Goal: Information Seeking & Learning: Learn about a topic

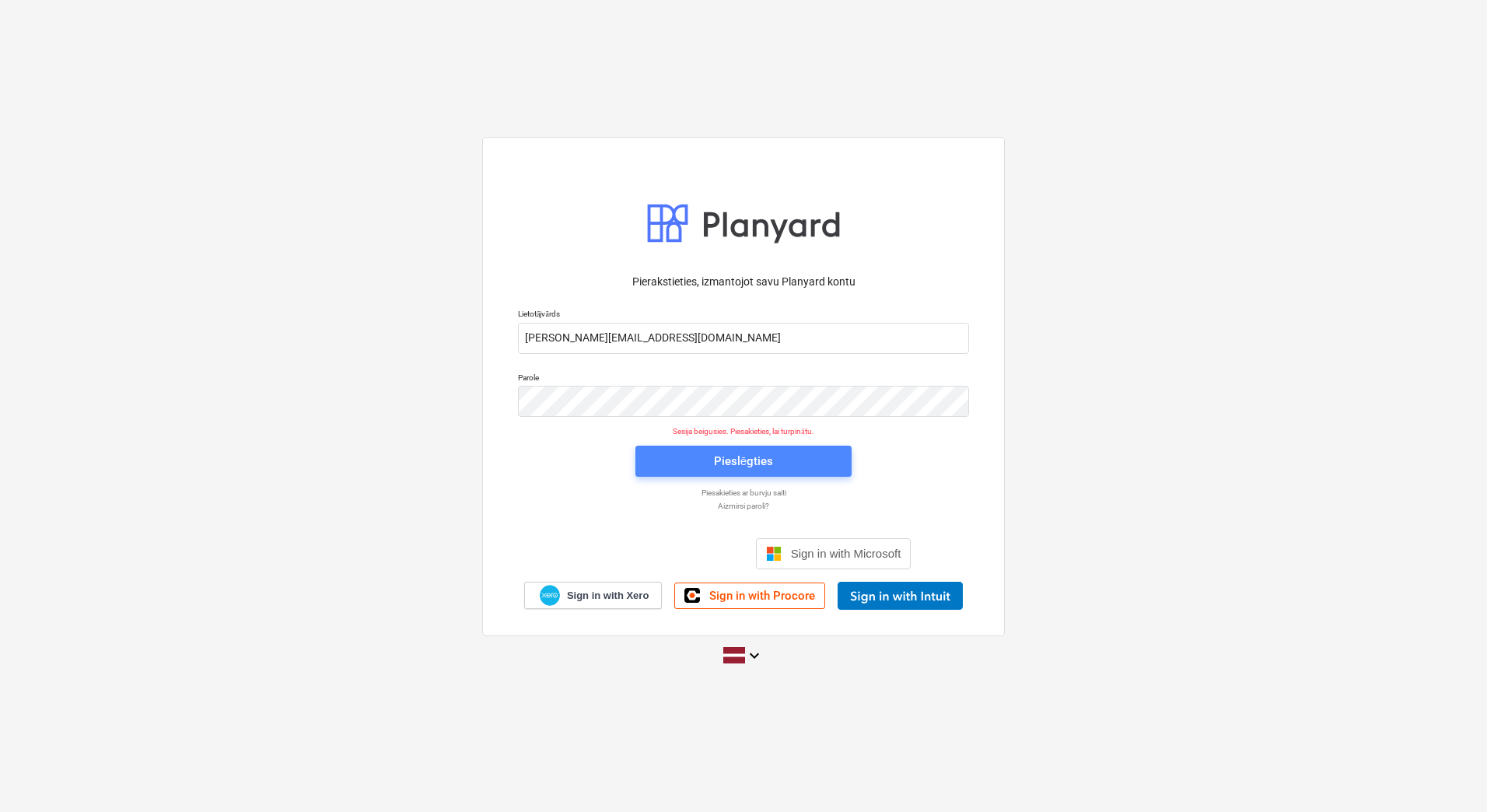
click at [791, 459] on span "Pieslēgties" at bounding box center [744, 461] width 179 height 20
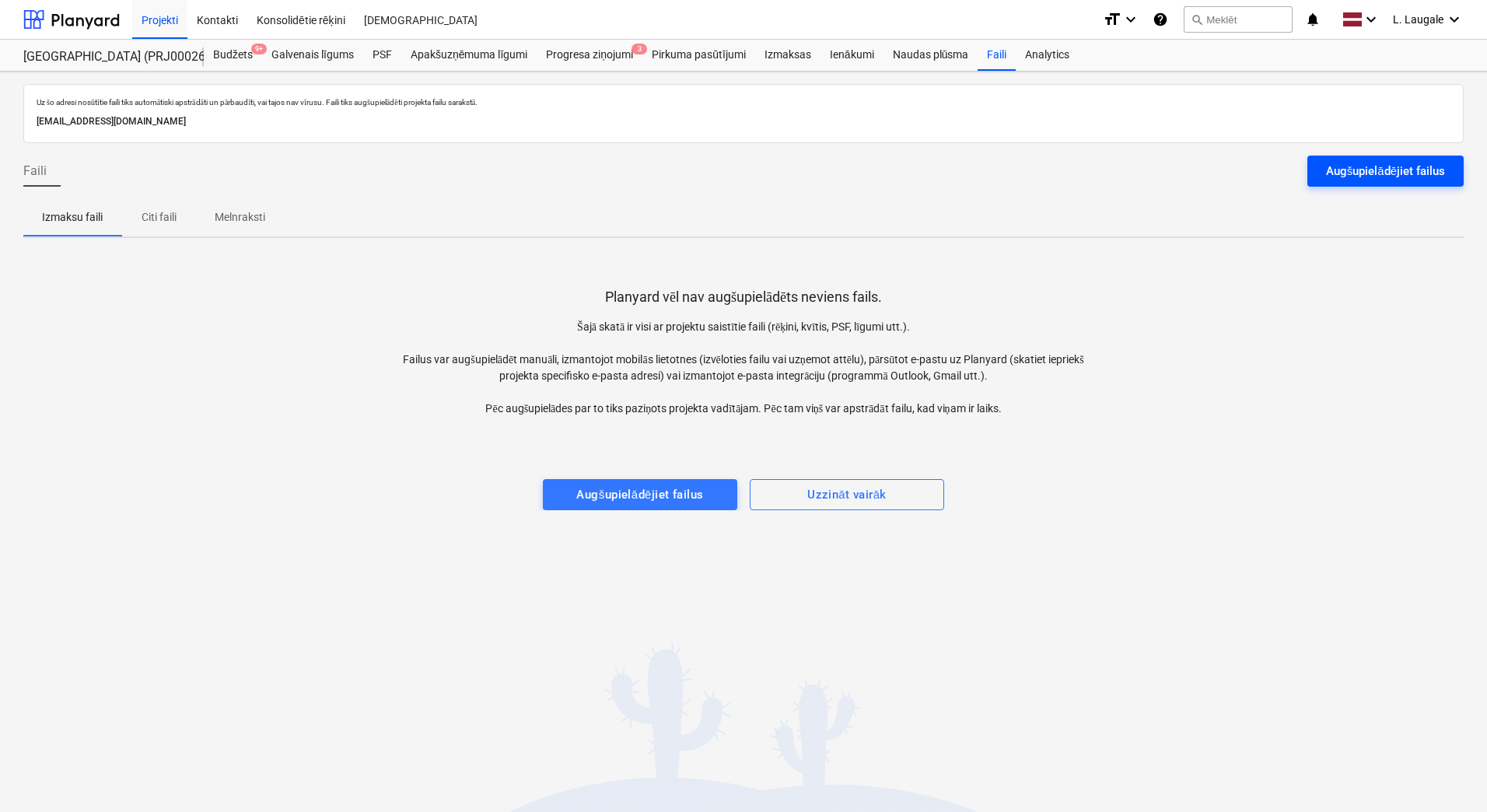
click at [1391, 181] on div "Augšupielādējiet failus" at bounding box center [1385, 170] width 119 height 20
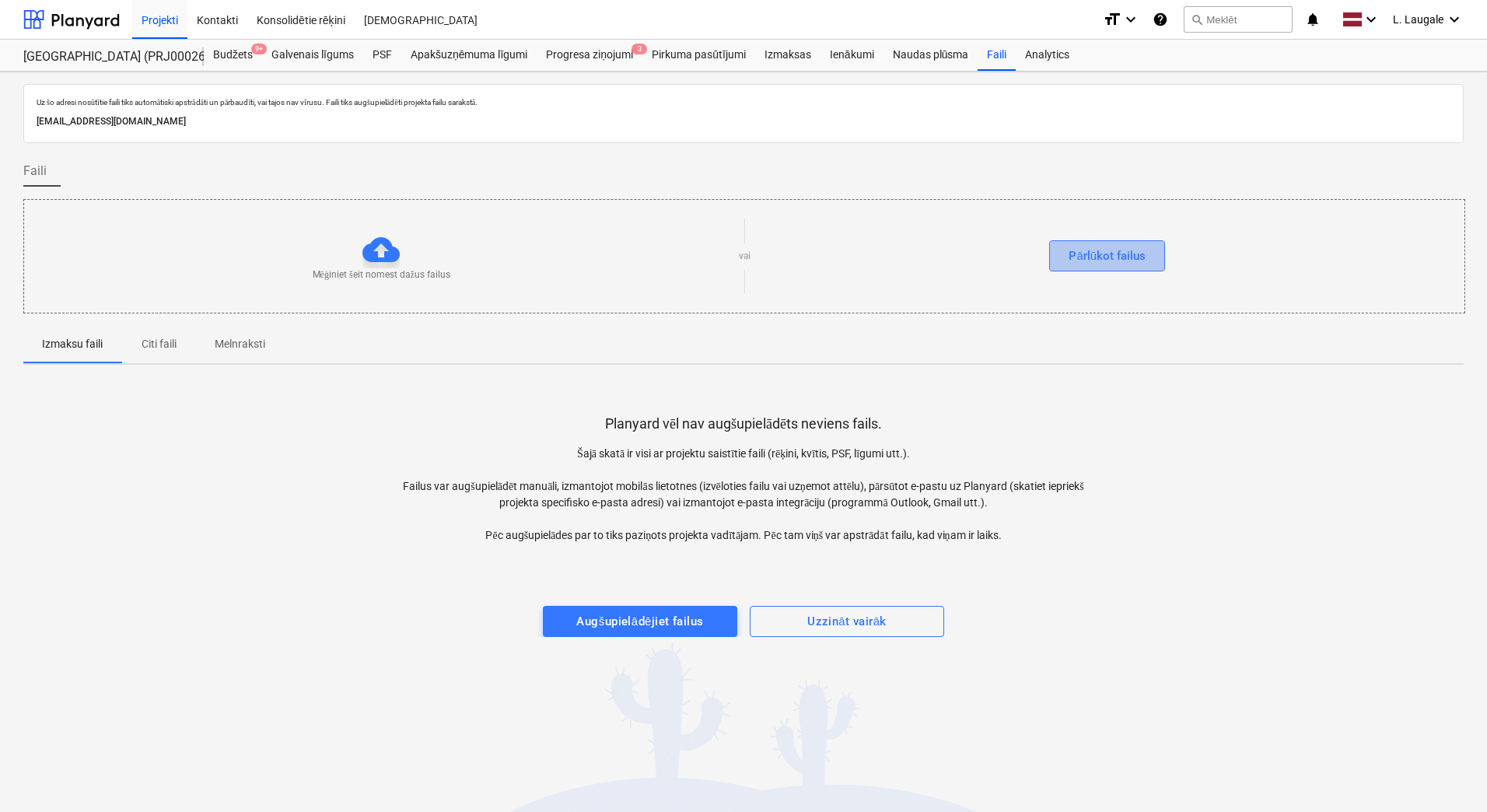
click at [1108, 245] on button "Pārlūkot failus" at bounding box center [1107, 255] width 116 height 31
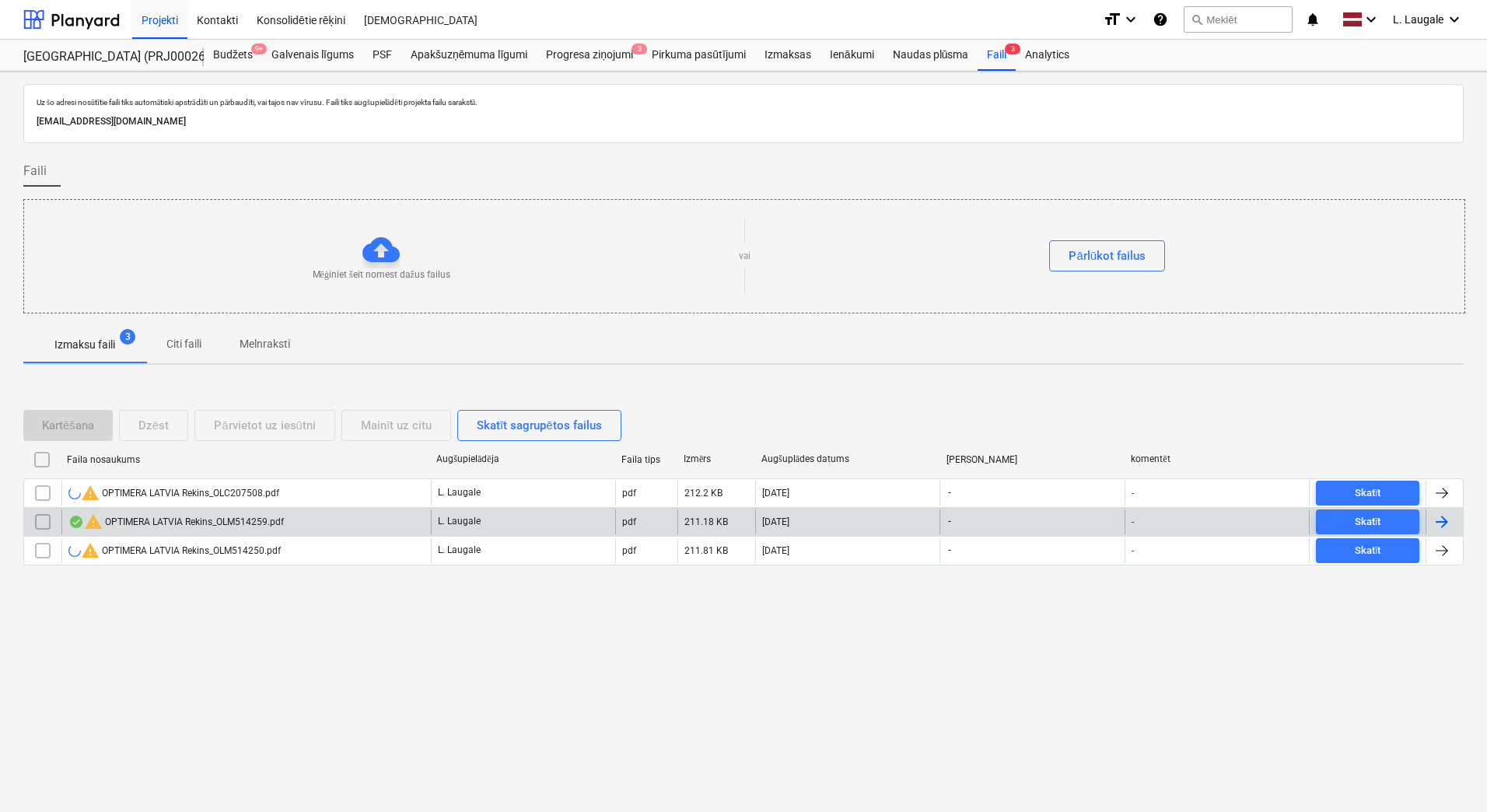
click at [245, 514] on div "warning OPTIMERA LATVIA Rekins_OLM514259.pdf" at bounding box center [176, 522] width 215 height 19
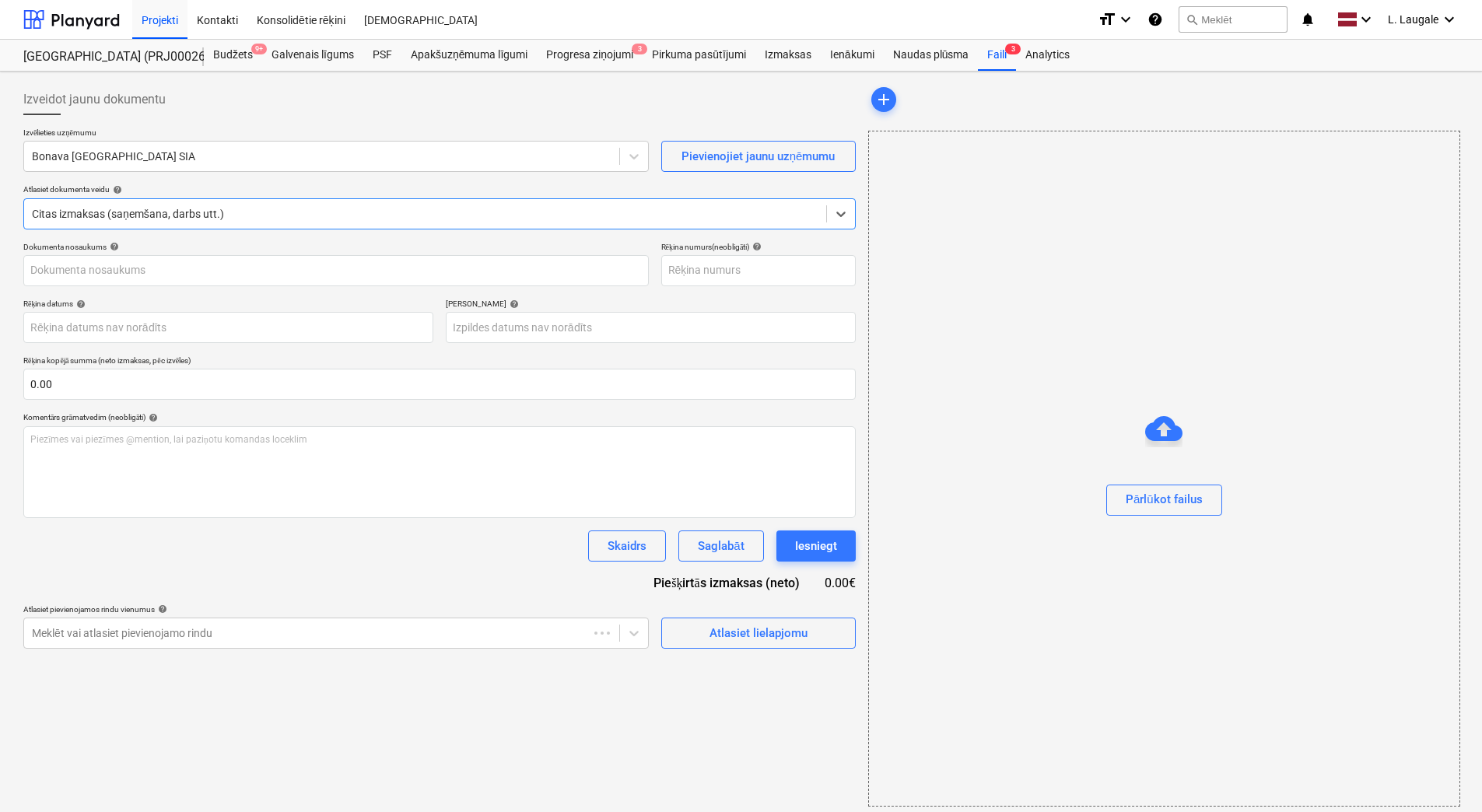
type input "OLM514259"
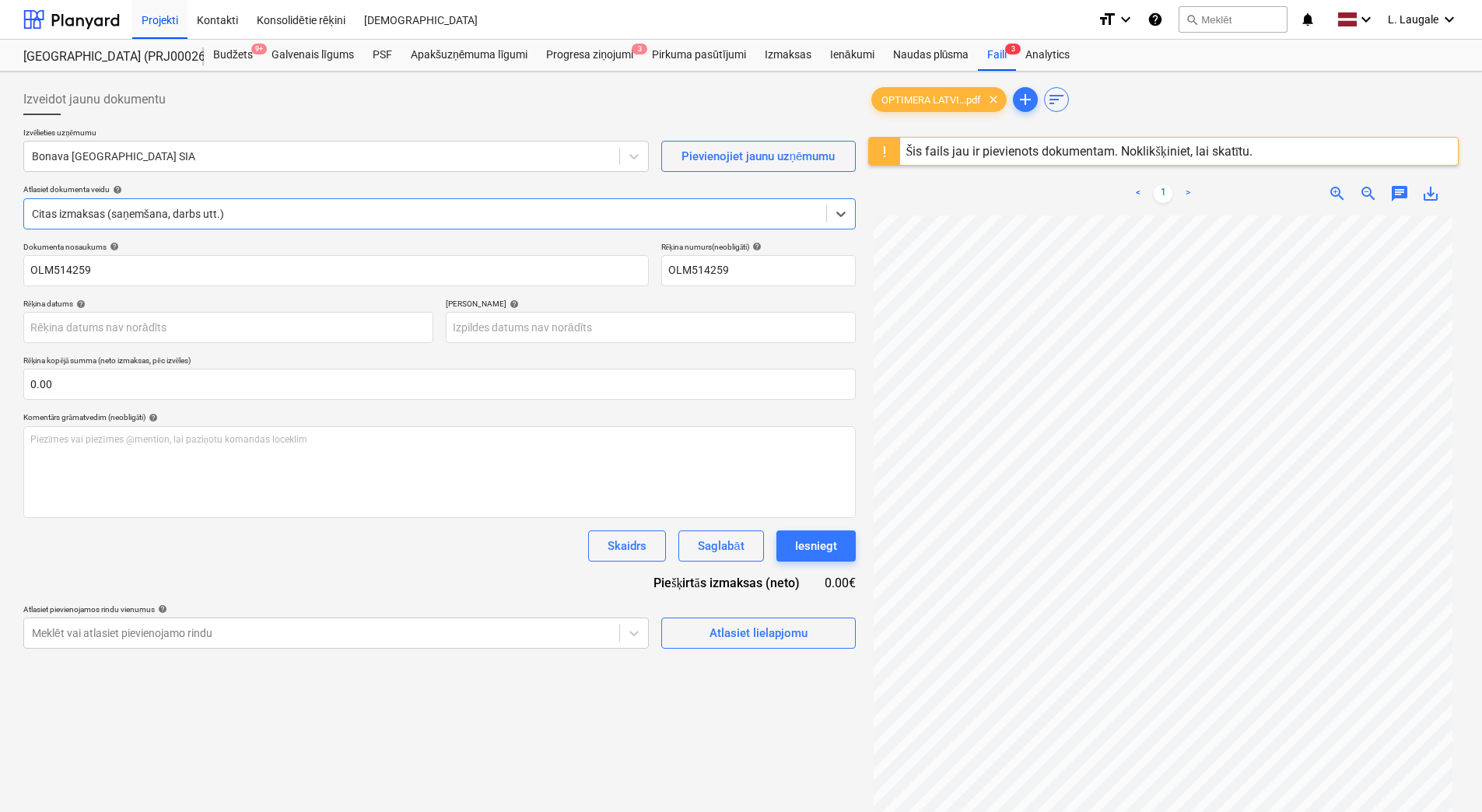
click at [1001, 143] on div "Šis fails jau ir pievienots dokumentam. Noklikšķiniet, lai skatītu." at bounding box center [1079, 151] width 359 height 28
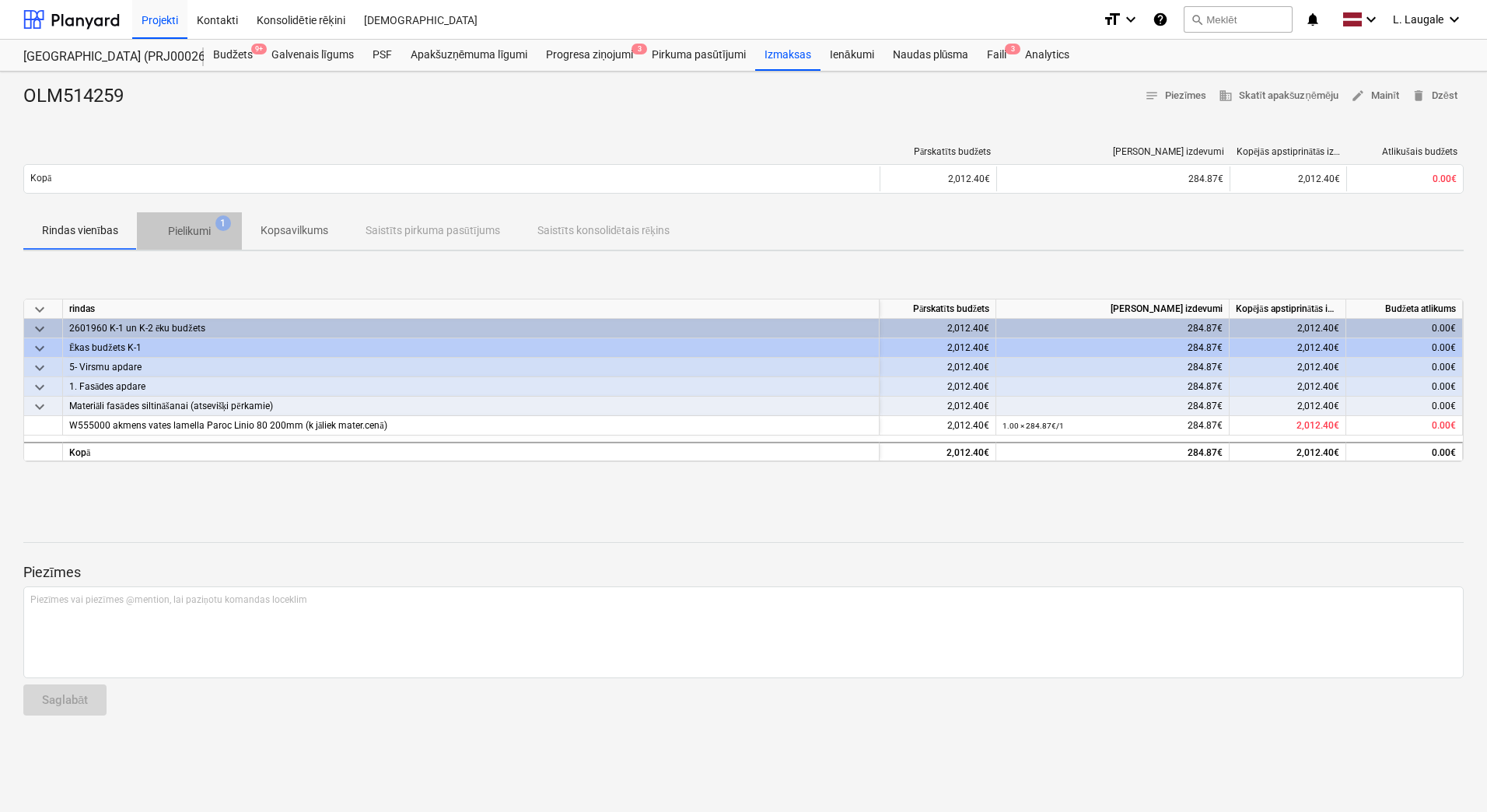
click at [202, 231] on p "Pielikumi" at bounding box center [188, 230] width 43 height 16
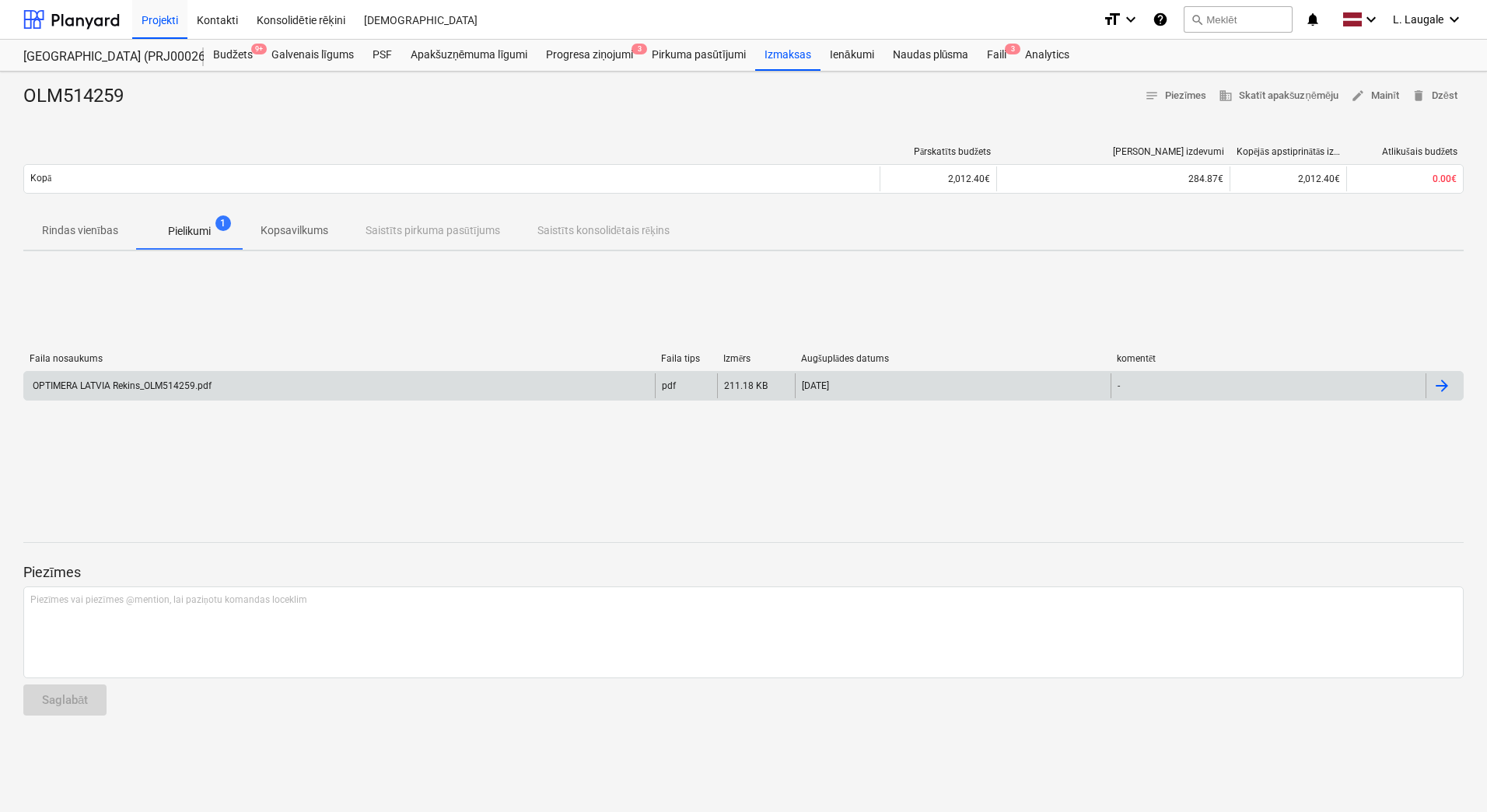
click at [236, 383] on div "OPTIMERA LATVIA Rekins_OLM514259.pdf" at bounding box center [339, 386] width 631 height 25
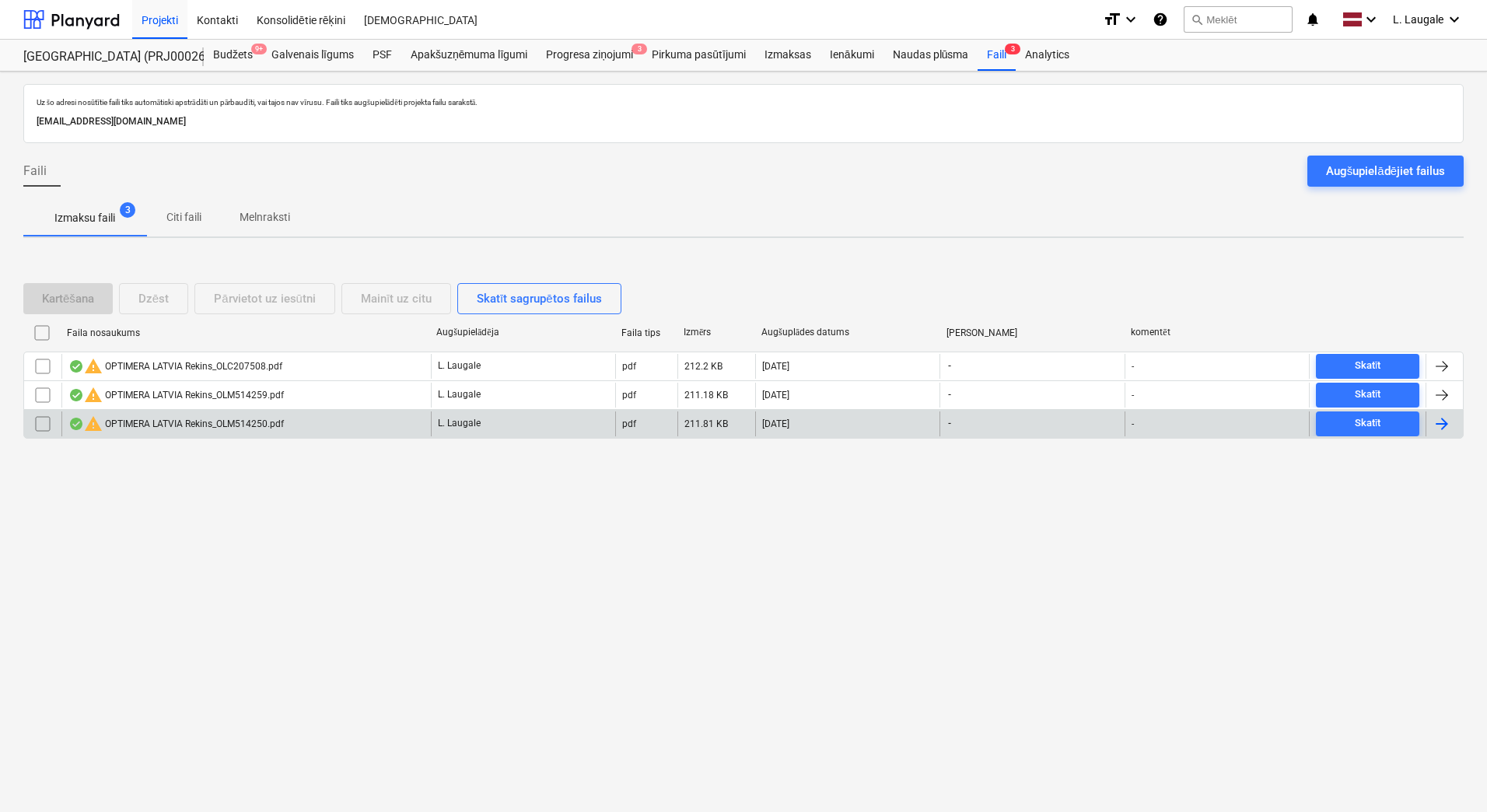
click at [214, 423] on div "warning OPTIMERA LATVIA Rekins_OLM514250.pdf" at bounding box center [176, 424] width 215 height 19
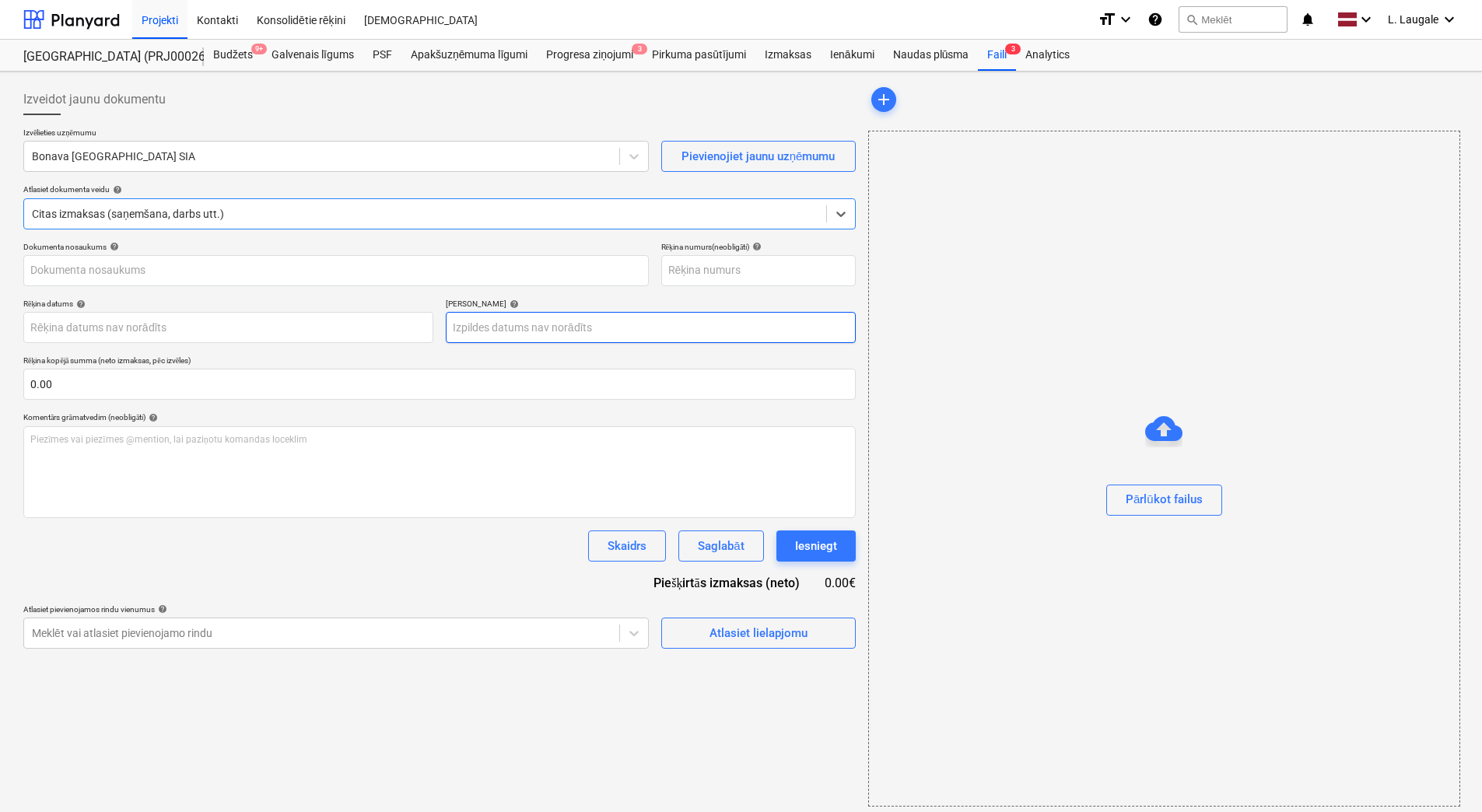
type input "OLM514250"
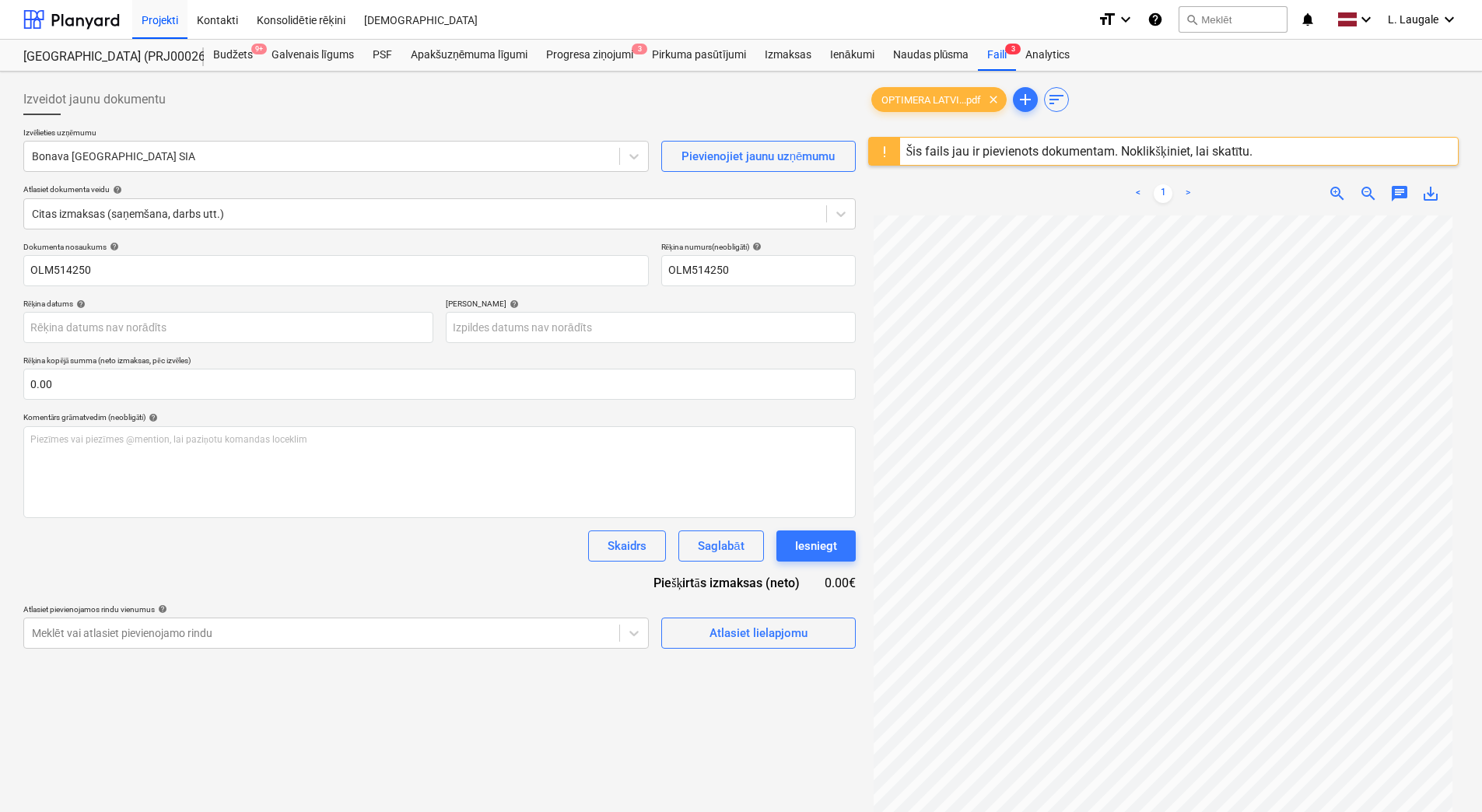
click at [1052, 152] on div "Šis fails jau ir pievienots dokumentam. Noklikšķiniet, lai skatītu." at bounding box center [1080, 151] width 347 height 15
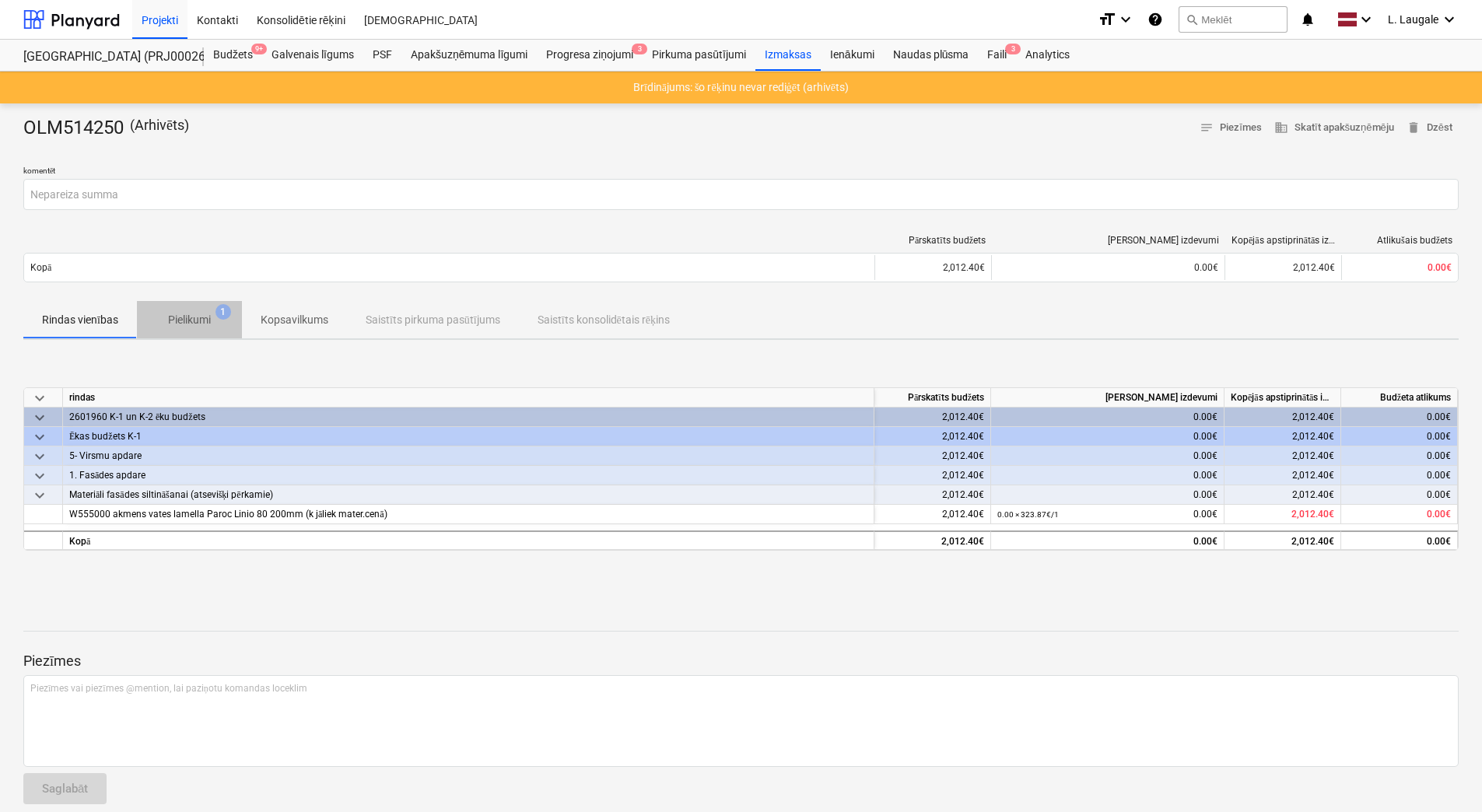
click at [198, 335] on button "Pielikumi 1" at bounding box center [190, 319] width 105 height 37
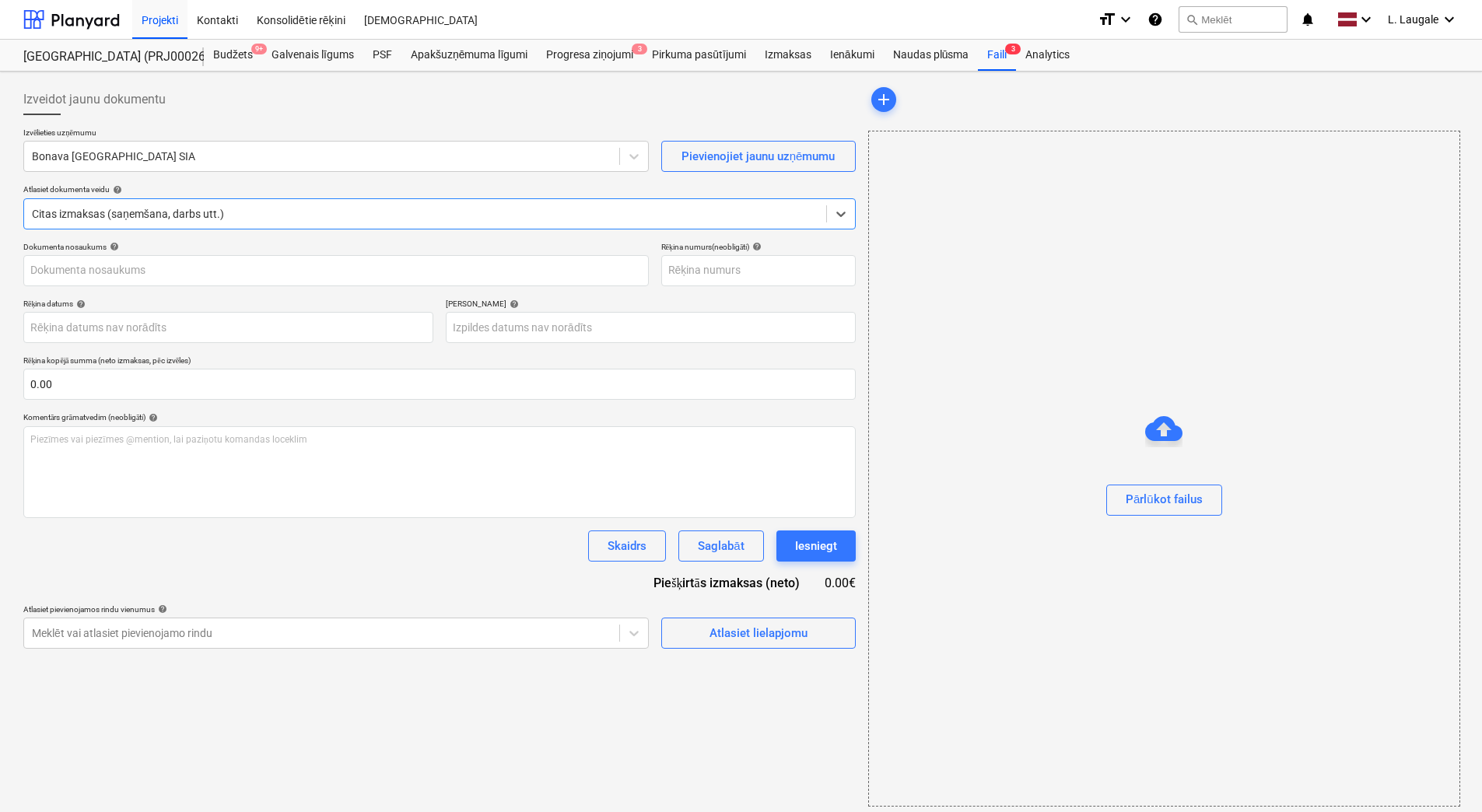
type input "OLC207508"
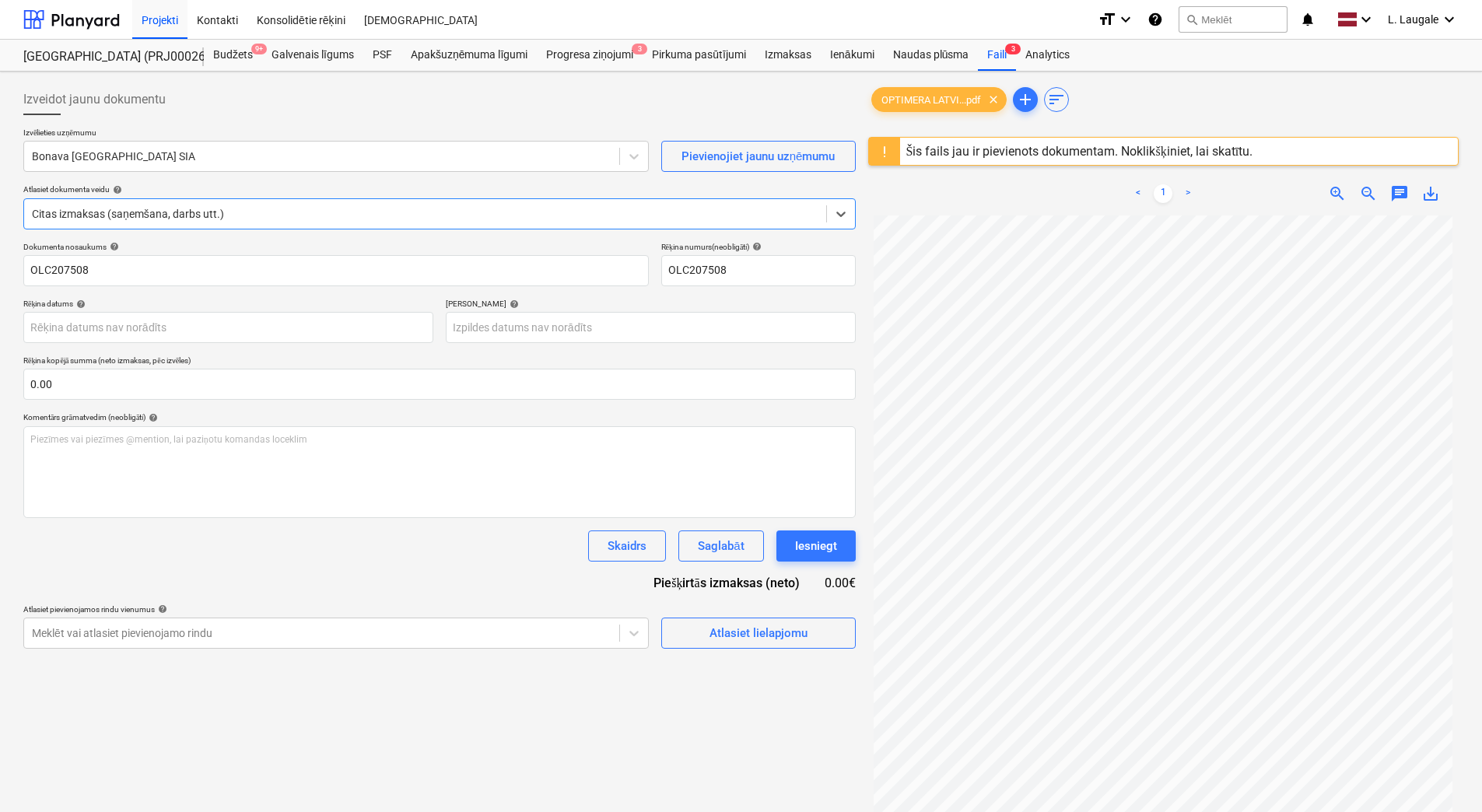
click at [1159, 147] on div "Šis fails jau ir pievienots dokumentam. Noklikšķiniet, lai skatītu." at bounding box center [1080, 151] width 347 height 15
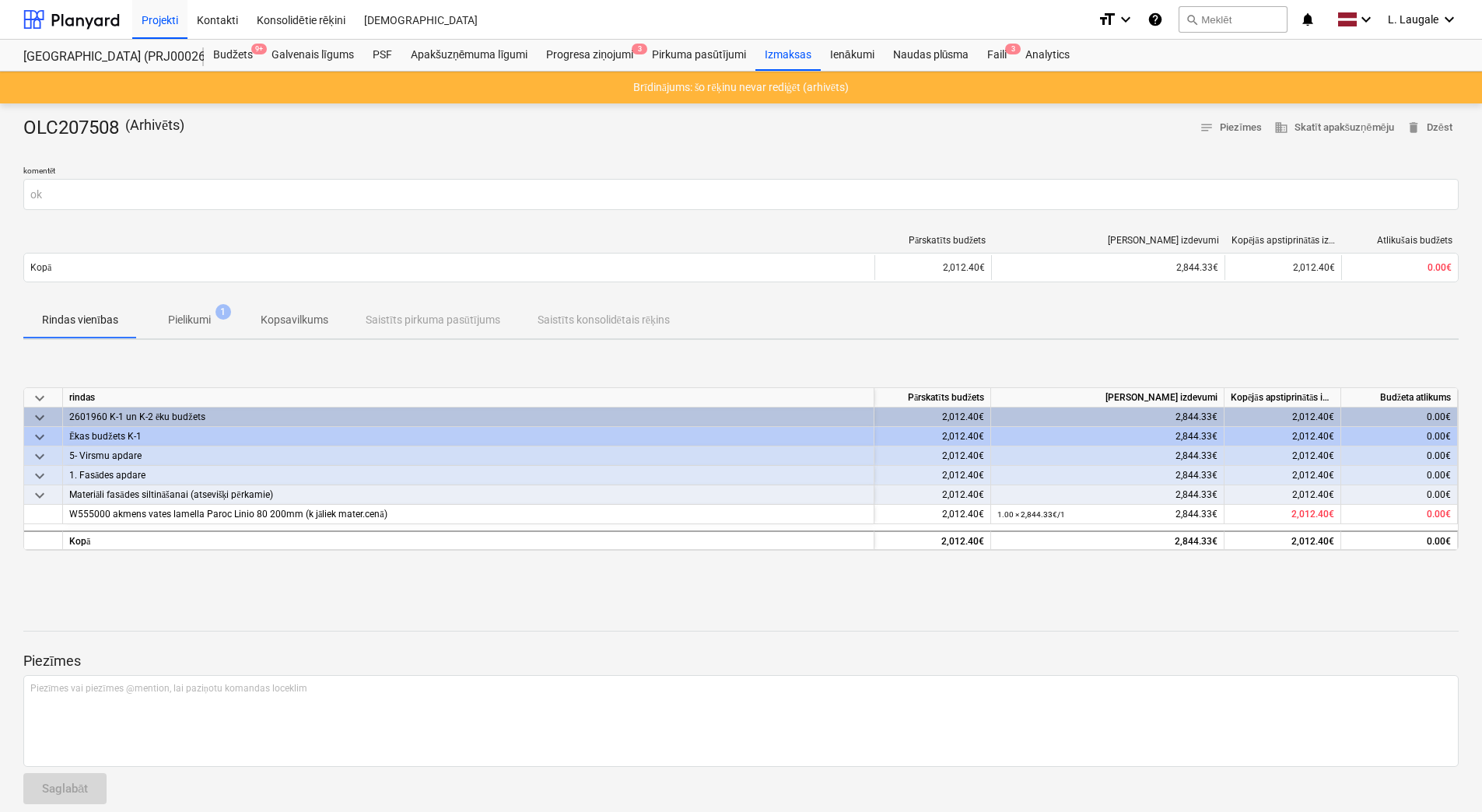
click at [197, 313] on p "Pielikumi" at bounding box center [189, 320] width 43 height 16
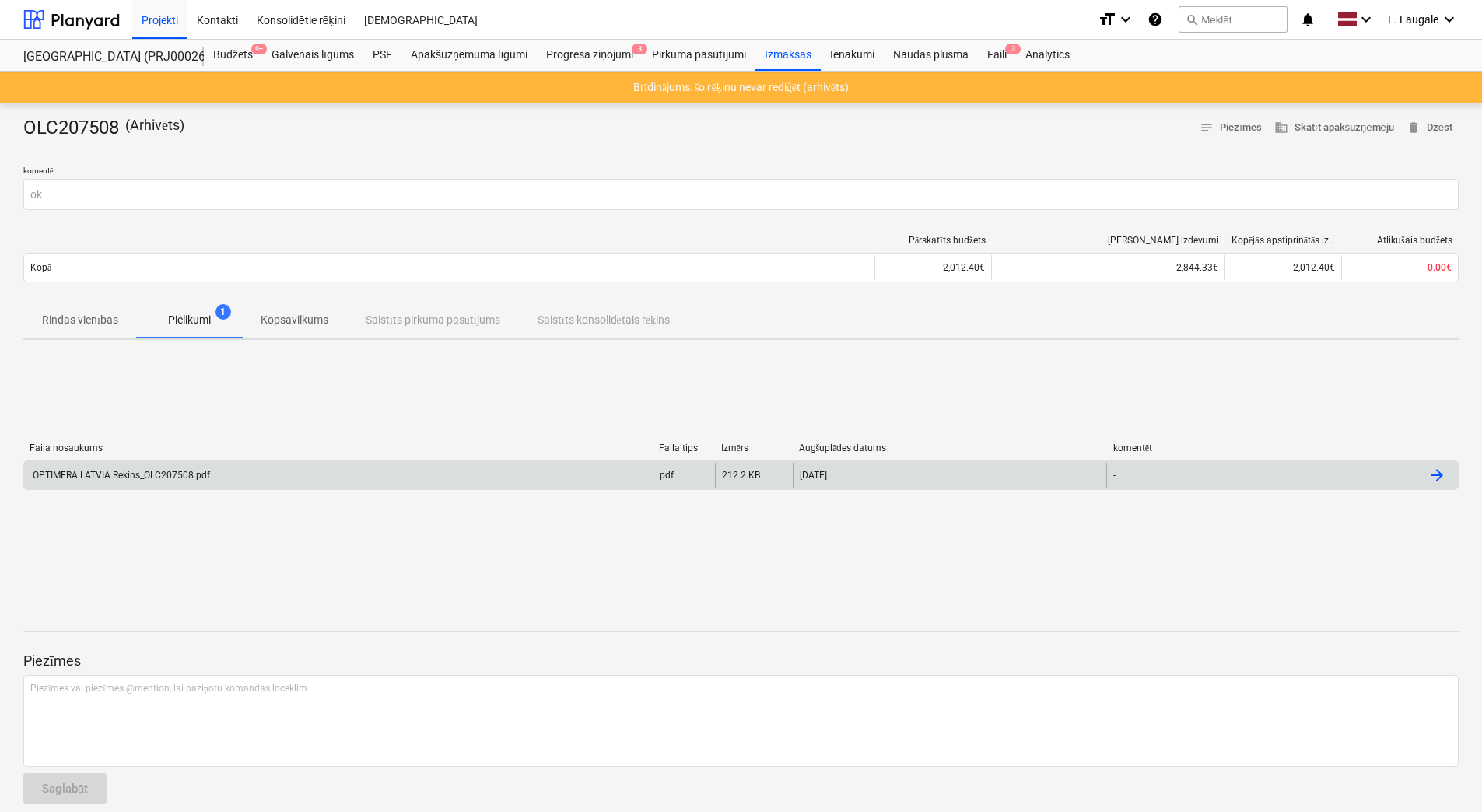
click at [225, 470] on div "OPTIMERA LATVIA Rekins_OLC207508.pdf" at bounding box center [338, 475] width 629 height 25
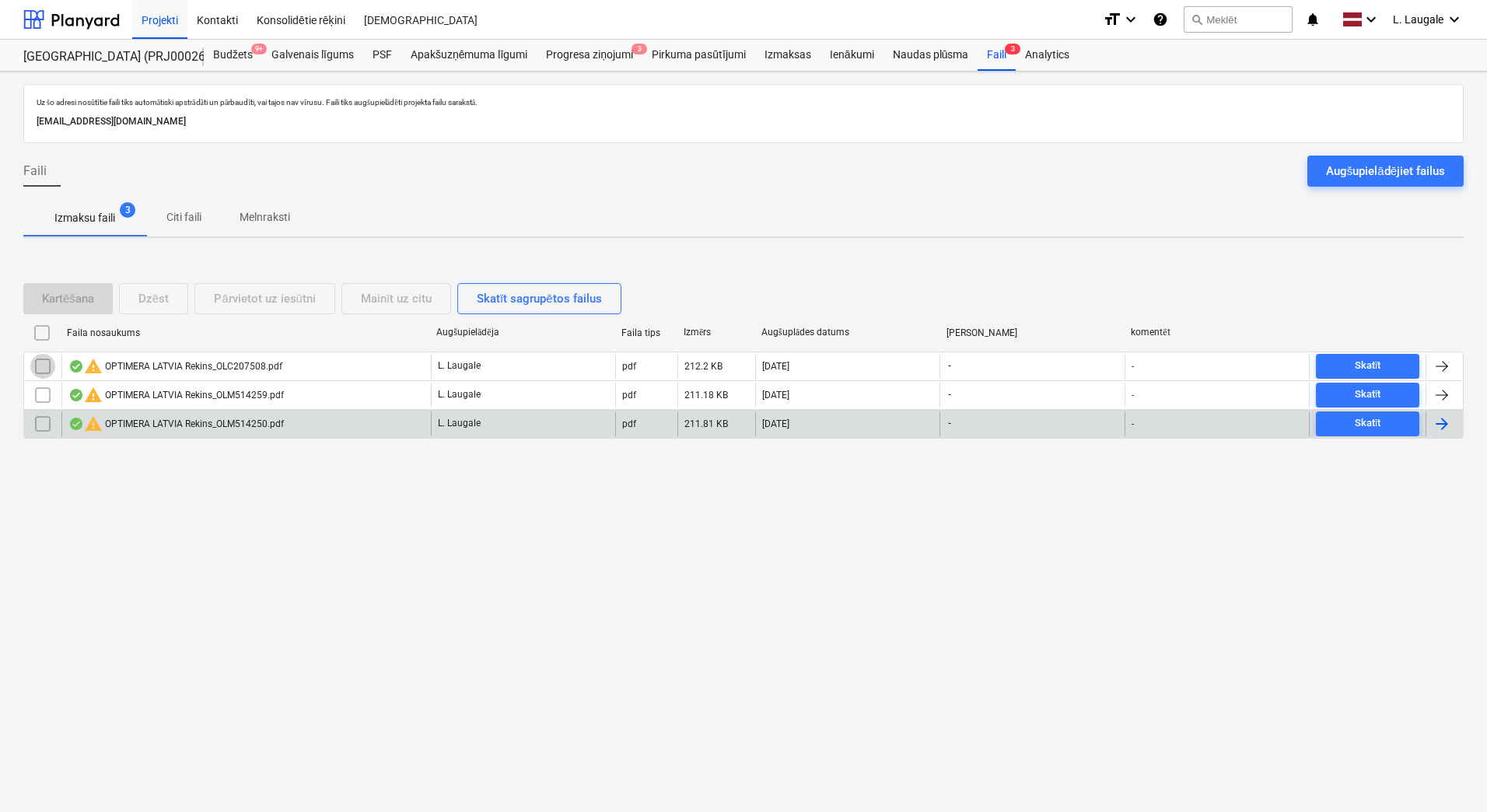
click at [44, 367] on input "checkbox" at bounding box center [43, 366] width 25 height 25
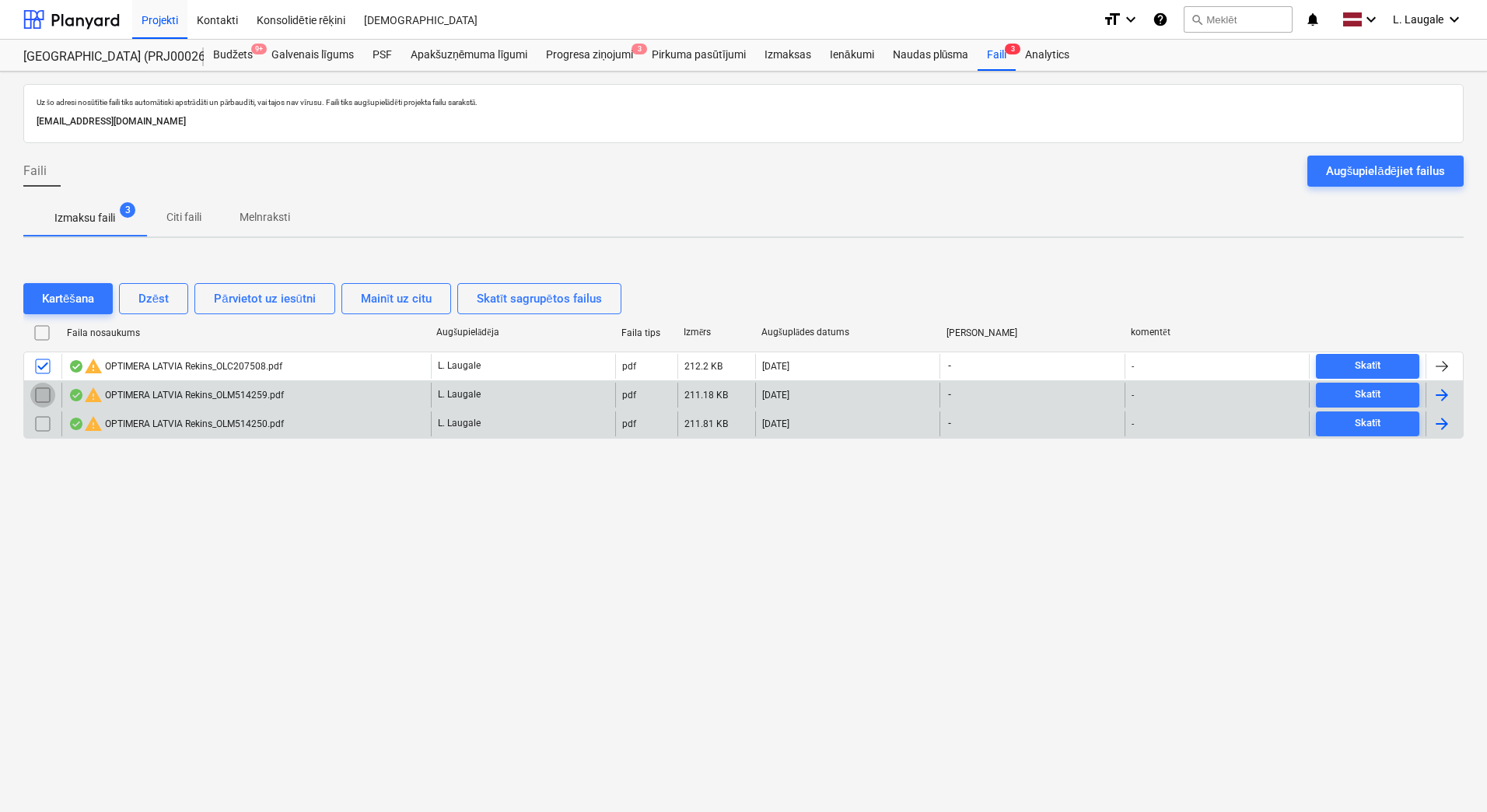
click at [47, 394] on input "checkbox" at bounding box center [43, 395] width 25 height 25
click at [41, 433] on input "checkbox" at bounding box center [43, 424] width 25 height 25
click at [398, 303] on div "Mainīt uz citu" at bounding box center [396, 298] width 70 height 20
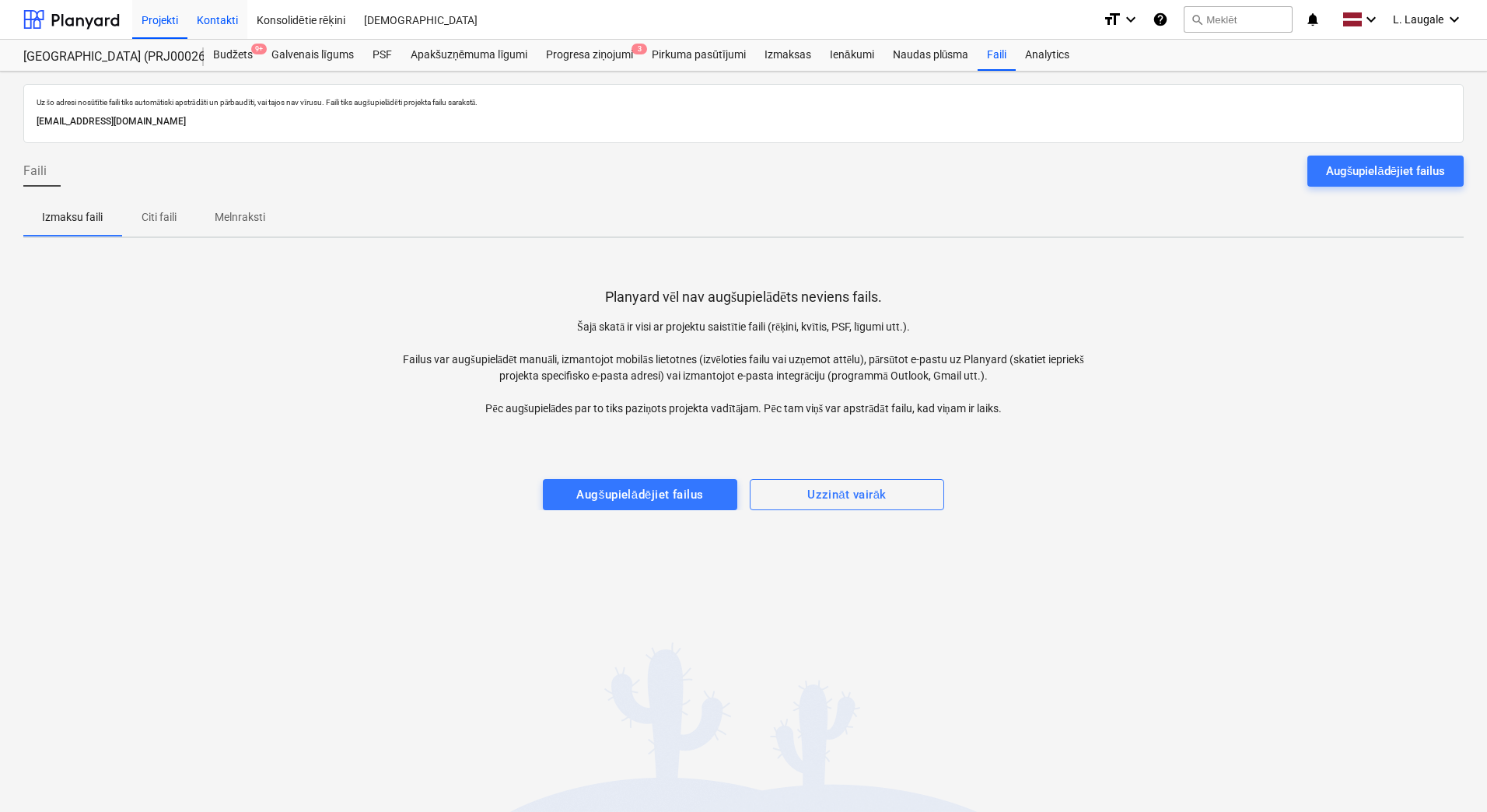
click at [223, 29] on div "Kontakti" at bounding box center [217, 19] width 60 height 40
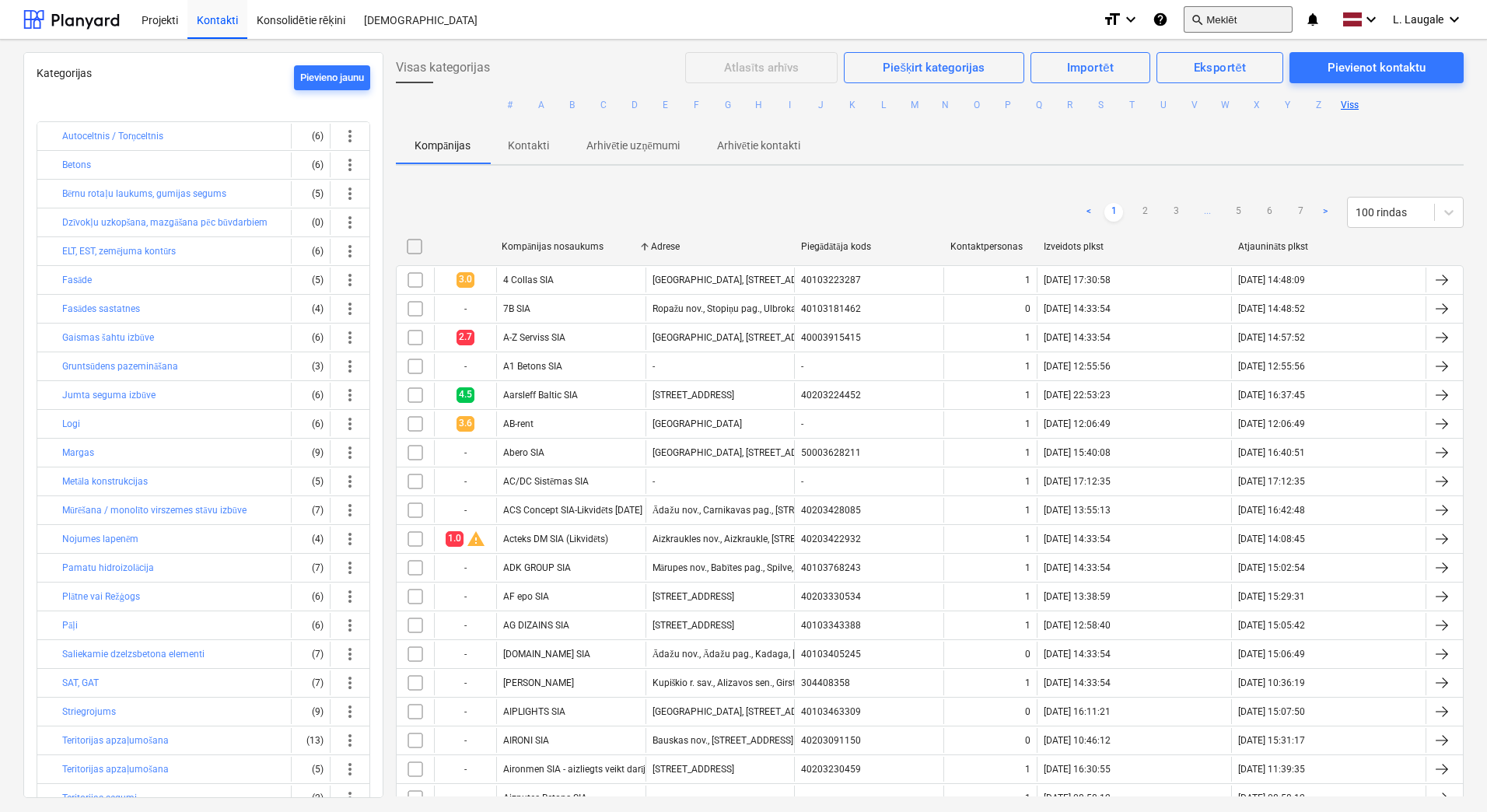
click at [1256, 30] on button "search Meklēt" at bounding box center [1238, 20] width 109 height 27
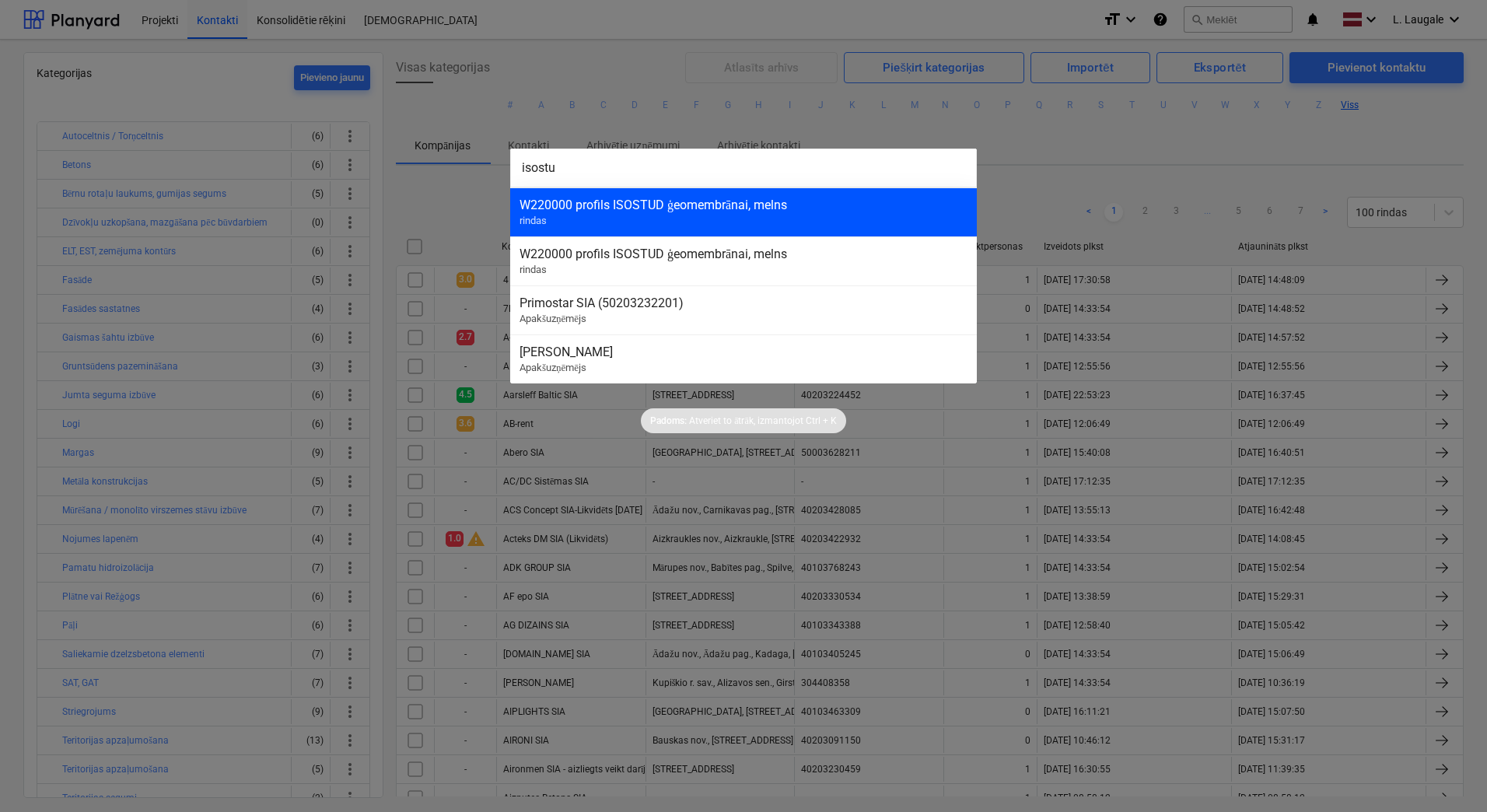
type input "isostu"
click at [846, 221] on div "W220000 profils ISOSTUD ģeomembrānai, melns rindas" at bounding box center [744, 211] width 466 height 49
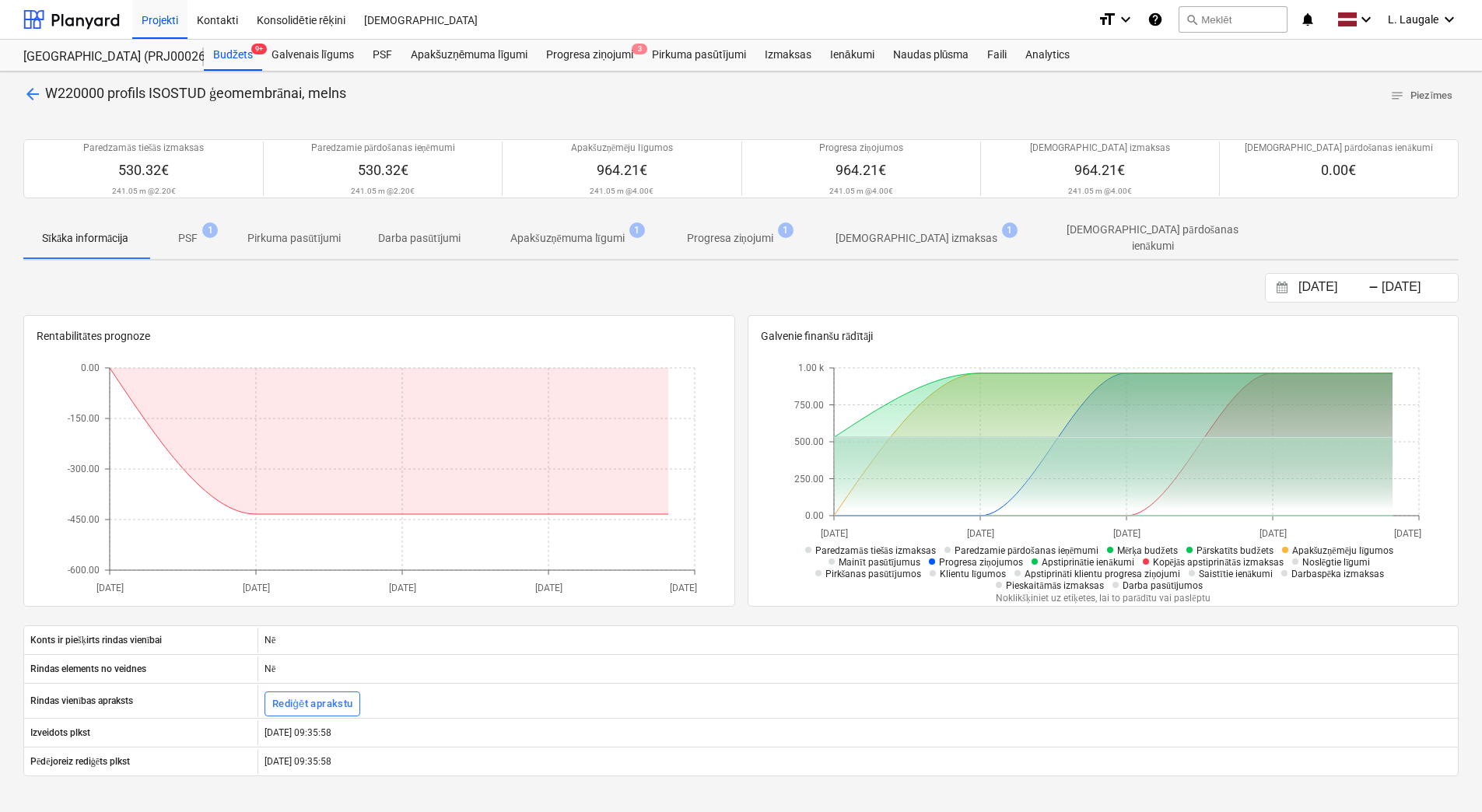
click at [873, 242] on p "[DEMOGRAPHIC_DATA] izmaksas" at bounding box center [916, 238] width 162 height 16
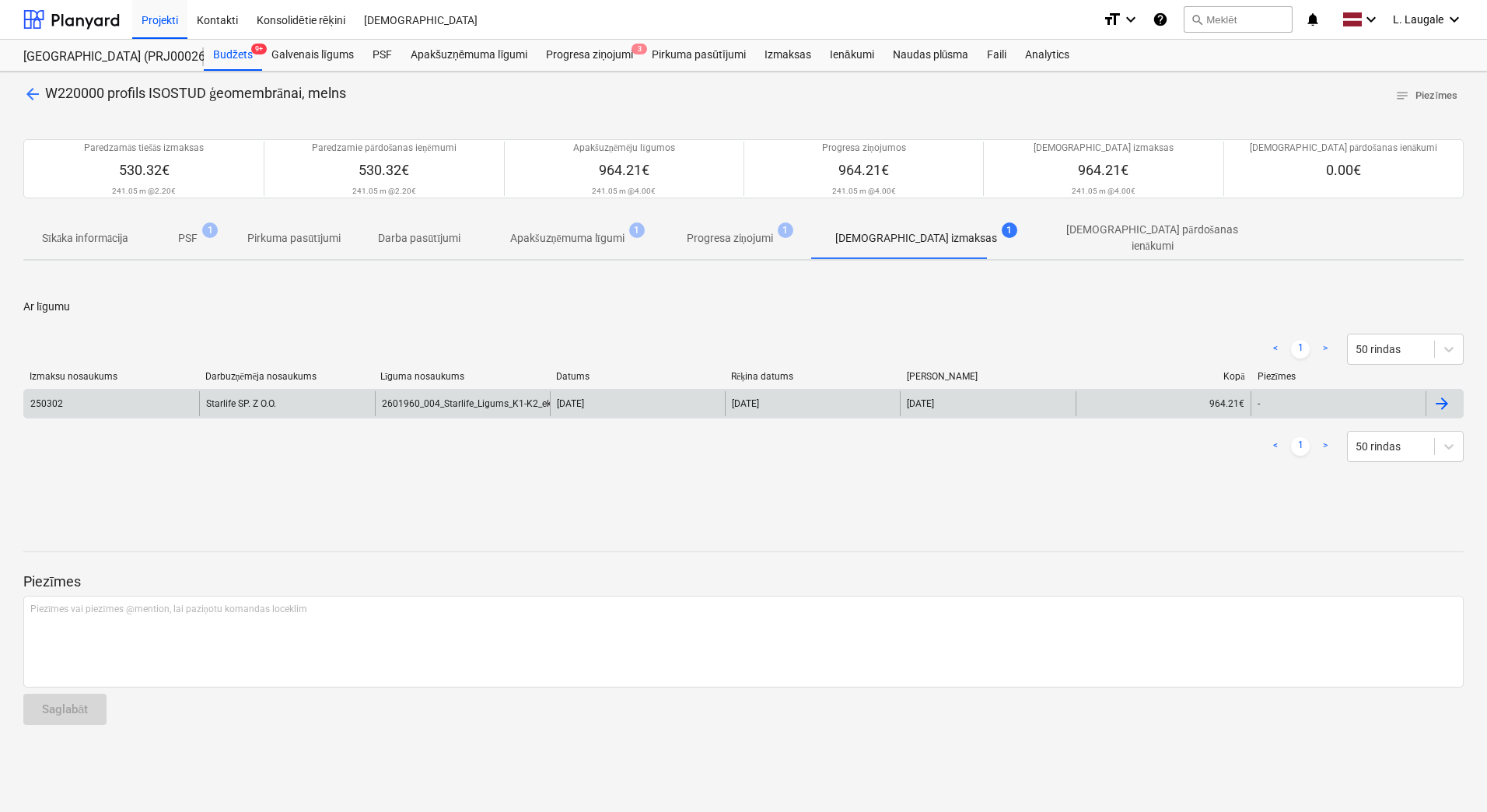
click at [359, 395] on div "Starlife SP. Z O.O." at bounding box center [287, 404] width 175 height 25
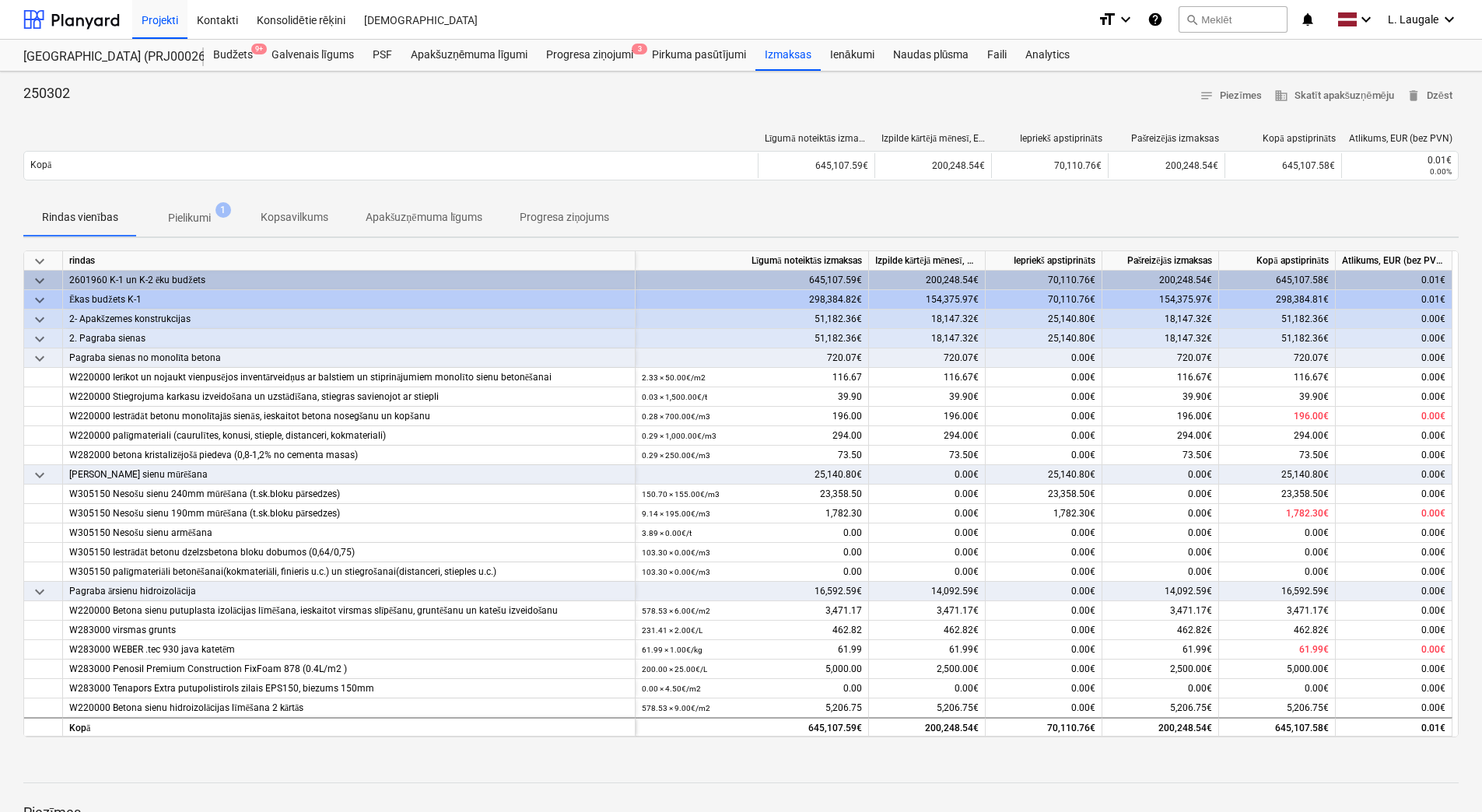
click at [203, 224] on p "Pielikumi" at bounding box center [189, 218] width 43 height 16
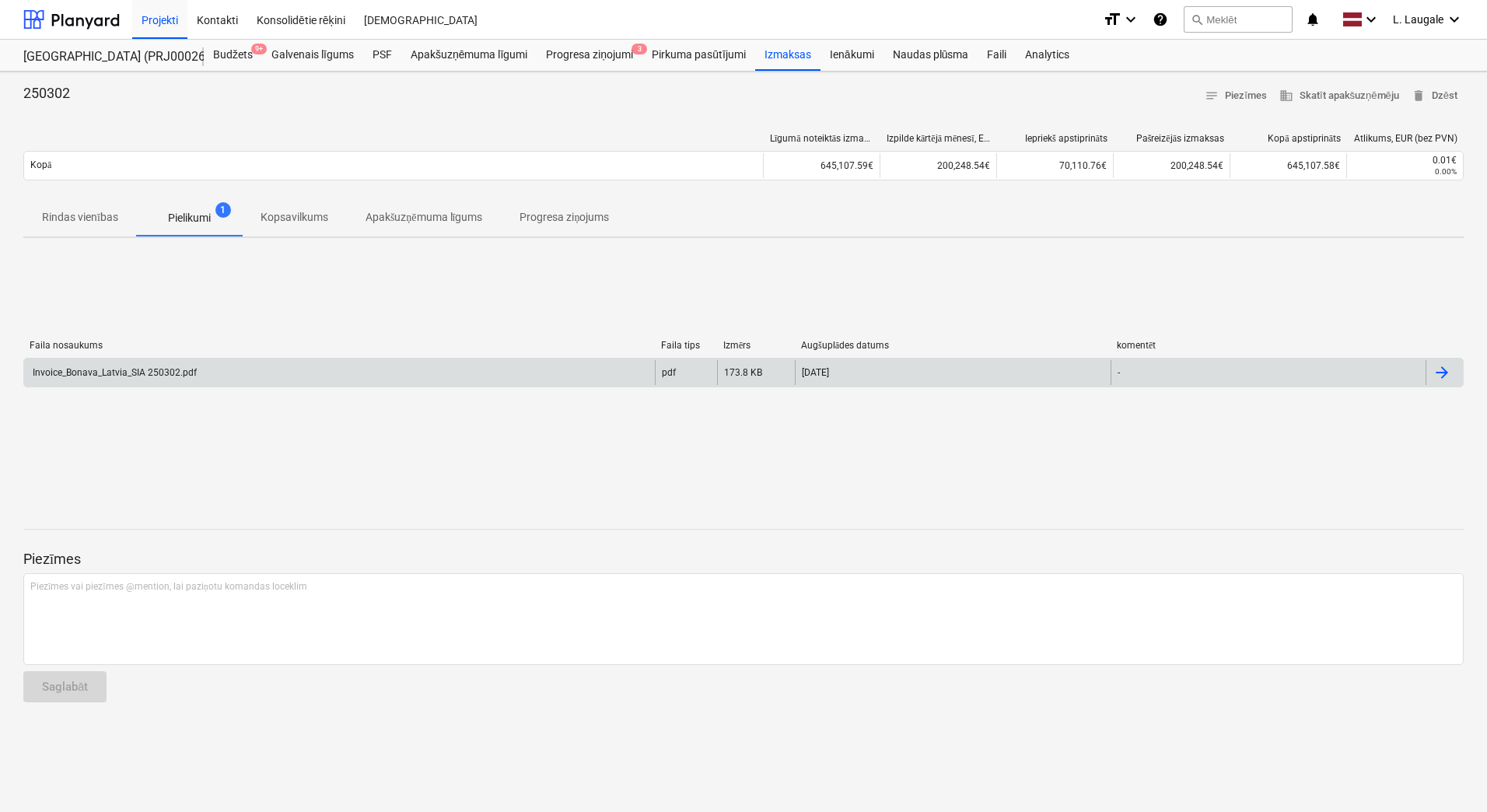
click at [253, 372] on div "Invoice_Bonava_Latvia_SIA 250302.pdf" at bounding box center [339, 372] width 631 height 25
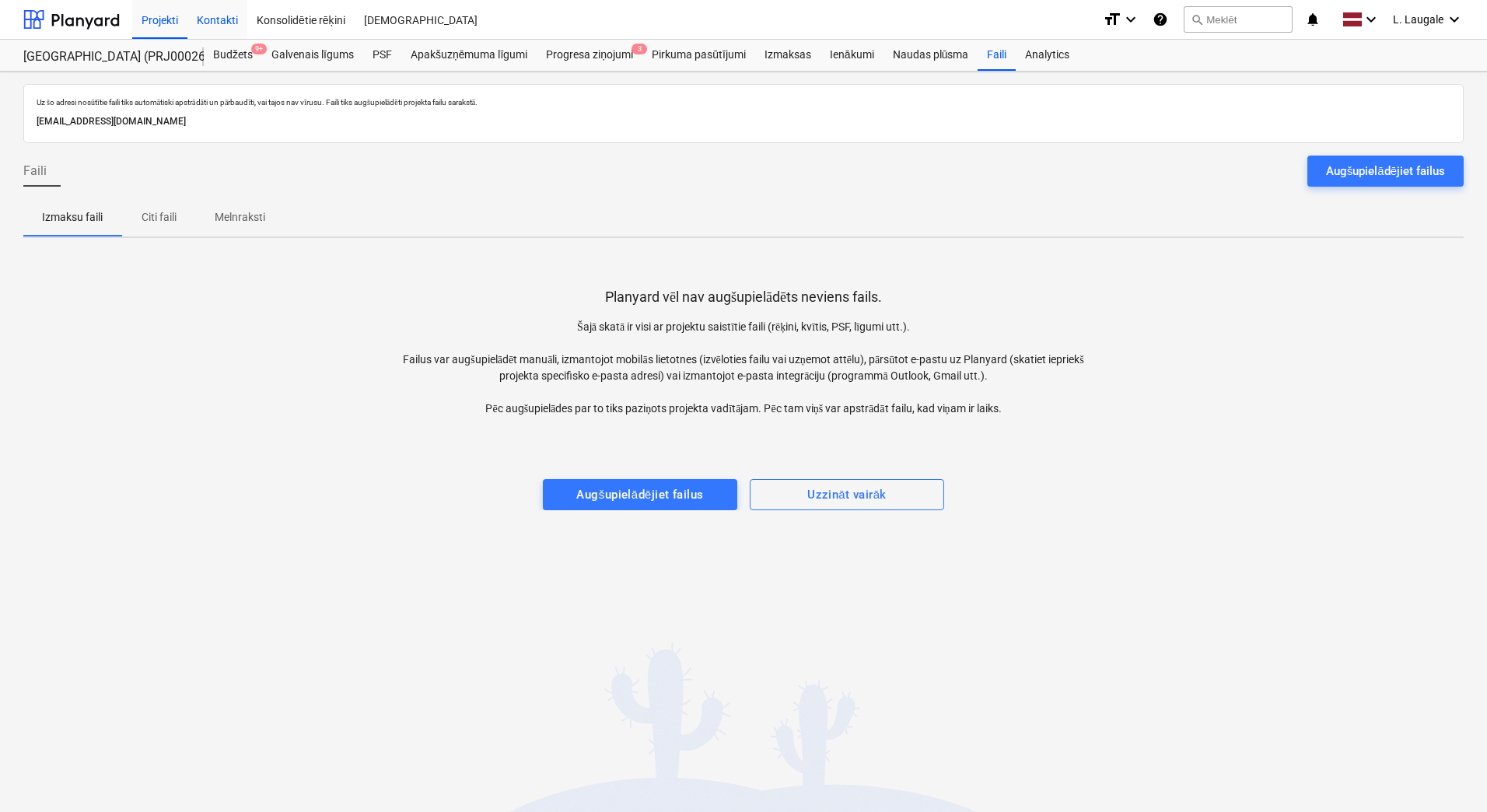
click at [205, 8] on div "Kontakti" at bounding box center [217, 19] width 60 height 40
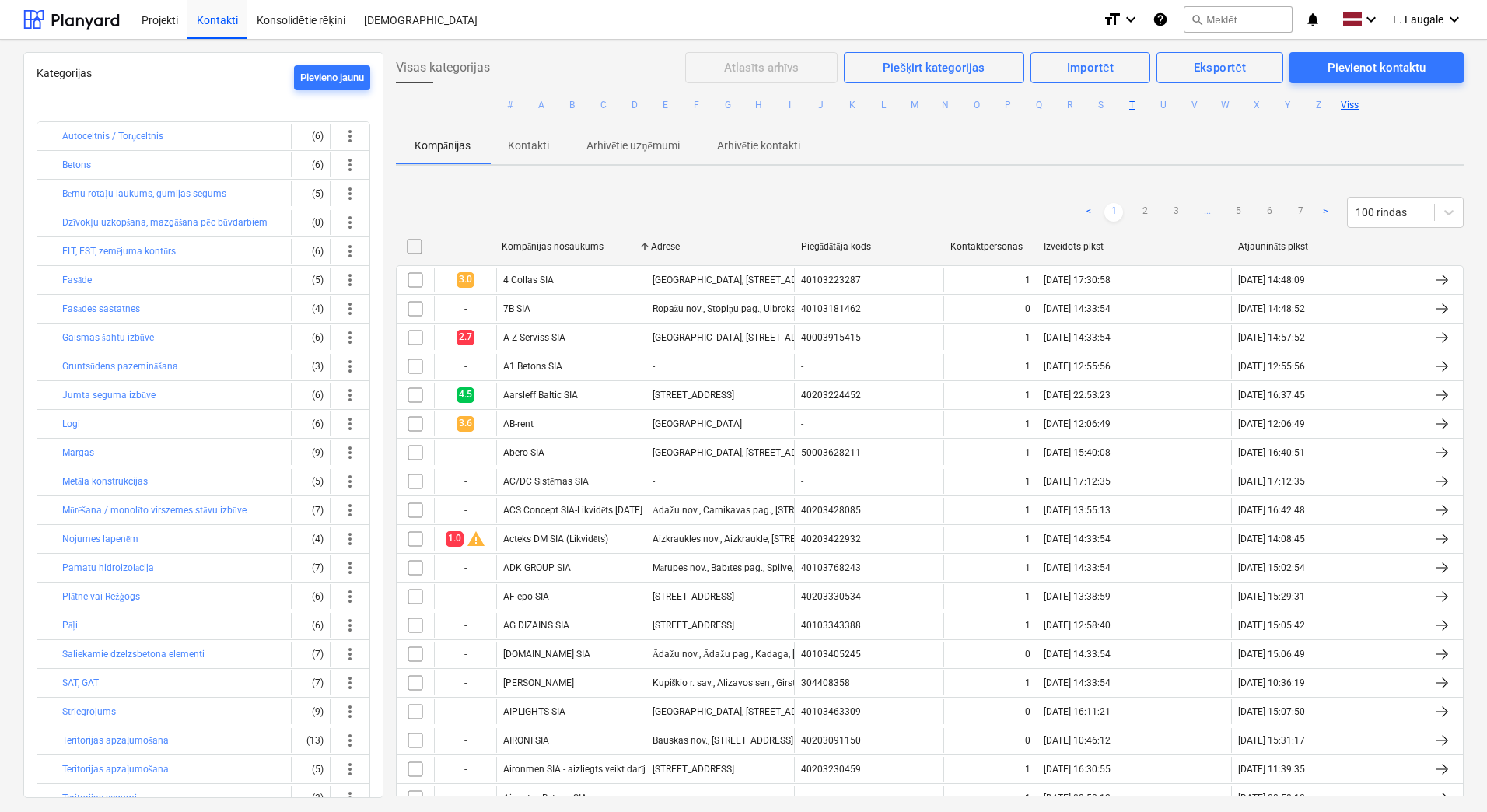
click at [1132, 102] on button "T" at bounding box center [1133, 105] width 19 height 19
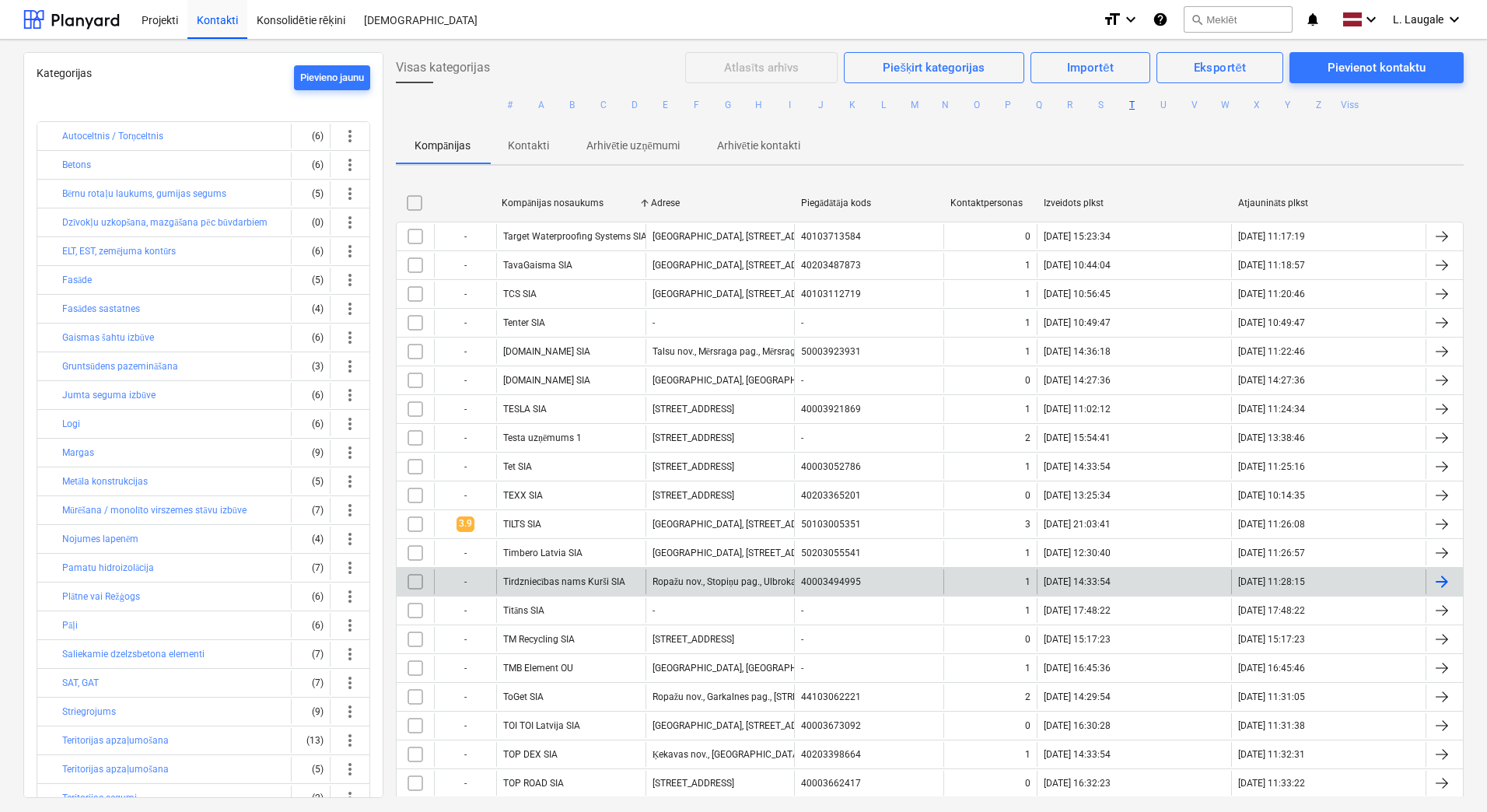
click at [635, 583] on div "Tirdzniecības nams Kurši SIA" at bounding box center [570, 582] width 149 height 25
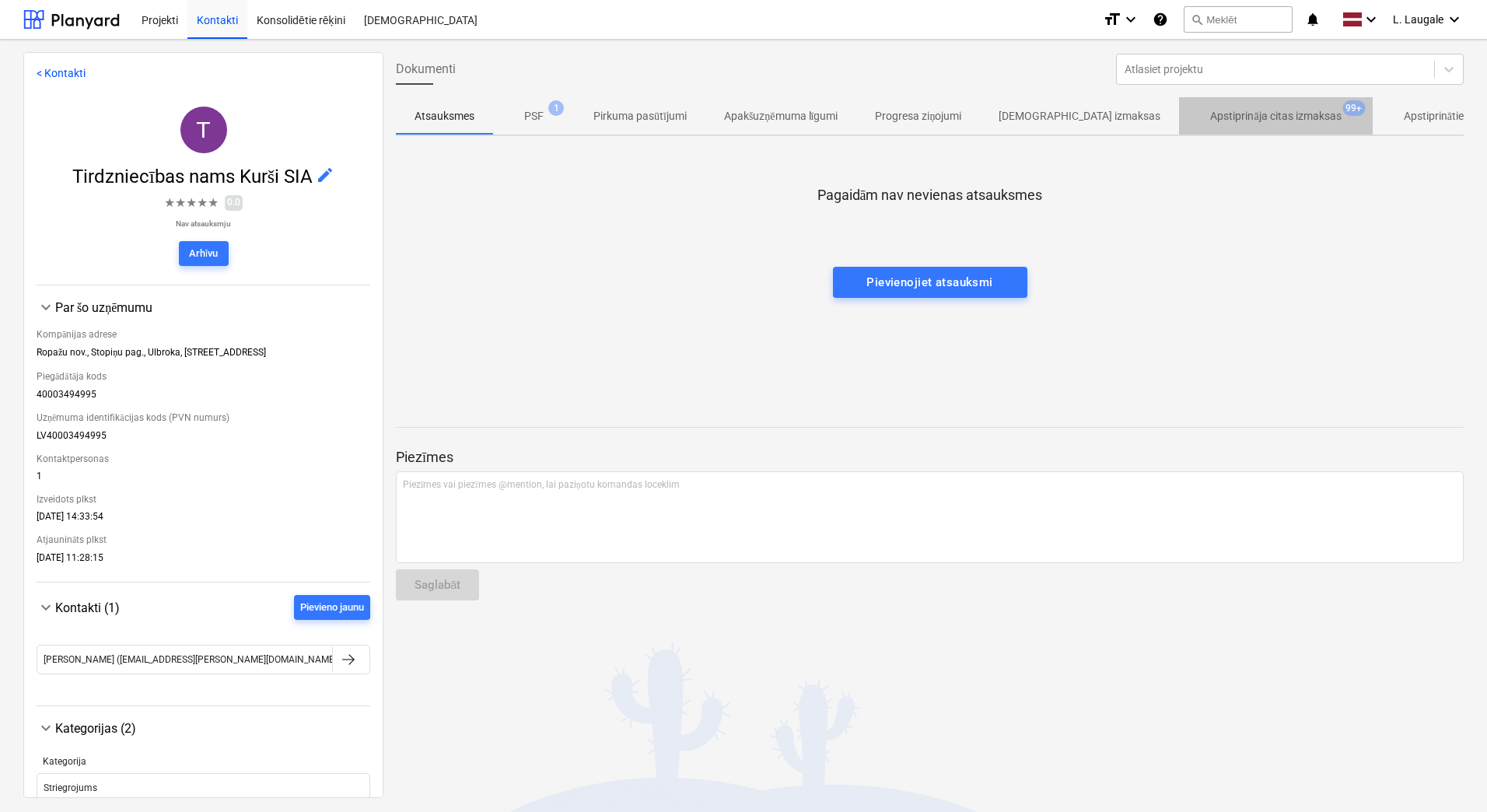
click at [1229, 124] on p "Apstiprināja citas izmaksas" at bounding box center [1275, 116] width 130 height 16
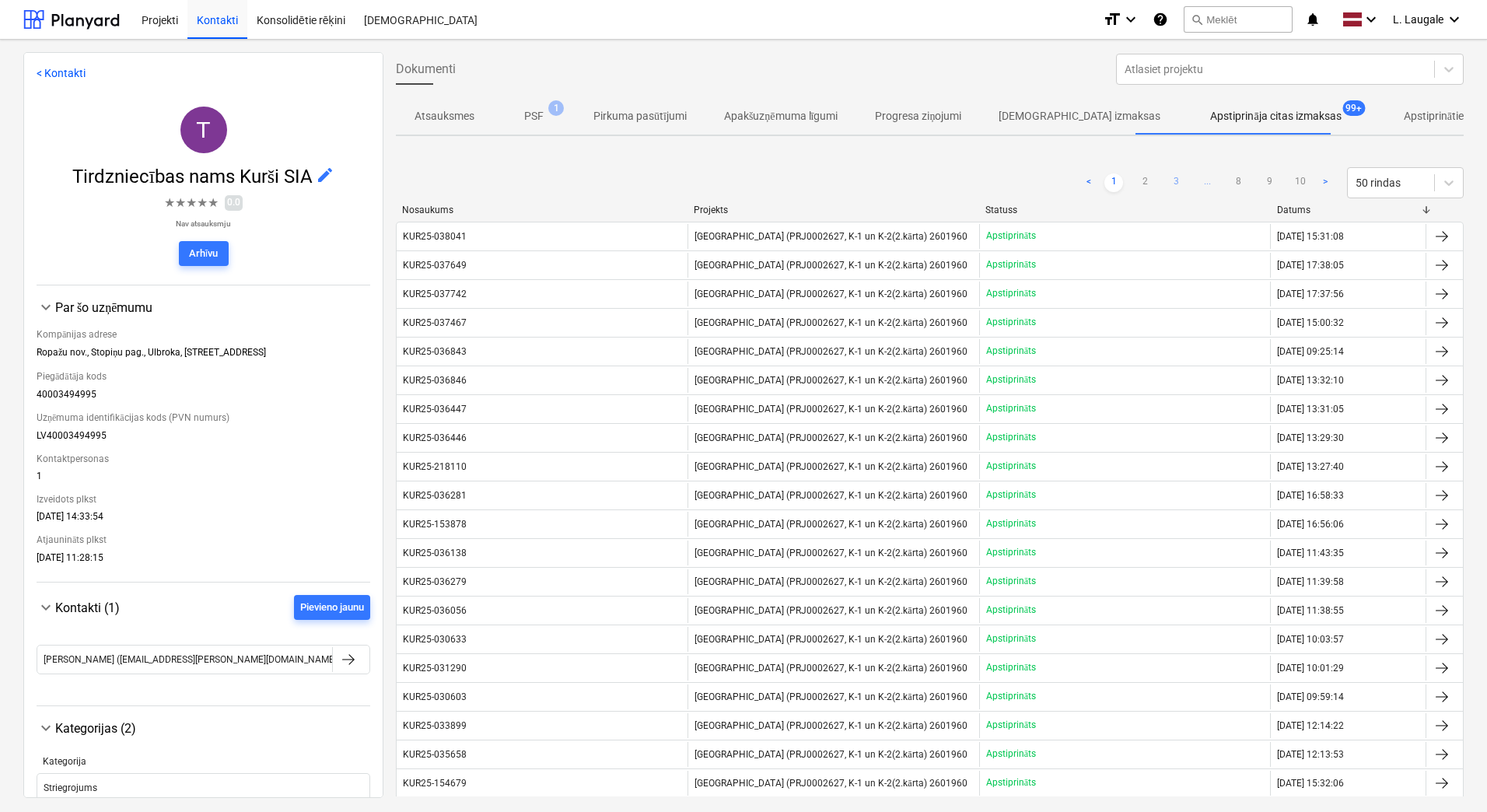
click at [1175, 184] on link "3" at bounding box center [1176, 183] width 19 height 19
click at [1318, 48] on div "< Kontakti T Tirdzniecības nams Kurši SIA edit ★ ★ ★ ★ ★ 0.0 Nav atsauksmju Arh…" at bounding box center [744, 426] width 1487 height 772
click at [1319, 58] on div "Atlasiet projektu" at bounding box center [1275, 69] width 317 height 22
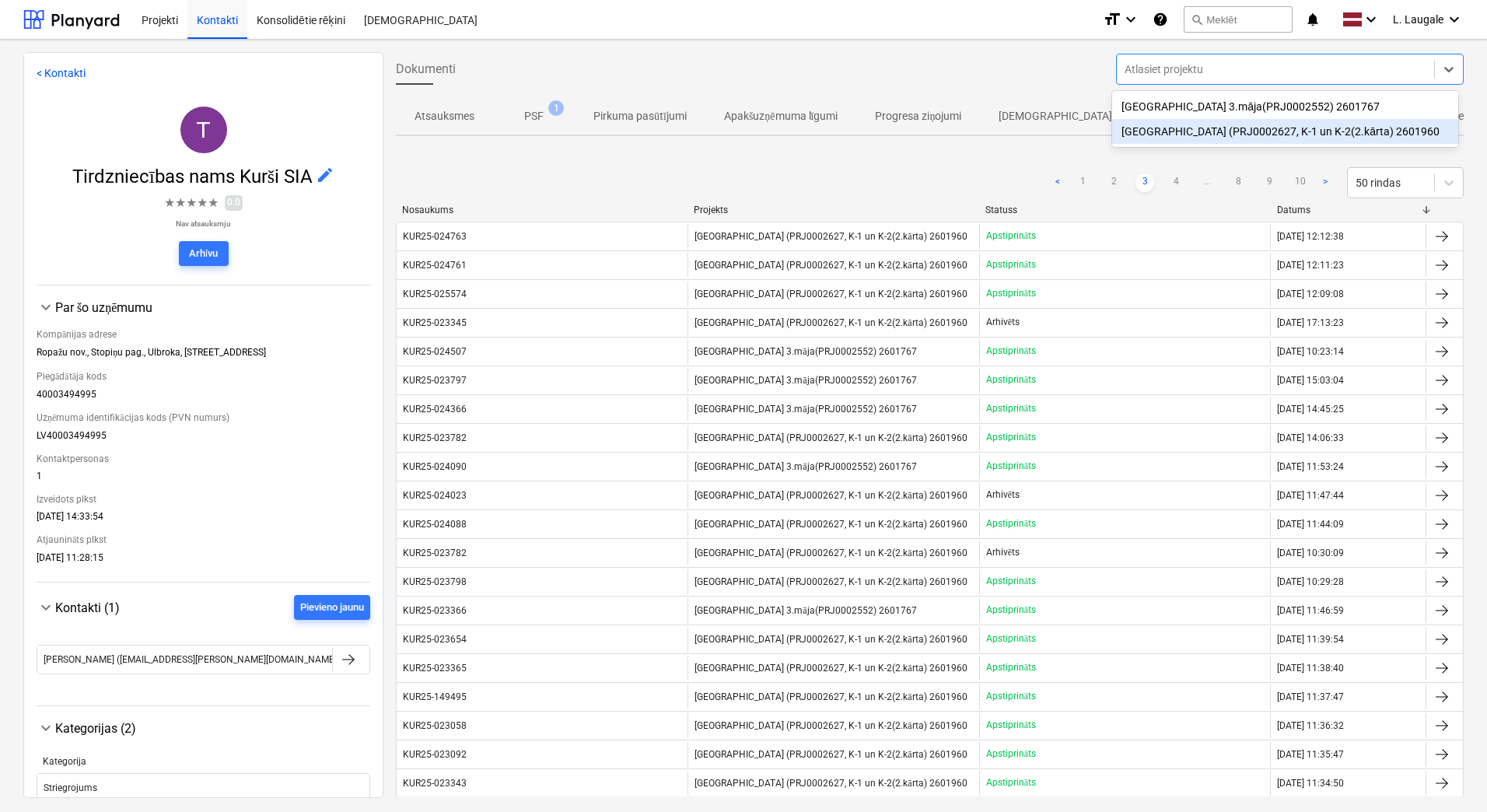
click at [1294, 126] on div "[GEOGRAPHIC_DATA] (PRJ0002627, K-1 un K-2(2.kārta) 2601960" at bounding box center [1285, 131] width 347 height 25
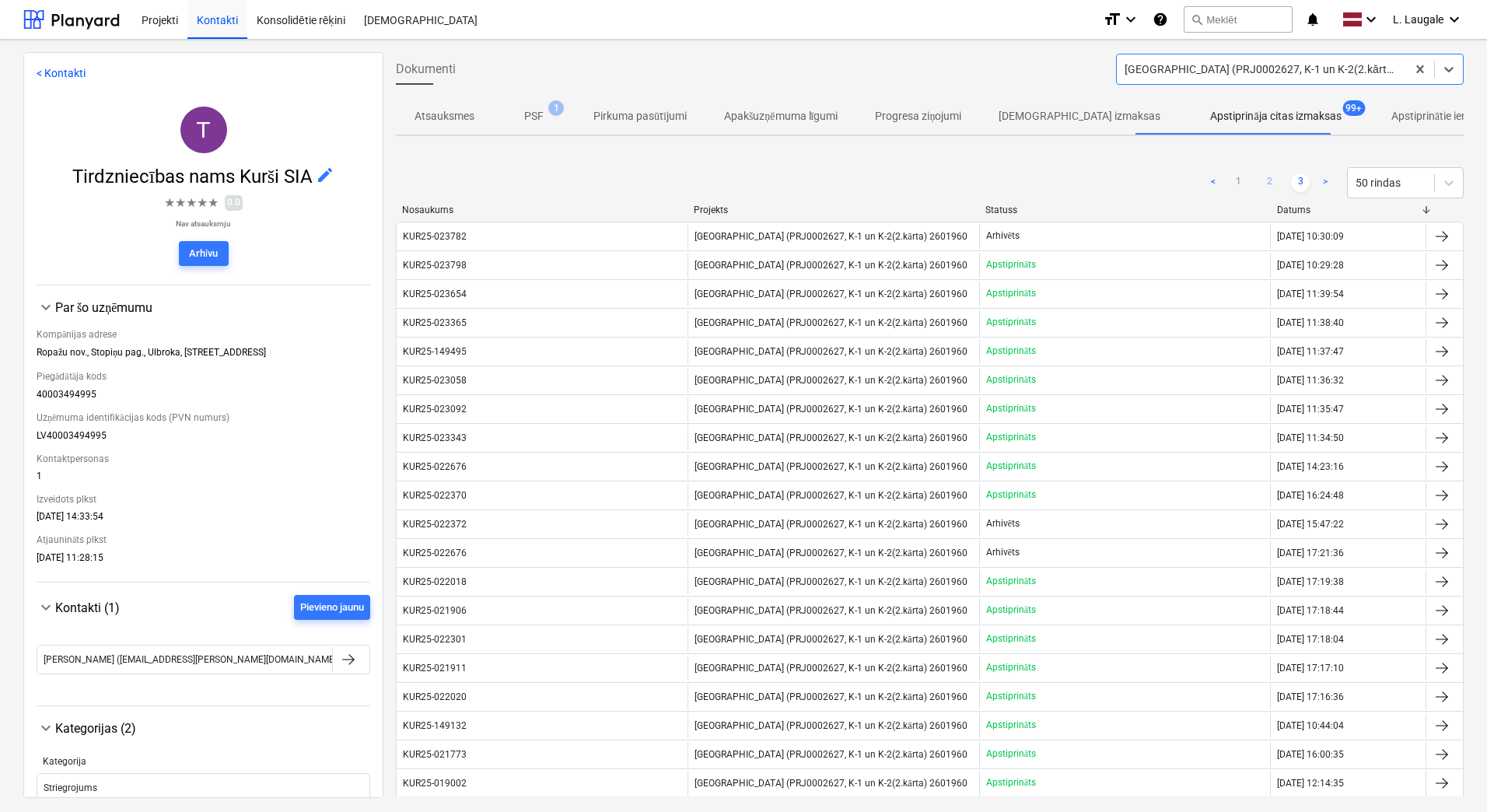
click at [1269, 180] on link "2" at bounding box center [1270, 183] width 19 height 19
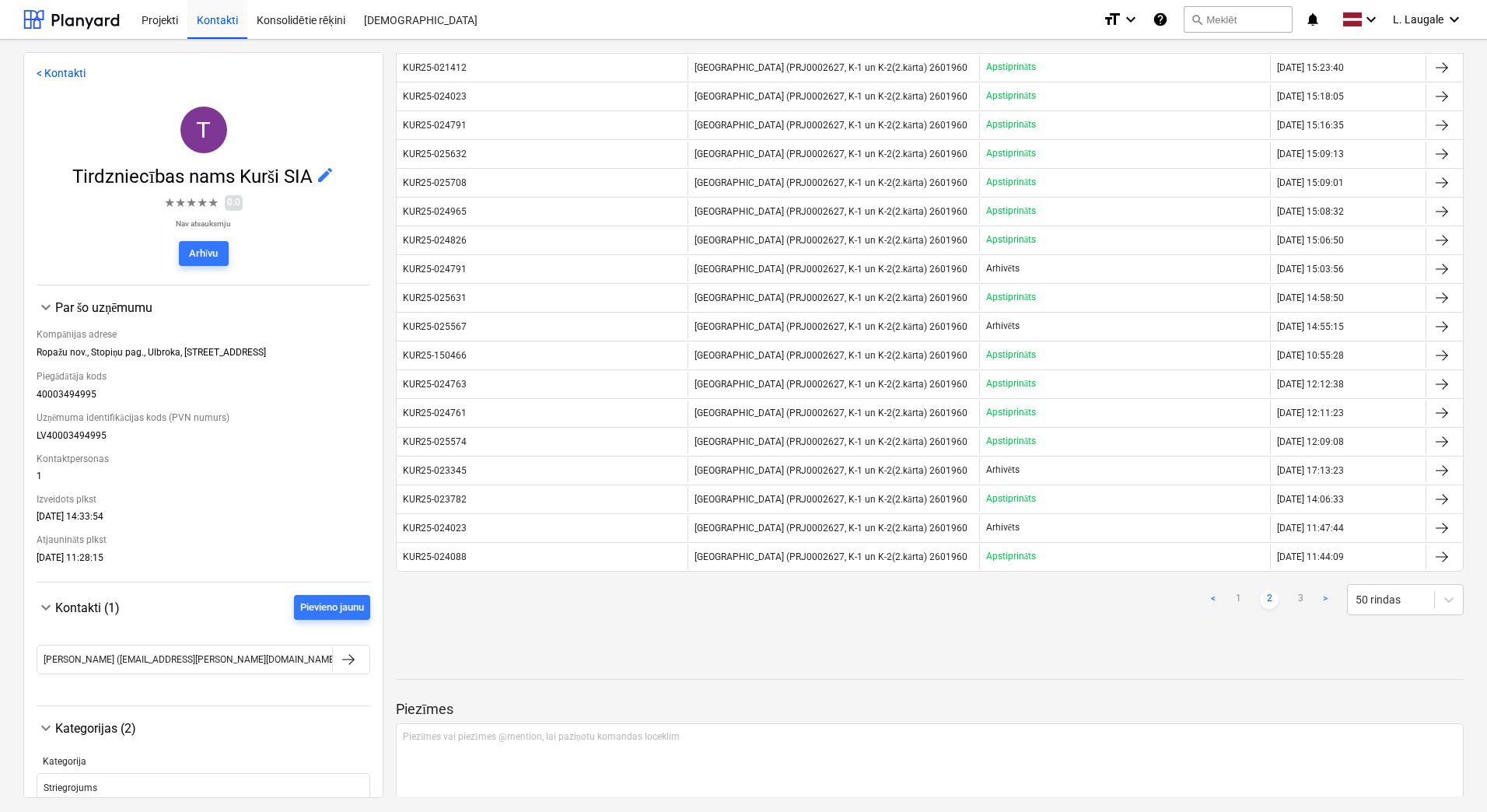
scroll to position [1159, 0]
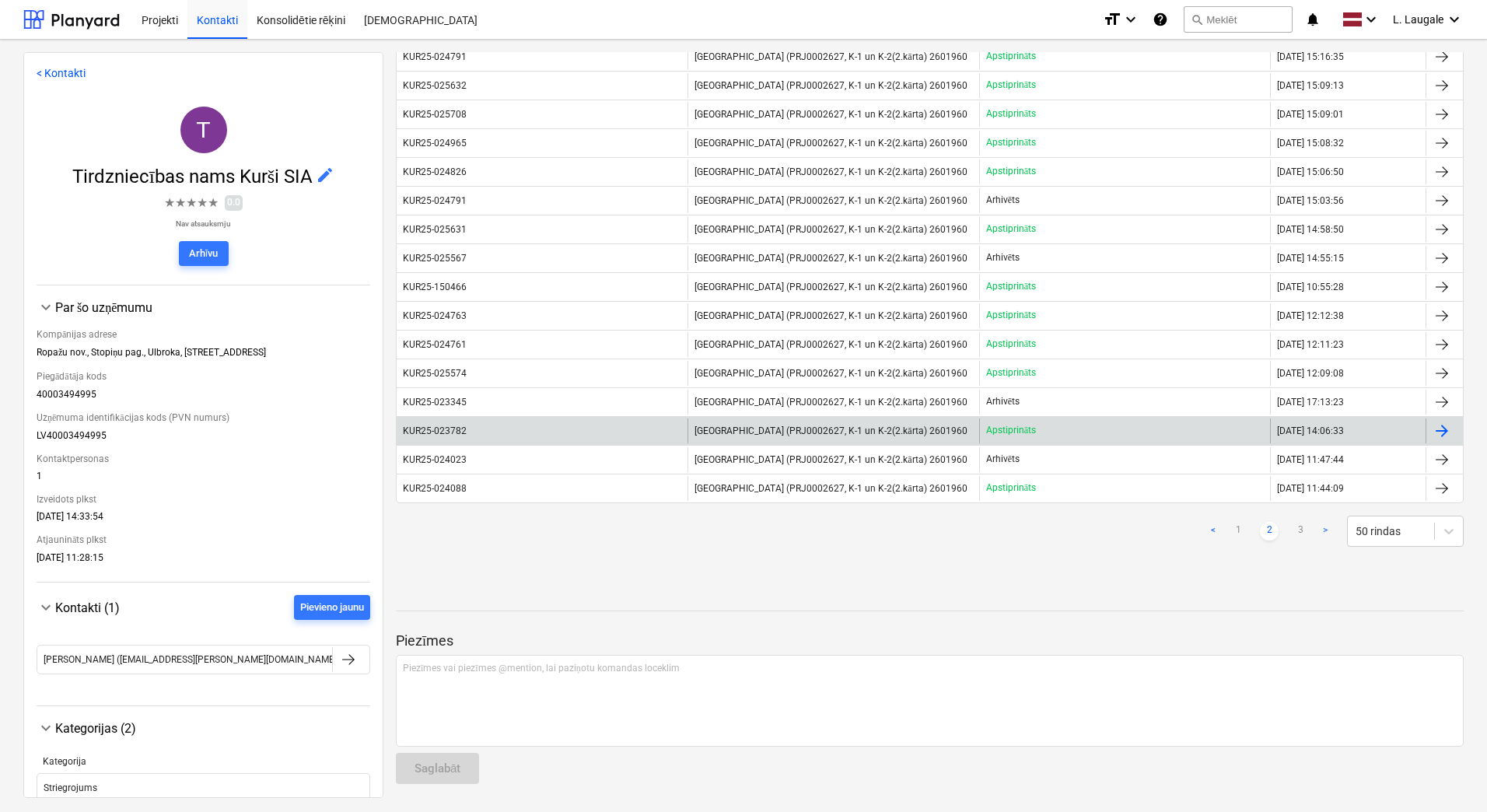
click at [1076, 430] on div "Apstiprināts" at bounding box center [1125, 431] width 291 height 25
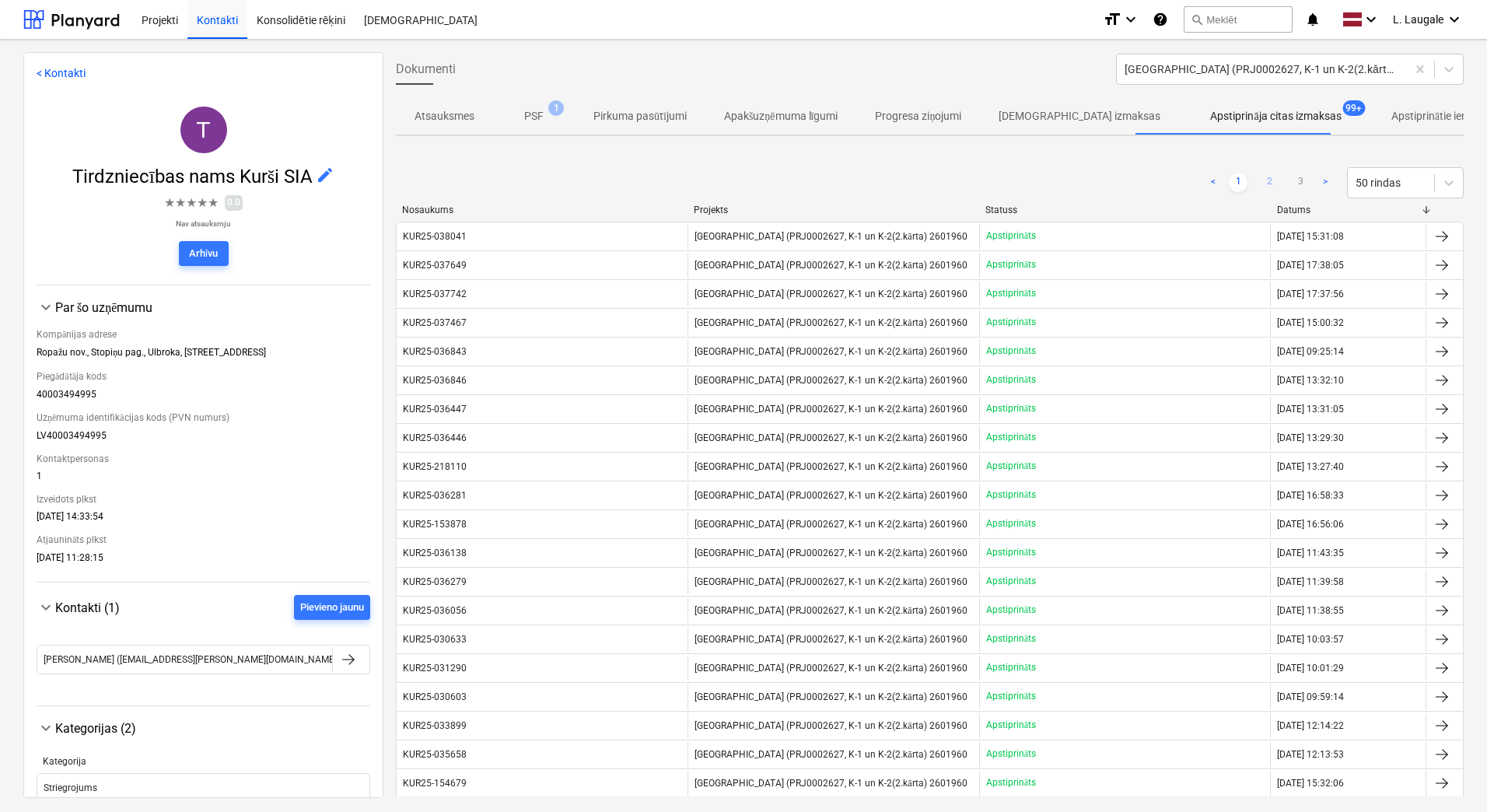
click at [1269, 184] on link "2" at bounding box center [1270, 183] width 19 height 19
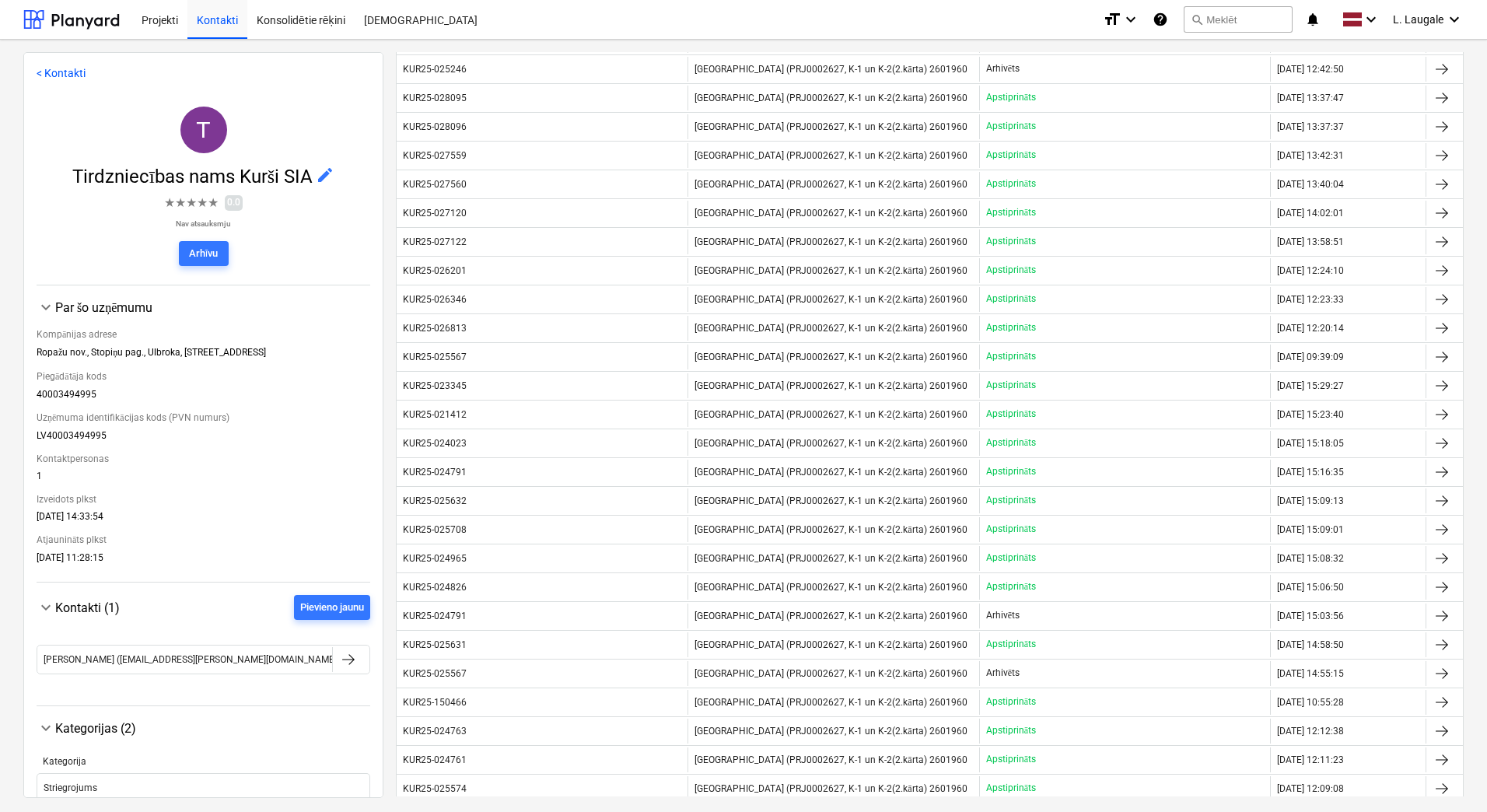
scroll to position [1037, 0]
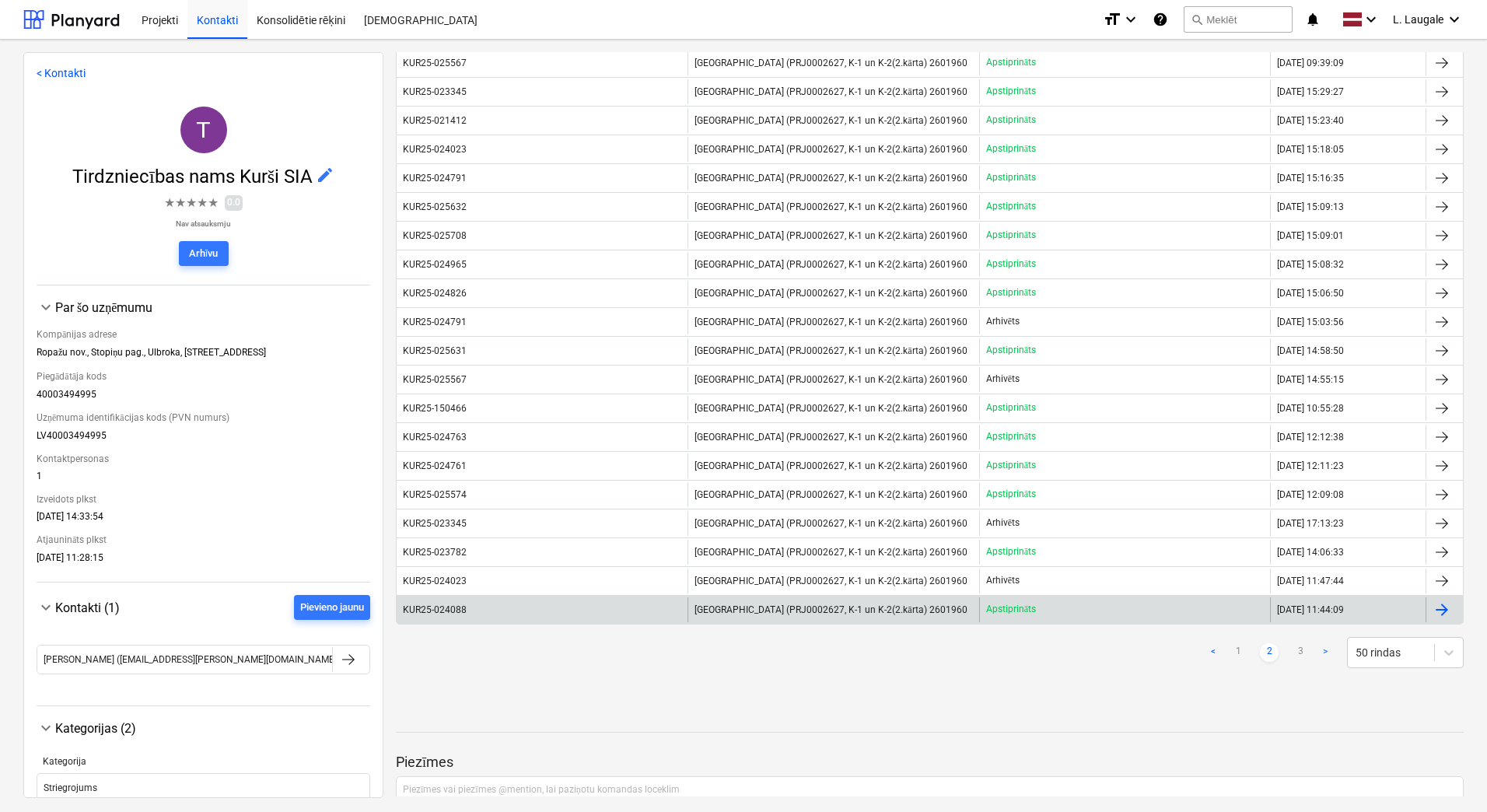
click at [765, 613] on span "[GEOGRAPHIC_DATA] (PRJ0002627, K-1 un K-2(2.kārta) 2601960" at bounding box center [831, 610] width 272 height 11
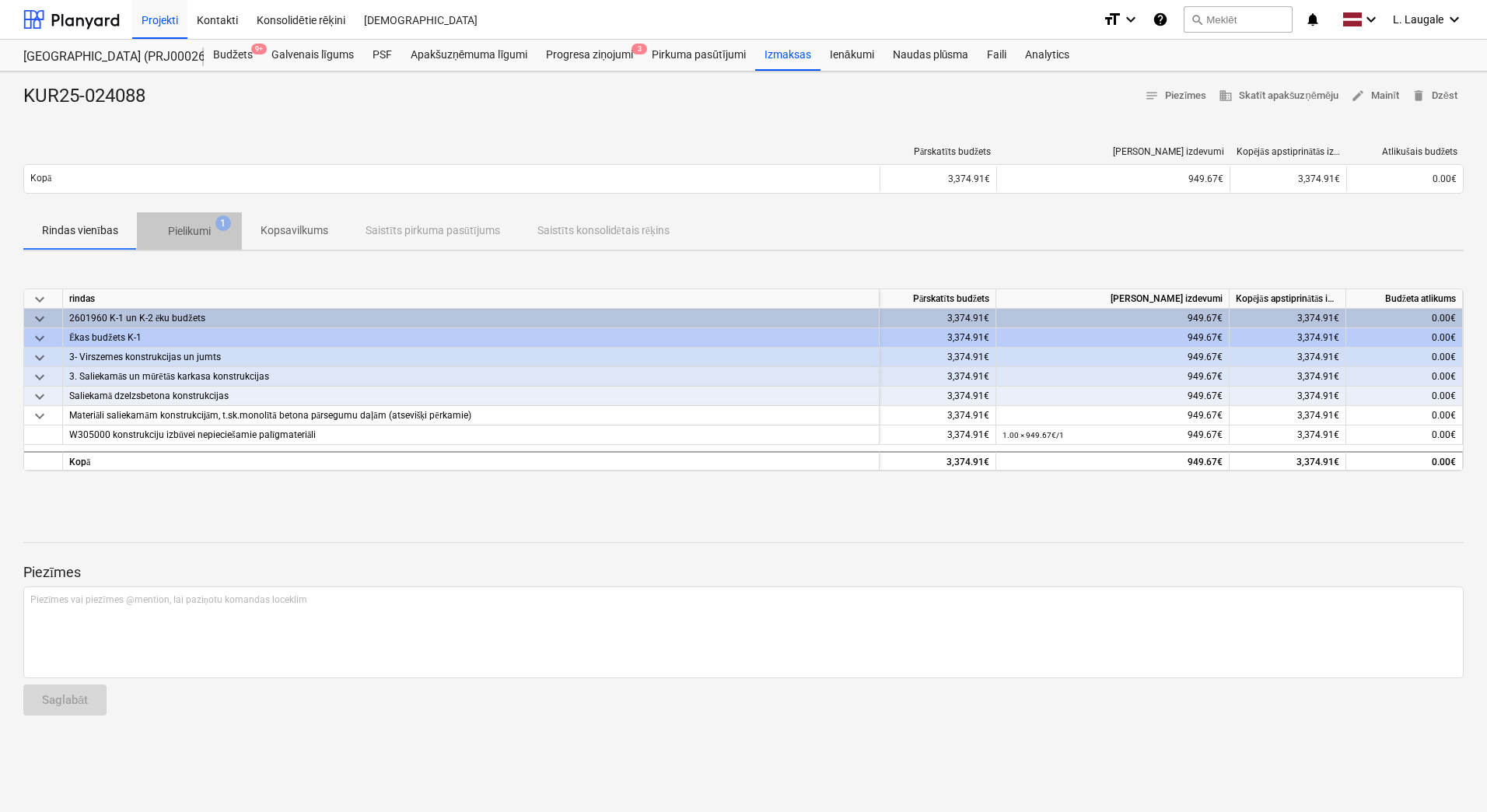
click at [169, 240] on span "Pielikumi 1" at bounding box center [189, 230] width 105 height 28
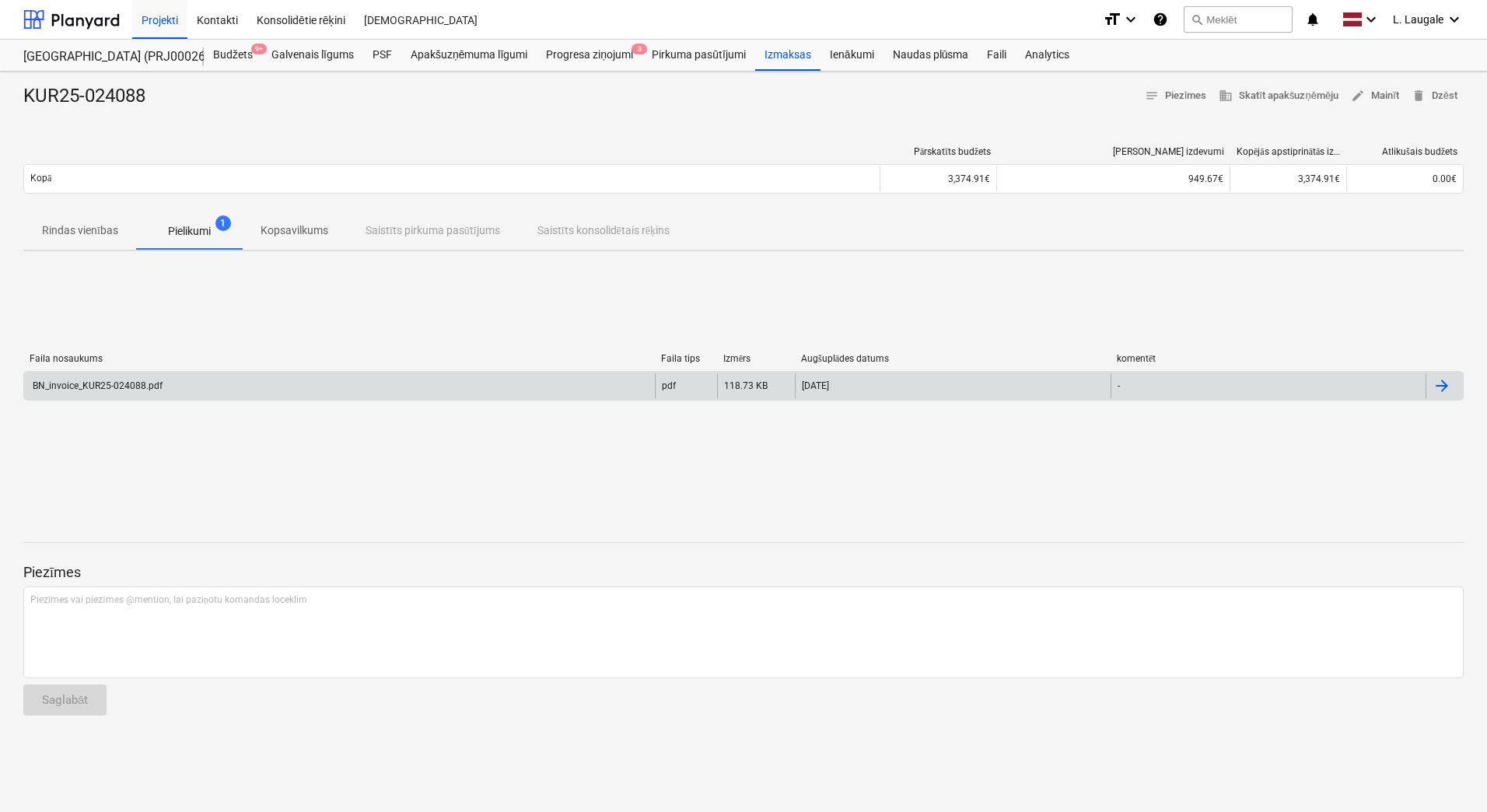
click at [220, 381] on div "BN_invoice_KUR25-024088.pdf" at bounding box center [339, 386] width 631 height 25
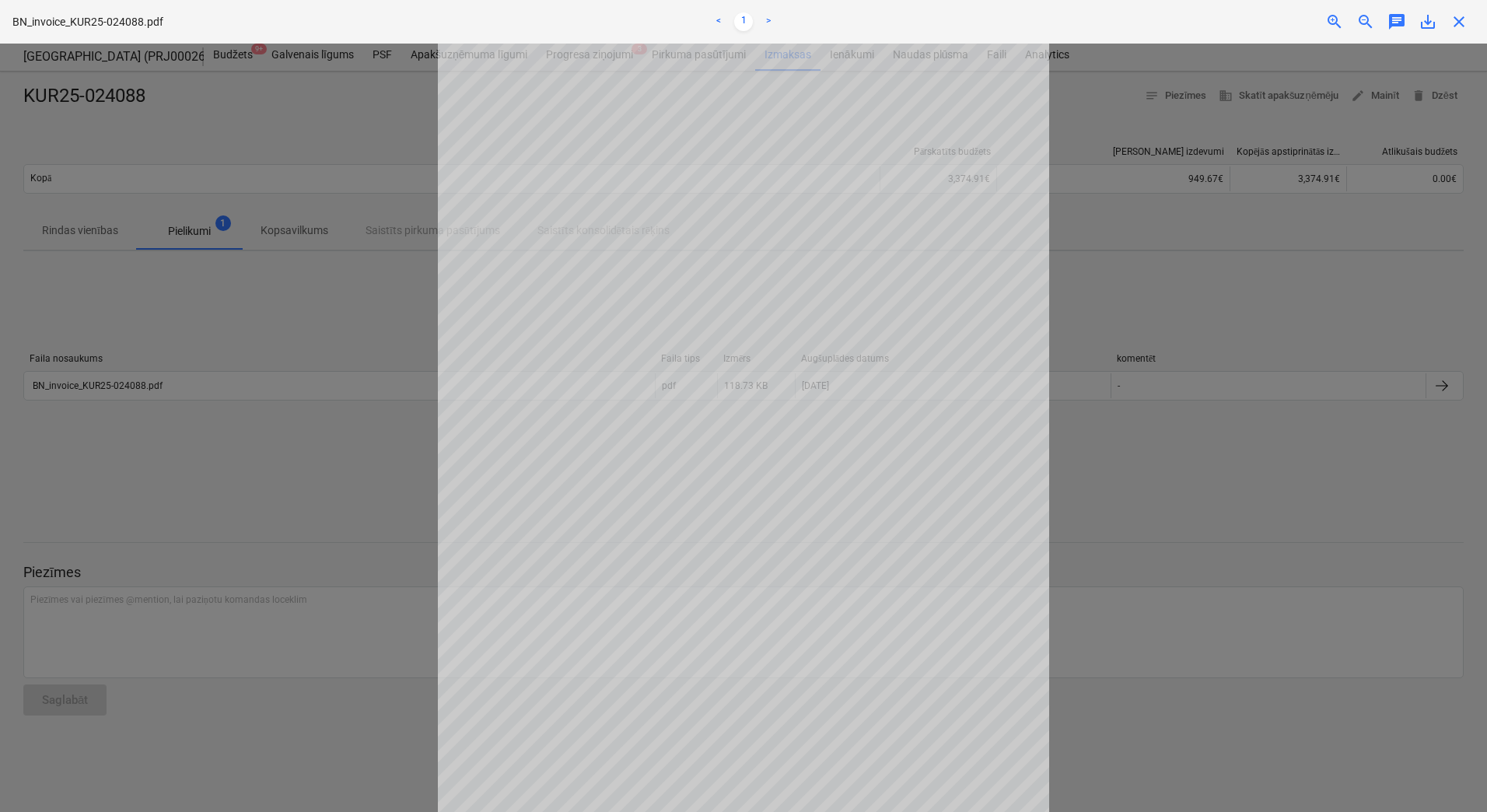
drag, startPoint x: 0, startPoint y: 15, endPoint x: 158, endPoint y: 151, distance: 208.5
click at [158, 151] on div at bounding box center [744, 427] width 1487 height 768
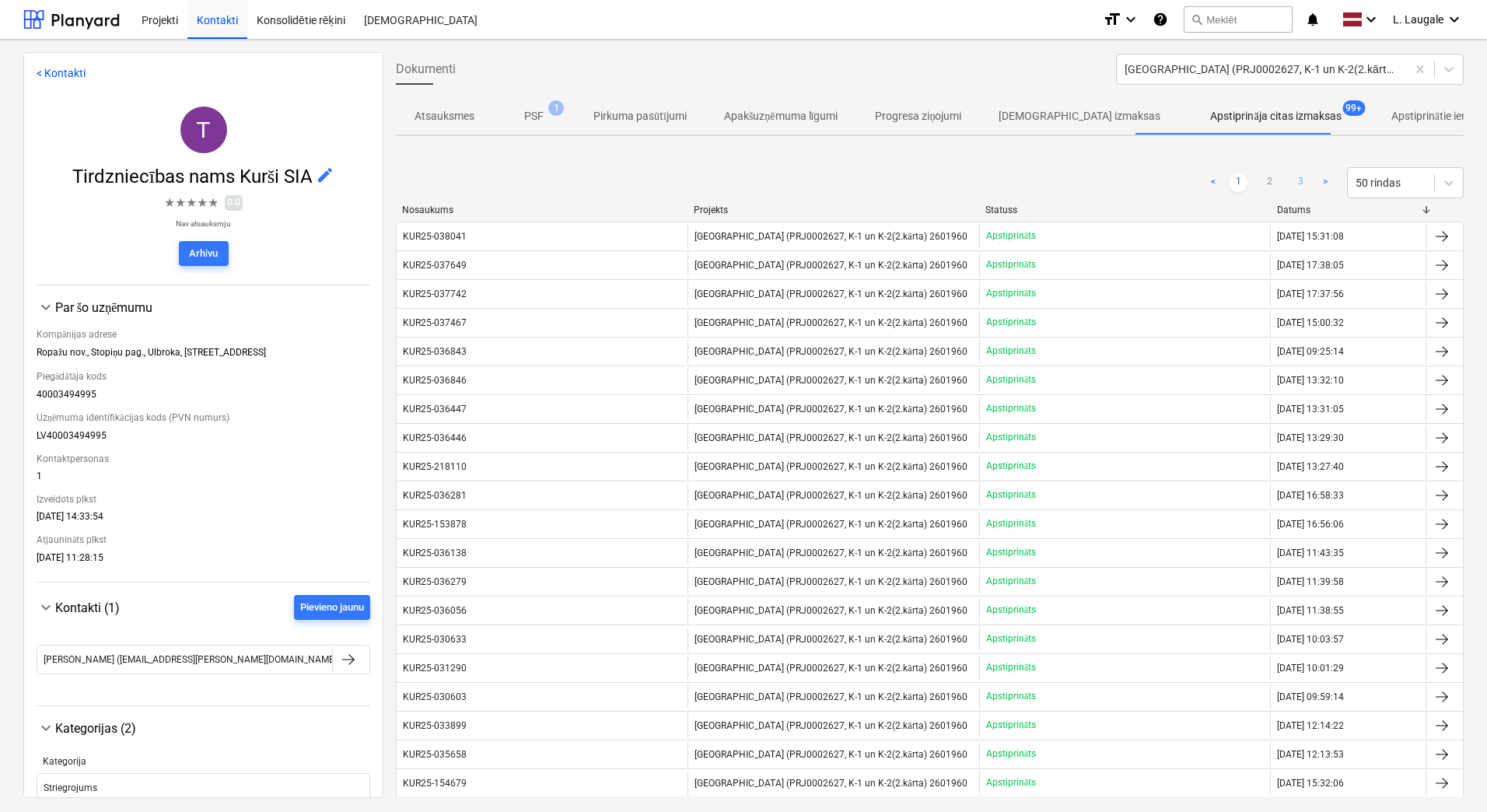
click at [1298, 190] on link "3" at bounding box center [1300, 183] width 19 height 19
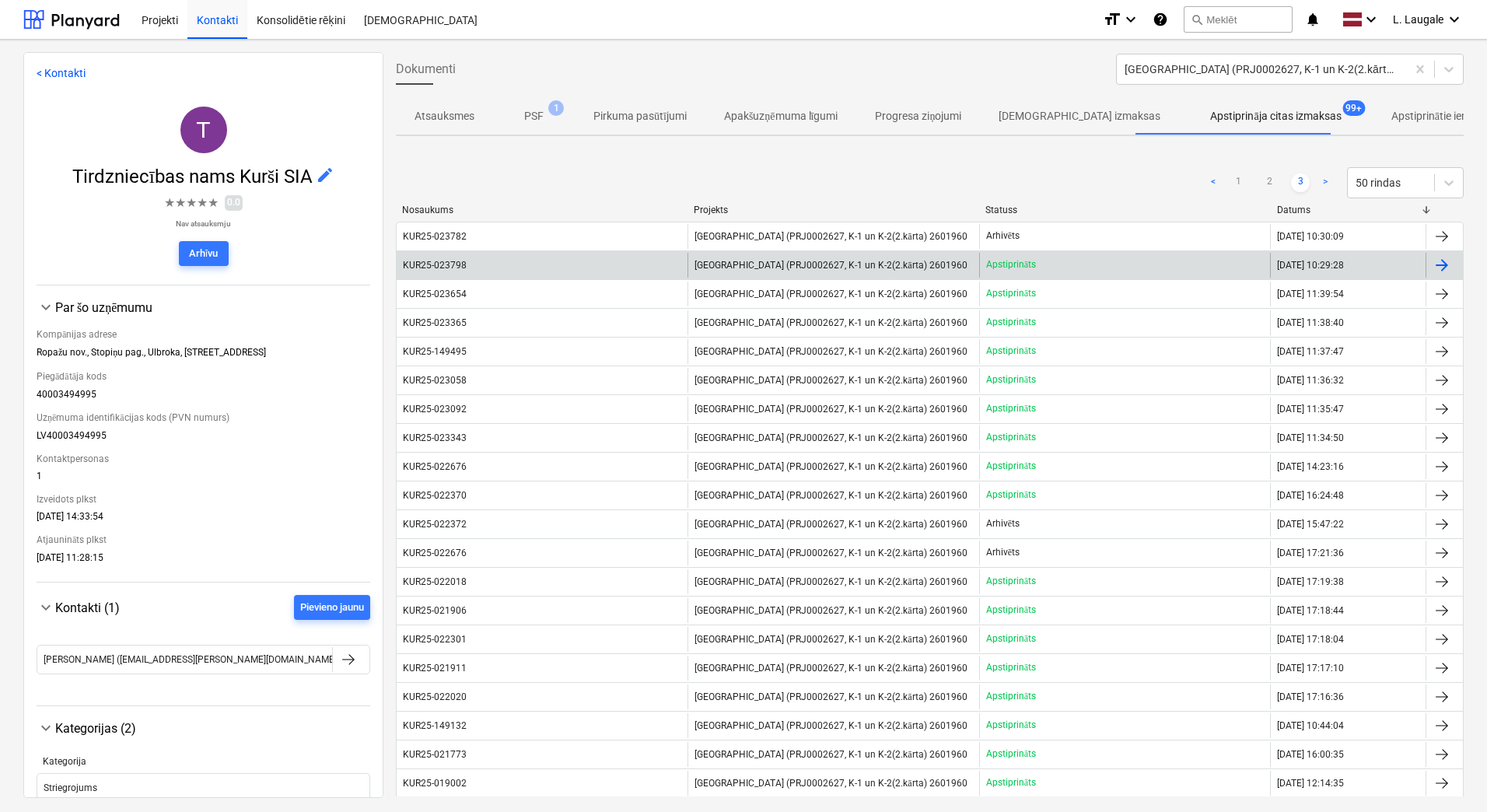
click at [481, 269] on div "KUR25-023798" at bounding box center [543, 266] width 291 height 25
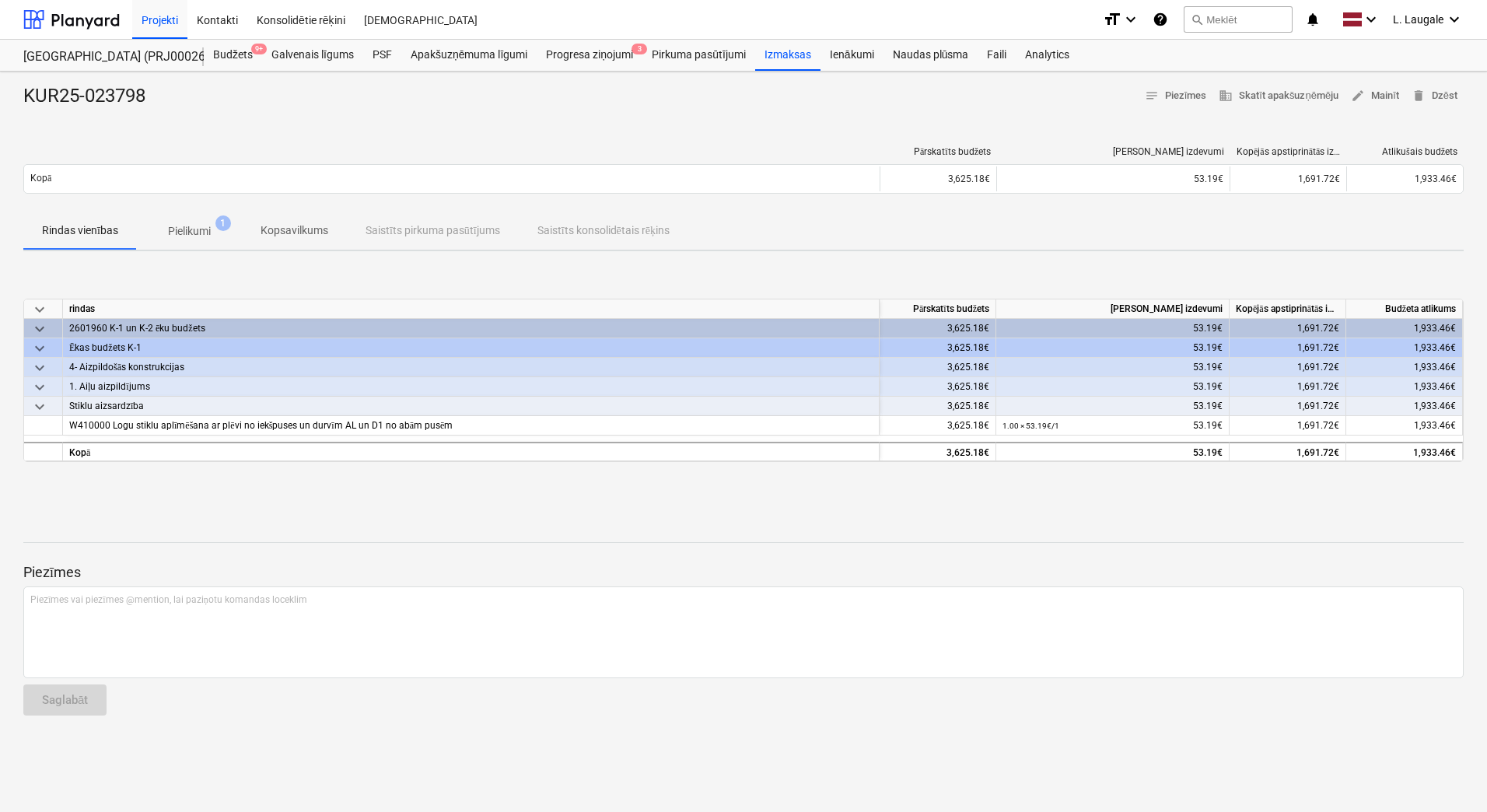
click at [194, 240] on span "Pielikumi 1" at bounding box center [189, 230] width 105 height 28
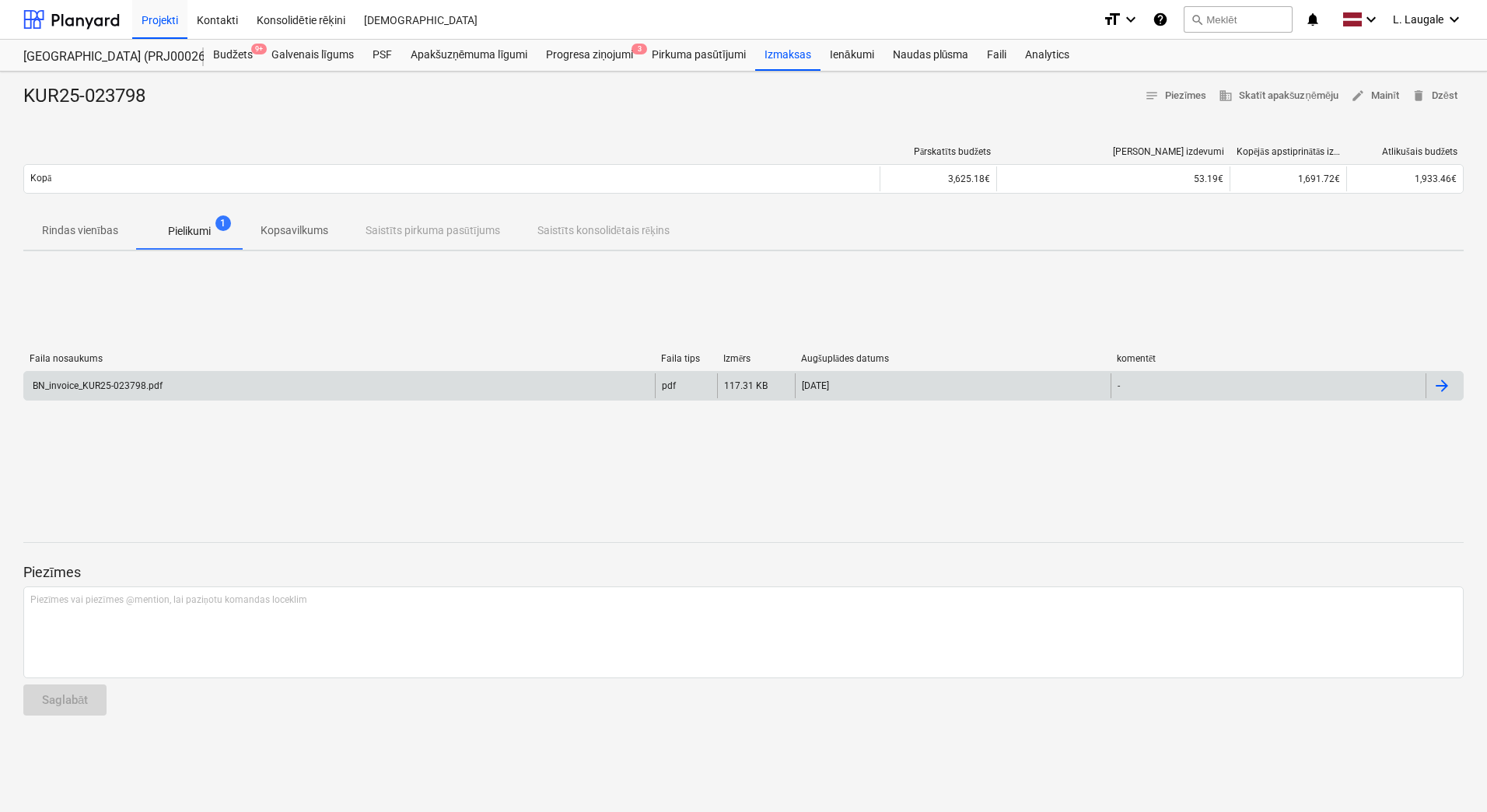
click at [212, 382] on div "BN_invoice_KUR25-023798.pdf" at bounding box center [339, 386] width 631 height 25
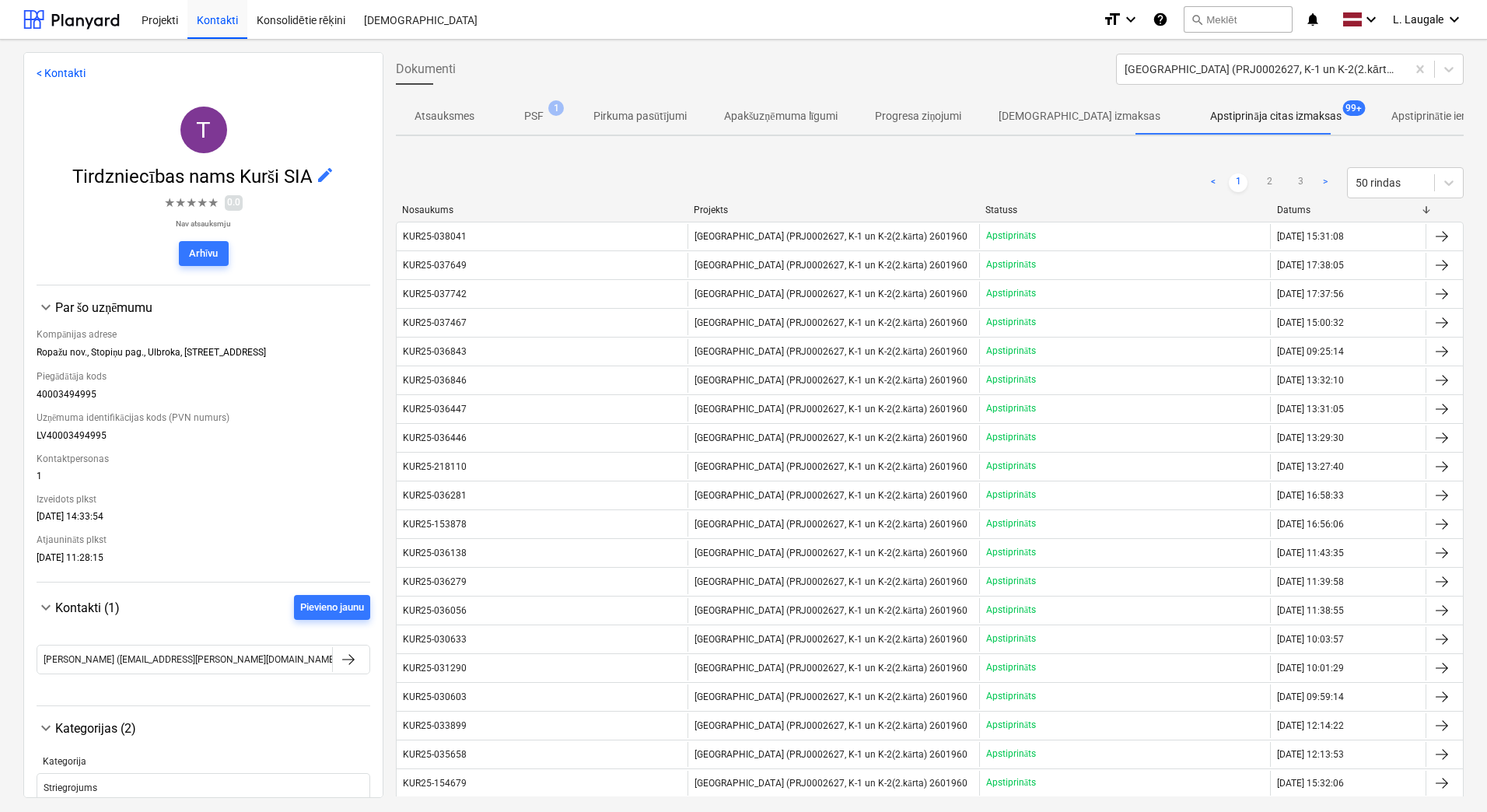
click at [1304, 185] on ul "< 1 2 3 >" at bounding box center [1269, 183] width 130 height 19
click at [1296, 181] on link "3" at bounding box center [1300, 183] width 19 height 19
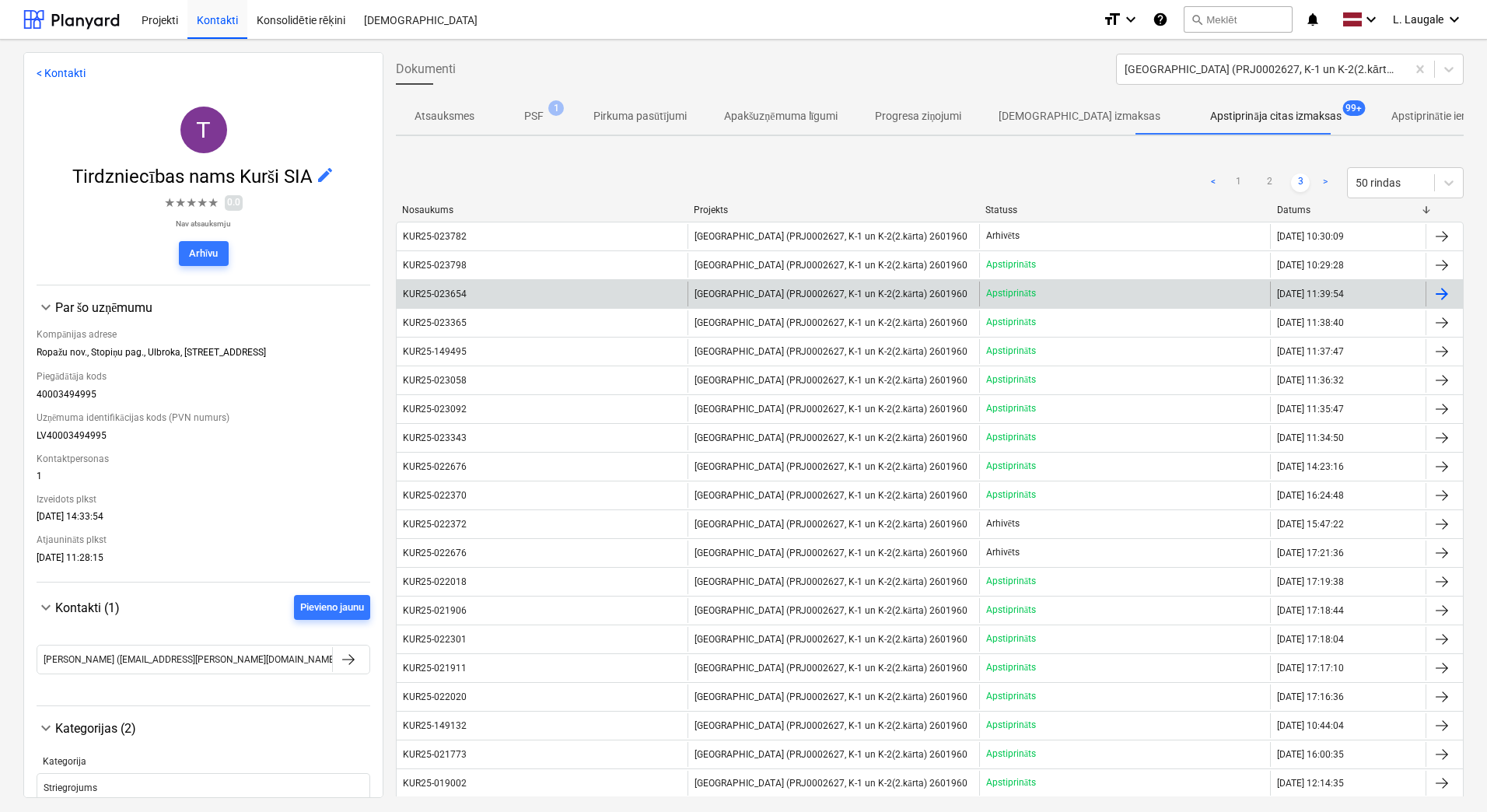
click at [450, 294] on div "KUR25-023654" at bounding box center [434, 293] width 64 height 10
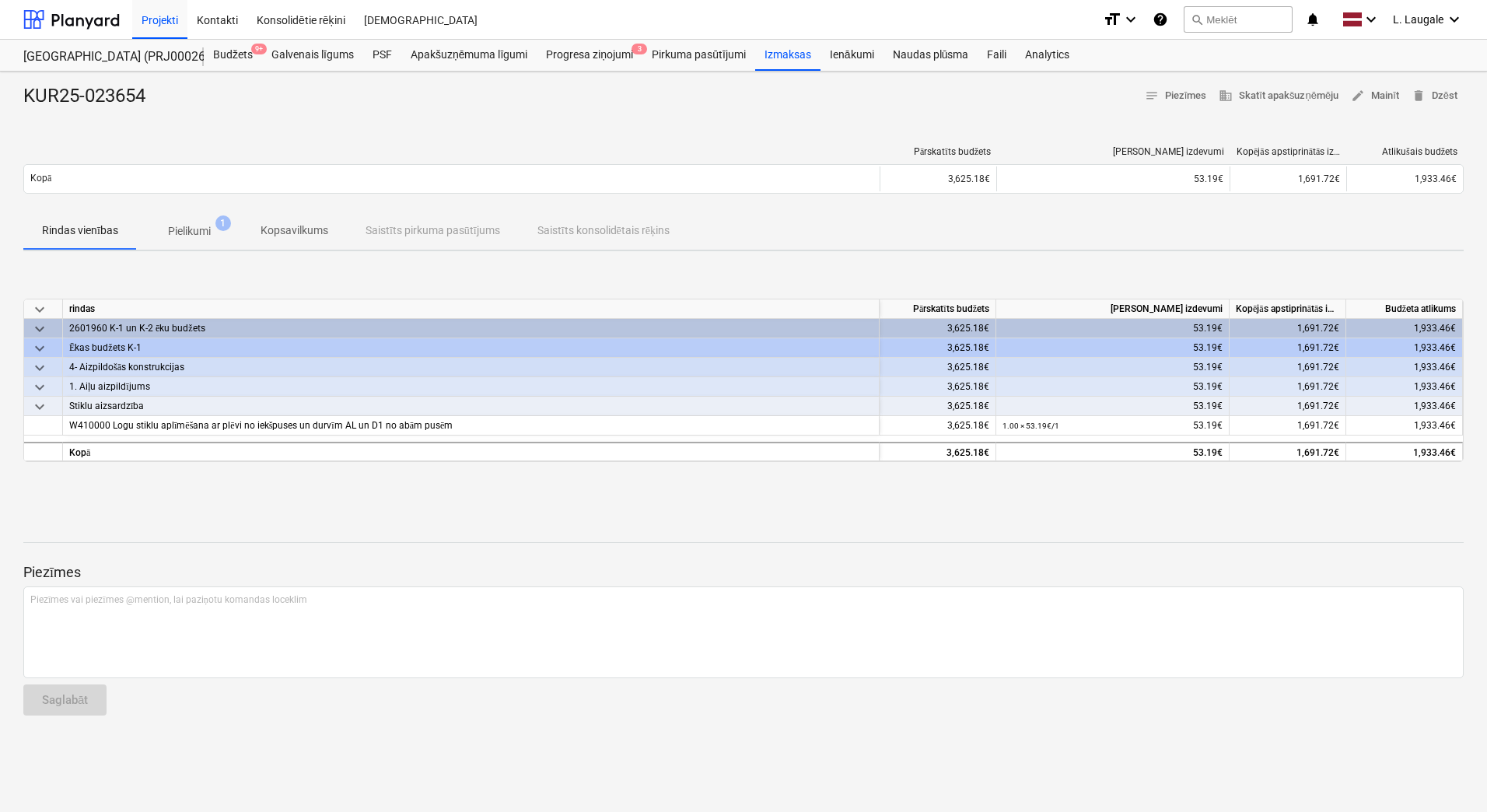
click at [197, 232] on p "Pielikumi" at bounding box center [188, 230] width 43 height 16
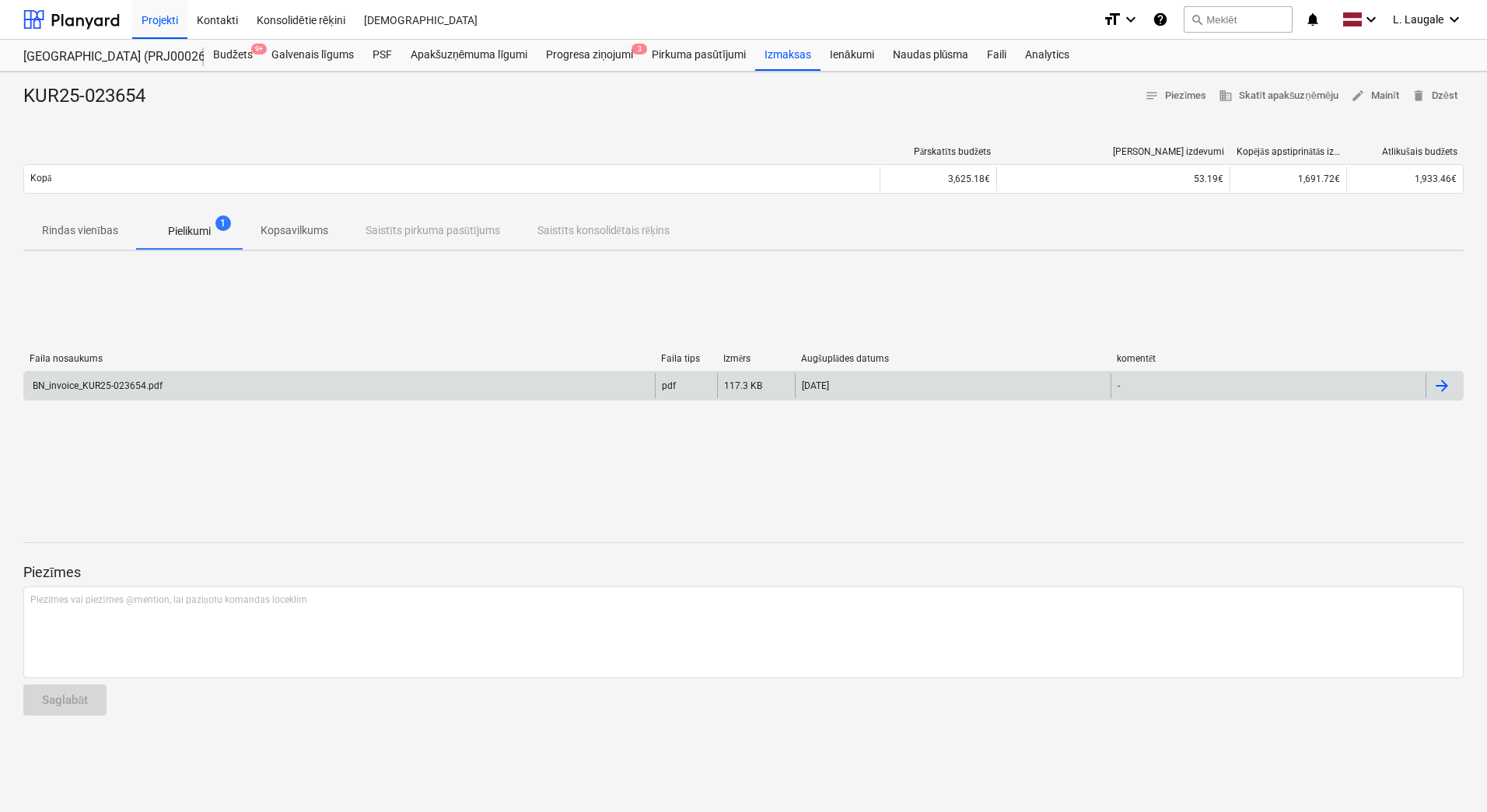
click at [227, 376] on div "BN_invoice_KUR25-023654.pdf" at bounding box center [339, 386] width 631 height 25
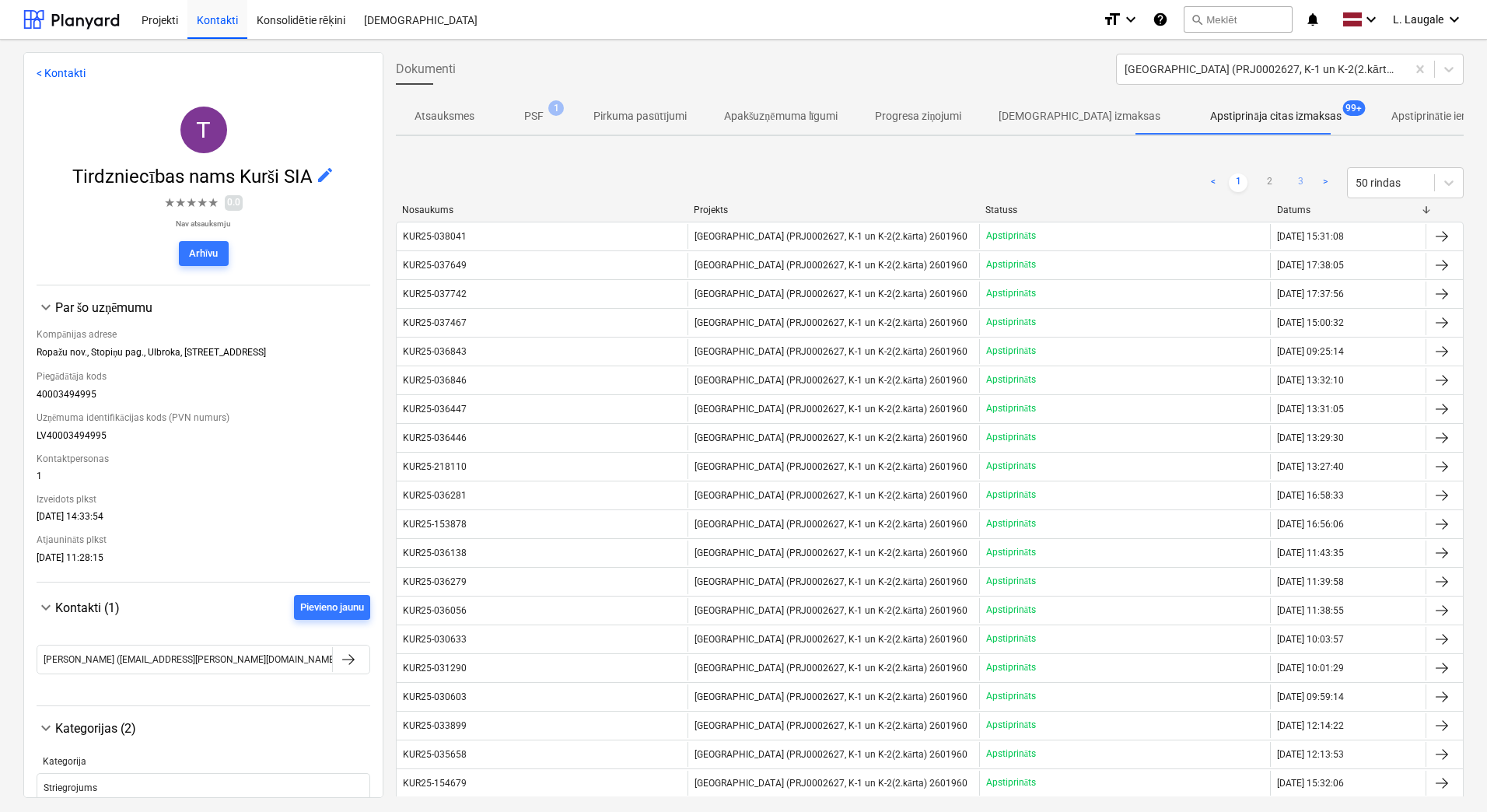
click at [1298, 185] on link "3" at bounding box center [1300, 183] width 19 height 19
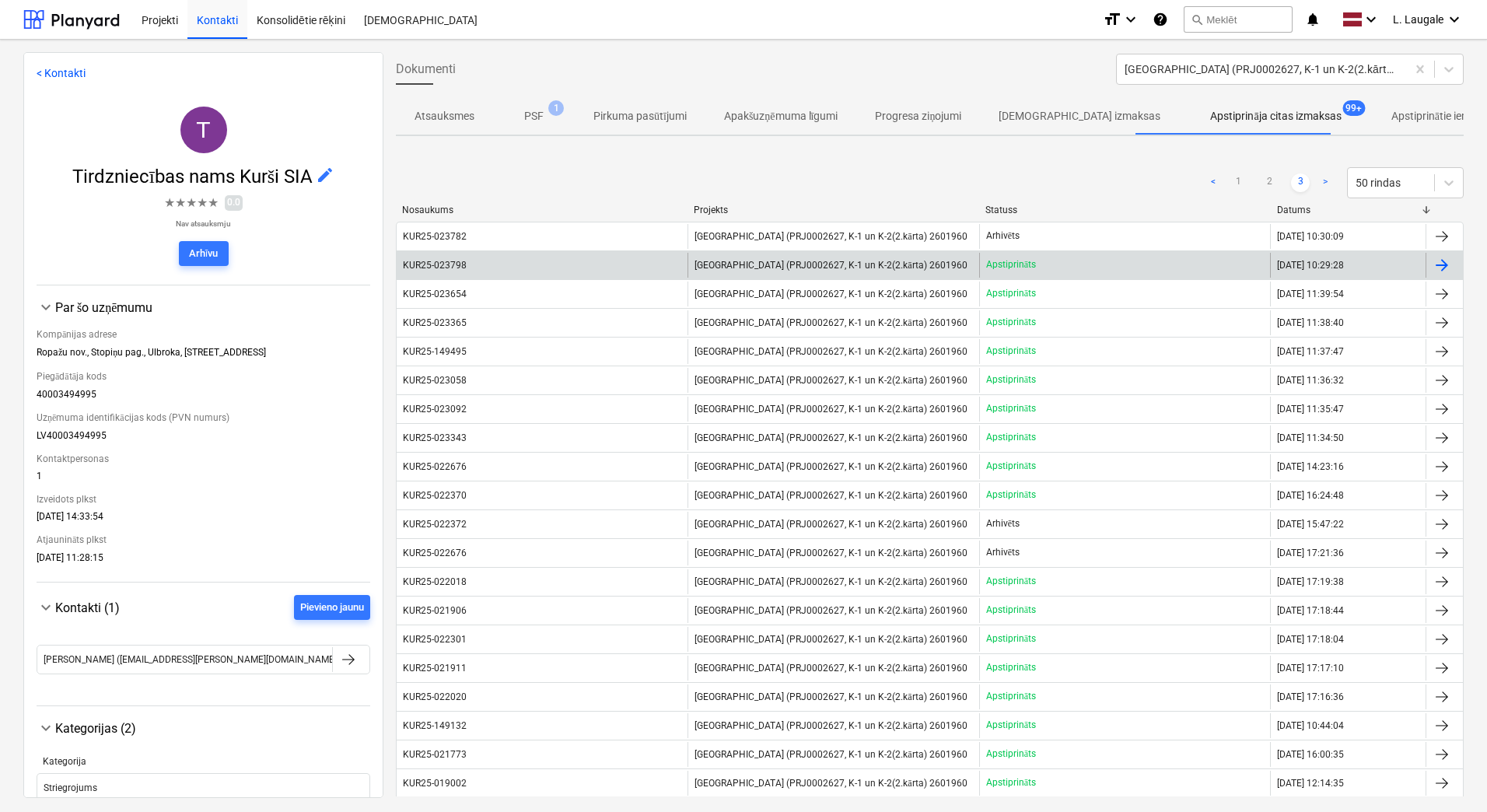
click at [565, 270] on div "KUR25-023798" at bounding box center [543, 266] width 291 height 25
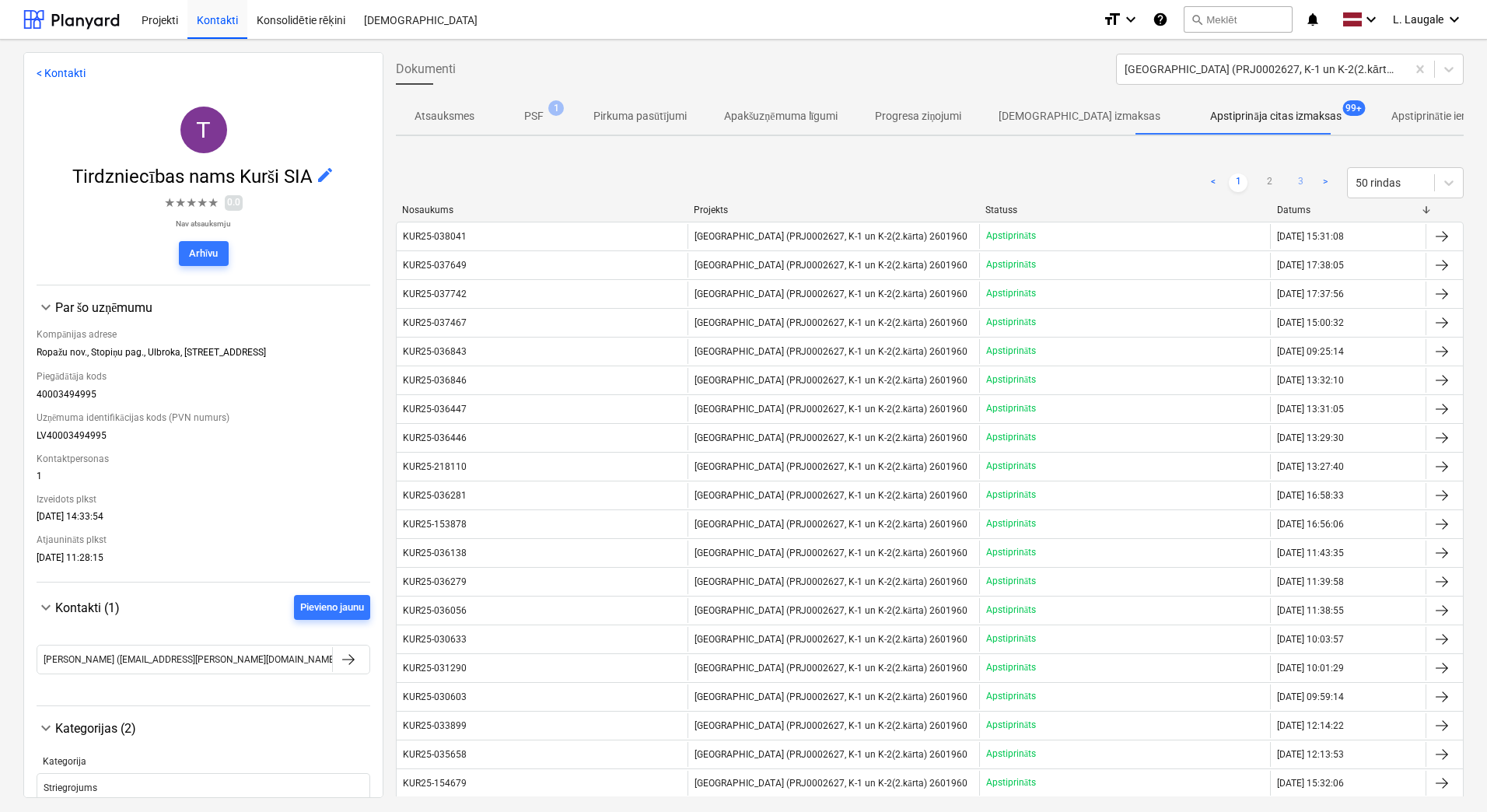
click at [1299, 178] on link "3" at bounding box center [1300, 183] width 19 height 19
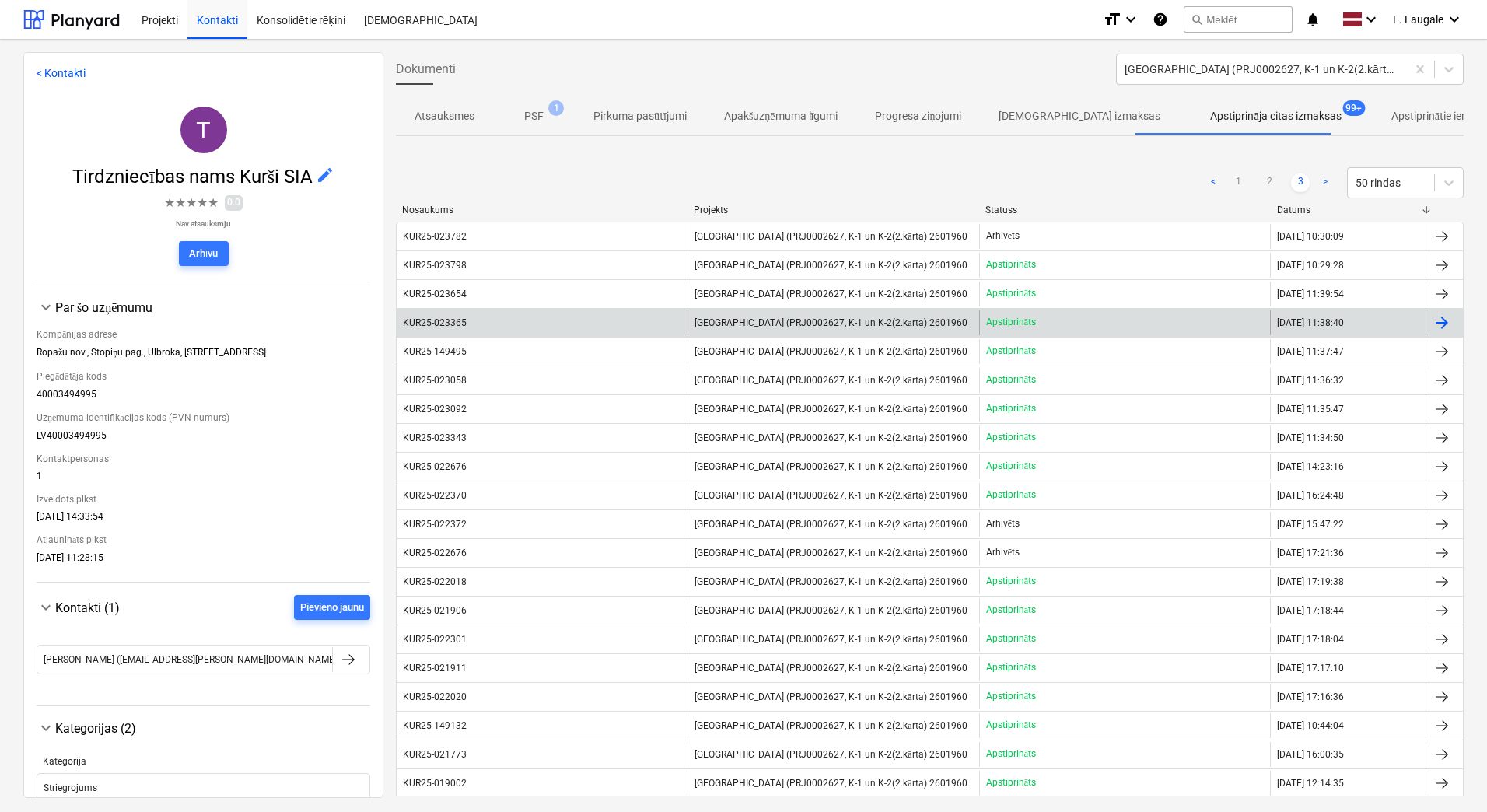
click at [542, 316] on div "KUR25-023365" at bounding box center [543, 323] width 291 height 25
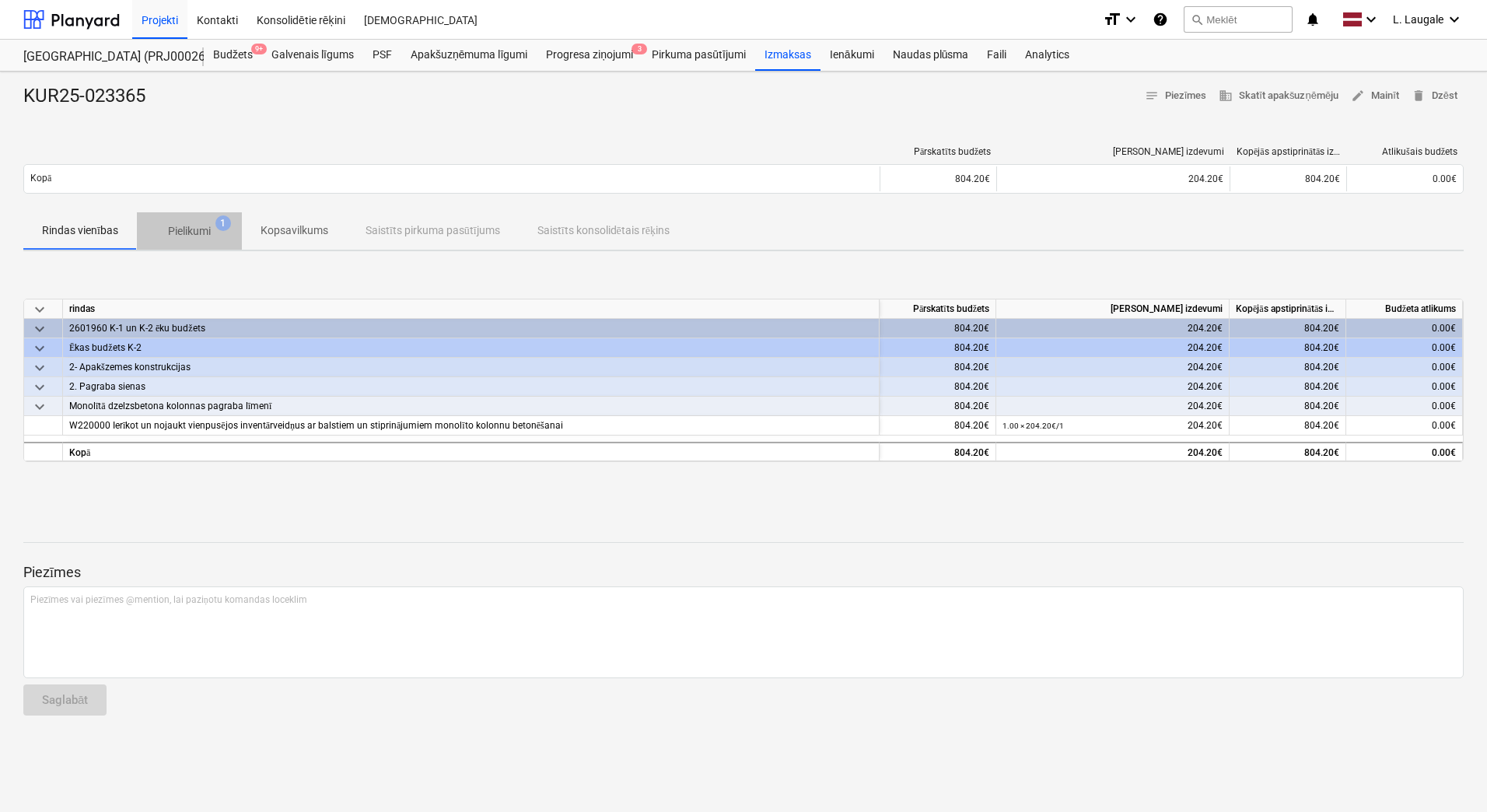
click at [203, 236] on p "Pielikumi" at bounding box center [188, 230] width 43 height 16
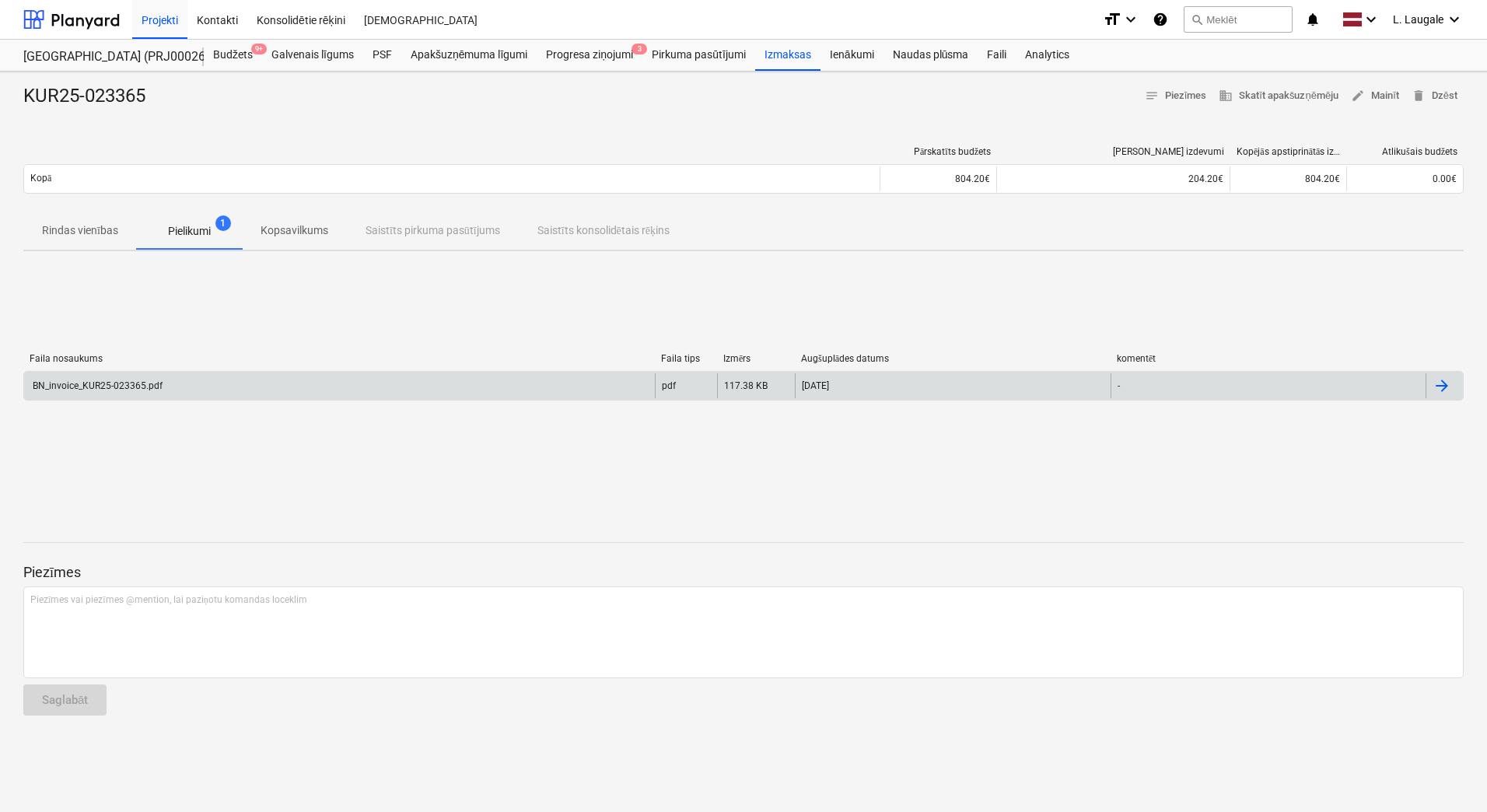
click at [255, 390] on div "BN_invoice_KUR25-023365.pdf" at bounding box center [339, 386] width 631 height 25
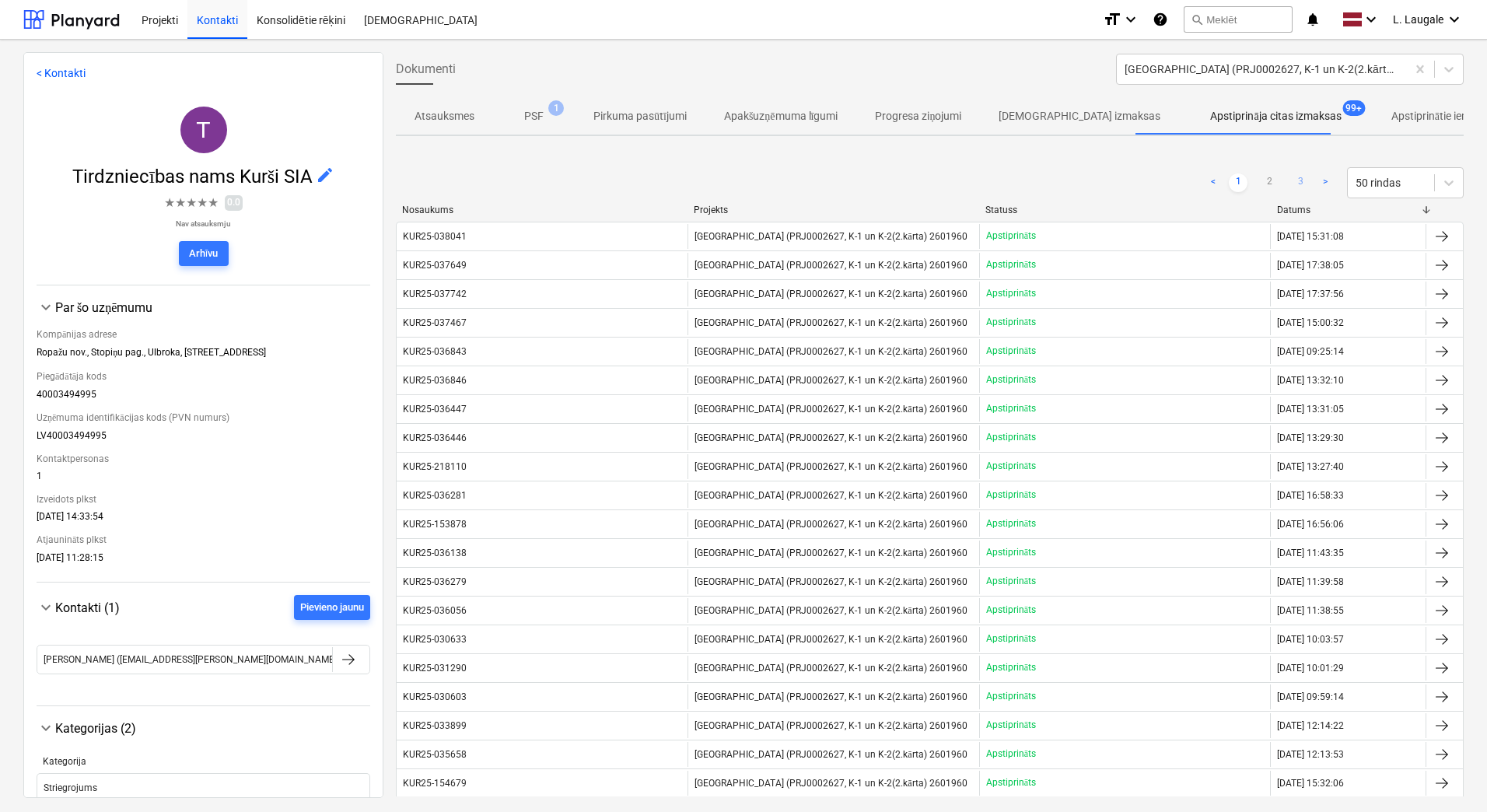
click at [1299, 182] on link "3" at bounding box center [1300, 183] width 19 height 19
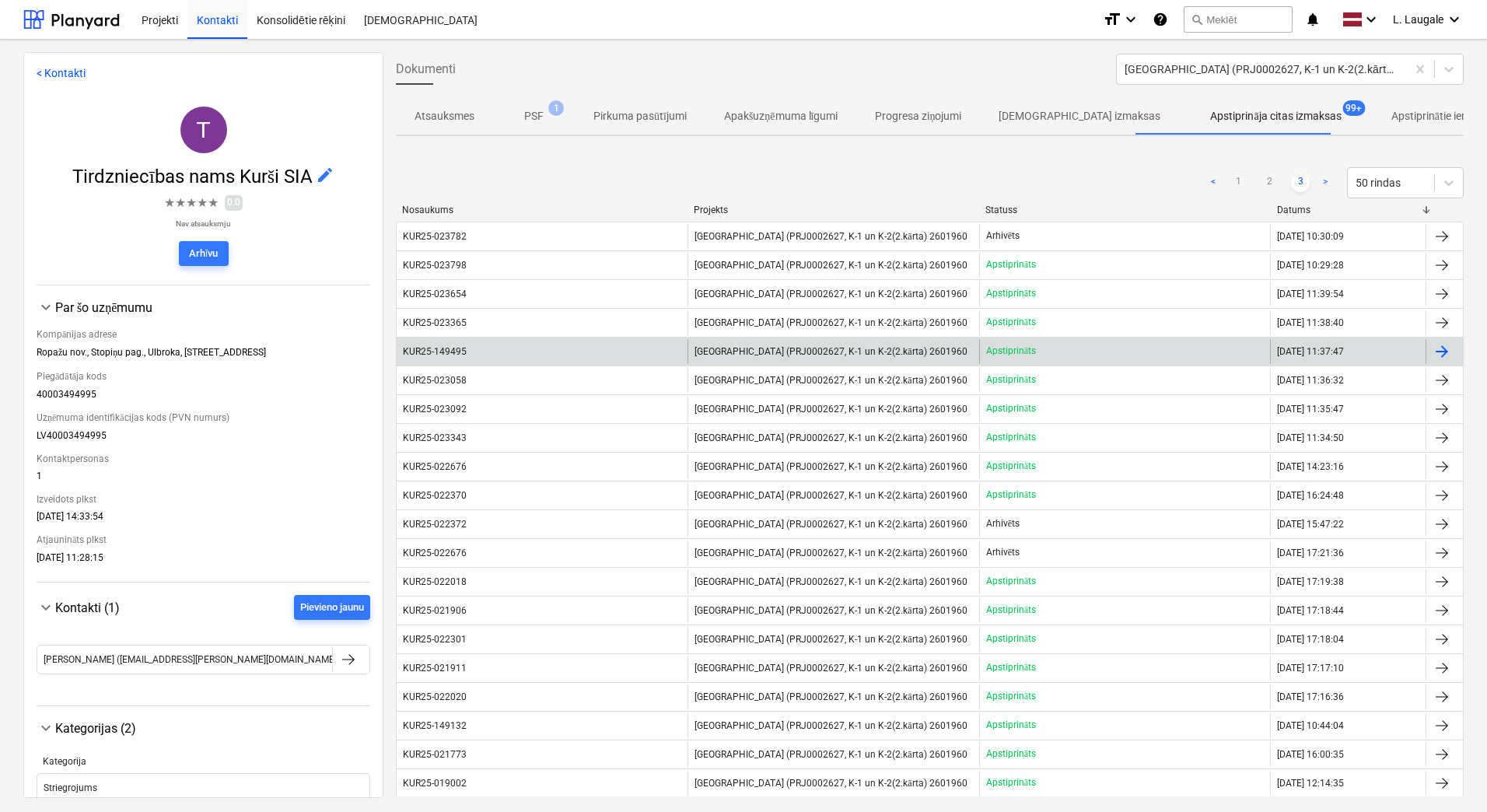
click at [553, 364] on div "KUR25-149495 [GEOGRAPHIC_DATA] (PRJ0002627, K-1 un K-2(2.kārta) 2601960 Apstipr…" at bounding box center [930, 351] width 1068 height 29
click at [552, 360] on div "KUR25-149495" at bounding box center [543, 351] width 291 height 25
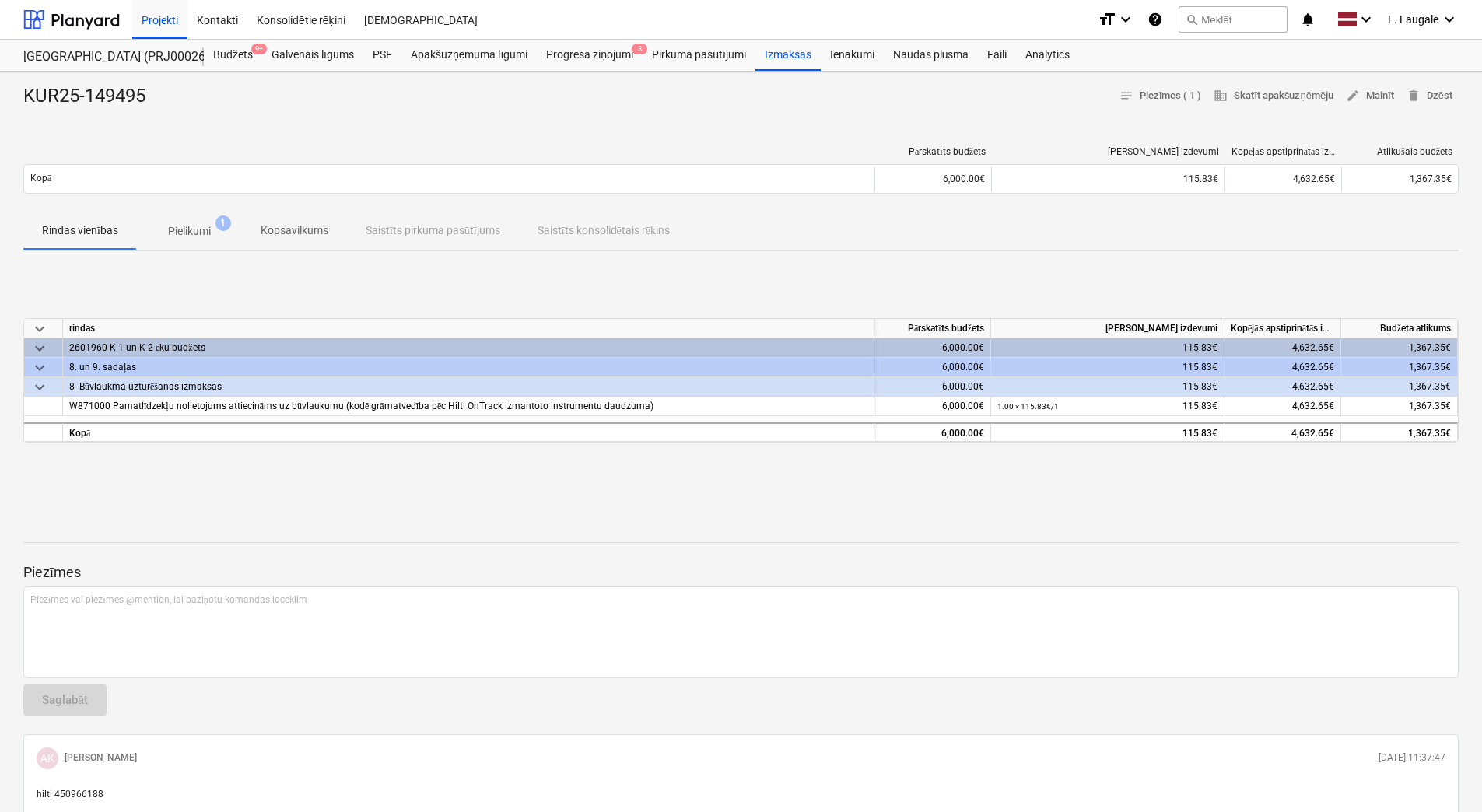
click at [189, 231] on p "Pielikumi" at bounding box center [189, 230] width 43 height 16
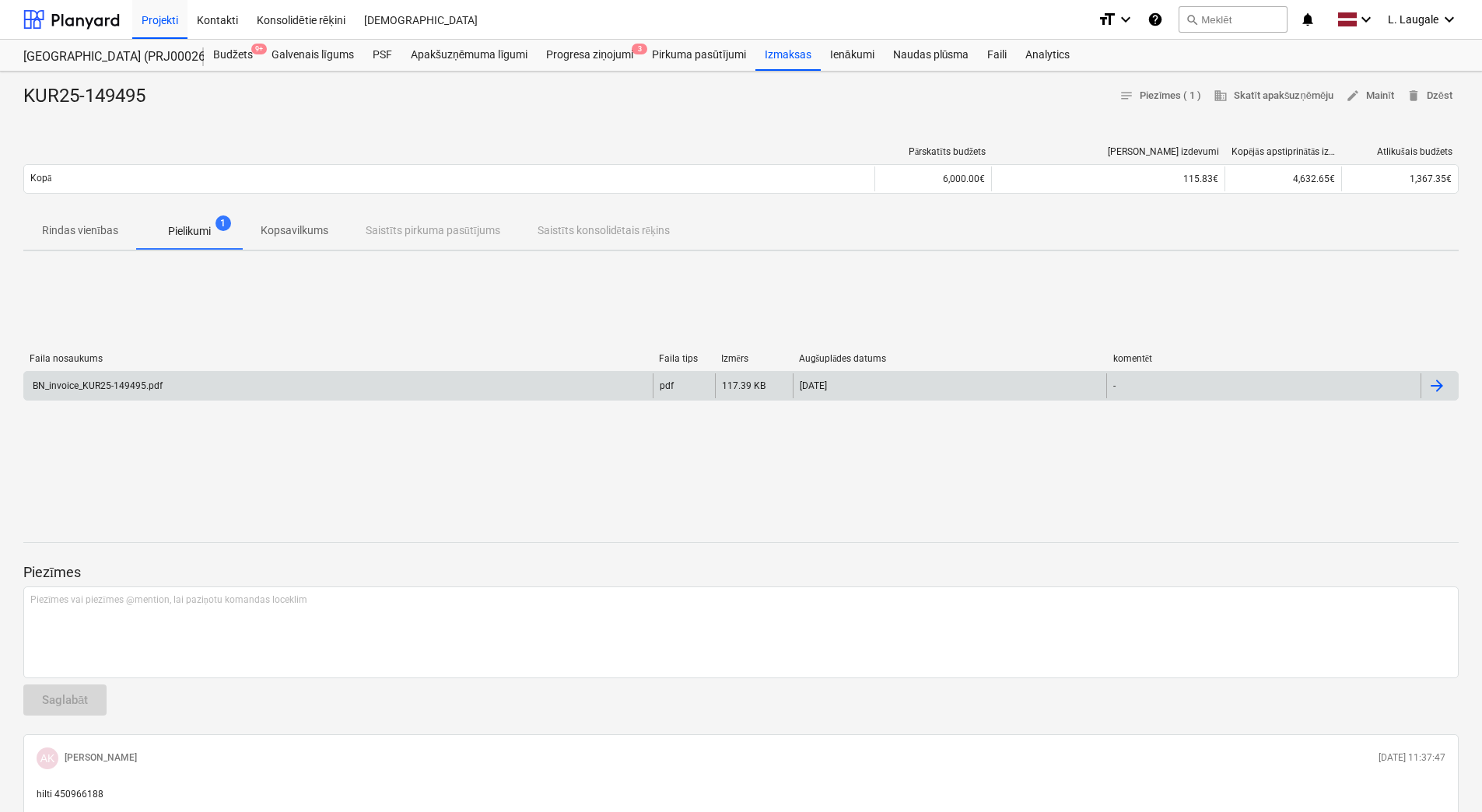
click at [257, 381] on div "BN_invoice_KUR25-149495.pdf" at bounding box center [338, 386] width 629 height 25
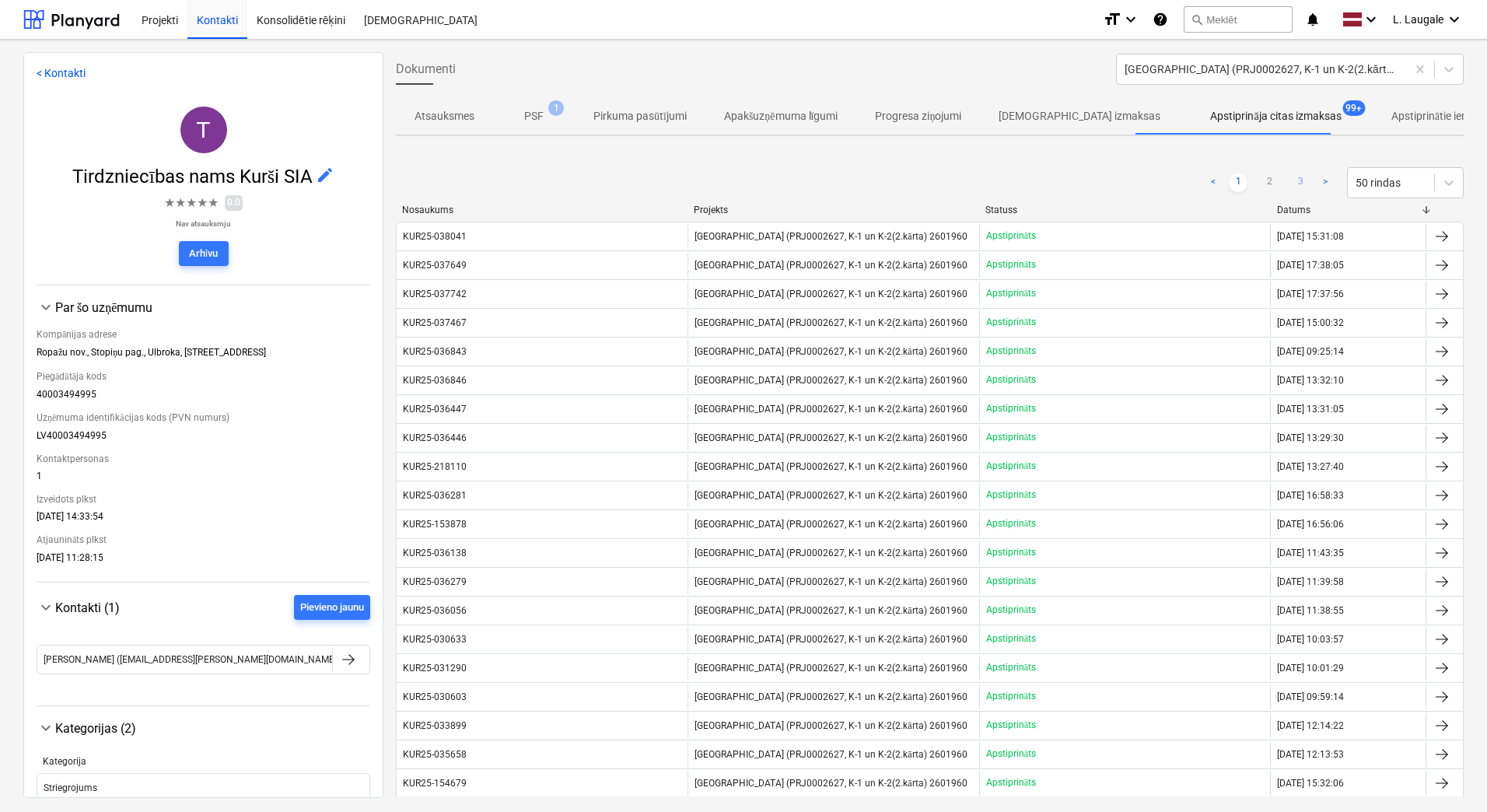
click at [1300, 186] on link "3" at bounding box center [1300, 183] width 19 height 19
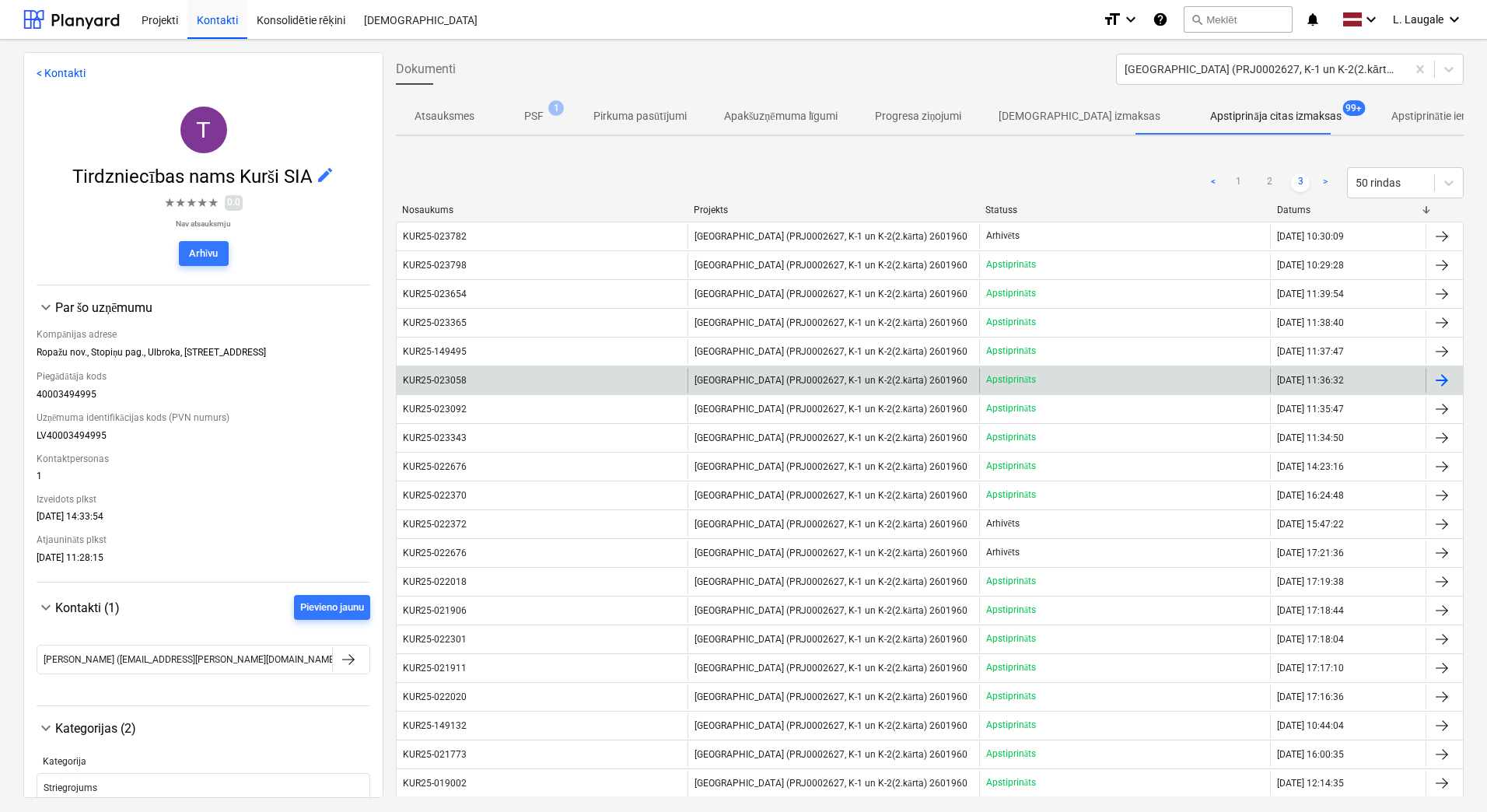
click at [504, 375] on div "KUR25-023058" at bounding box center [543, 380] width 291 height 25
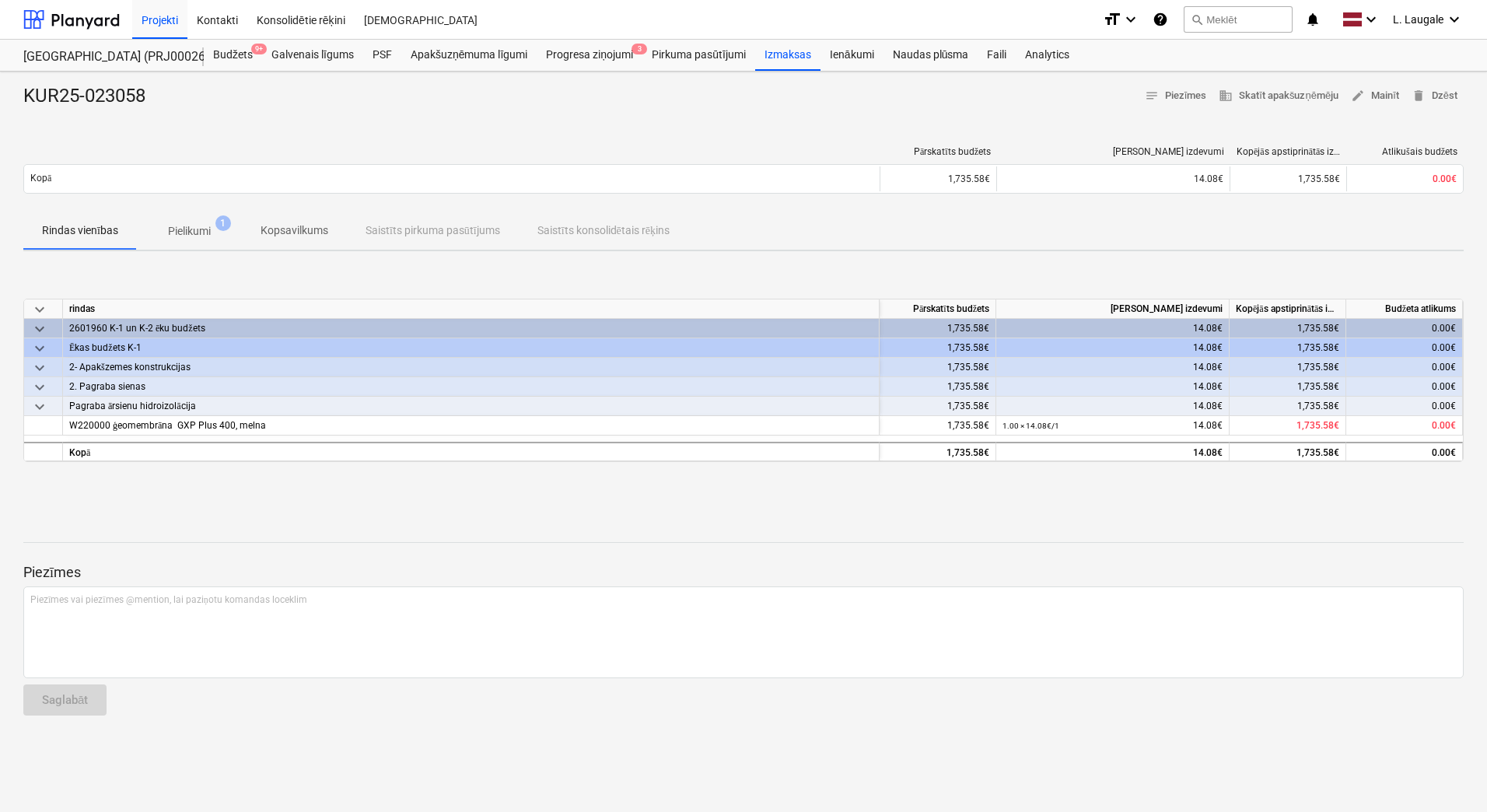
click at [188, 242] on span "Pielikumi 1" at bounding box center [189, 230] width 105 height 28
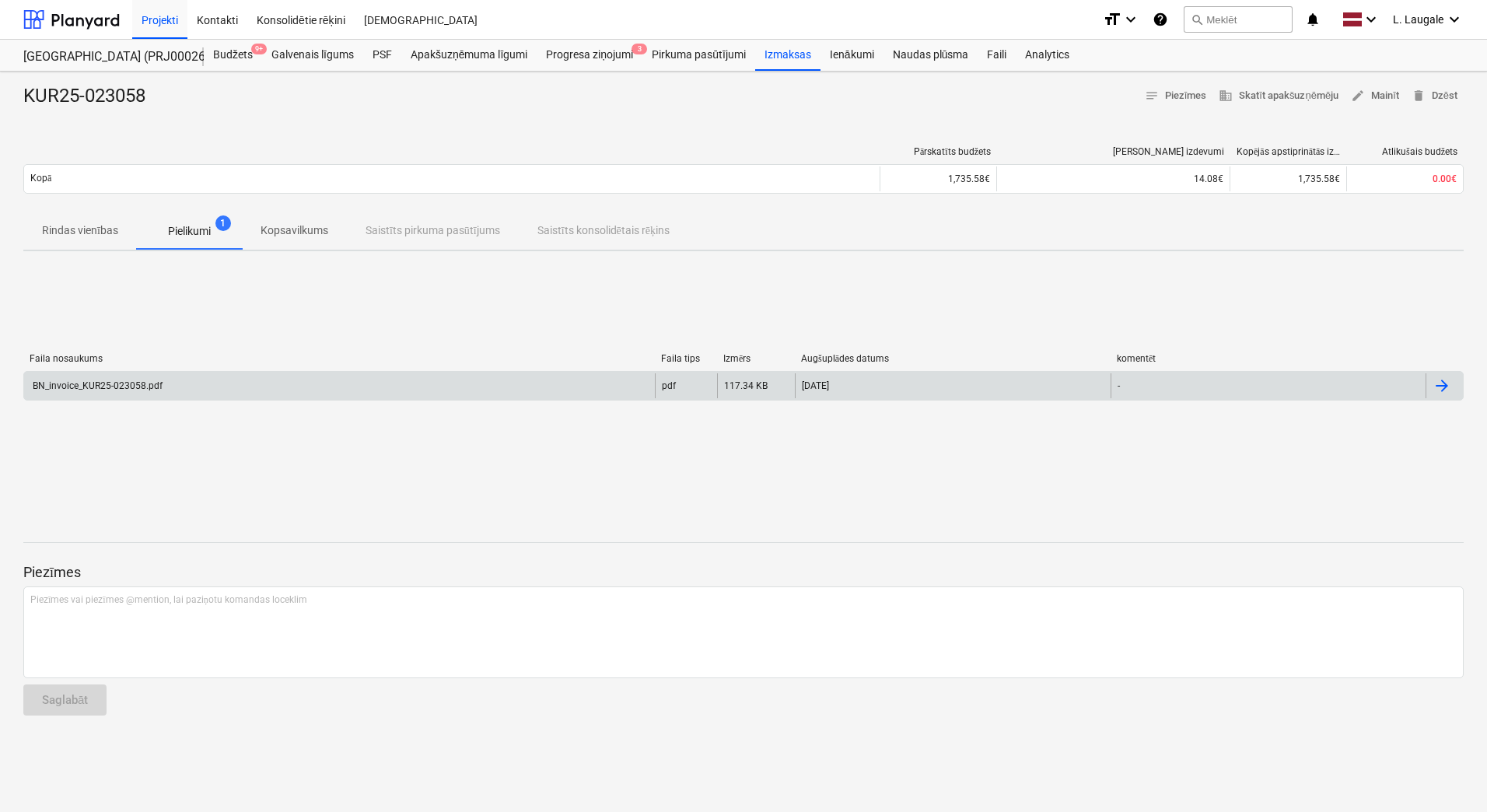
click at [228, 394] on div "BN_invoice_KUR25-023058.pdf" at bounding box center [339, 386] width 631 height 25
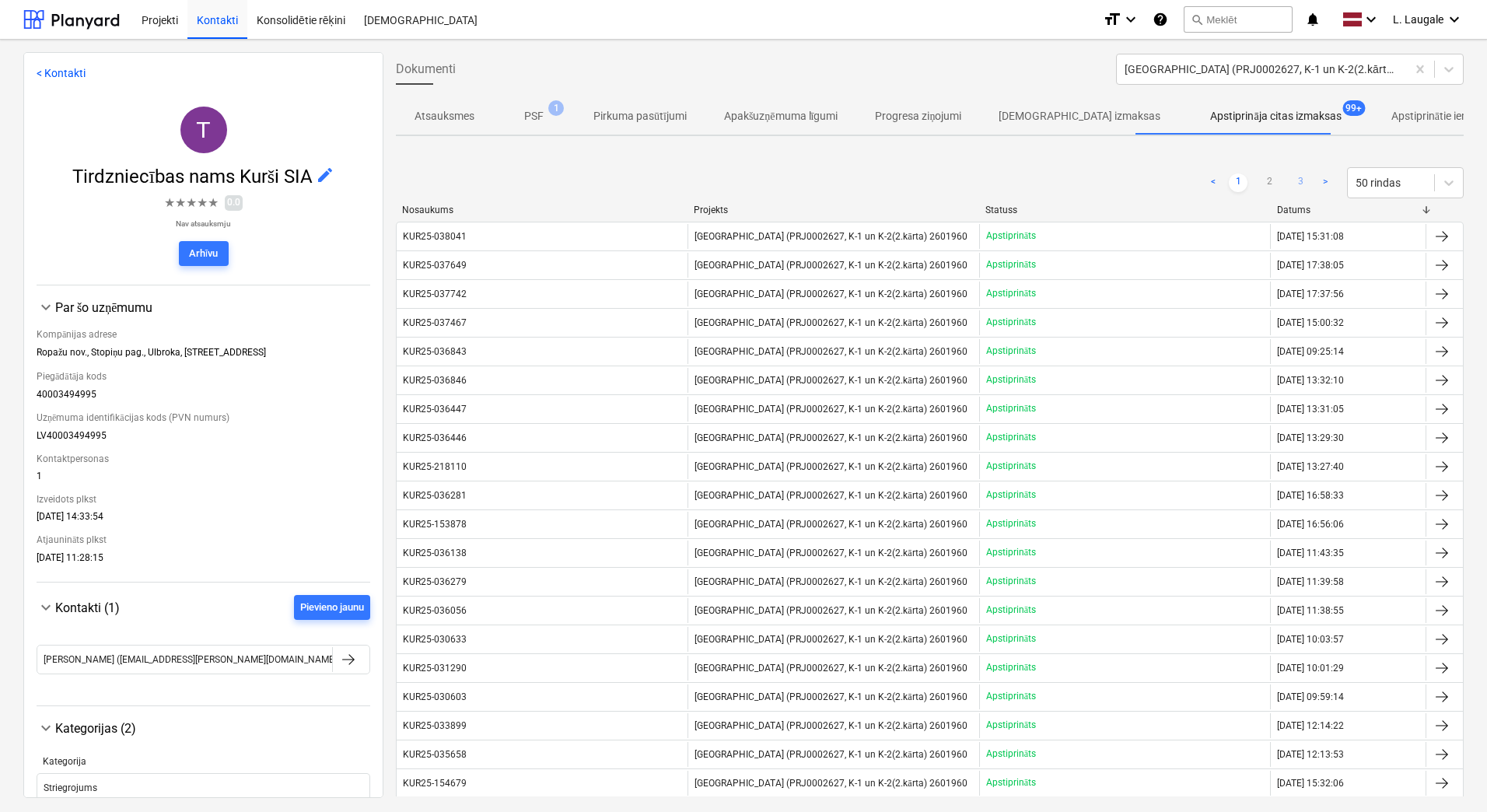
click at [1302, 176] on link "3" at bounding box center [1300, 183] width 19 height 19
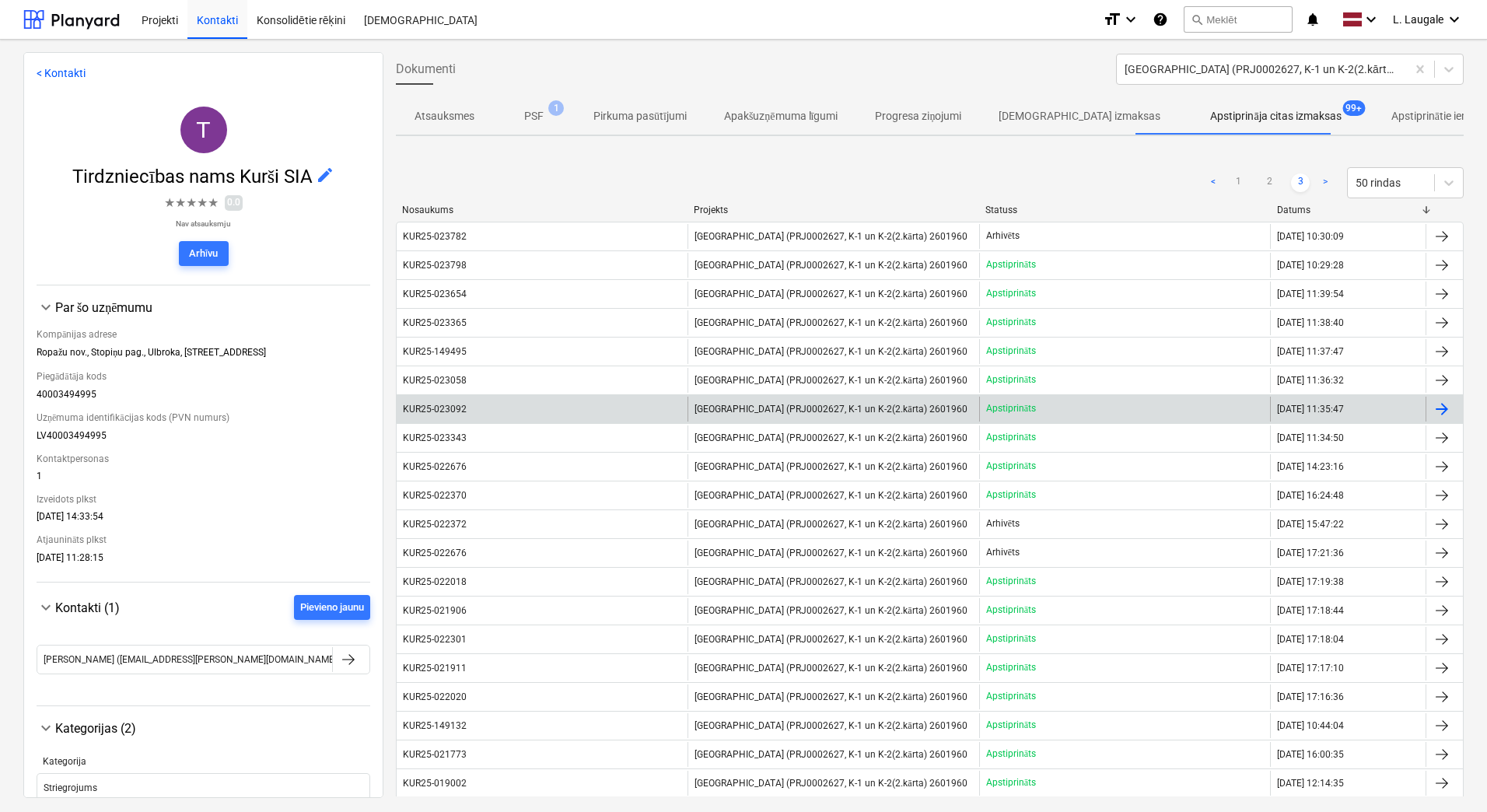
click at [525, 409] on div "KUR25-023092" at bounding box center [543, 409] width 291 height 25
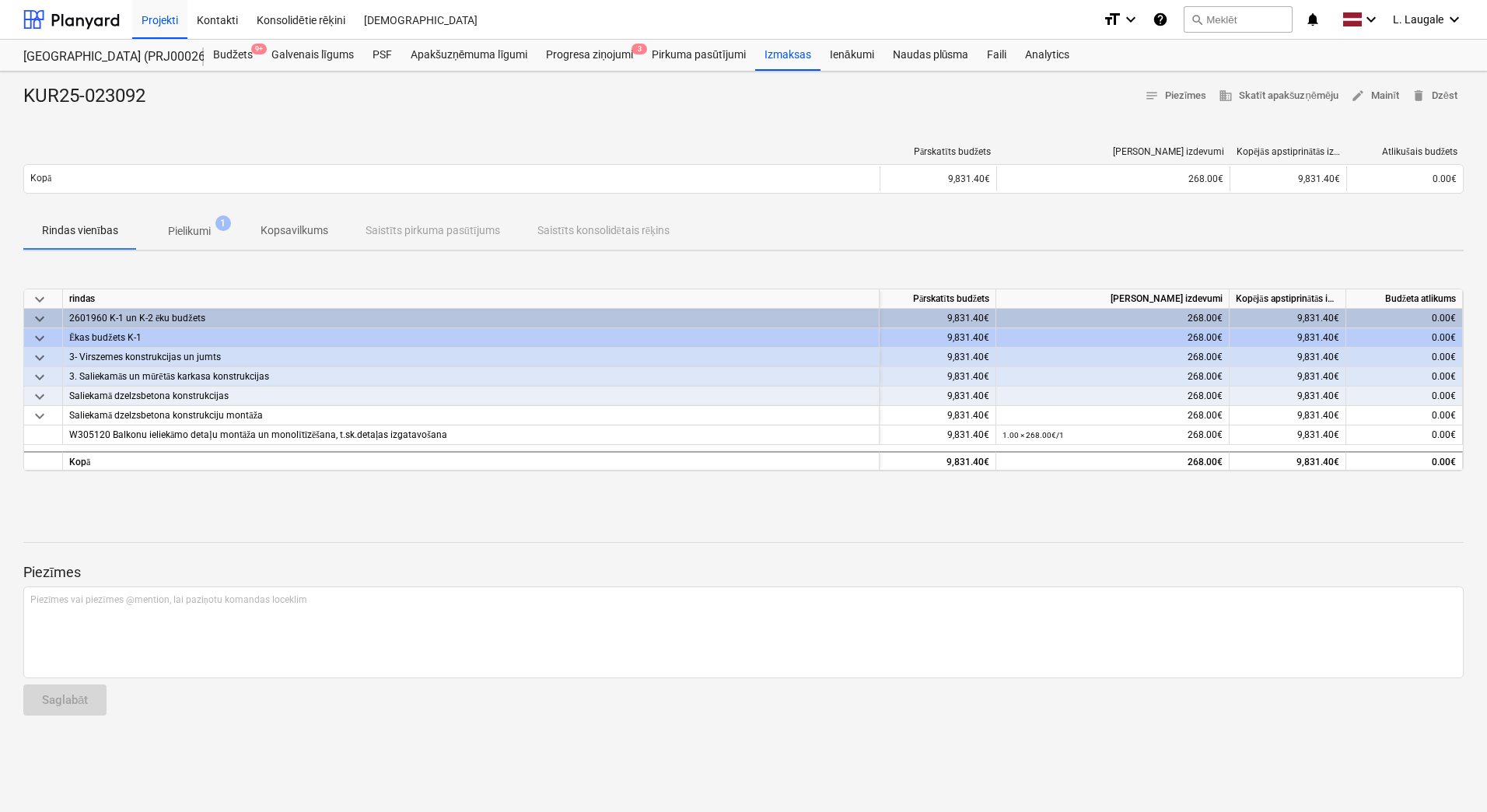
click at [190, 224] on p "Pielikumi" at bounding box center [188, 230] width 43 height 16
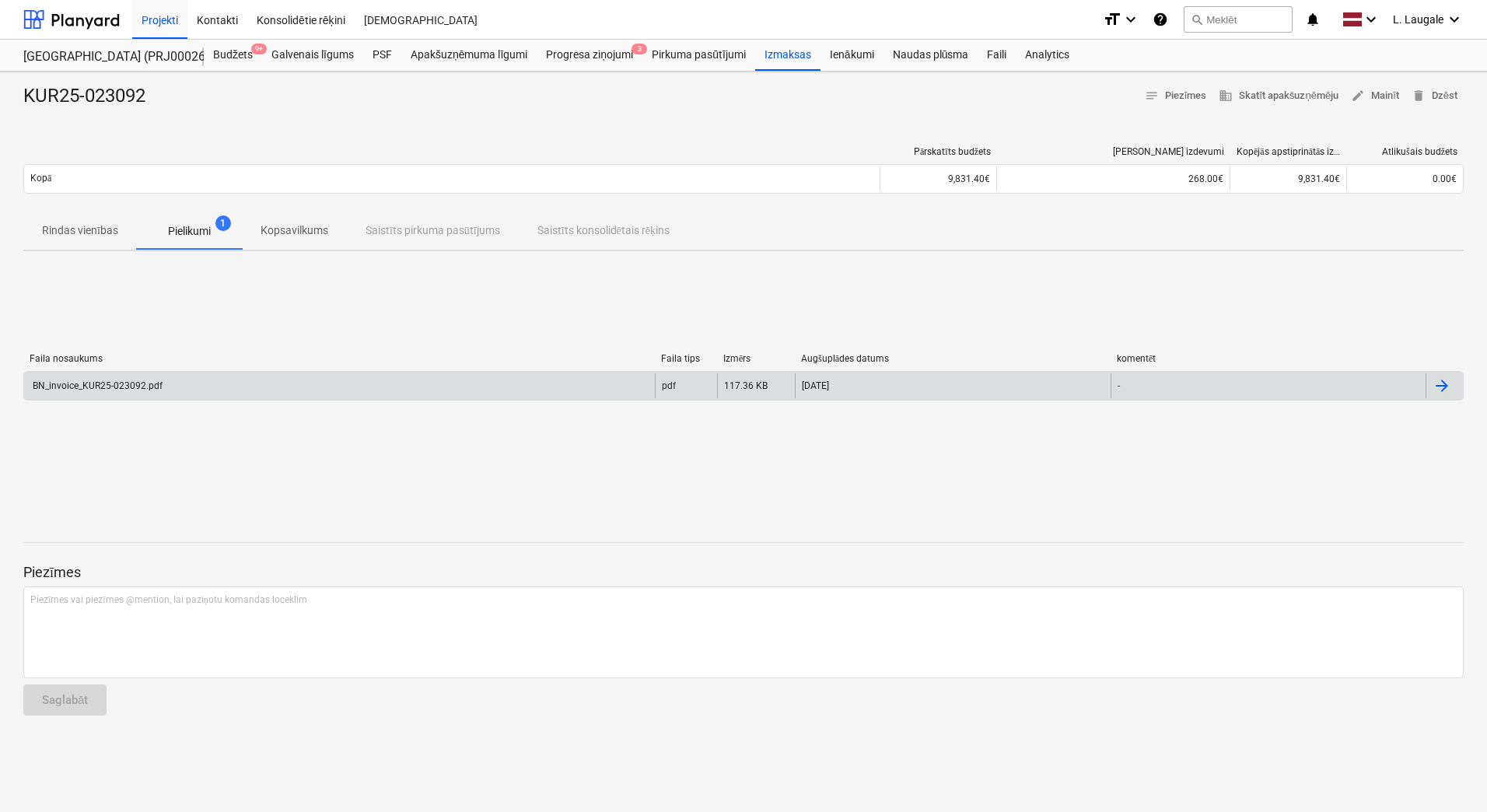
click at [239, 381] on div "BN_invoice_KUR25-023092.pdf" at bounding box center [339, 386] width 631 height 25
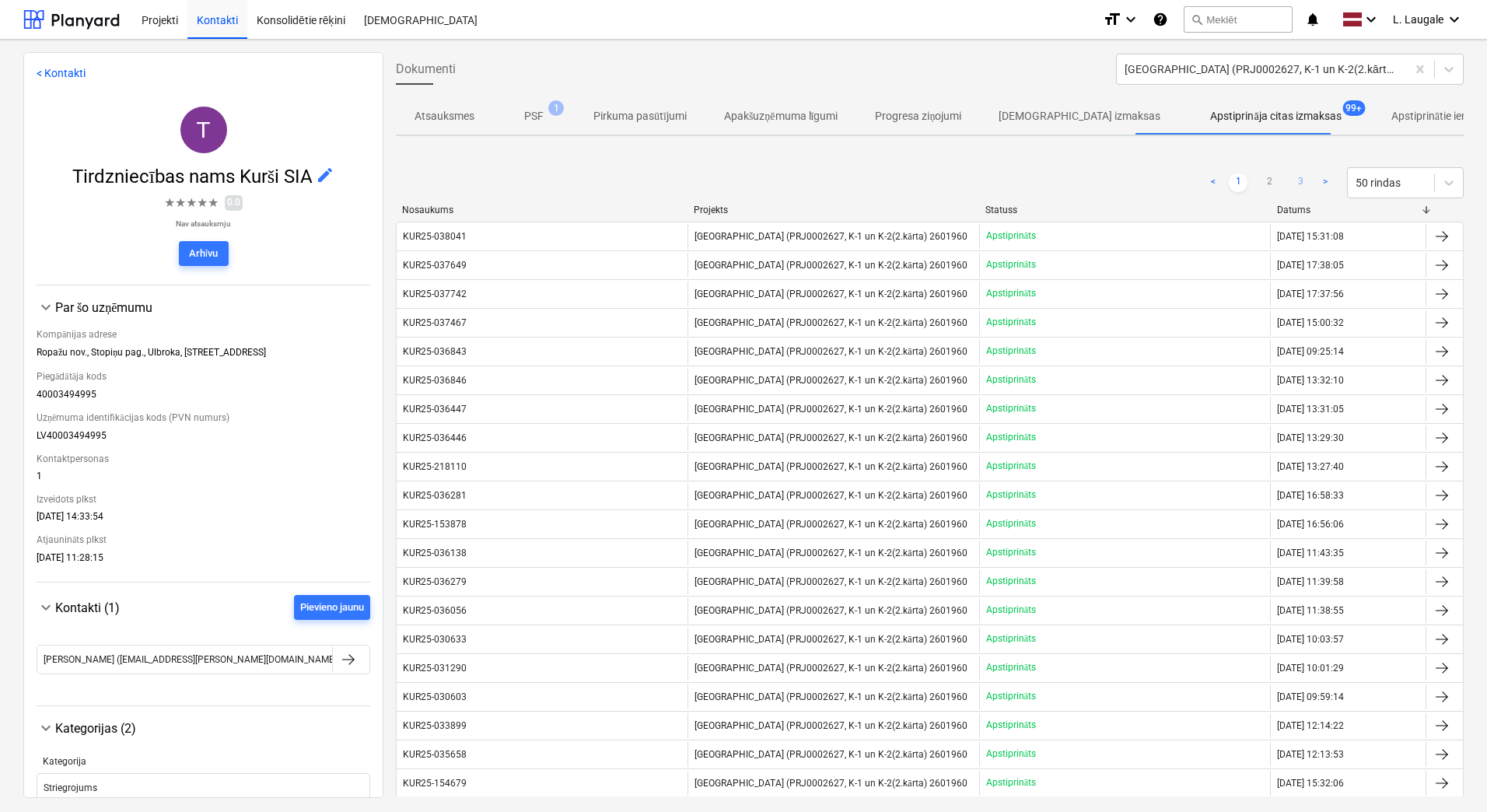
click at [1298, 185] on link "3" at bounding box center [1300, 183] width 19 height 19
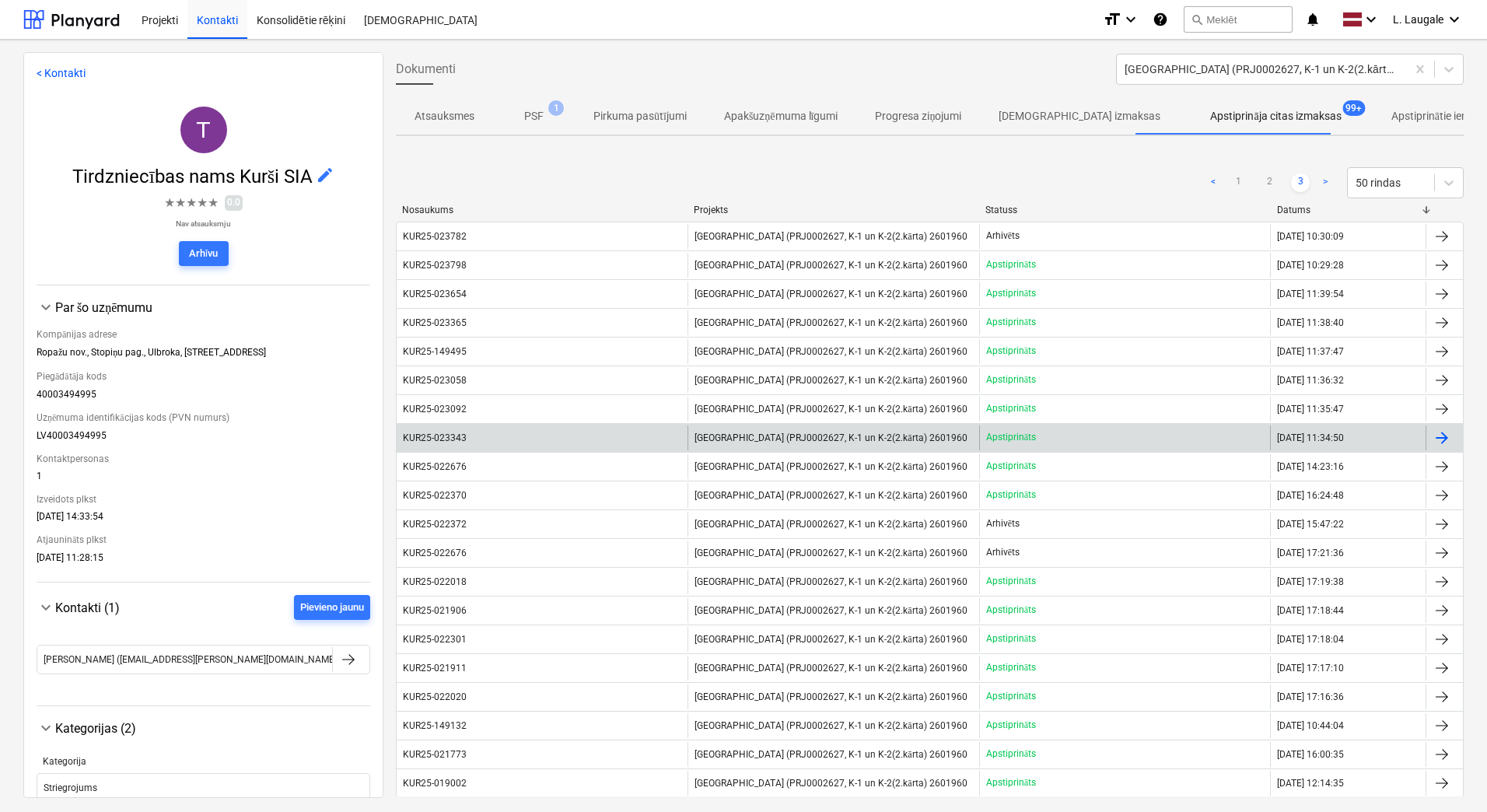
click at [471, 438] on div "KUR25-023343" at bounding box center [543, 438] width 291 height 25
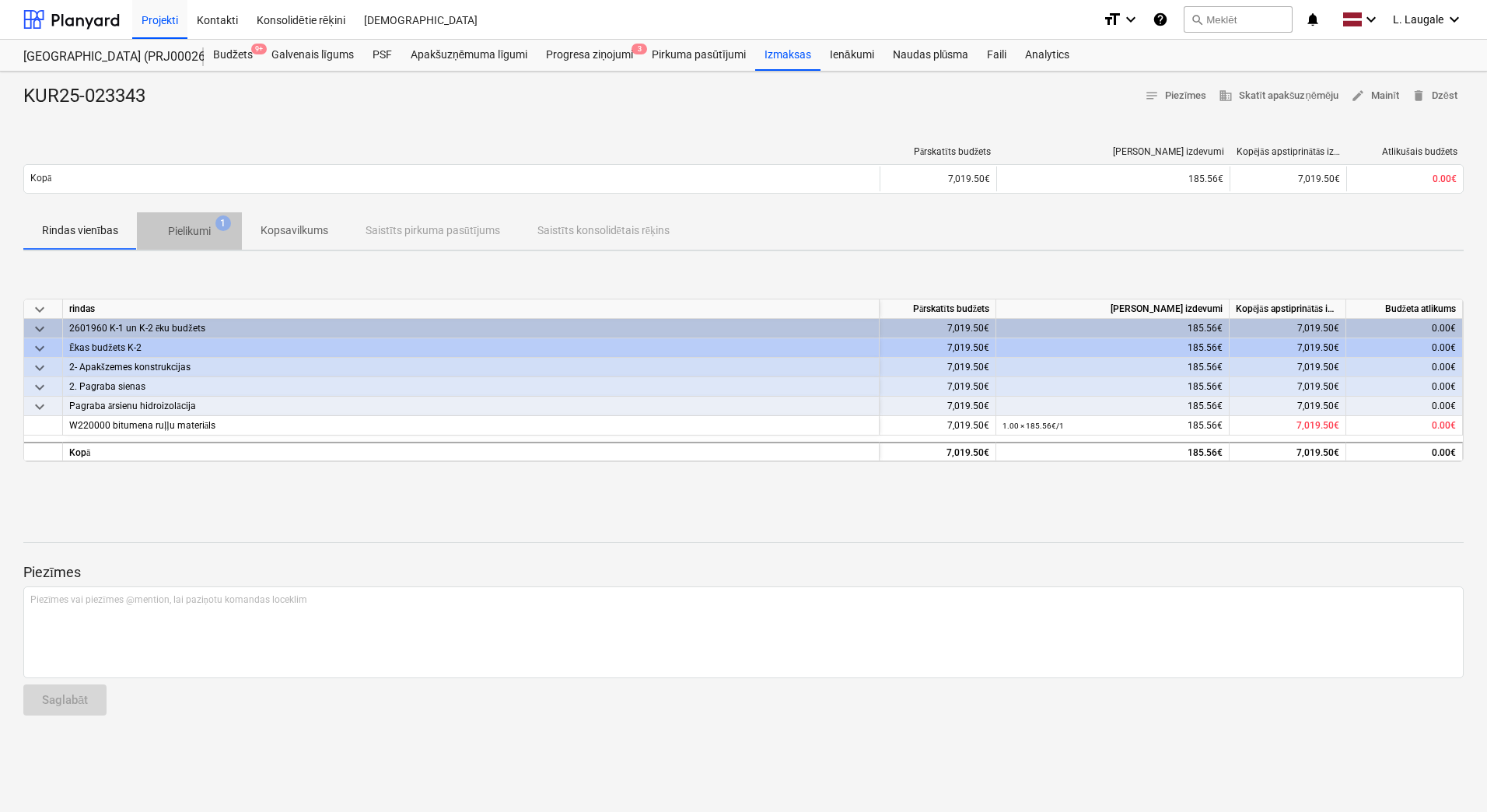
click at [207, 227] on p "Pielikumi" at bounding box center [188, 230] width 43 height 16
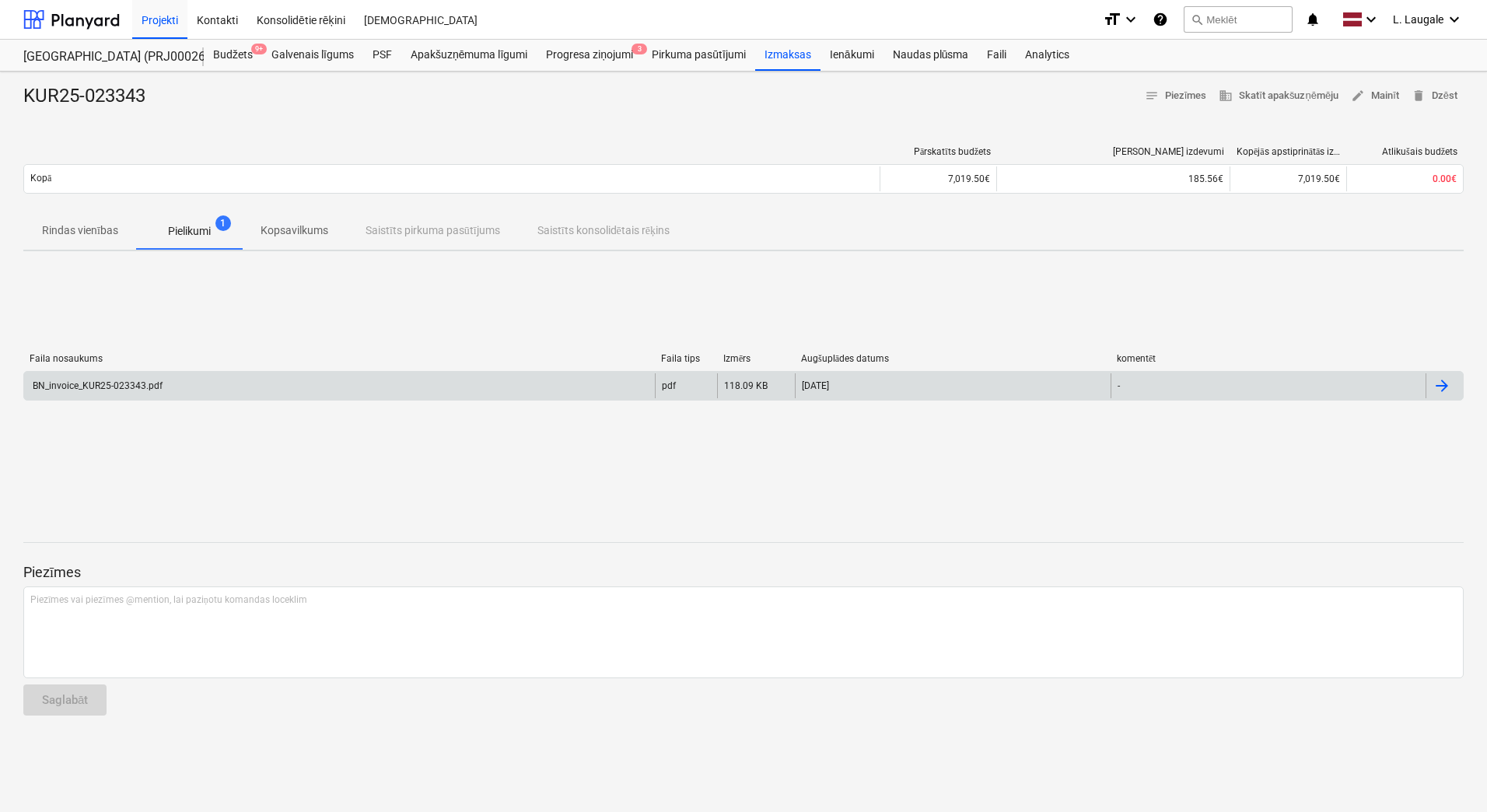
click at [240, 386] on div "BN_invoice_KUR25-023343.pdf" at bounding box center [339, 386] width 631 height 25
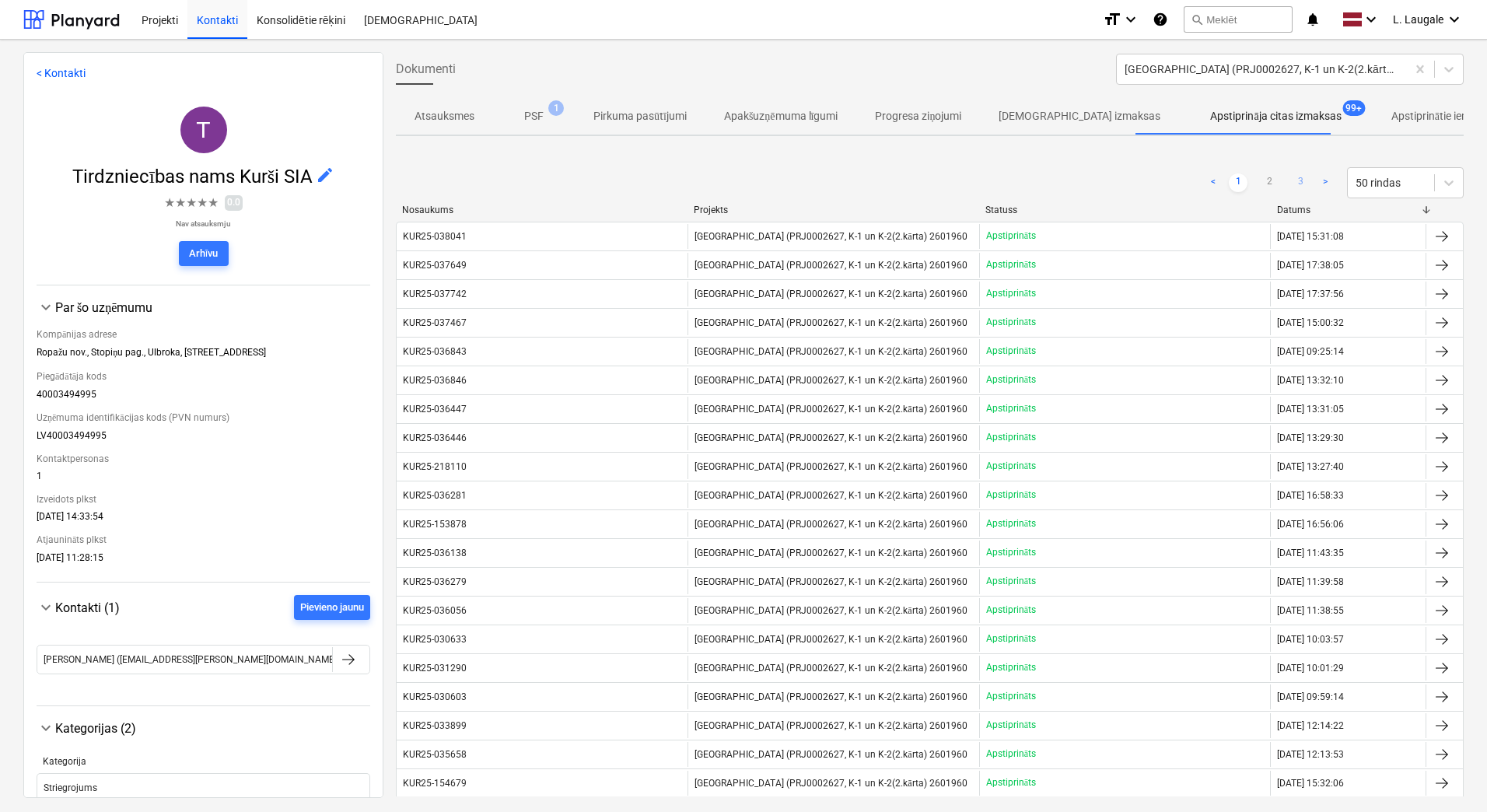
click at [1296, 181] on link "3" at bounding box center [1300, 183] width 19 height 19
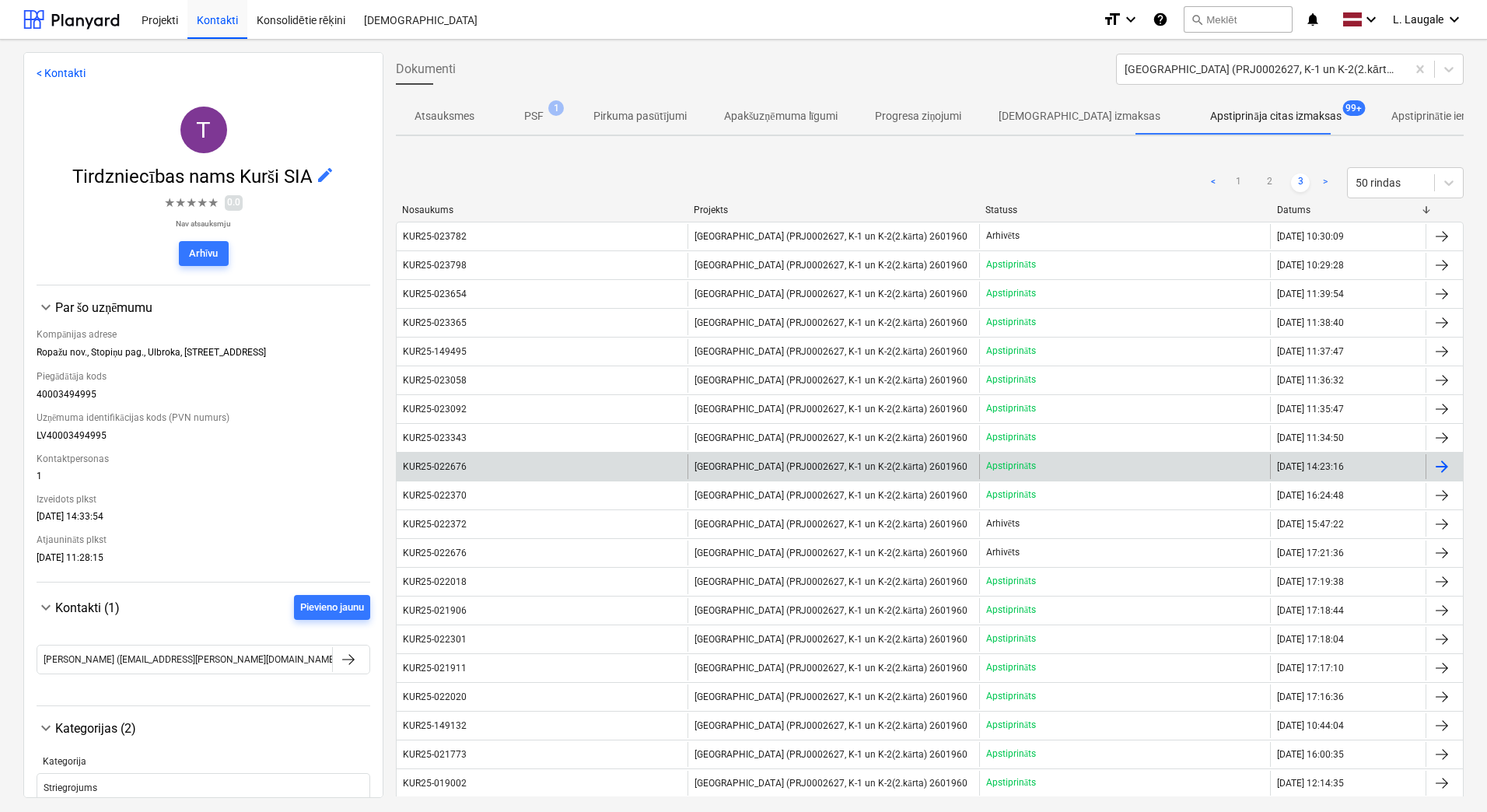
click at [434, 466] on div "KUR25-022676" at bounding box center [434, 465] width 64 height 10
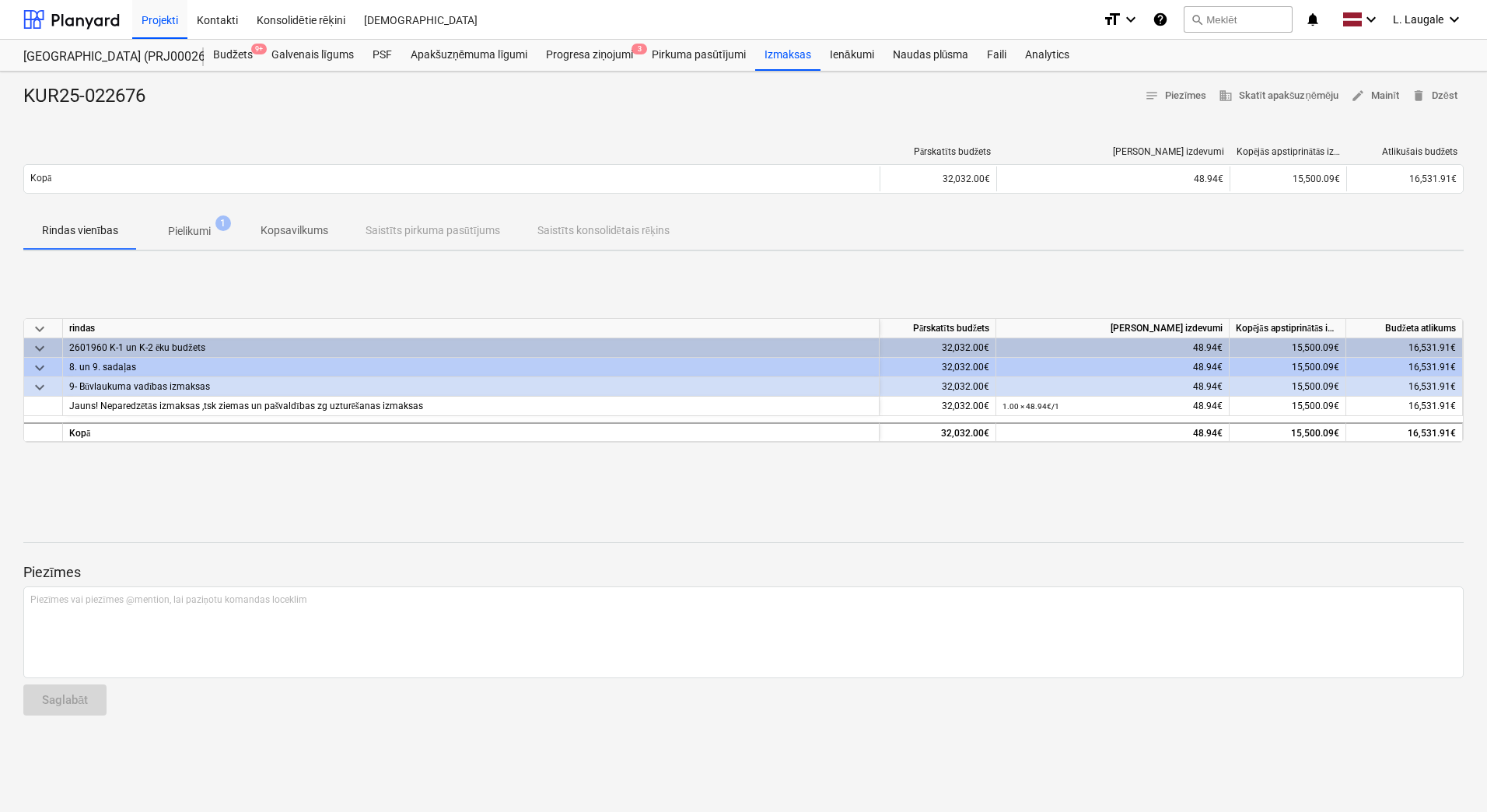
click at [187, 220] on span "Pielikumi 1" at bounding box center [189, 230] width 105 height 28
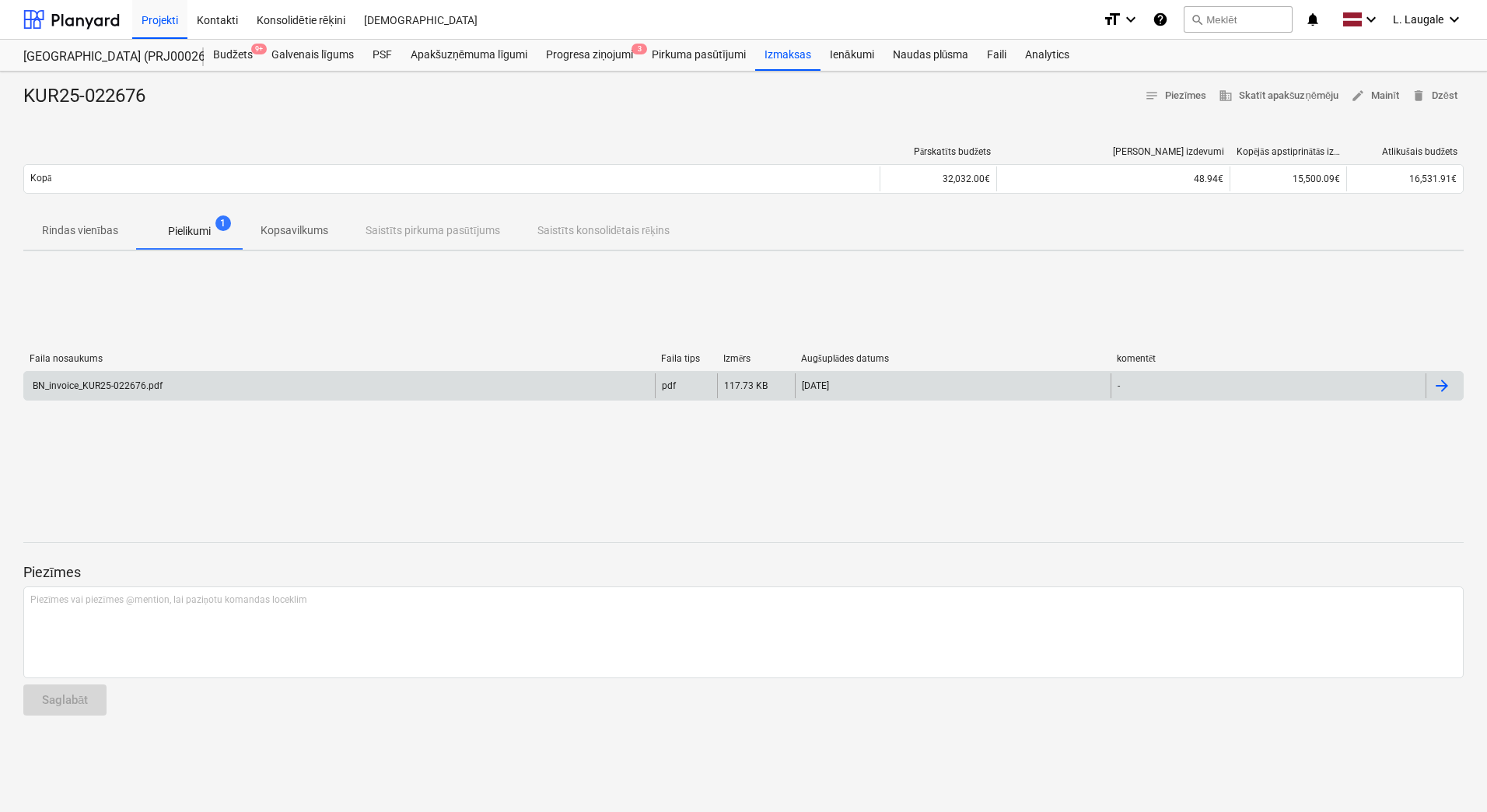
click at [242, 390] on div "BN_invoice_KUR25-022676.pdf" at bounding box center [339, 386] width 631 height 25
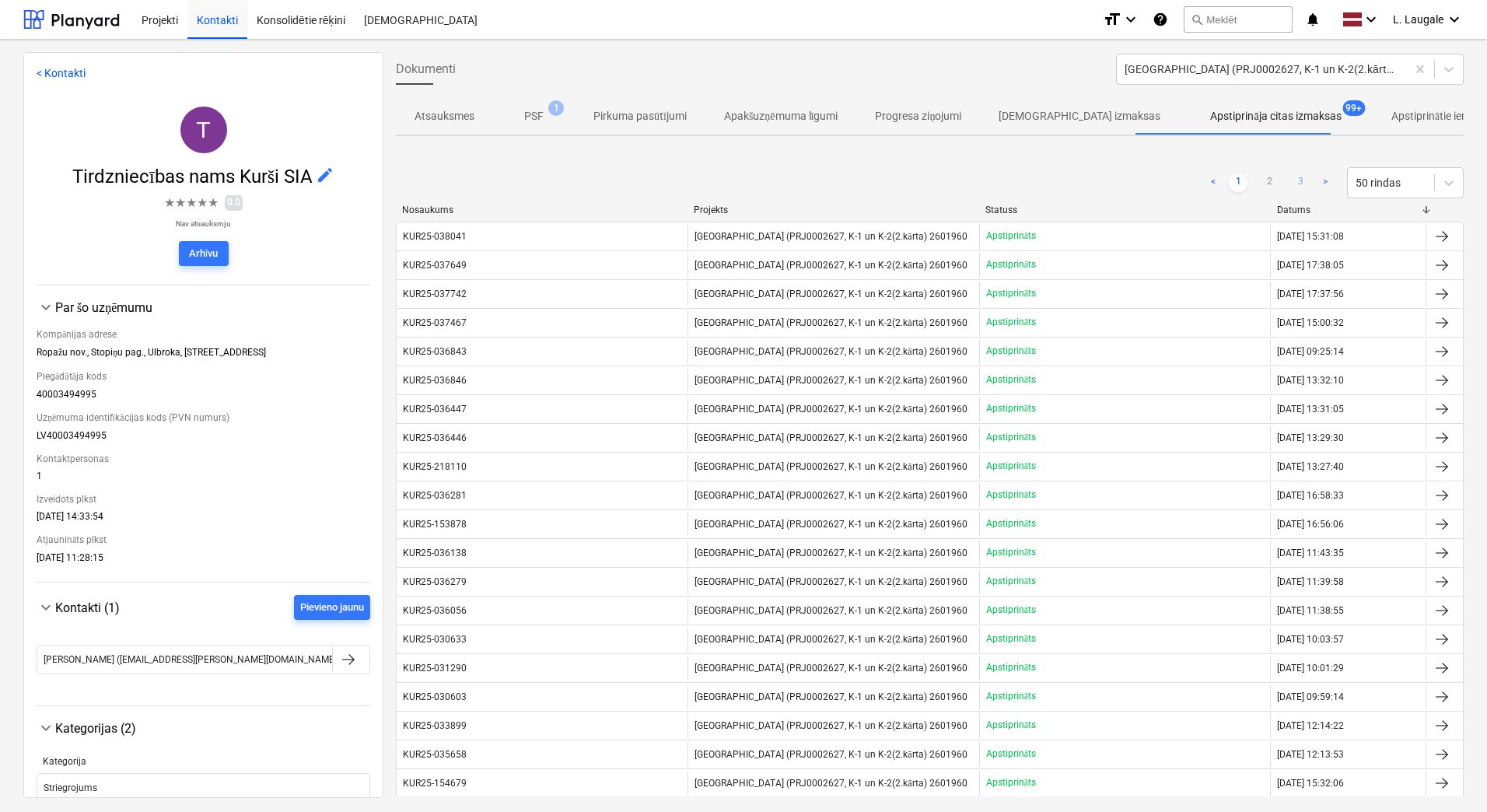
drag, startPoint x: 1302, startPoint y: 184, endPoint x: 1294, endPoint y: 177, distance: 10.6
click at [1302, 184] on link "3" at bounding box center [1300, 183] width 19 height 19
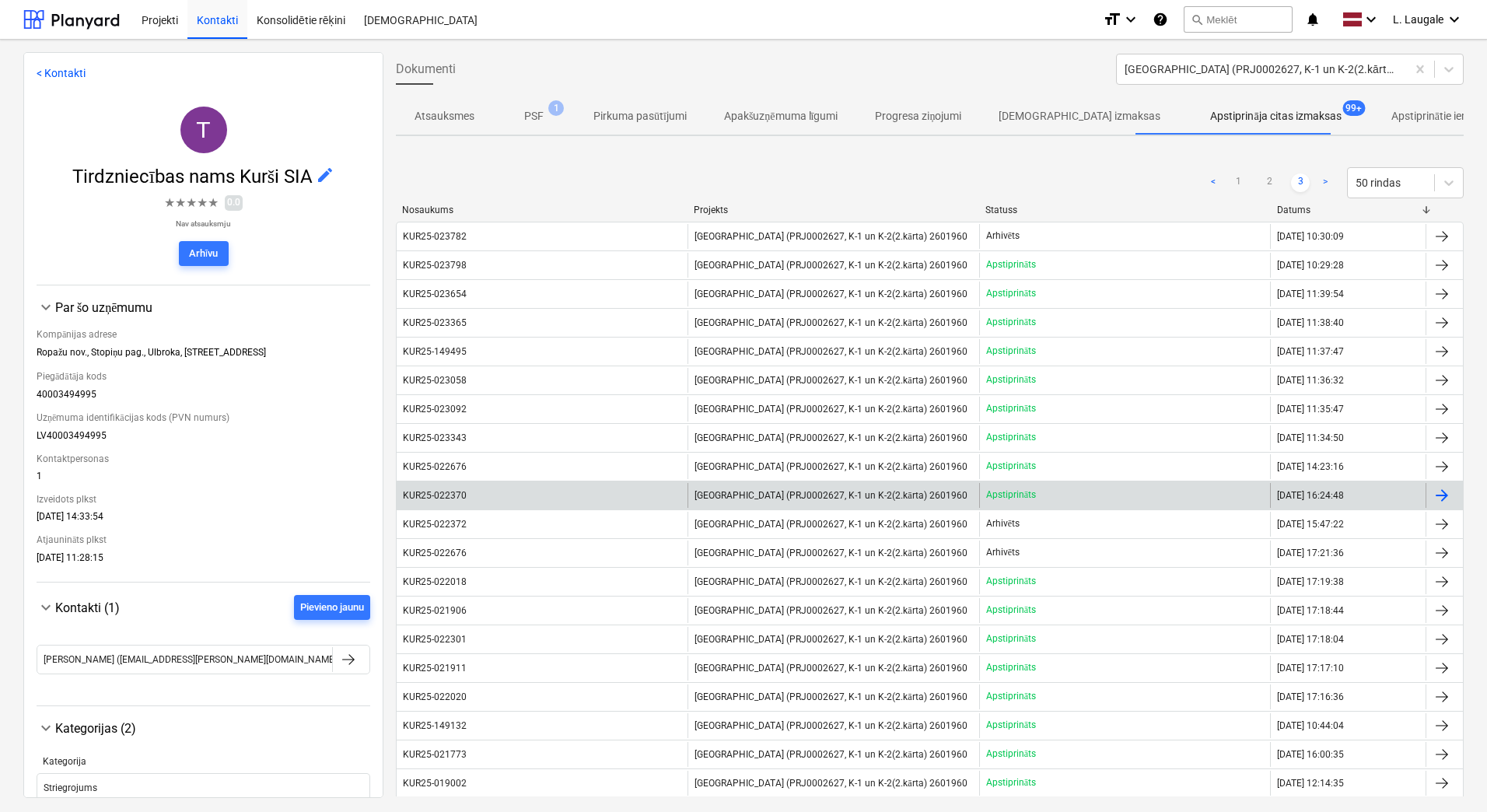
click at [523, 496] on div "KUR25-022370" at bounding box center [543, 495] width 291 height 25
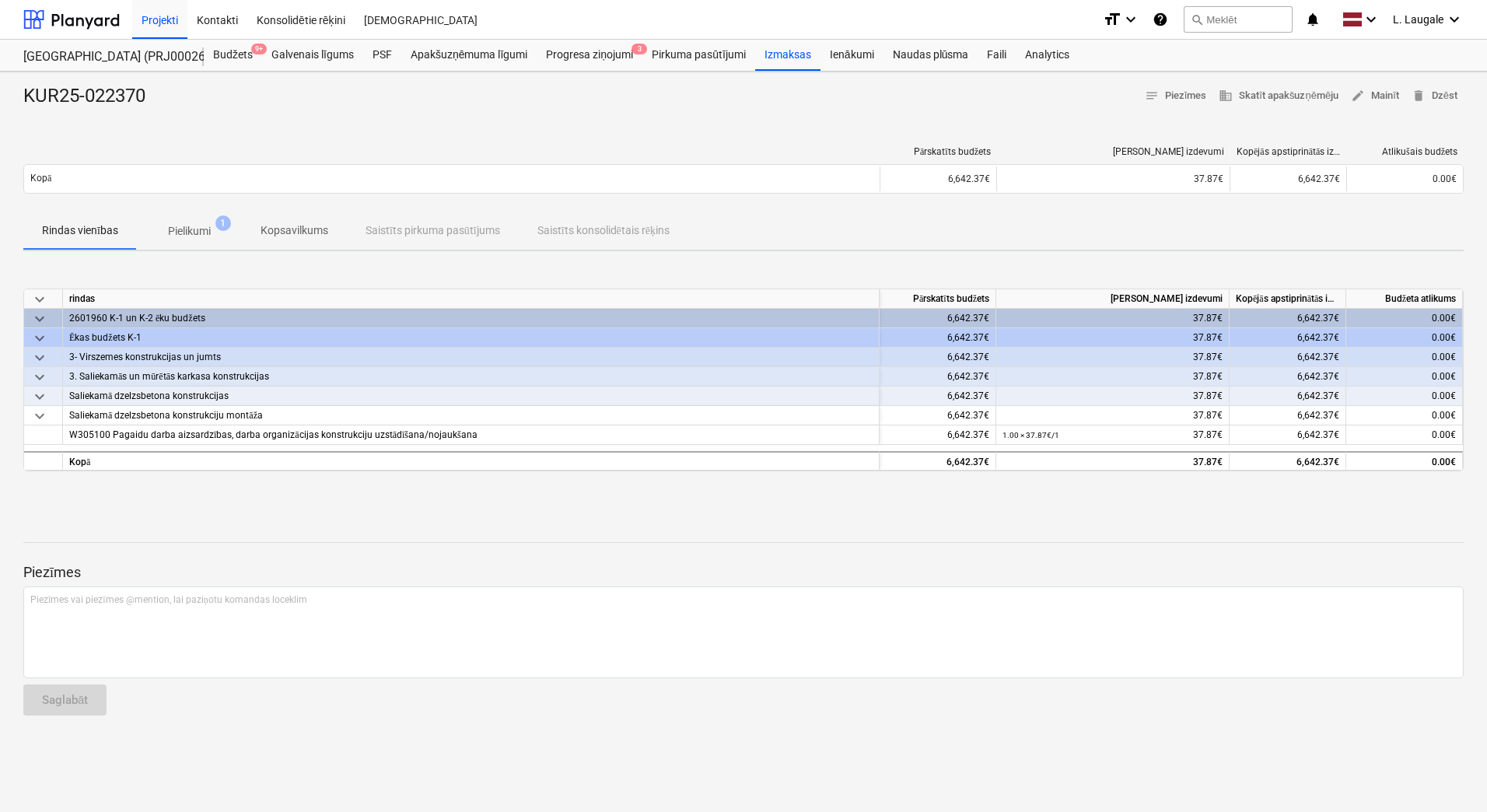
click at [189, 230] on p "Pielikumi" at bounding box center [188, 230] width 43 height 16
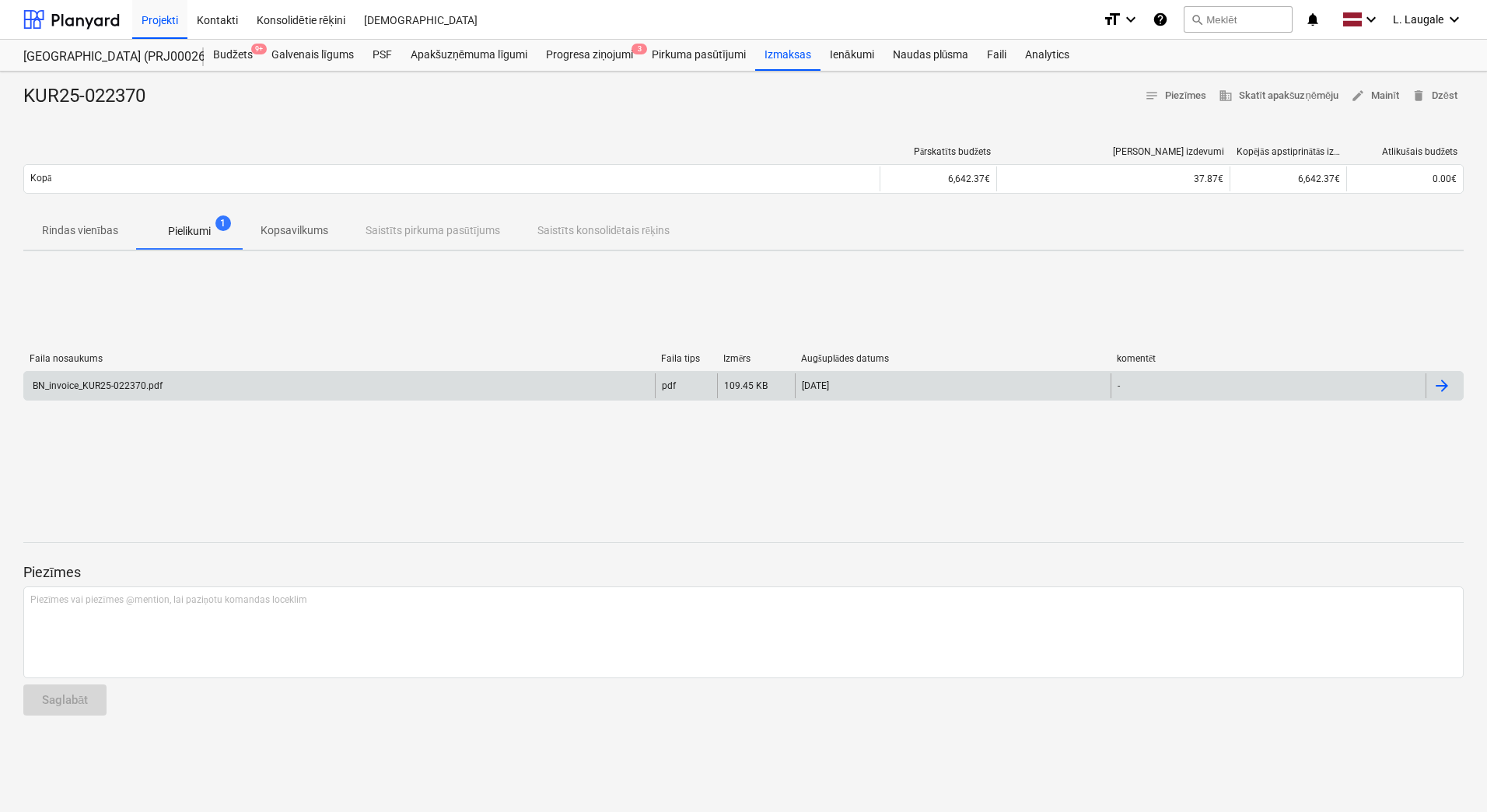
click at [220, 376] on div "BN_invoice_KUR25-022370.pdf" at bounding box center [339, 386] width 631 height 25
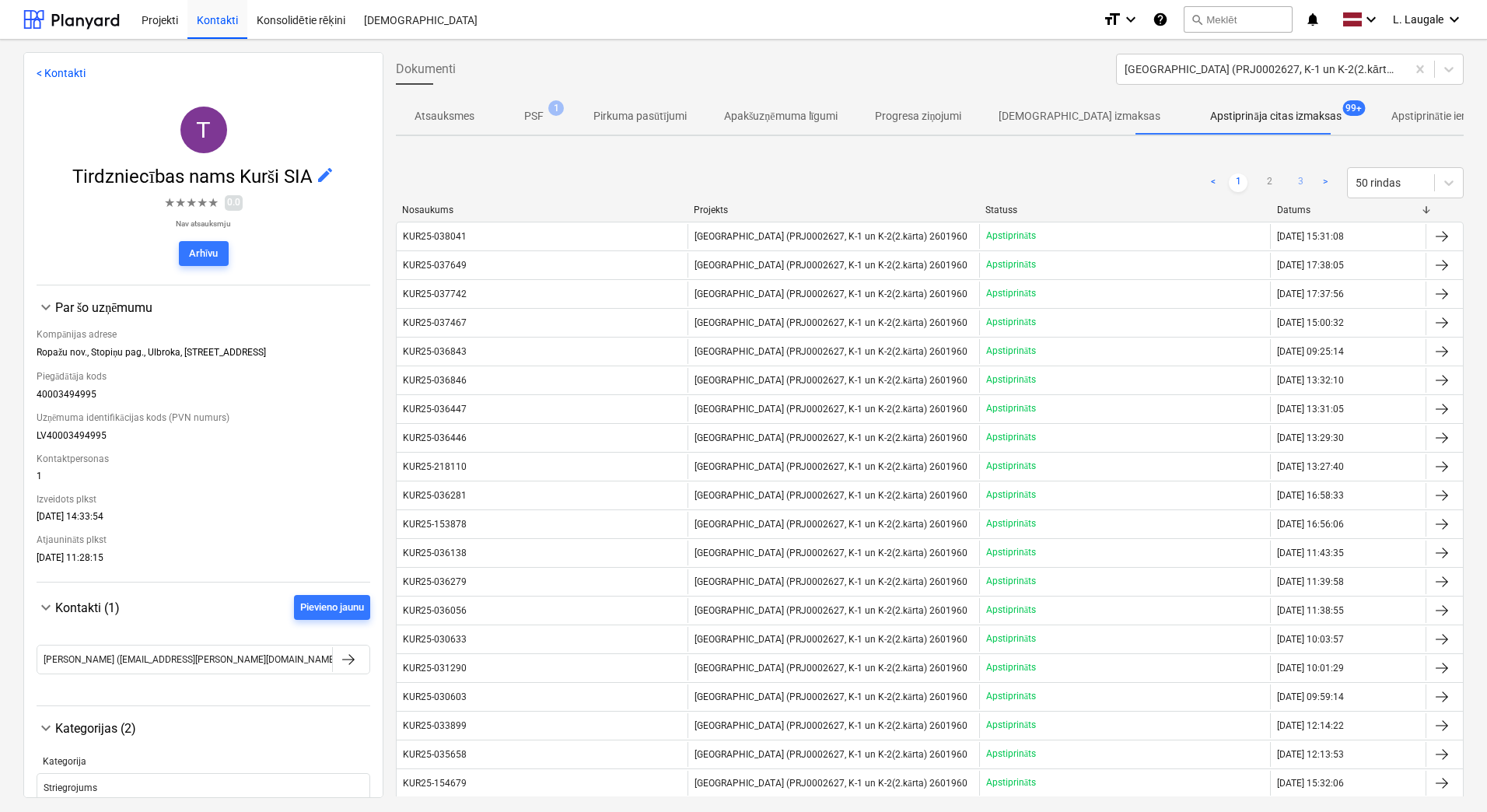
click at [1298, 177] on link "3" at bounding box center [1300, 183] width 19 height 19
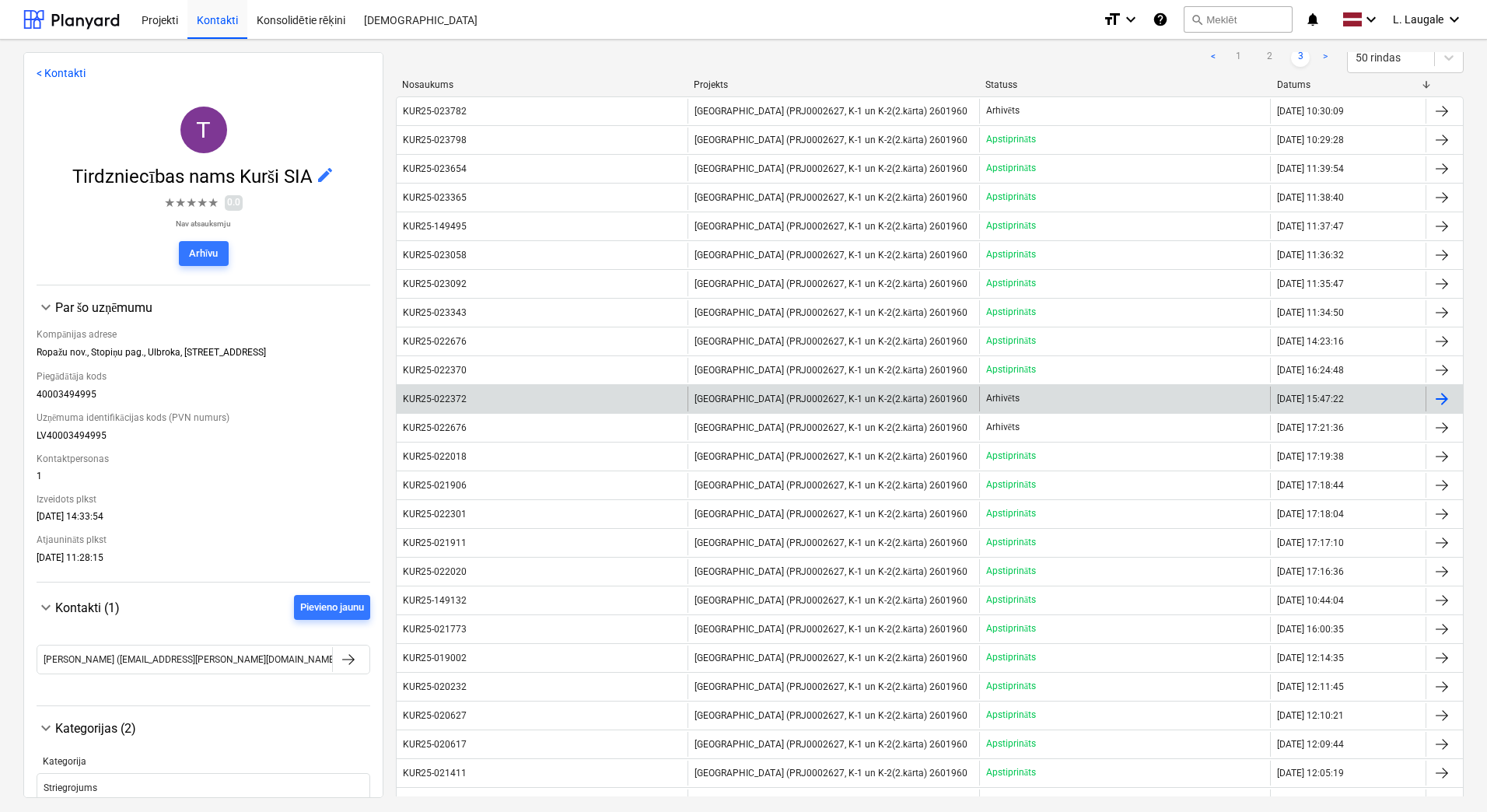
scroll to position [155, 0]
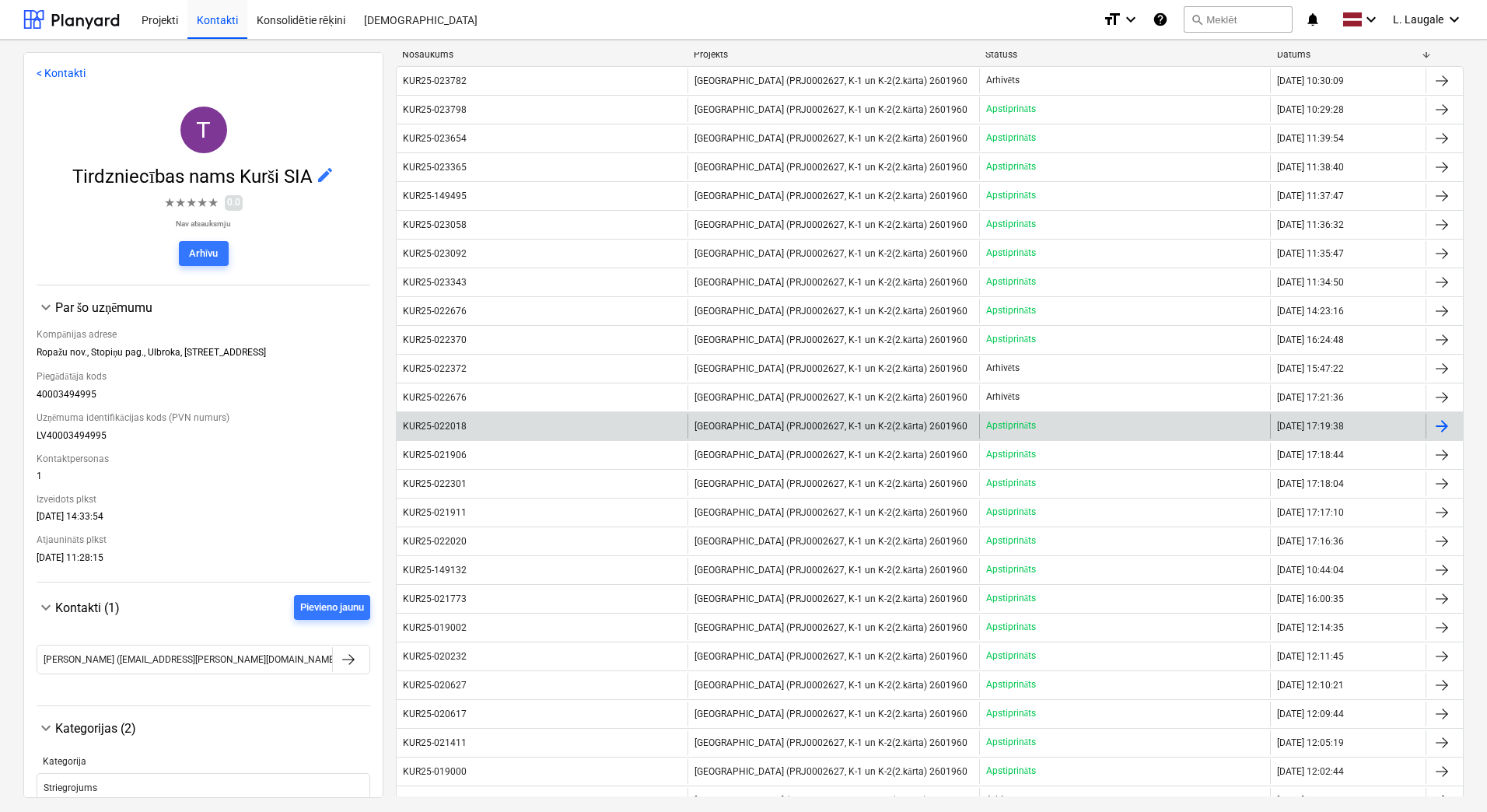
click at [568, 427] on div "KUR25-022018" at bounding box center [543, 426] width 291 height 25
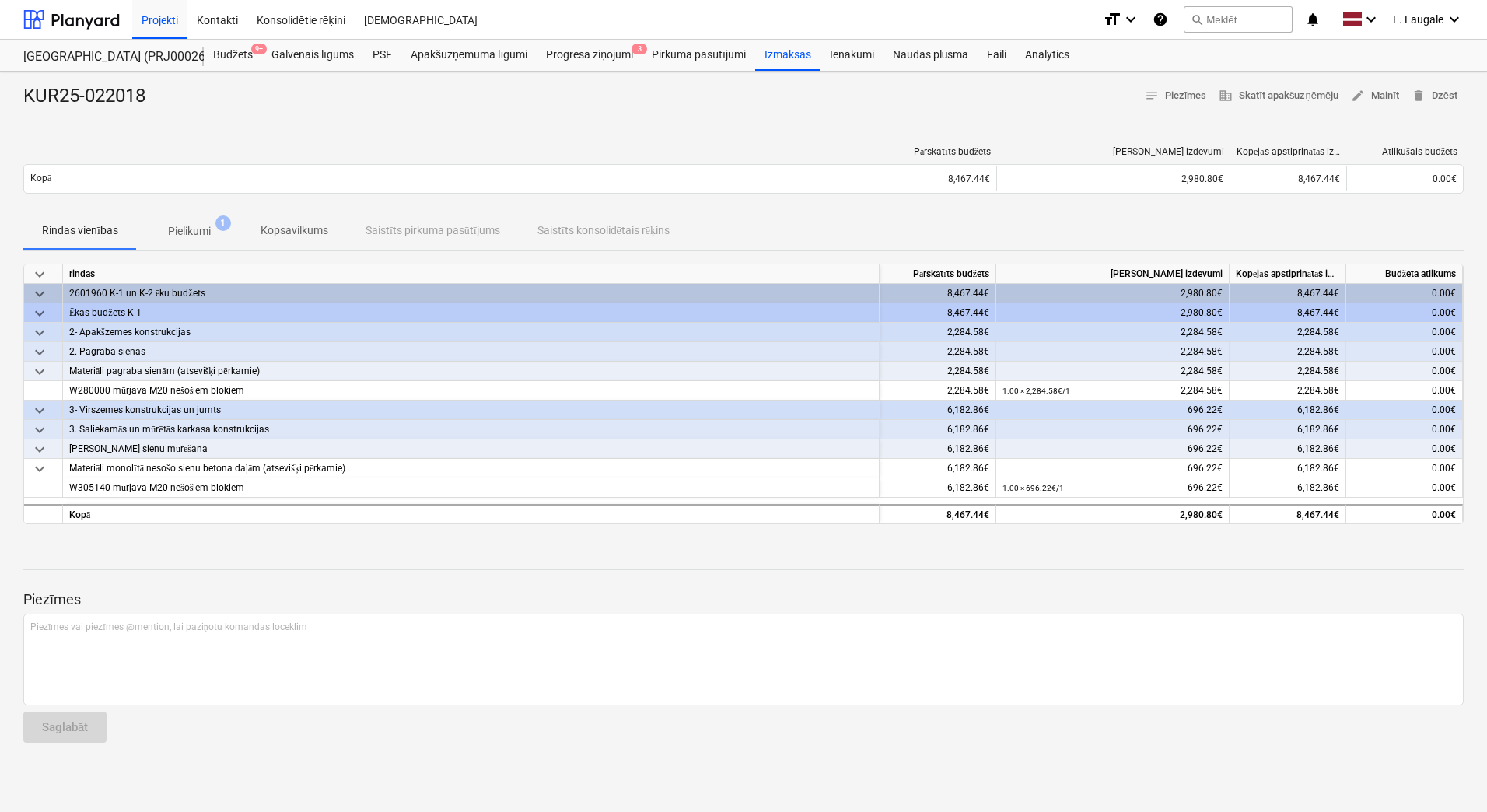
click at [174, 231] on p "Pielikumi" at bounding box center [188, 230] width 43 height 16
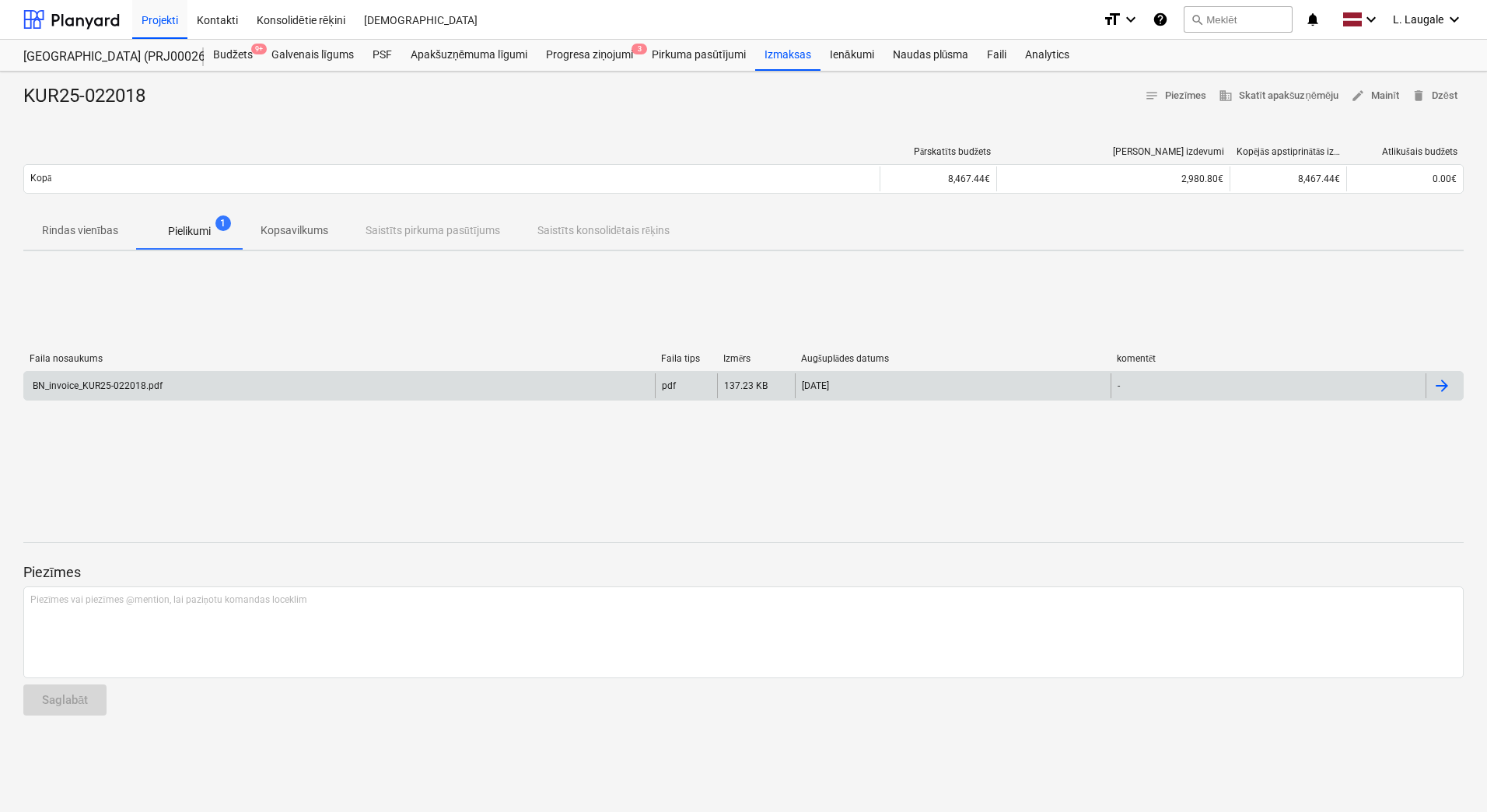
click at [202, 386] on div "BN_invoice_KUR25-022018.pdf" at bounding box center [339, 386] width 631 height 25
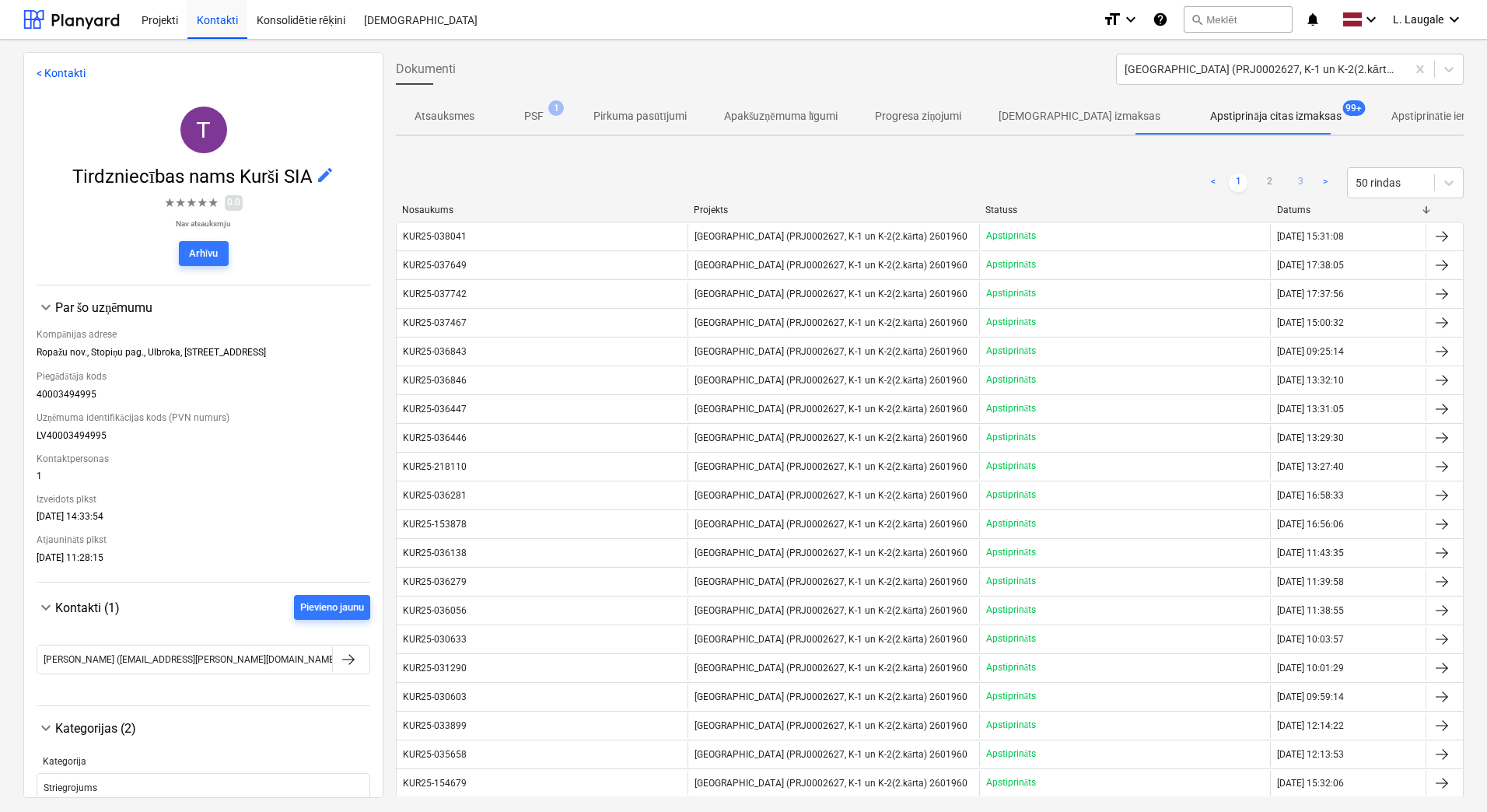
click at [1302, 178] on link "3" at bounding box center [1300, 183] width 19 height 19
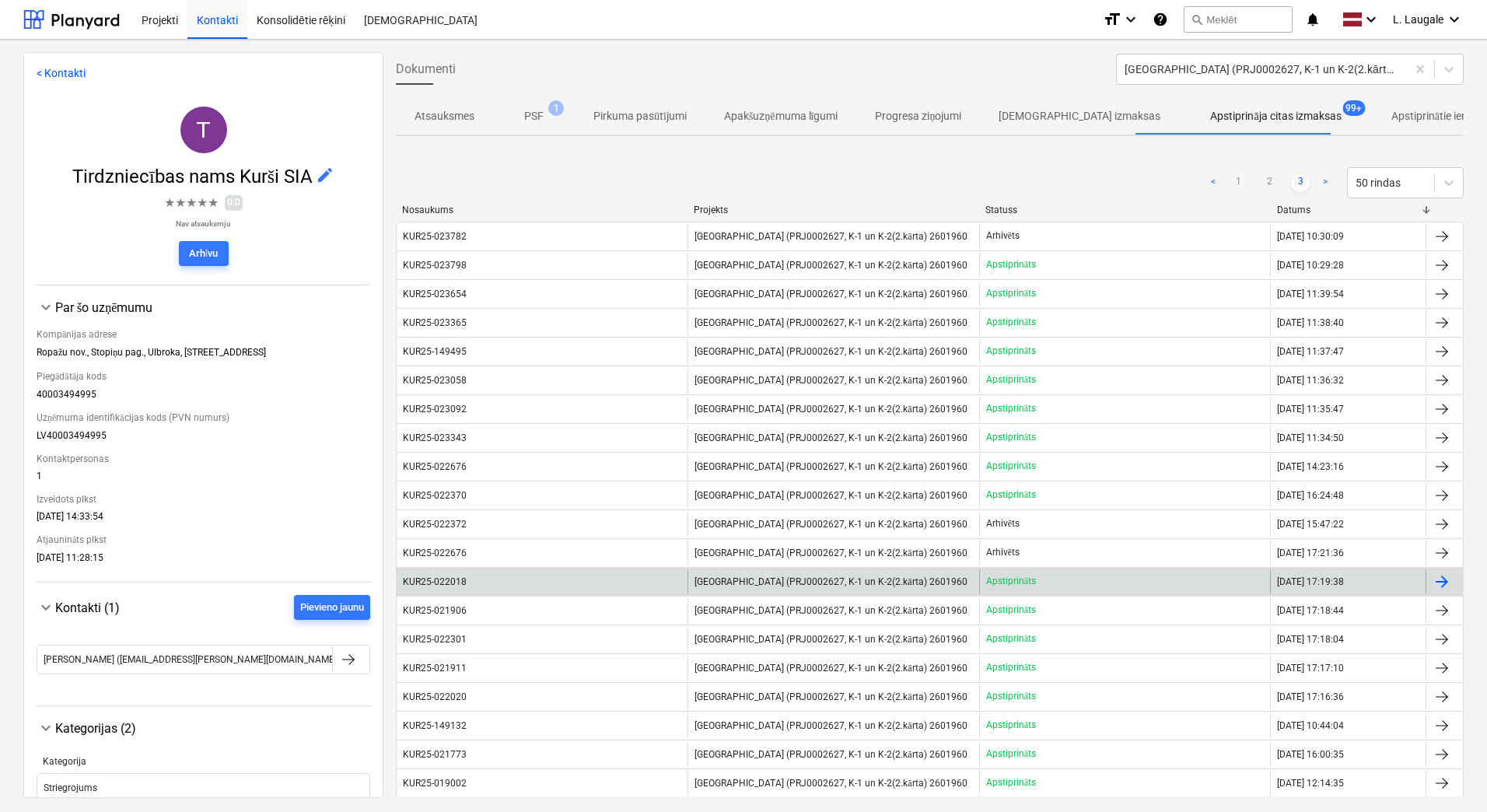
scroll to position [259, 0]
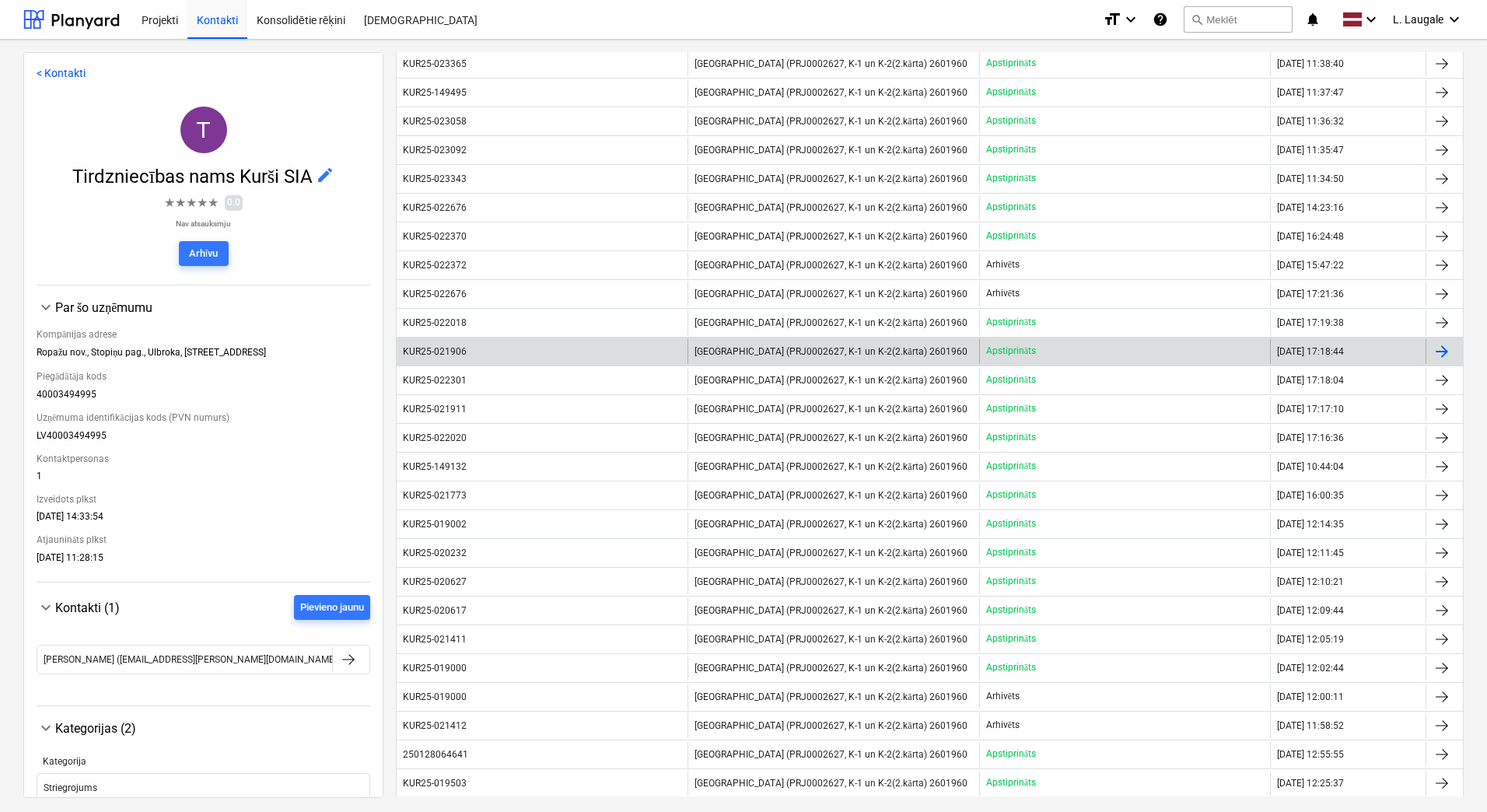
click at [611, 349] on div "KUR25-021906" at bounding box center [543, 351] width 291 height 25
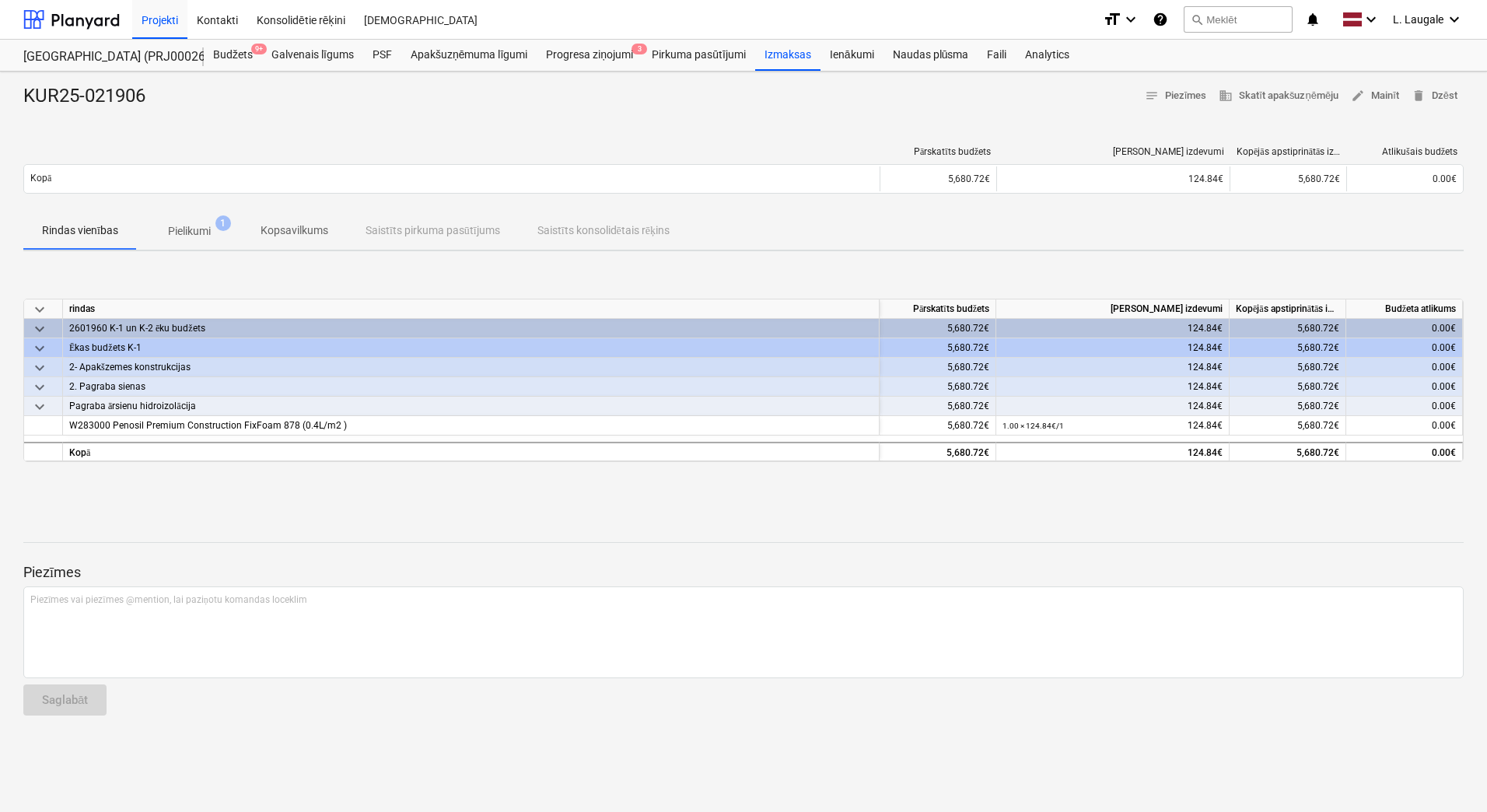
click at [190, 226] on p "Pielikumi" at bounding box center [188, 230] width 43 height 16
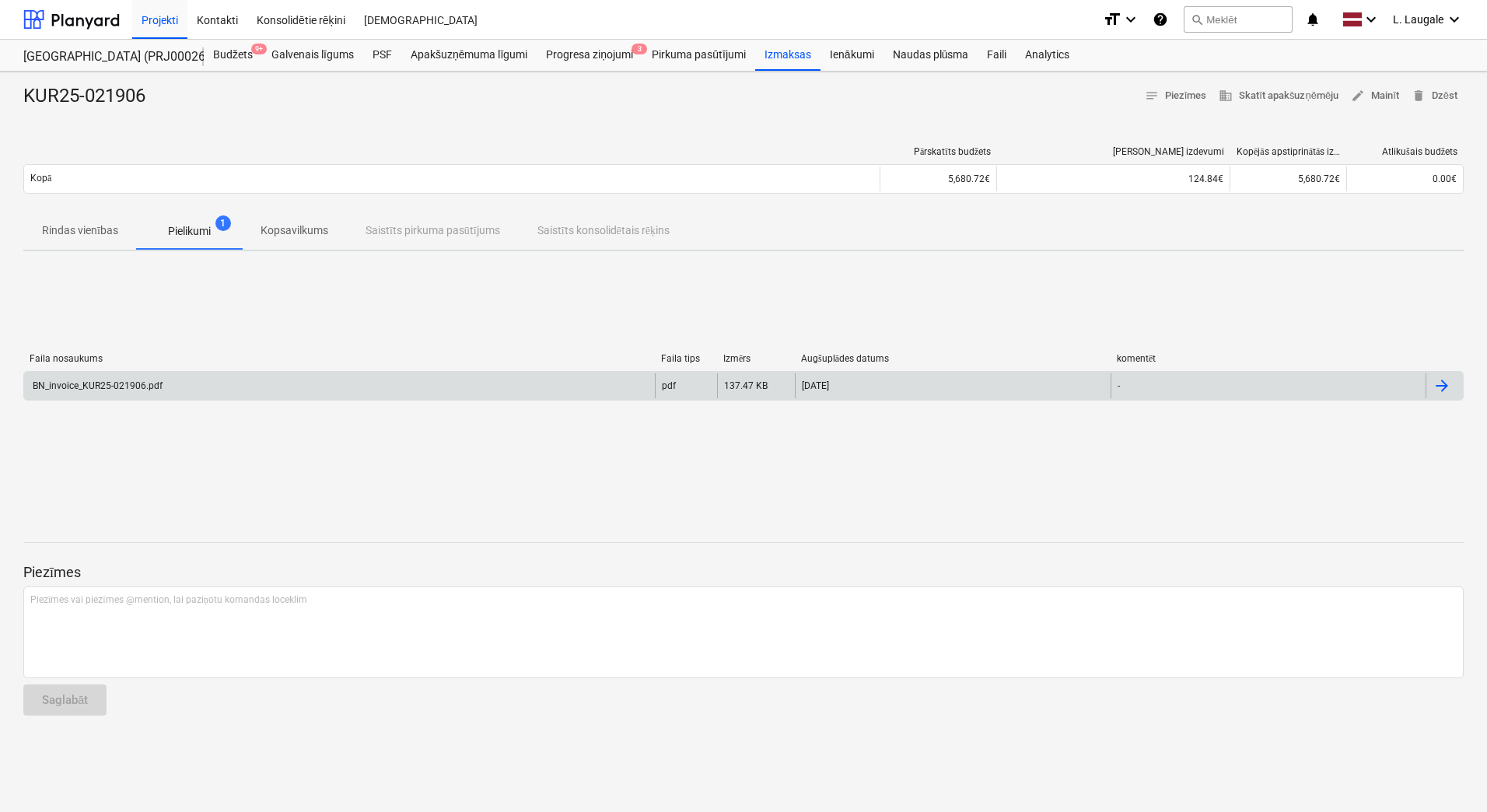
click at [248, 391] on div "BN_invoice_KUR25-021906.pdf" at bounding box center [339, 386] width 631 height 25
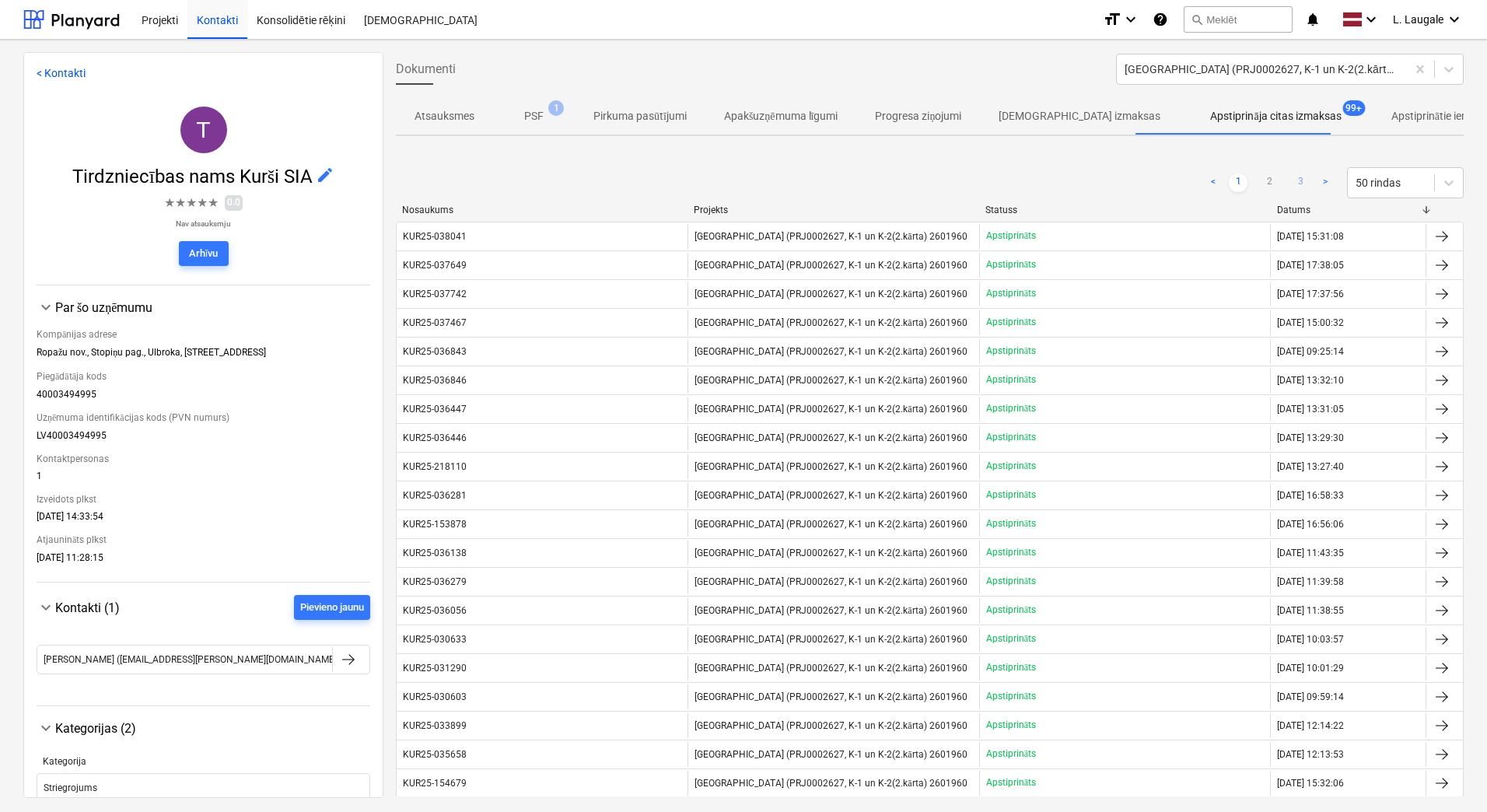
click at [1291, 185] on link "3" at bounding box center [1300, 183] width 19 height 19
click at [500, 643] on div "KUR25-022301" at bounding box center [543, 639] width 291 height 25
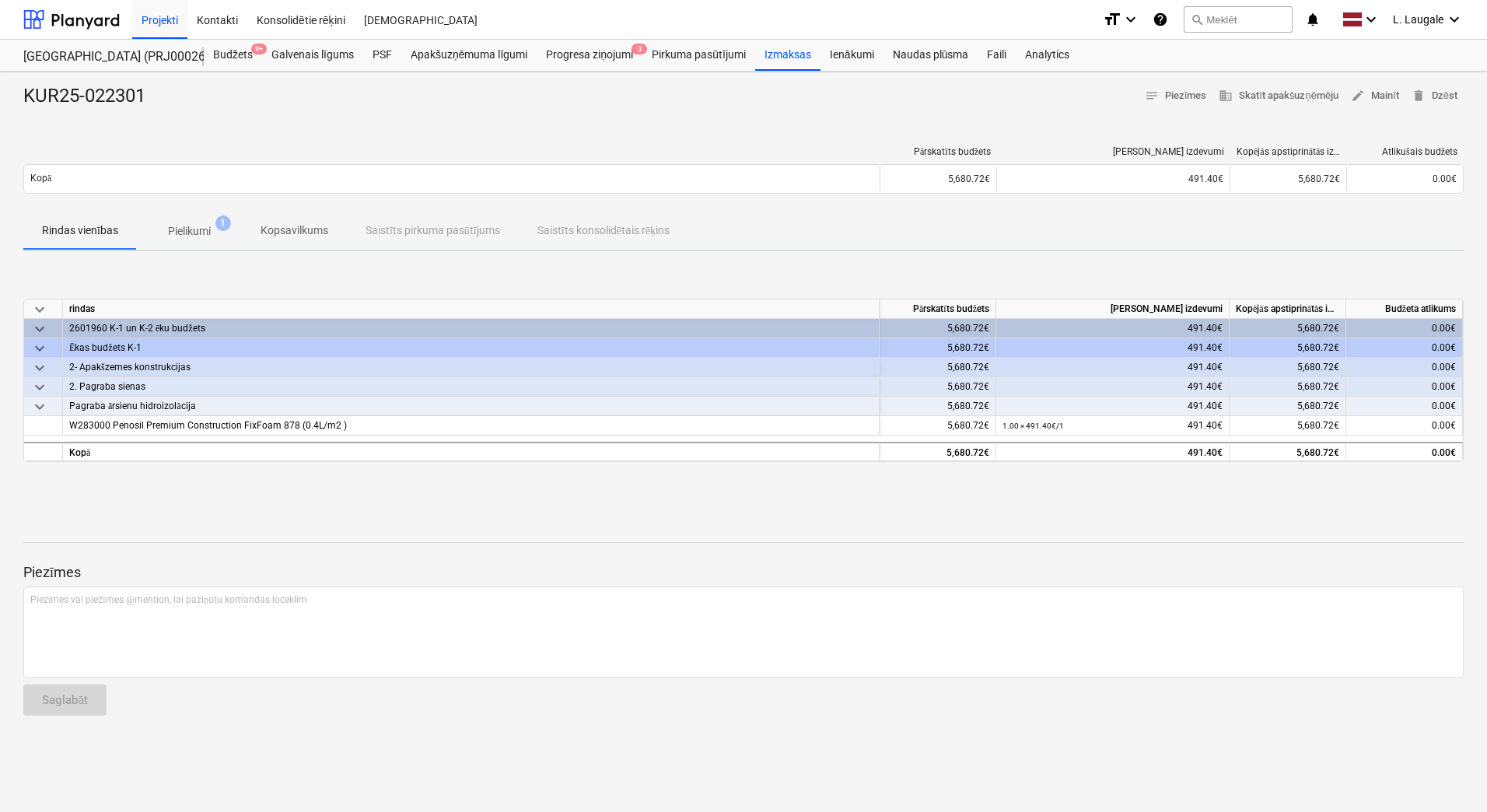
click at [196, 229] on p "Pielikumi" at bounding box center [188, 230] width 43 height 16
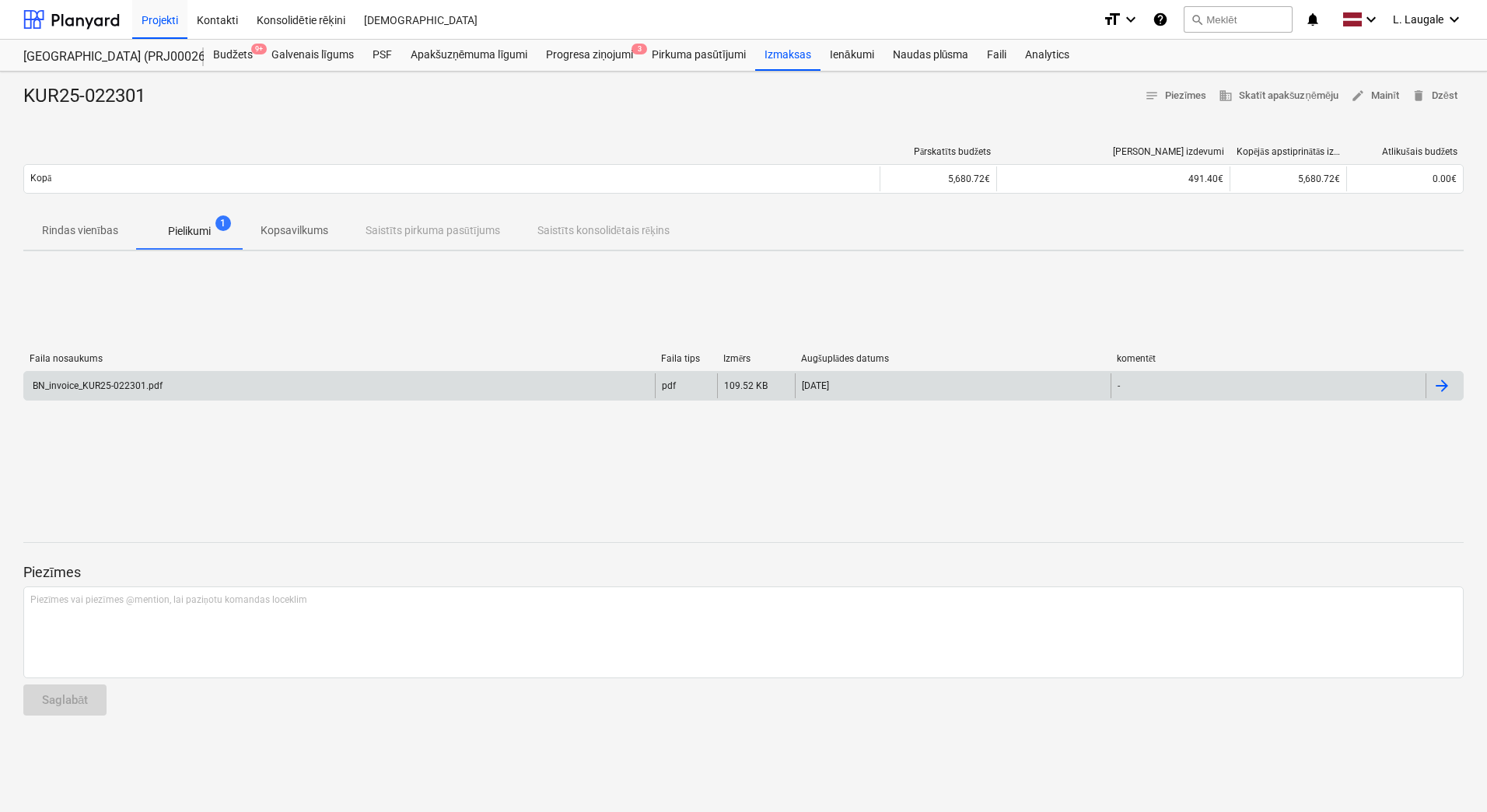
click at [239, 376] on div "BN_invoice_KUR25-022301.pdf" at bounding box center [339, 386] width 631 height 25
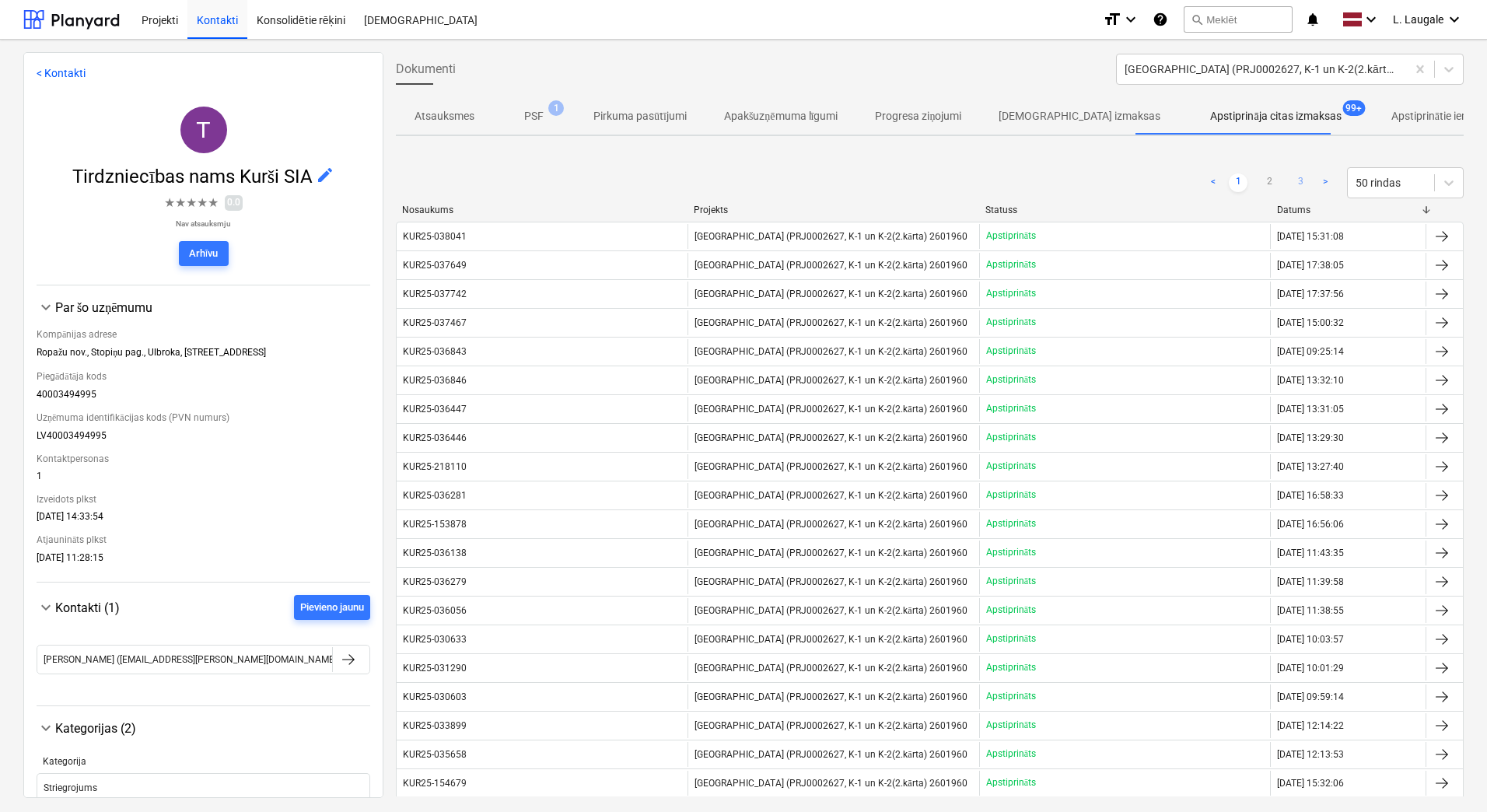
click at [1291, 182] on link "3" at bounding box center [1300, 183] width 19 height 19
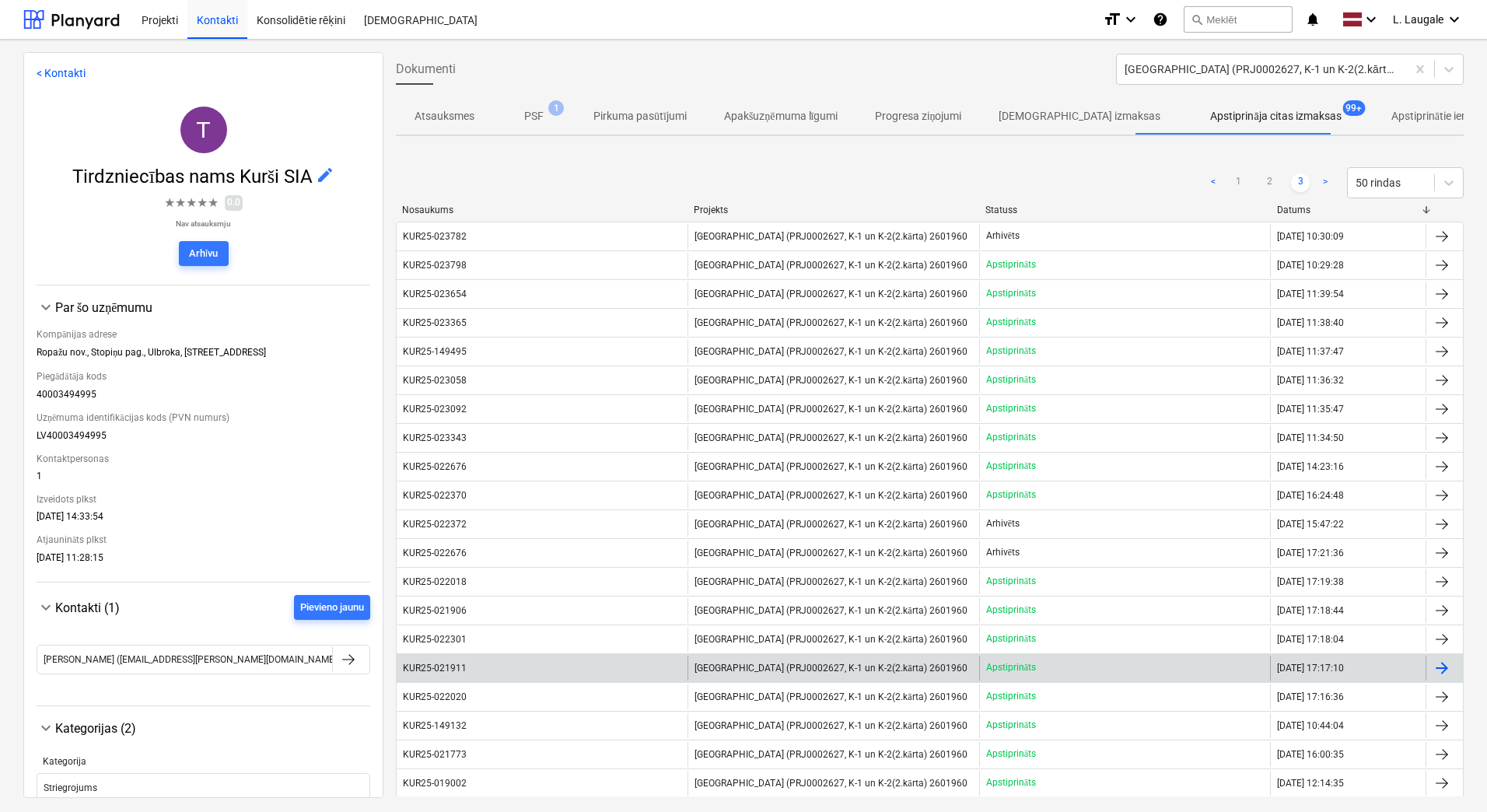
click at [565, 674] on div "KUR25-021911" at bounding box center [543, 668] width 291 height 25
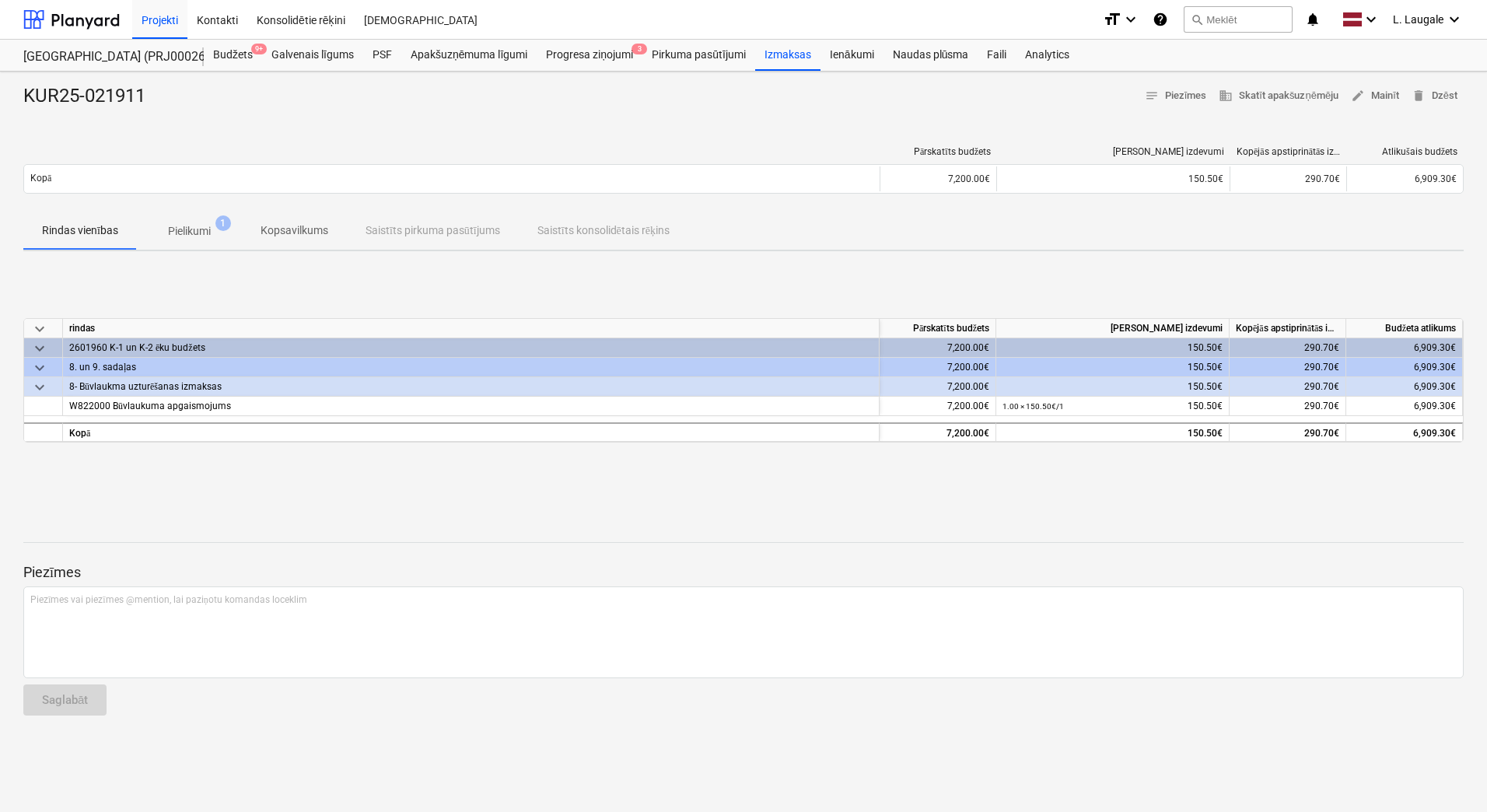
click at [201, 231] on p "Pielikumi" at bounding box center [188, 230] width 43 height 16
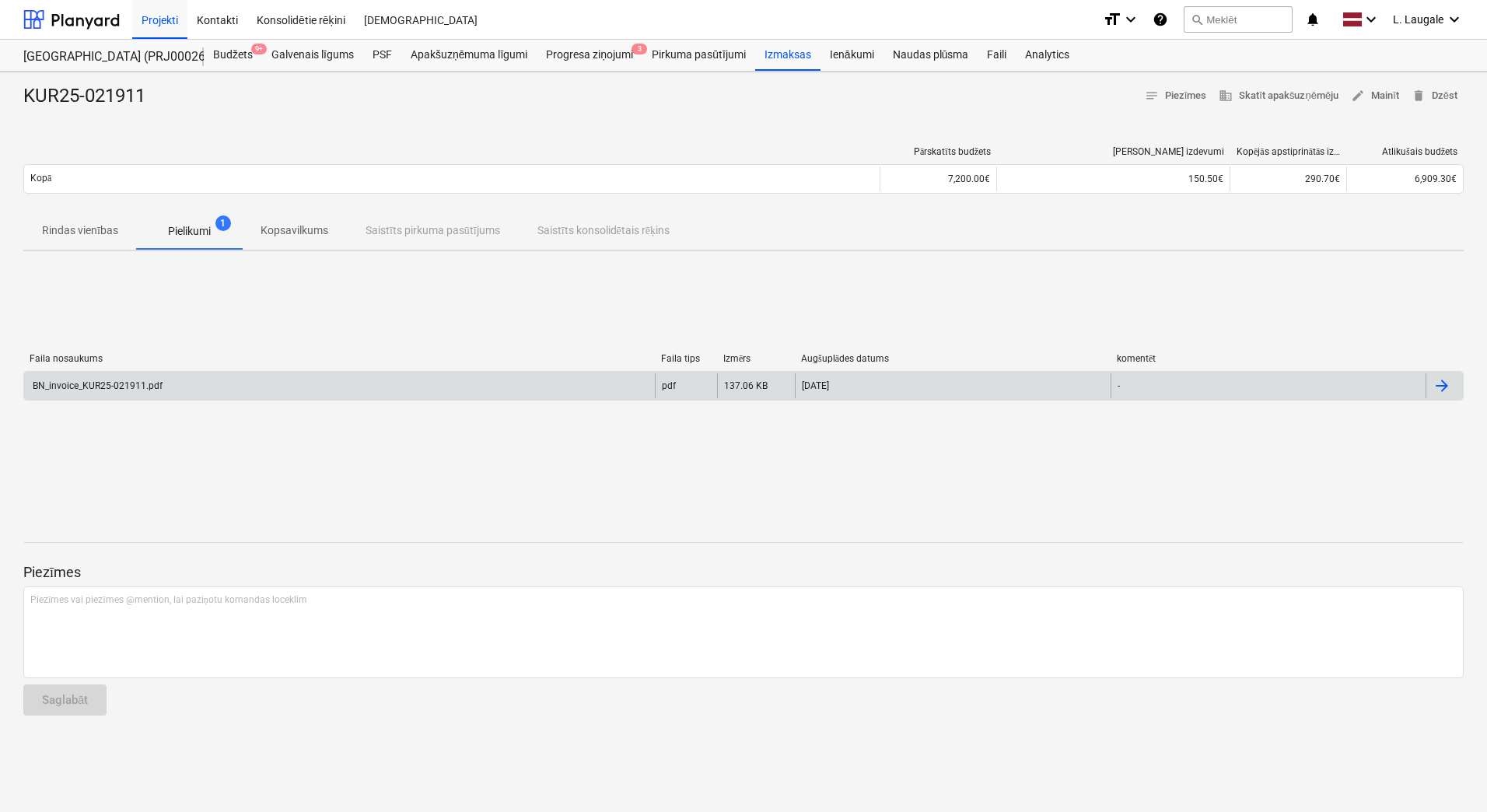
click at [234, 385] on div "BN_invoice_KUR25-021911.pdf" at bounding box center [339, 386] width 631 height 25
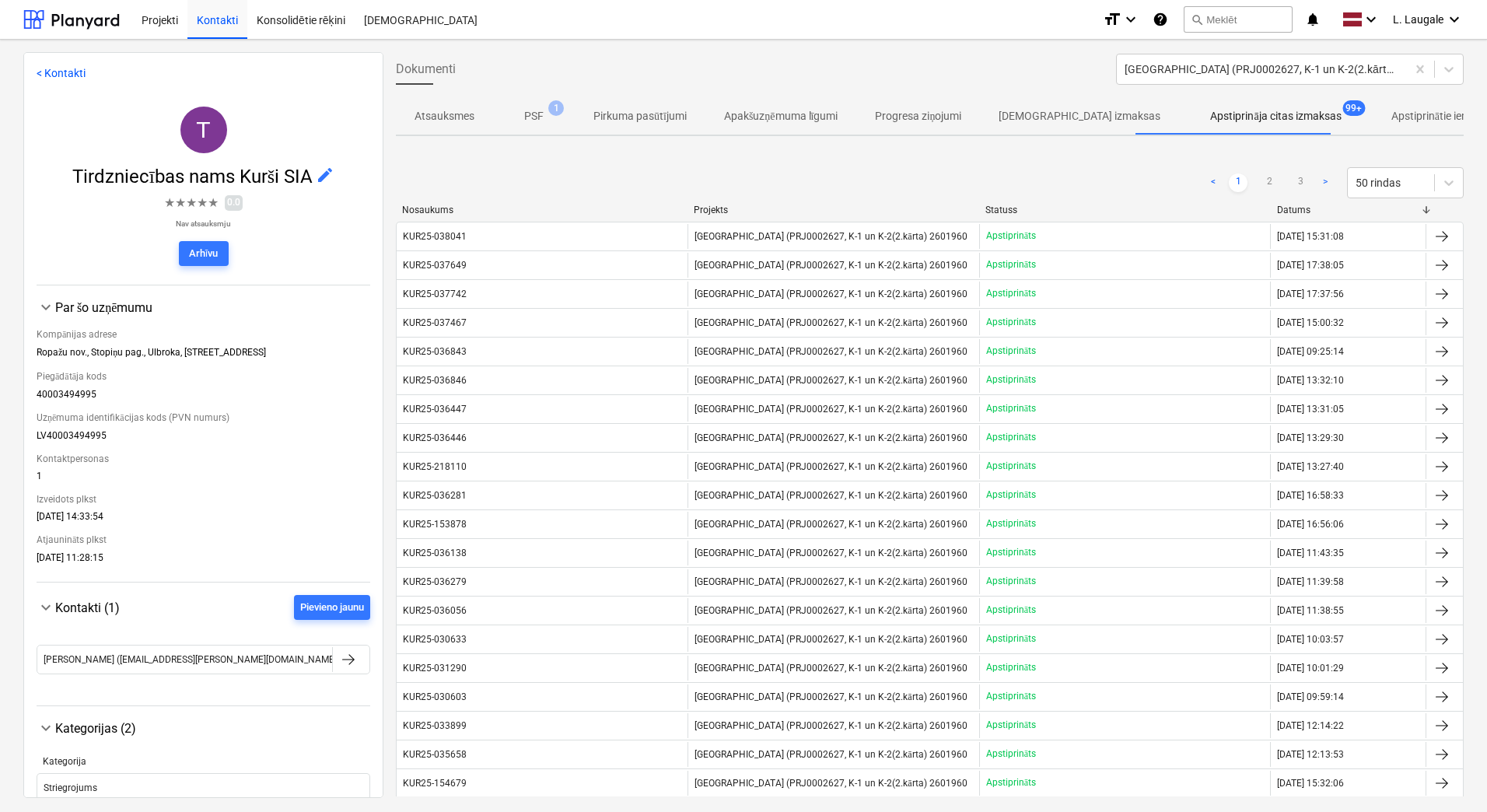
drag, startPoint x: 1298, startPoint y: 181, endPoint x: 1210, endPoint y: 215, distance: 94.3
click at [1298, 181] on link "3" at bounding box center [1300, 183] width 19 height 19
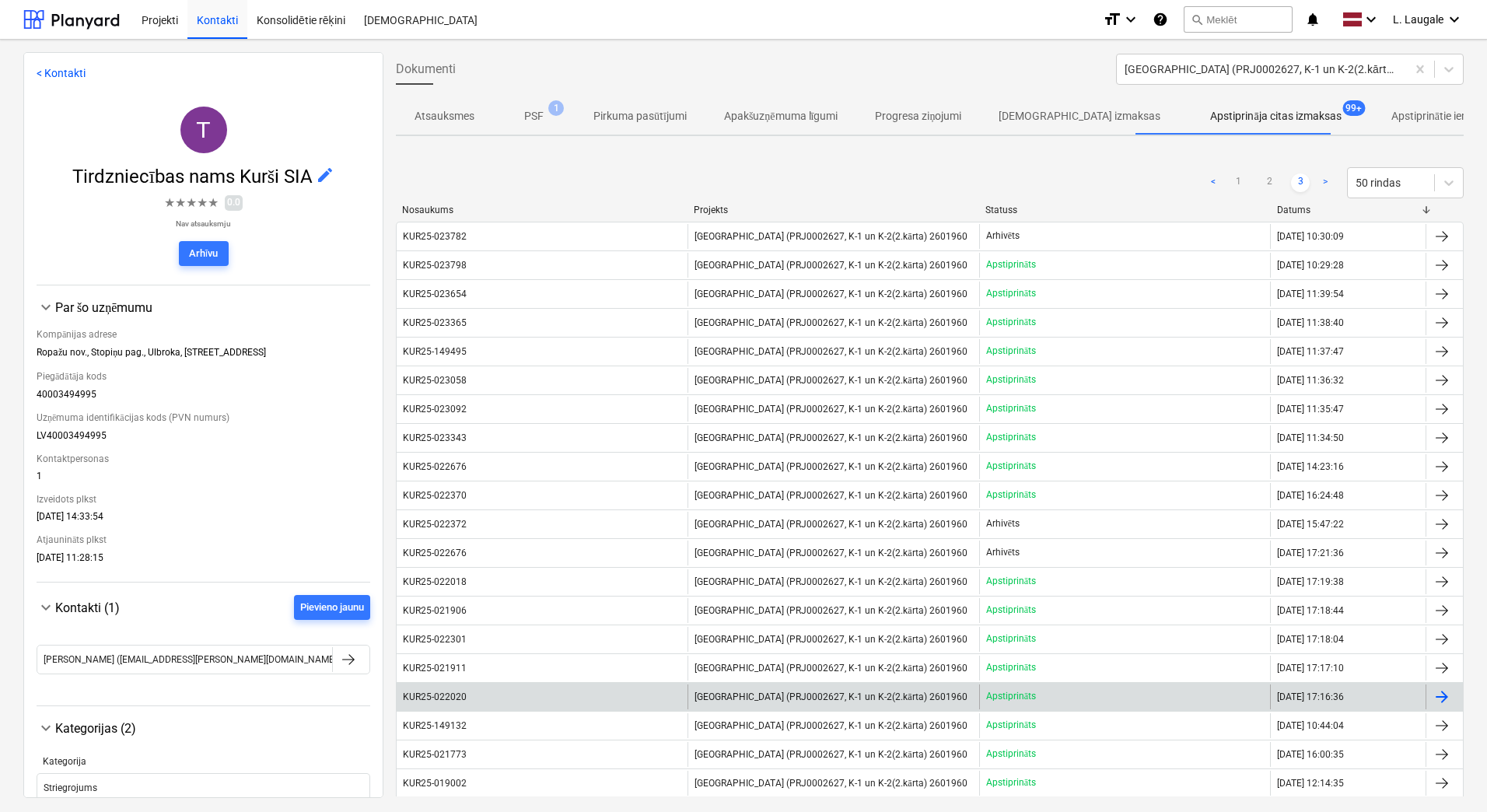
click at [580, 697] on div "KUR25-022020" at bounding box center [543, 697] width 291 height 25
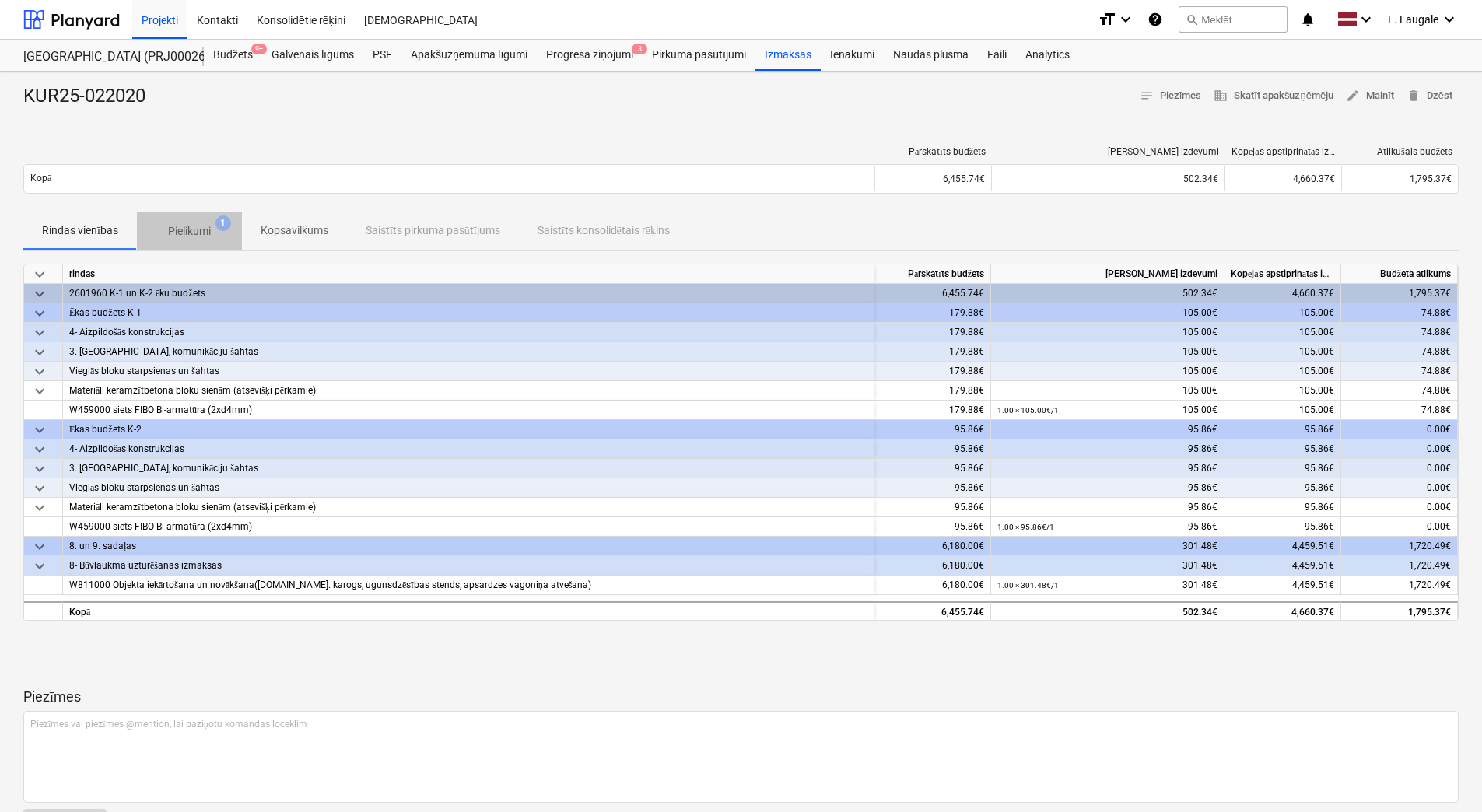
click at [191, 243] on span "Pielikumi 1" at bounding box center [190, 230] width 105 height 28
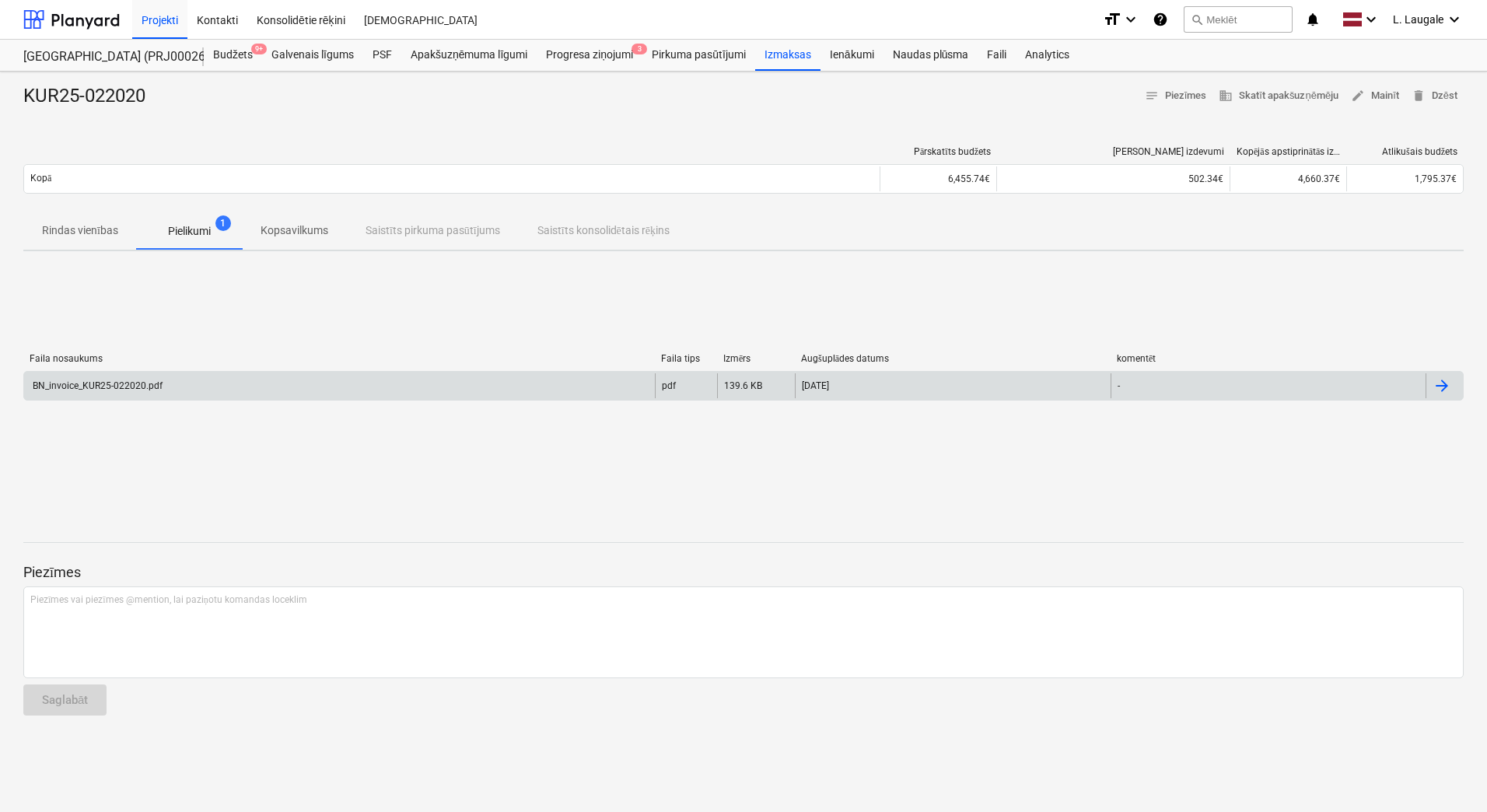
click at [224, 381] on div "BN_invoice_KUR25-022020.pdf" at bounding box center [339, 386] width 631 height 25
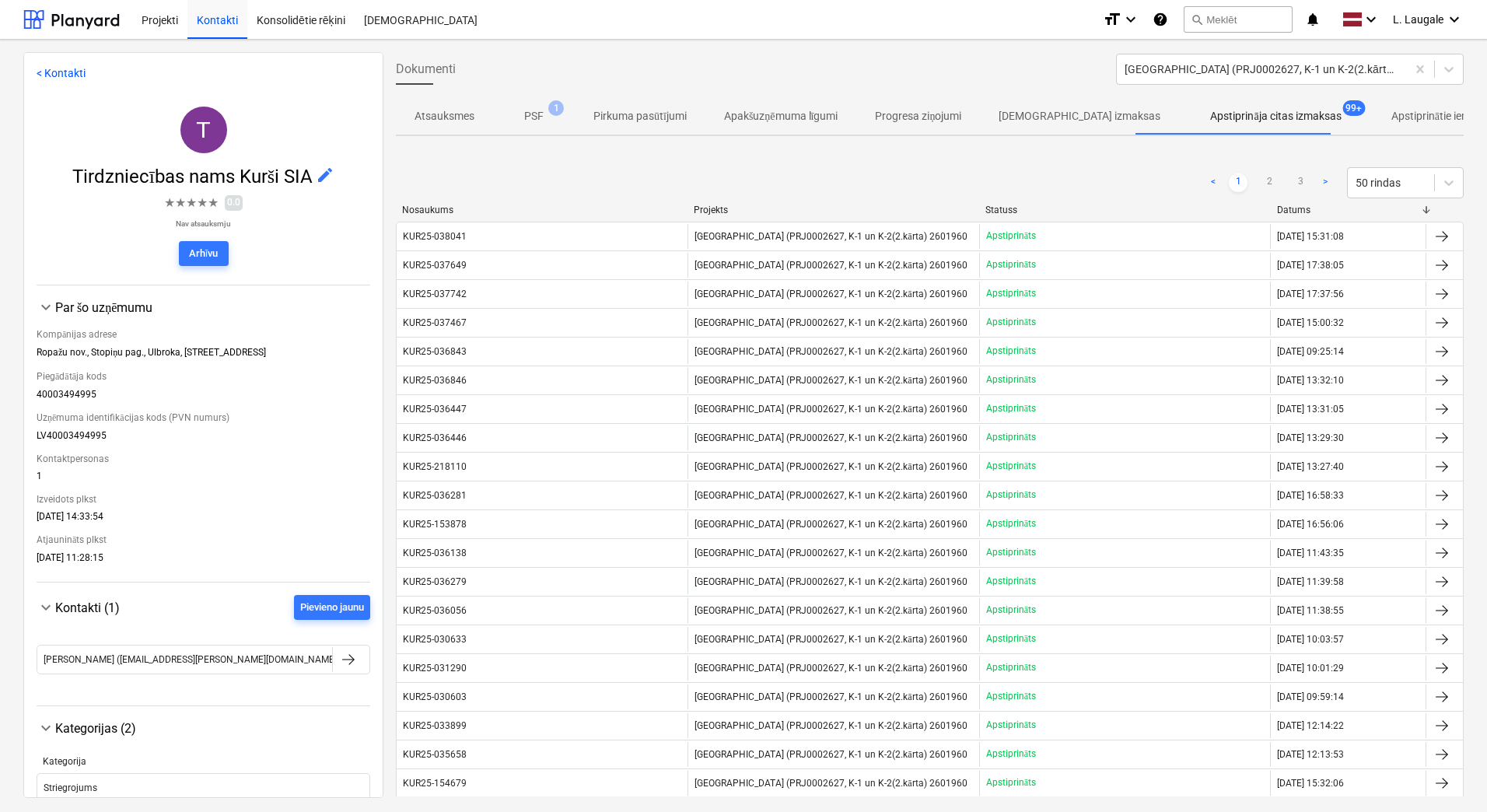
drag, startPoint x: 1269, startPoint y: 178, endPoint x: 1258, endPoint y: 193, distance: 18.6
click at [1269, 178] on link "2" at bounding box center [1270, 183] width 19 height 19
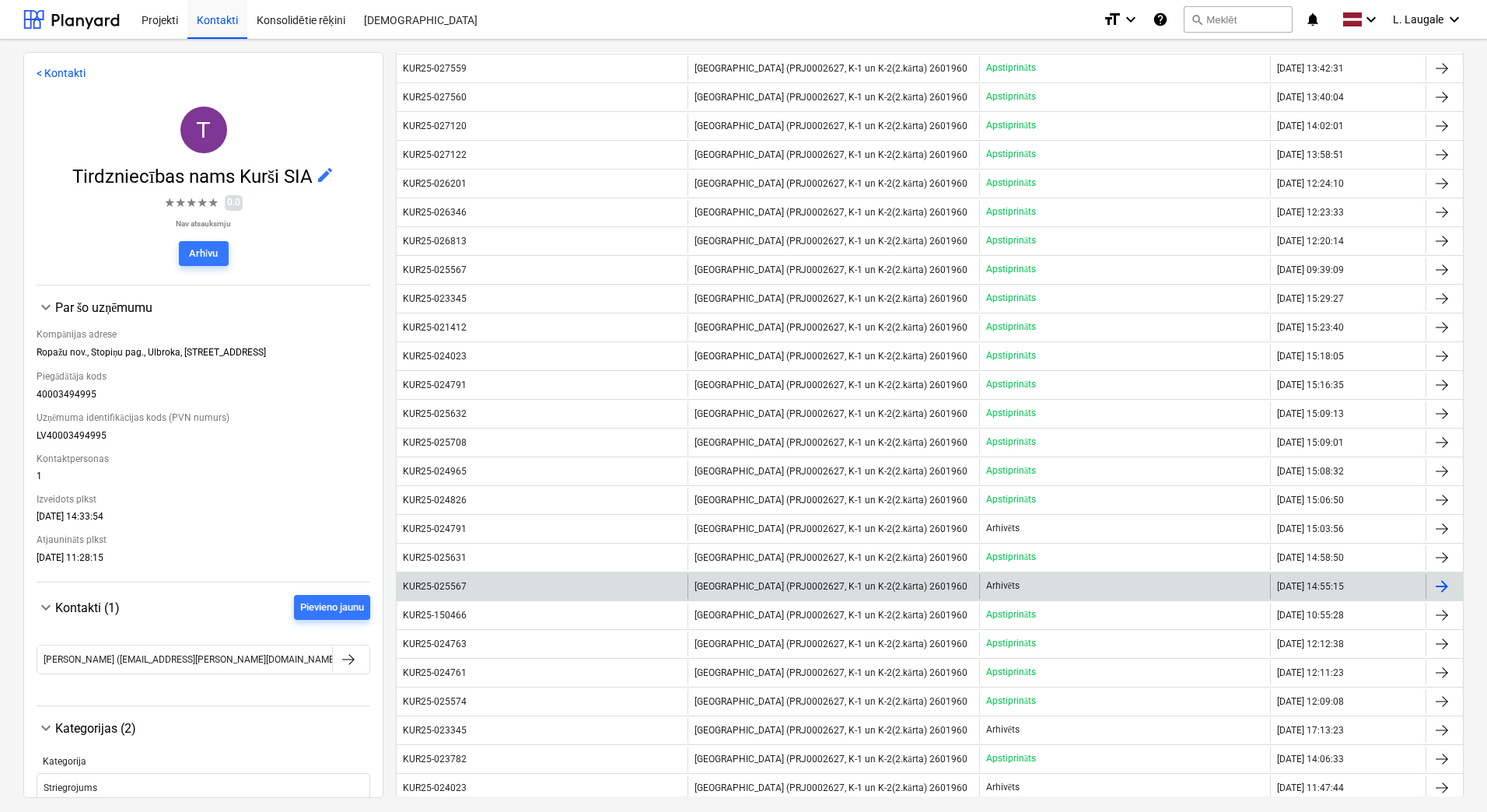
scroll to position [1037, 0]
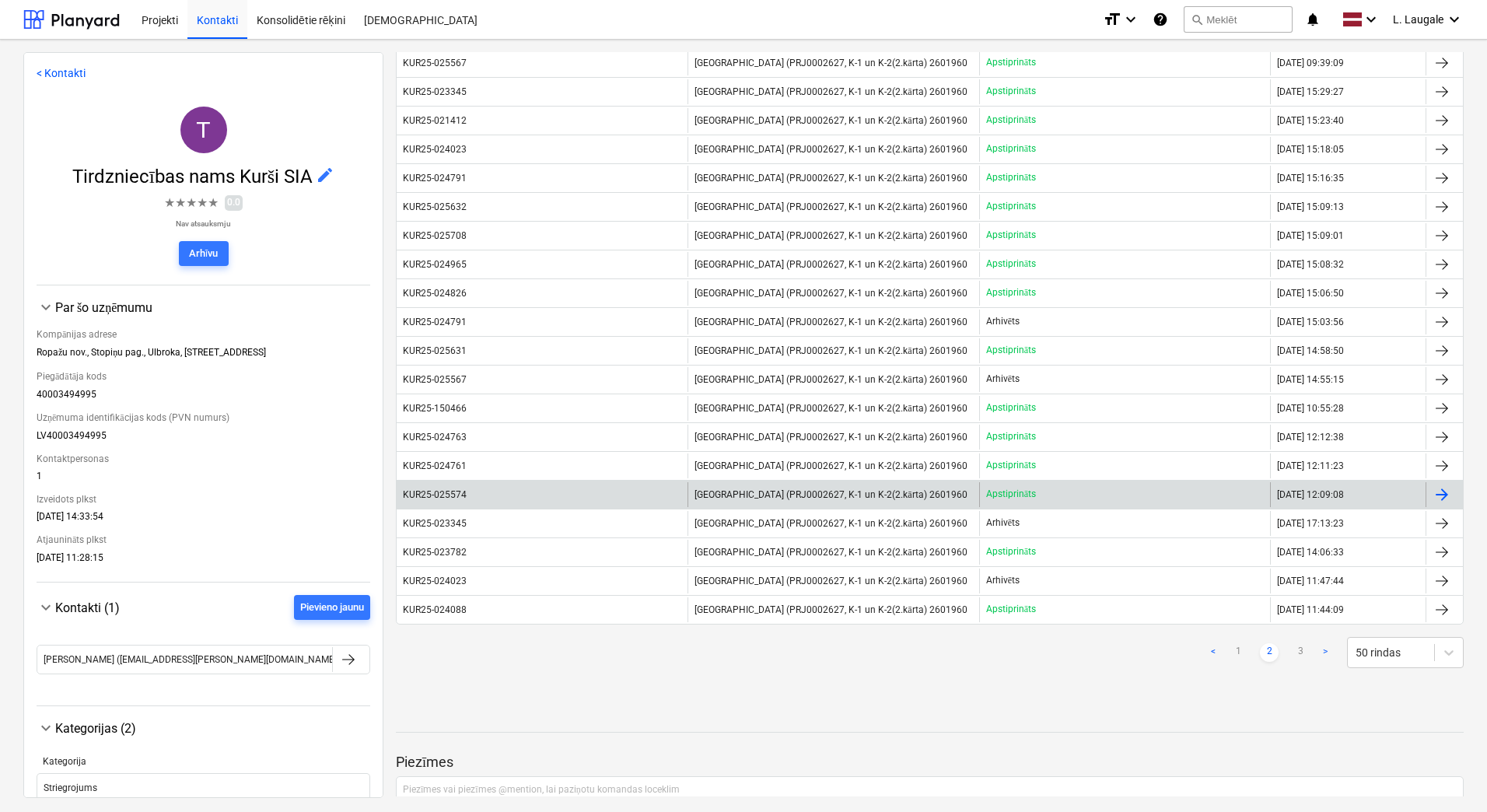
click at [517, 491] on div "KUR25-025574" at bounding box center [543, 495] width 291 height 25
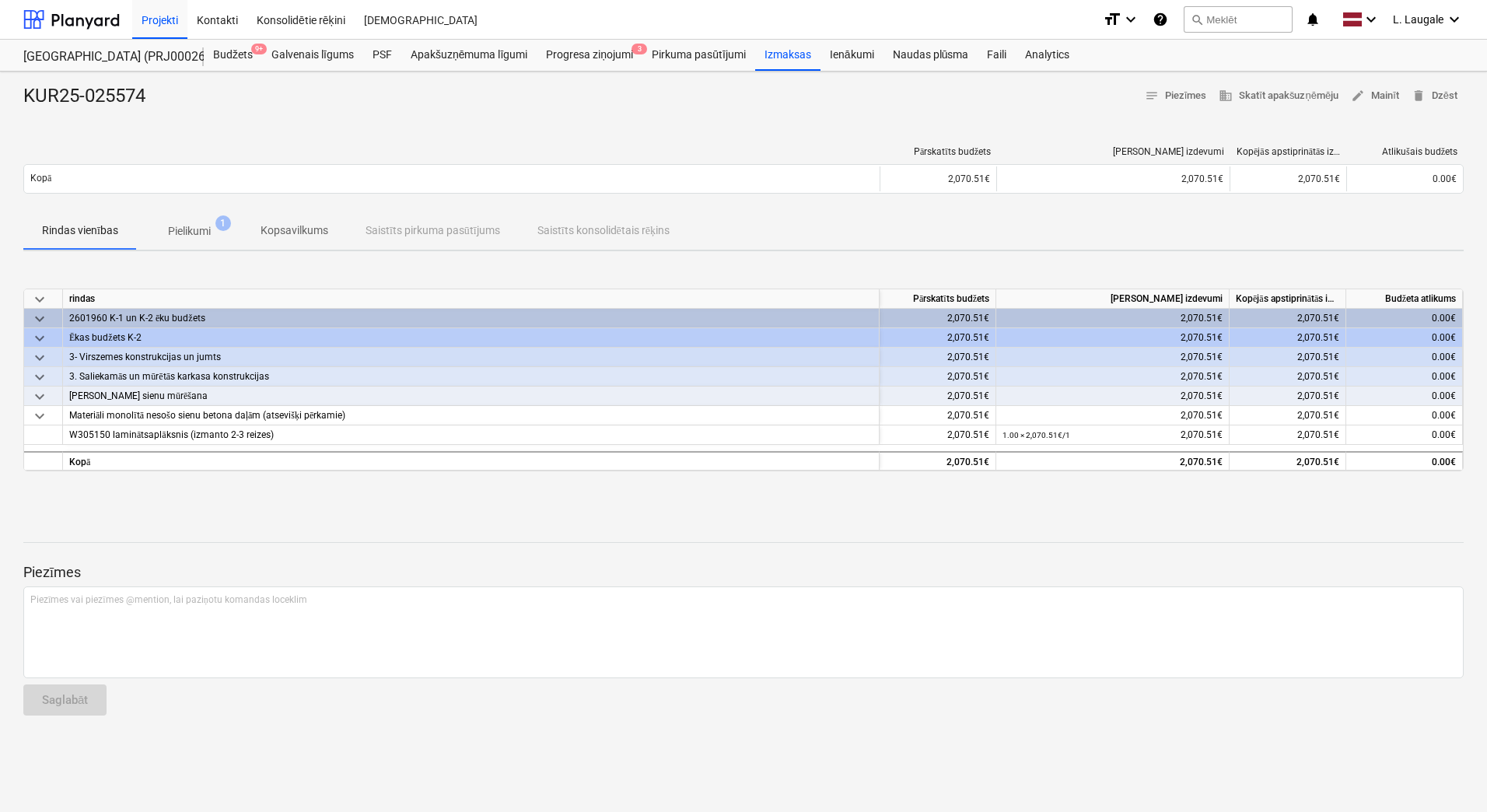
click at [197, 240] on span "Pielikumi 1" at bounding box center [189, 230] width 105 height 28
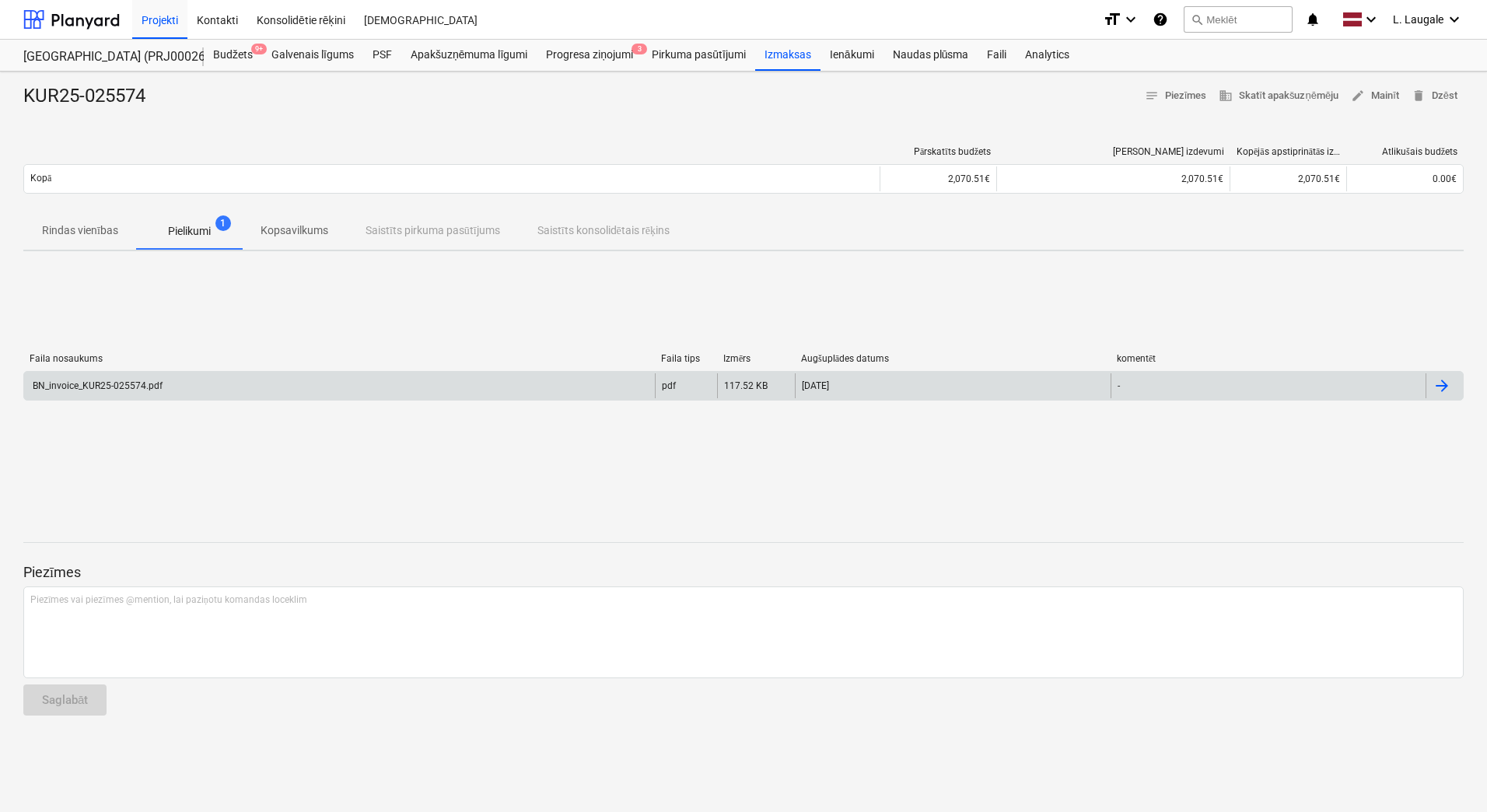
click at [214, 393] on div "BN_invoice_KUR25-025574.pdf" at bounding box center [339, 386] width 631 height 25
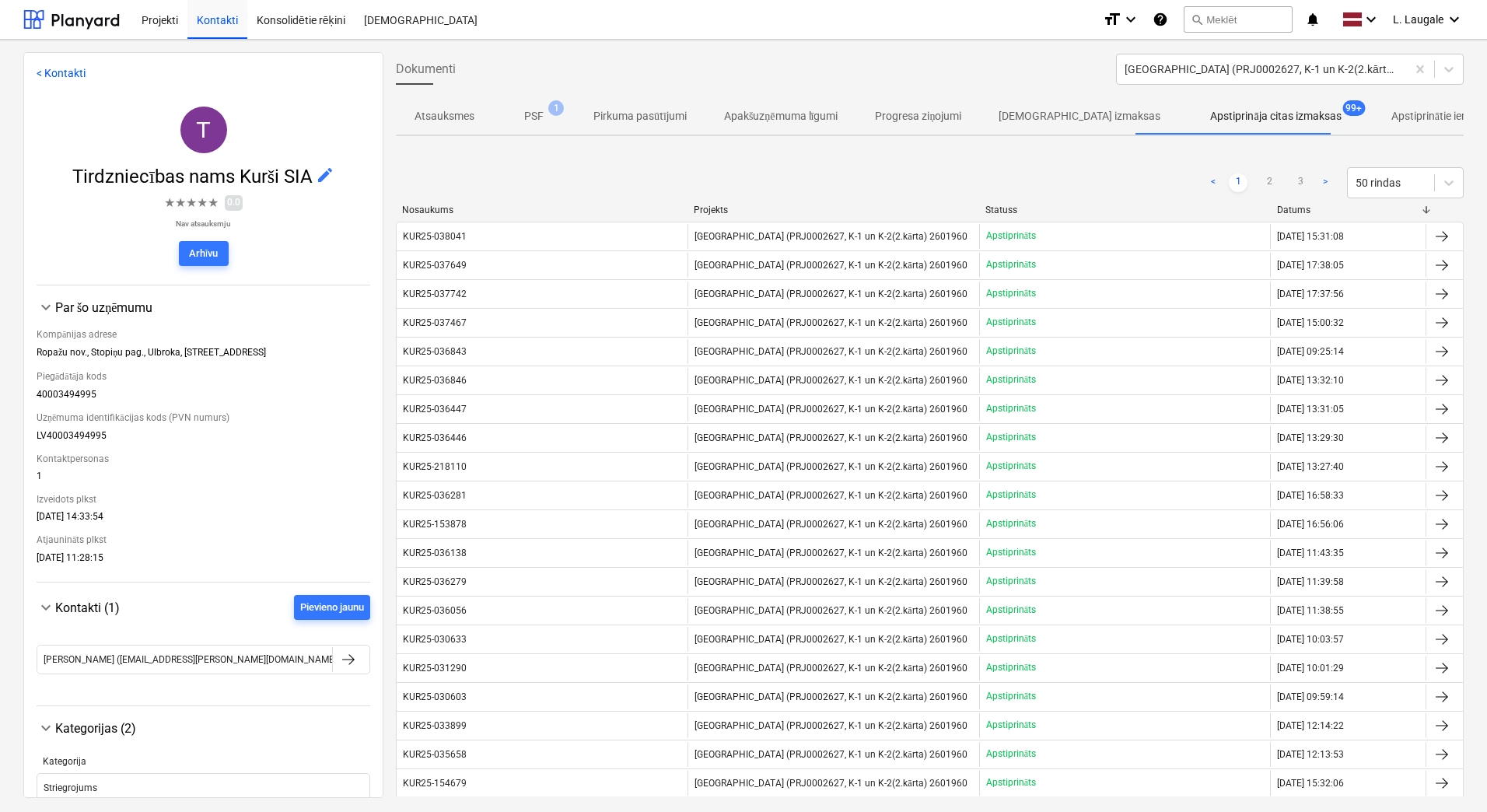
drag, startPoint x: 1263, startPoint y: 181, endPoint x: 1251, endPoint y: 190, distance: 15.0
click at [1263, 181] on link "2" at bounding box center [1270, 183] width 19 height 19
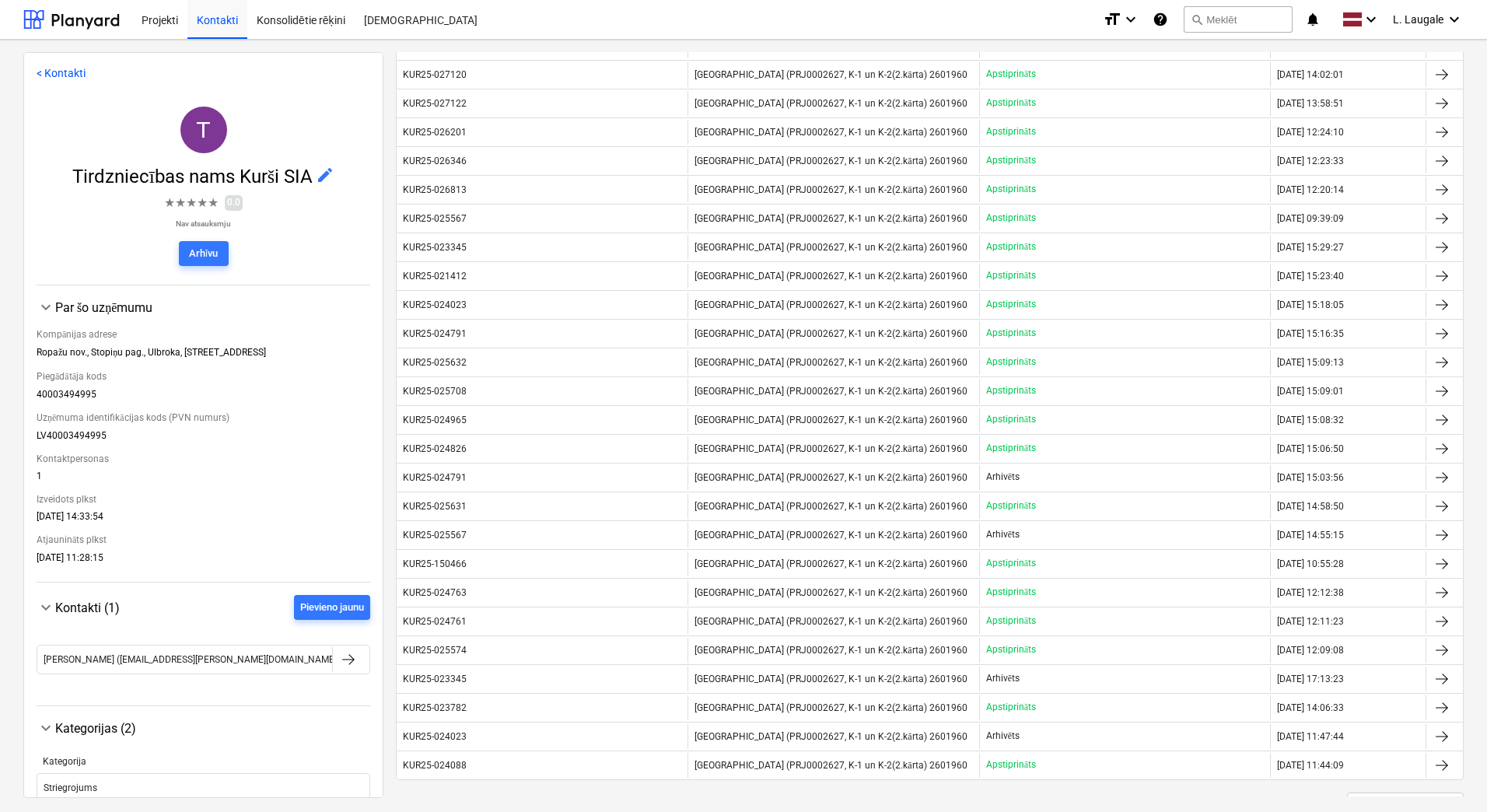
scroll to position [1141, 0]
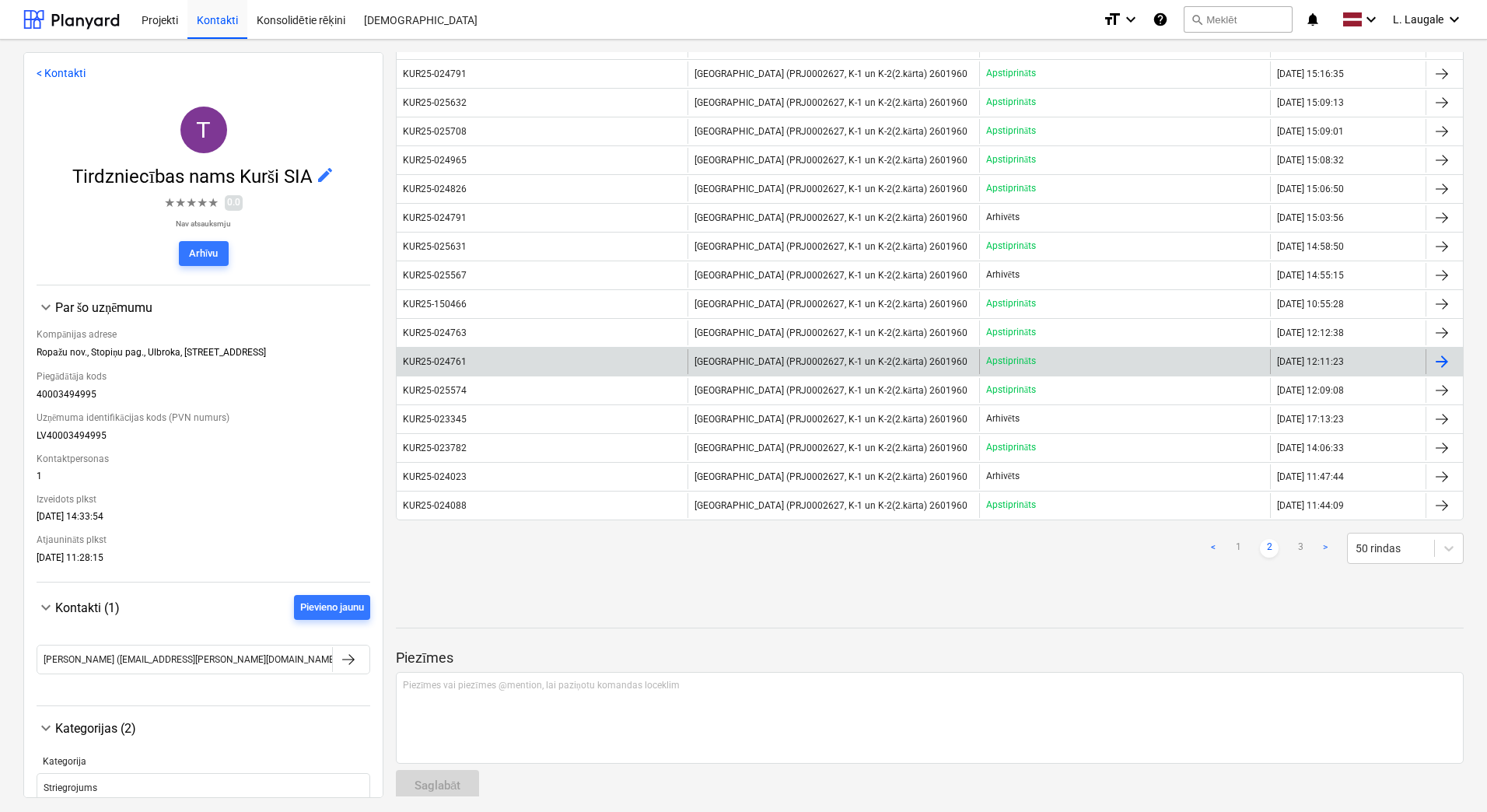
click at [661, 355] on div "KUR25-024761" at bounding box center [543, 362] width 291 height 25
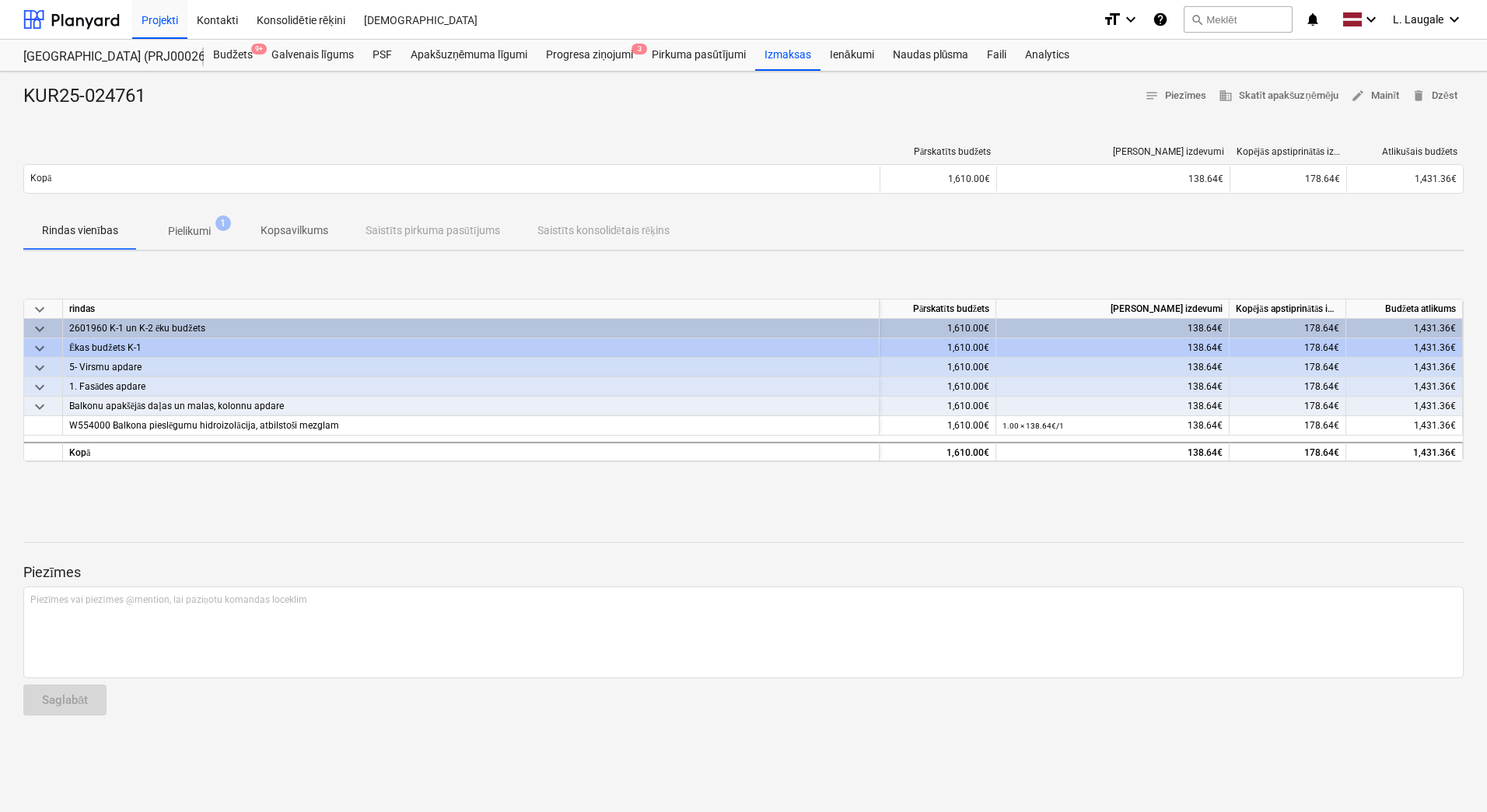
click at [180, 242] on span "Pielikumi 1" at bounding box center [189, 230] width 105 height 28
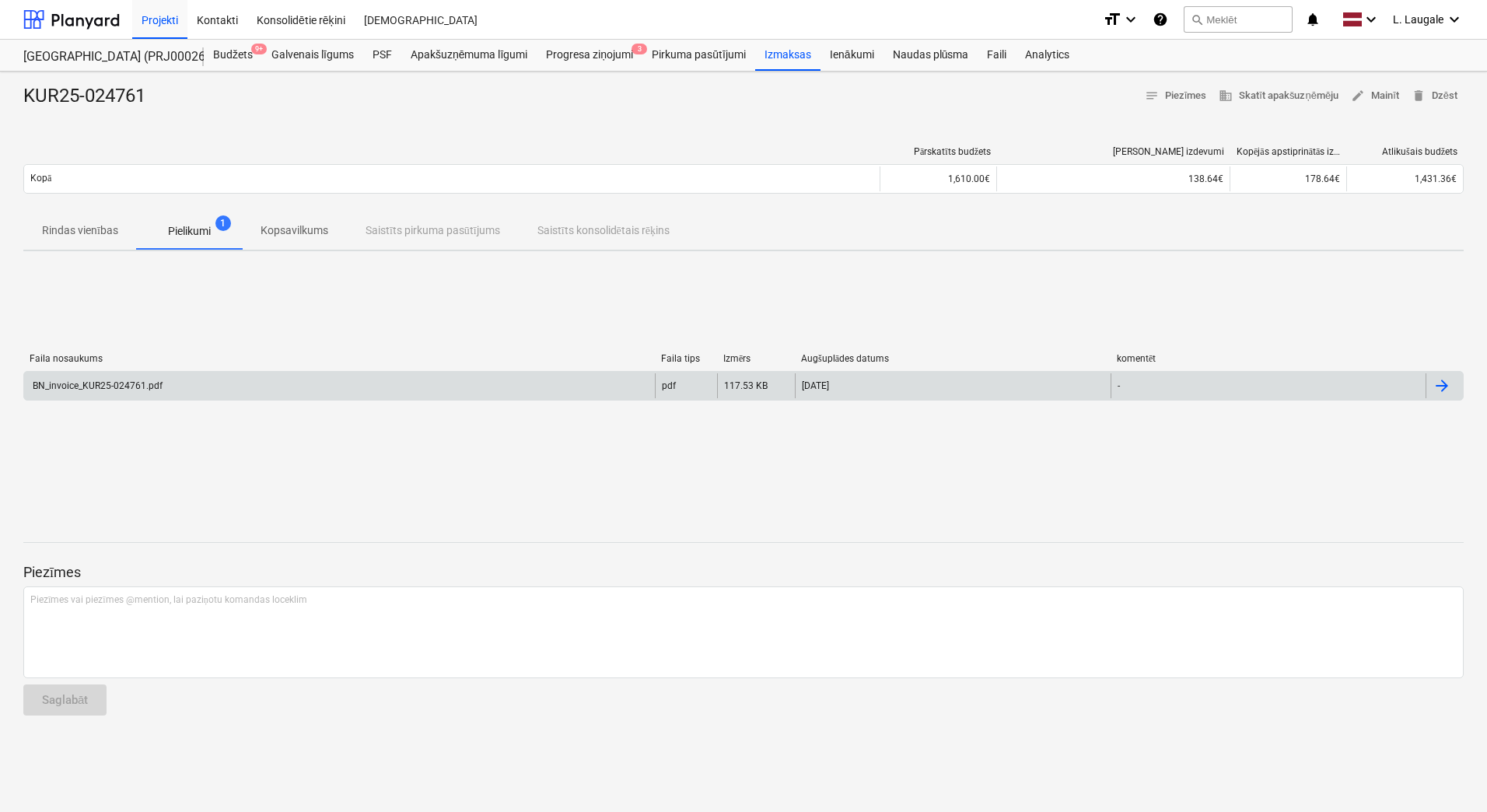
click at [228, 393] on div "BN_invoice_KUR25-024761.pdf" at bounding box center [339, 386] width 631 height 25
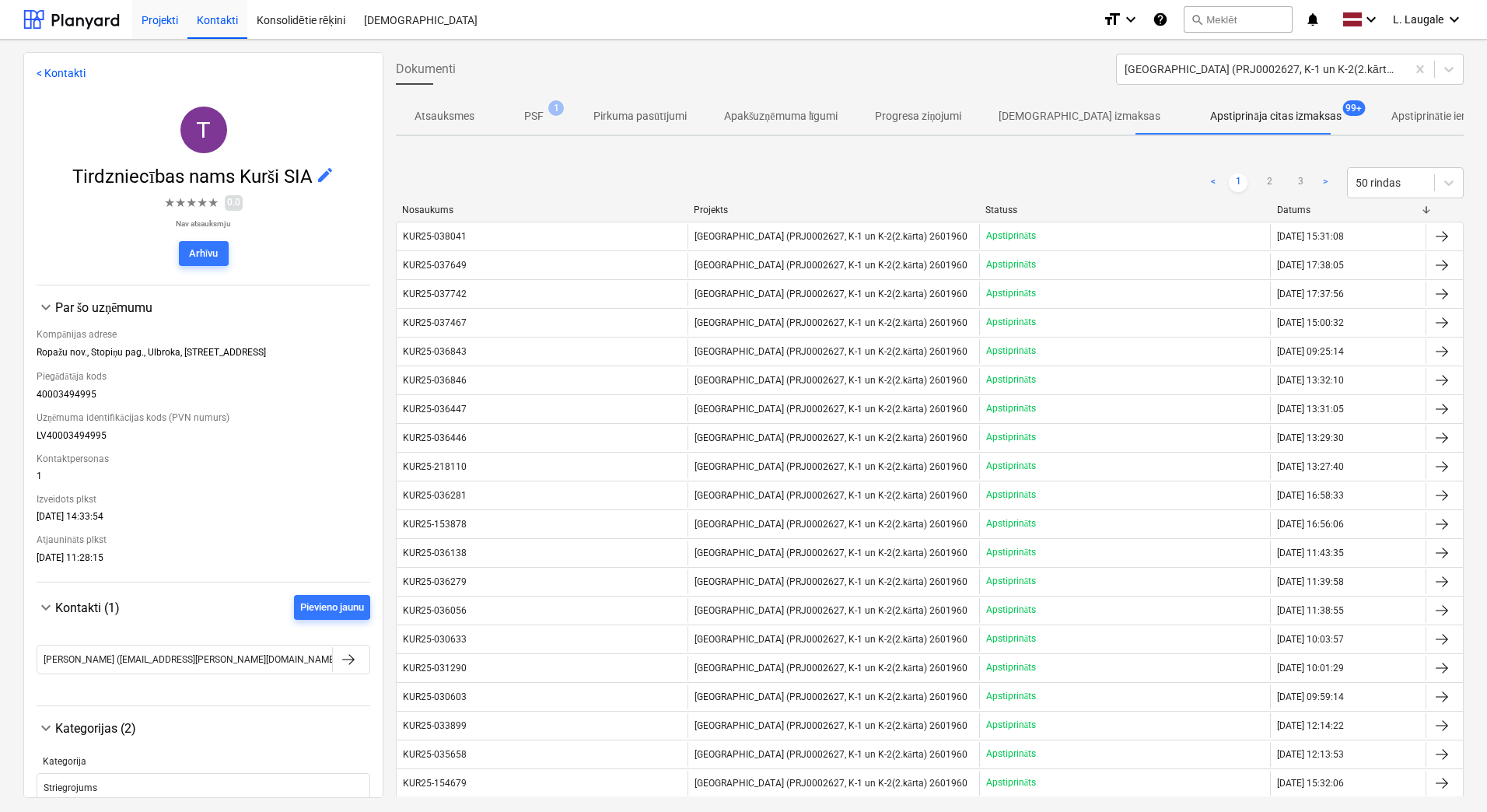
click at [169, 24] on div "Projekti" at bounding box center [160, 19] width 55 height 40
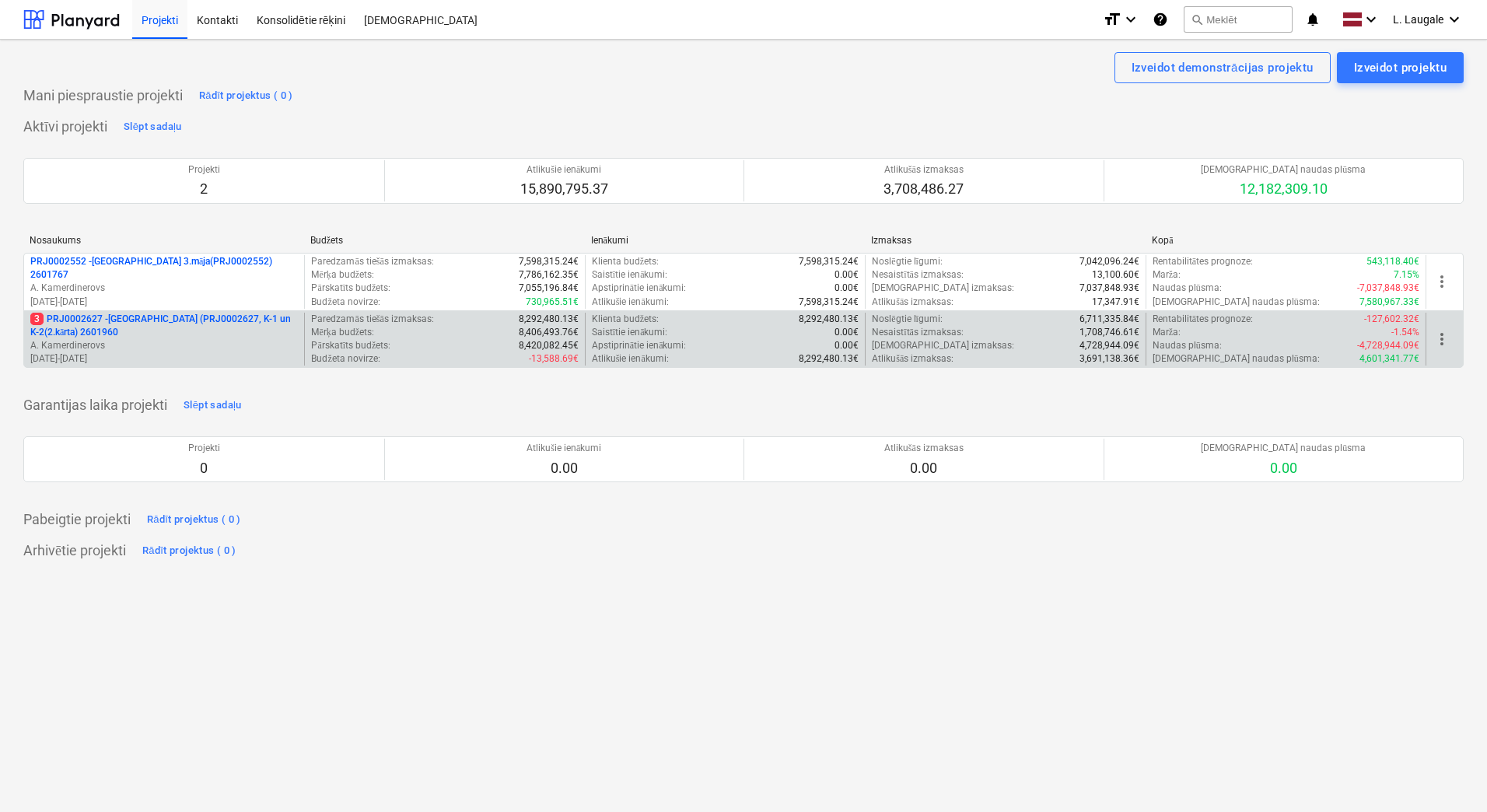
click at [186, 334] on p "3 PRJ0002627 - [GEOGRAPHIC_DATA] (PRJ0002627, K-1 un K-2(2.kārta) 2601960" at bounding box center [164, 326] width 268 height 27
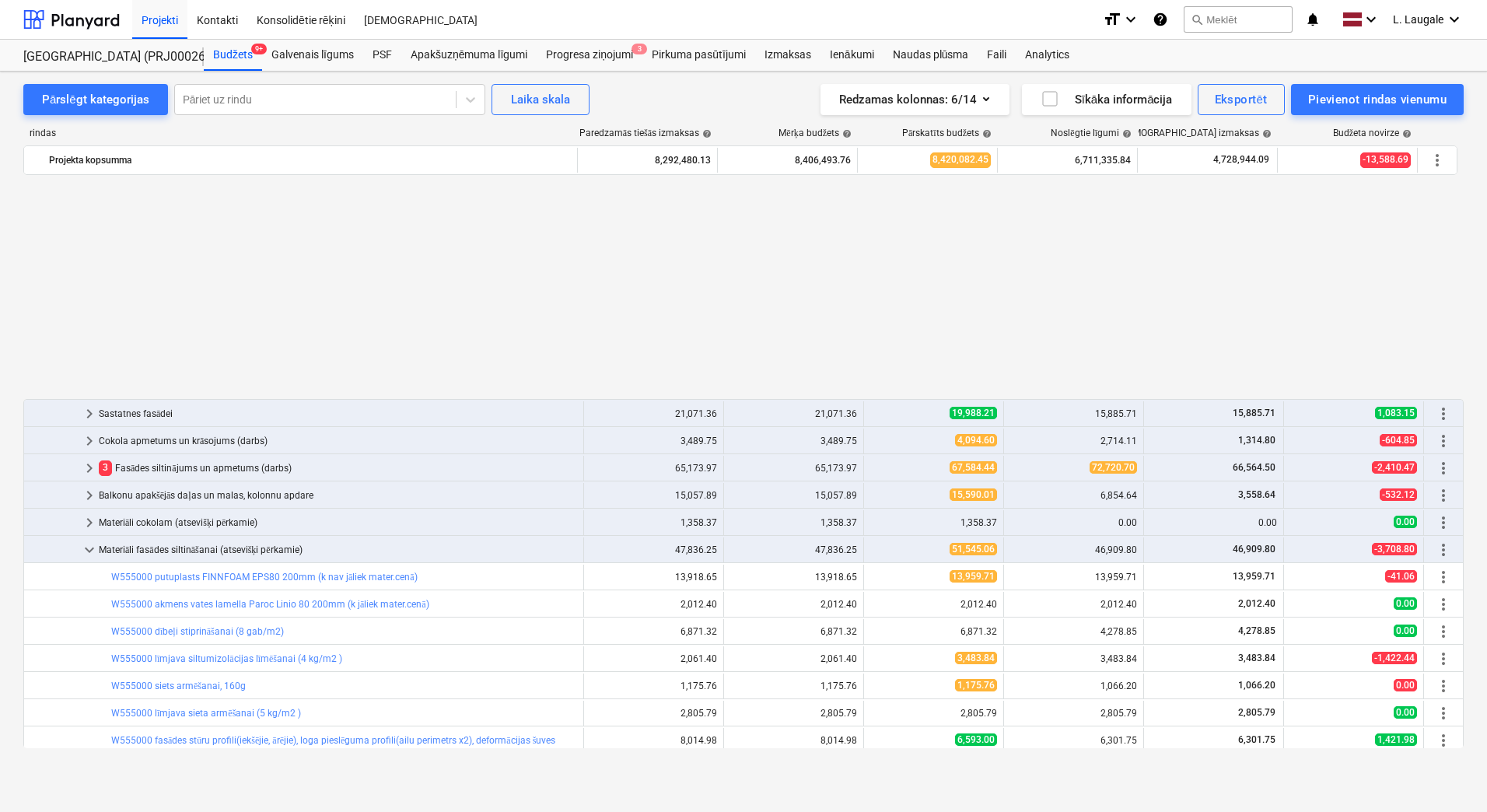
scroll to position [786, 0]
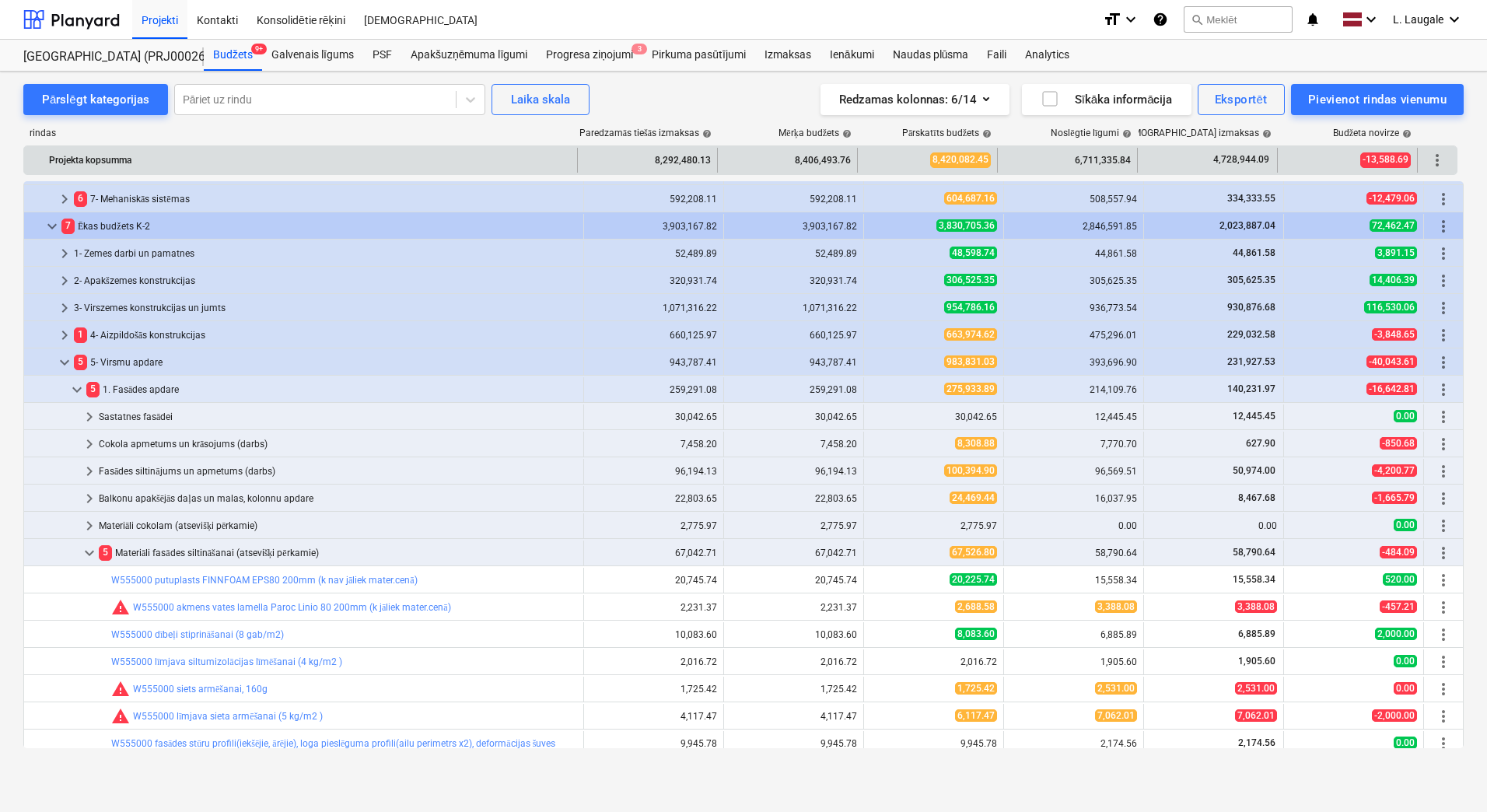
drag, startPoint x: 91, startPoint y: 98, endPoint x: 85, endPoint y: 154, distance: 56.3
click at [91, 97] on div "Pārslēgt kategorijas" at bounding box center [95, 99] width 108 height 20
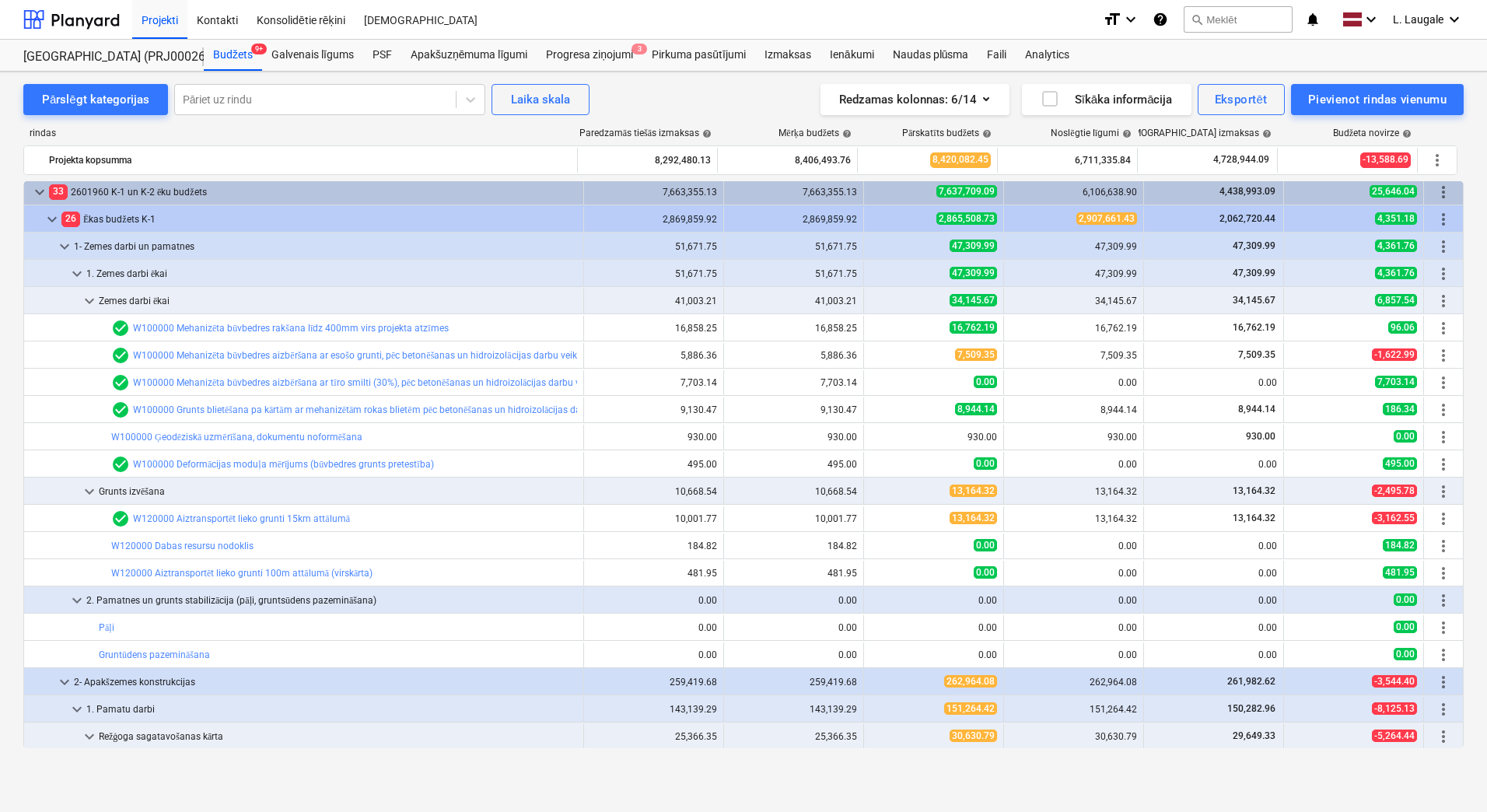
scroll to position [0, 0]
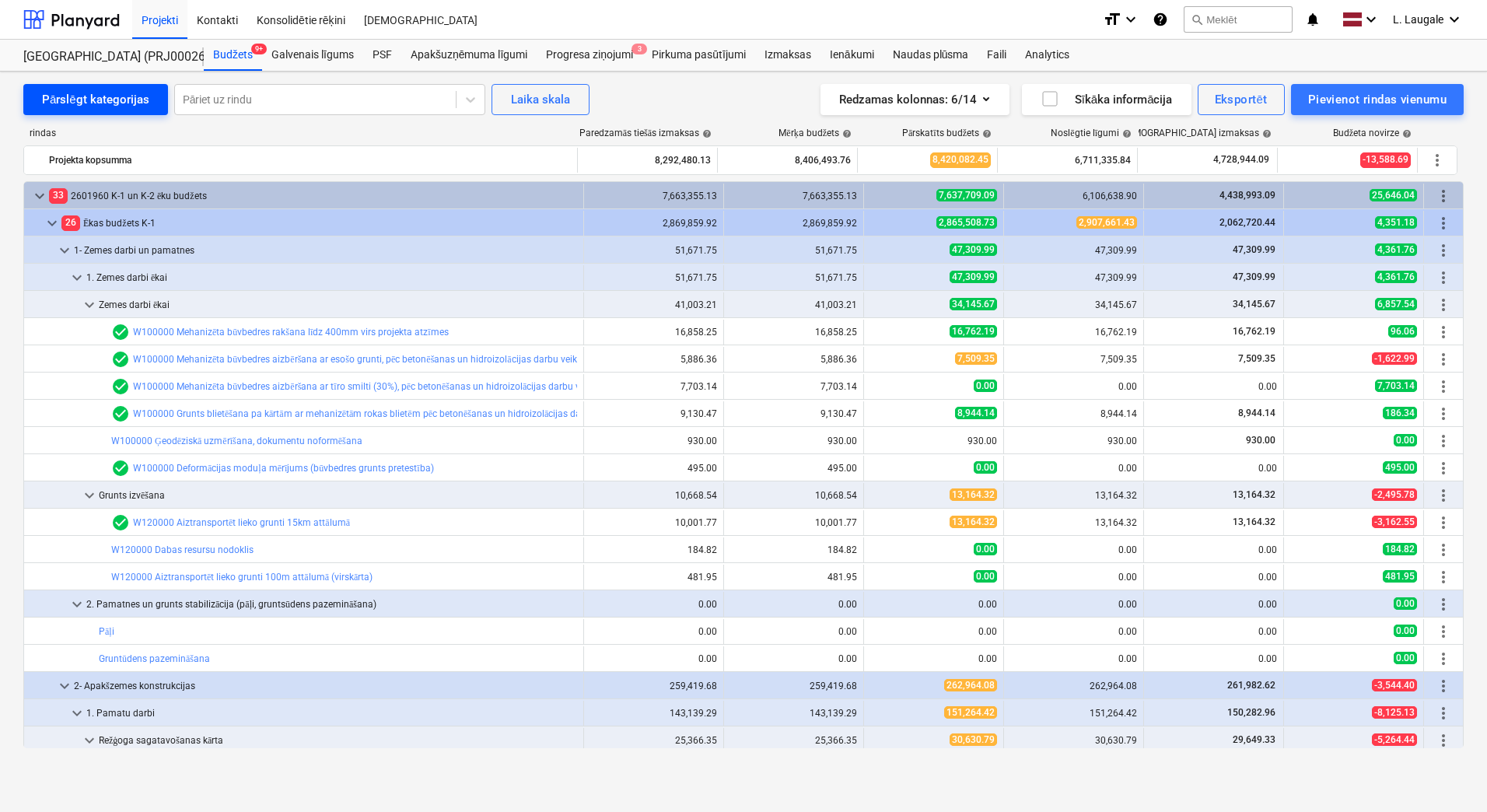
click at [104, 94] on div "Pārslēgt kategorijas" at bounding box center [95, 99] width 108 height 20
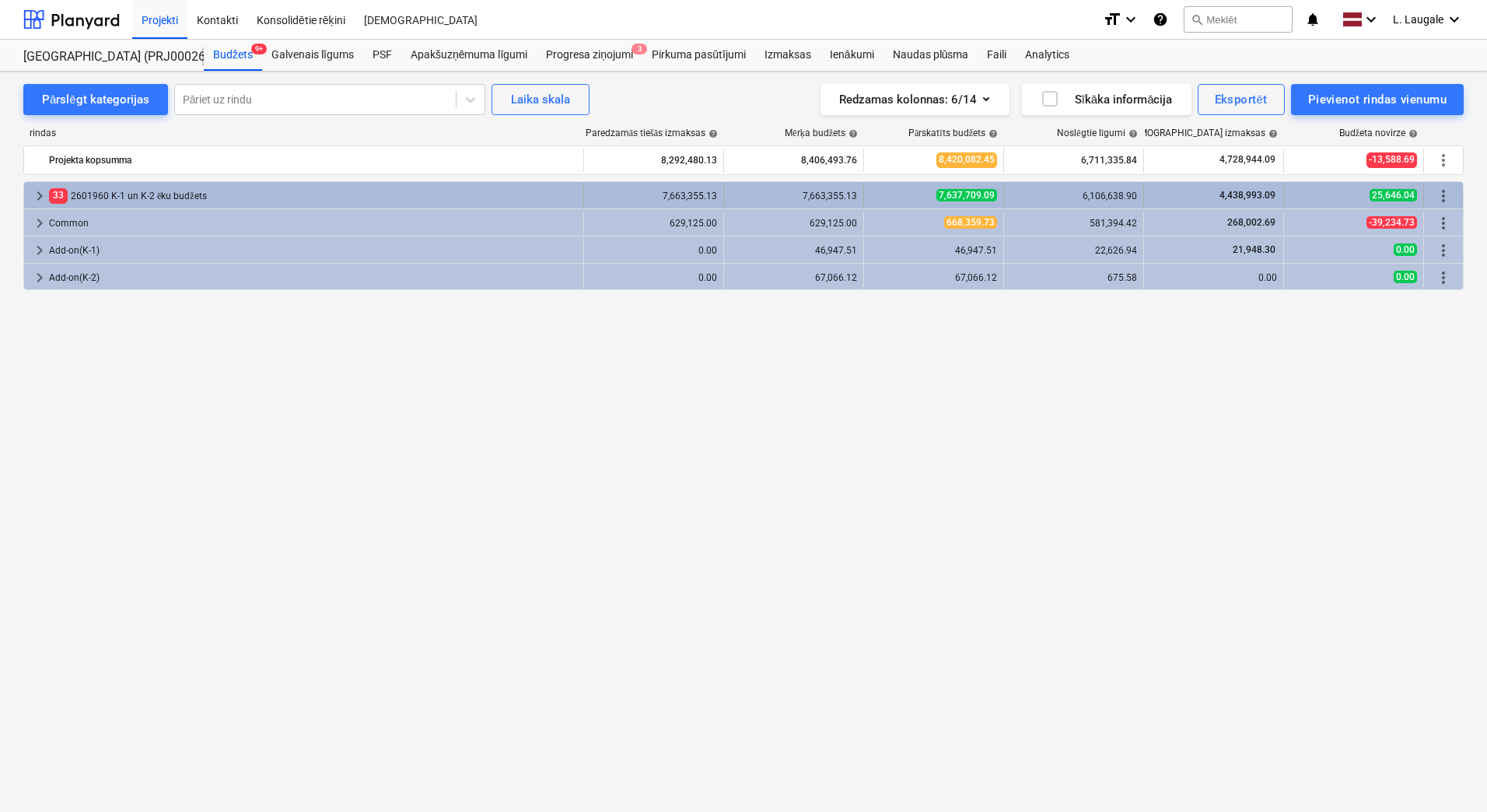
click at [42, 199] on span "keyboard_arrow_right" at bounding box center [40, 196] width 19 height 19
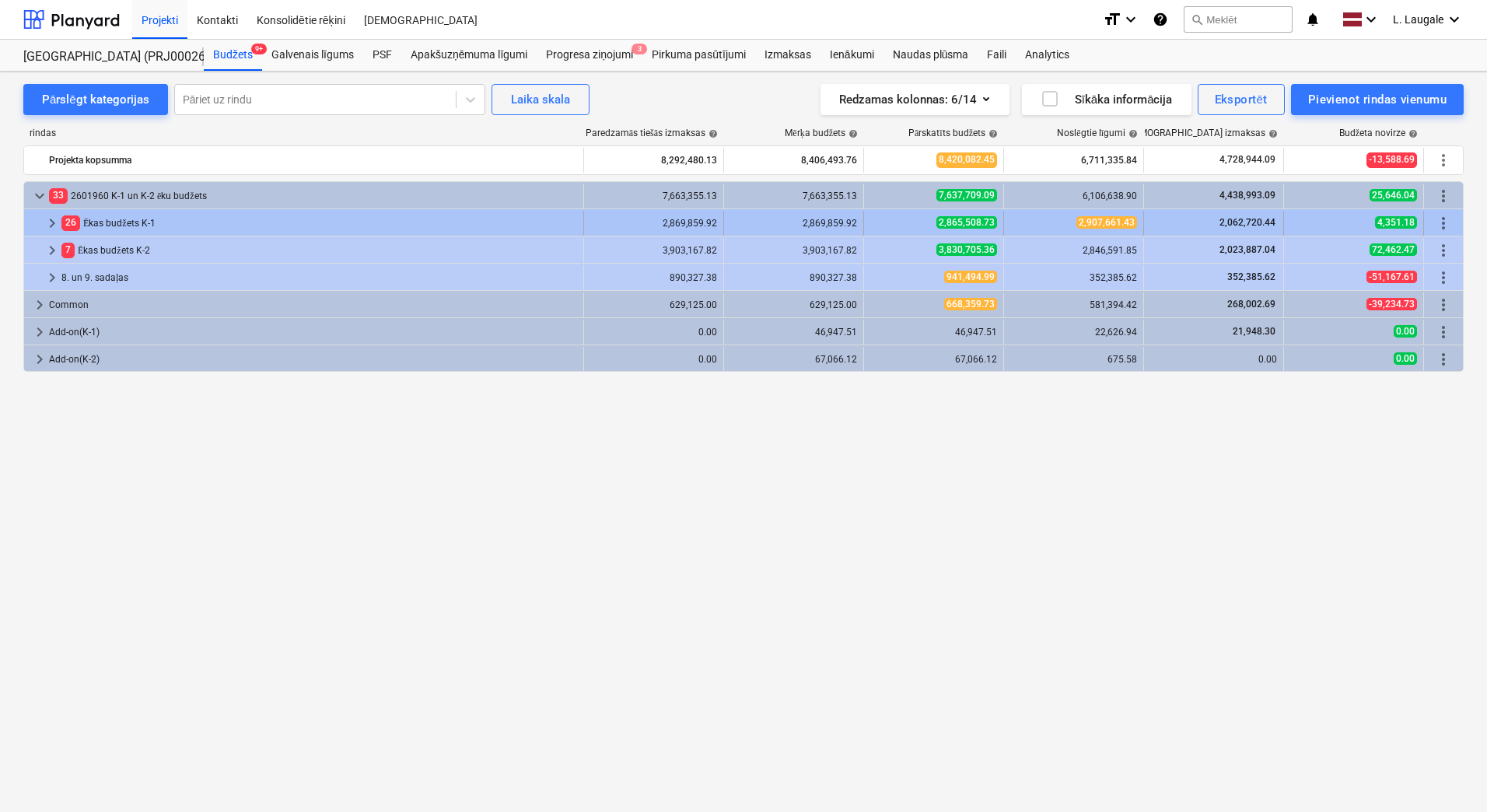
click at [53, 226] on span "keyboard_arrow_right" at bounding box center [52, 224] width 19 height 19
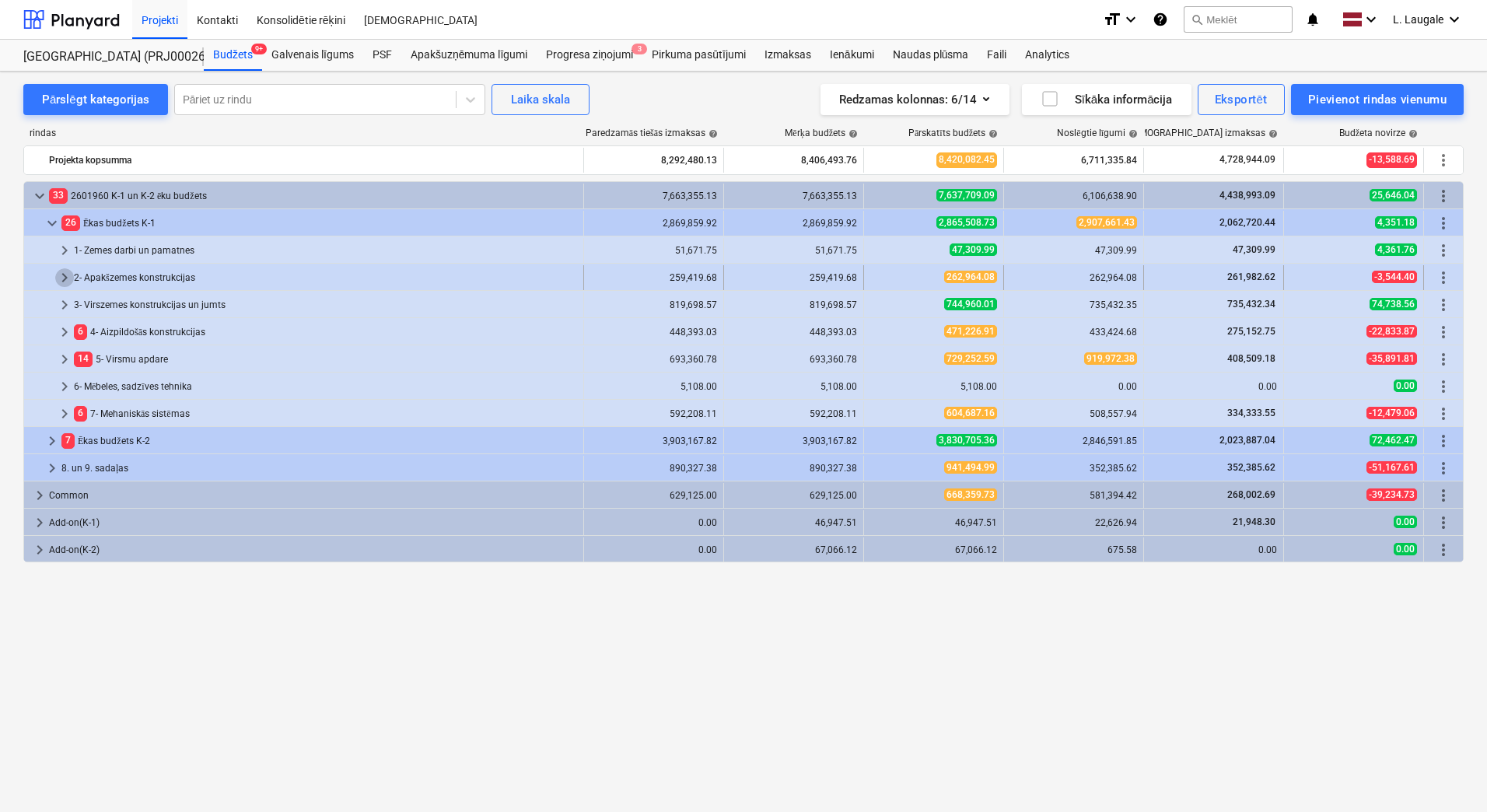
click at [59, 279] on span "keyboard_arrow_right" at bounding box center [65, 278] width 19 height 19
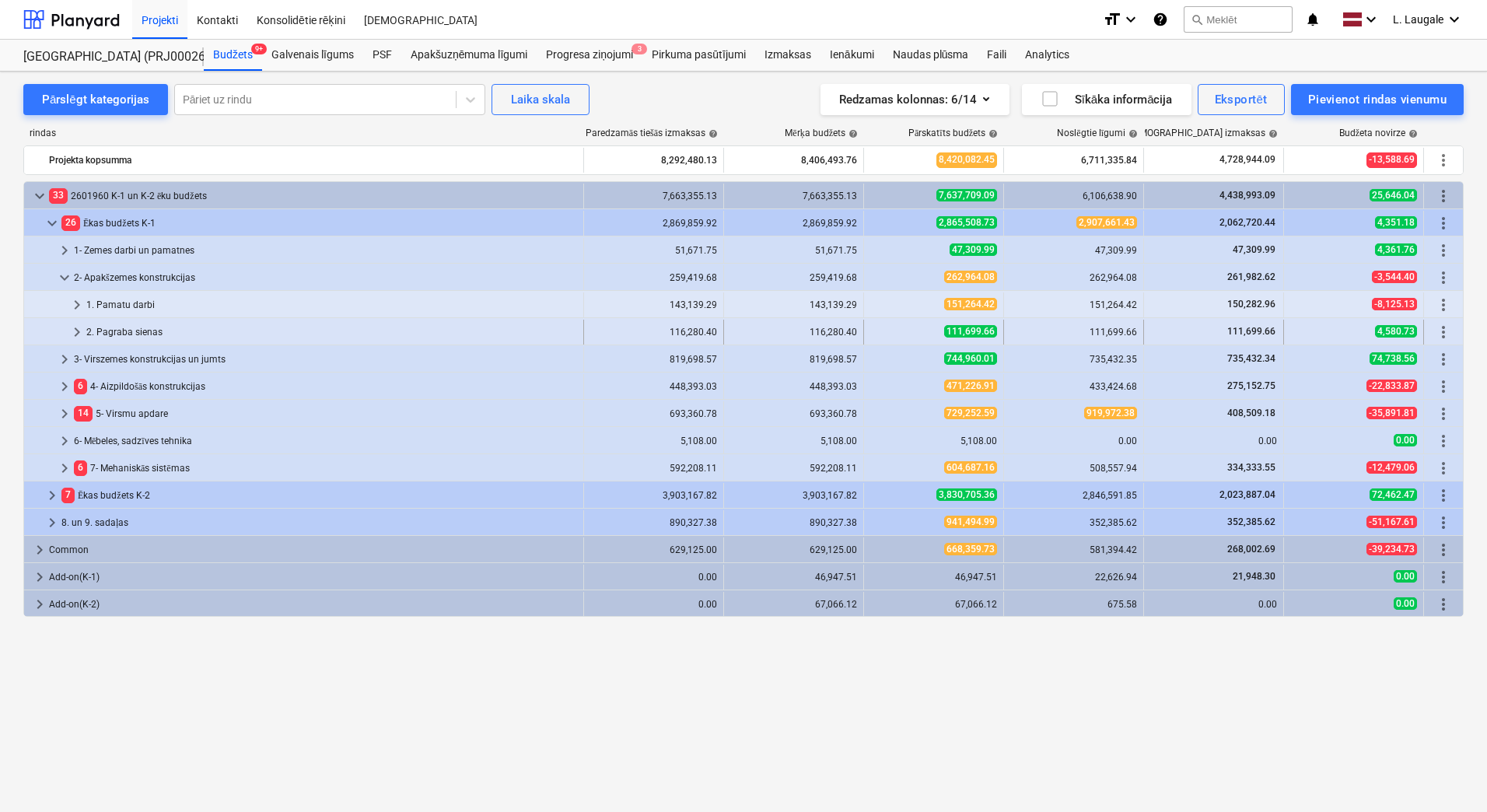
click at [79, 329] on span "keyboard_arrow_right" at bounding box center [77, 332] width 19 height 19
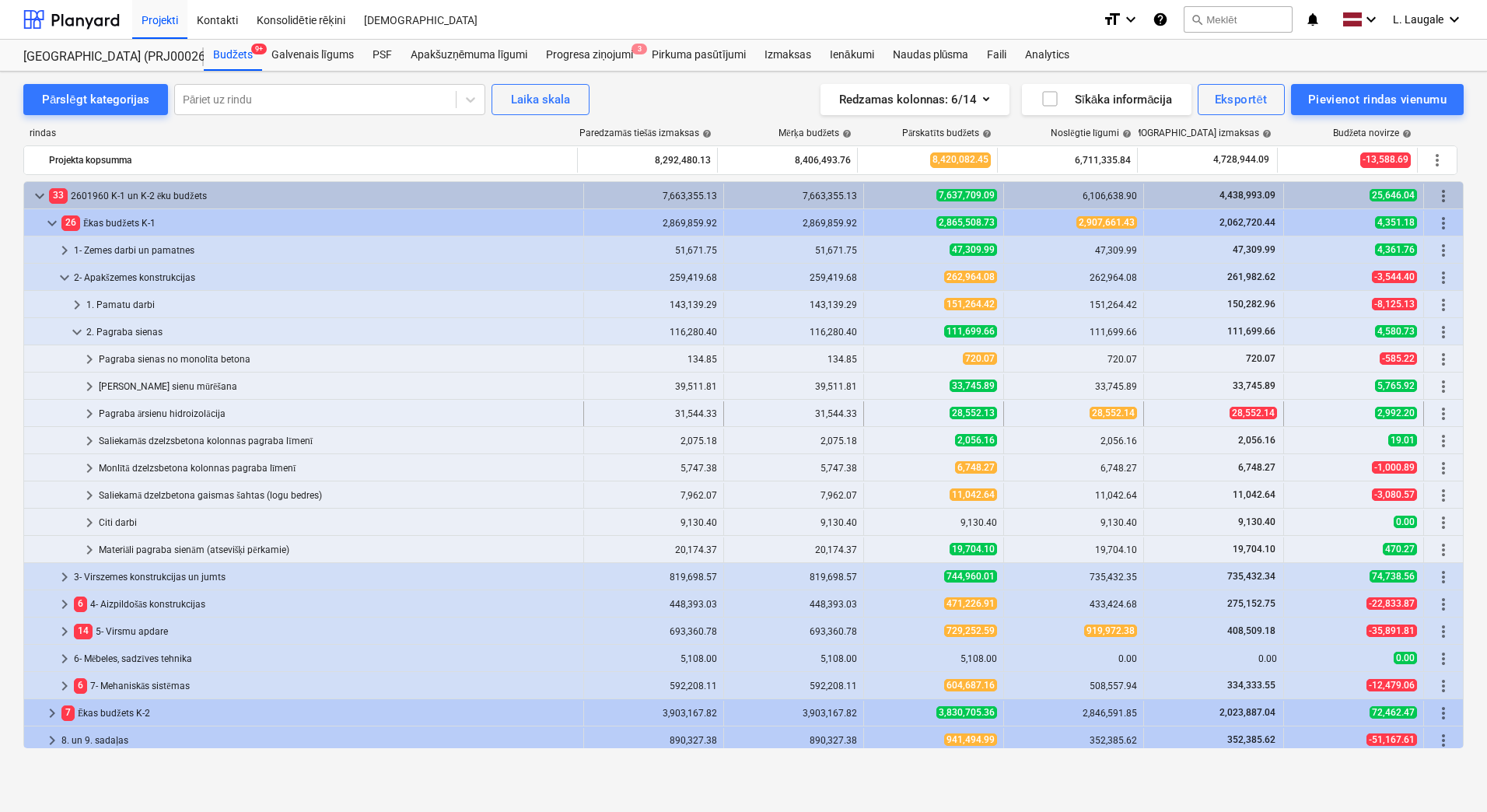
click at [91, 415] on span "keyboard_arrow_right" at bounding box center [89, 414] width 19 height 19
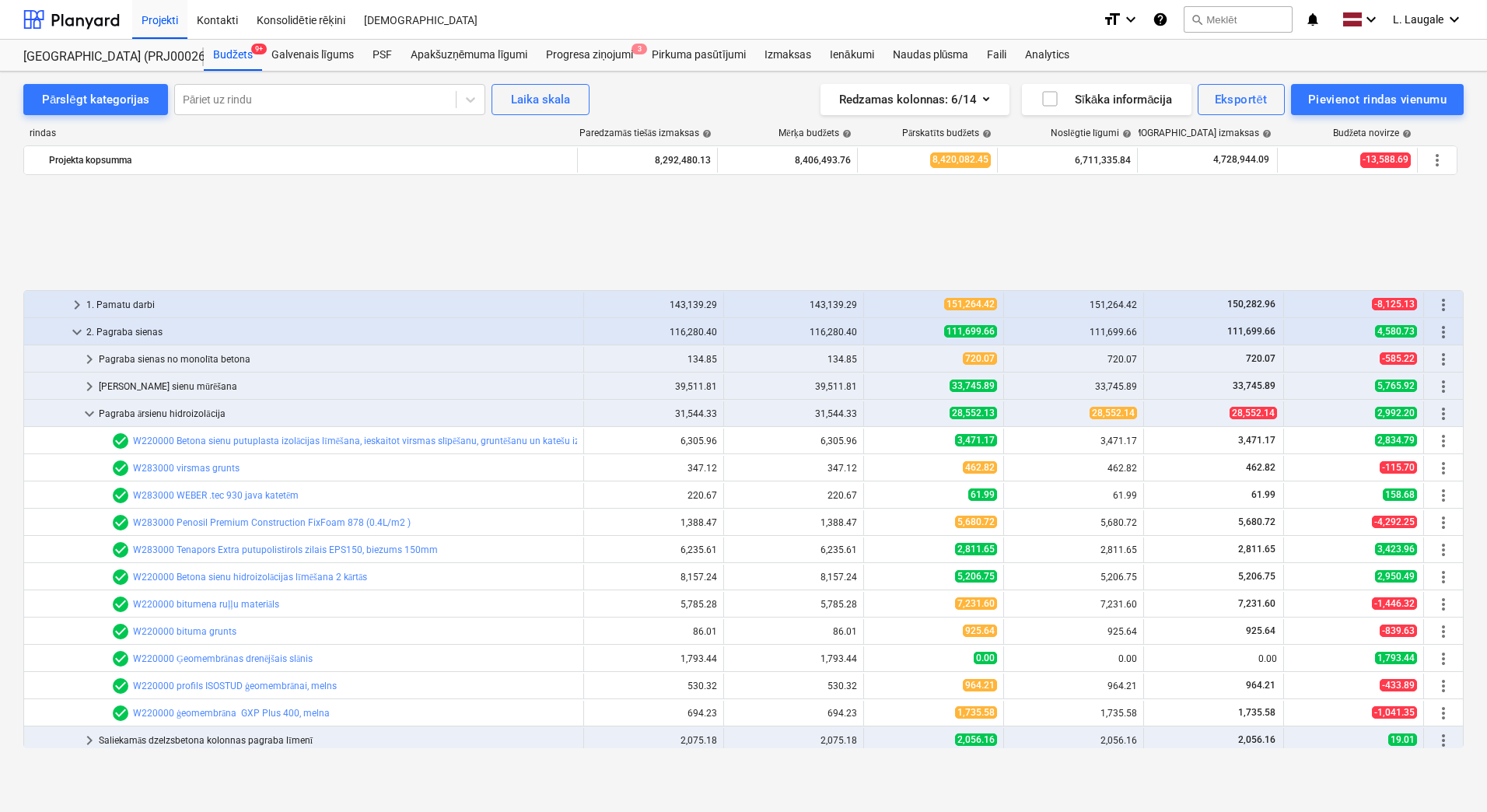
scroll to position [155, 0]
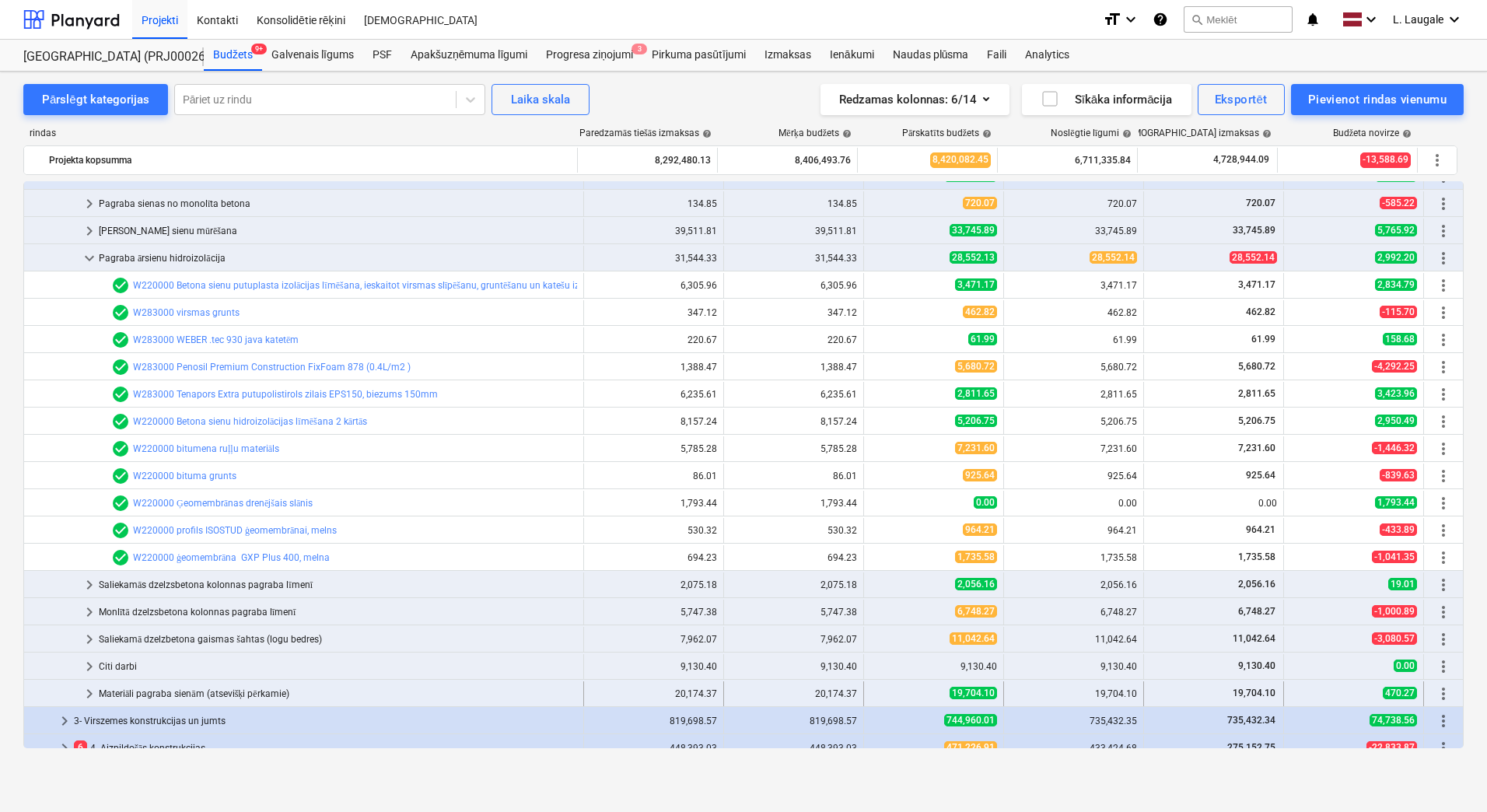
click at [205, 687] on div "Materiāli pagraba sienām (atsevišķi pērkamie)" at bounding box center [338, 694] width 478 height 25
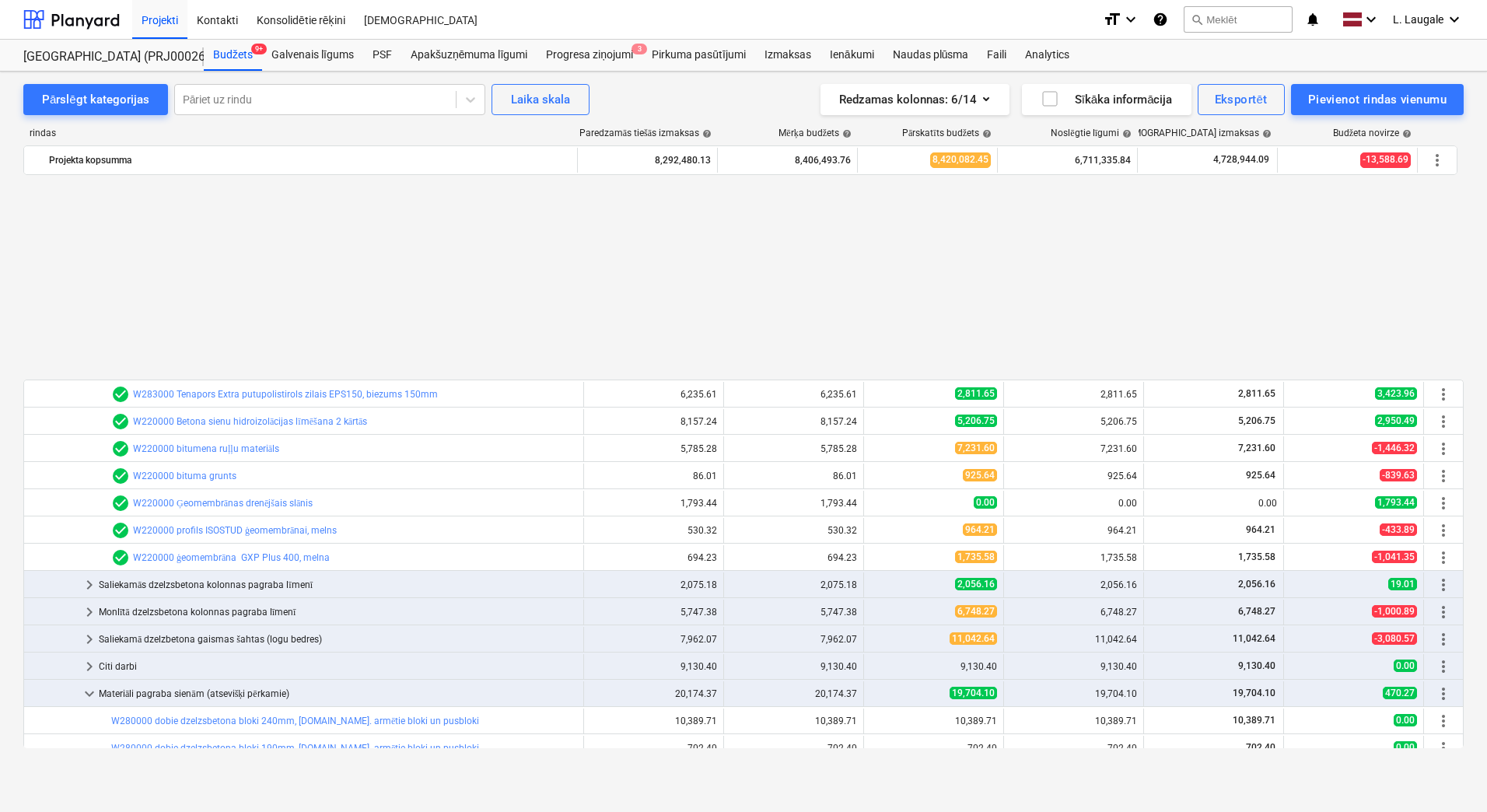
scroll to position [414, 0]
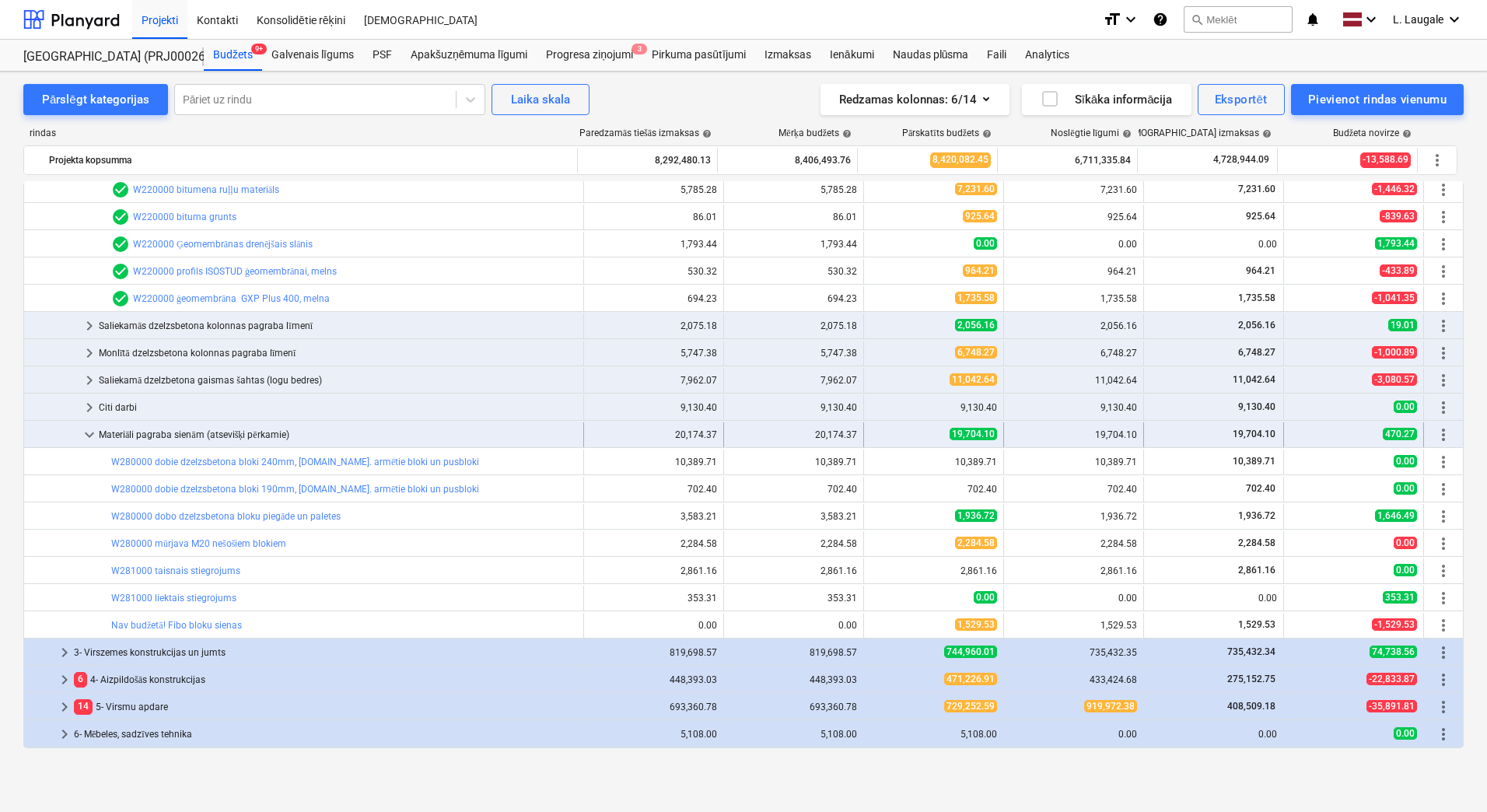
click at [228, 436] on div "Materiāli pagraba sienām (atsevišķi pērkamie)" at bounding box center [338, 435] width 478 height 25
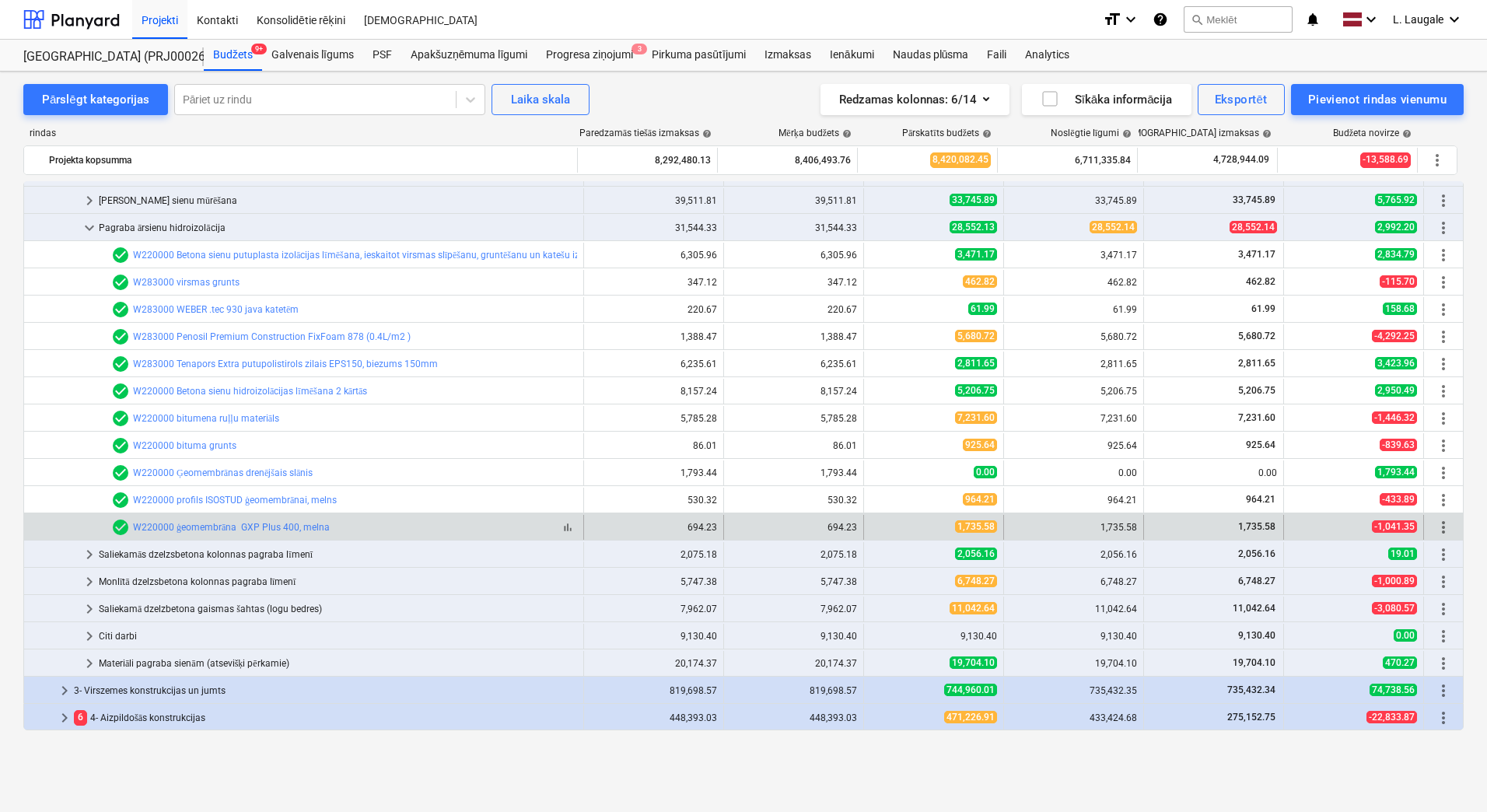
scroll to position [127, 0]
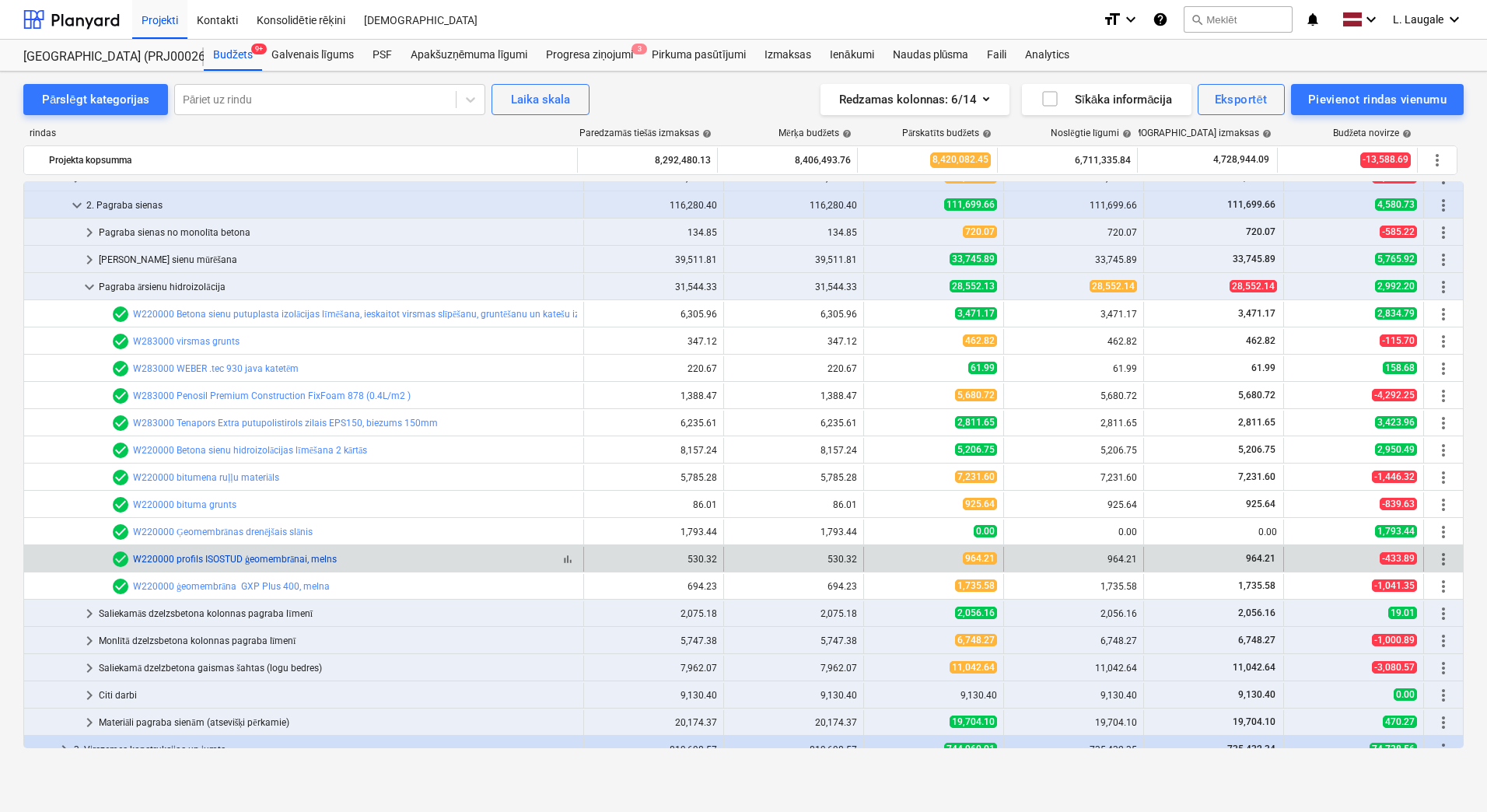
click at [283, 560] on link "W220000 profils ISOSTUD ģeomembrānai, melns" at bounding box center [235, 559] width 204 height 10
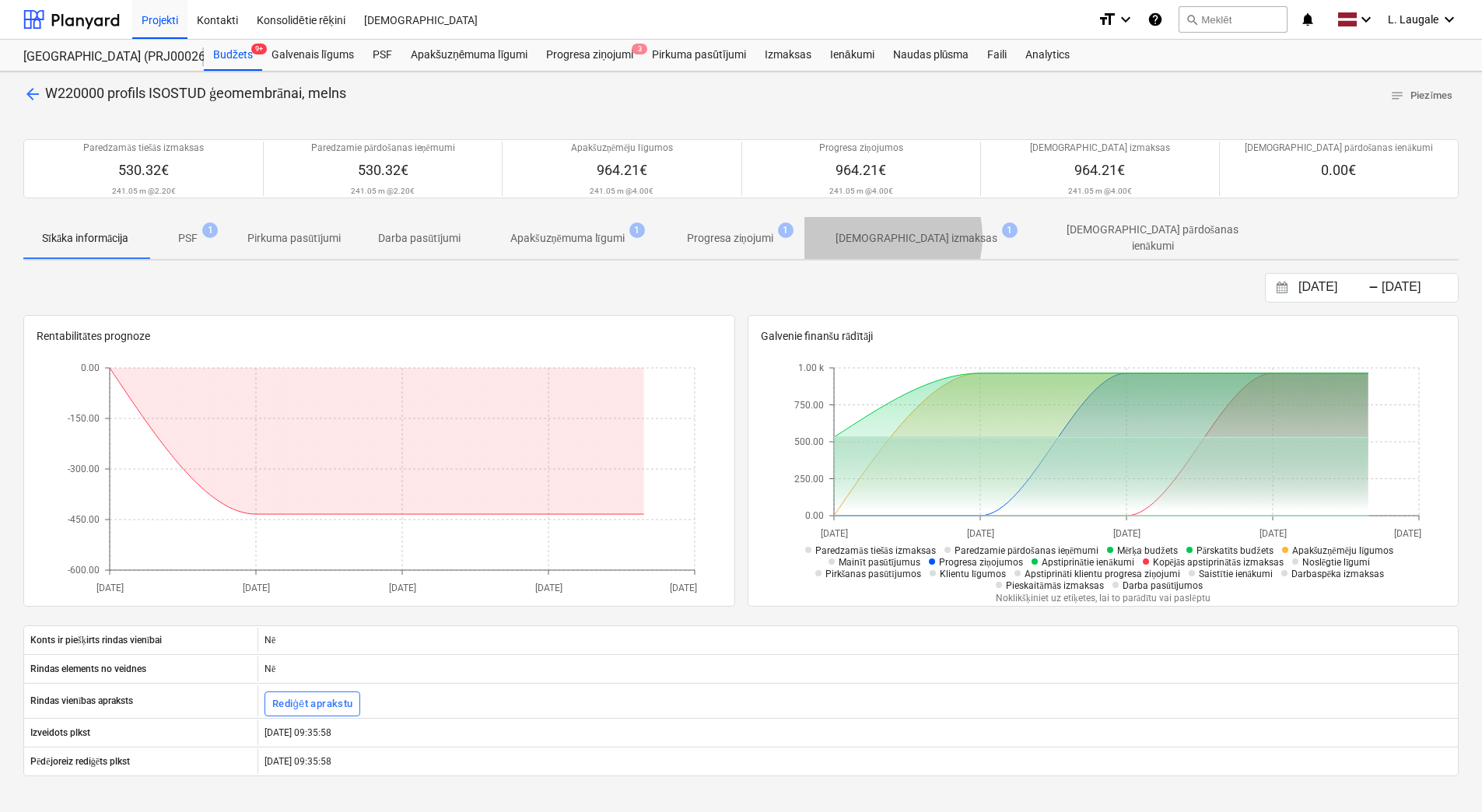
click at [887, 236] on p "[DEMOGRAPHIC_DATA] izmaksas" at bounding box center [916, 238] width 162 height 16
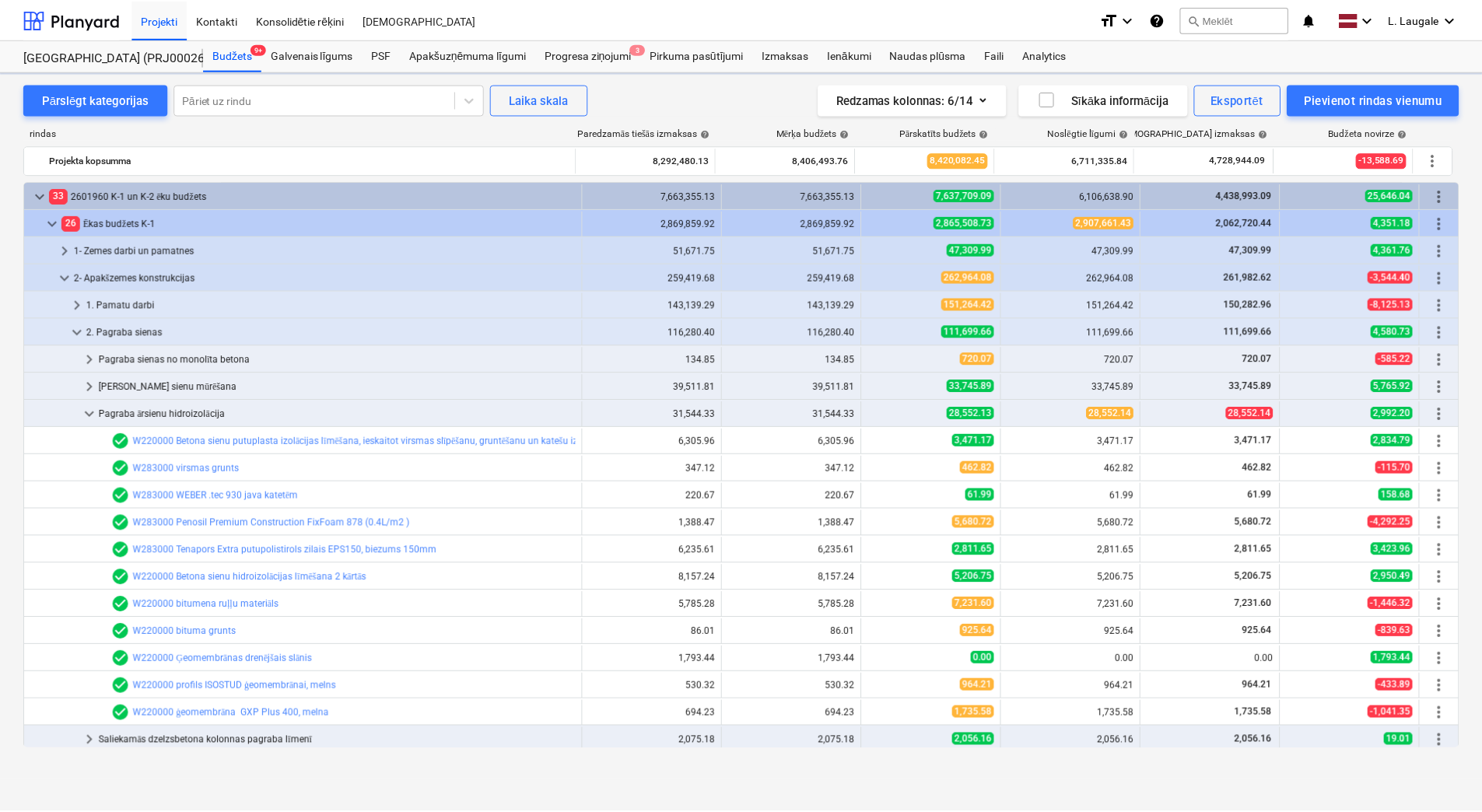
scroll to position [127, 0]
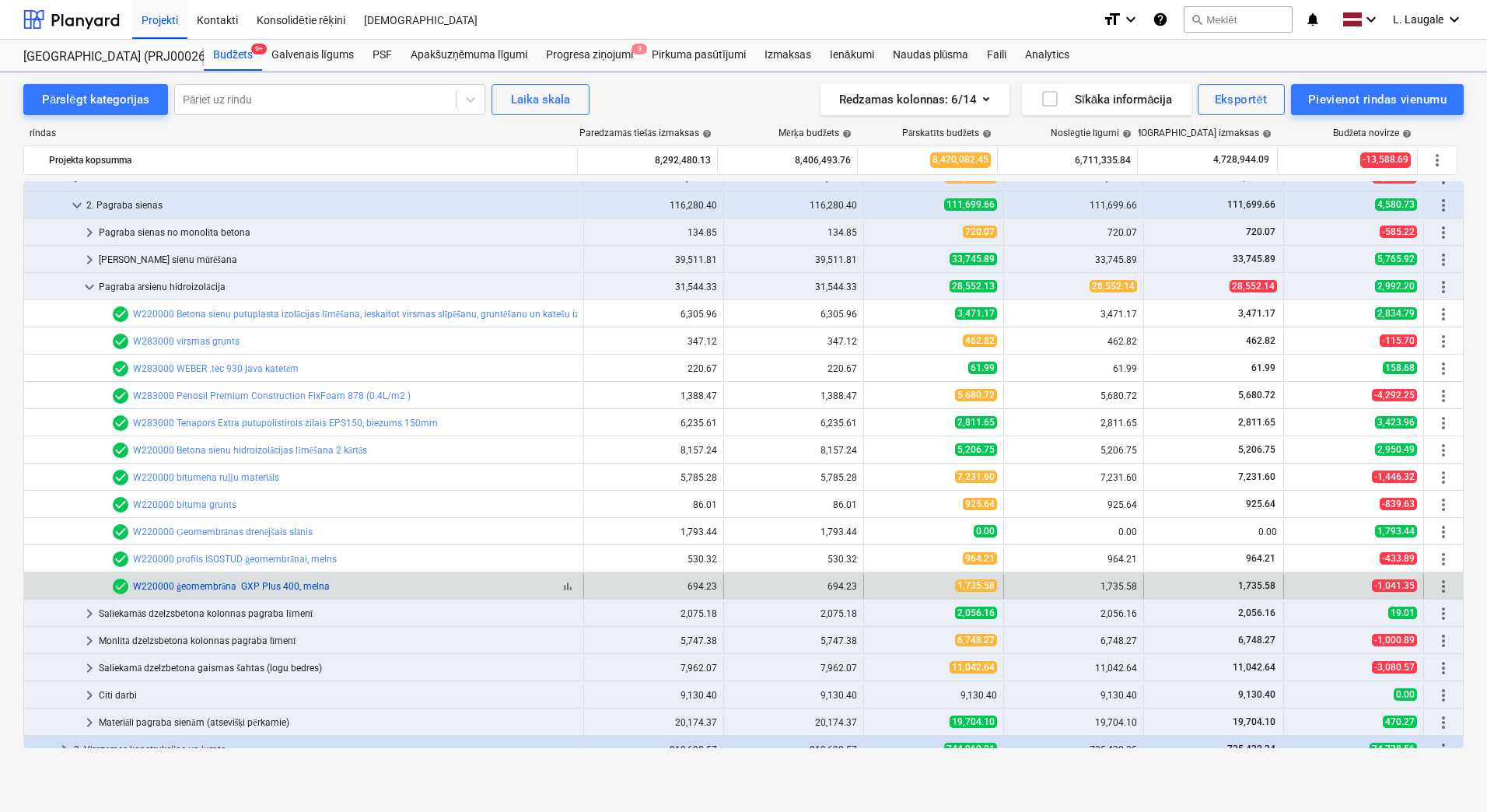
click at [193, 581] on link "W220000 ģeomembrāna GXP Plus 400, melna" at bounding box center [231, 585] width 197 height 10
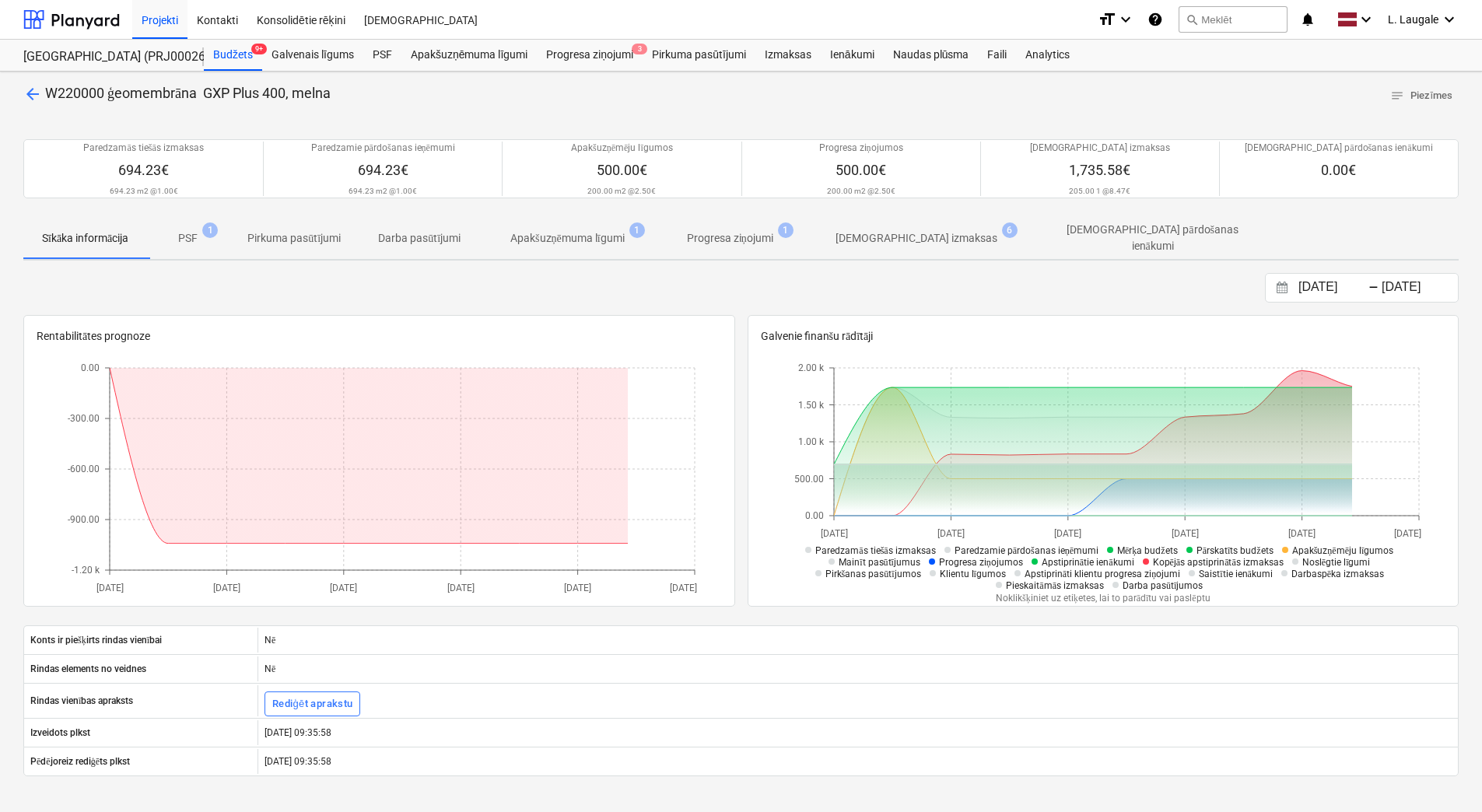
click at [930, 244] on p "[DEMOGRAPHIC_DATA] izmaksas" at bounding box center [916, 238] width 162 height 16
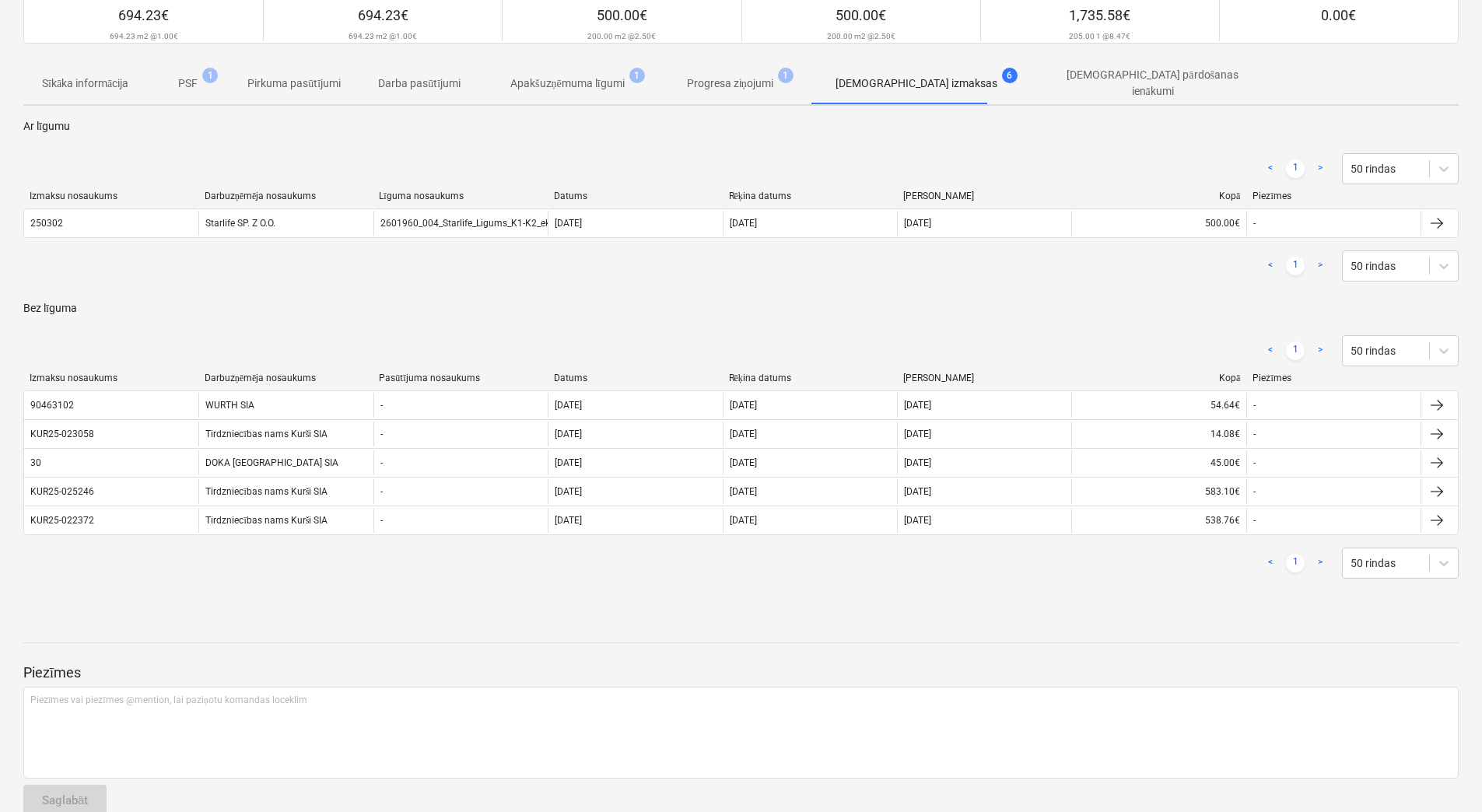
scroll to position [155, 0]
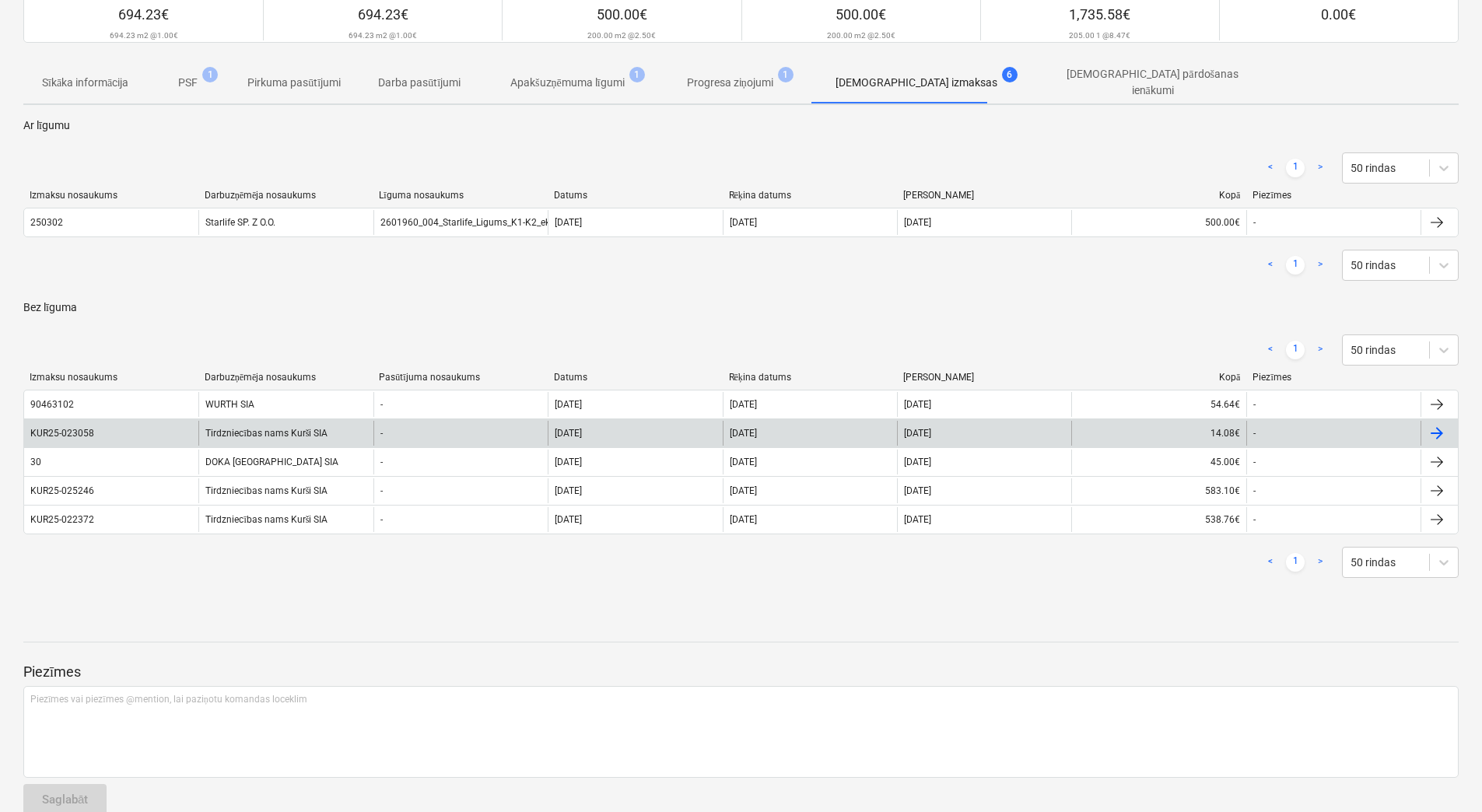
click at [174, 425] on div "KUR25-023058" at bounding box center [110, 433] width 174 height 25
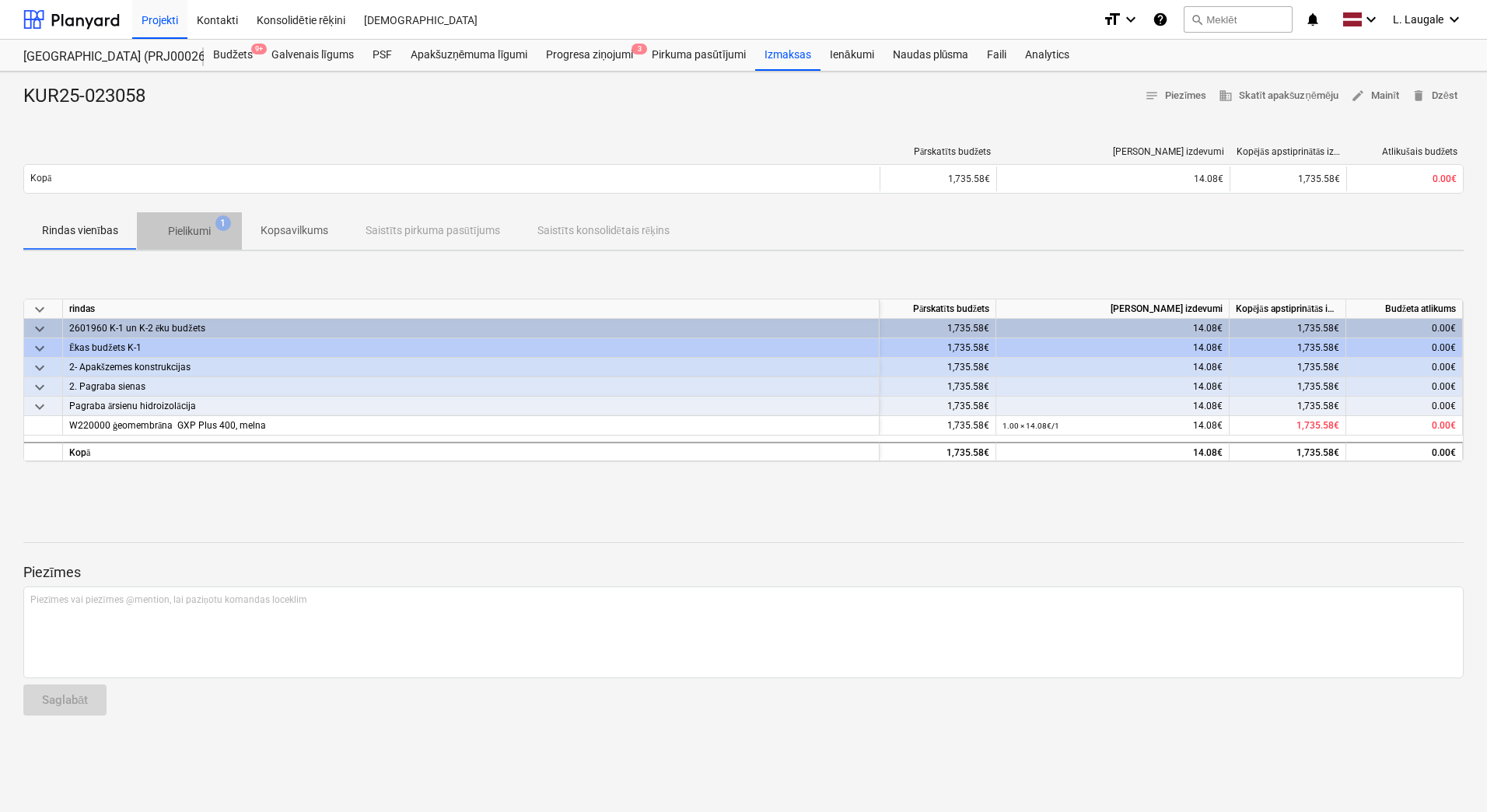
click at [196, 222] on span "Pielikumi 1" at bounding box center [189, 230] width 105 height 28
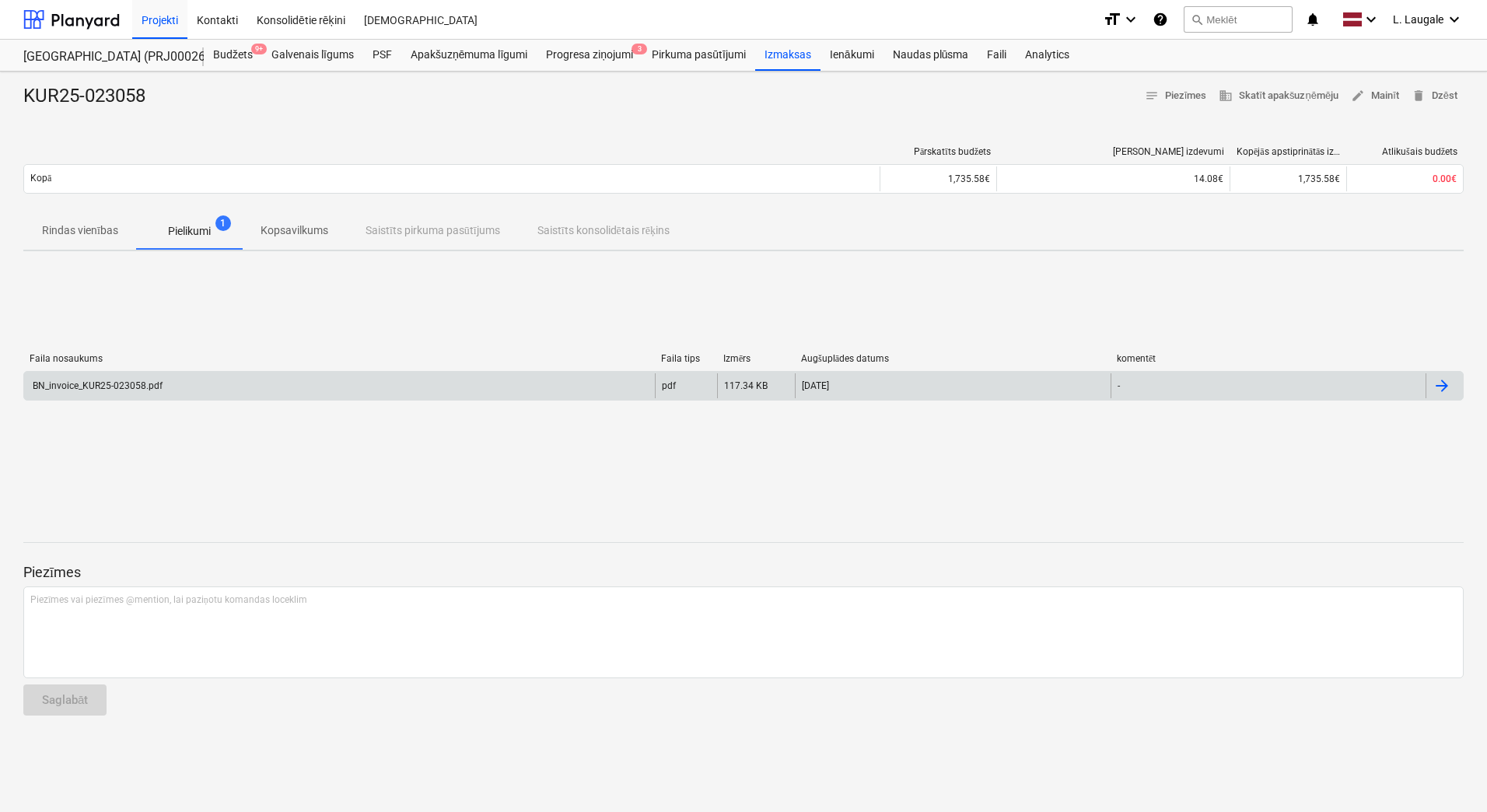
click at [215, 385] on div "BN_invoice_KUR25-023058.pdf" at bounding box center [339, 386] width 631 height 25
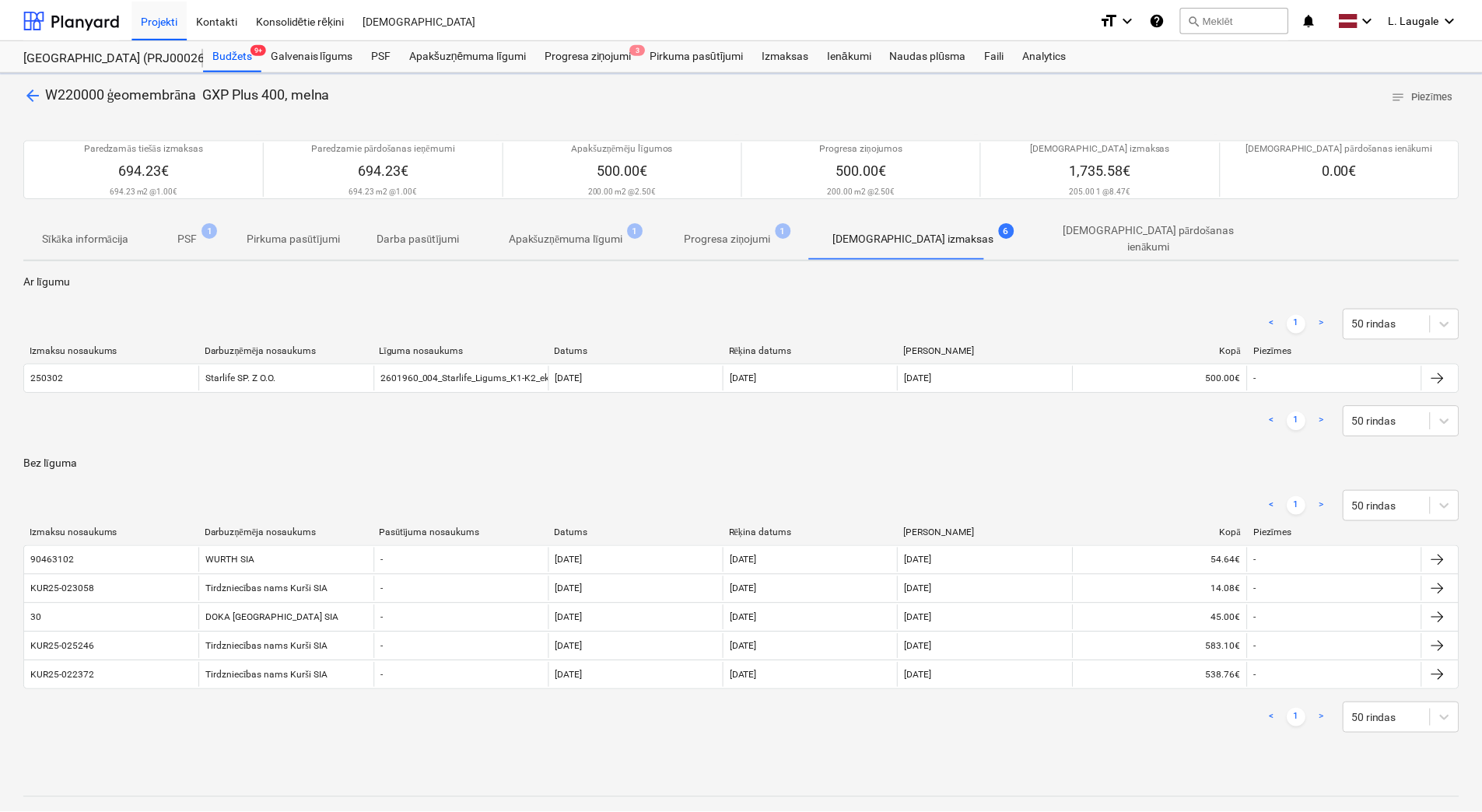
scroll to position [155, 0]
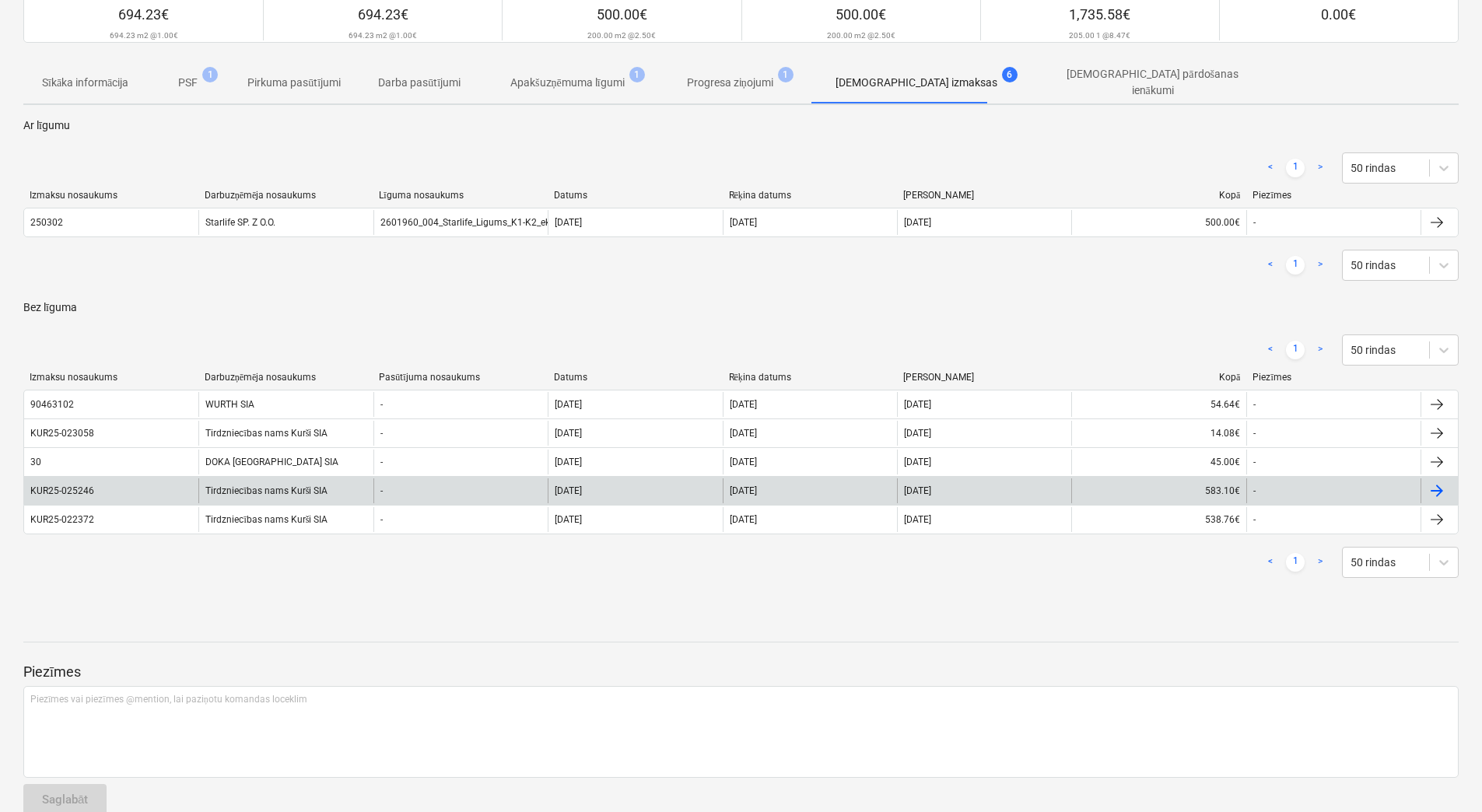
click at [144, 491] on div "KUR25-025246" at bounding box center [110, 490] width 174 height 25
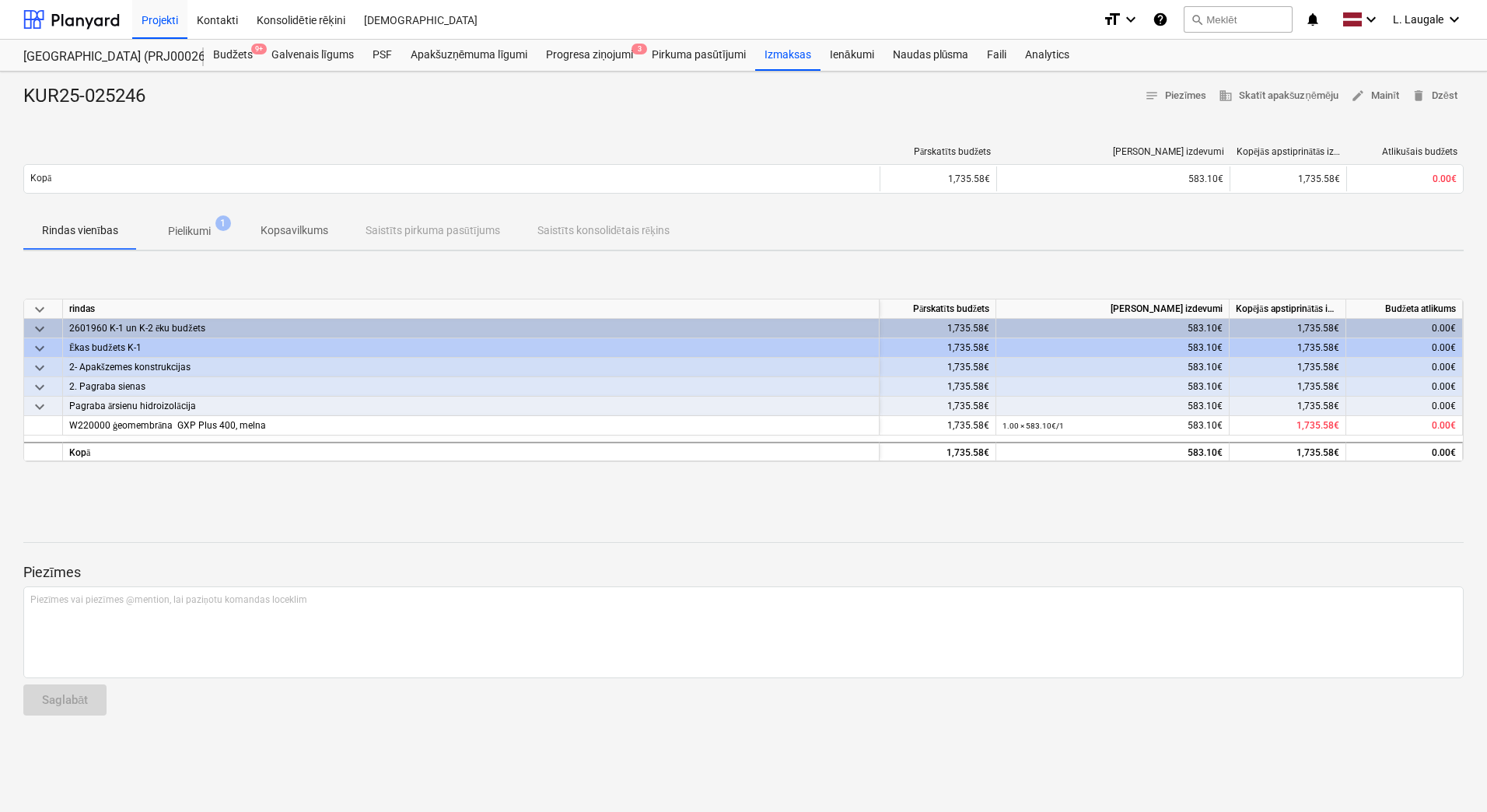
click at [171, 242] on span "Pielikumi 1" at bounding box center [189, 230] width 105 height 28
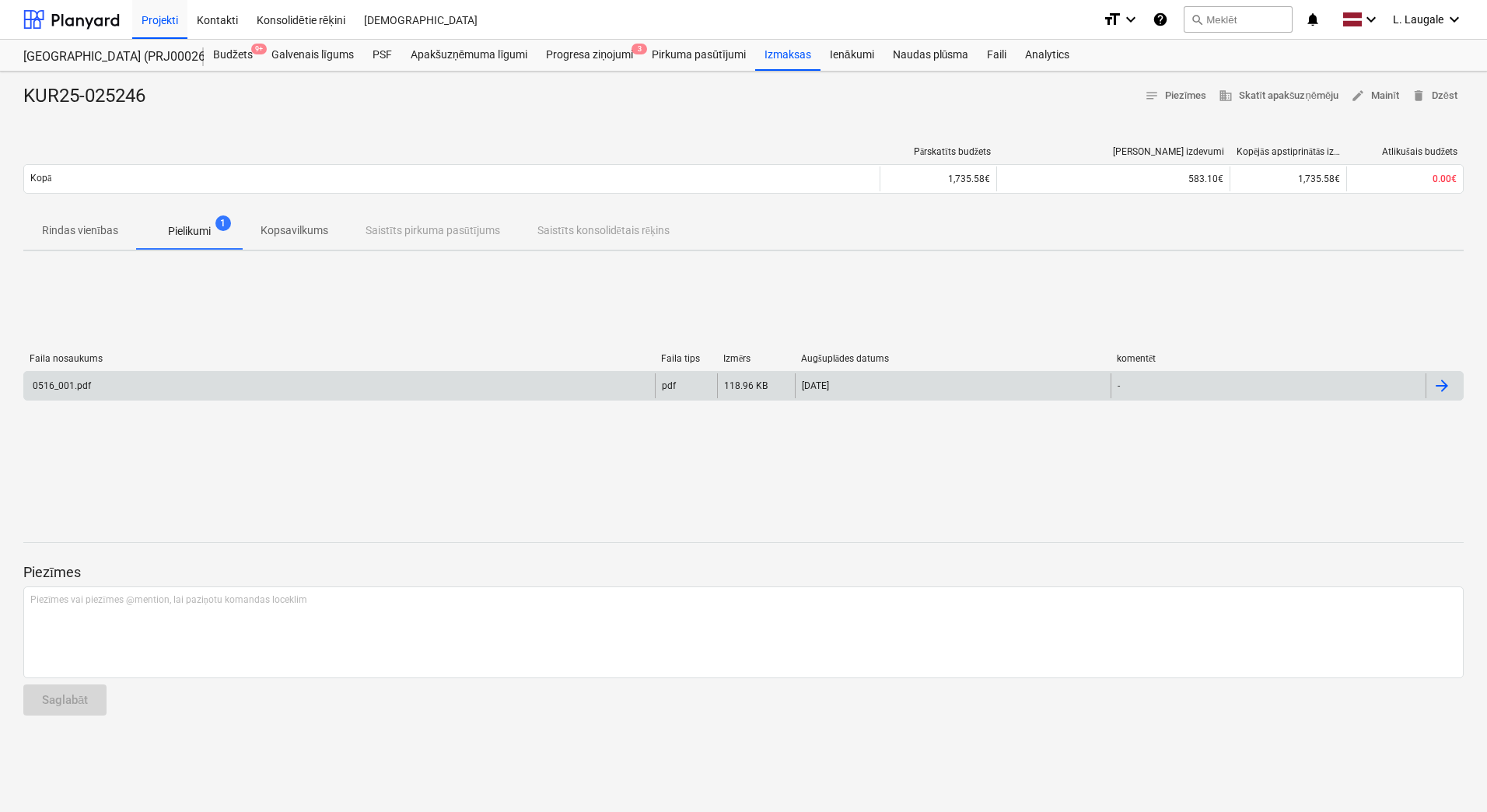
click at [150, 377] on div "0516_001.pdf" at bounding box center [339, 386] width 631 height 25
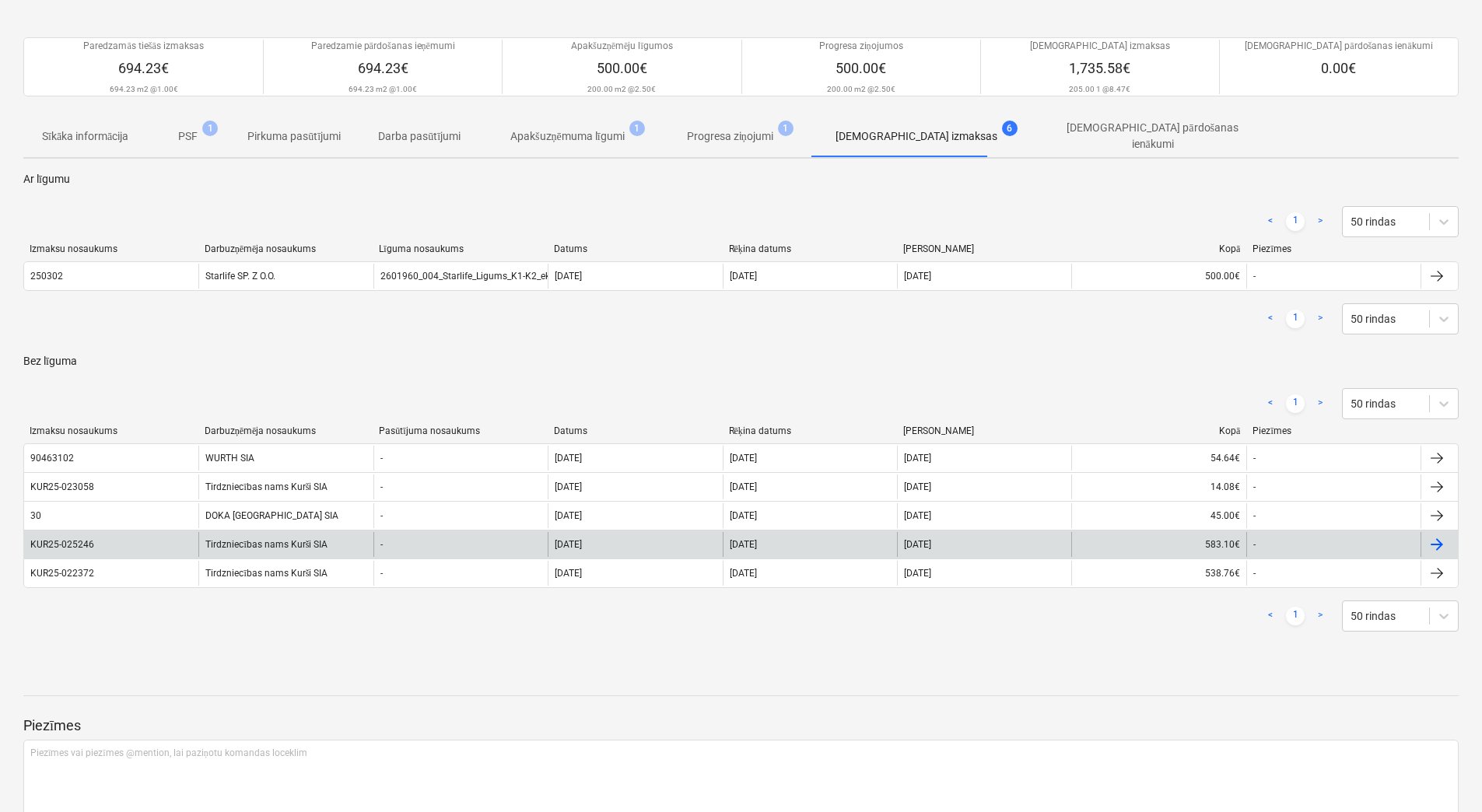
scroll to position [104, 0]
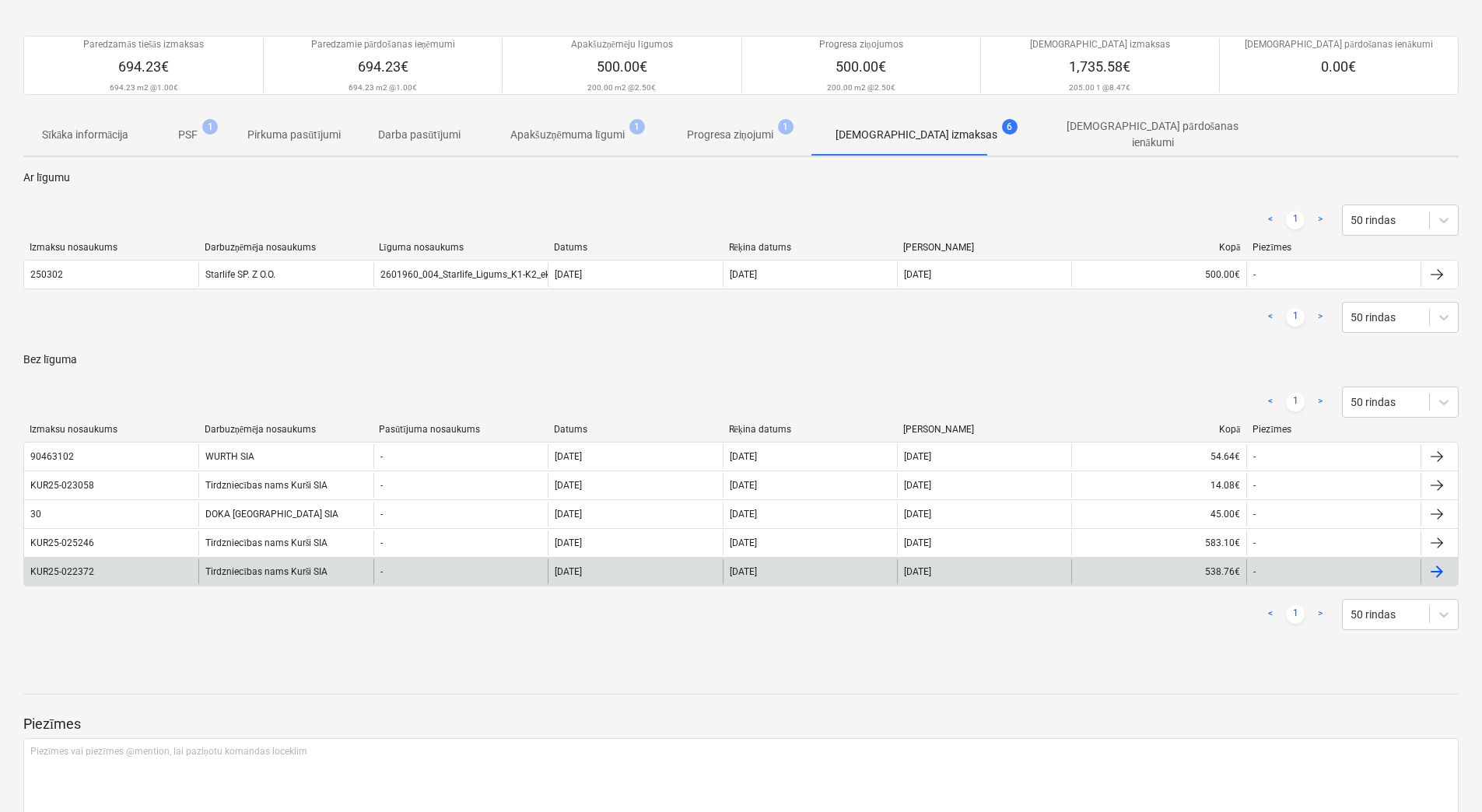
click at [163, 576] on div "KUR25-022372" at bounding box center [110, 571] width 174 height 25
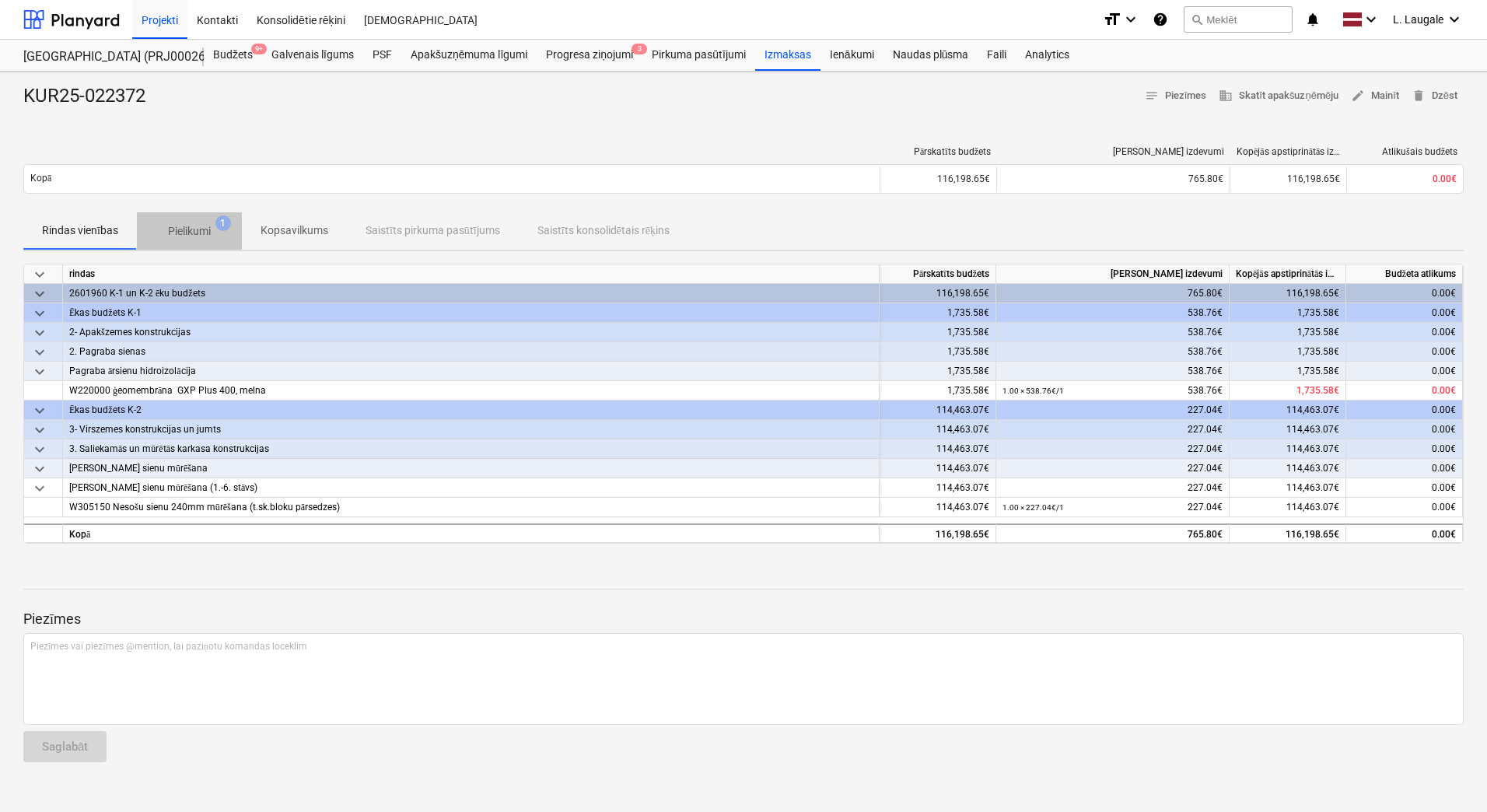
click at [189, 237] on p "Pielikumi" at bounding box center [188, 230] width 43 height 16
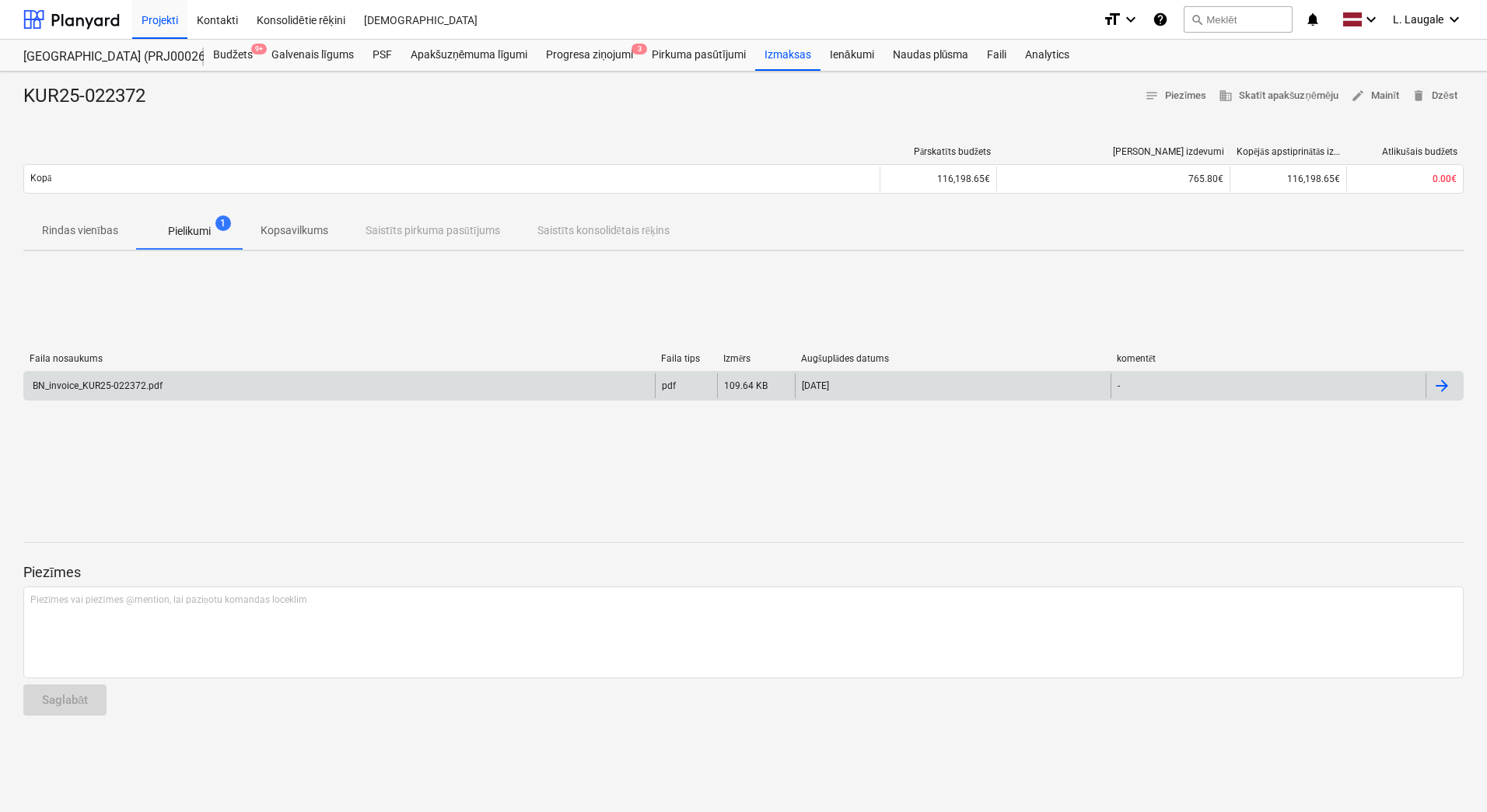
click at [214, 393] on div "BN_invoice_KUR25-022372.pdf" at bounding box center [339, 386] width 631 height 25
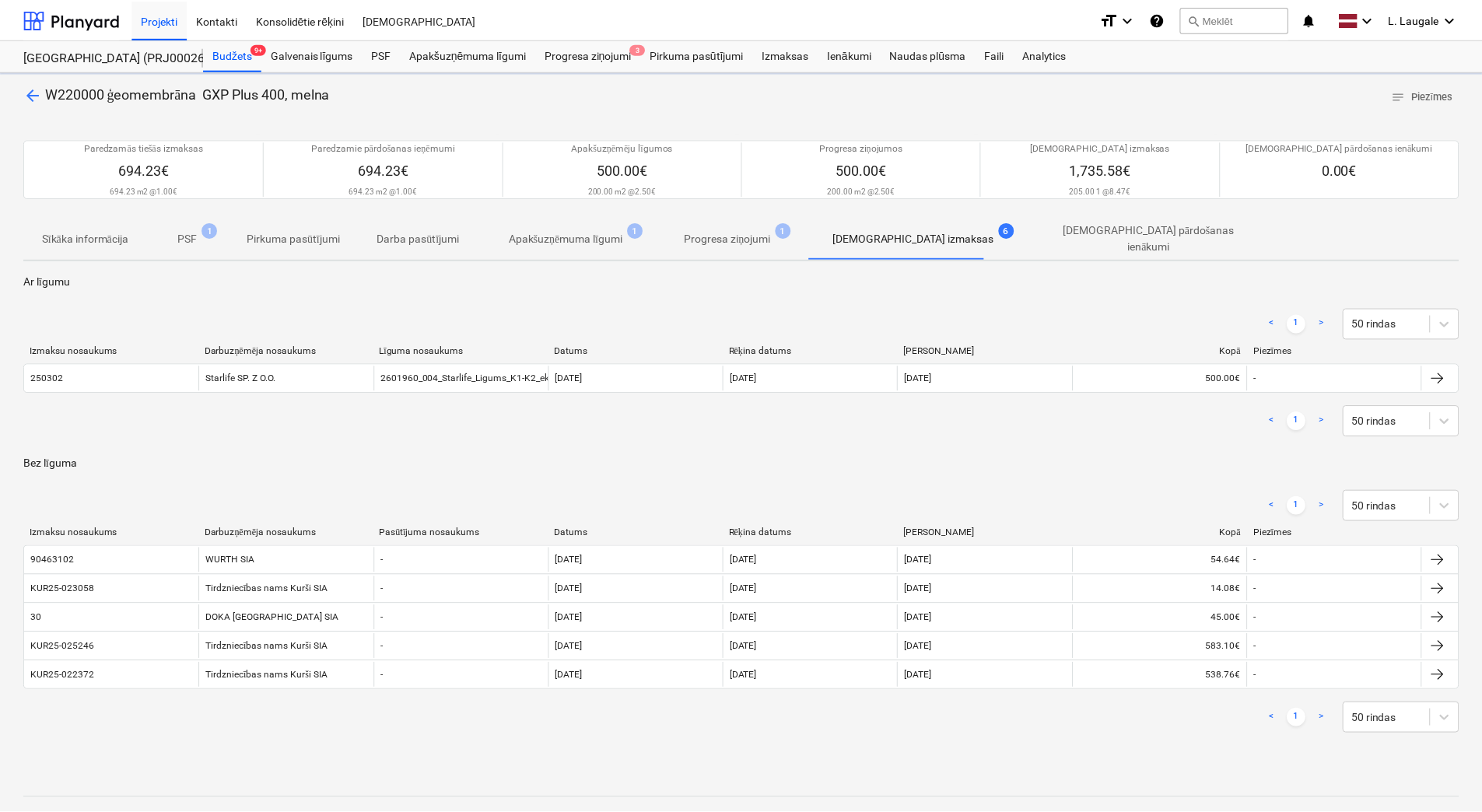
scroll to position [104, 0]
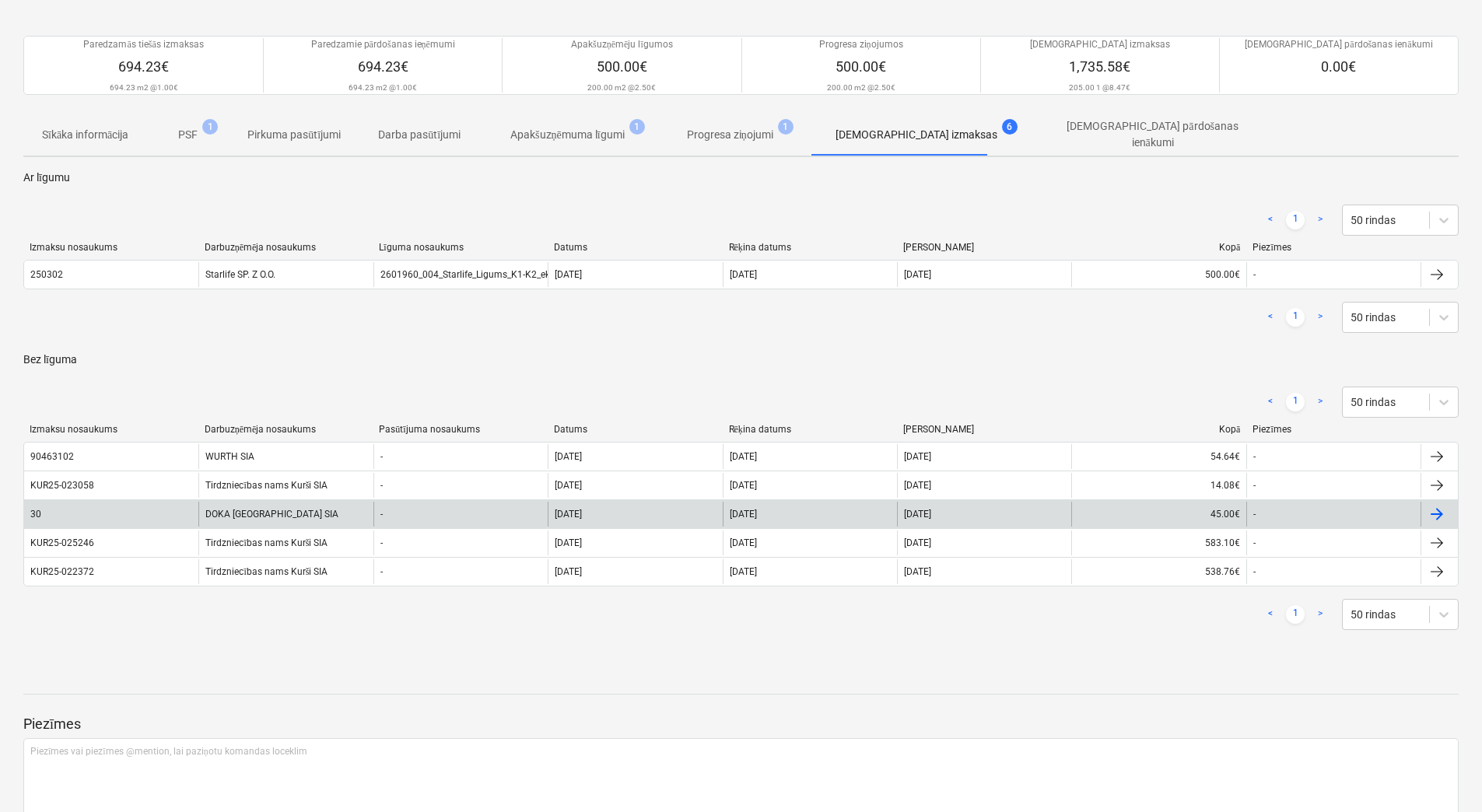
click at [182, 504] on div "30" at bounding box center [110, 514] width 174 height 25
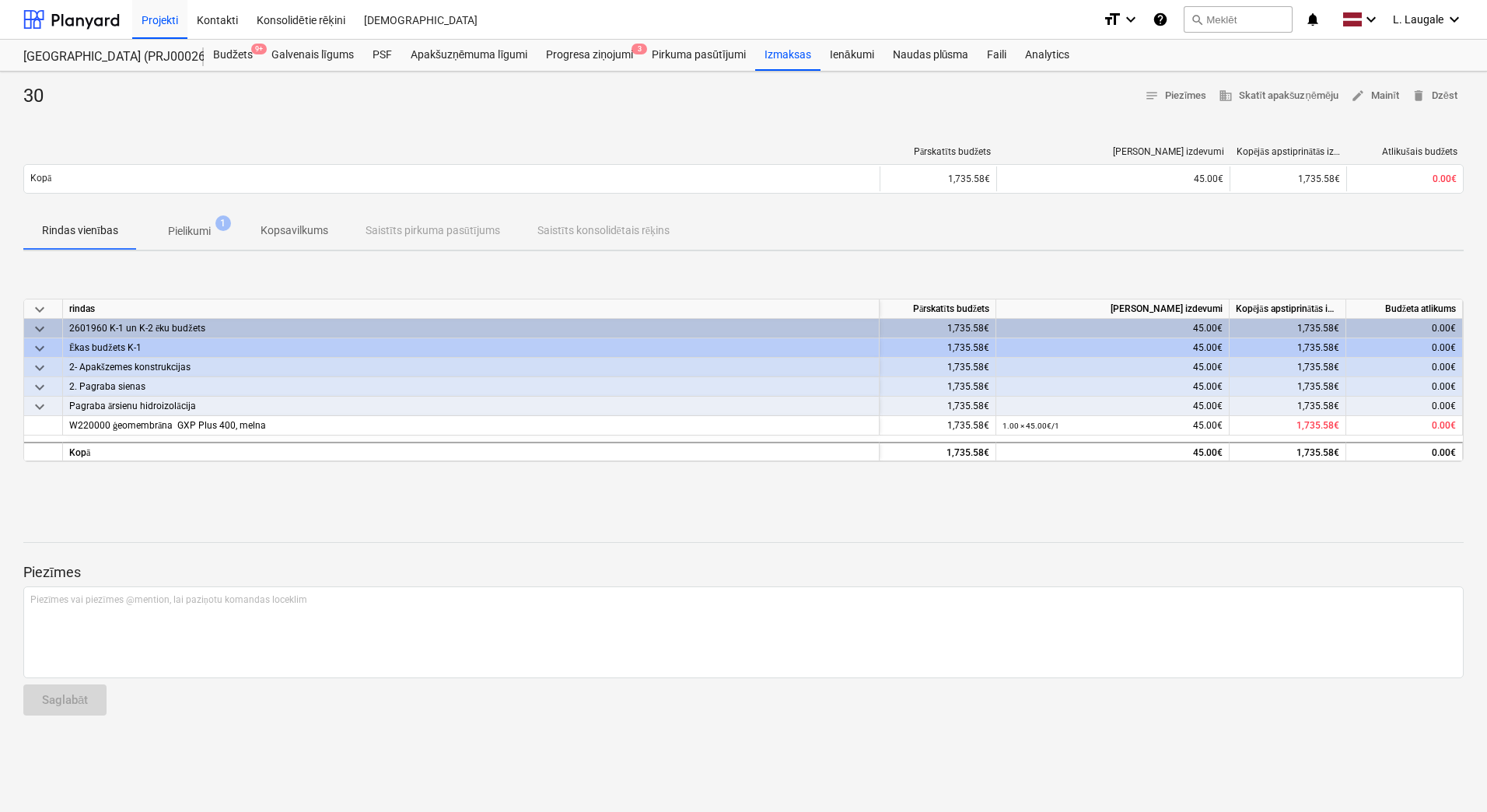
click at [222, 243] on span "Pielikumi 1" at bounding box center [189, 230] width 105 height 28
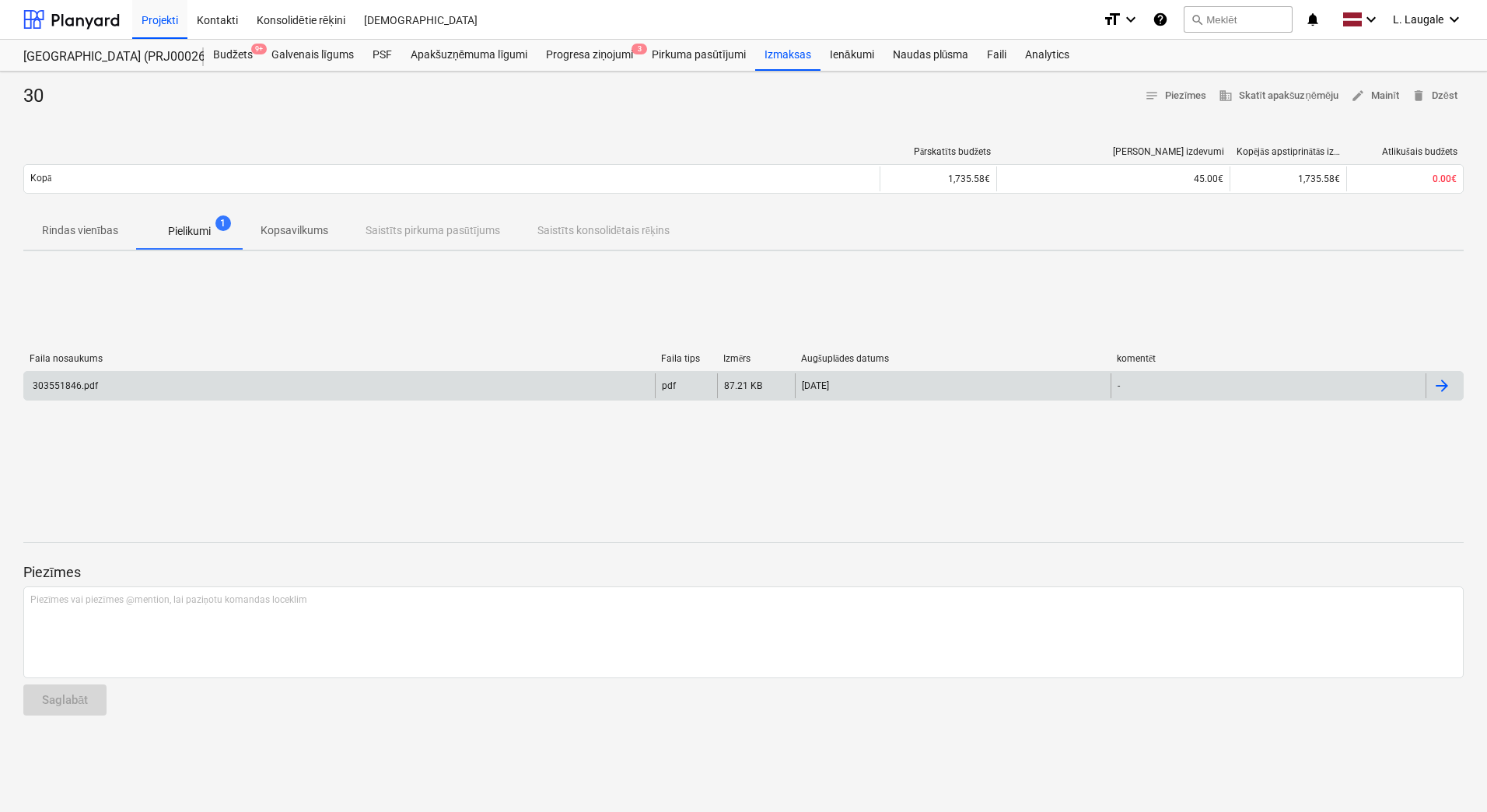
click at [214, 377] on div "303551846.pdf" at bounding box center [339, 386] width 631 height 25
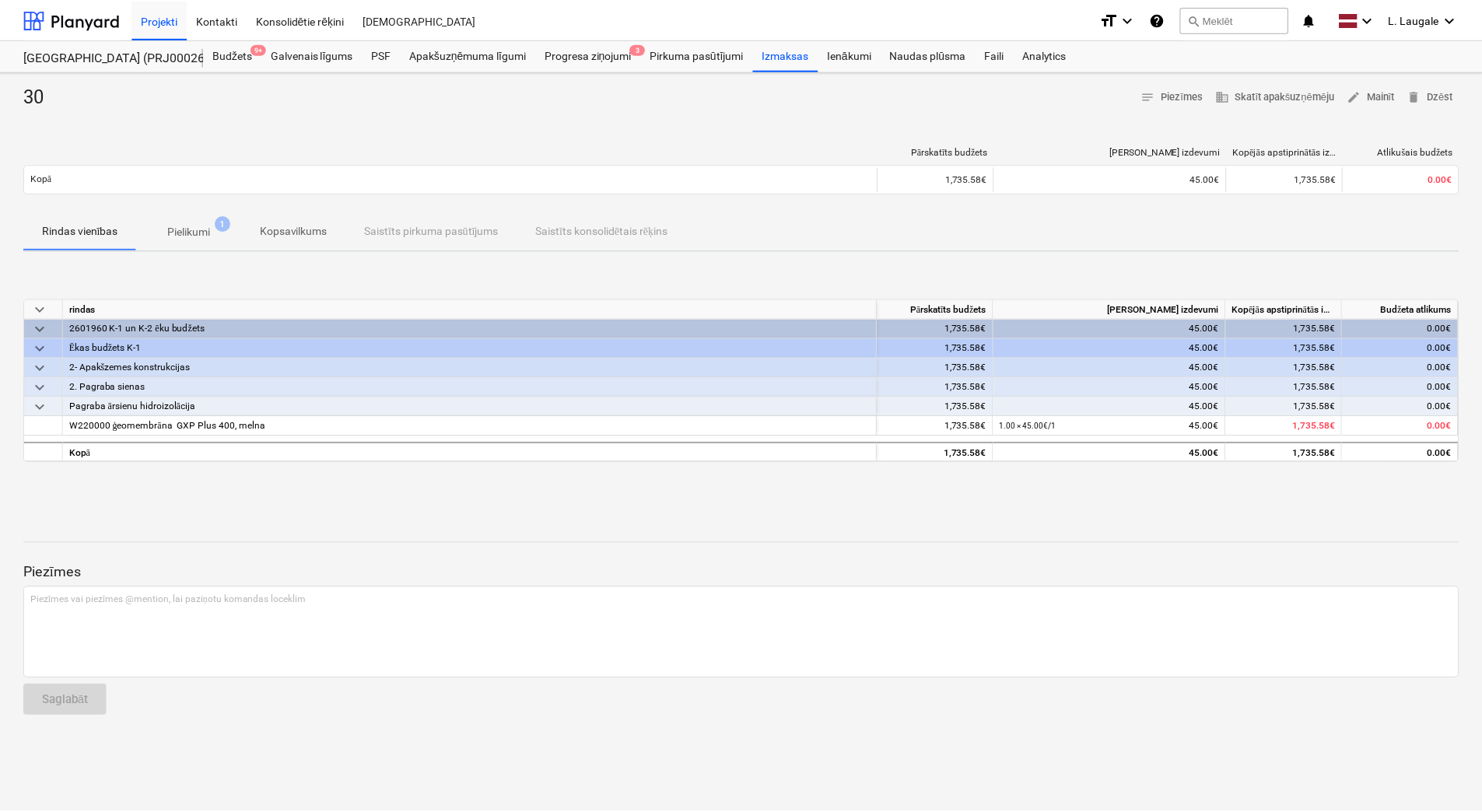
scroll to position [104, 0]
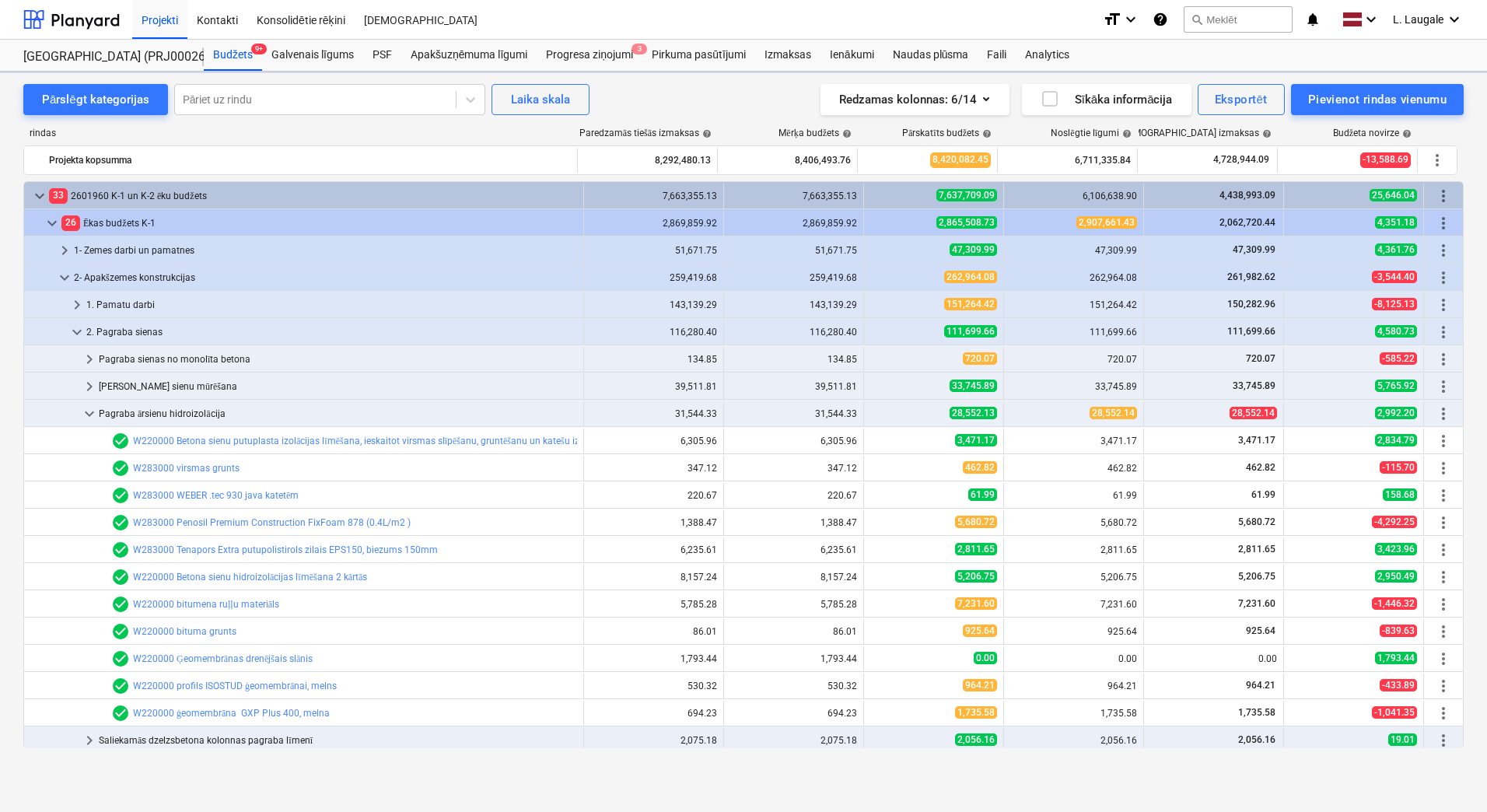
scroll to position [127, 0]
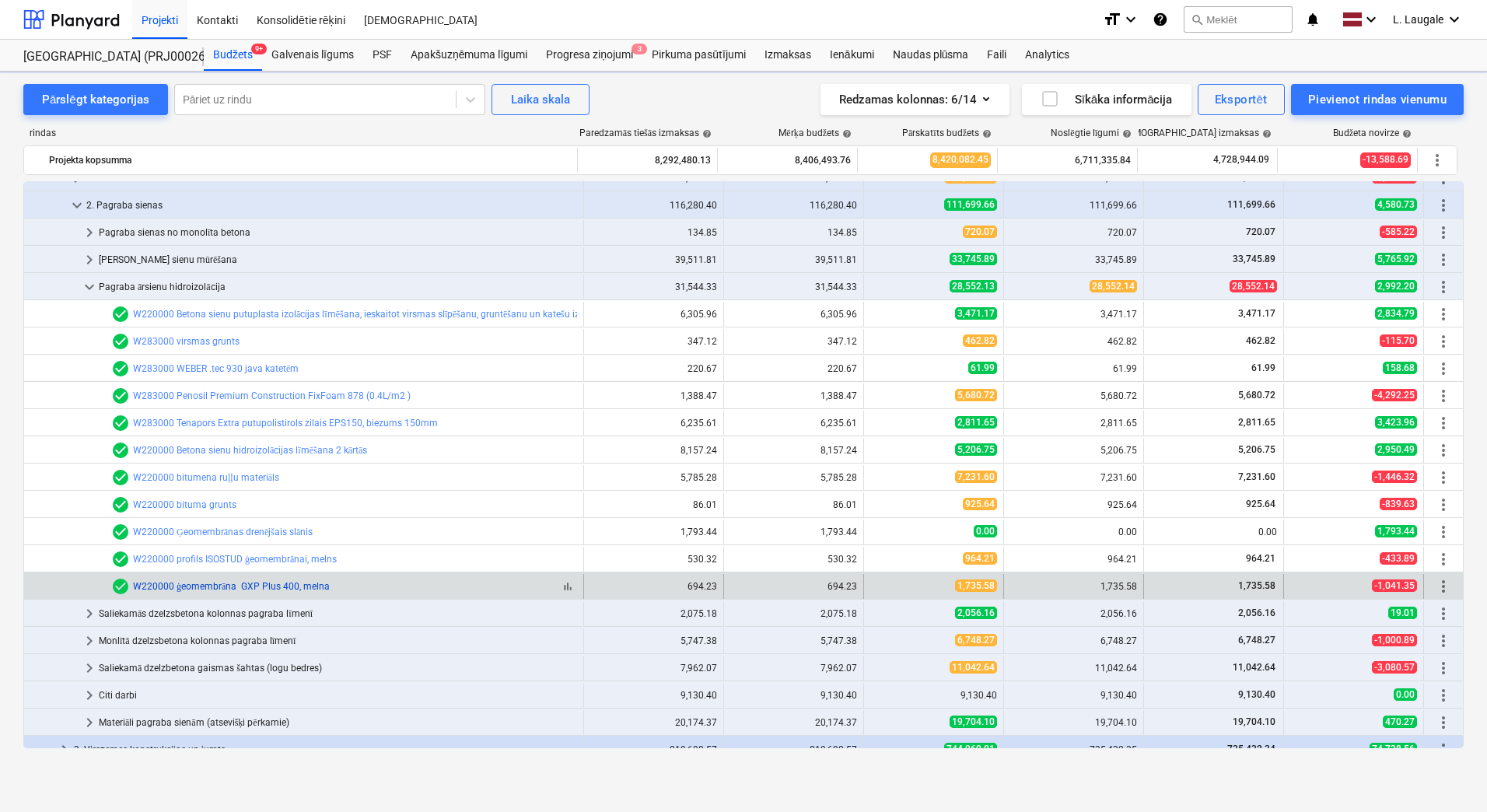
click at [280, 584] on link "W220000 ģeomembrāna GXP Plus 400, melna" at bounding box center [231, 585] width 197 height 10
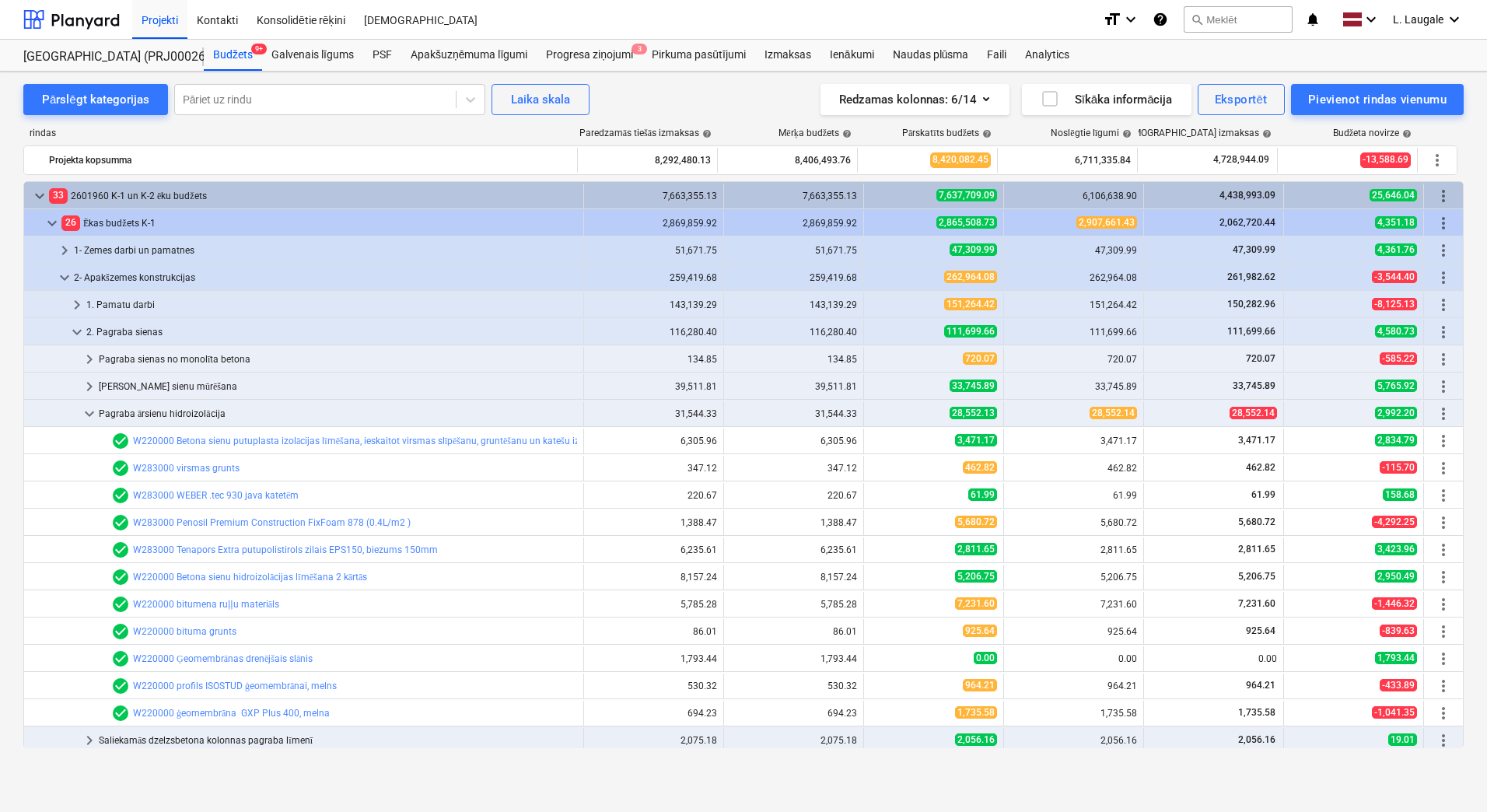
scroll to position [127, 0]
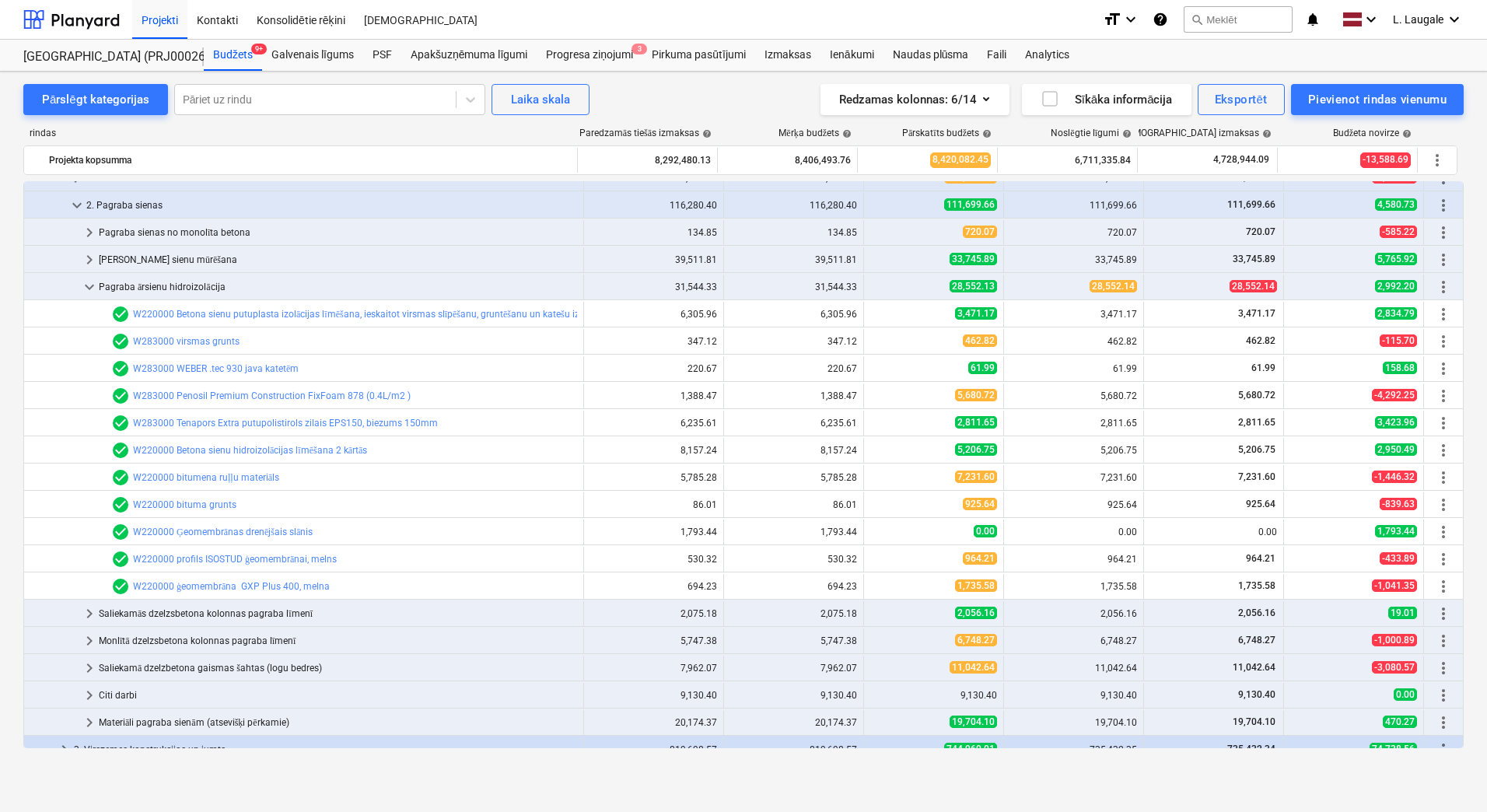
click at [252, 558] on link "W220000 profils ISOSTUD ģeomembrānai, melns" at bounding box center [235, 559] width 204 height 10
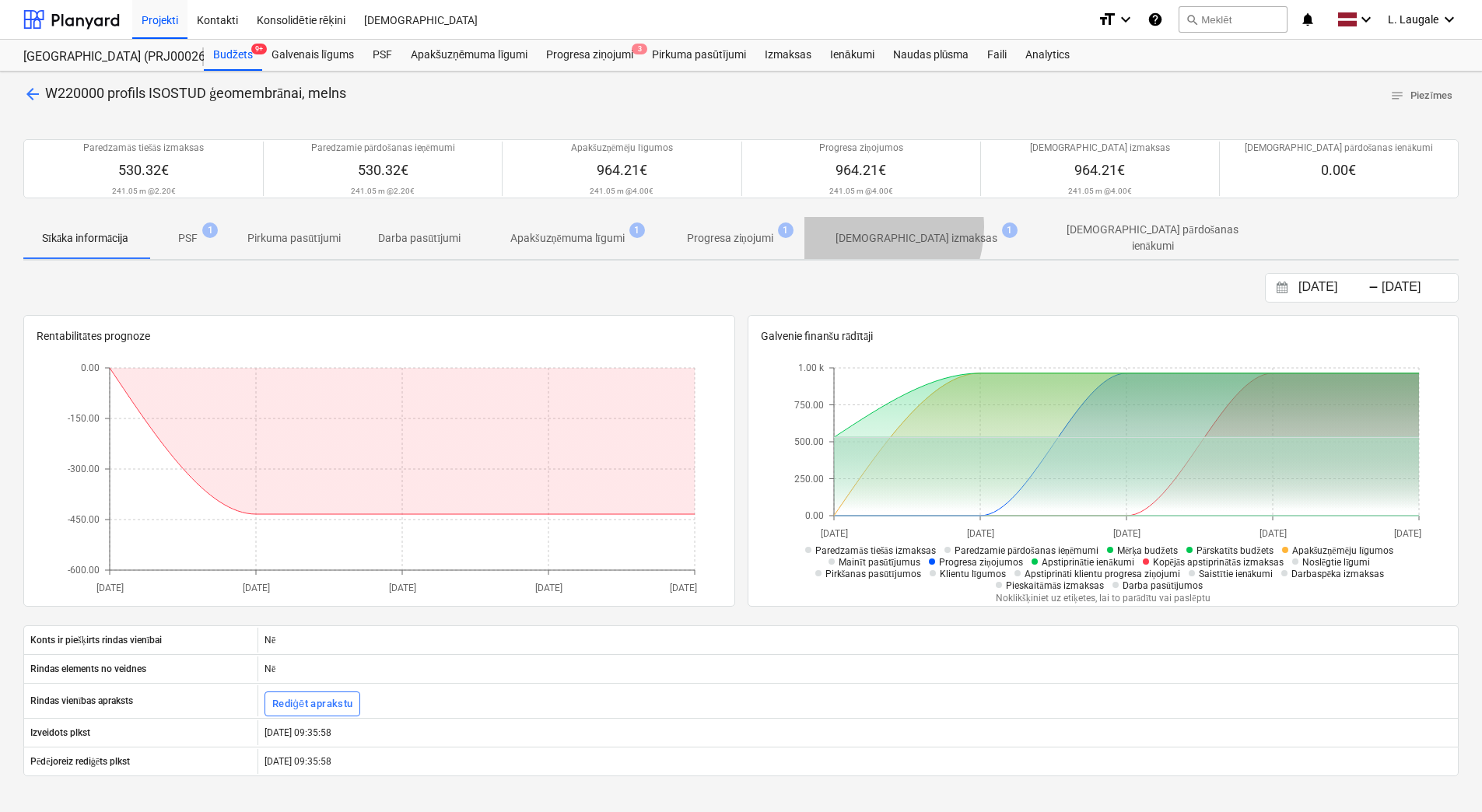
click at [872, 228] on span "[DEMOGRAPHIC_DATA] izmaksas 1" at bounding box center [916, 237] width 224 height 28
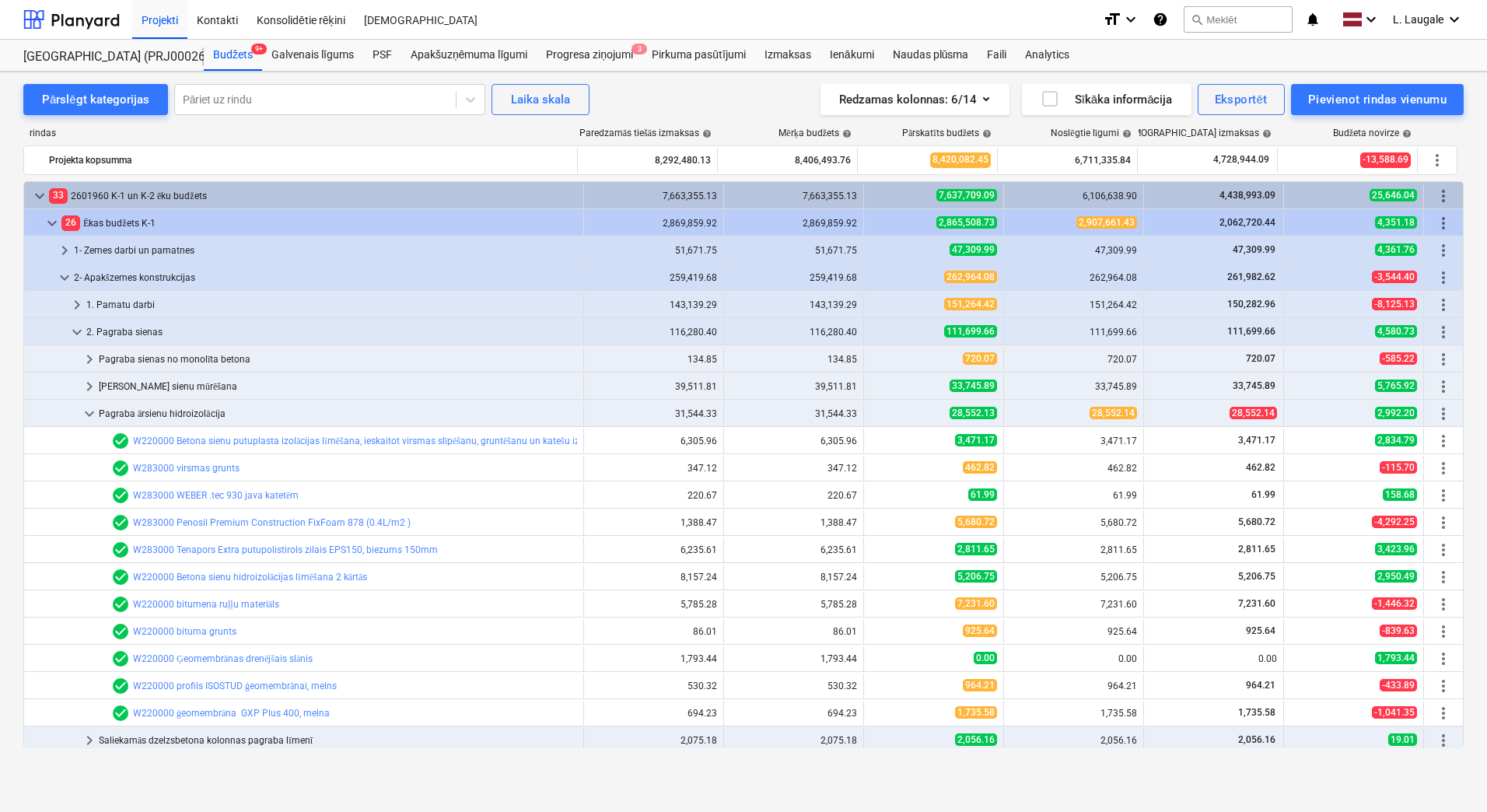
scroll to position [127, 0]
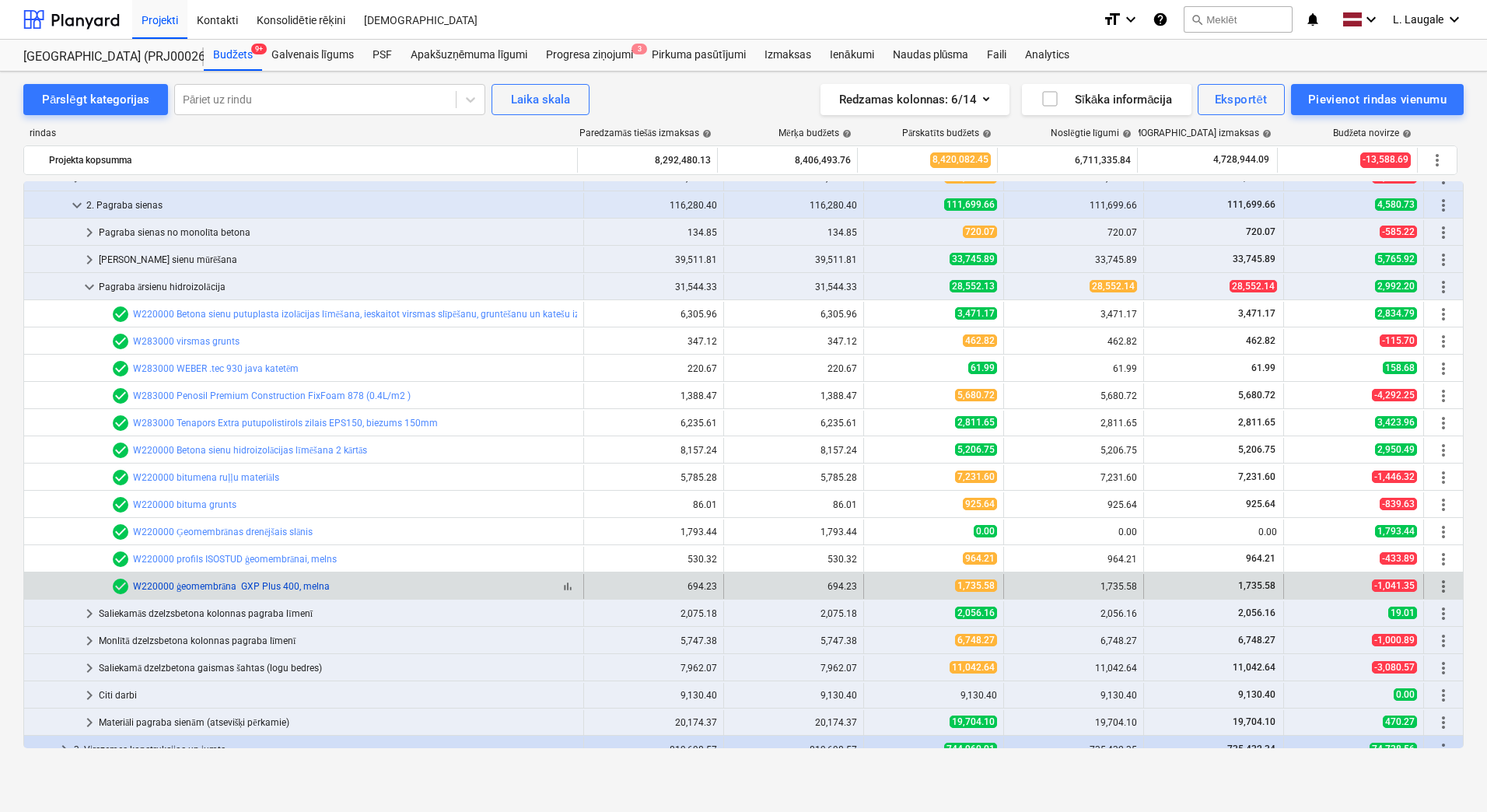
click at [213, 583] on link "W220000 ģeomembrāna GXP Plus 400, melna" at bounding box center [231, 585] width 197 height 10
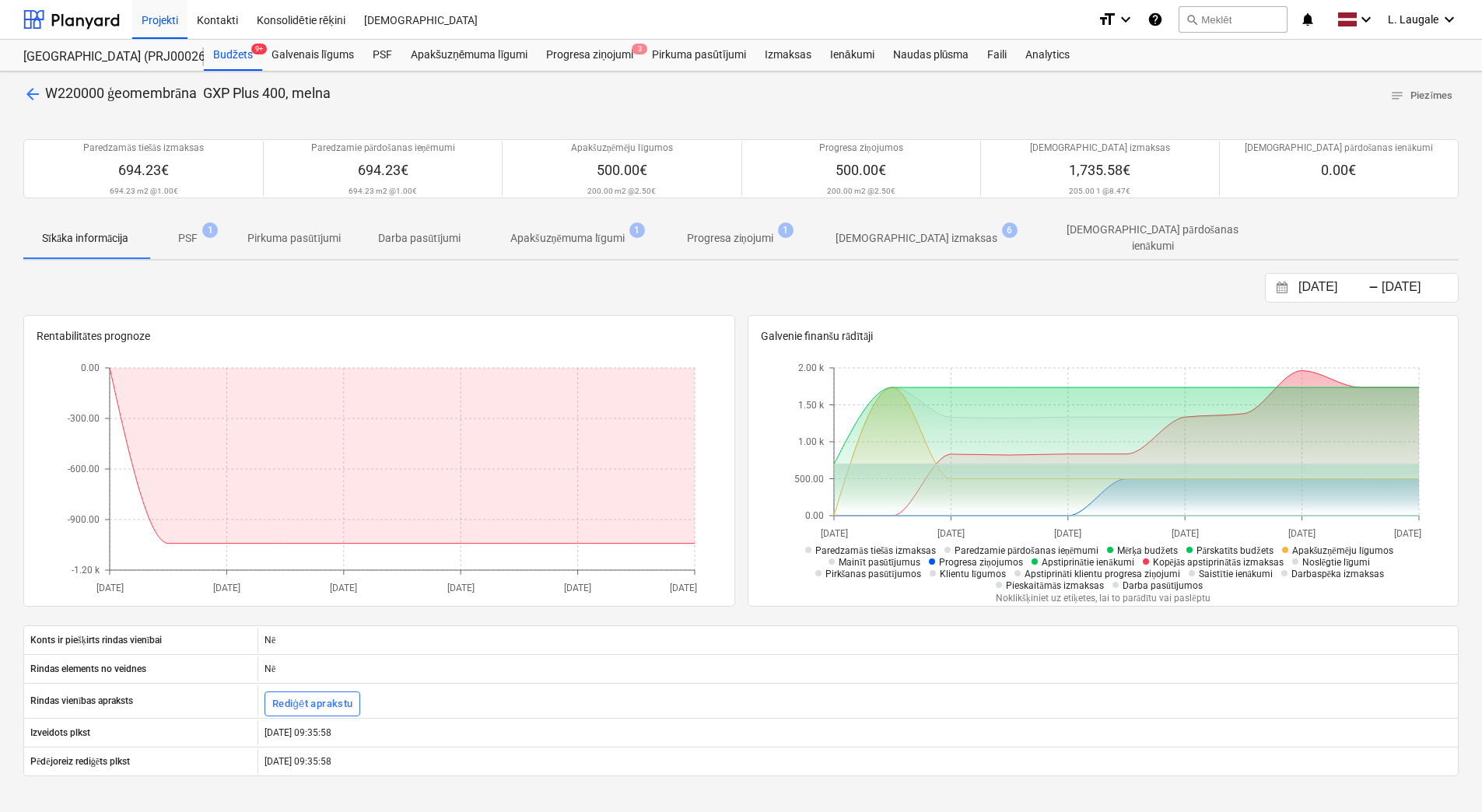
click at [880, 250] on button "[DEMOGRAPHIC_DATA] izmaksas 6" at bounding box center [916, 238] width 224 height 42
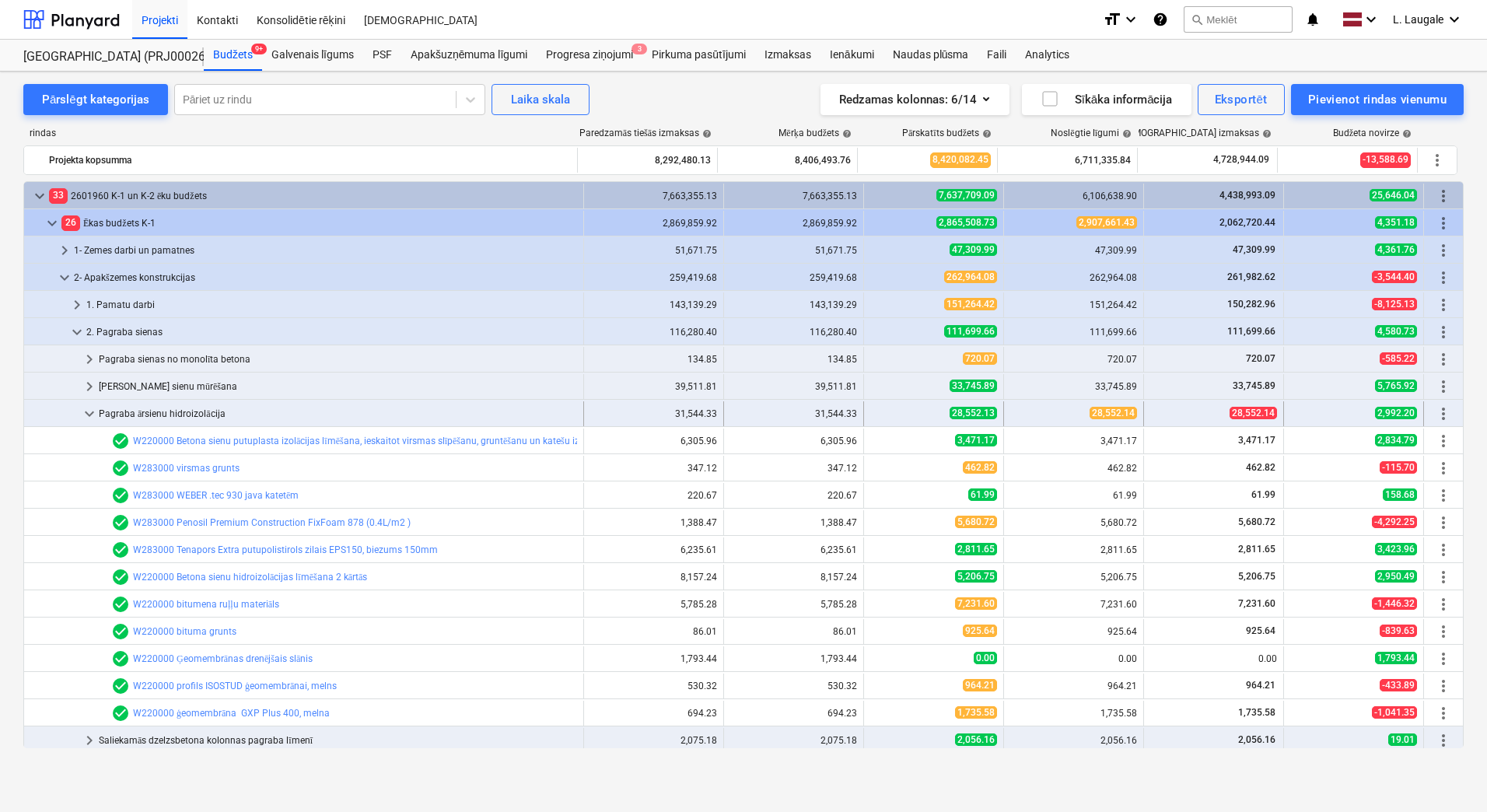
scroll to position [127, 0]
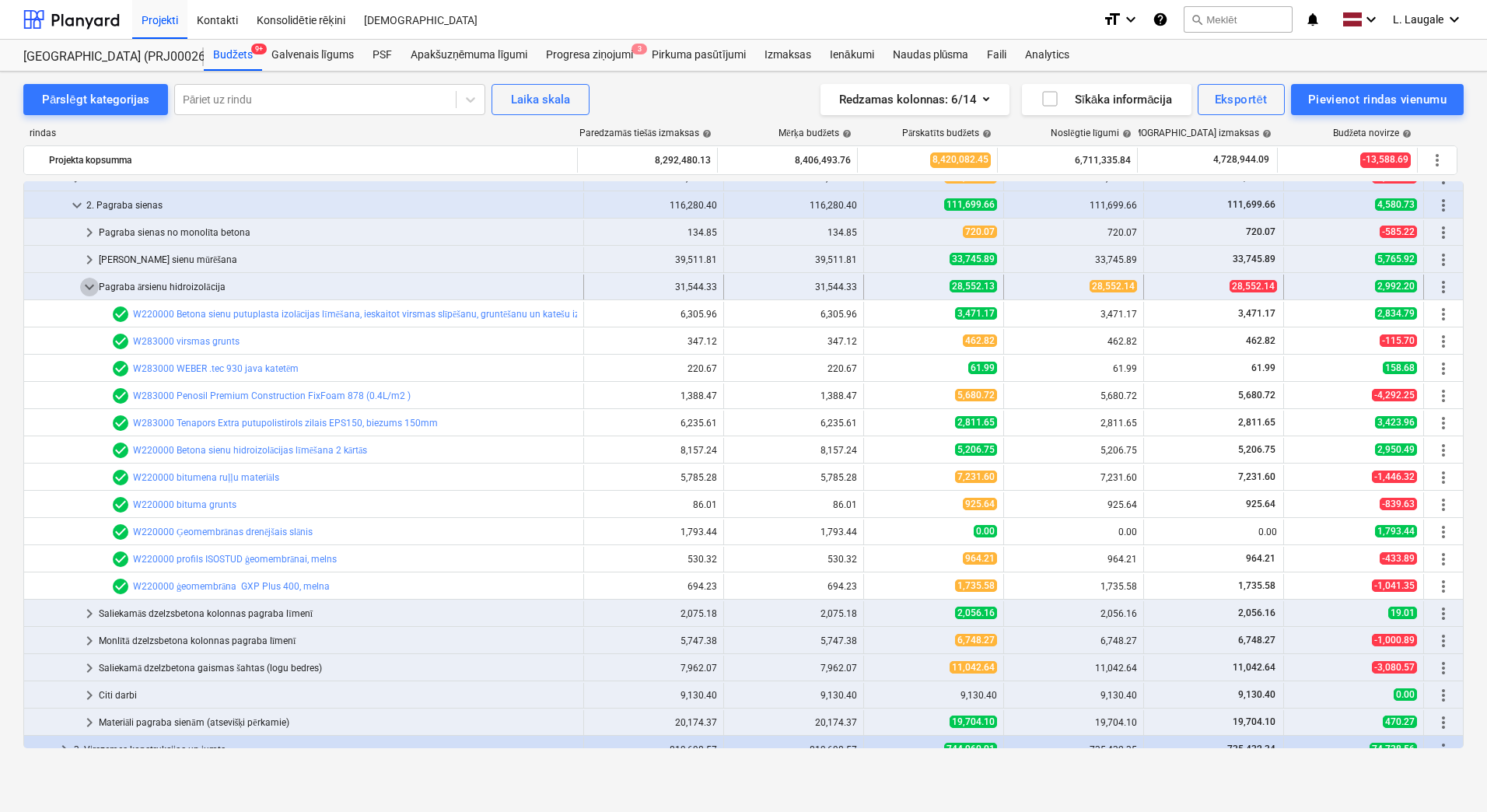
click at [92, 286] on span "keyboard_arrow_down" at bounding box center [89, 287] width 19 height 19
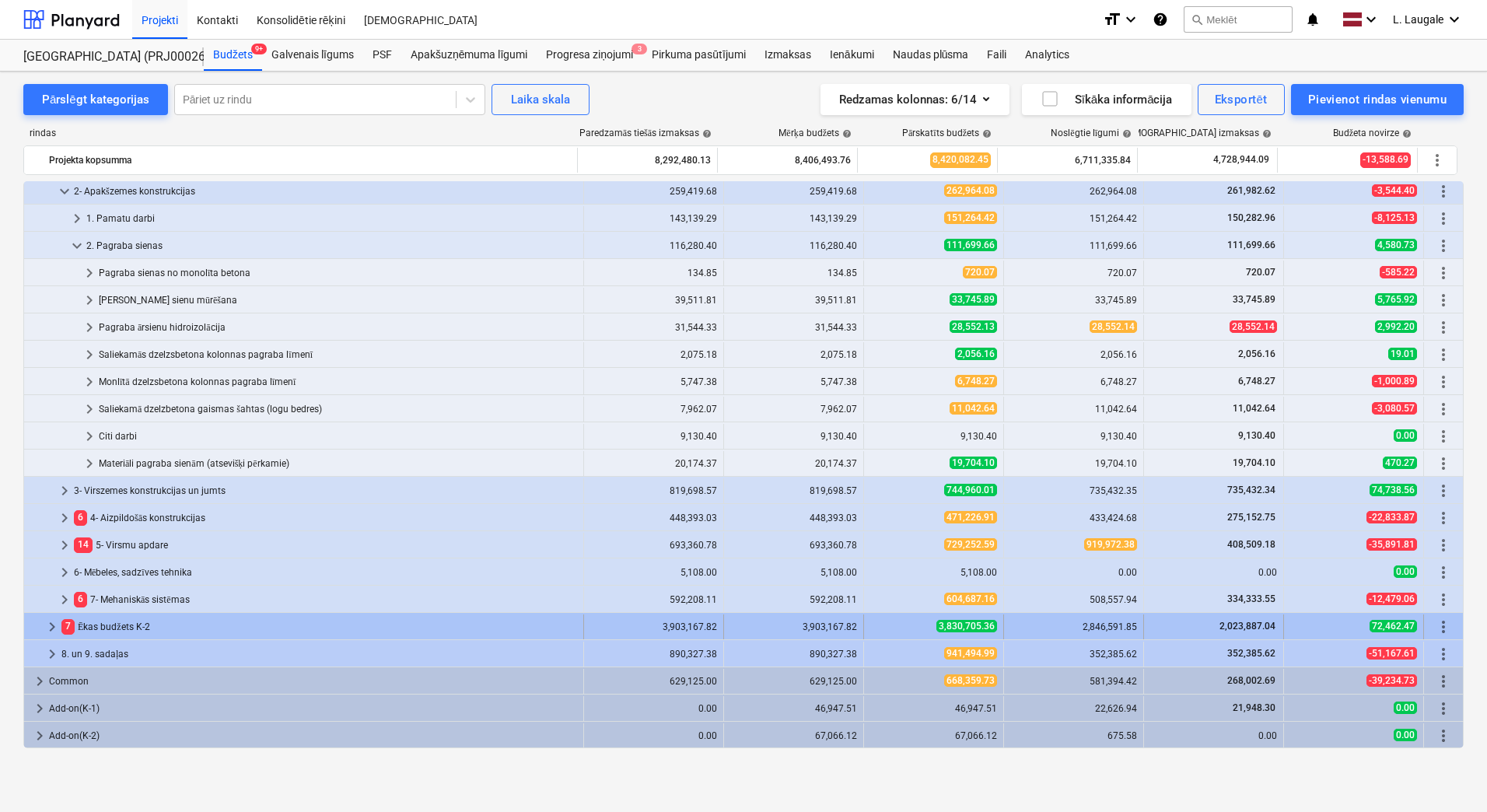
click at [51, 624] on span "keyboard_arrow_right" at bounding box center [52, 627] width 19 height 19
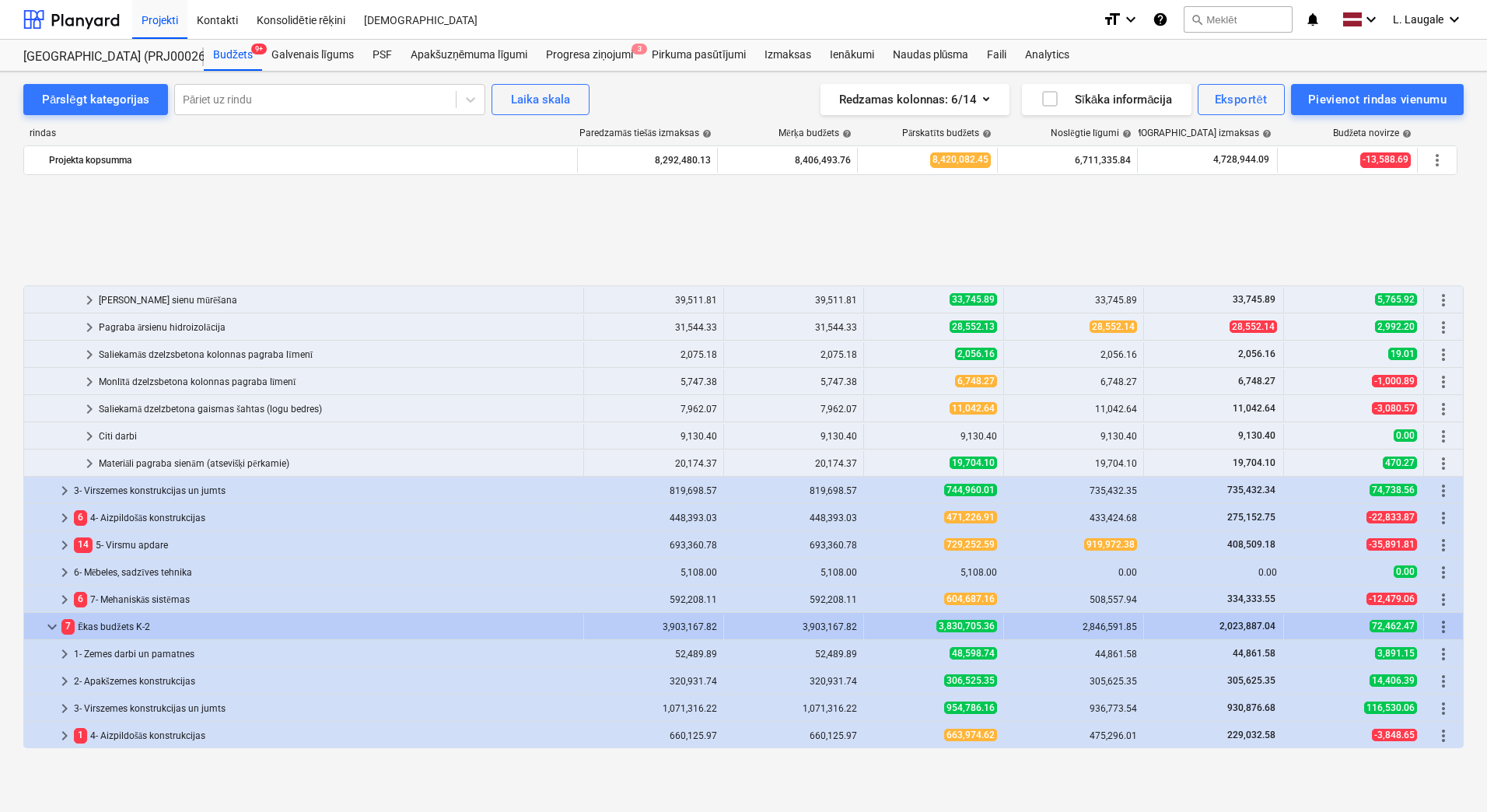
scroll to position [277, 0]
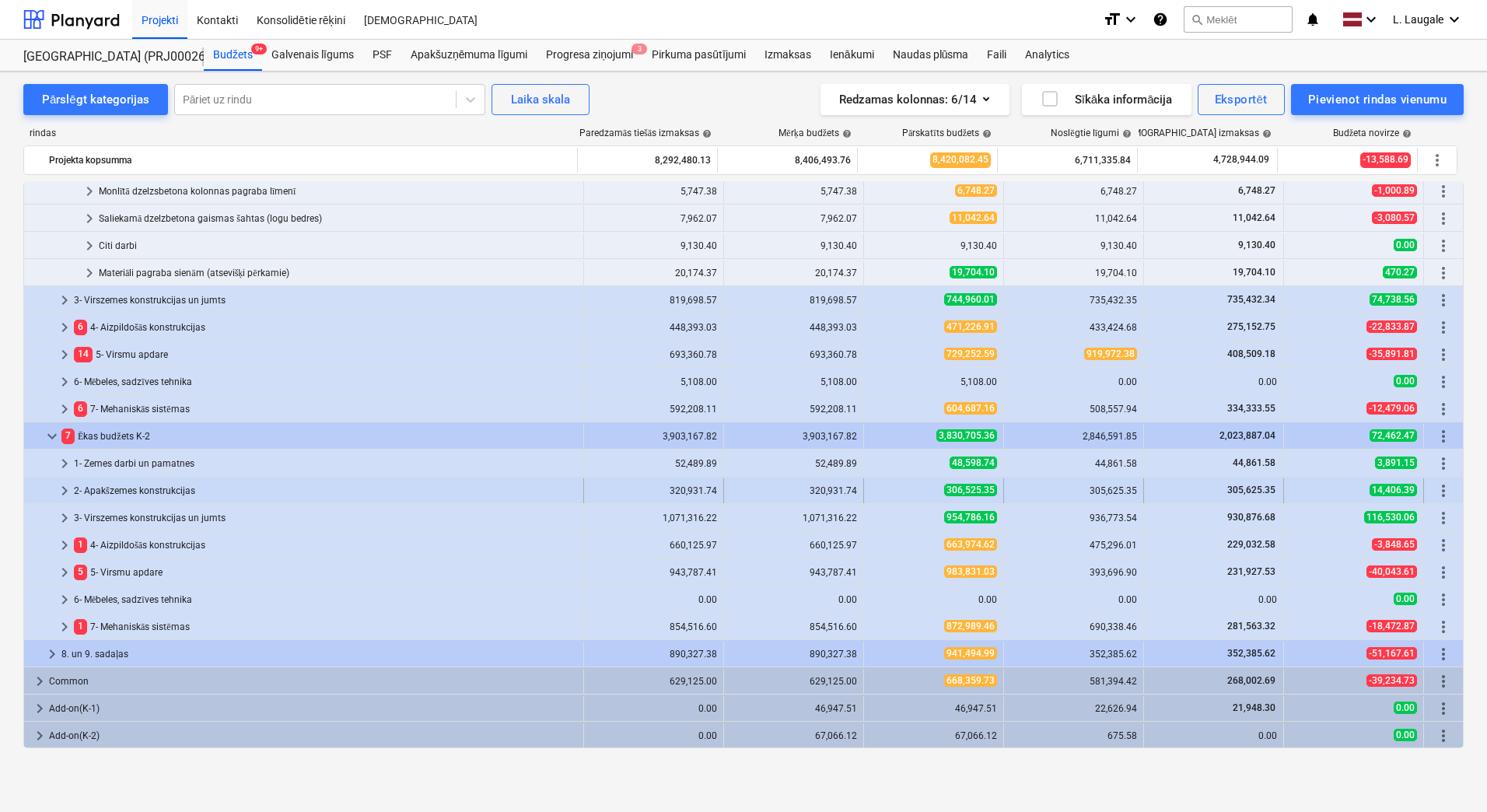
click at [58, 488] on span "keyboard_arrow_right" at bounding box center [65, 491] width 19 height 19
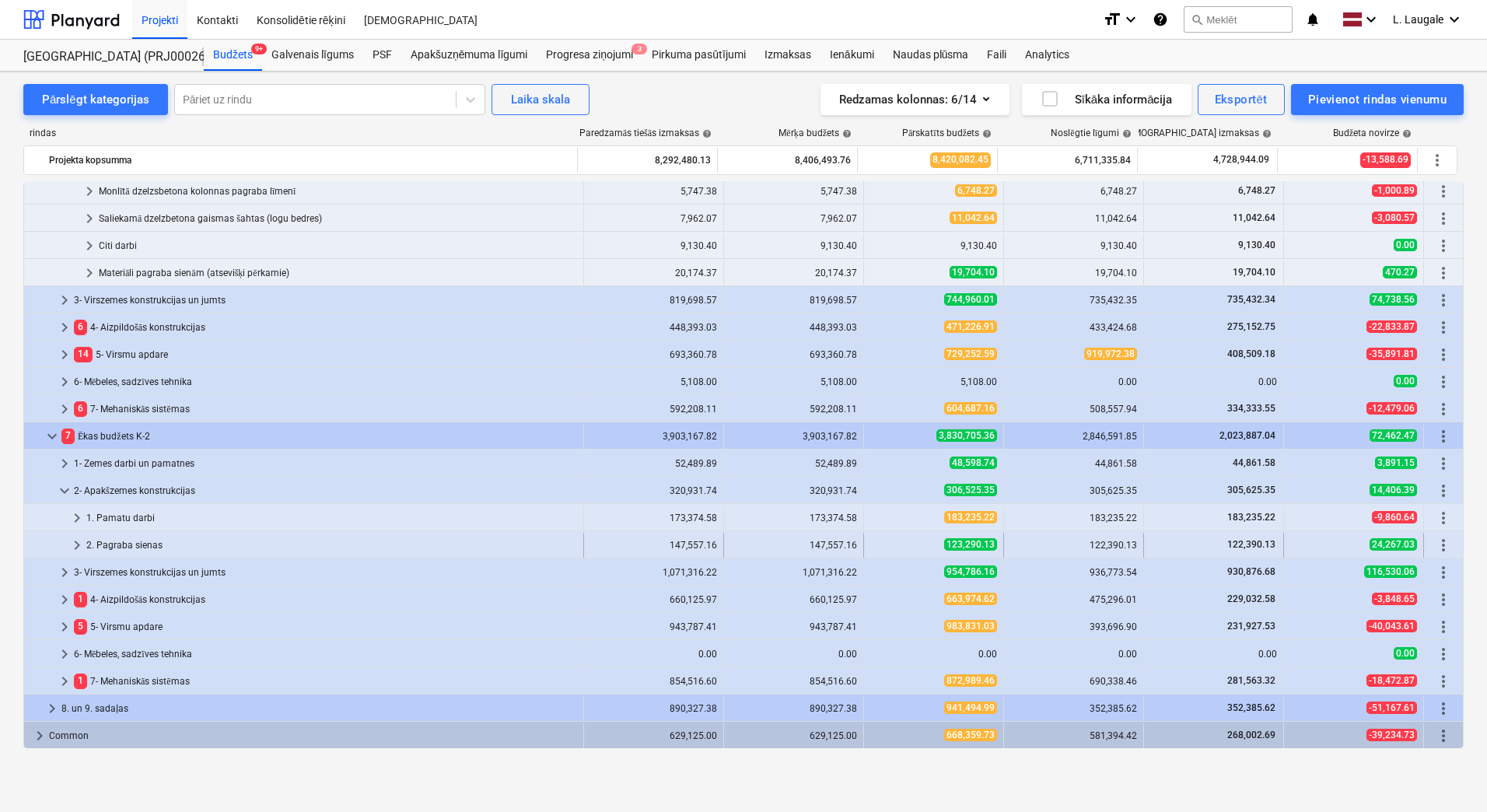
click at [76, 546] on span "keyboard_arrow_right" at bounding box center [77, 545] width 19 height 19
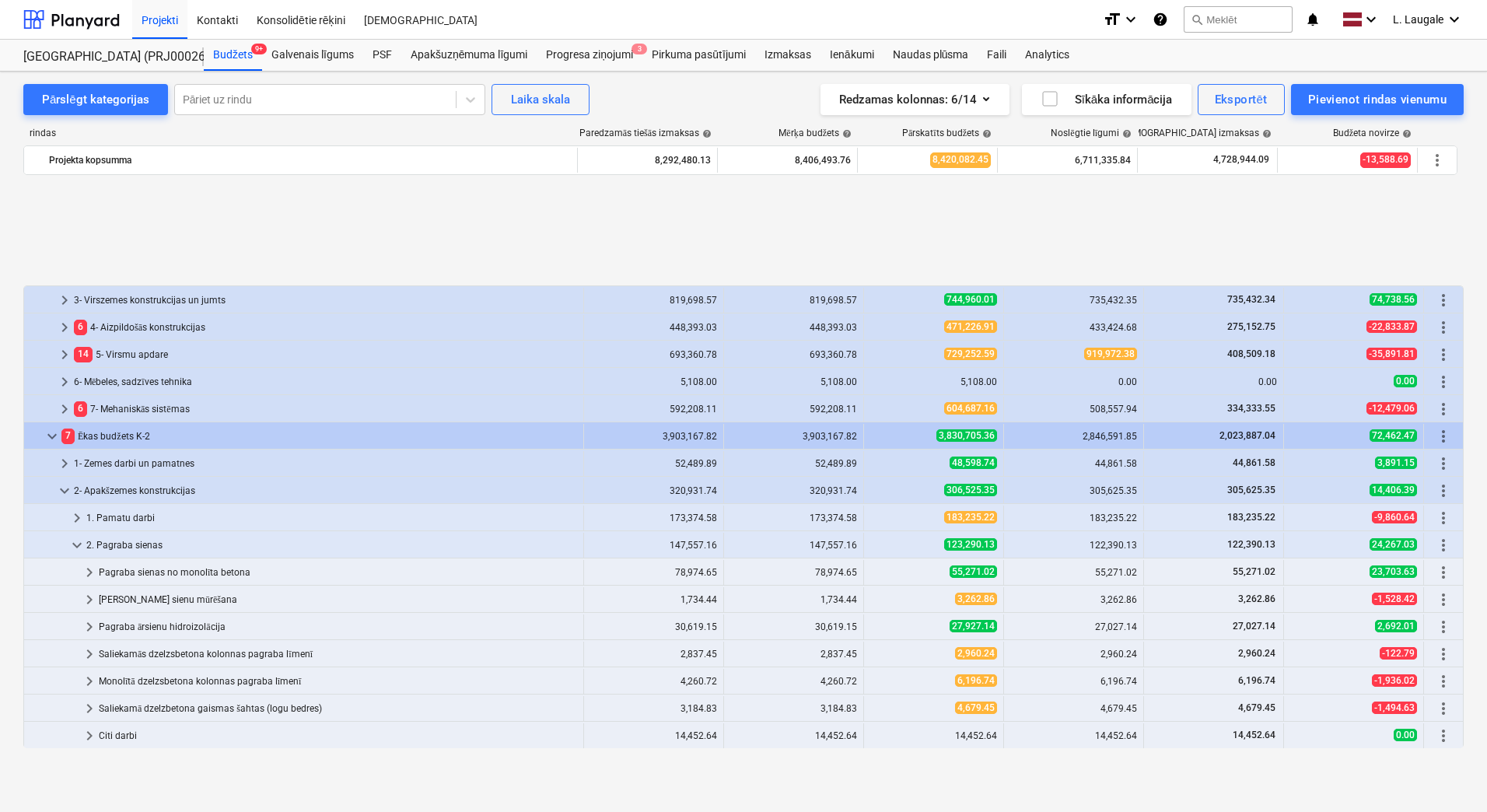
scroll to position [432, 0]
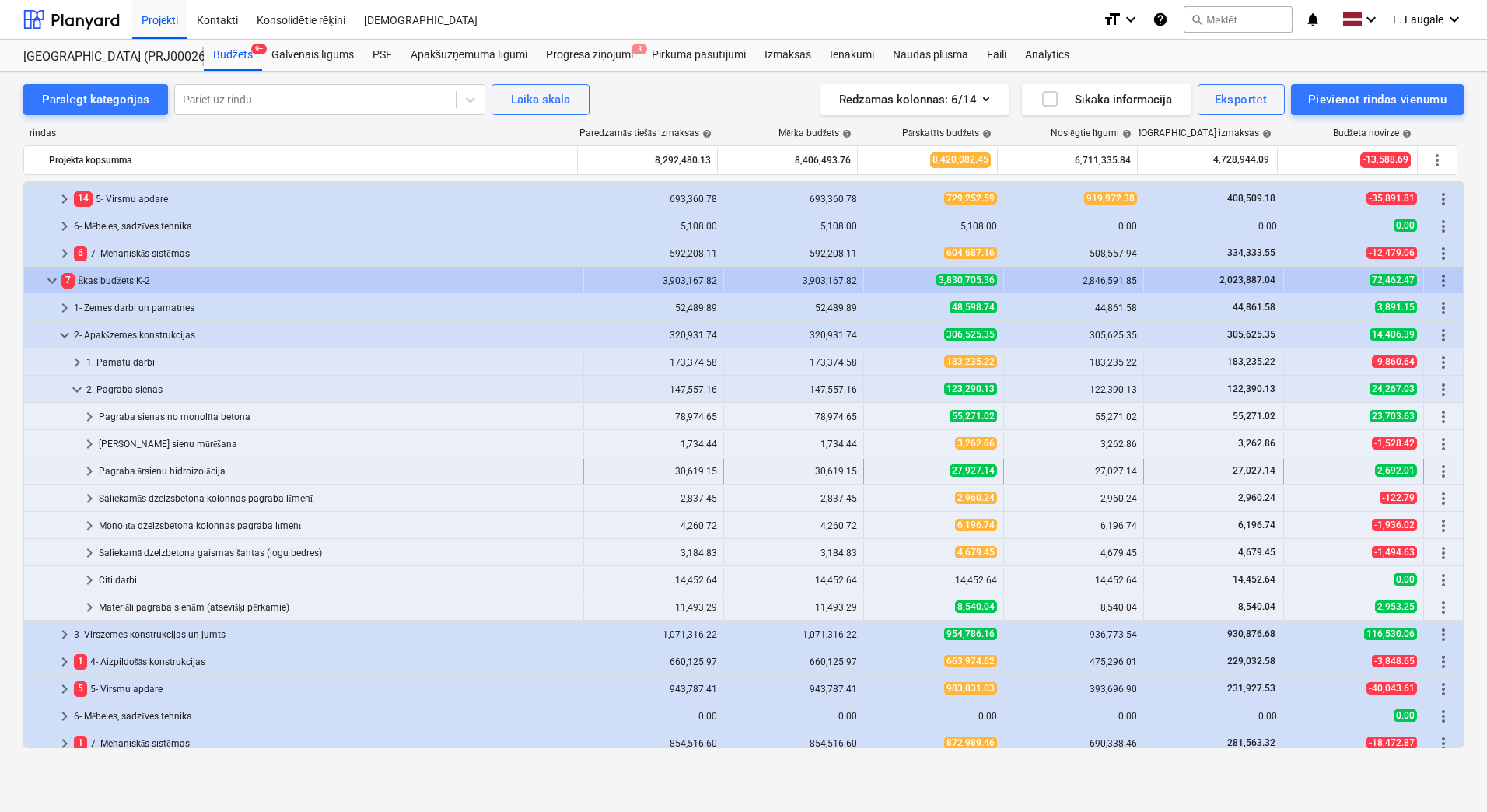
click at [88, 469] on span "keyboard_arrow_right" at bounding box center [89, 471] width 19 height 19
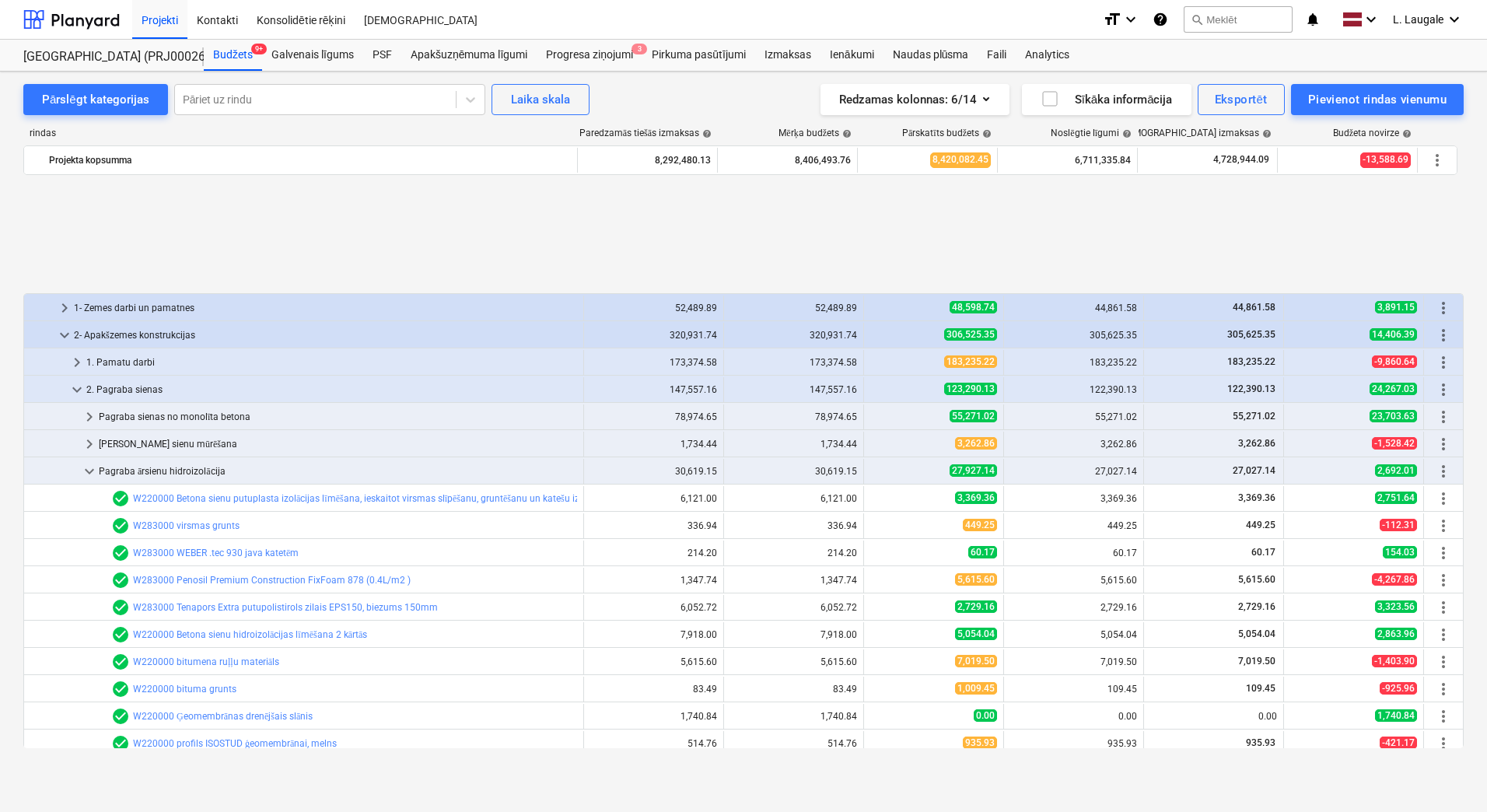
scroll to position [588, 0]
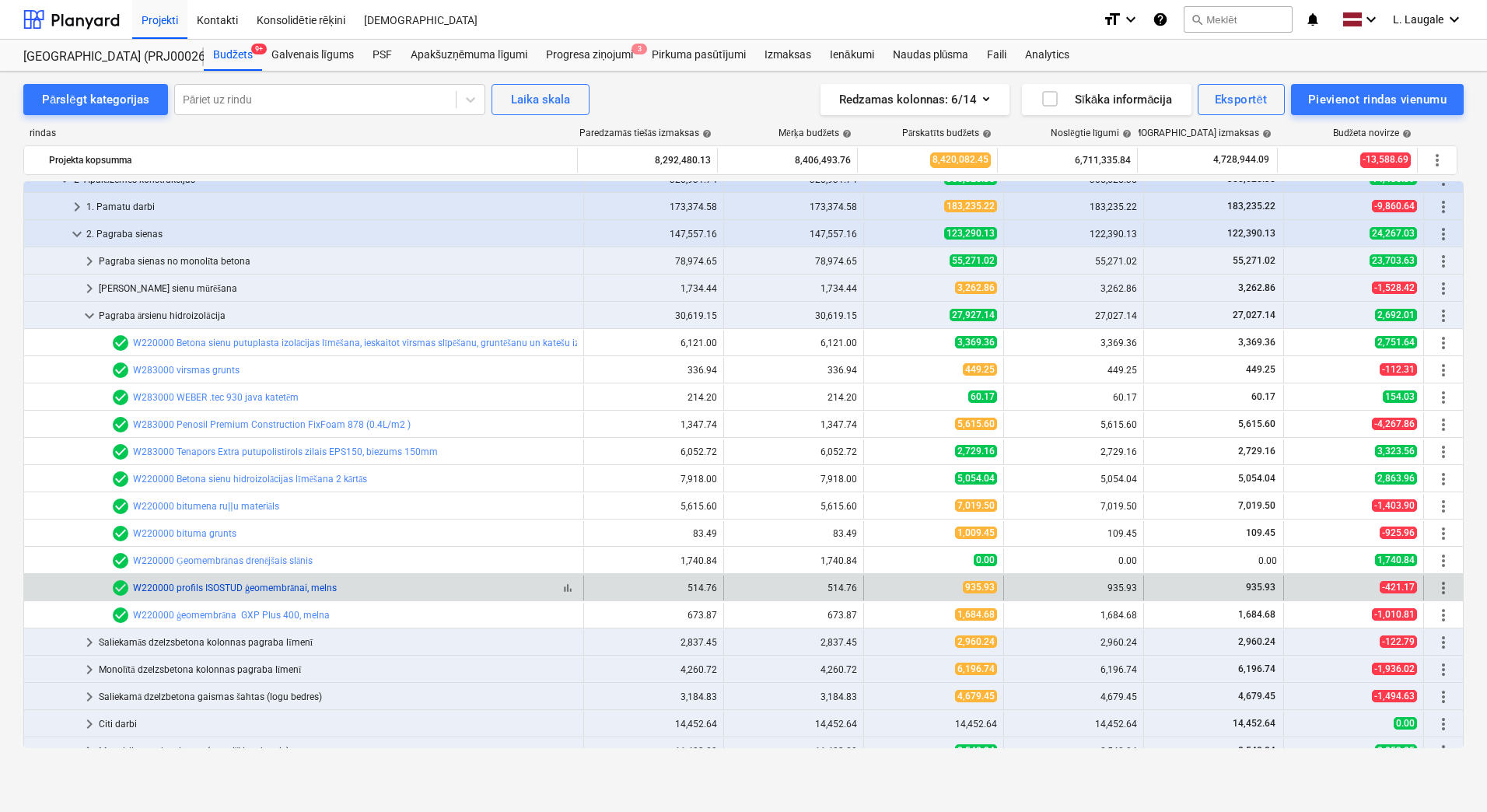
click at [251, 585] on link "W220000 profils ISOSTUD ģeomembrānai, melns" at bounding box center [235, 587] width 204 height 10
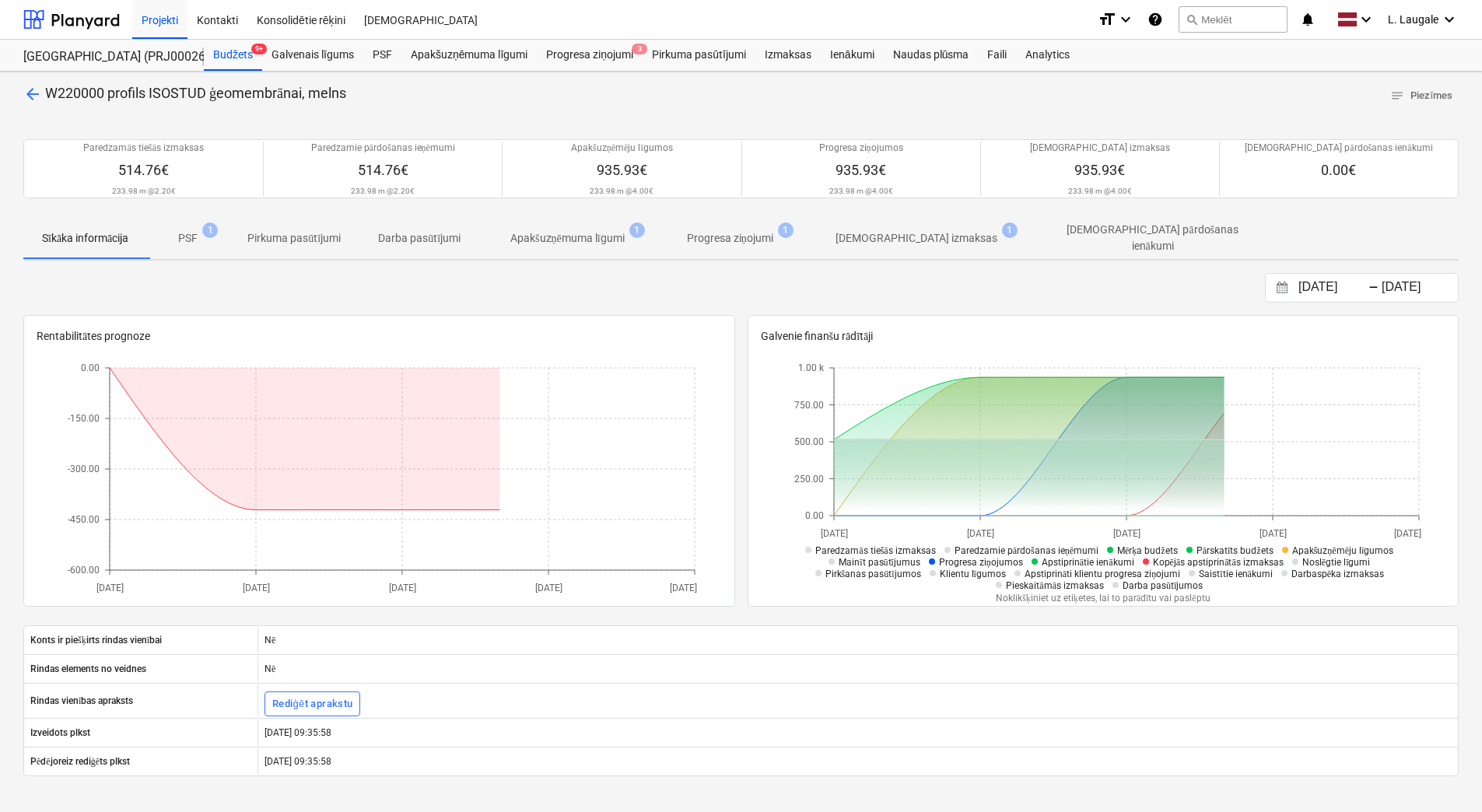
click at [910, 249] on button "[DEMOGRAPHIC_DATA] izmaksas 1" at bounding box center [916, 238] width 224 height 42
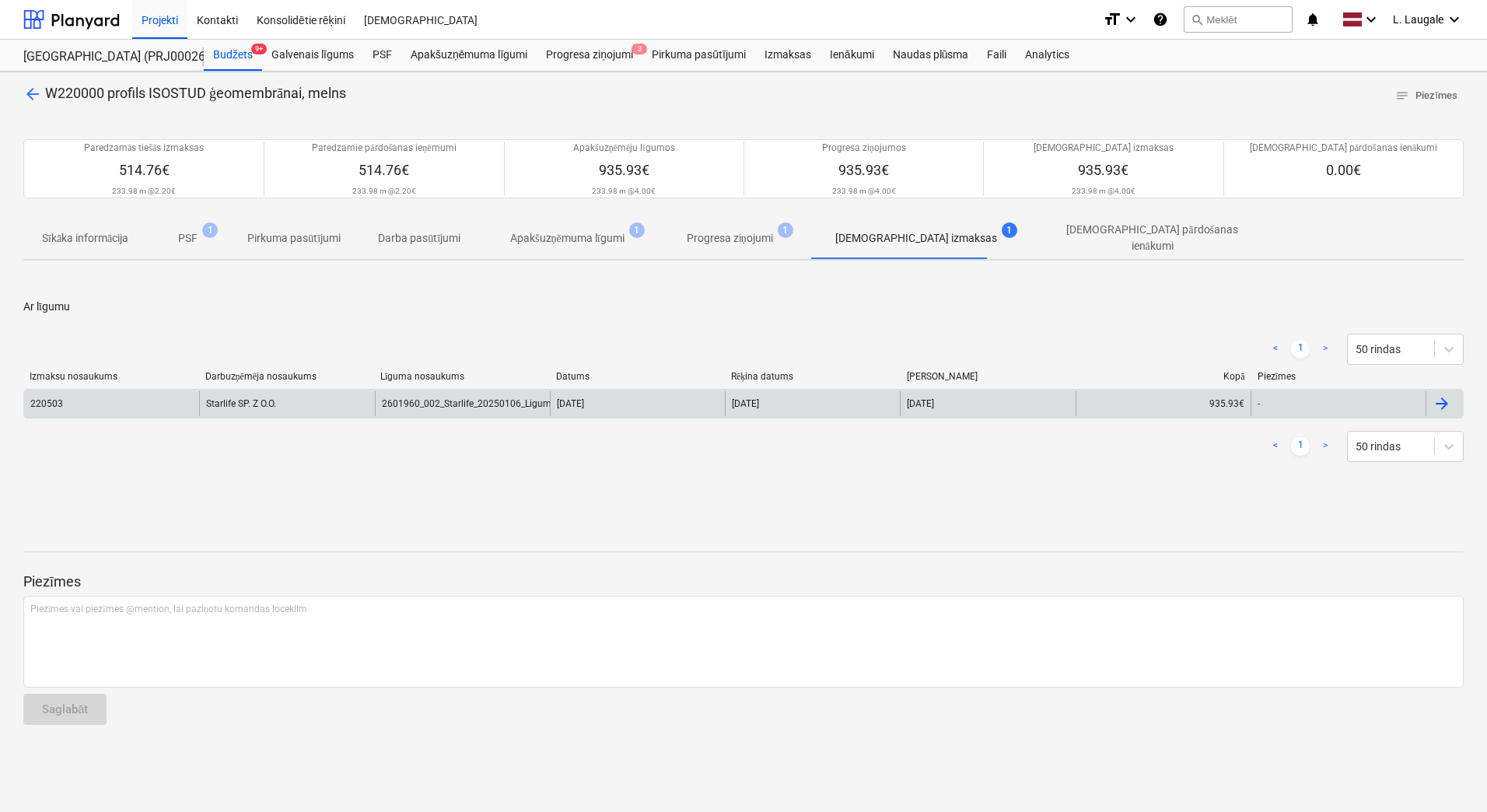
click at [211, 406] on div "Starlife SP. Z O.O." at bounding box center [287, 404] width 175 height 25
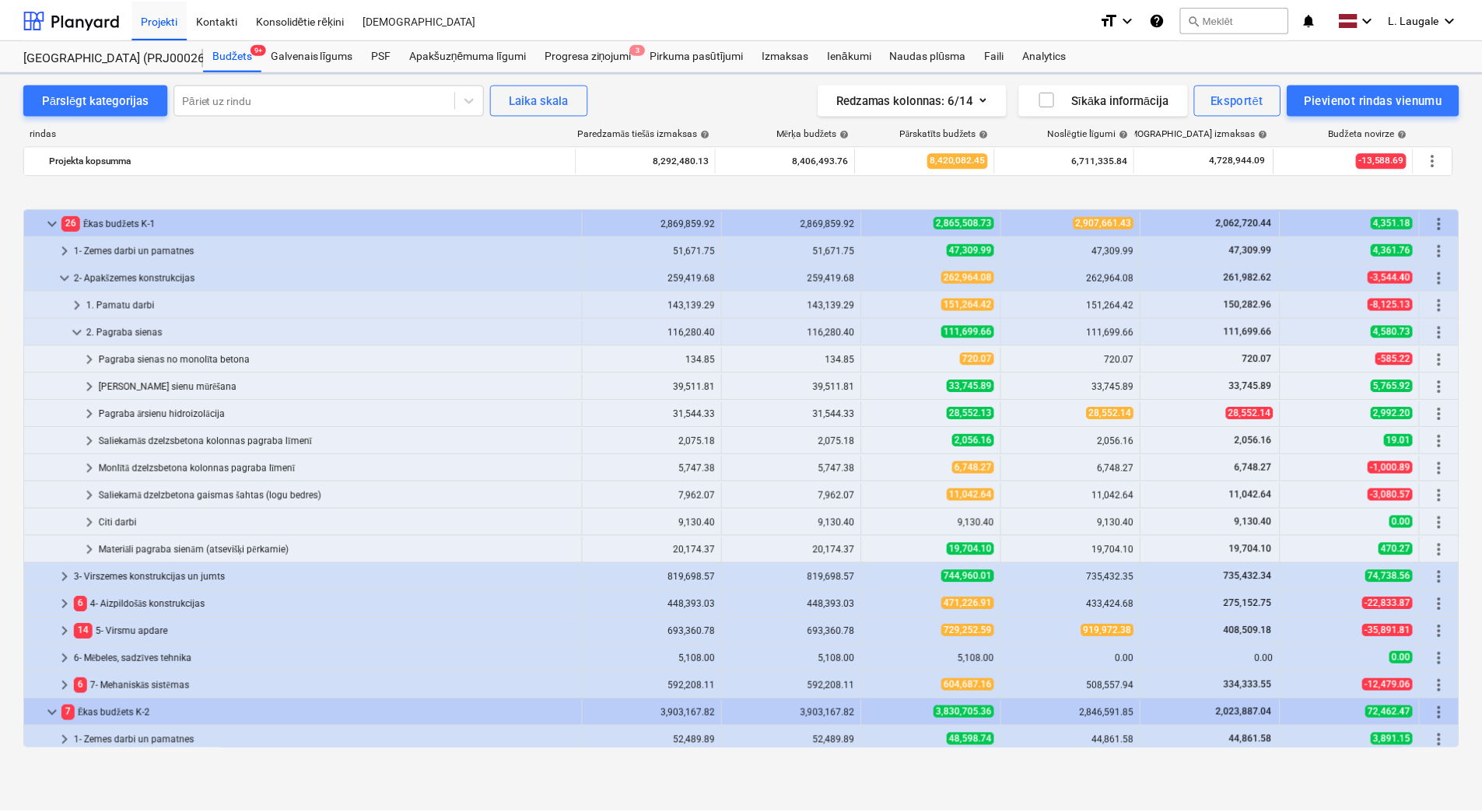
scroll to position [588, 0]
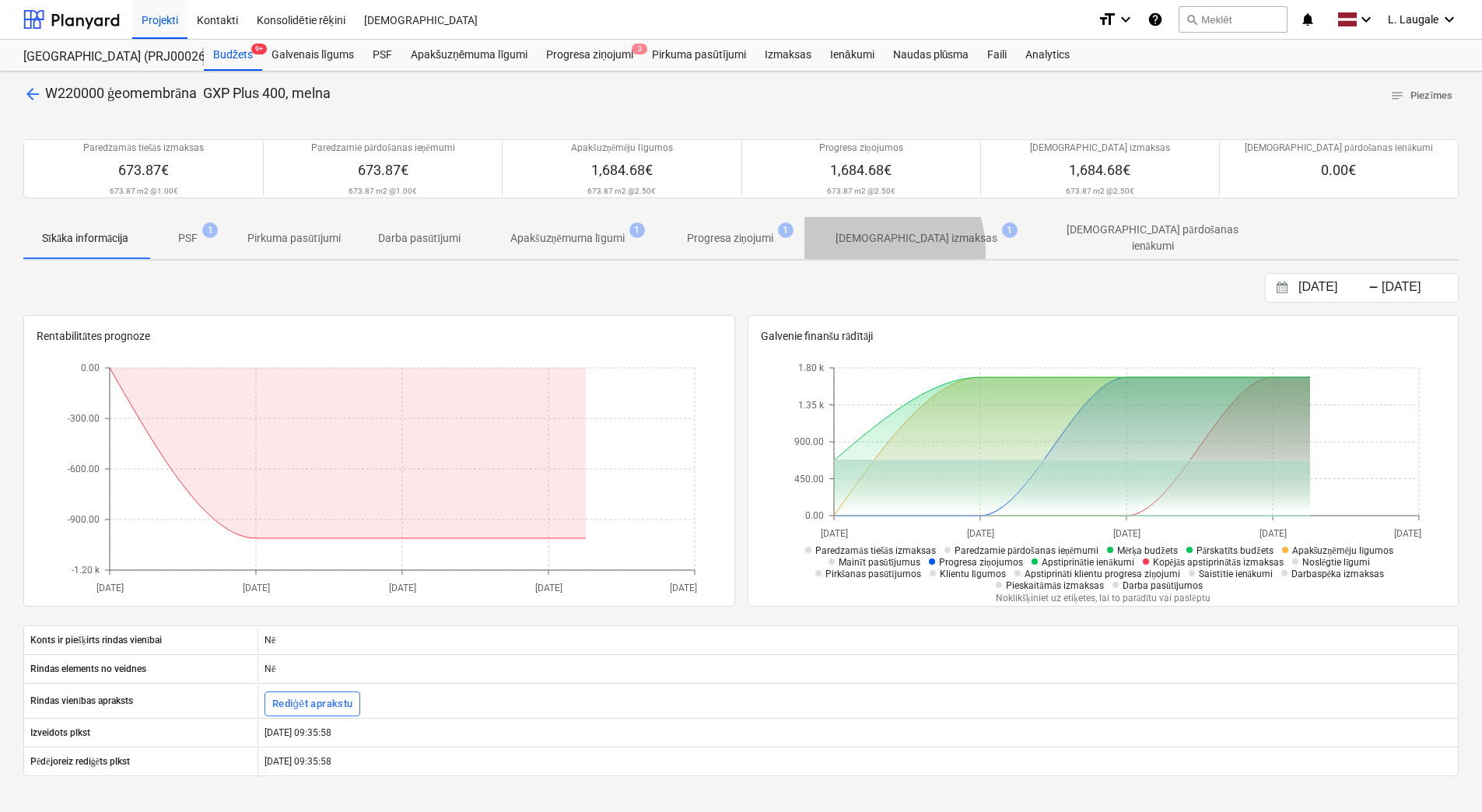
click at [881, 249] on span "[DEMOGRAPHIC_DATA] izmaksas 1" at bounding box center [916, 237] width 224 height 28
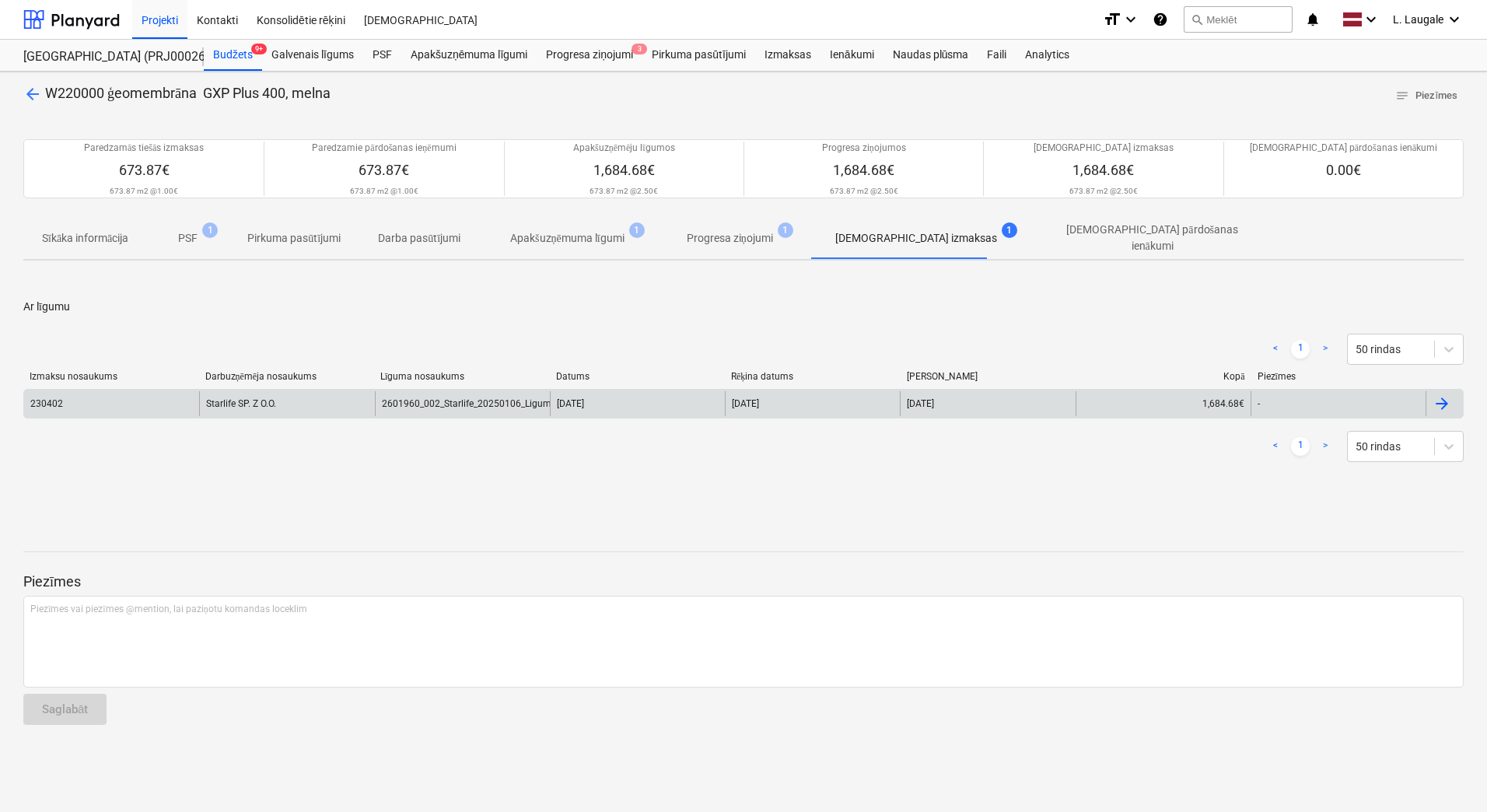
click at [166, 405] on div "230402" at bounding box center [111, 404] width 175 height 25
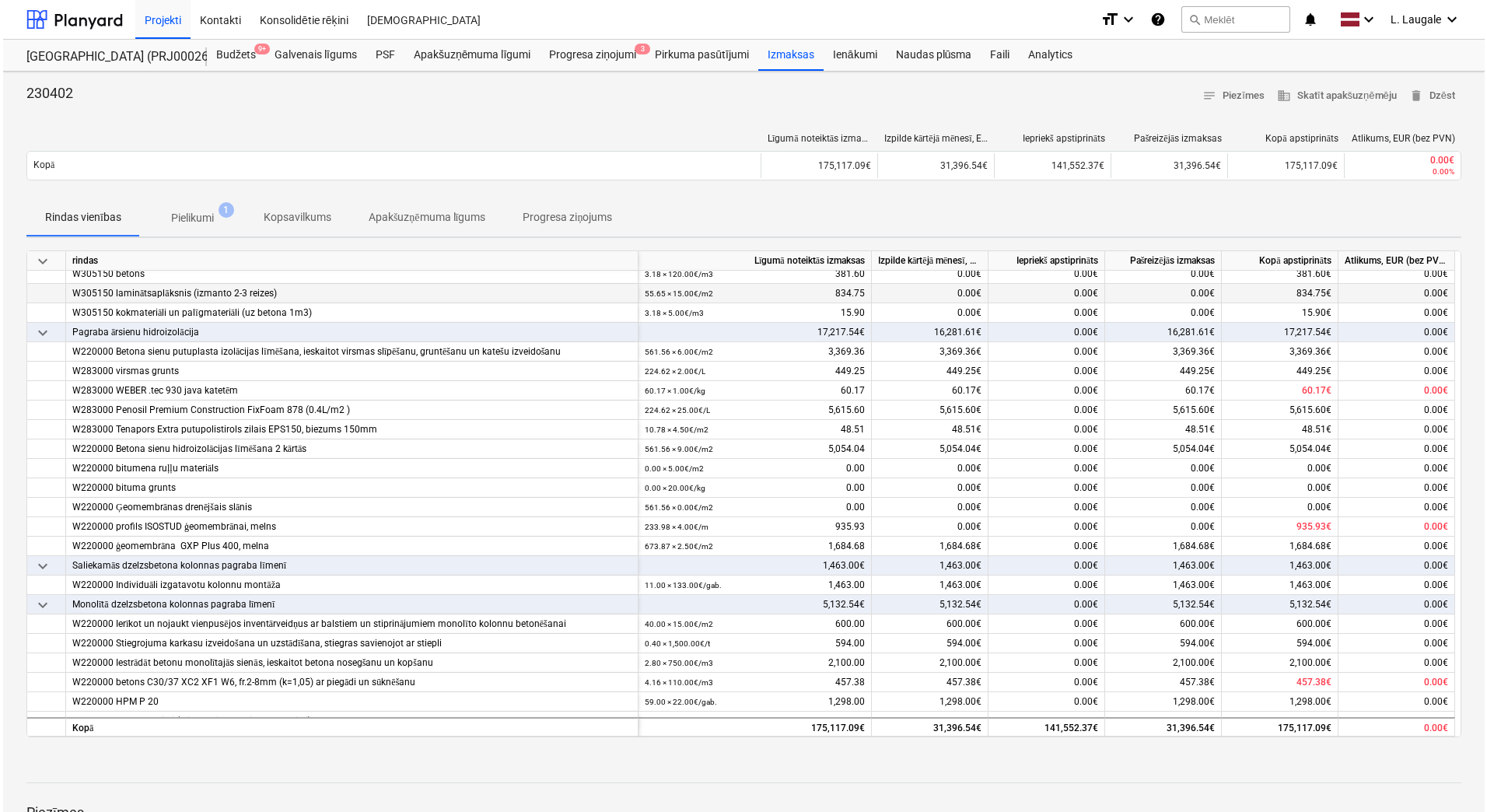
scroll to position [954, 0]
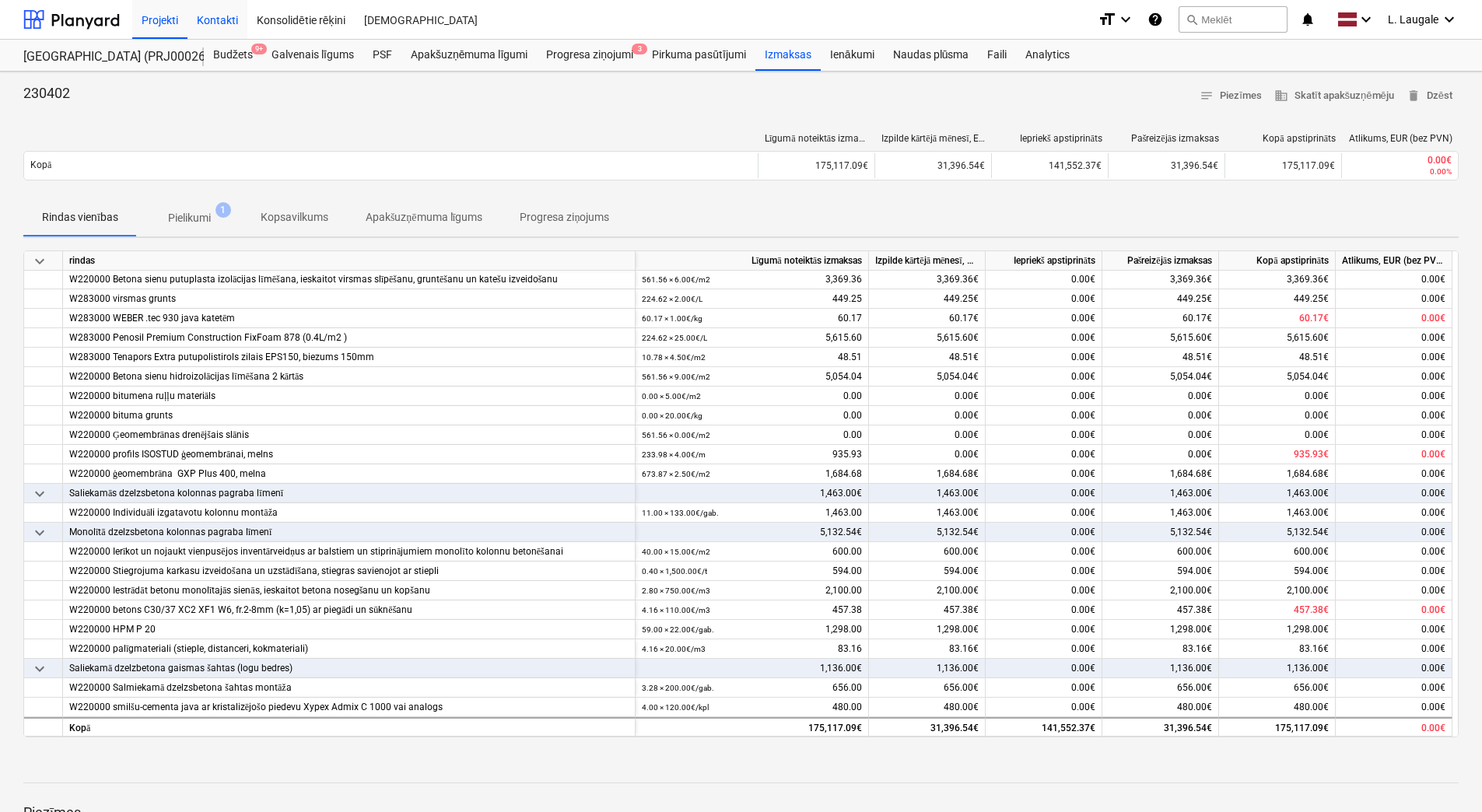
click at [215, 24] on div "Kontakti" at bounding box center [217, 19] width 60 height 40
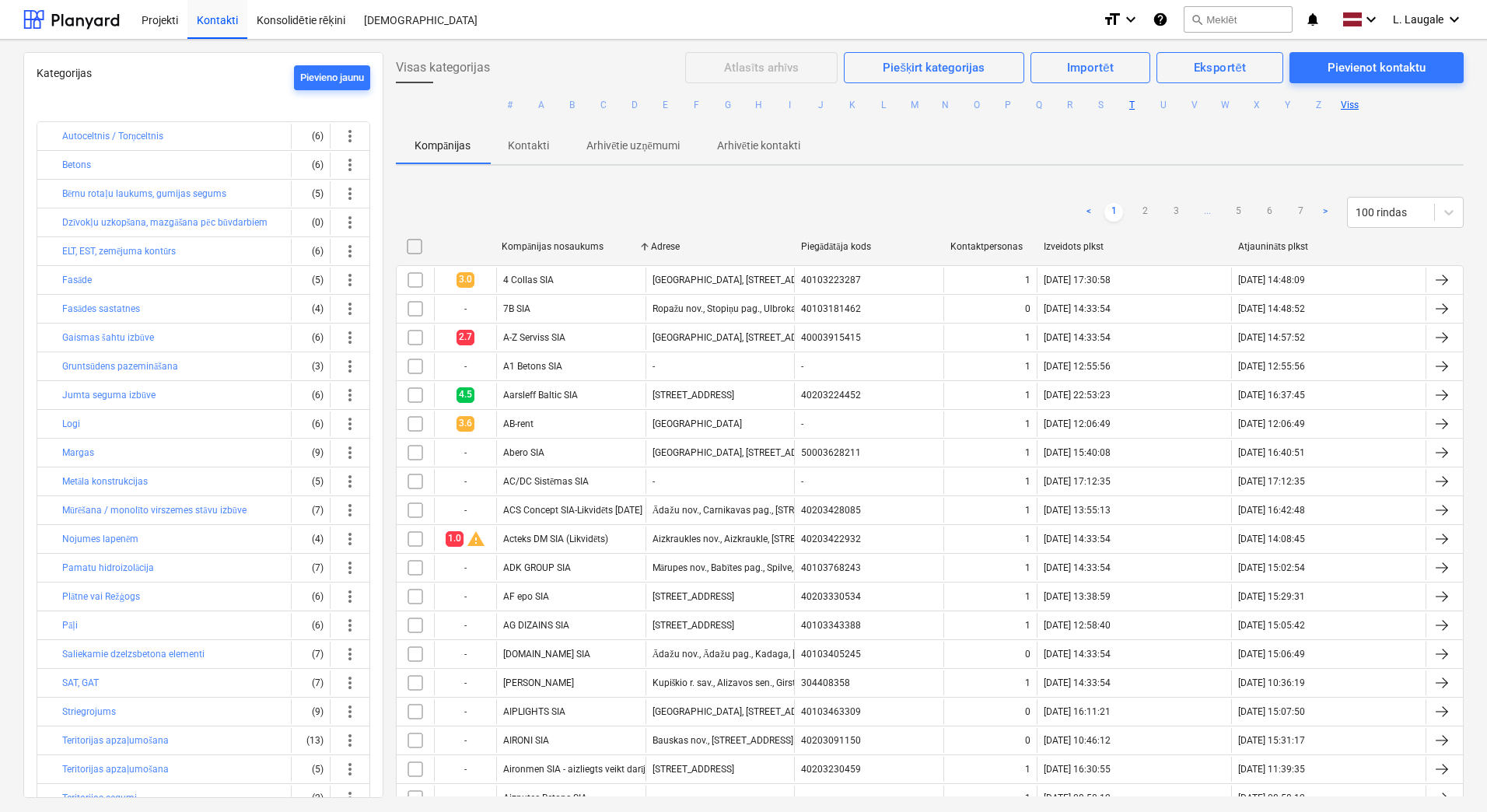
click at [1129, 104] on button "T" at bounding box center [1133, 105] width 19 height 19
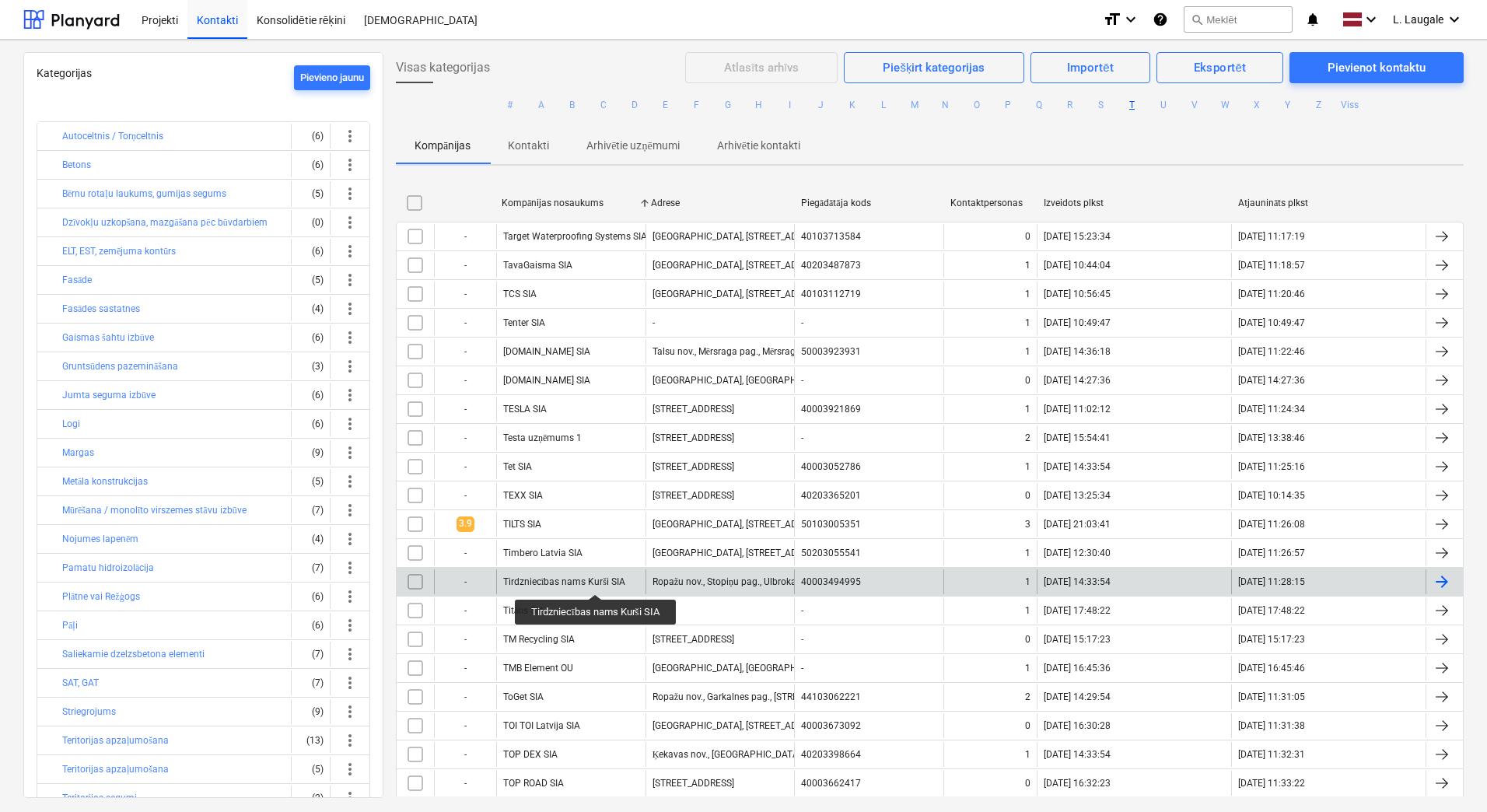
click at [597, 580] on div "Tirdzniecības nams Kurši SIA" at bounding box center [565, 582] width 122 height 11
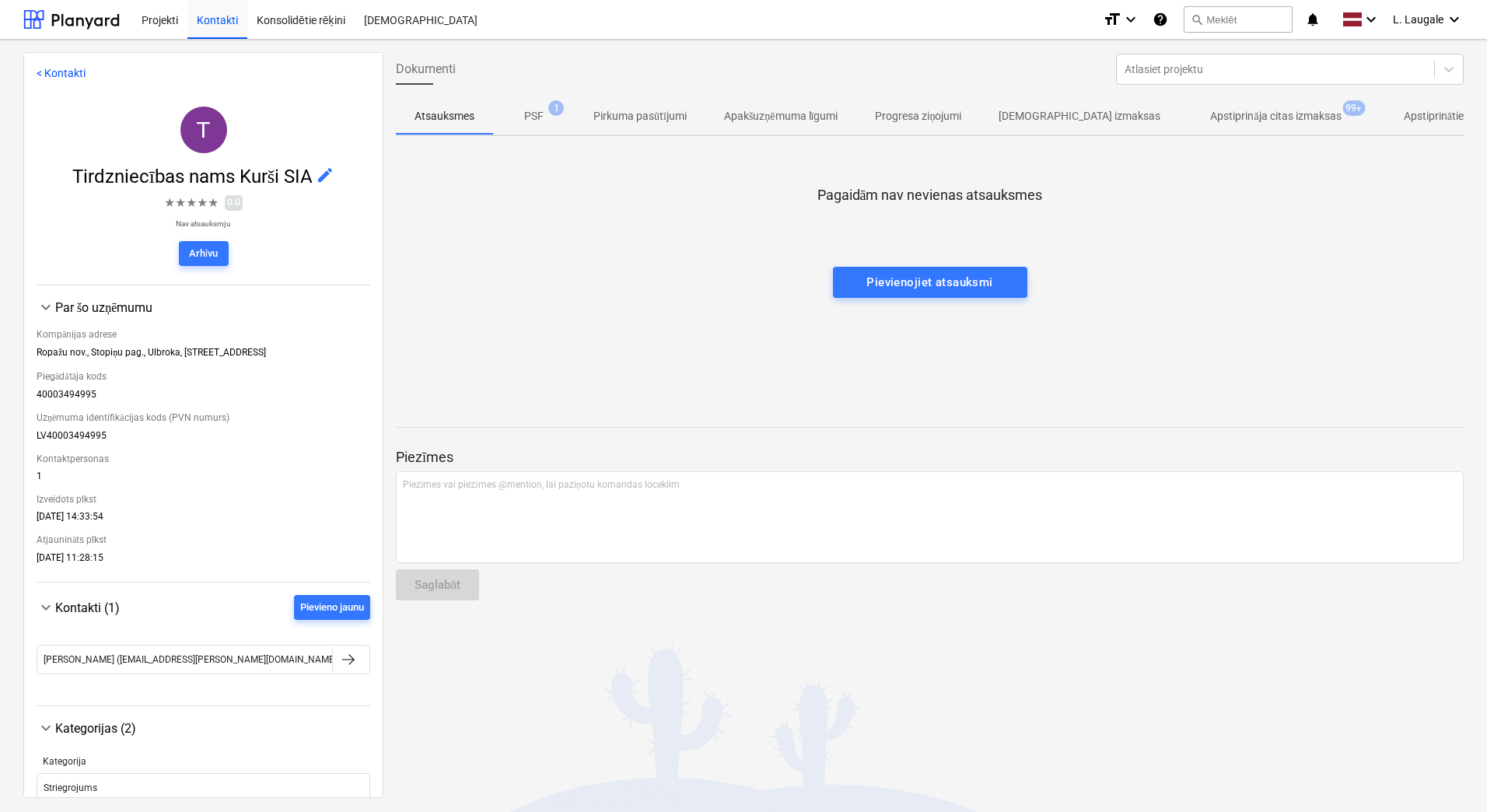
click at [1210, 113] on p "Apstiprināja citas izmaksas" at bounding box center [1275, 116] width 130 height 16
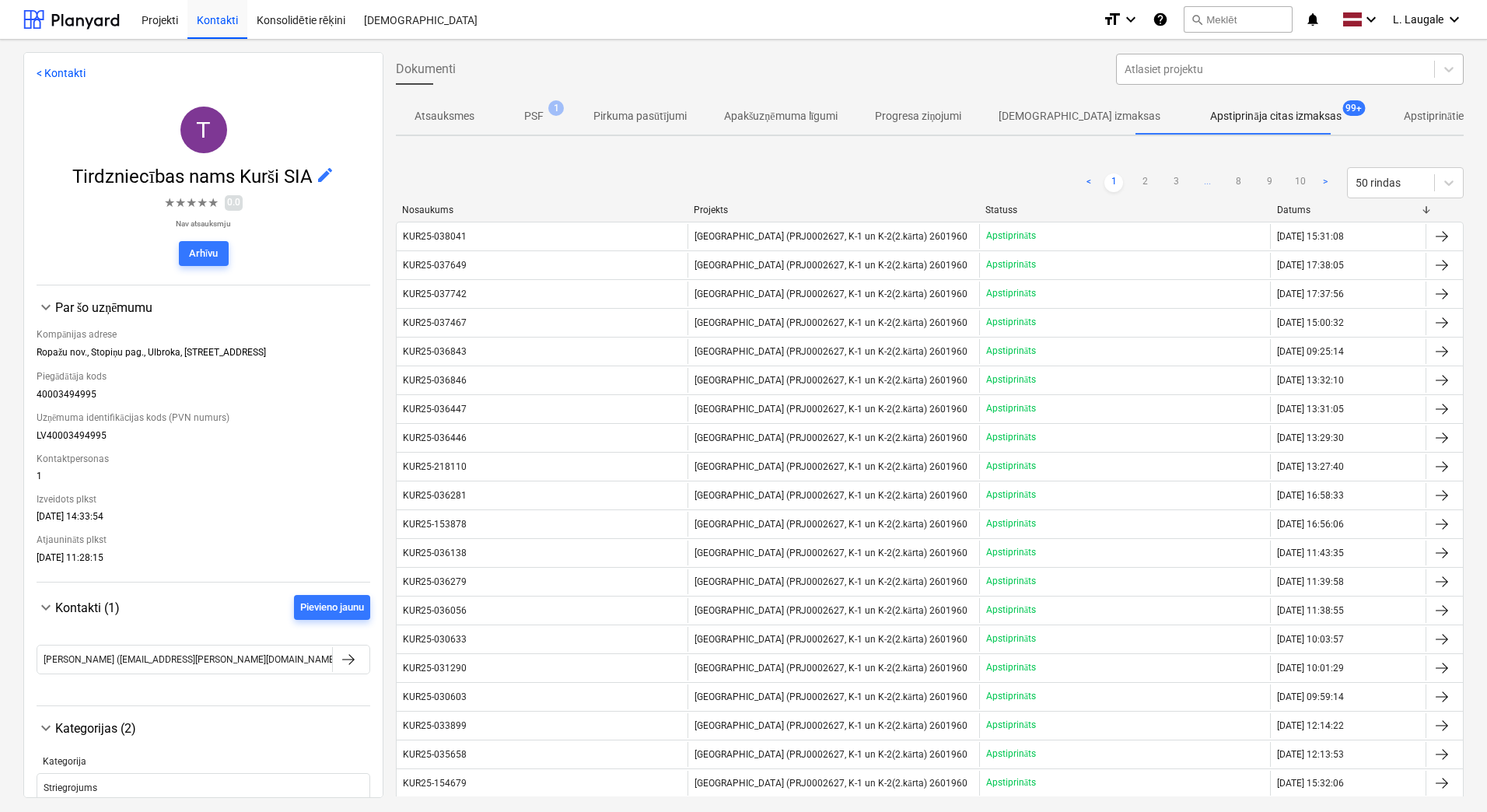
click at [1290, 64] on div at bounding box center [1275, 69] width 302 height 15
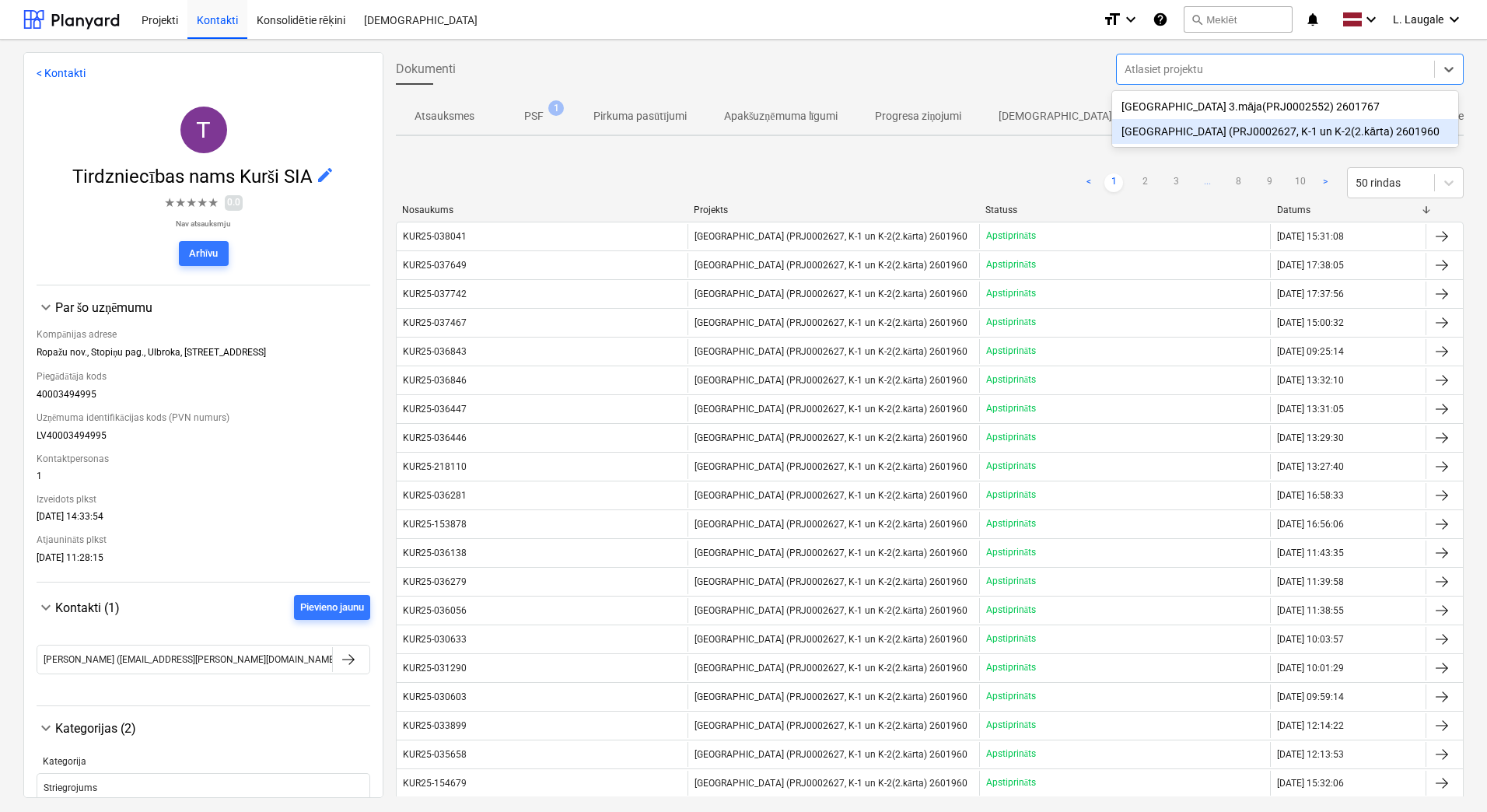
click at [1243, 125] on div "[GEOGRAPHIC_DATA] (PRJ0002627, K-1 un K-2(2.kārta) 2601960" at bounding box center [1285, 131] width 347 height 25
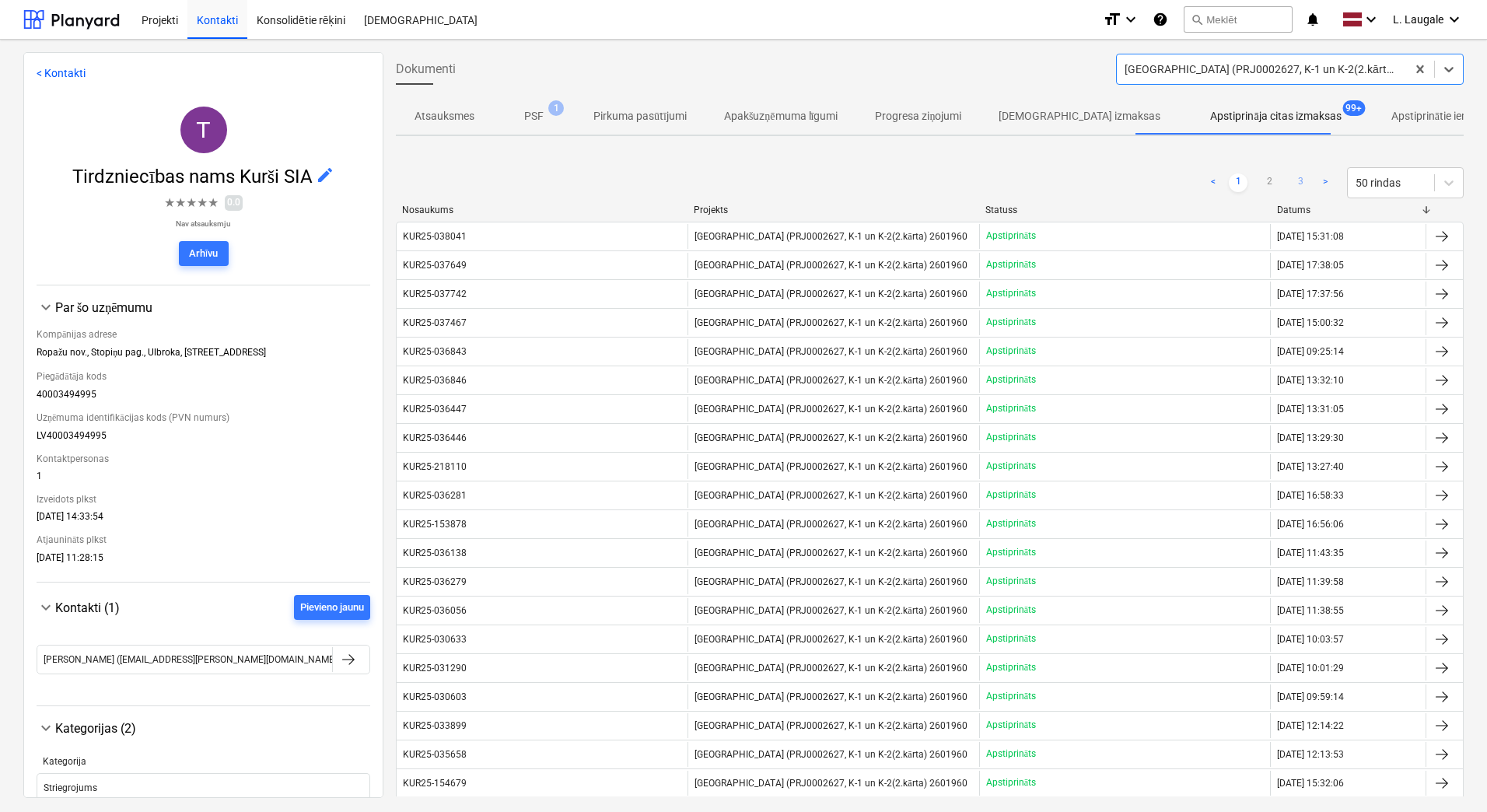
click at [1299, 180] on link "3" at bounding box center [1300, 183] width 19 height 19
click at [1268, 184] on link "2" at bounding box center [1270, 183] width 19 height 19
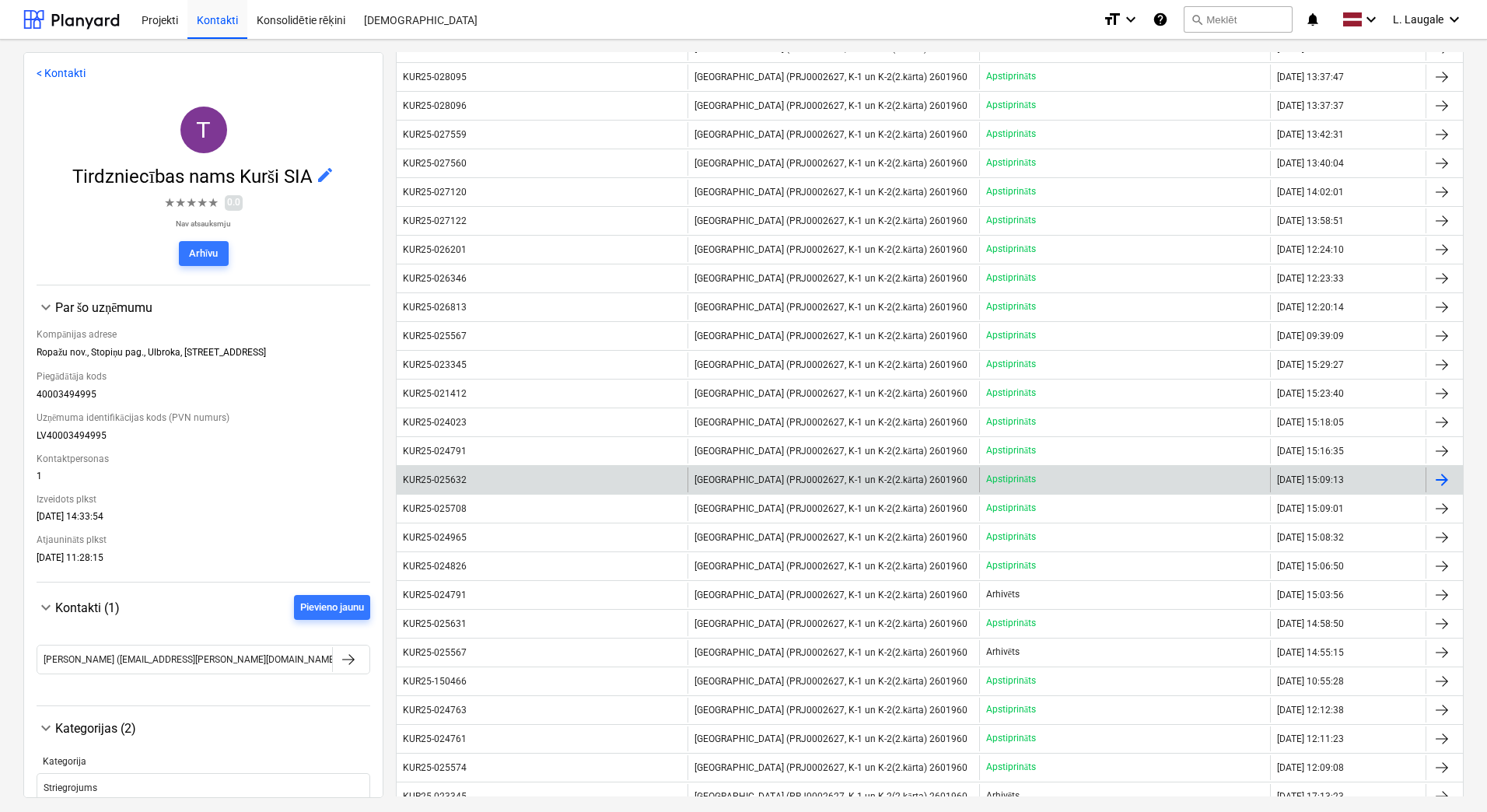
scroll to position [933, 0]
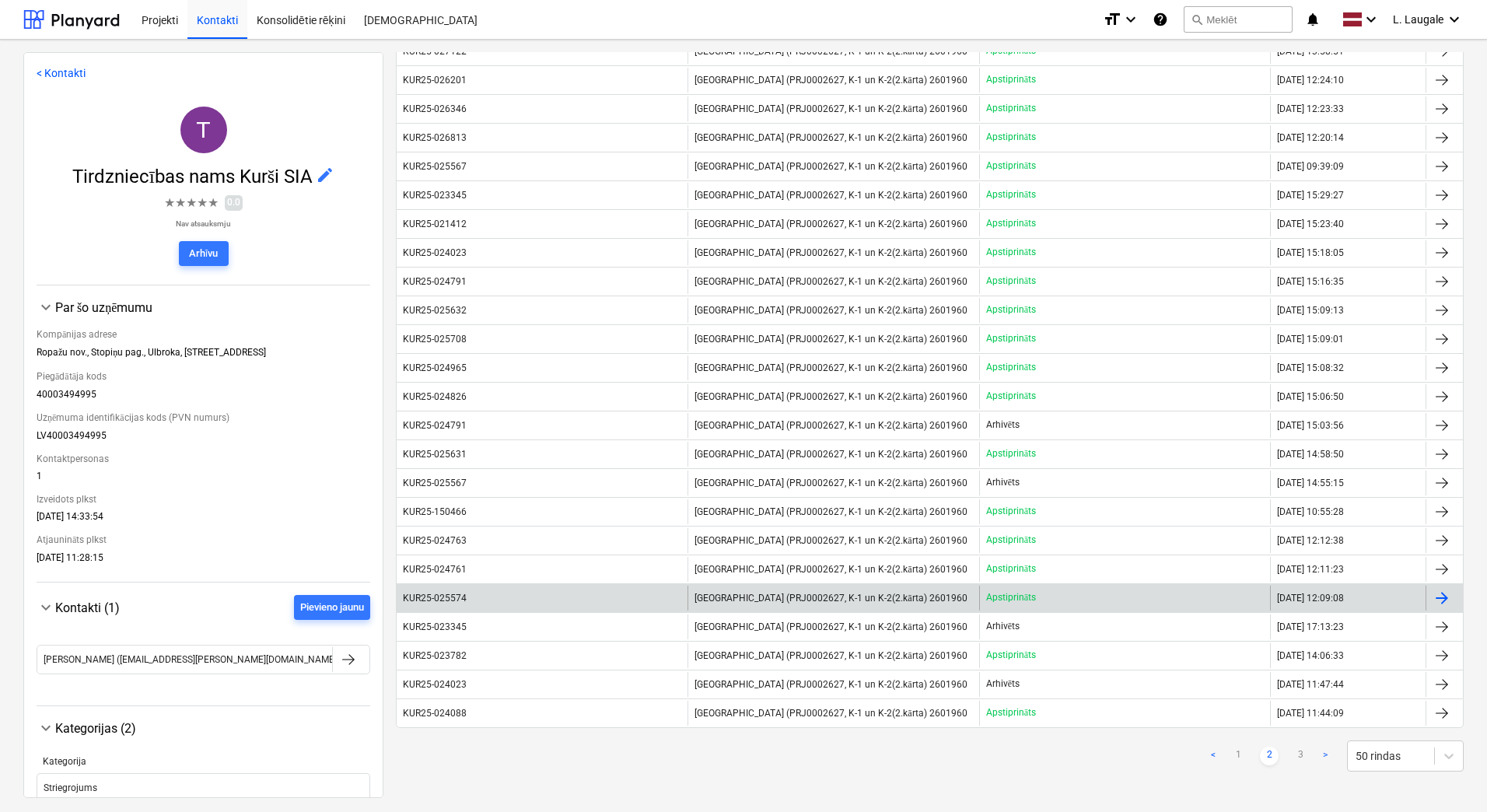
click at [605, 597] on div "KUR25-025574" at bounding box center [543, 598] width 291 height 25
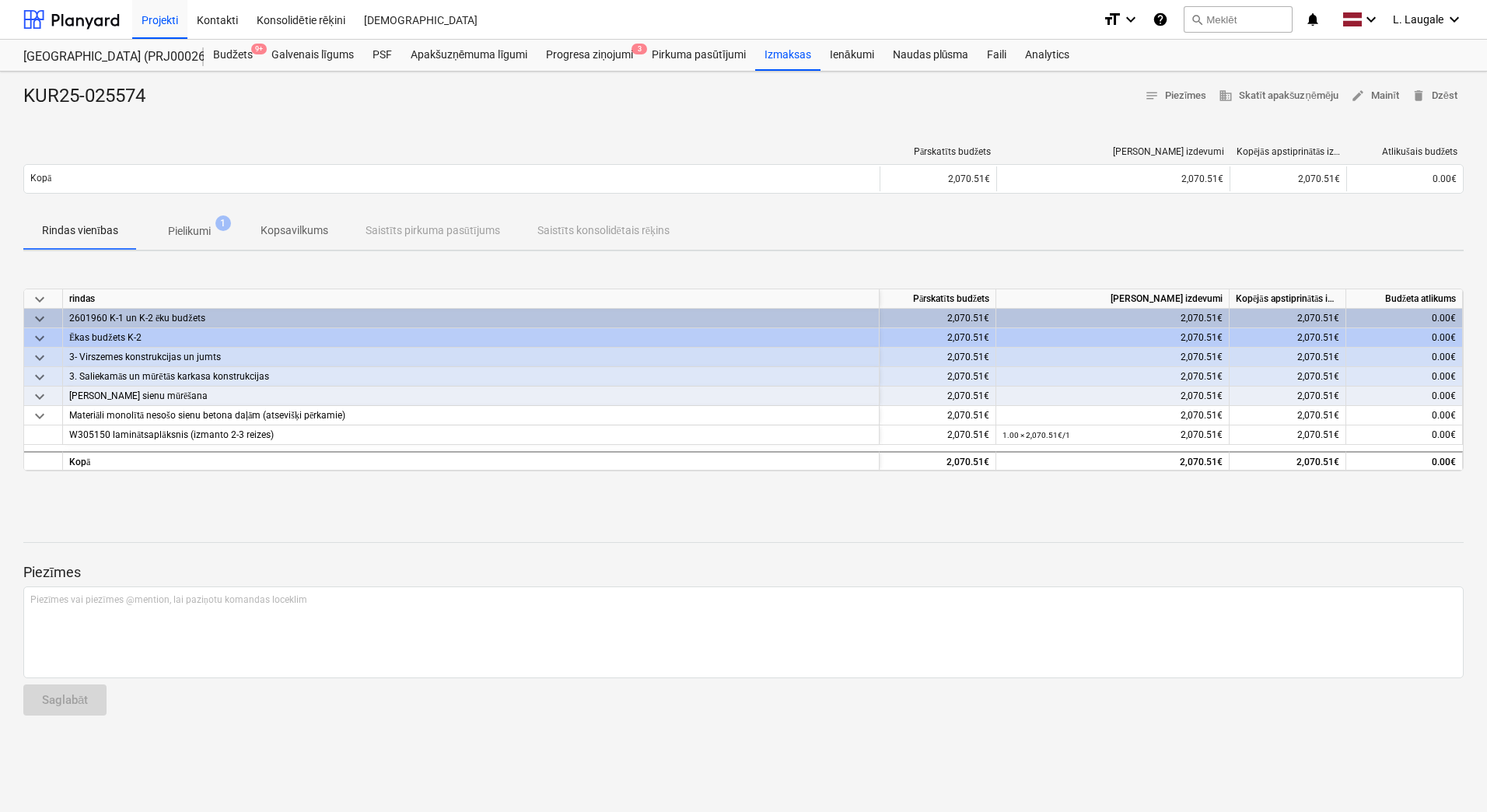
click at [206, 232] on p "Pielikumi" at bounding box center [188, 230] width 43 height 16
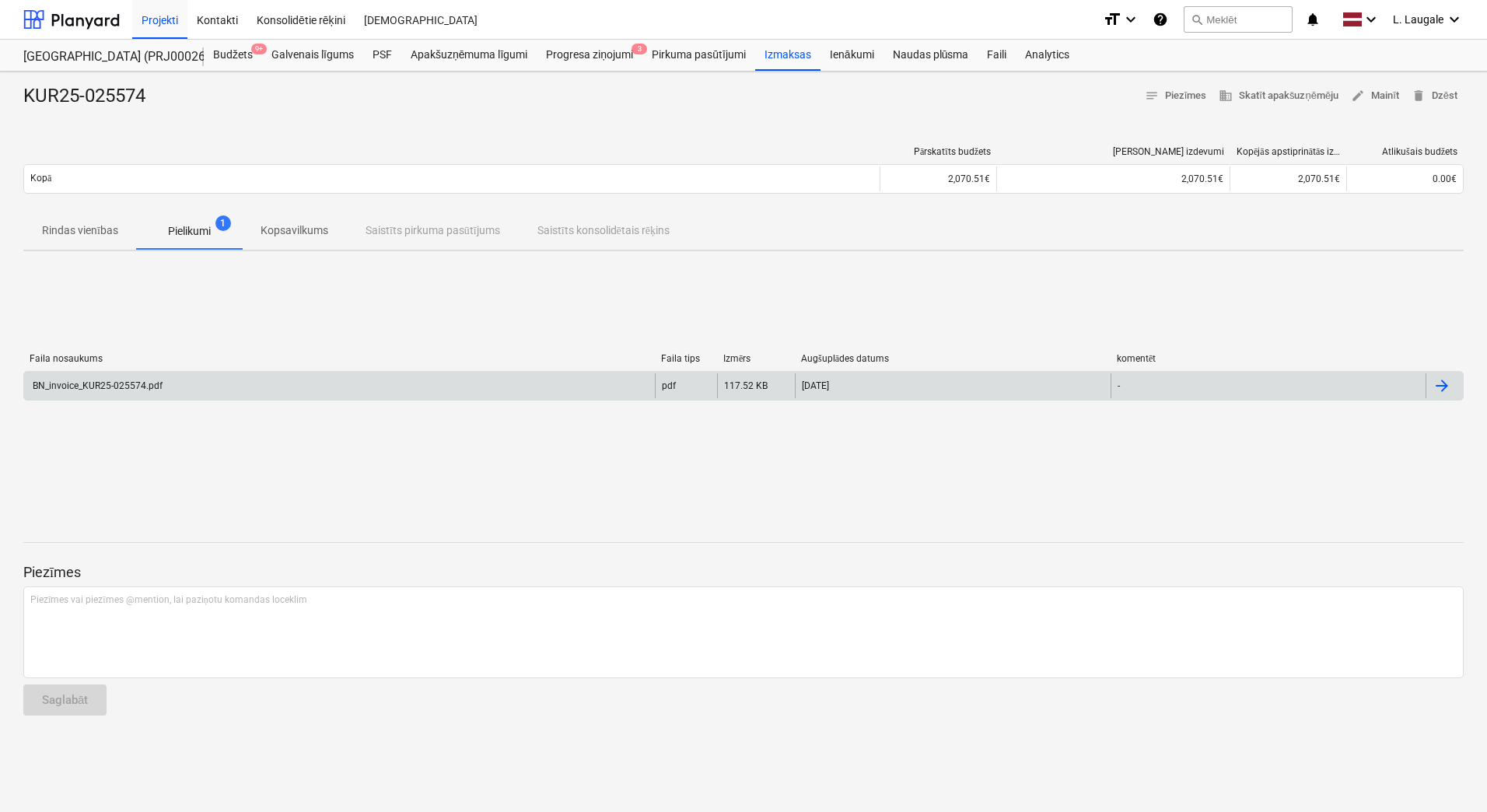
click at [210, 386] on div "BN_invoice_KUR25-025574.pdf" at bounding box center [339, 386] width 631 height 25
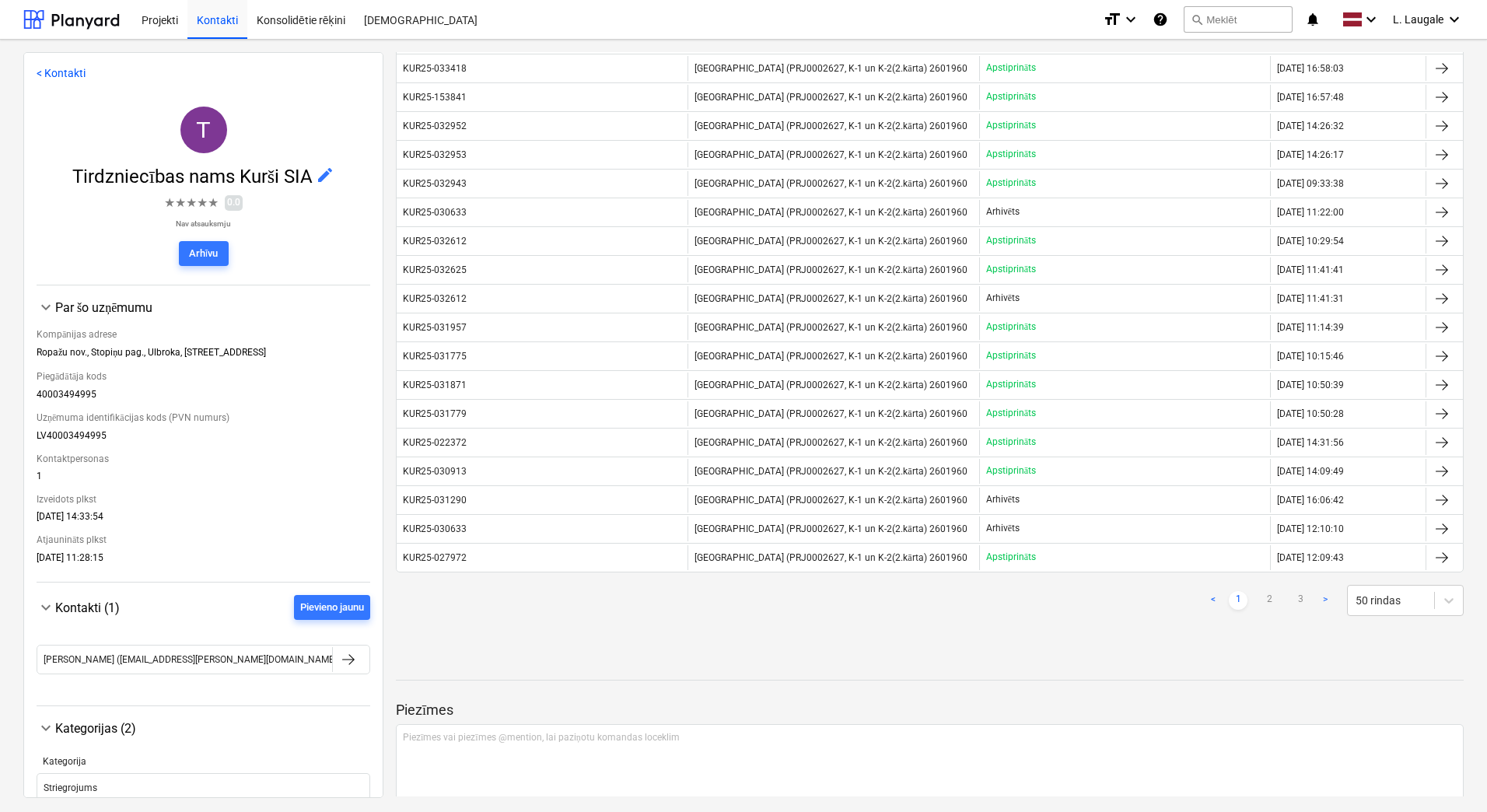
scroll to position [985, 0]
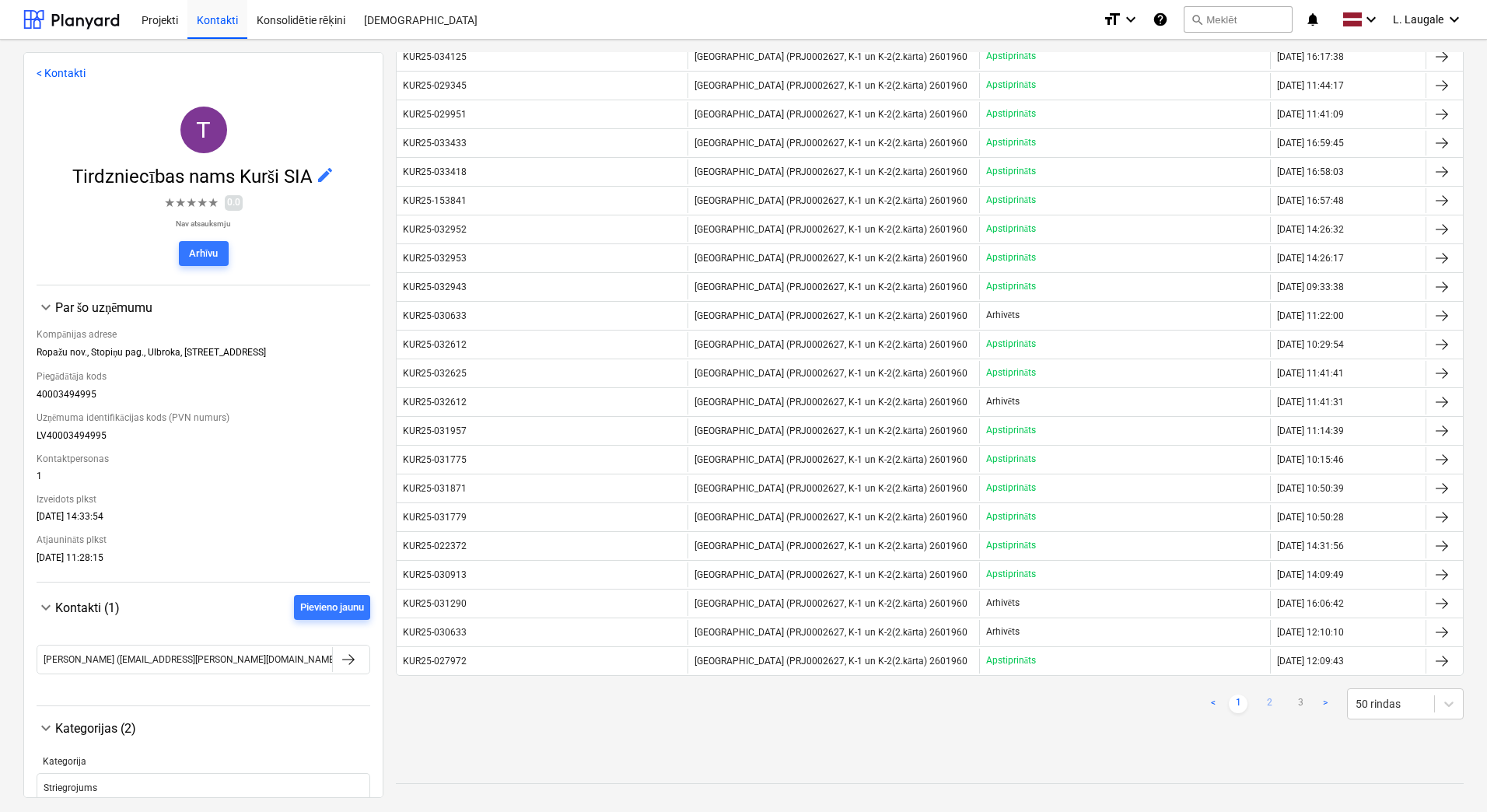
click at [1268, 703] on link "2" at bounding box center [1270, 704] width 19 height 19
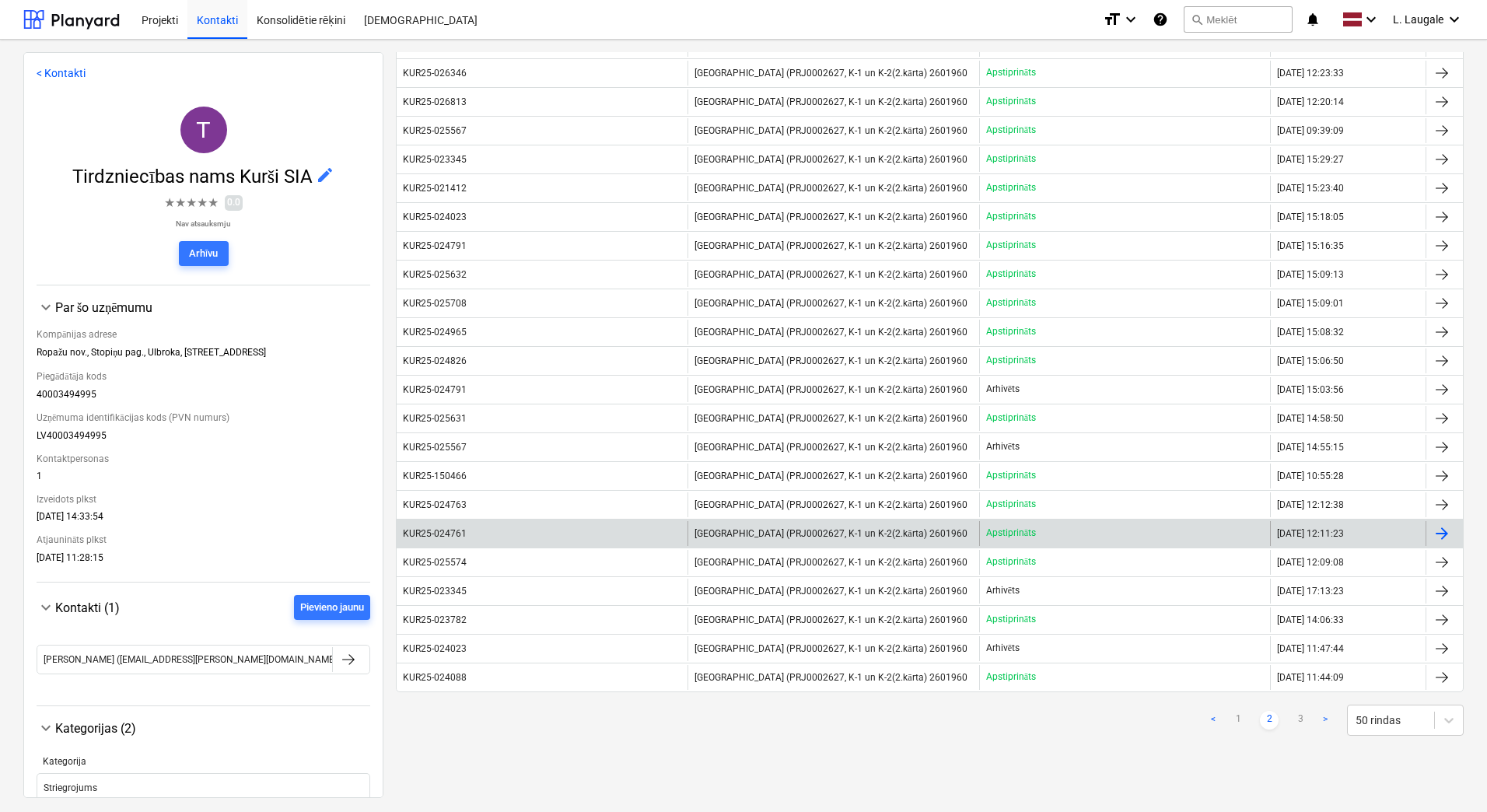
scroll to position [950, 0]
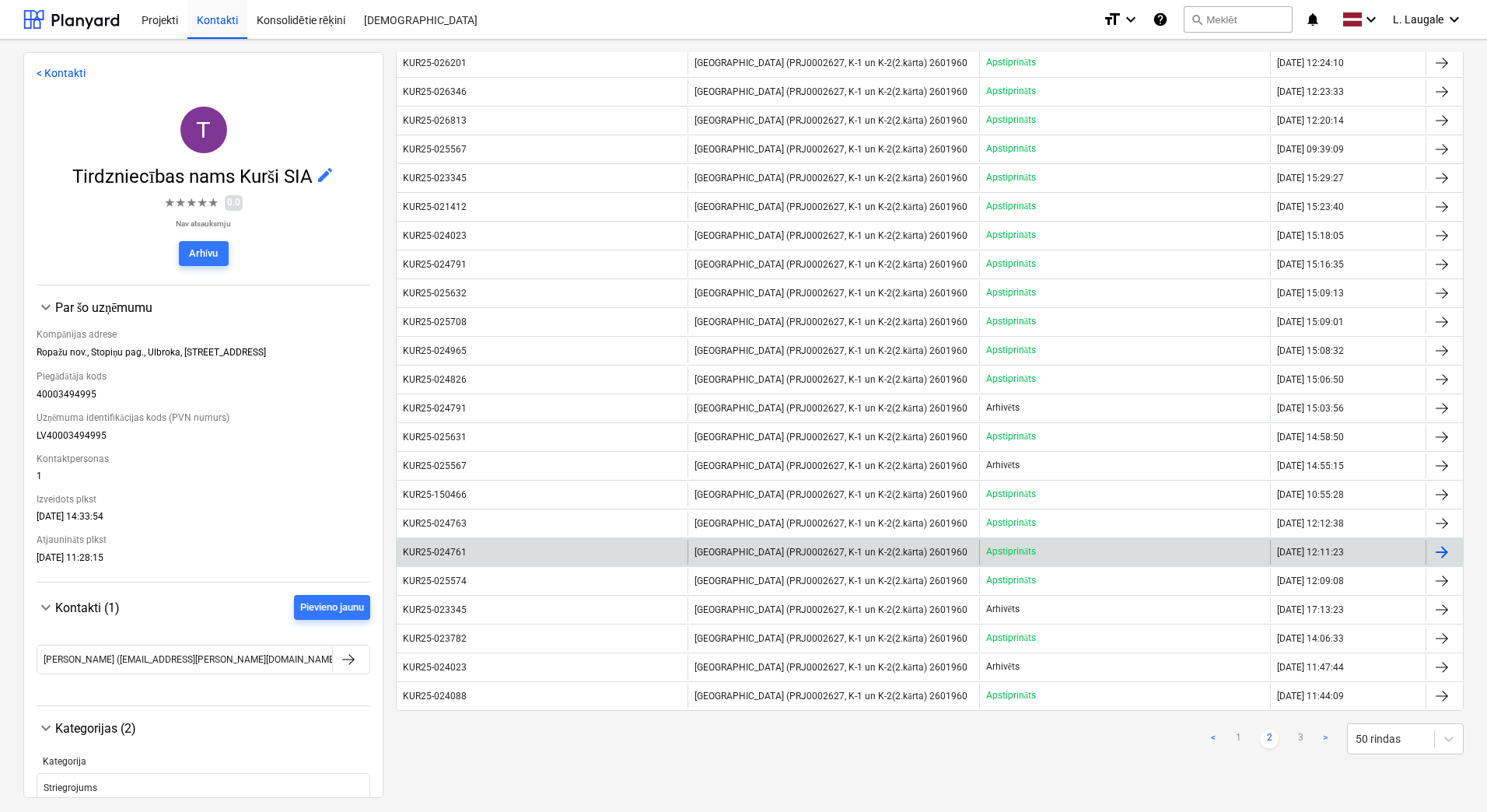
click at [553, 552] on div "KUR25-024761" at bounding box center [543, 552] width 291 height 25
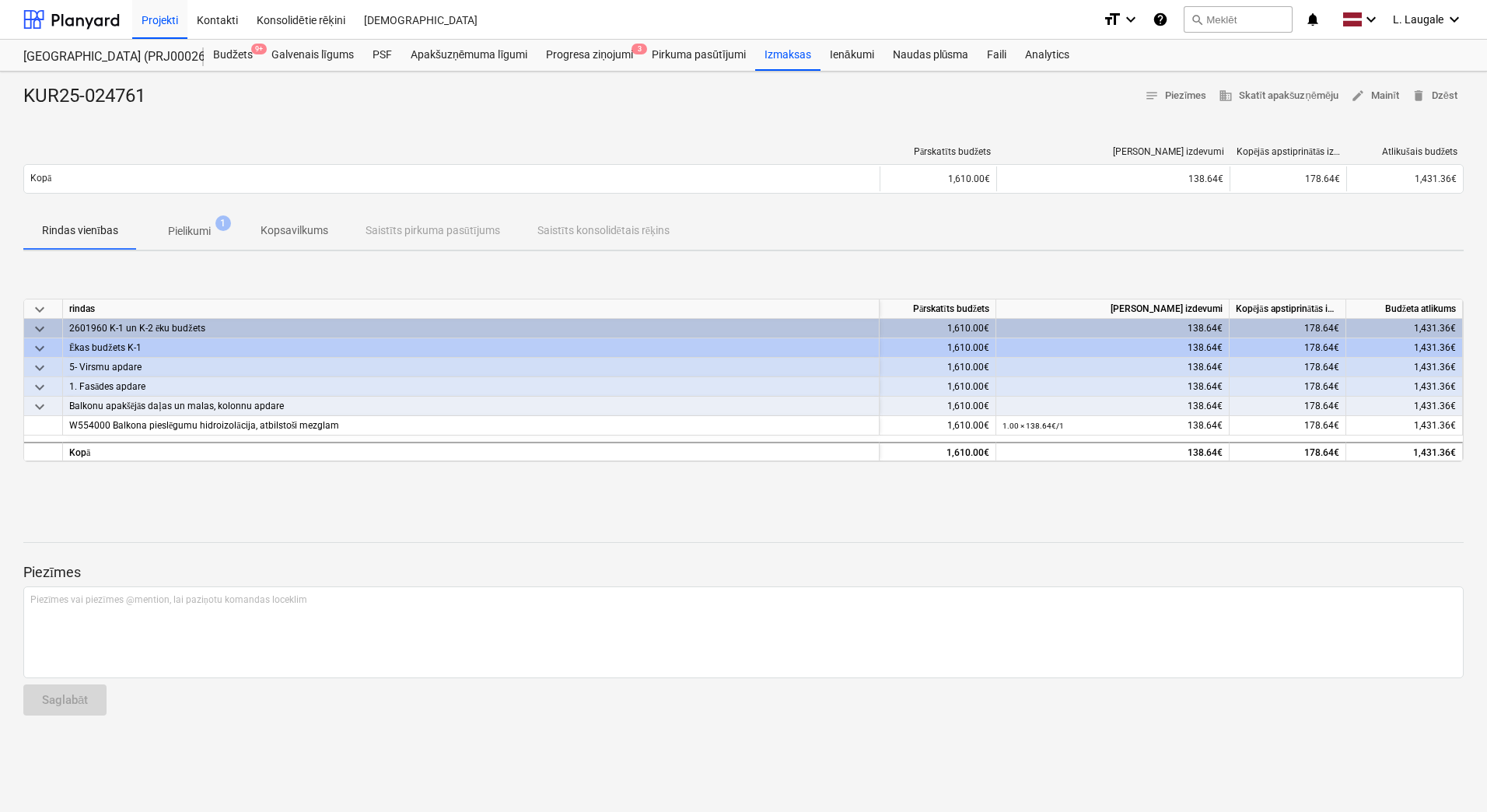
click at [195, 235] on p "Pielikumi" at bounding box center [188, 230] width 43 height 16
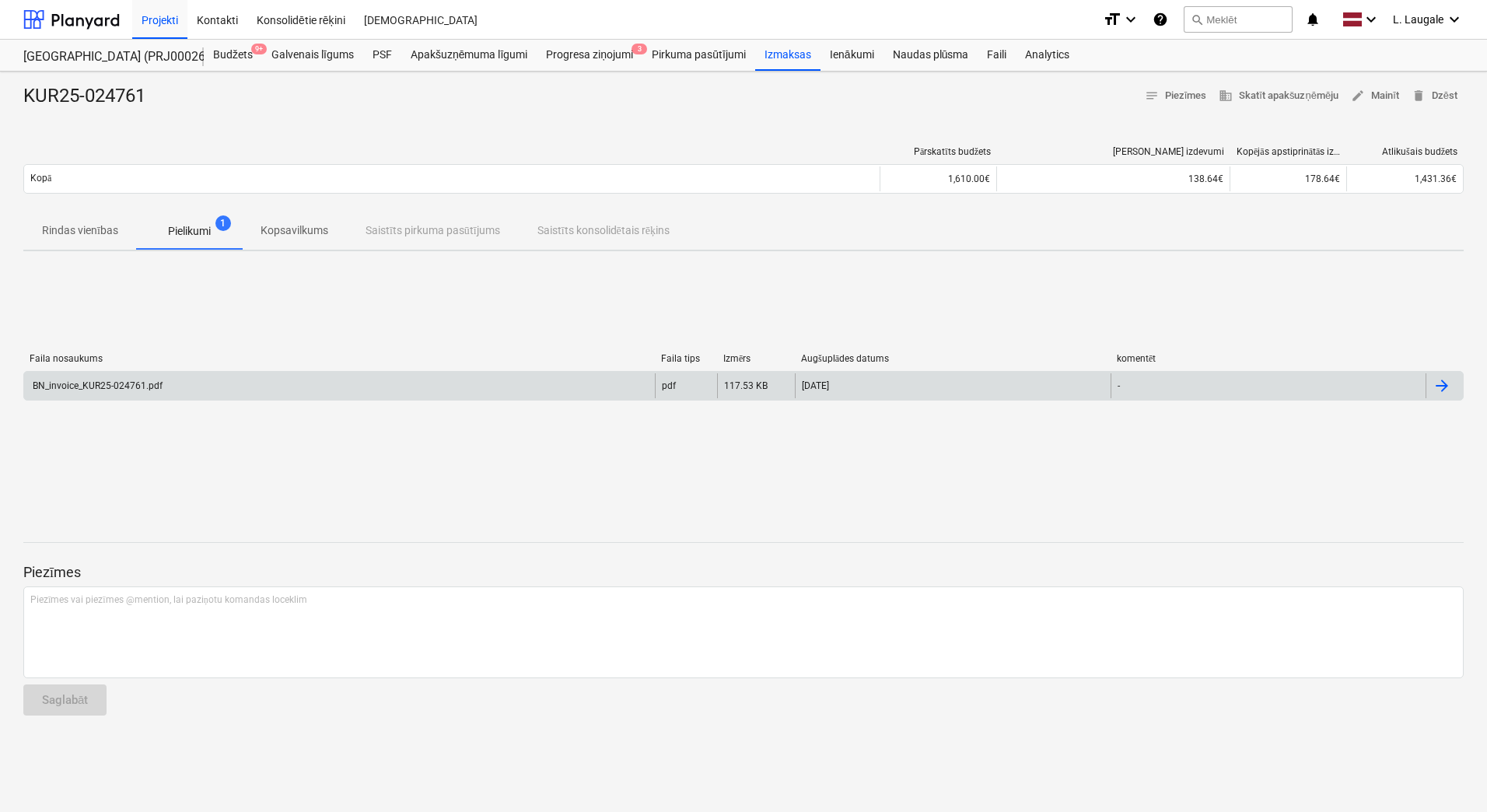
click at [207, 397] on div "BN_invoice_KUR25-024761.pdf" at bounding box center [339, 386] width 631 height 25
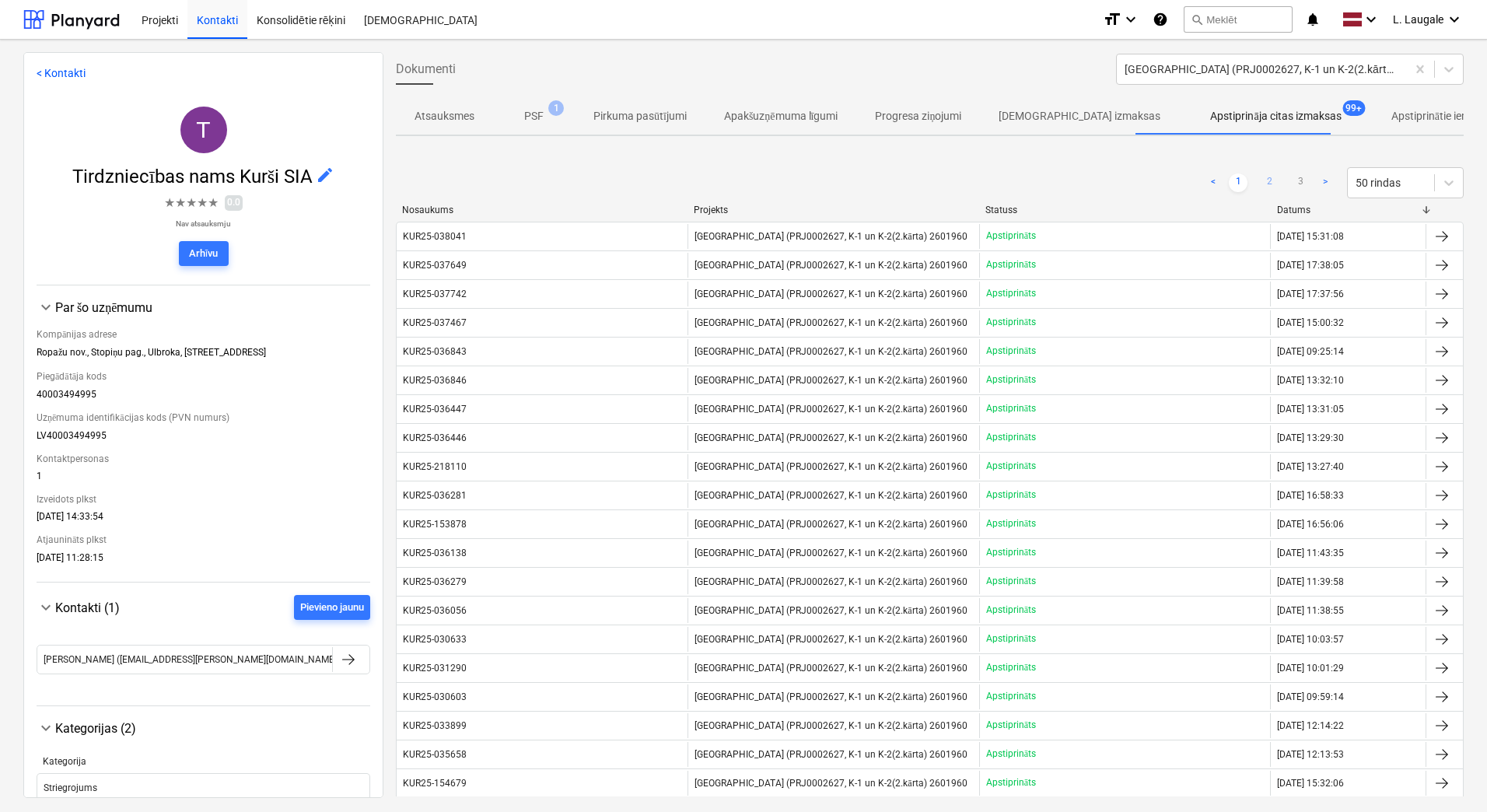
click at [1263, 181] on link "2" at bounding box center [1270, 183] width 19 height 19
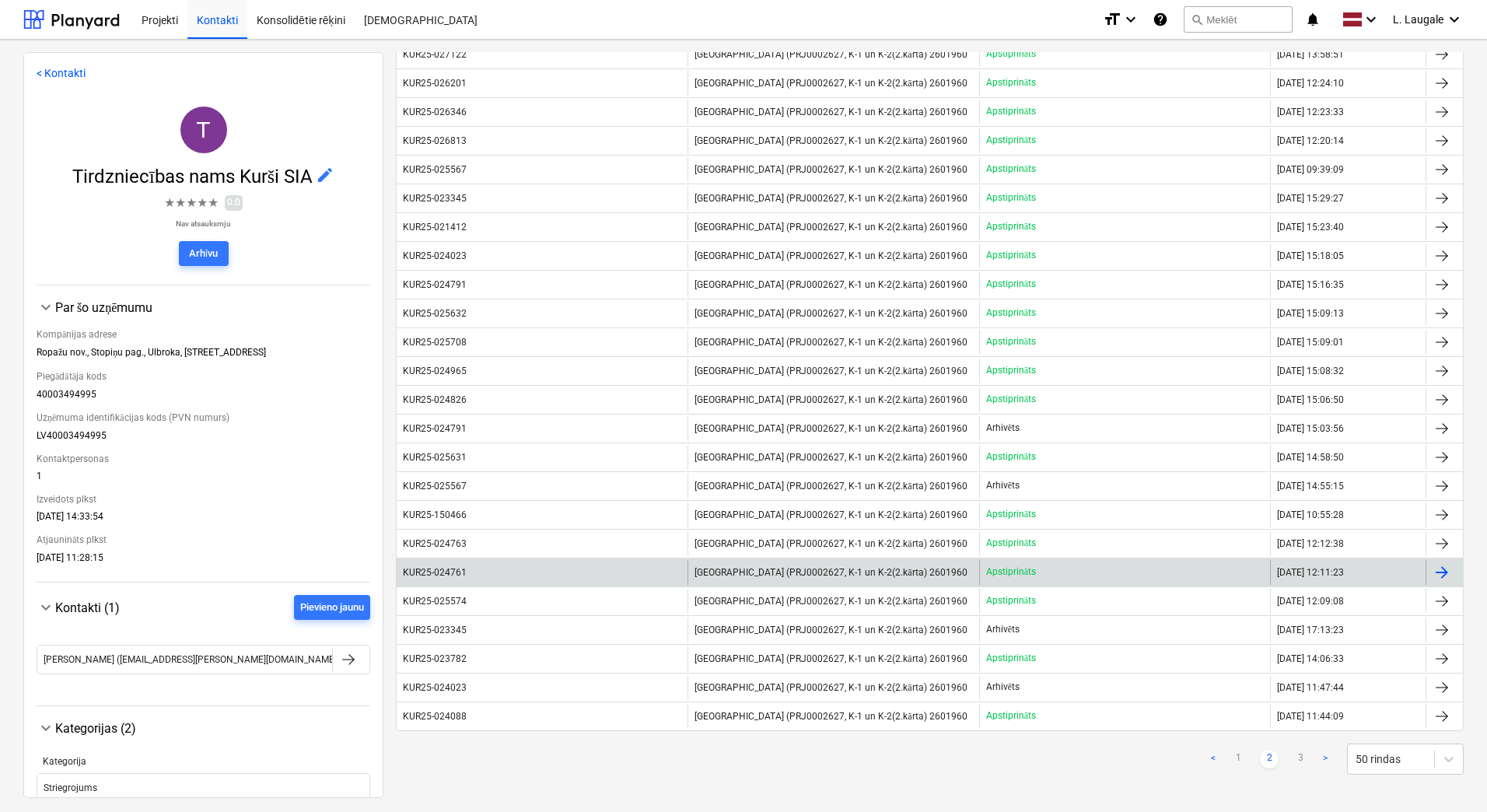
scroll to position [933, 0]
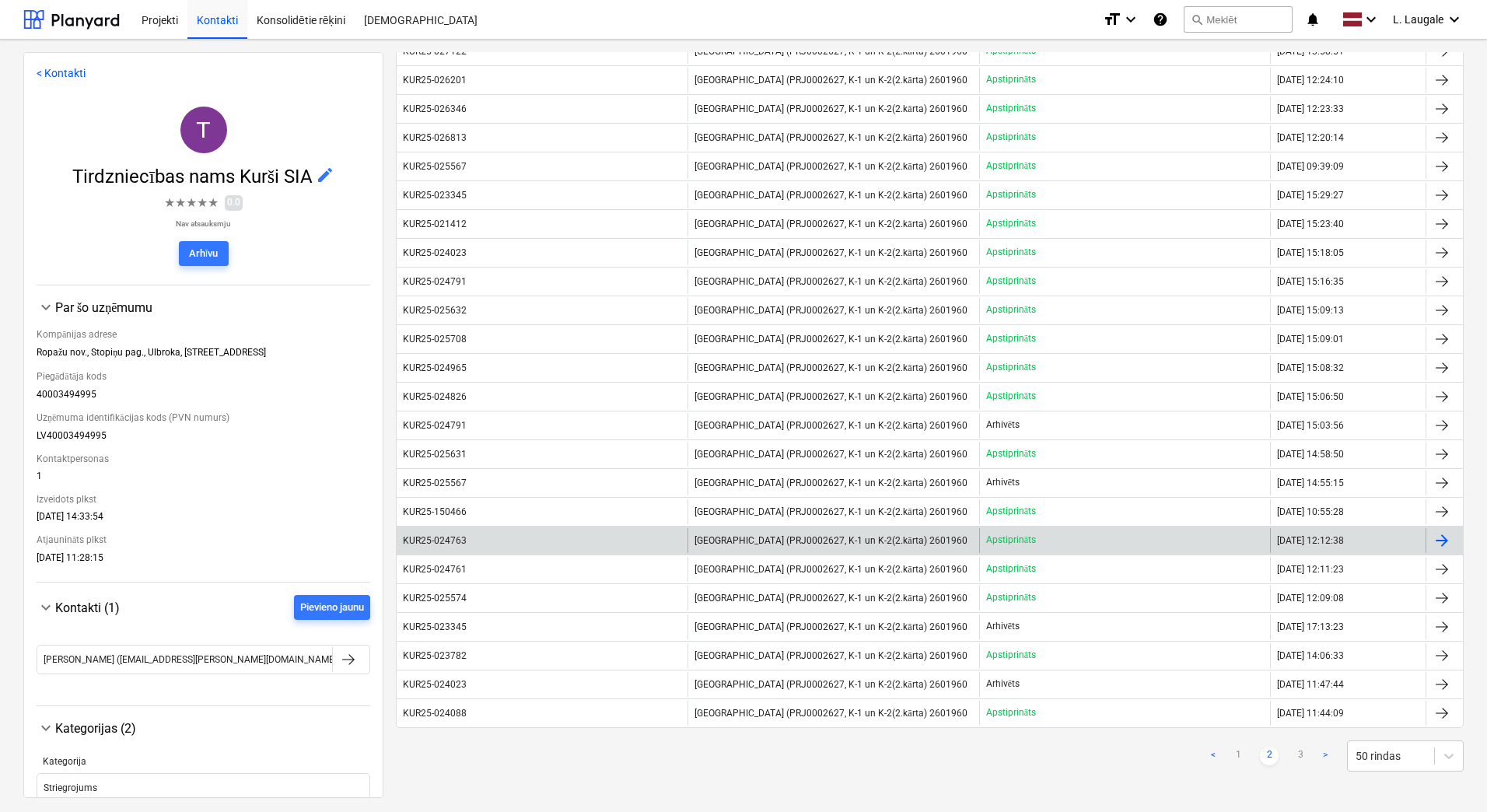
click at [616, 536] on div "KUR25-024763" at bounding box center [543, 541] width 291 height 25
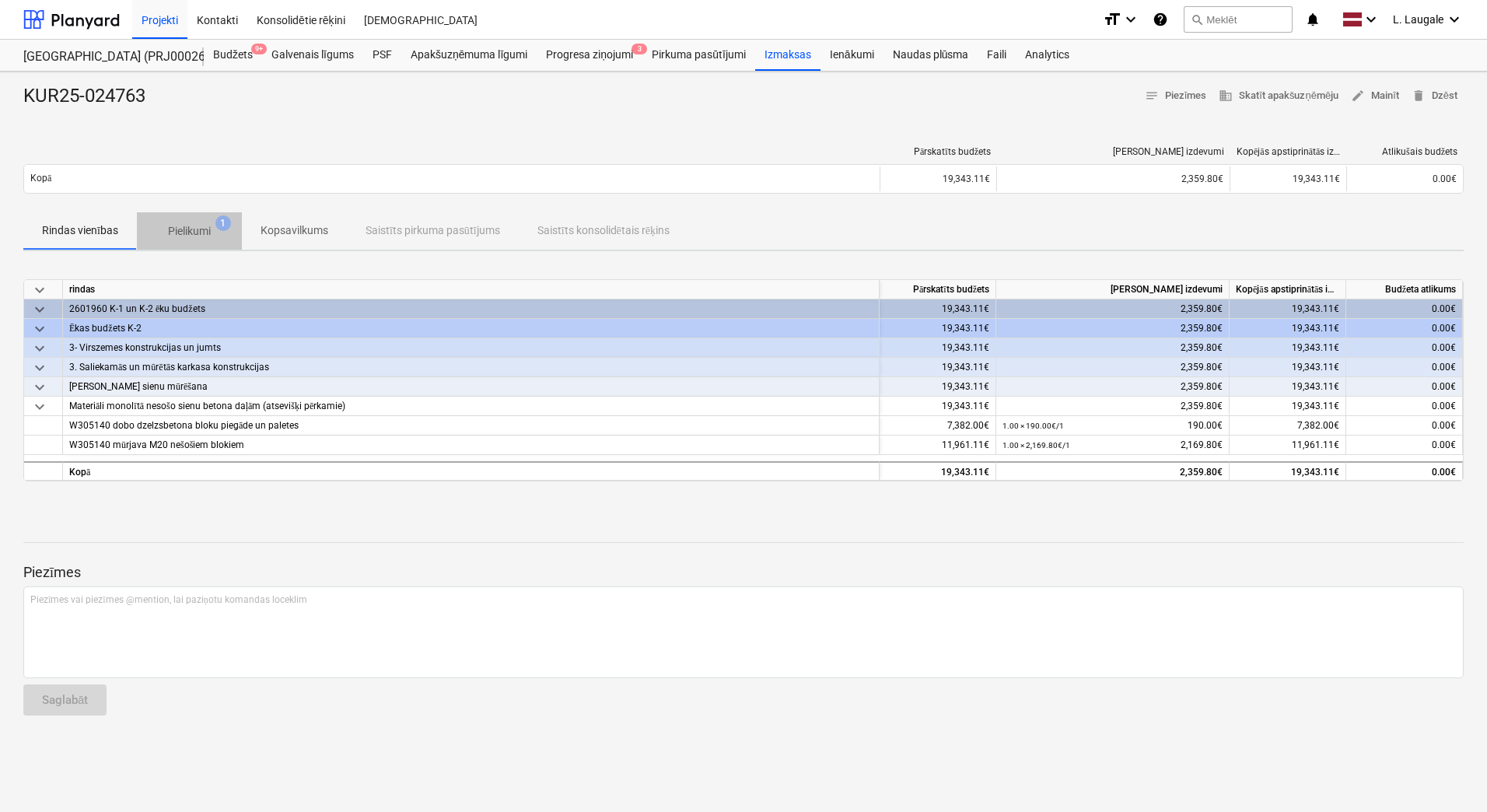
click at [201, 239] on p "Pielikumi" at bounding box center [188, 230] width 43 height 16
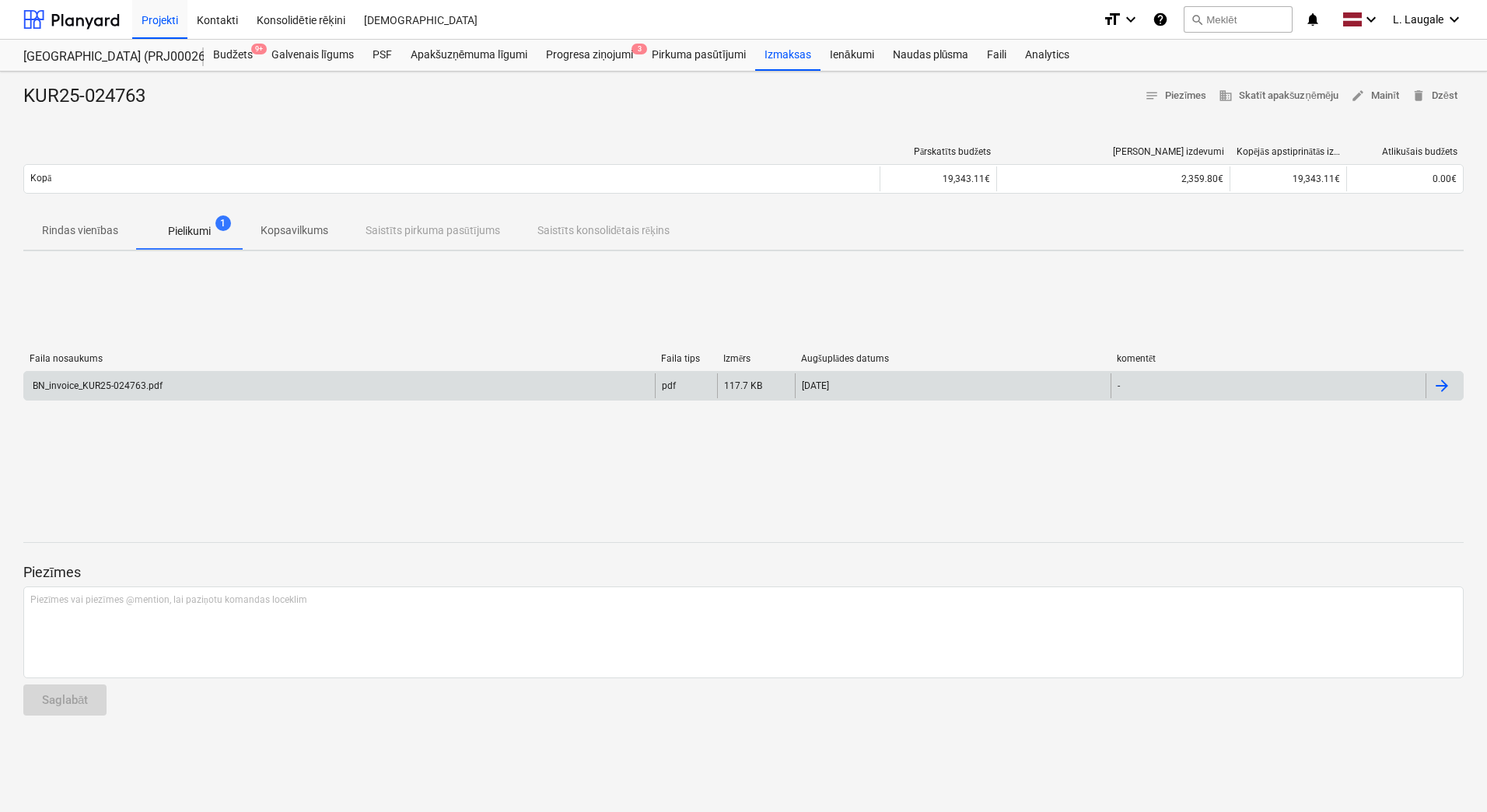
click at [257, 379] on div "BN_invoice_KUR25-024763.pdf" at bounding box center [339, 386] width 631 height 25
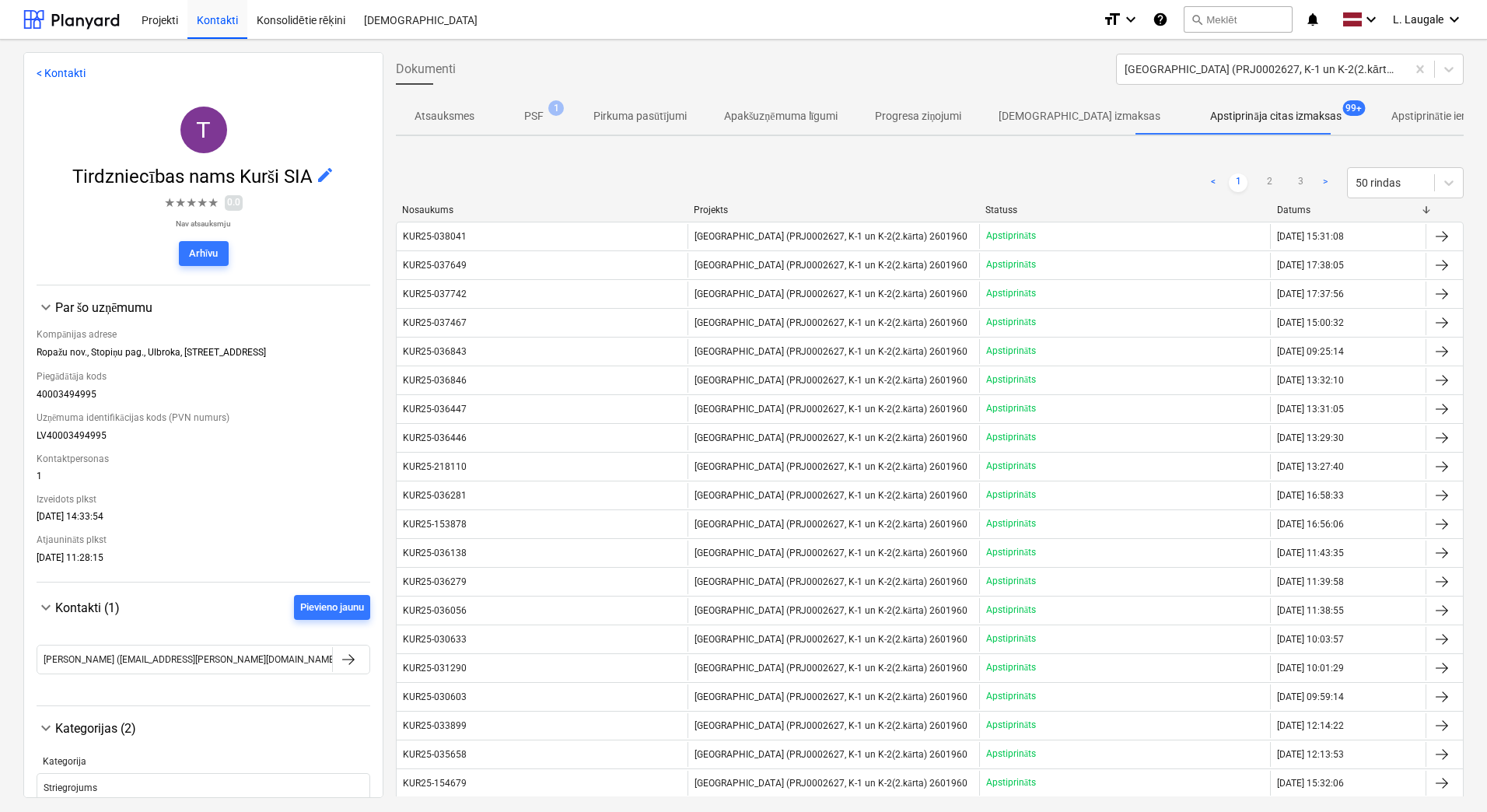
drag, startPoint x: 1268, startPoint y: 189, endPoint x: 1188, endPoint y: 208, distance: 82.2
click at [1268, 189] on link "2" at bounding box center [1270, 183] width 19 height 19
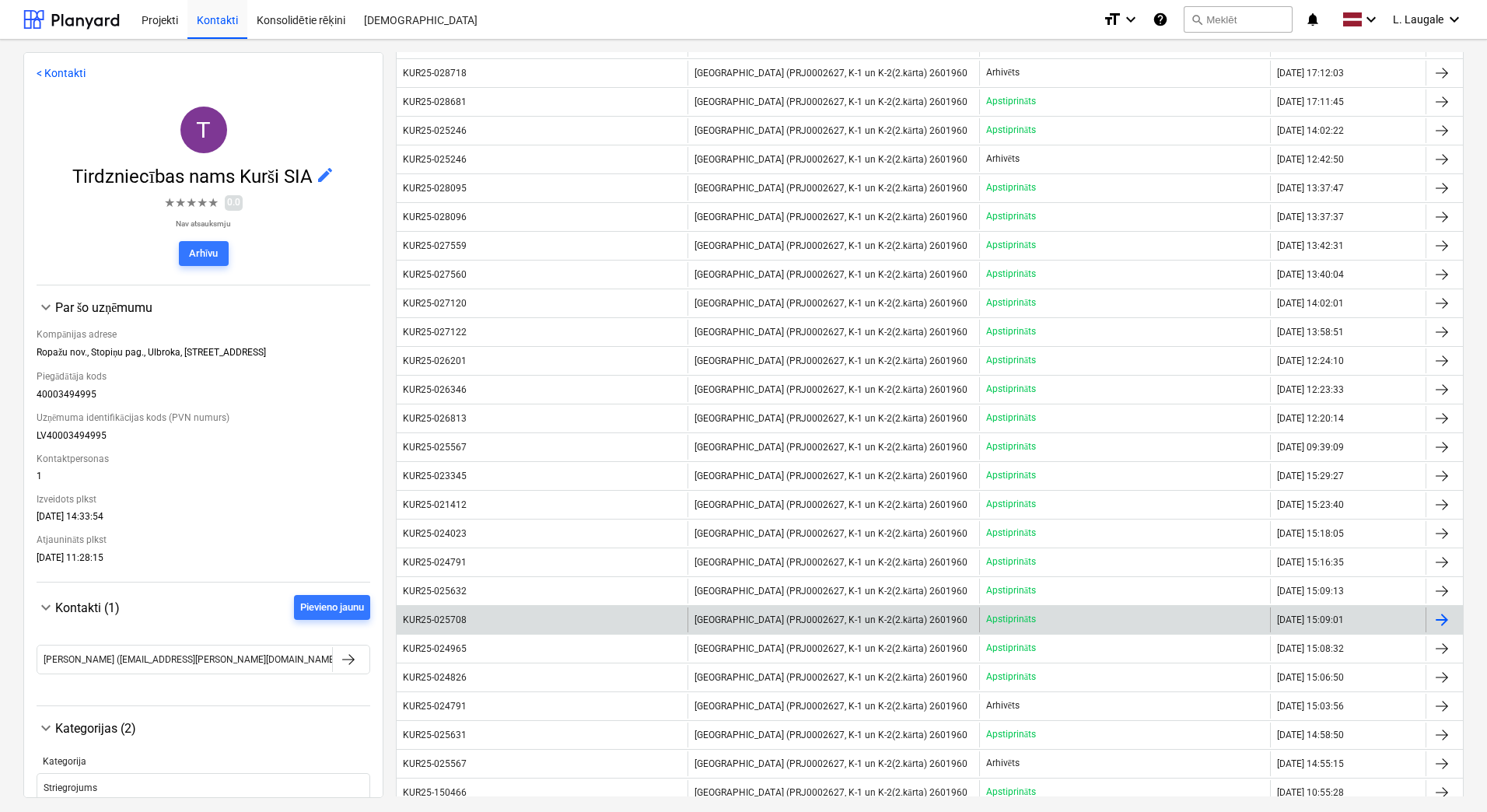
scroll to position [778, 0]
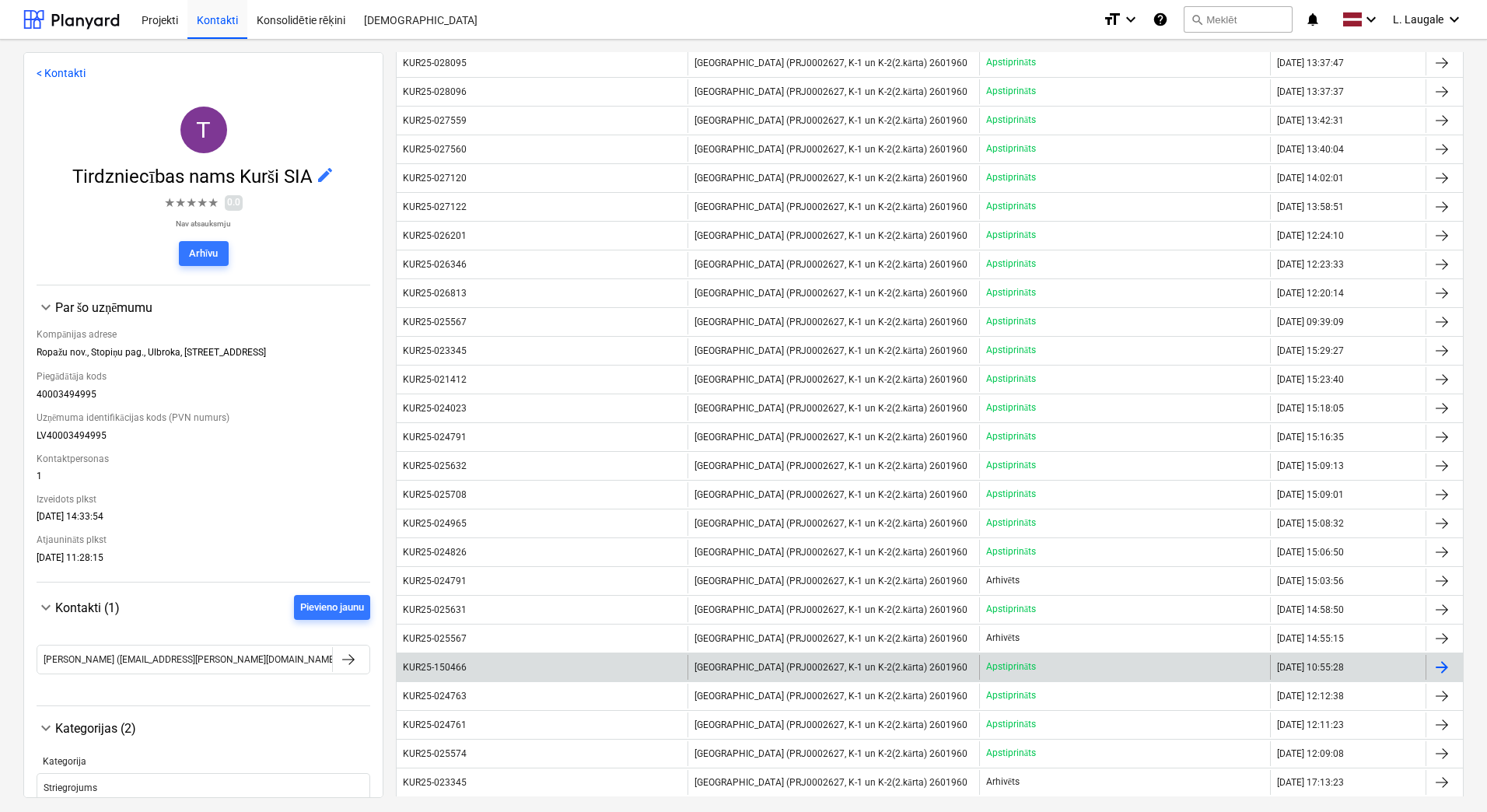
click at [518, 672] on div "KUR25-150466" at bounding box center [543, 667] width 291 height 25
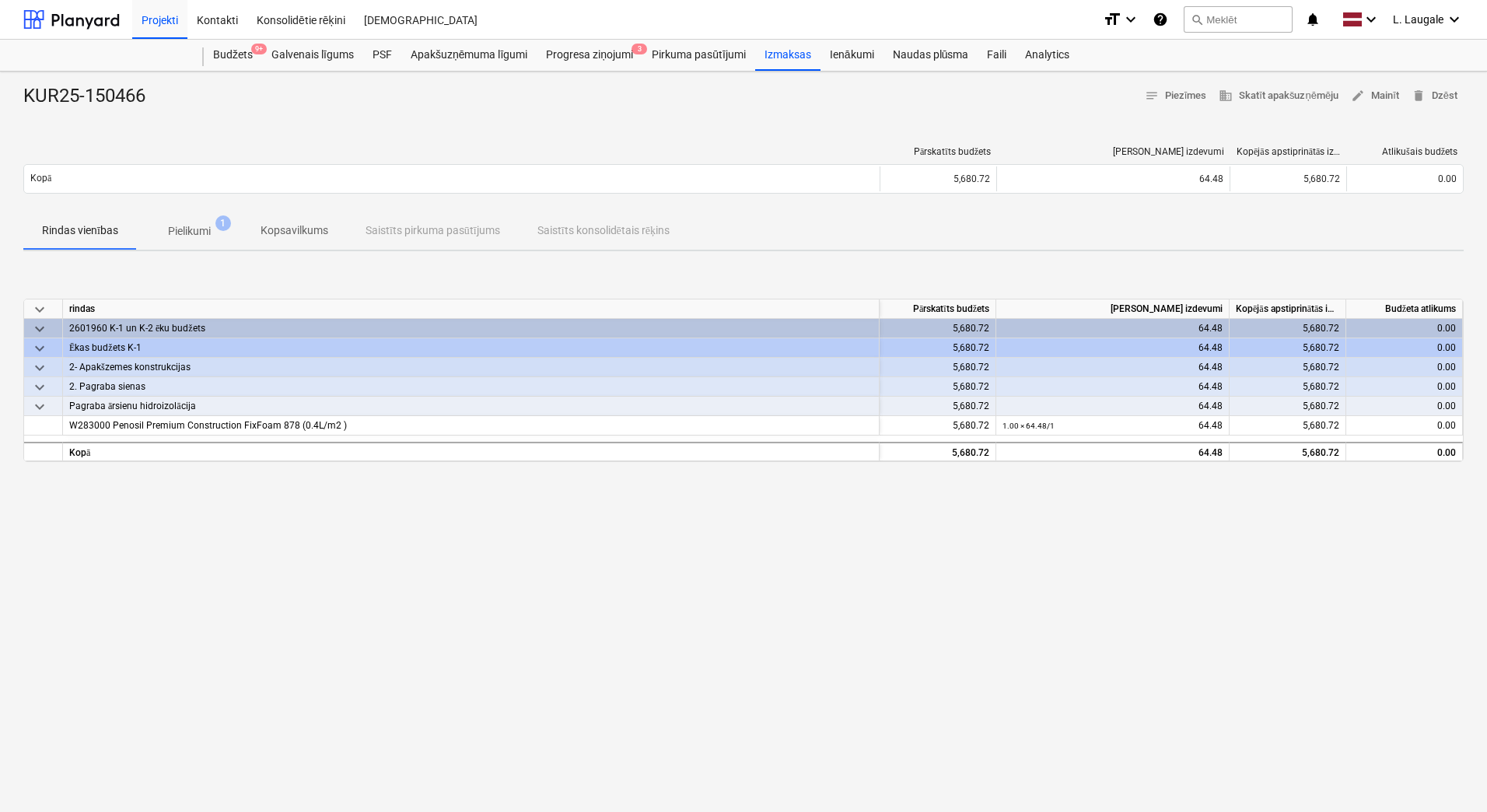
click at [179, 226] on p "Pielikumi" at bounding box center [188, 230] width 43 height 16
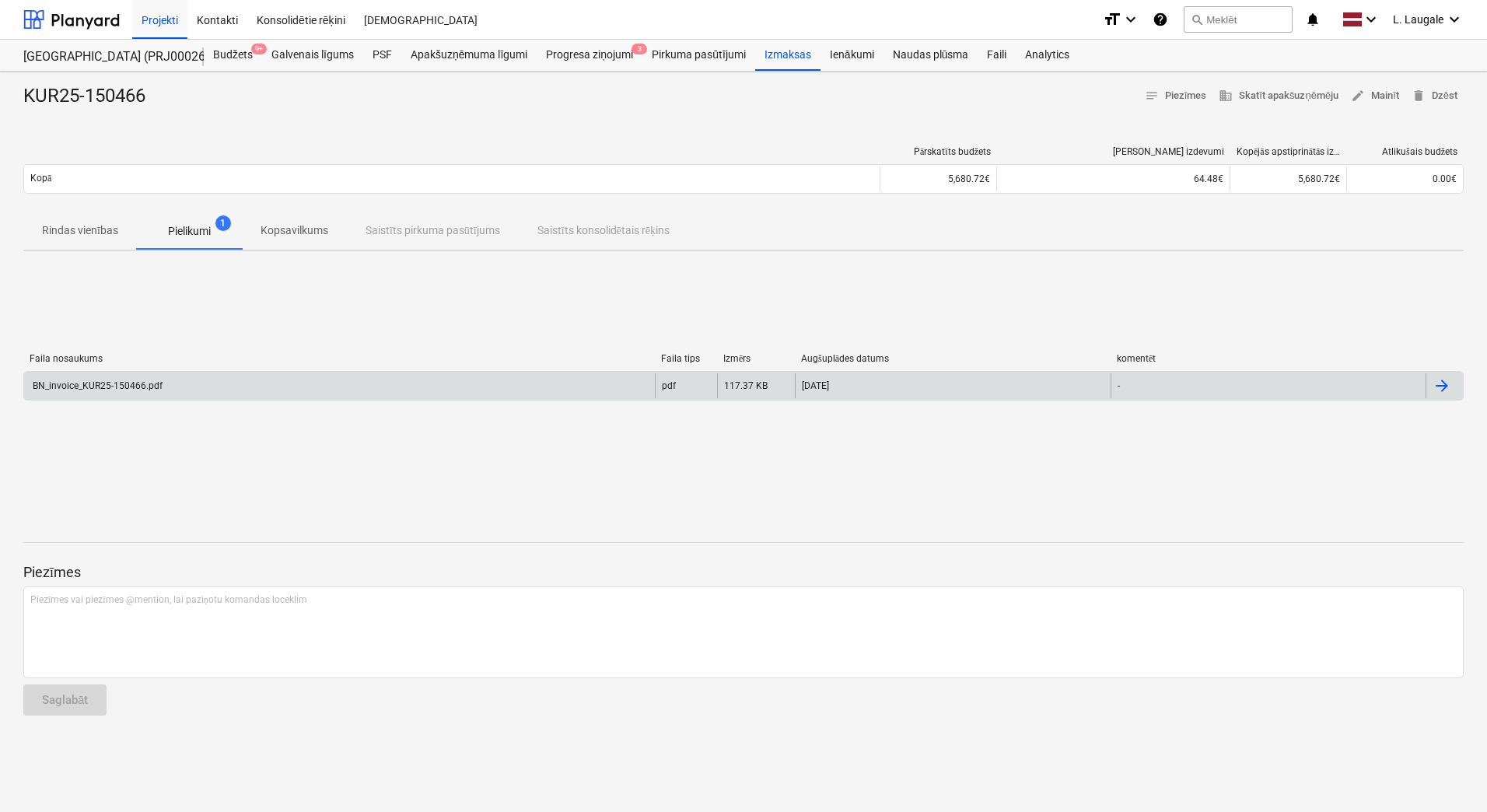
click at [226, 388] on div "BN_invoice_KUR25-150466.pdf" at bounding box center [339, 386] width 631 height 25
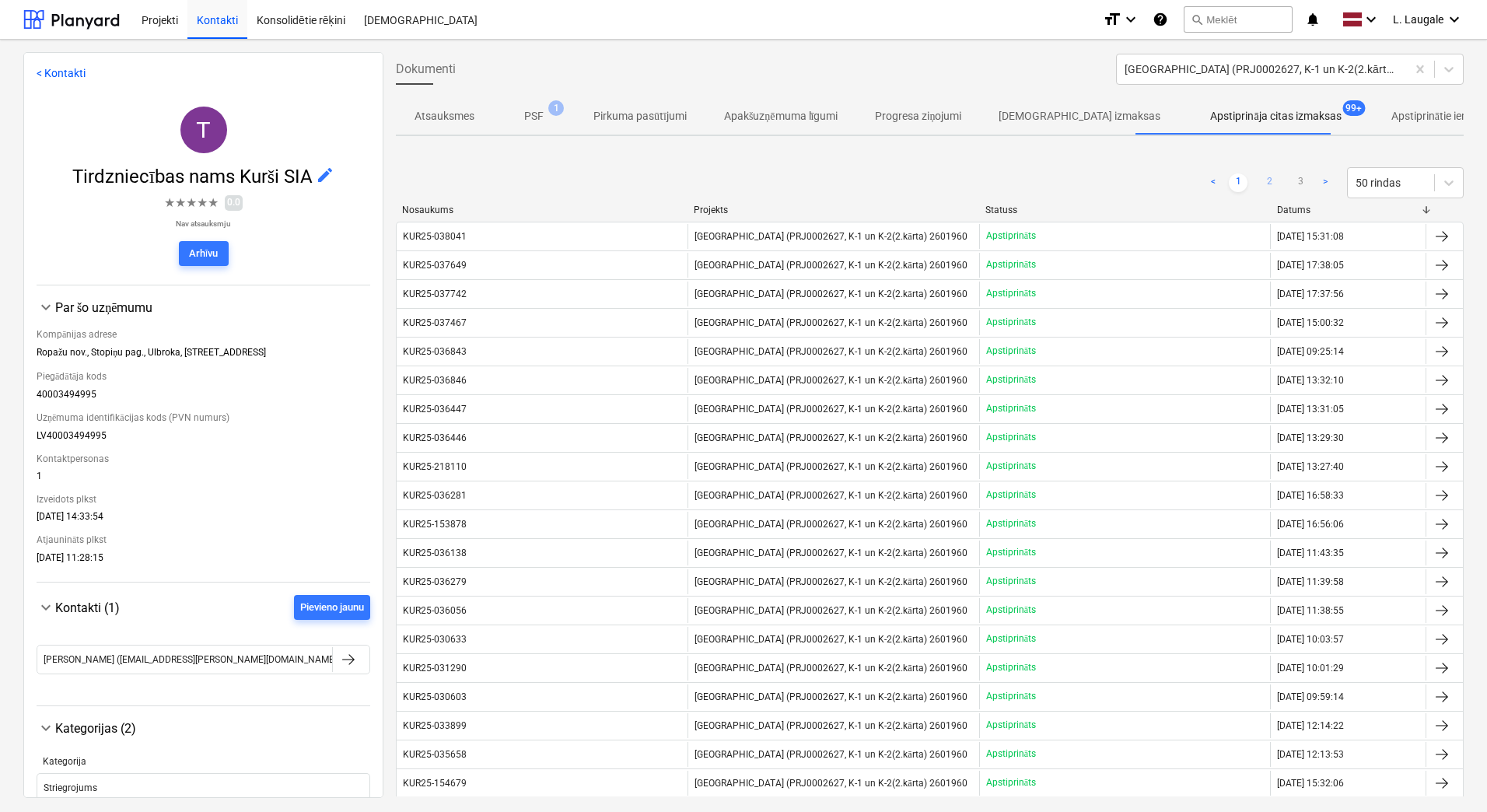
click at [1271, 186] on link "2" at bounding box center [1270, 183] width 19 height 19
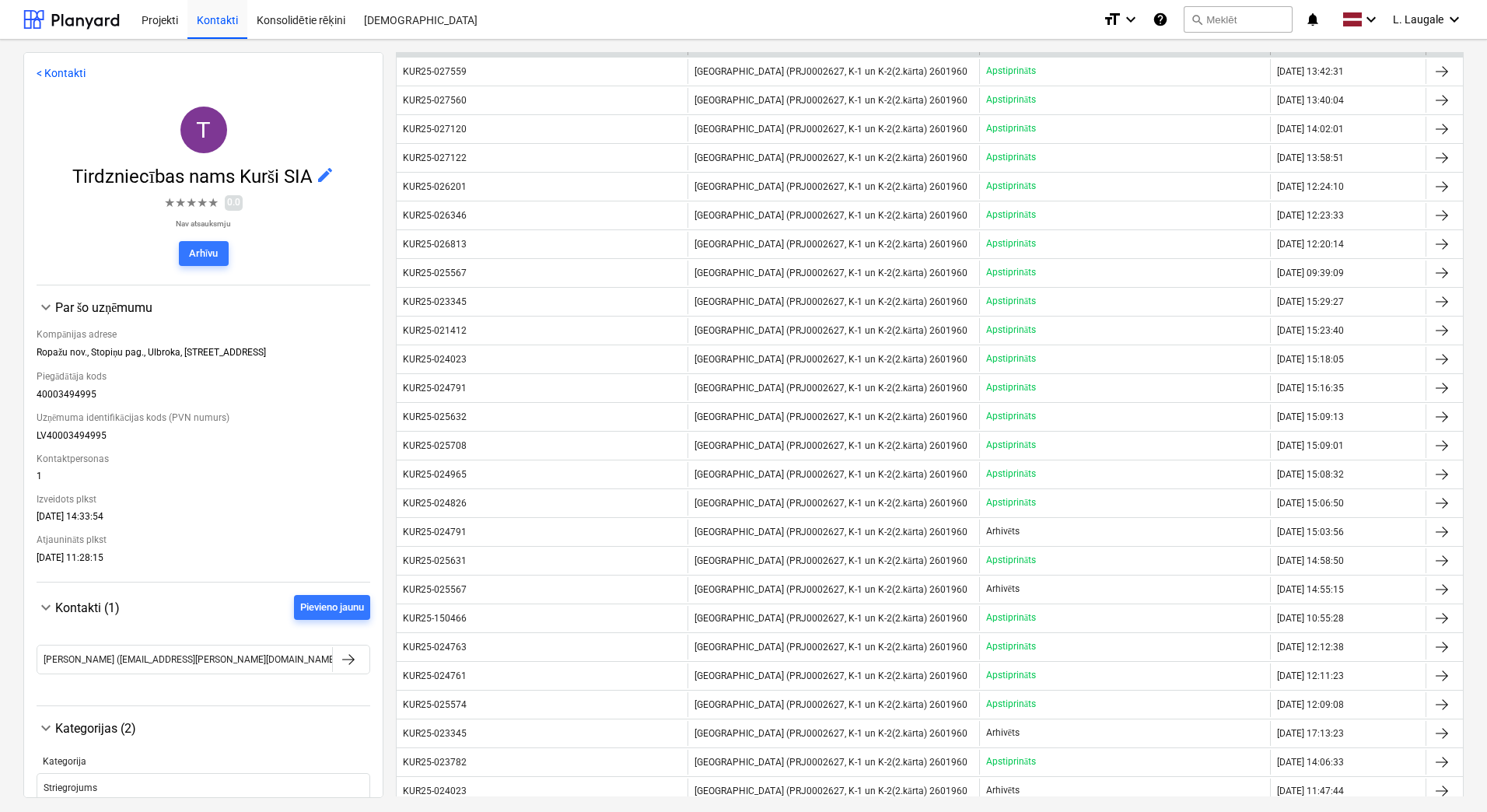
scroll to position [881, 0]
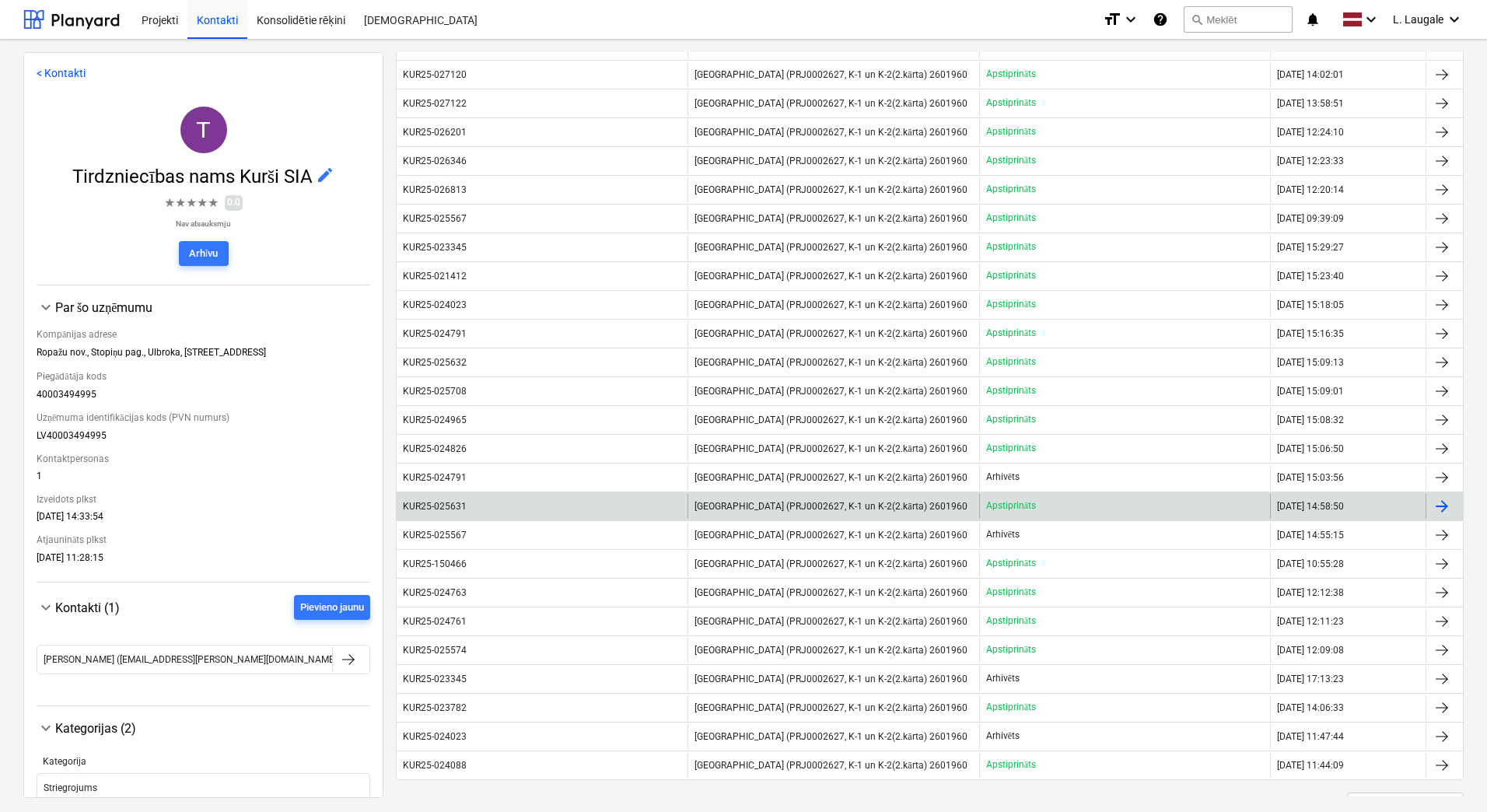
click at [563, 506] on div "KUR25-025631" at bounding box center [543, 506] width 291 height 25
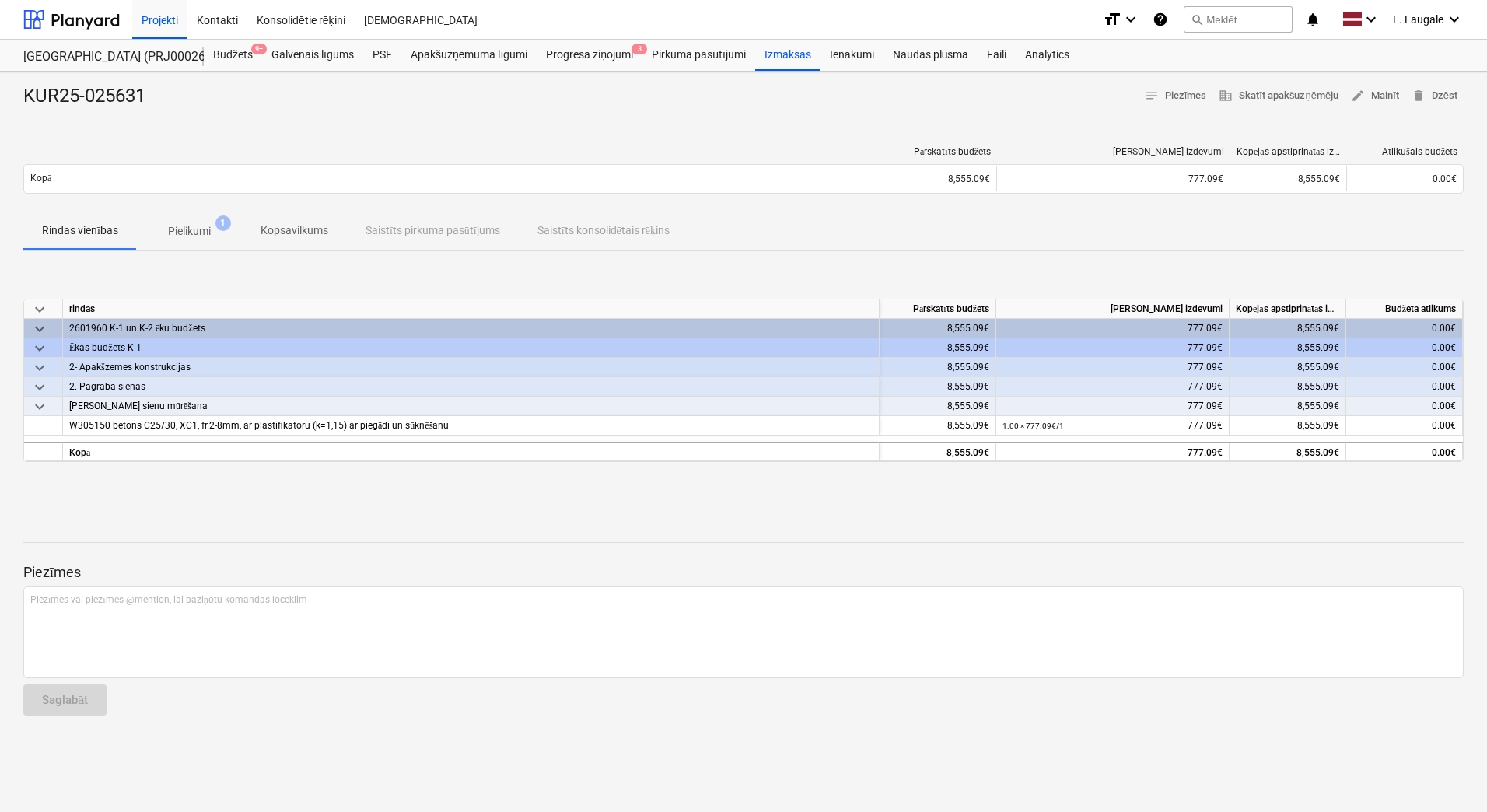
click at [195, 241] on span "Pielikumi 1" at bounding box center [189, 230] width 105 height 28
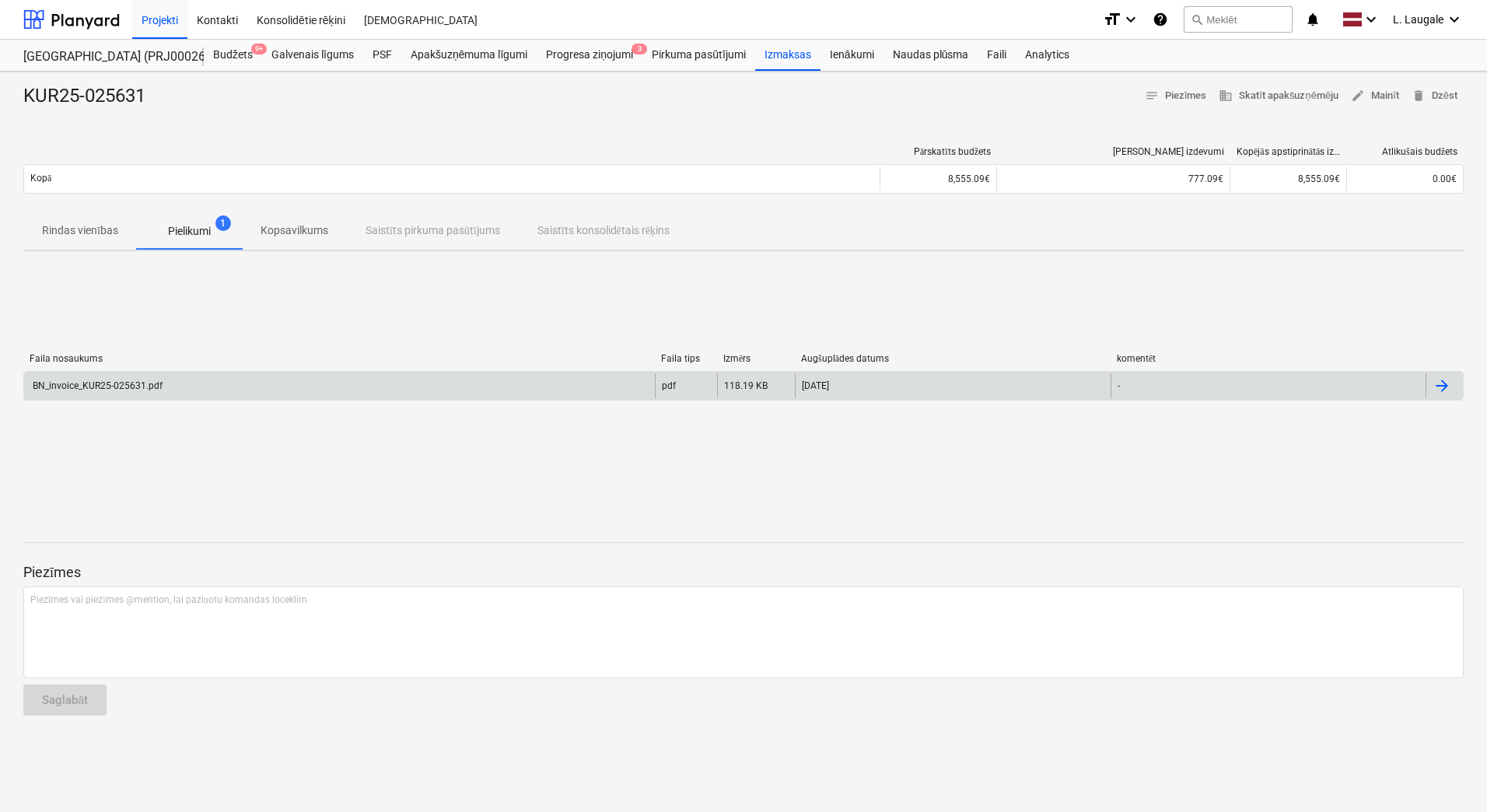
click at [250, 385] on div "BN_invoice_KUR25-025631.pdf" at bounding box center [339, 386] width 631 height 25
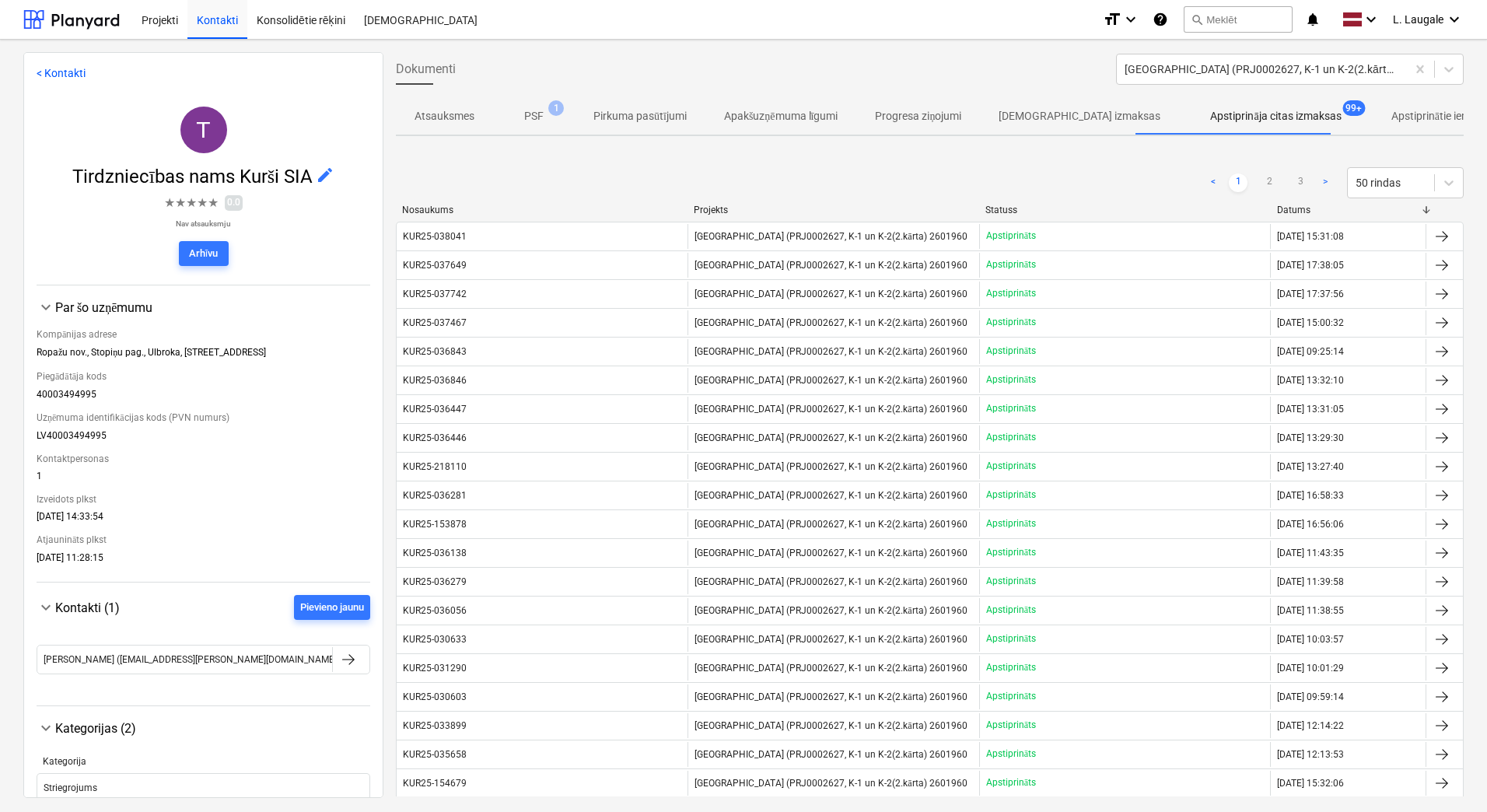
drag, startPoint x: 1269, startPoint y: 183, endPoint x: 1209, endPoint y: 215, distance: 68.0
click at [1269, 183] on link "2" at bounding box center [1270, 183] width 19 height 19
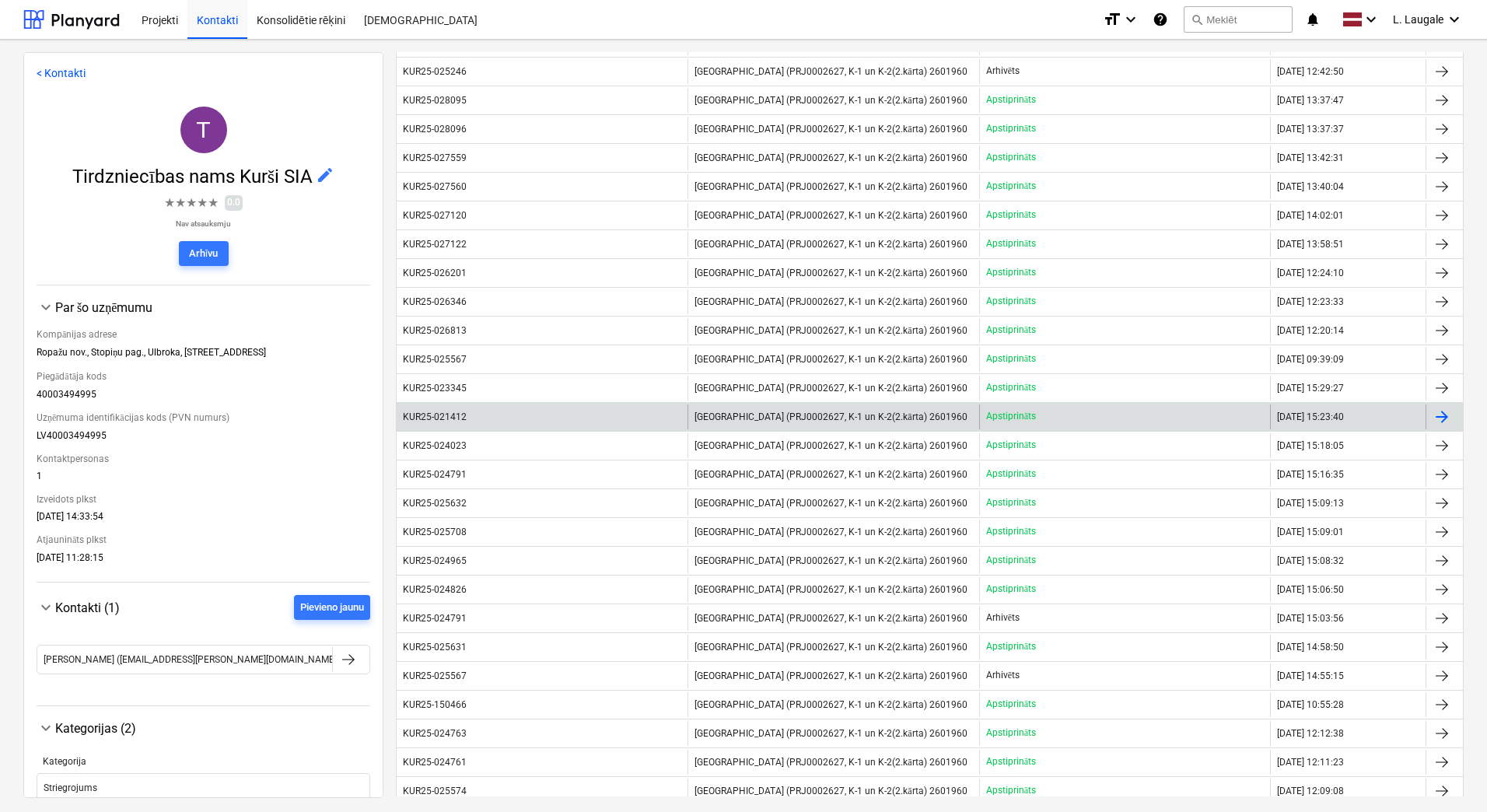
scroll to position [881, 0]
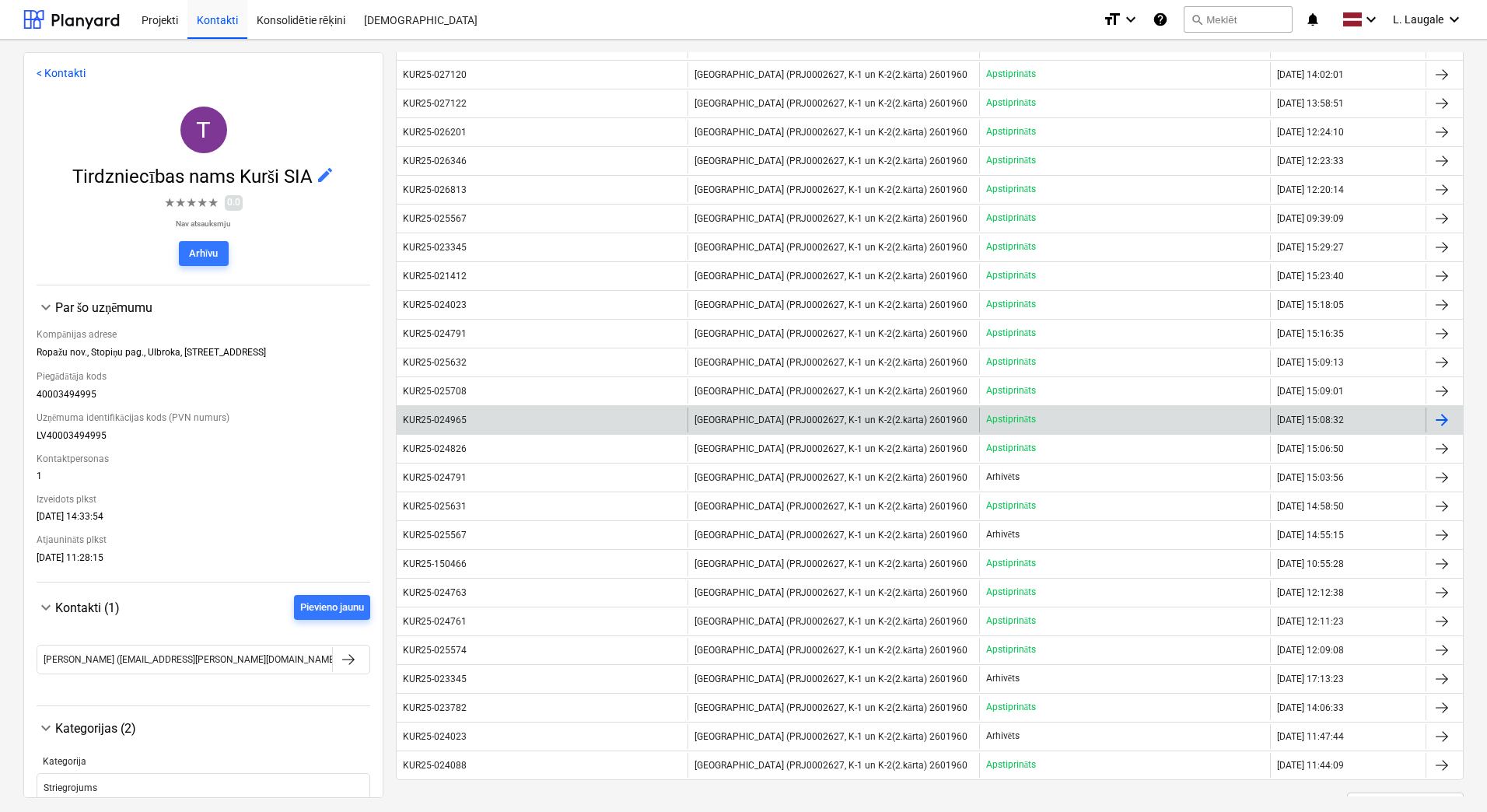
click at [579, 426] on div "KUR25-024965" at bounding box center [543, 420] width 291 height 25
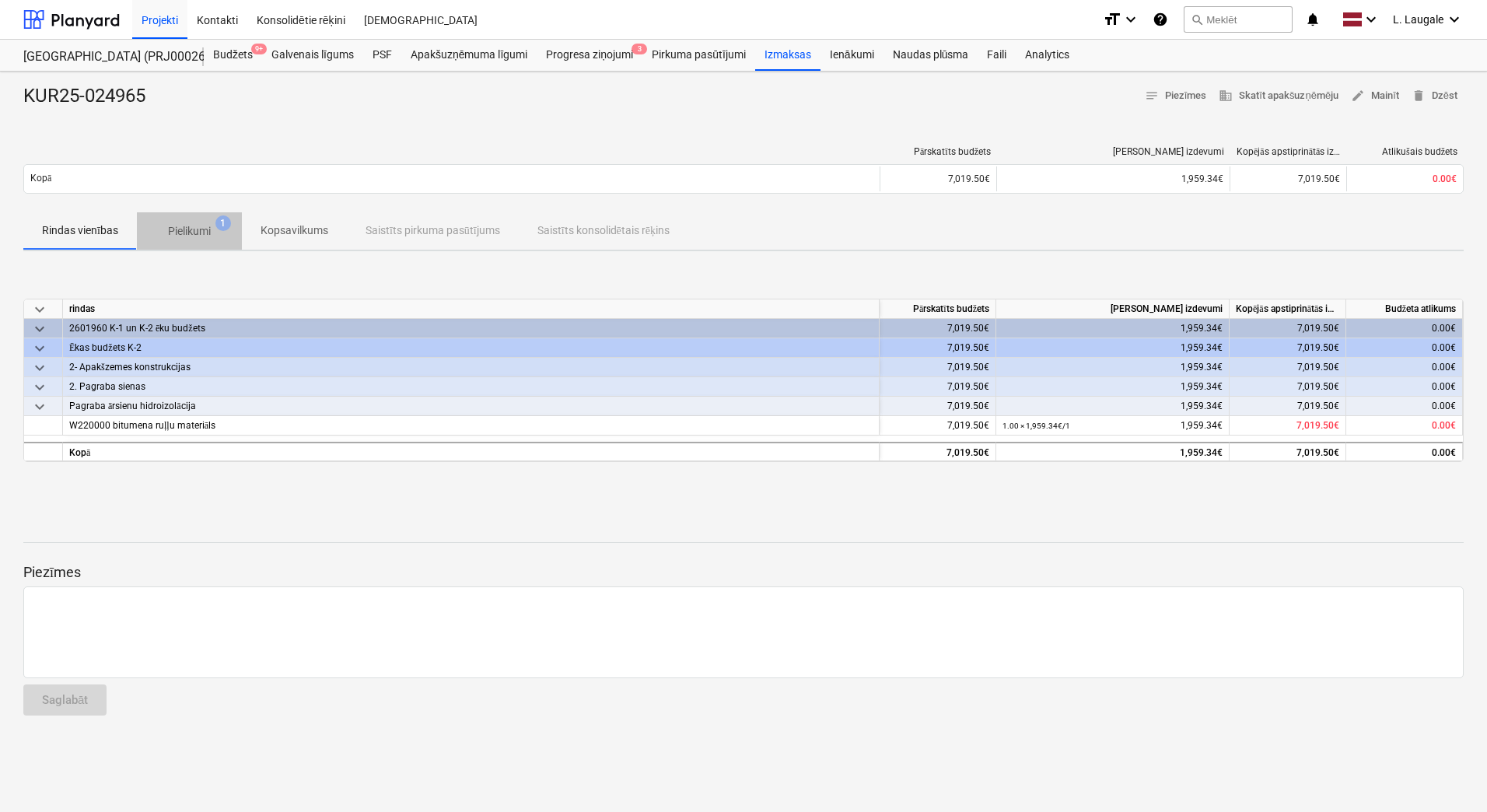
click at [188, 230] on p "Pielikumi" at bounding box center [188, 230] width 43 height 16
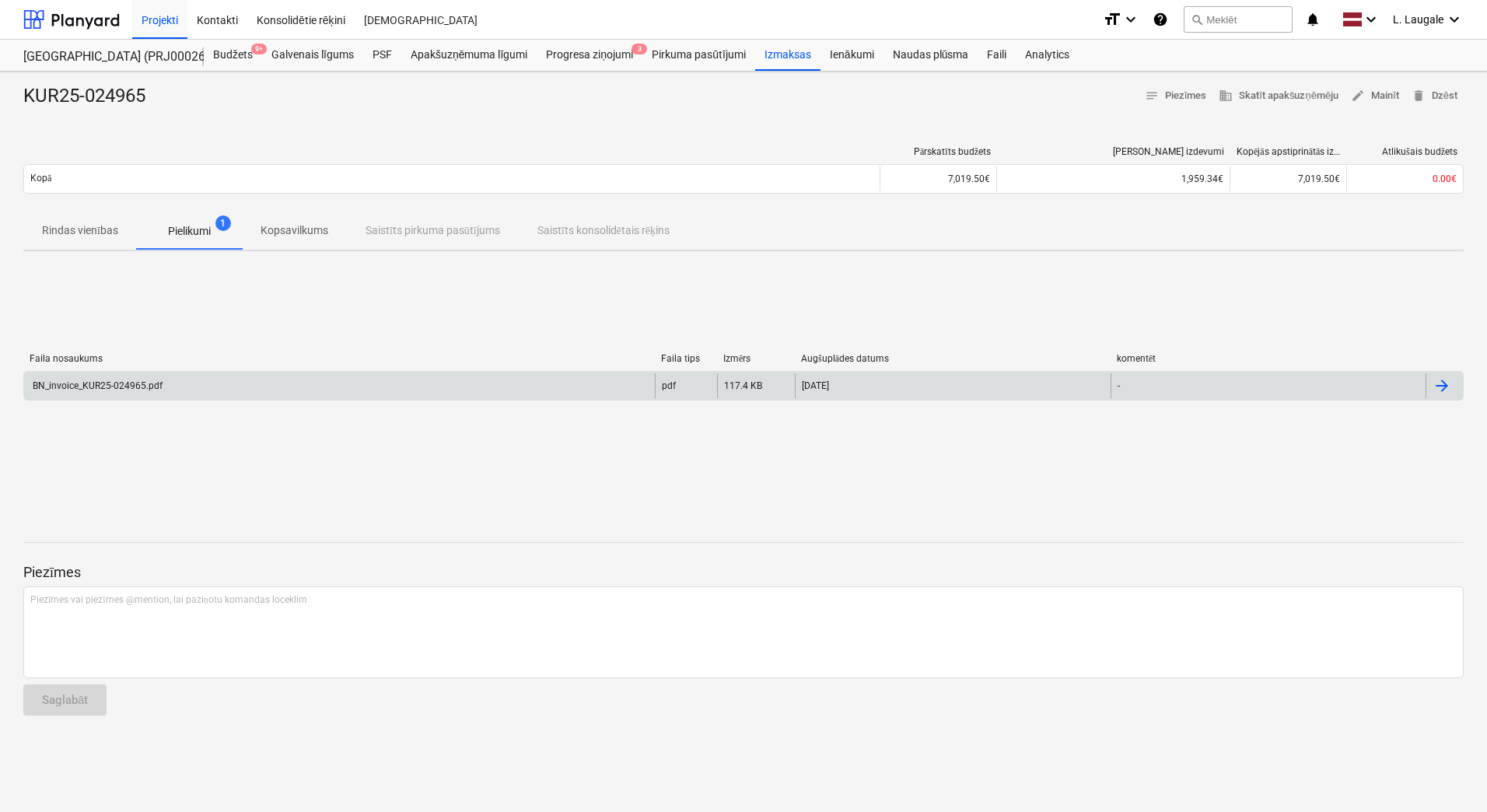
click at [194, 398] on div "BN_invoice_KUR25-024965.pdf pdf 117.4 KB [DATE] -" at bounding box center [744, 386] width 1440 height 30
click at [193, 394] on div "BN_invoice_KUR25-024965.pdf" at bounding box center [339, 386] width 631 height 25
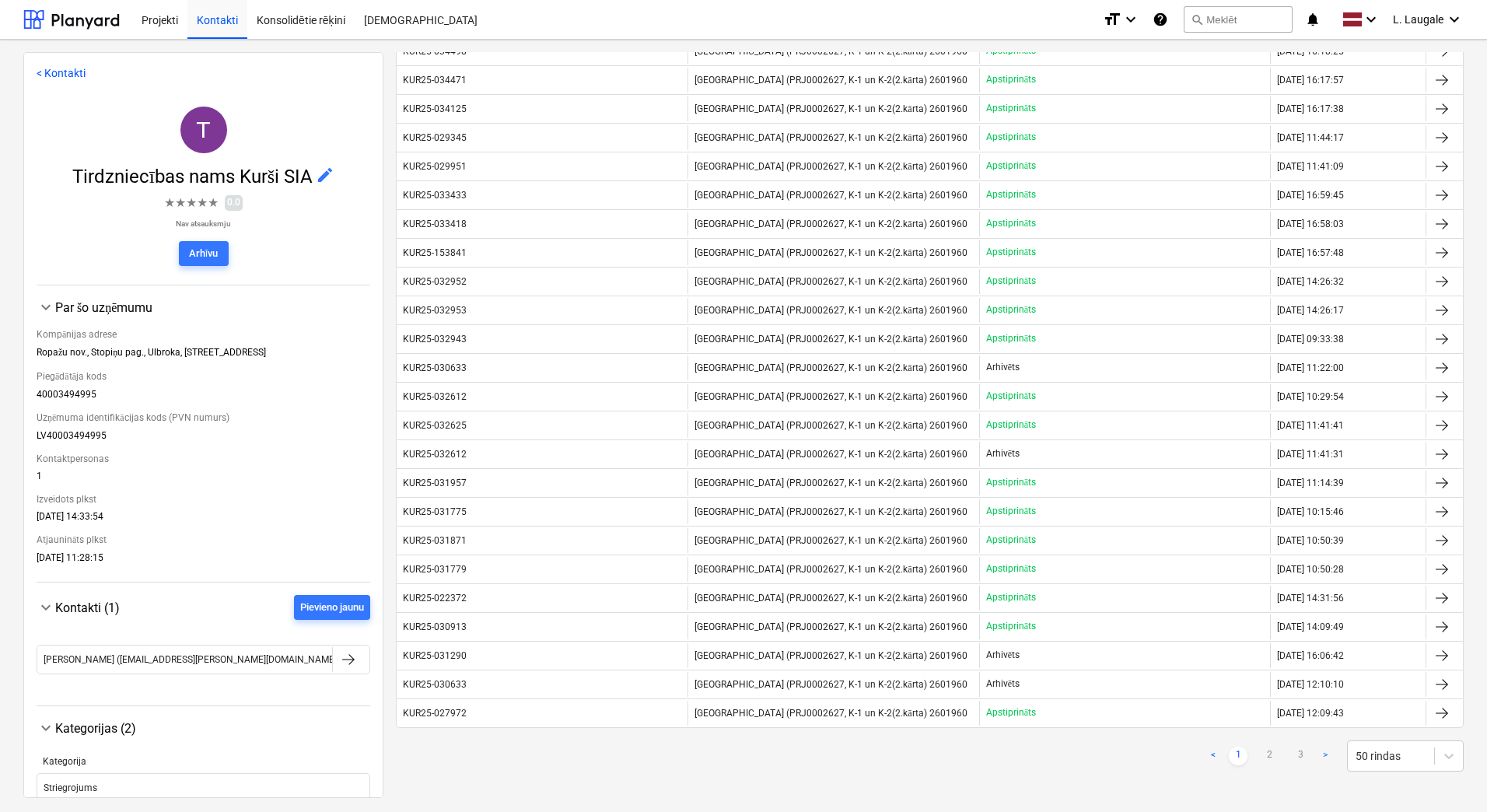
scroll to position [1089, 0]
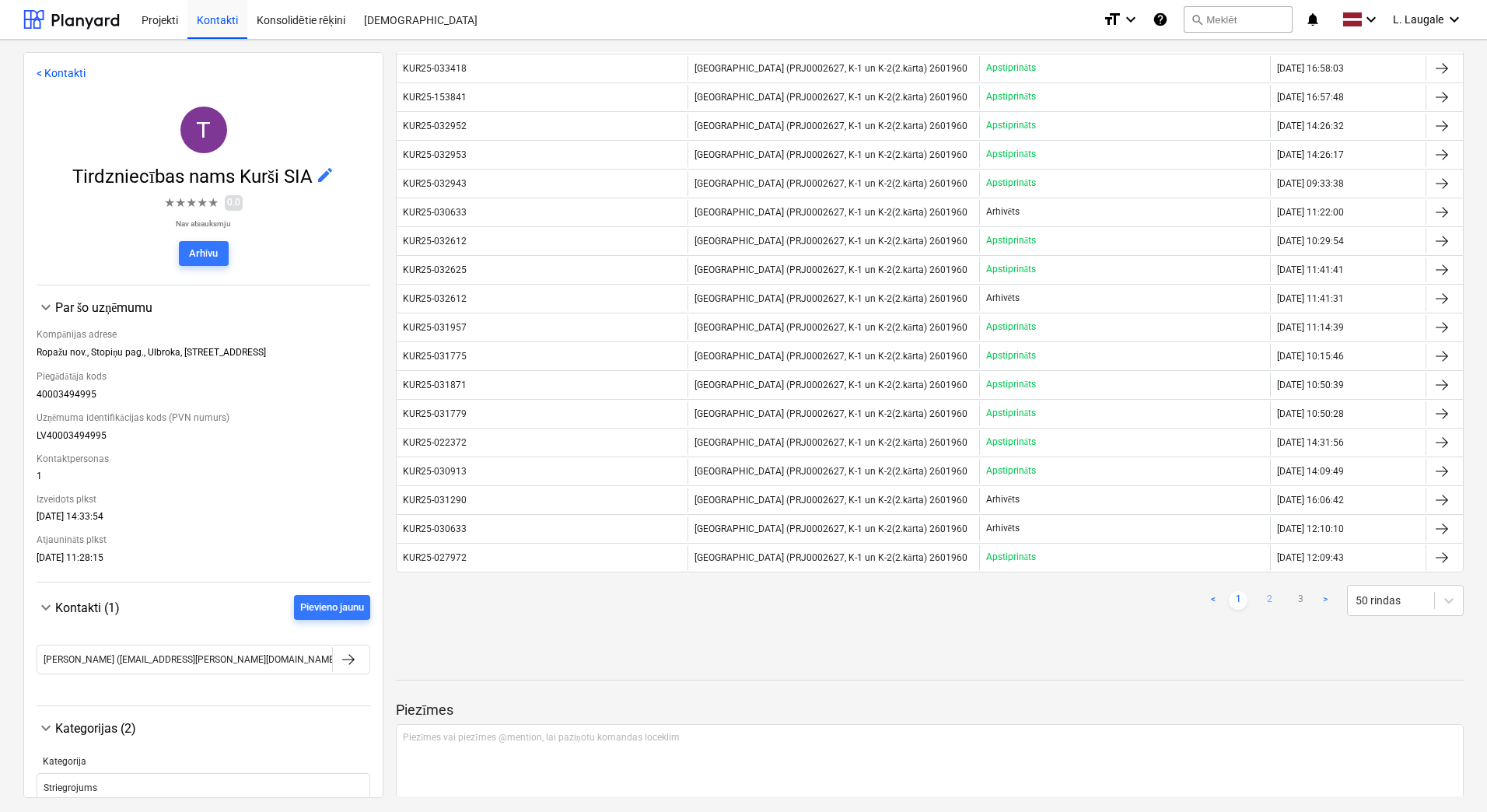
click at [1262, 598] on link "2" at bounding box center [1270, 601] width 19 height 19
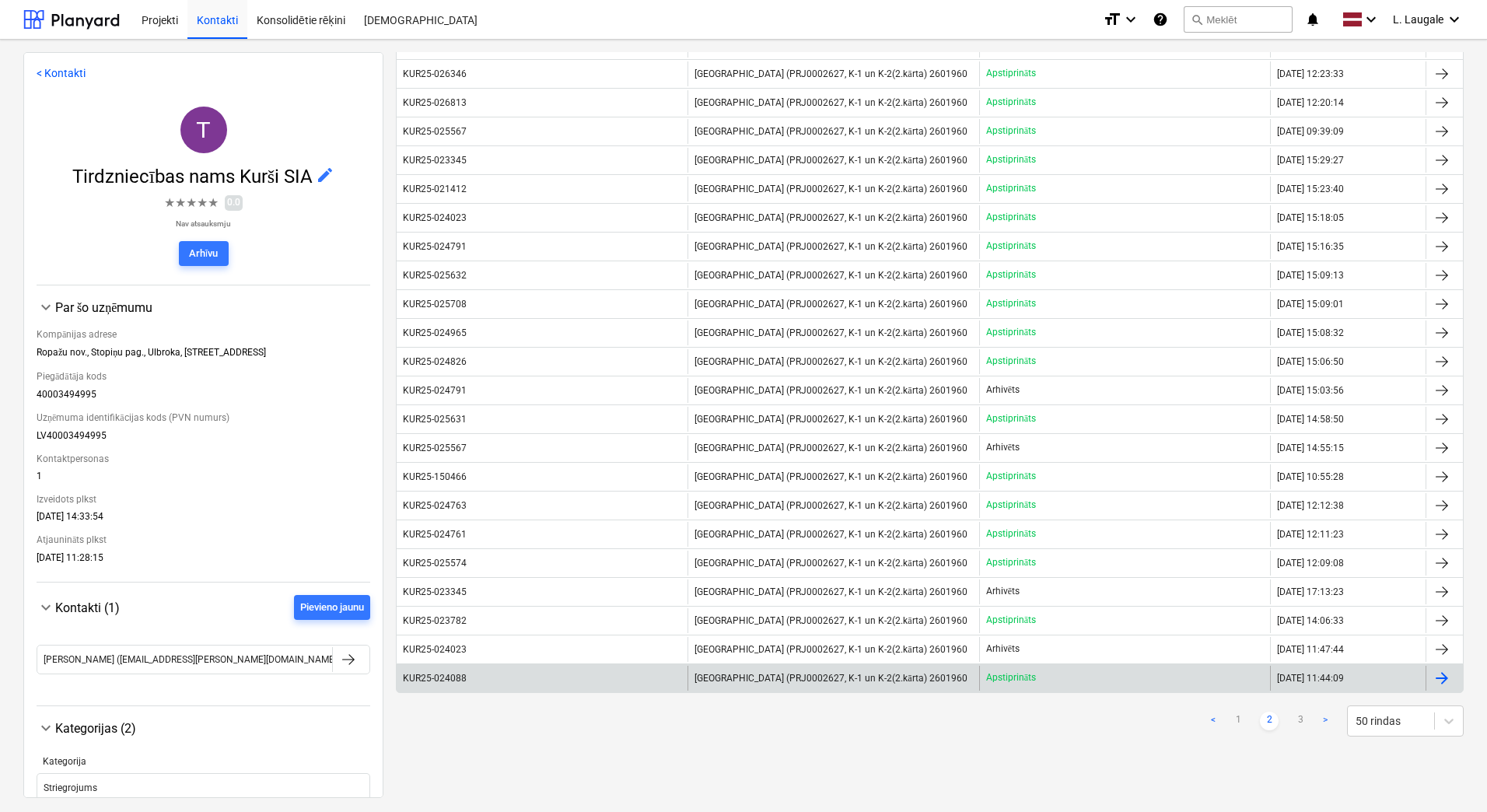
scroll to position [933, 0]
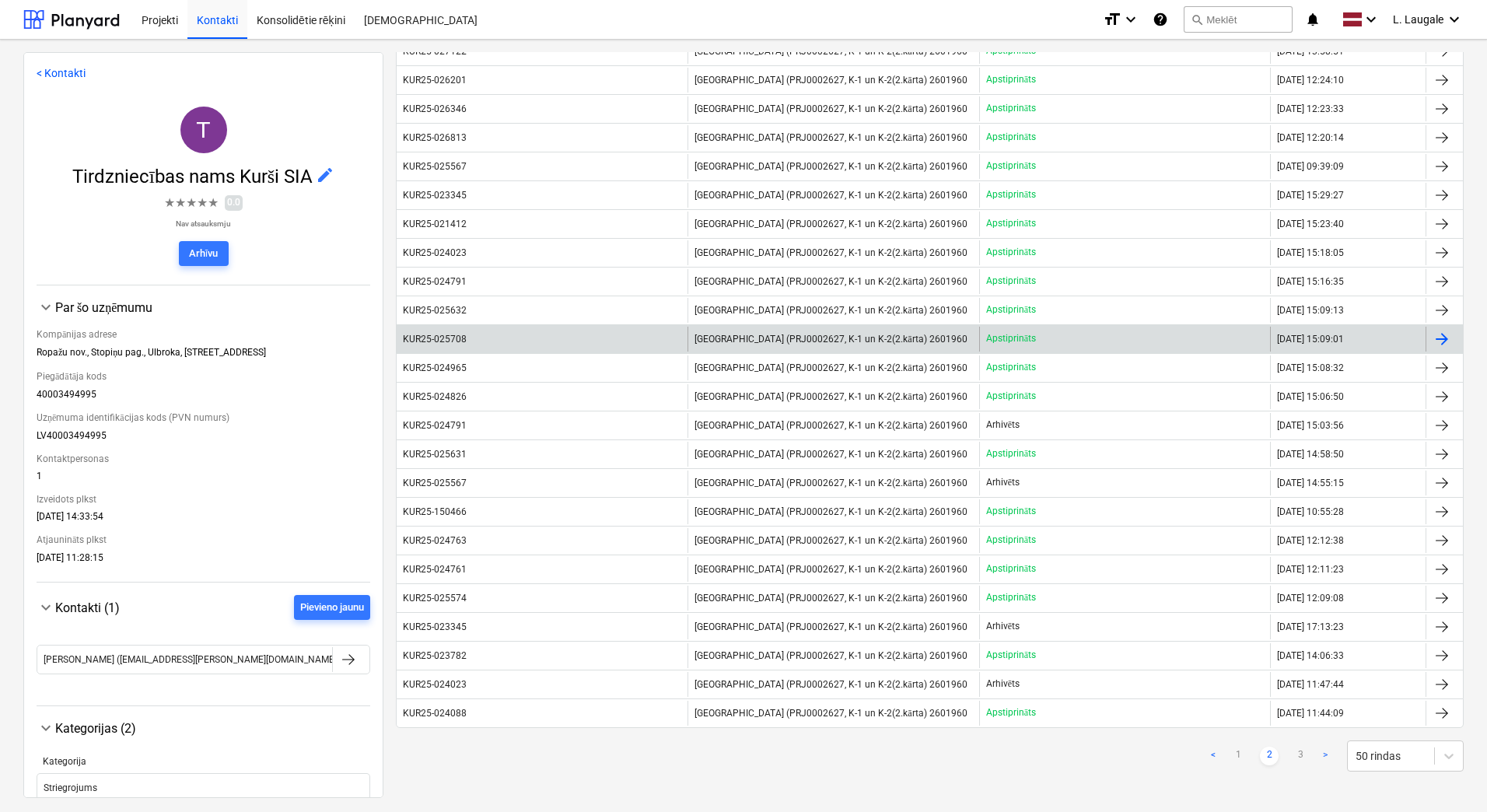
click at [550, 342] on div "KUR25-025708" at bounding box center [543, 339] width 291 height 25
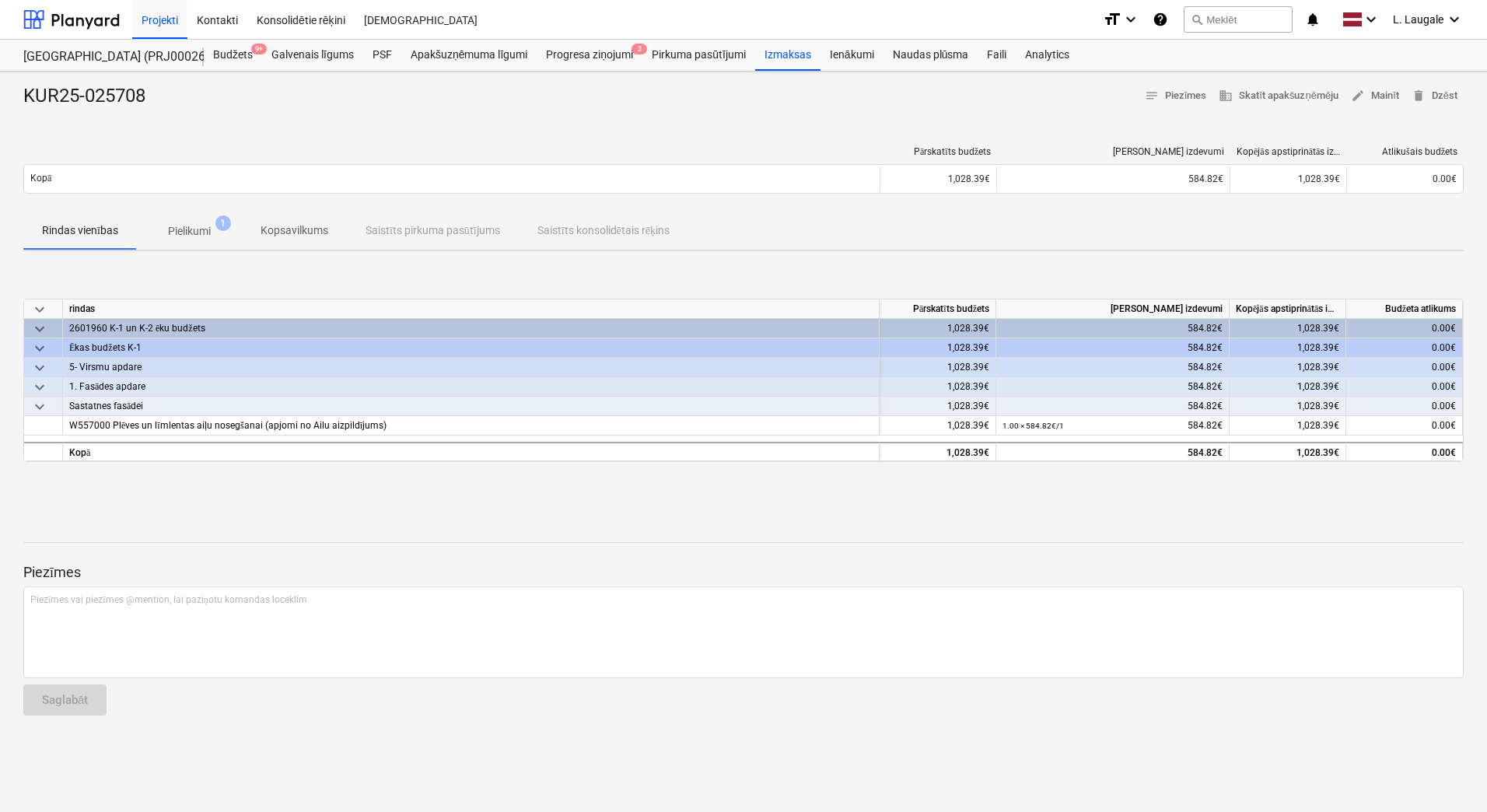
click at [188, 229] on p "Pielikumi" at bounding box center [188, 230] width 43 height 16
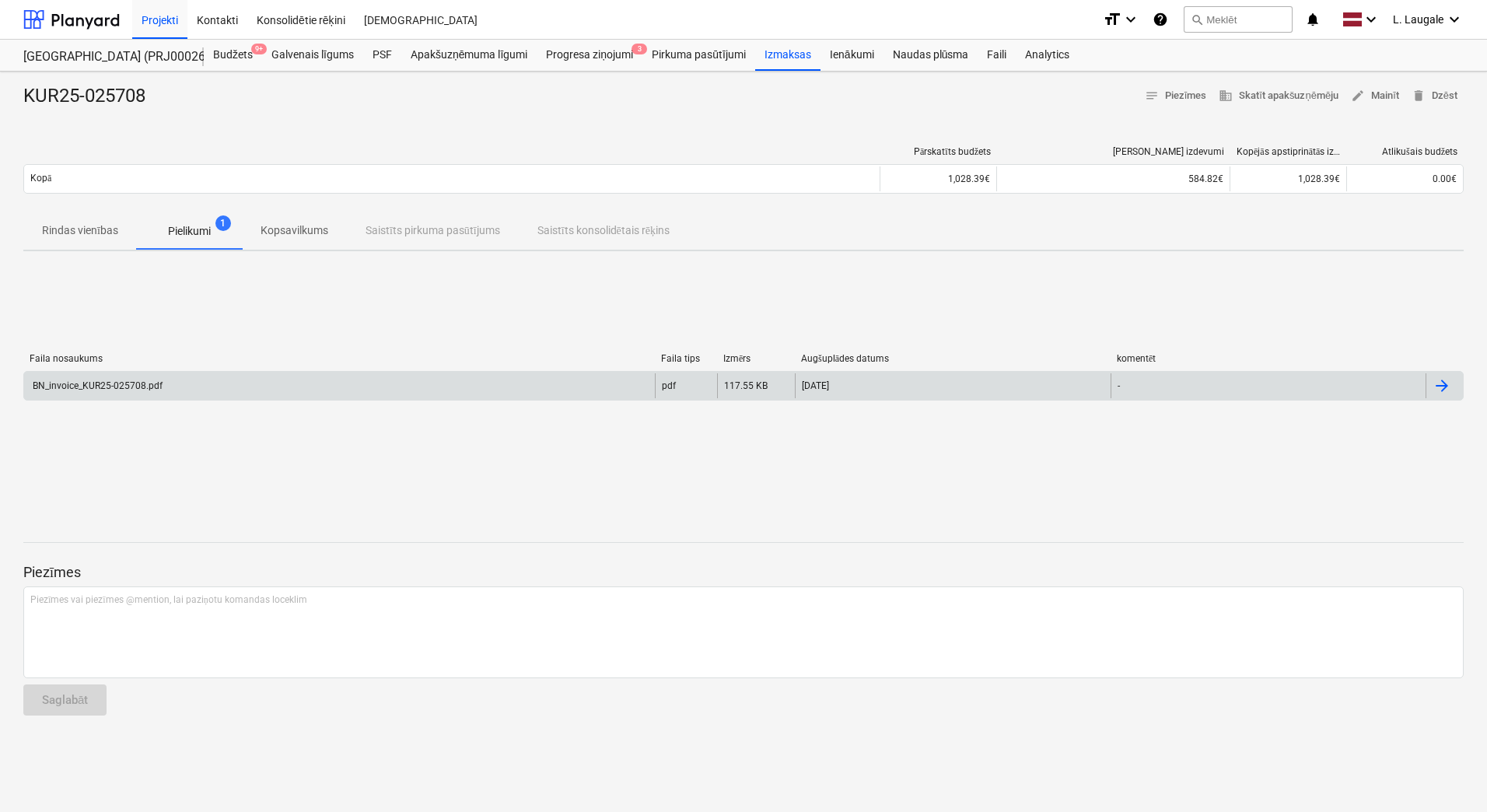
click at [230, 395] on div "BN_invoice_KUR25-025708.pdf" at bounding box center [339, 386] width 631 height 25
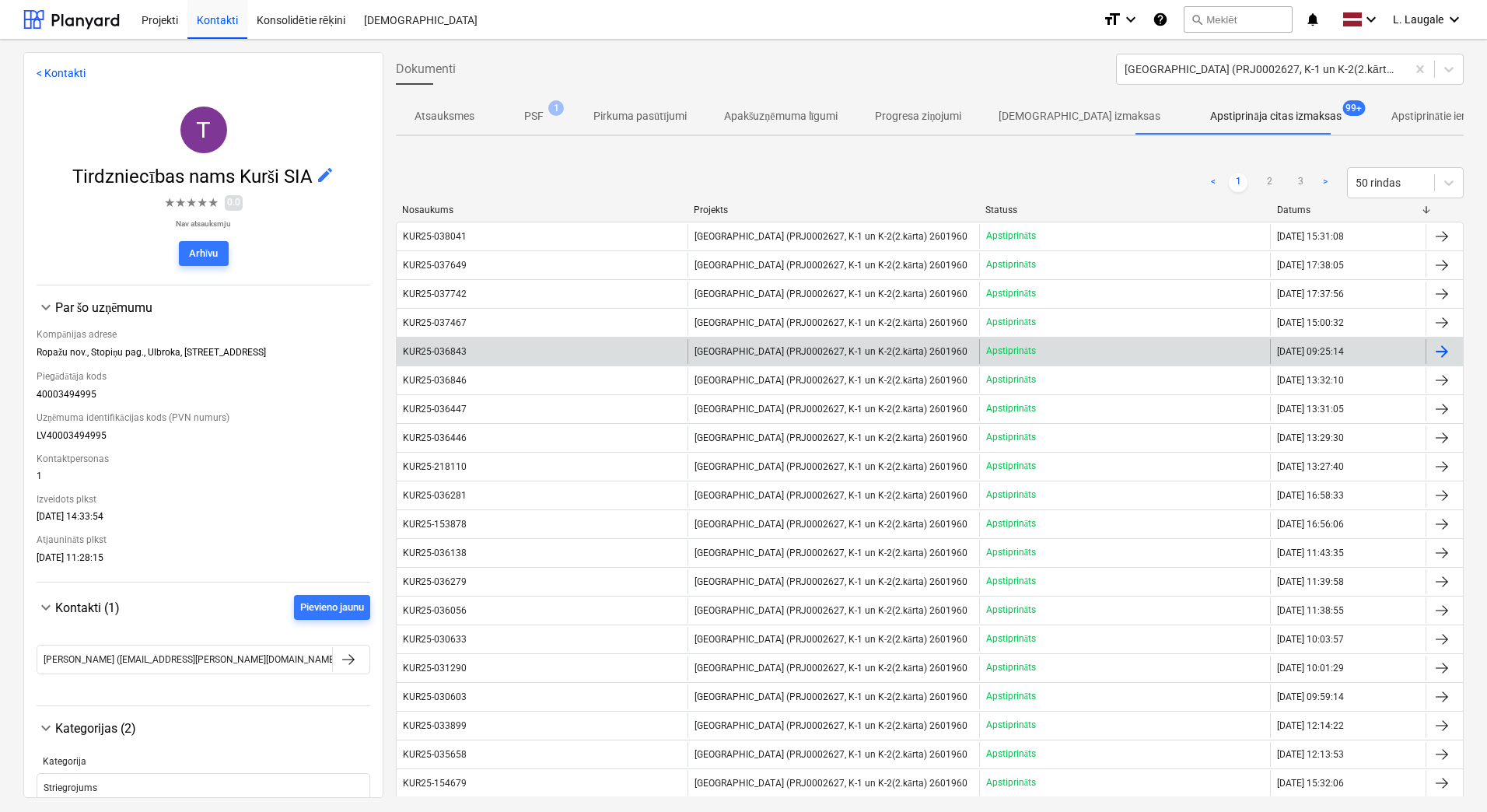
drag, startPoint x: 1261, startPoint y: 182, endPoint x: 1080, endPoint y: 339, distance: 239.6
click at [1261, 182] on link "2" at bounding box center [1270, 183] width 19 height 19
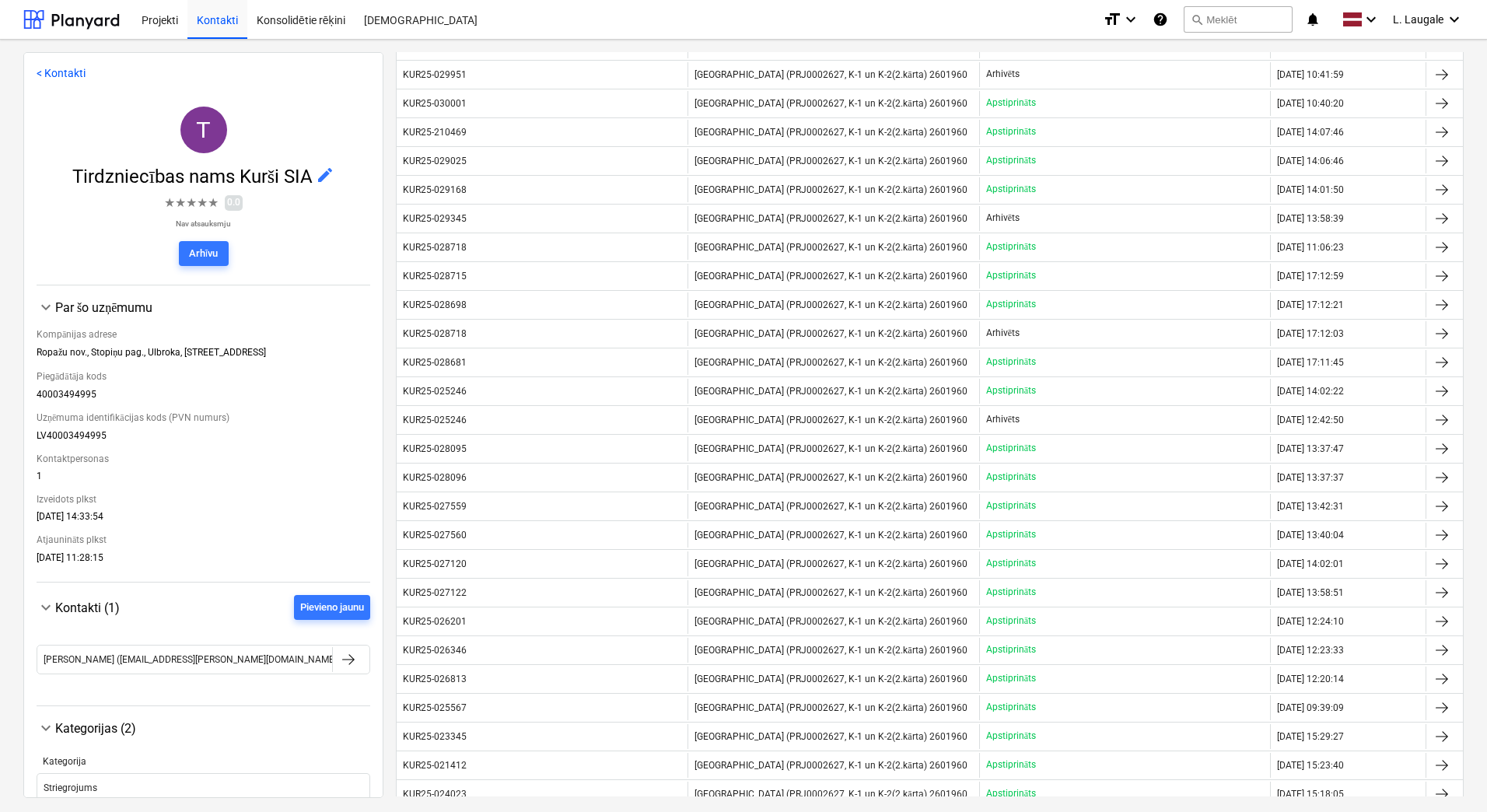
scroll to position [570, 0]
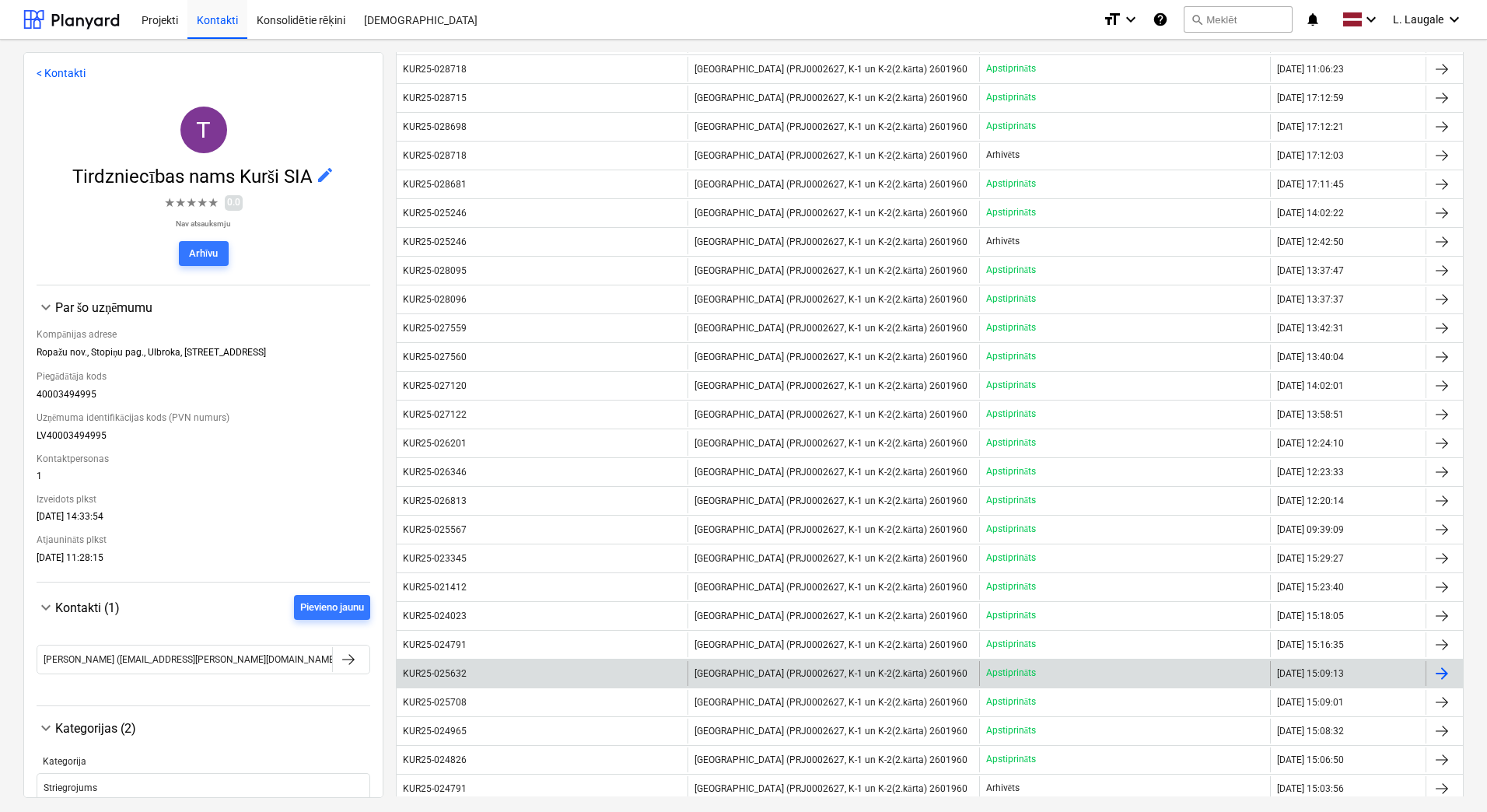
click at [487, 670] on div "KUR25-025632" at bounding box center [543, 673] width 291 height 25
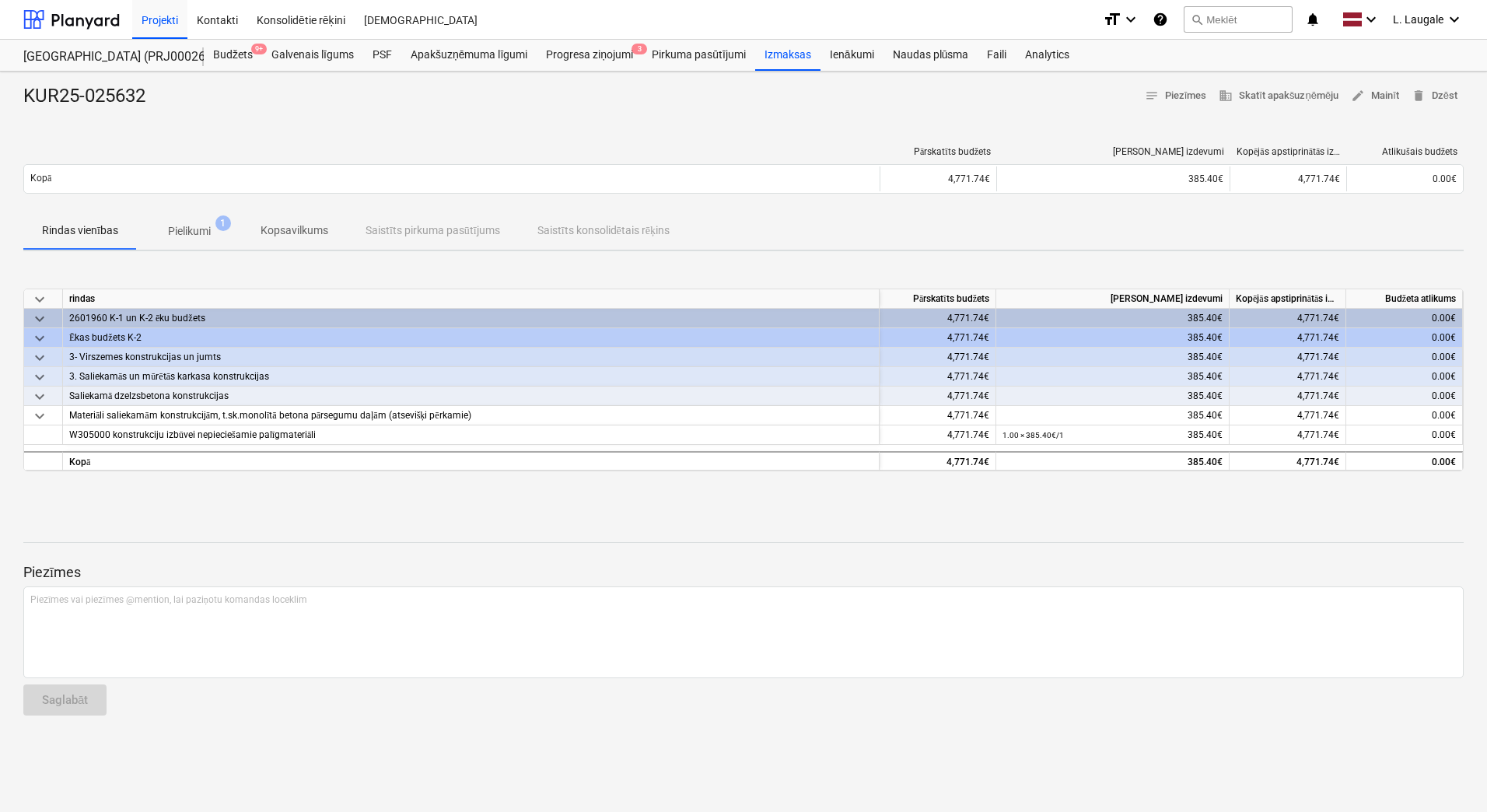
click at [186, 220] on span "Pielikumi 1" at bounding box center [189, 230] width 105 height 28
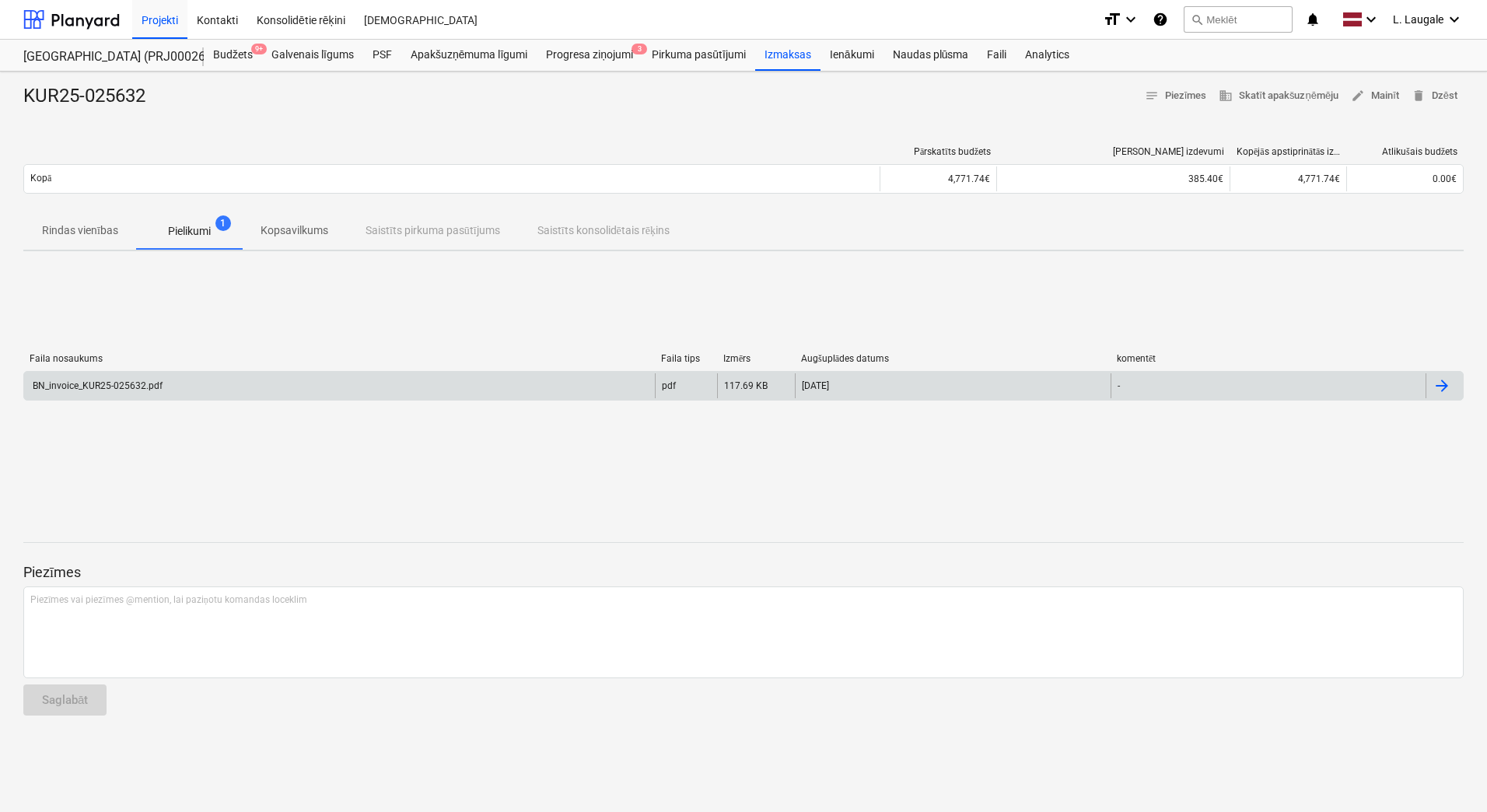
click at [228, 386] on div "BN_invoice_KUR25-025632.pdf" at bounding box center [339, 386] width 631 height 25
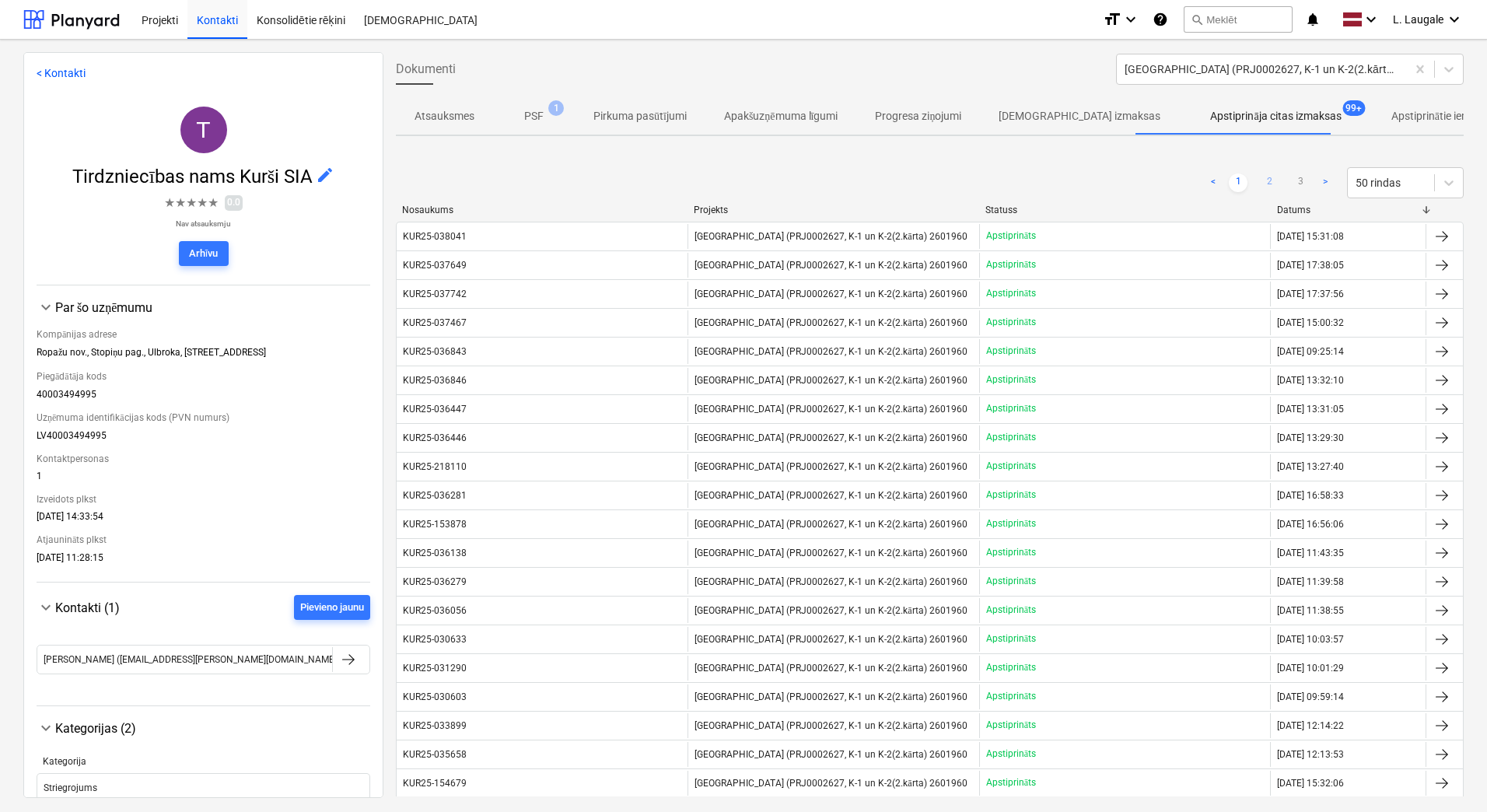
click at [1267, 189] on link "2" at bounding box center [1270, 183] width 19 height 19
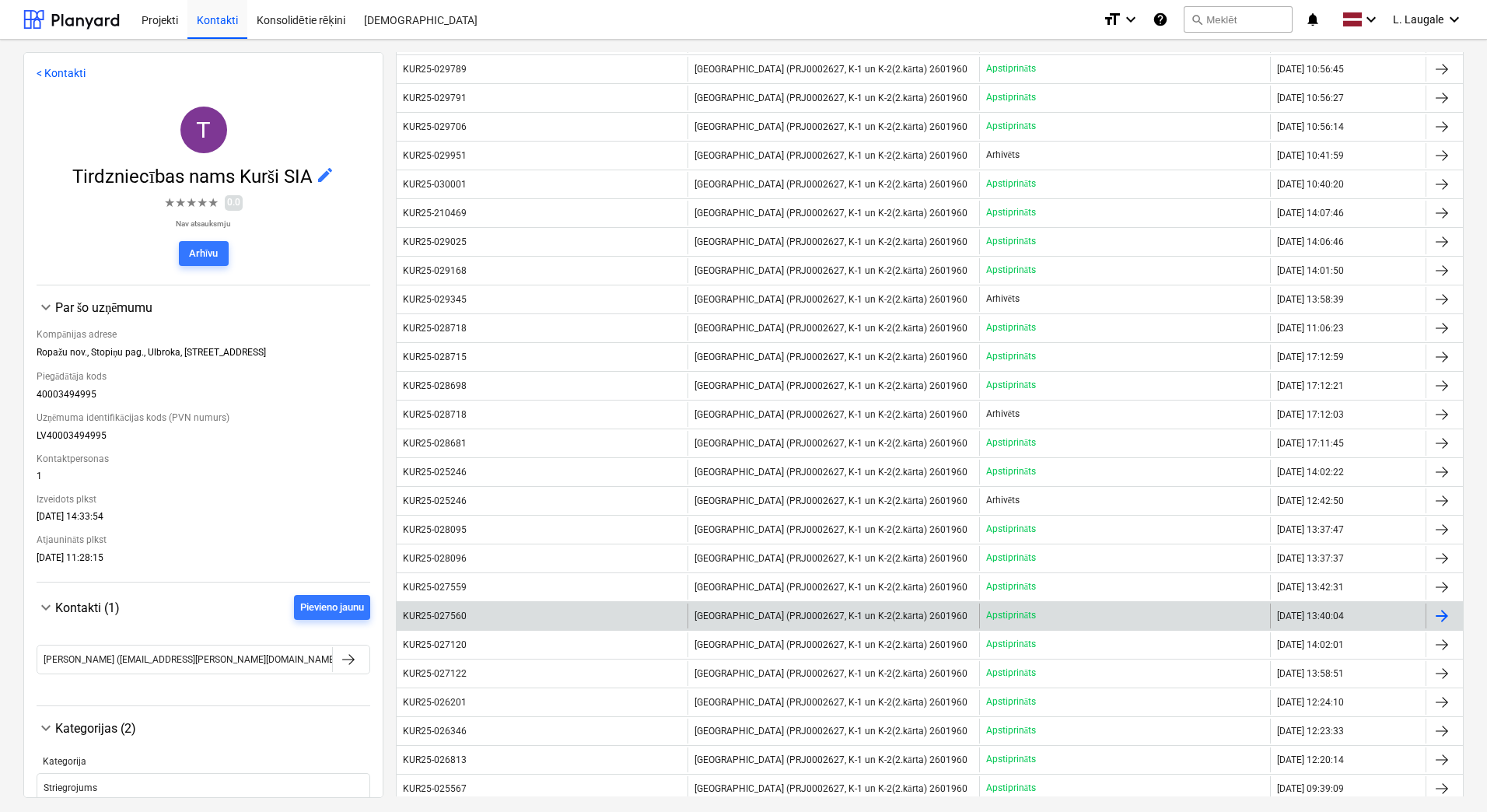
scroll to position [570, 0]
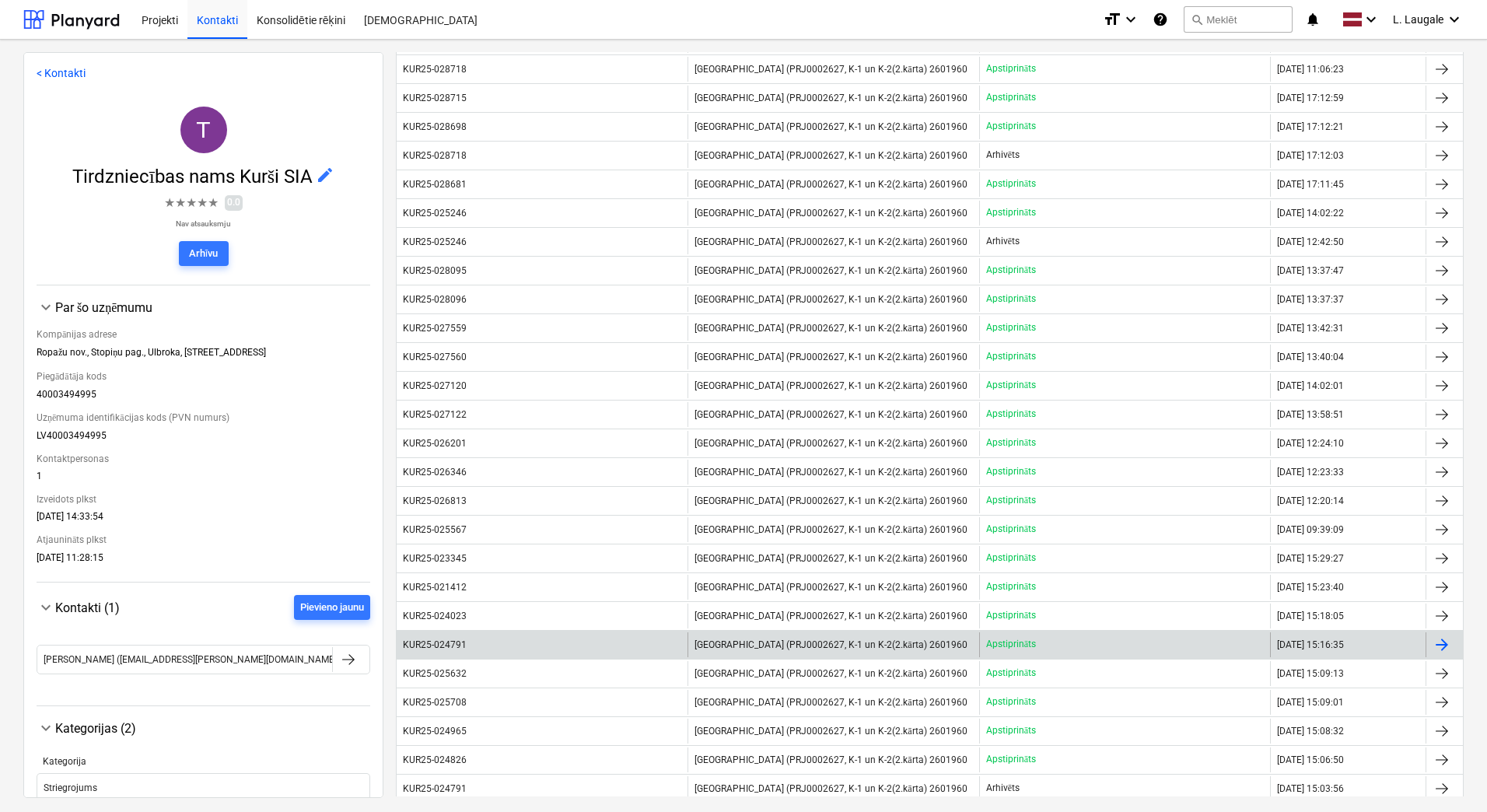
click at [527, 644] on div "KUR25-024791" at bounding box center [543, 644] width 291 height 25
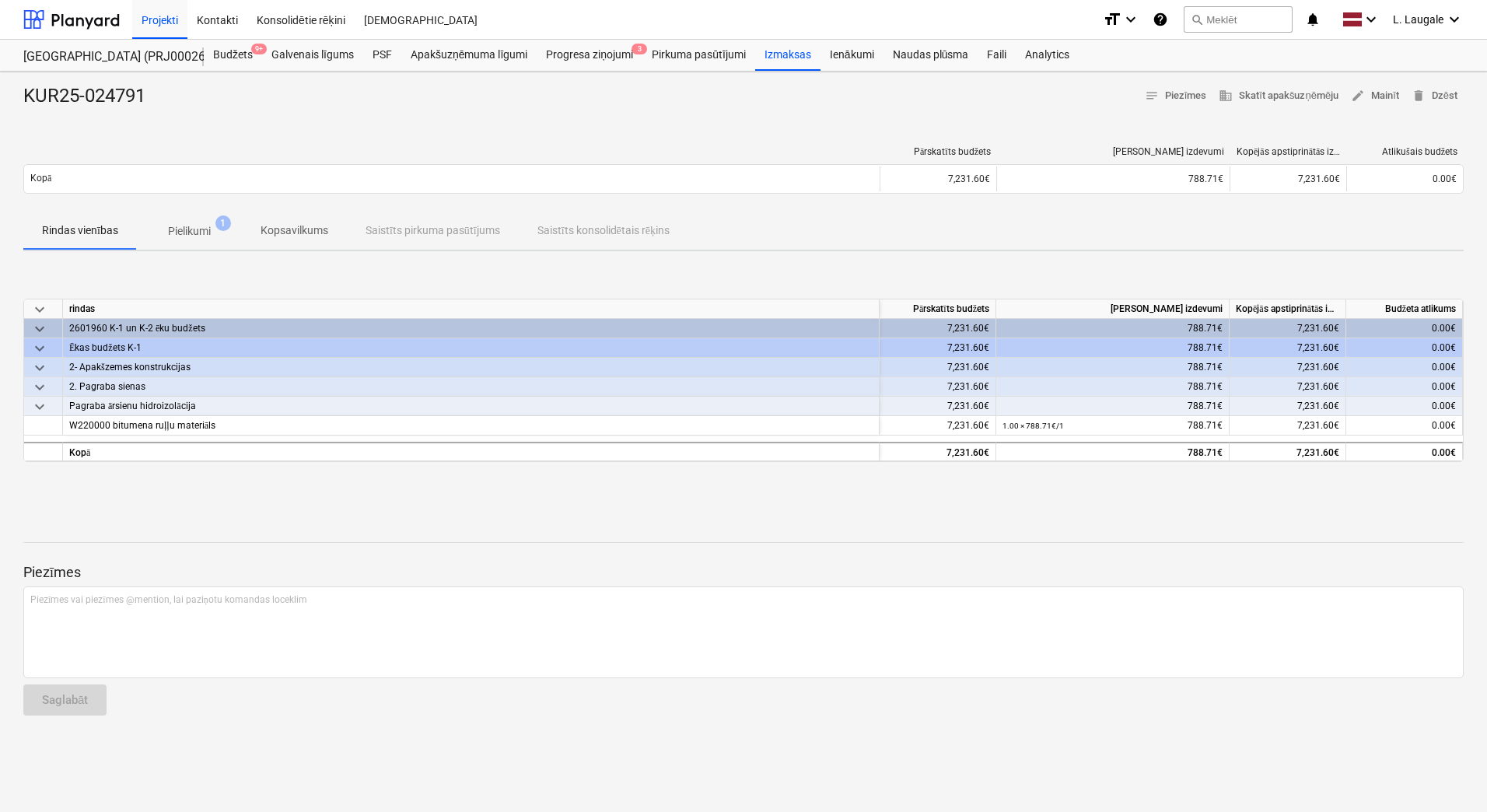
click at [180, 223] on p "Pielikumi" at bounding box center [188, 230] width 43 height 16
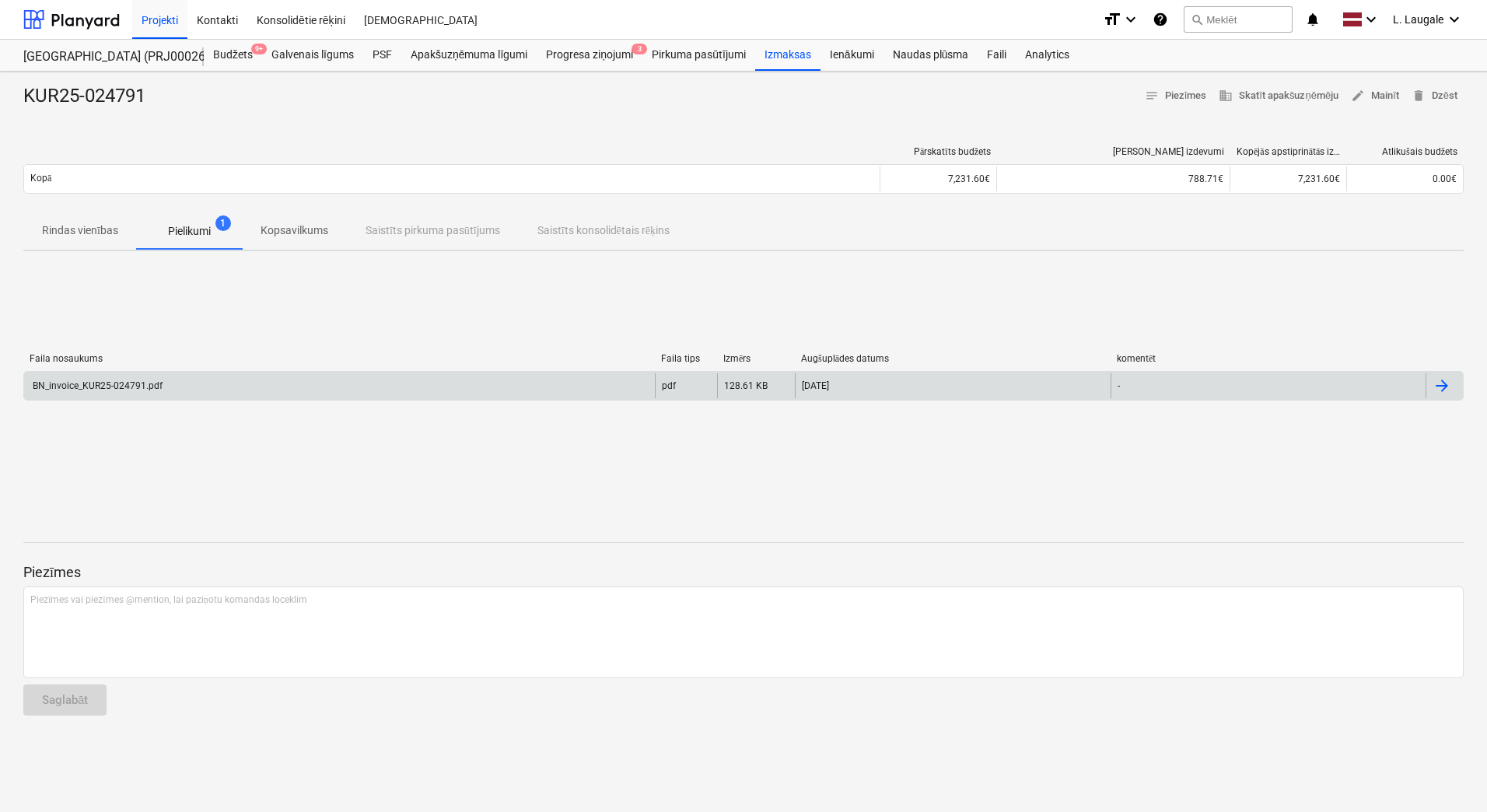
click at [213, 374] on div "BN_invoice_KUR25-024791.pdf" at bounding box center [339, 386] width 631 height 25
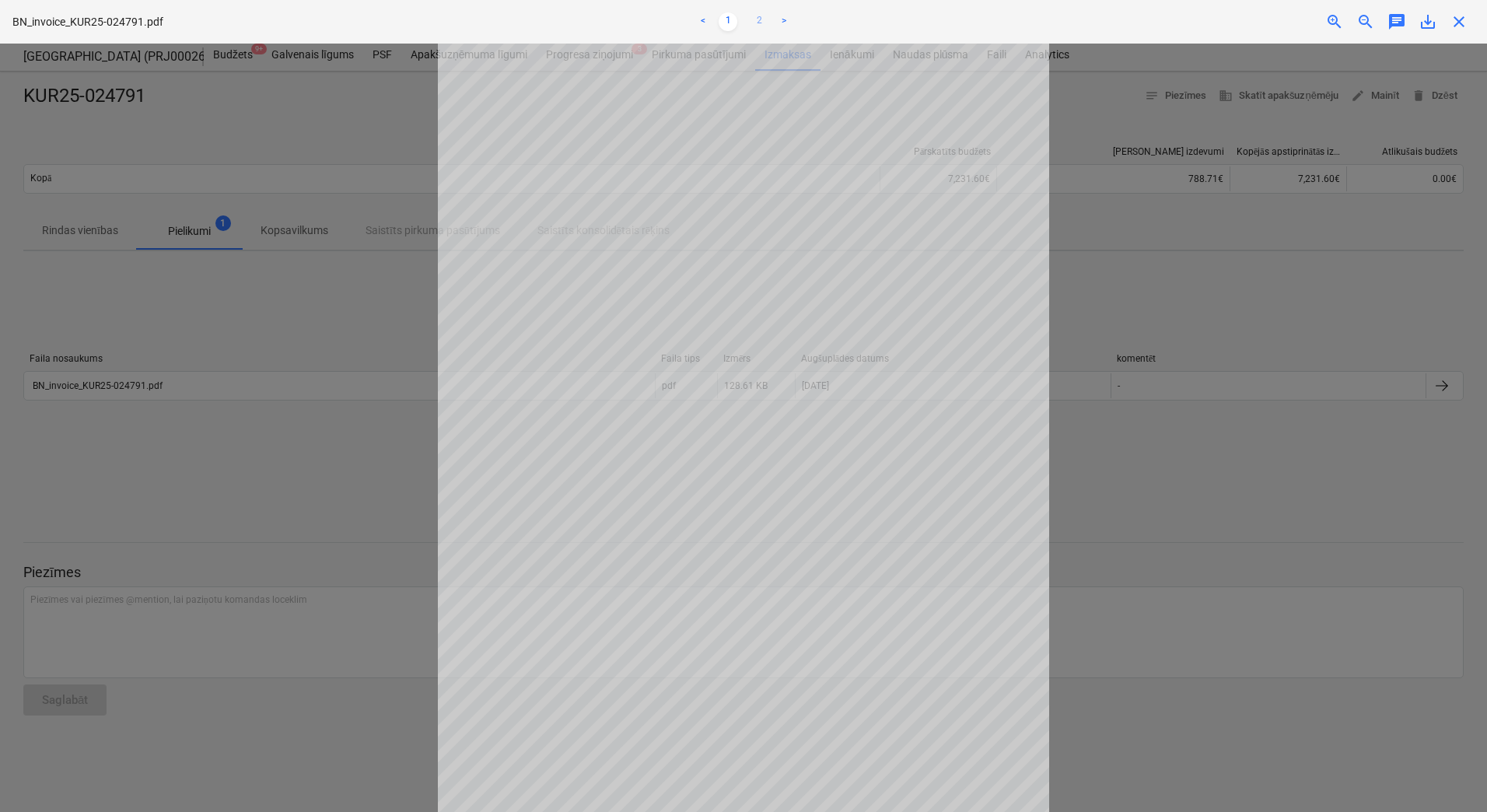
click at [758, 18] on link "2" at bounding box center [760, 22] width 19 height 19
click at [730, 17] on link "1" at bounding box center [728, 22] width 19 height 19
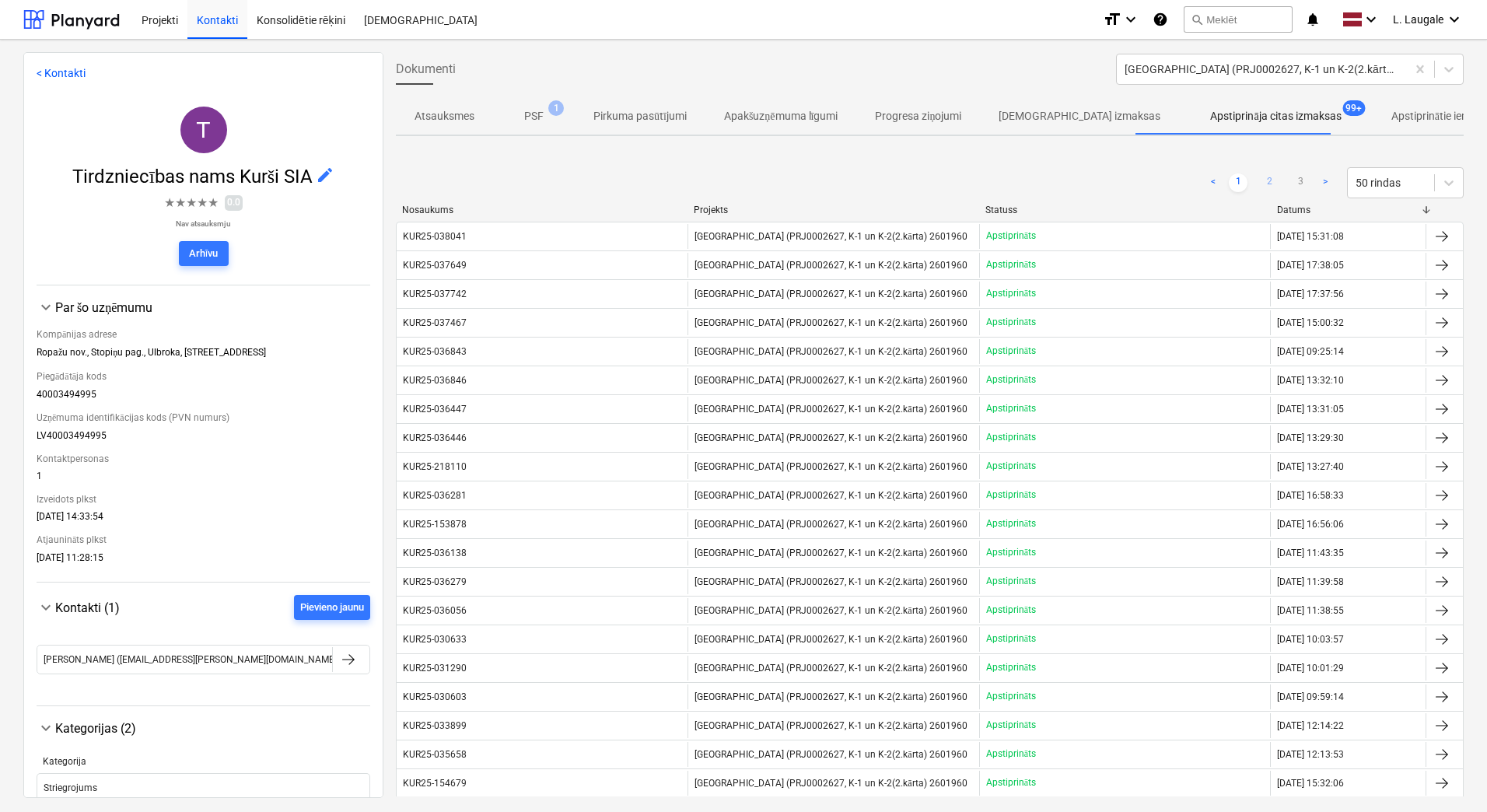
click at [1260, 181] on link "2" at bounding box center [1270, 183] width 19 height 19
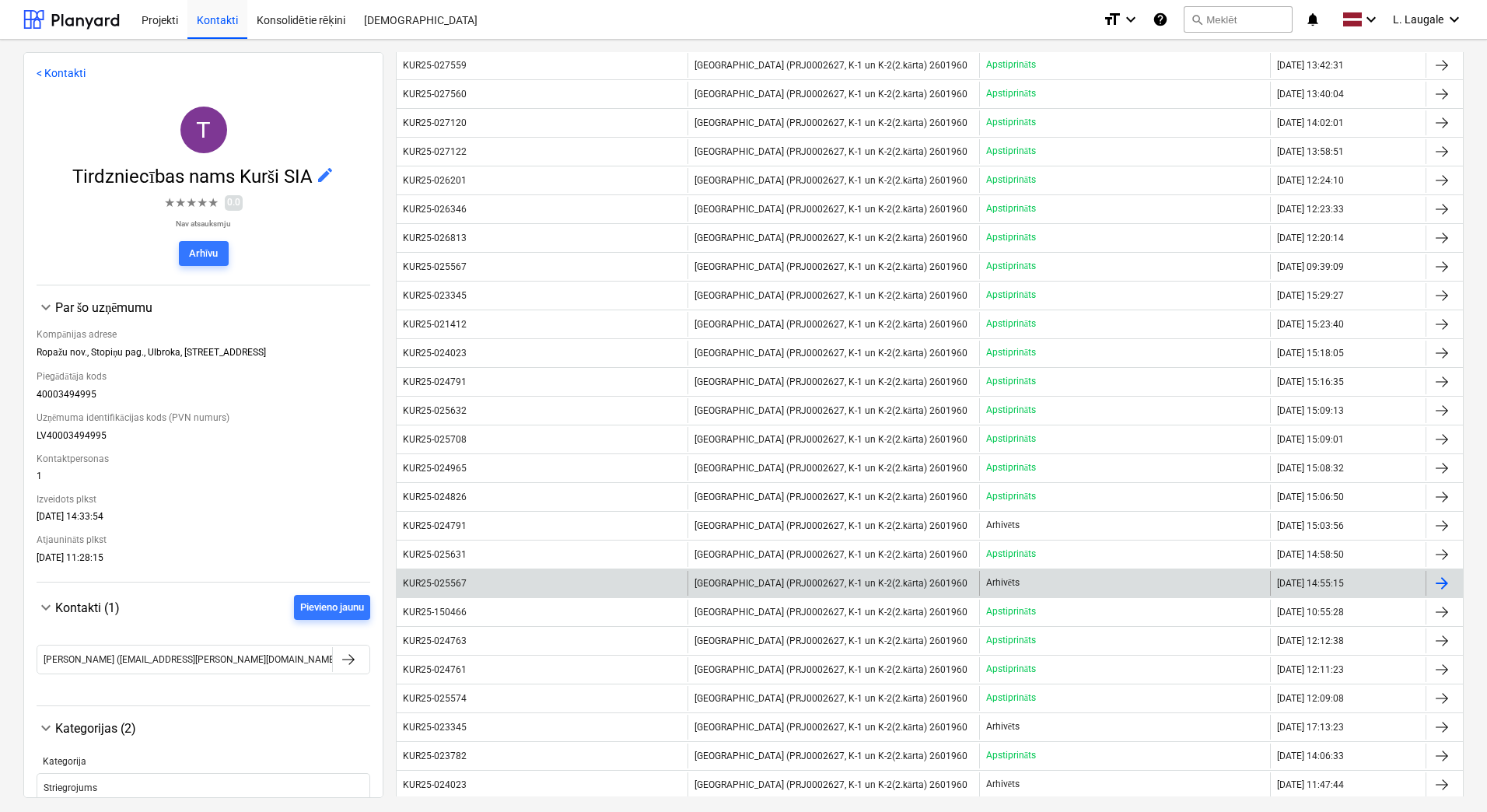
scroll to position [830, 0]
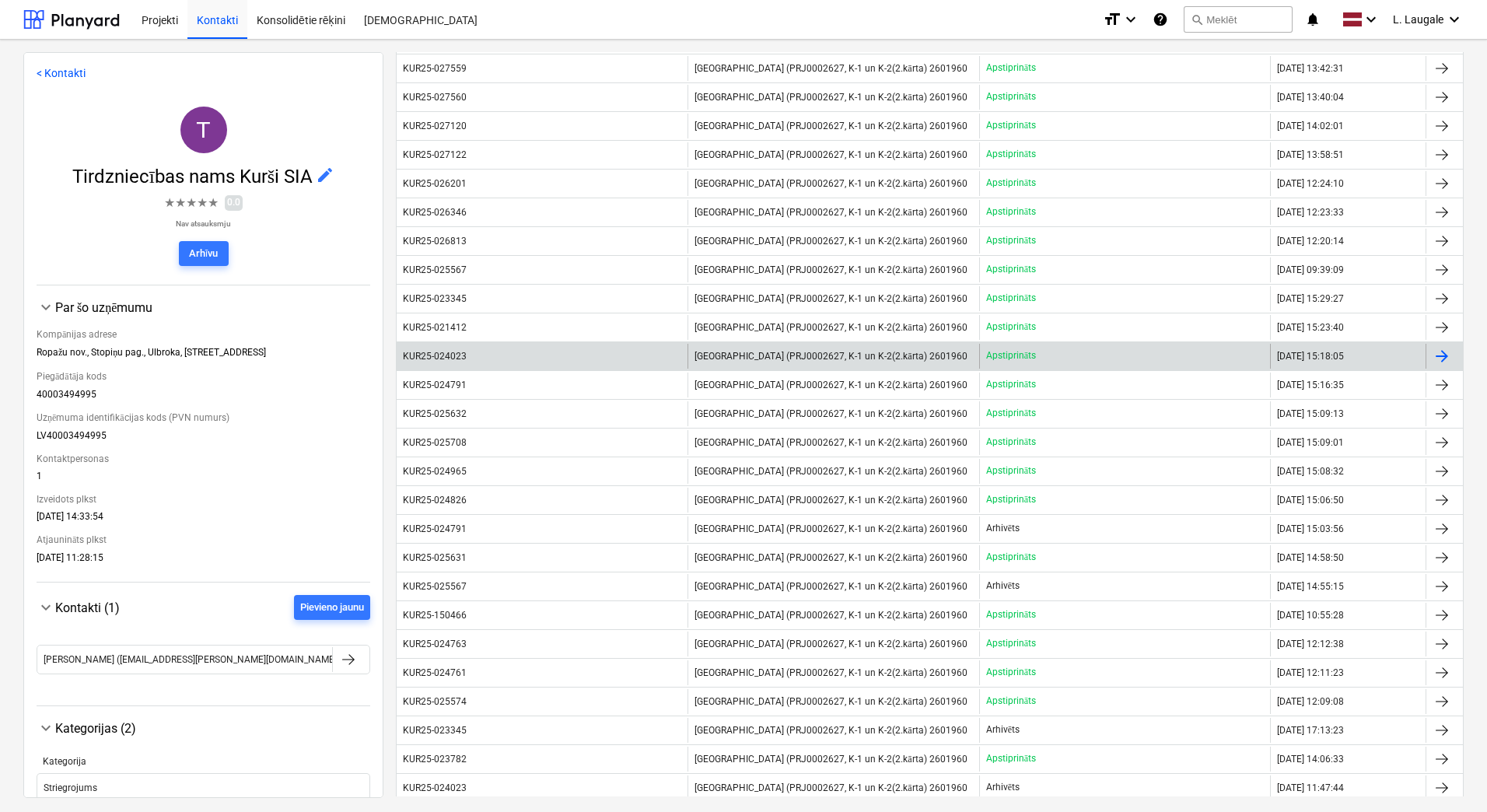
click at [481, 352] on div "KUR25-024023" at bounding box center [543, 356] width 291 height 25
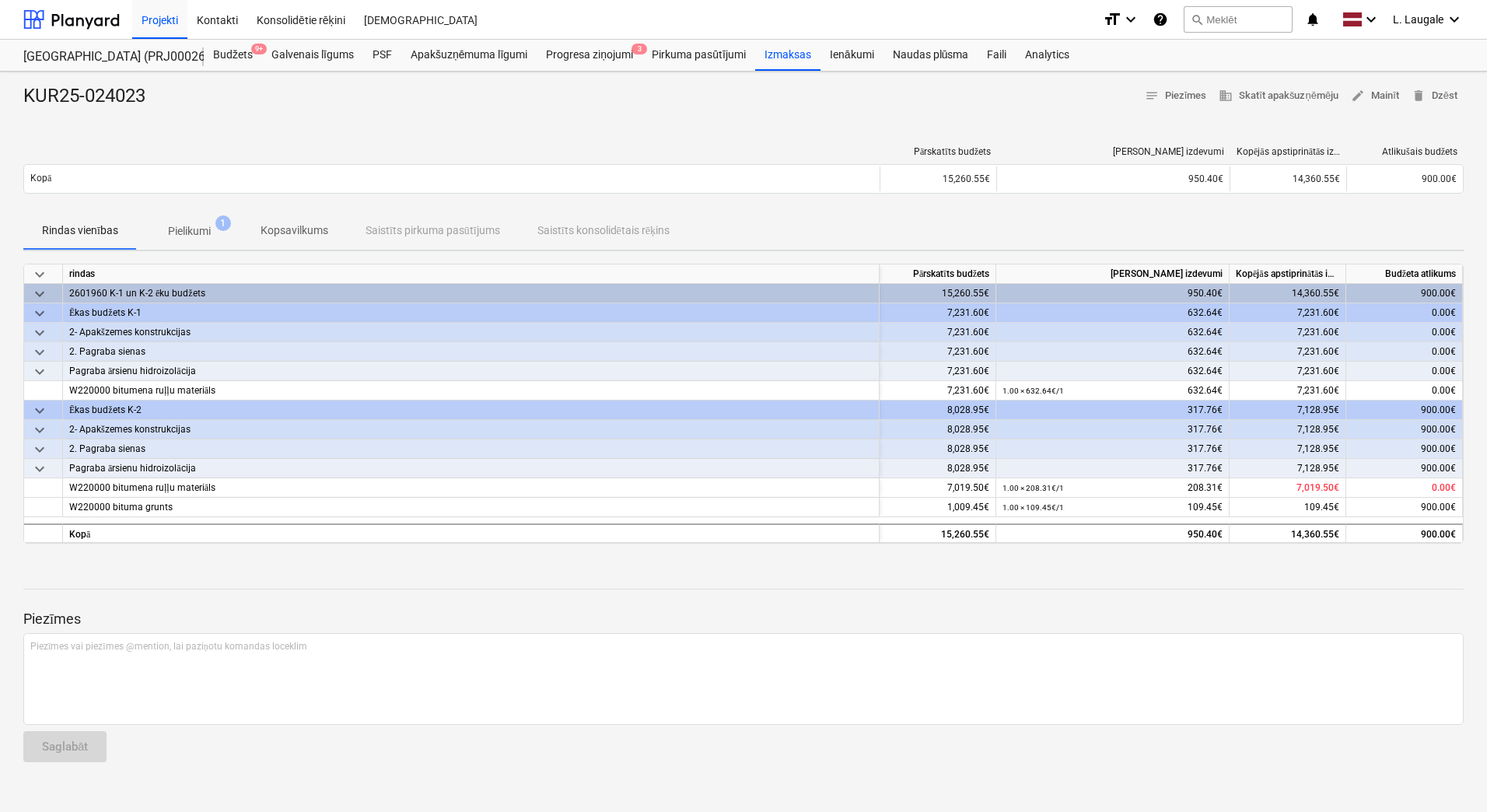
click at [189, 220] on span "Pielikumi 1" at bounding box center [189, 230] width 105 height 28
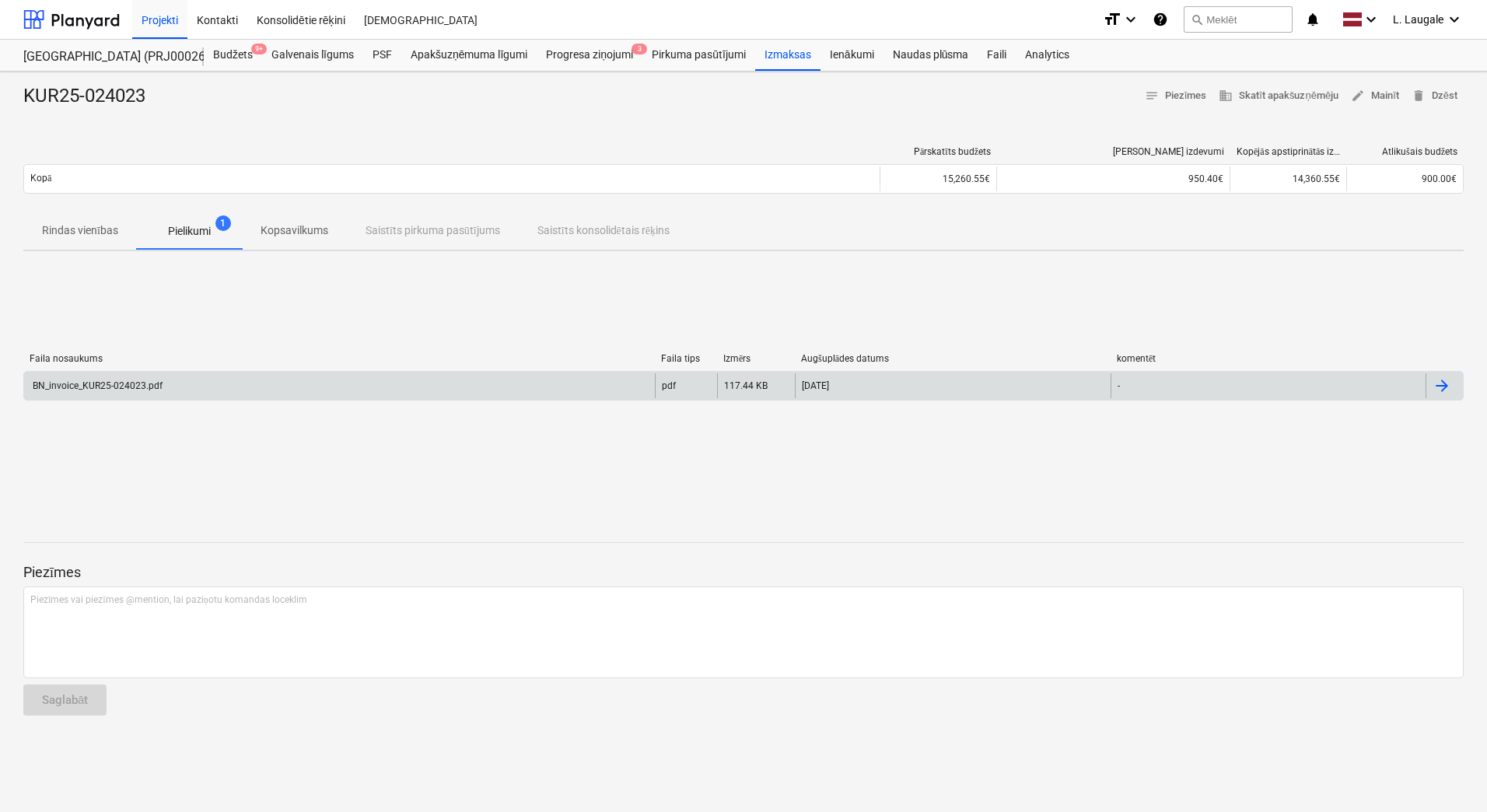
click at [219, 392] on div "BN_invoice_KUR25-024023.pdf" at bounding box center [339, 386] width 631 height 25
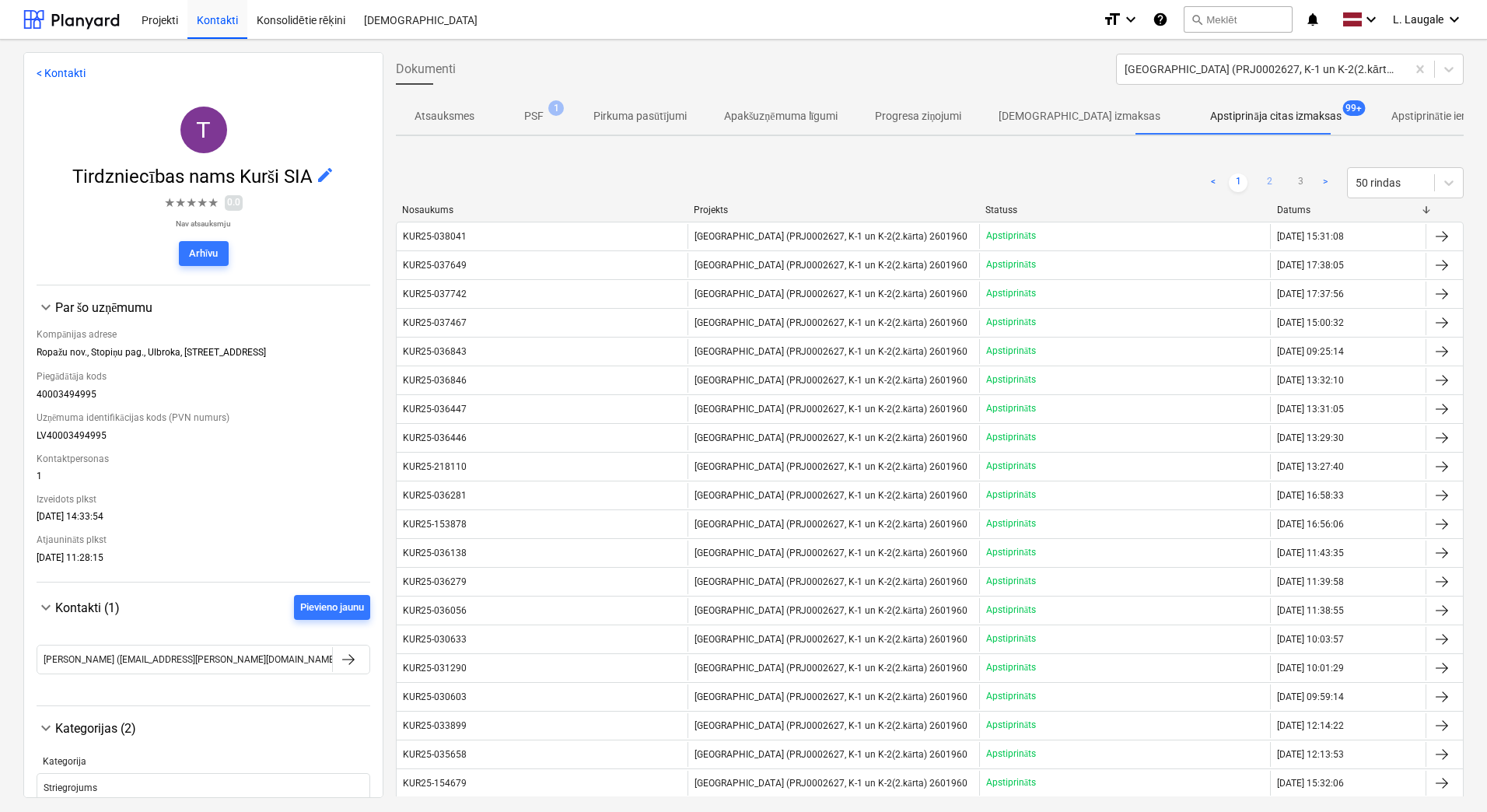
click at [1266, 181] on link "2" at bounding box center [1270, 183] width 19 height 19
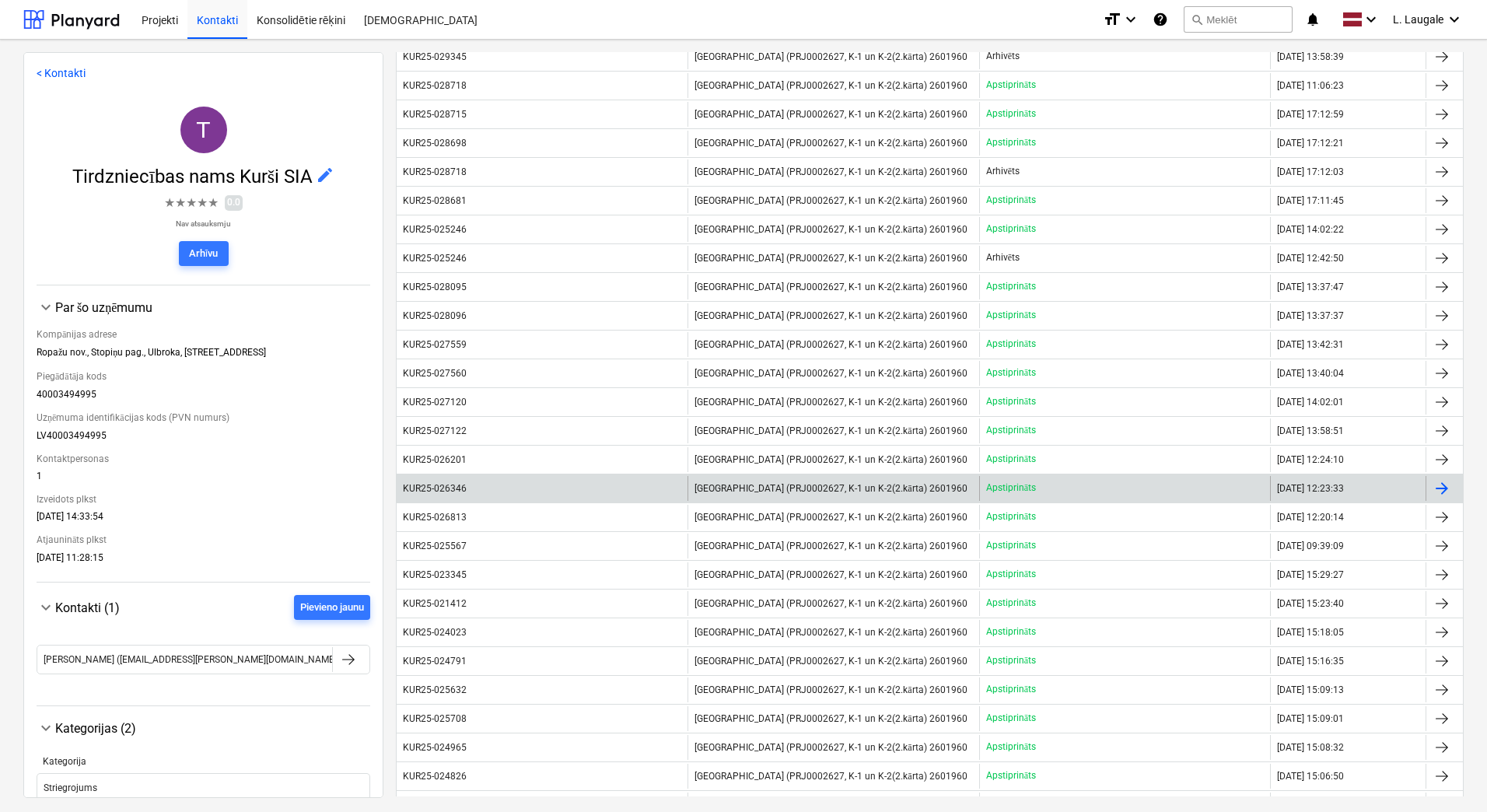
scroll to position [725, 0]
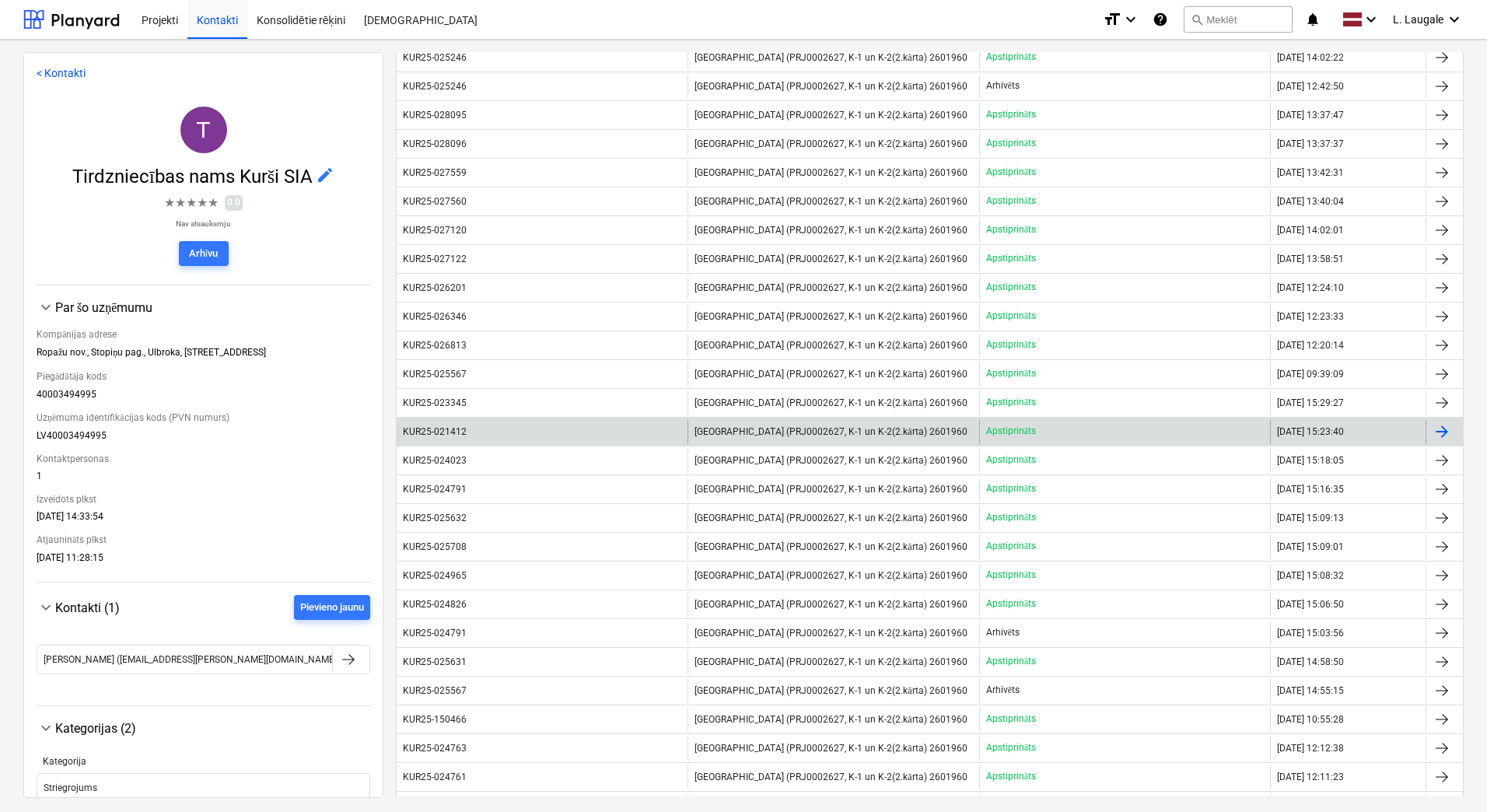
click at [560, 423] on div "KUR25-021412" at bounding box center [543, 431] width 291 height 25
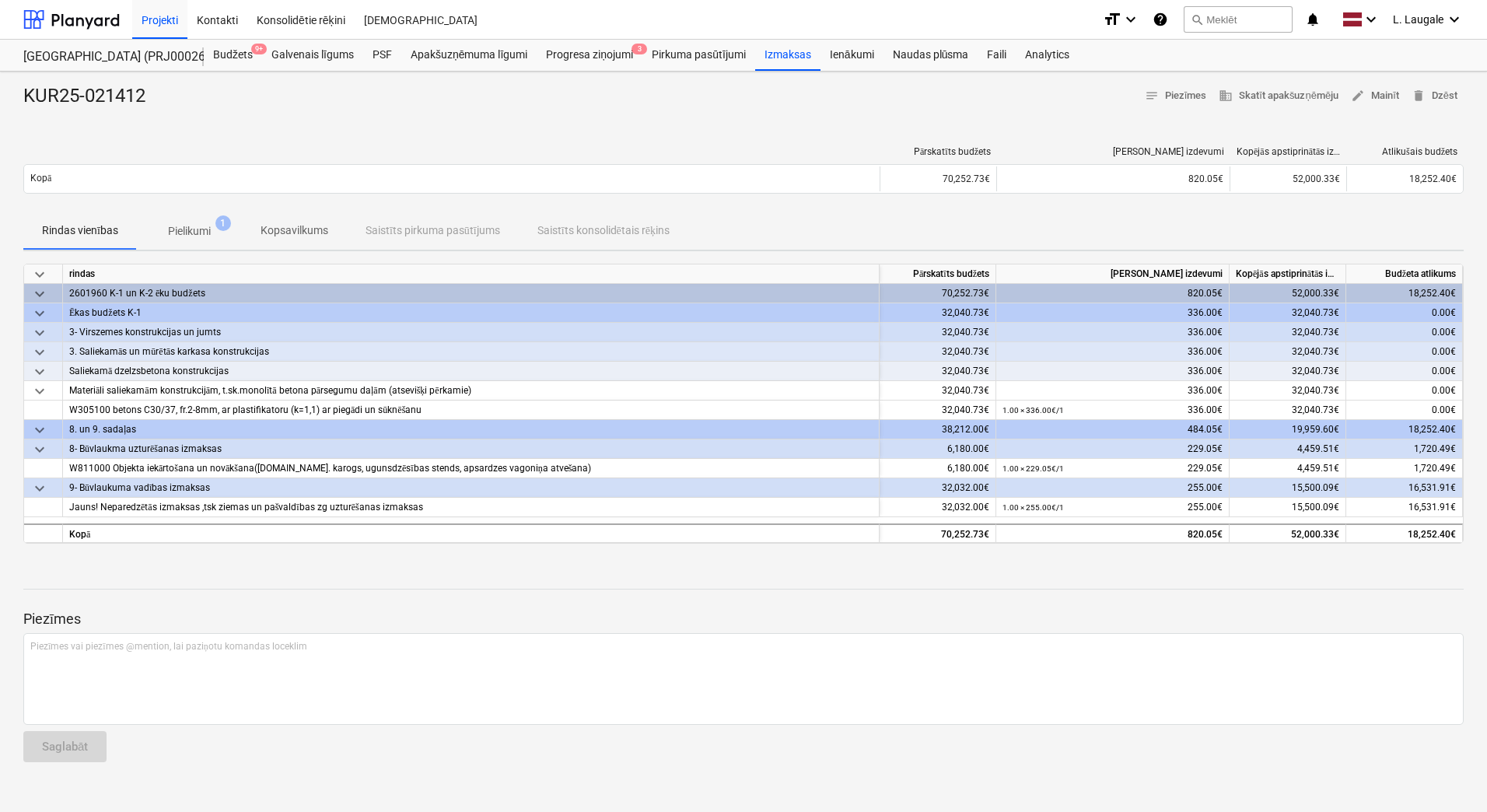
click at [227, 234] on span "Pielikumi 1" at bounding box center [189, 230] width 105 height 28
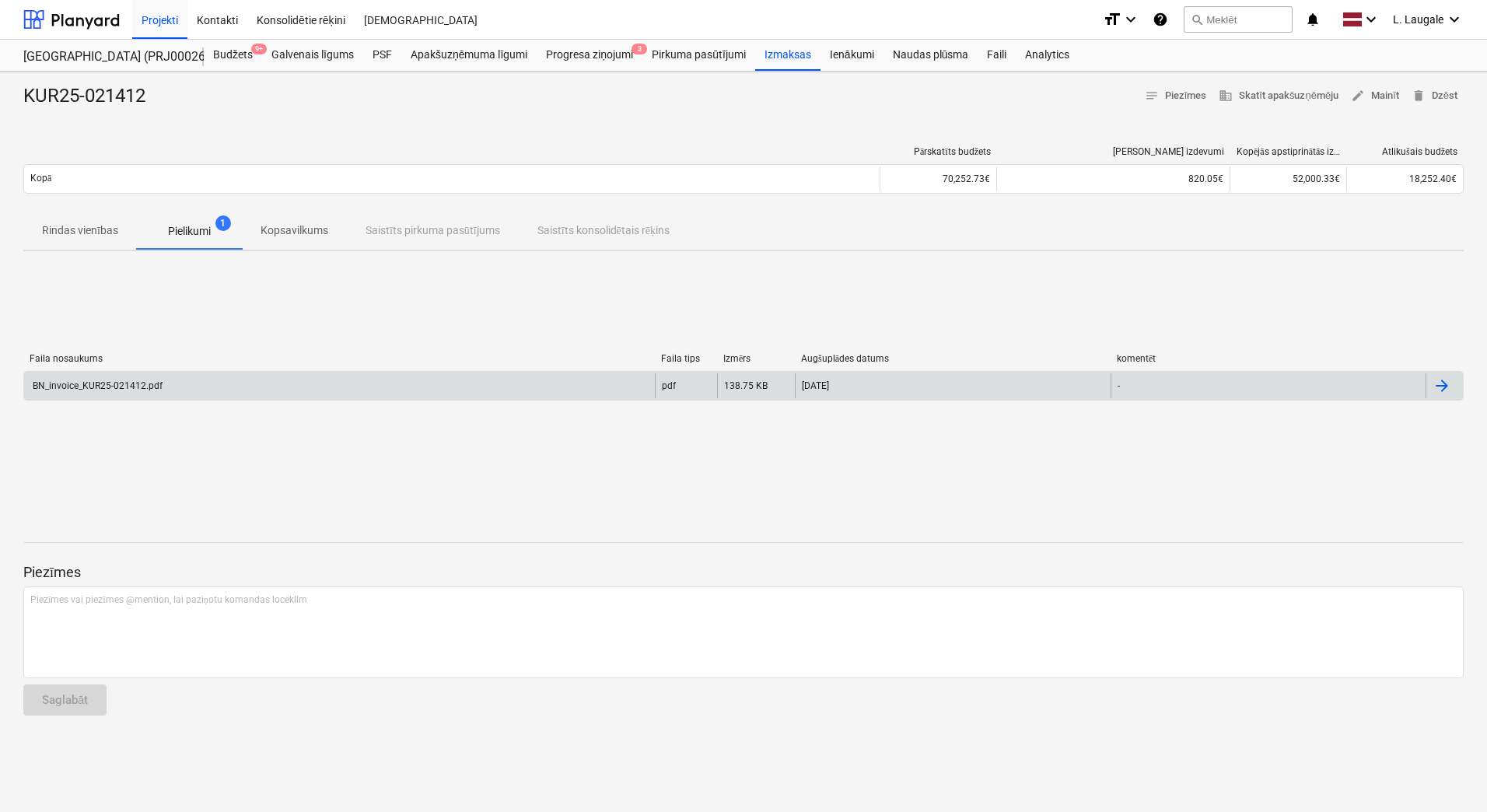
click at [248, 388] on div "BN_invoice_KUR25-021412.pdf" at bounding box center [339, 386] width 631 height 25
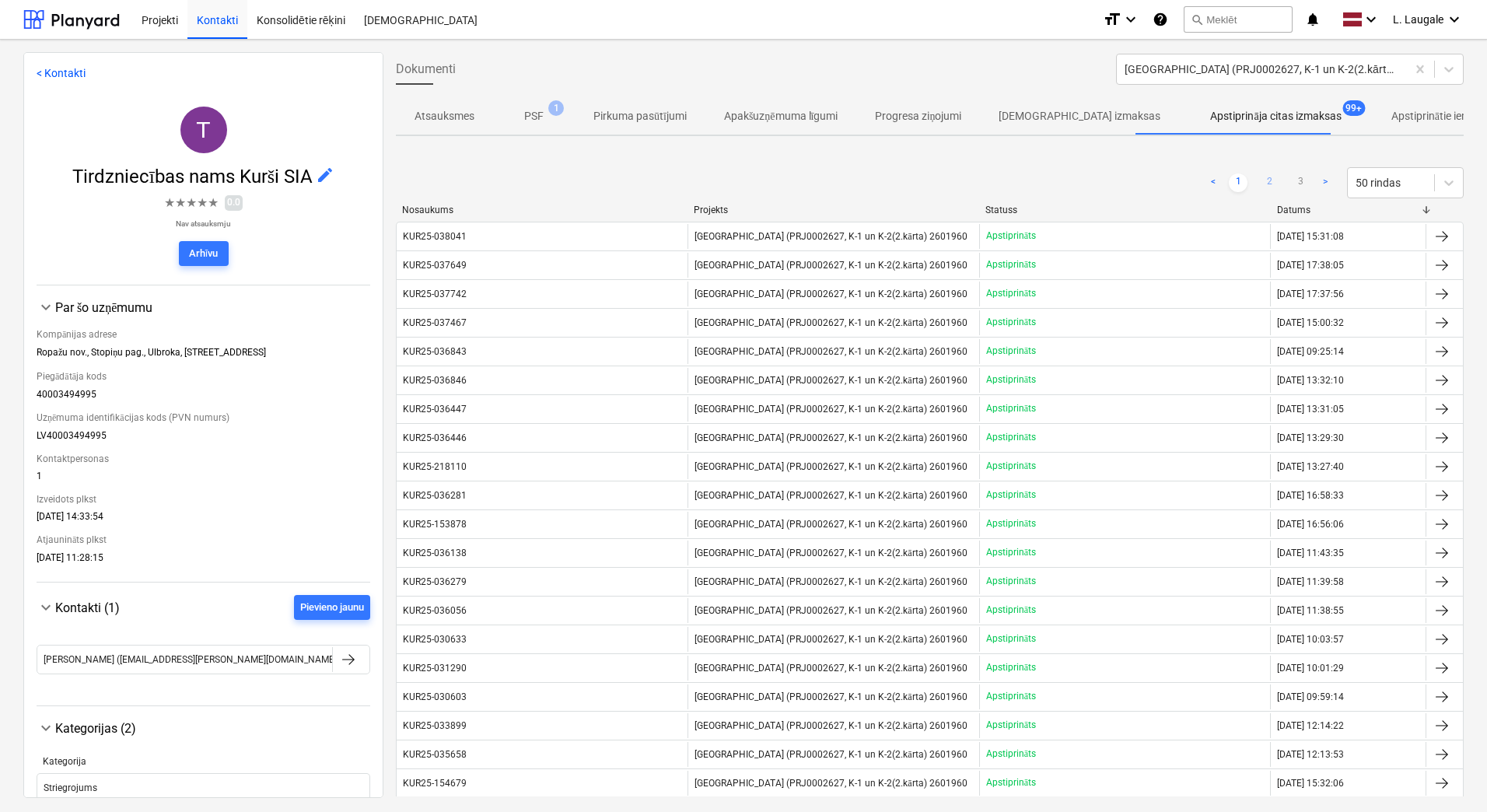
drag, startPoint x: 1268, startPoint y: 185, endPoint x: 1256, endPoint y: 185, distance: 12.0
click at [1269, 185] on link "2" at bounding box center [1270, 183] width 19 height 19
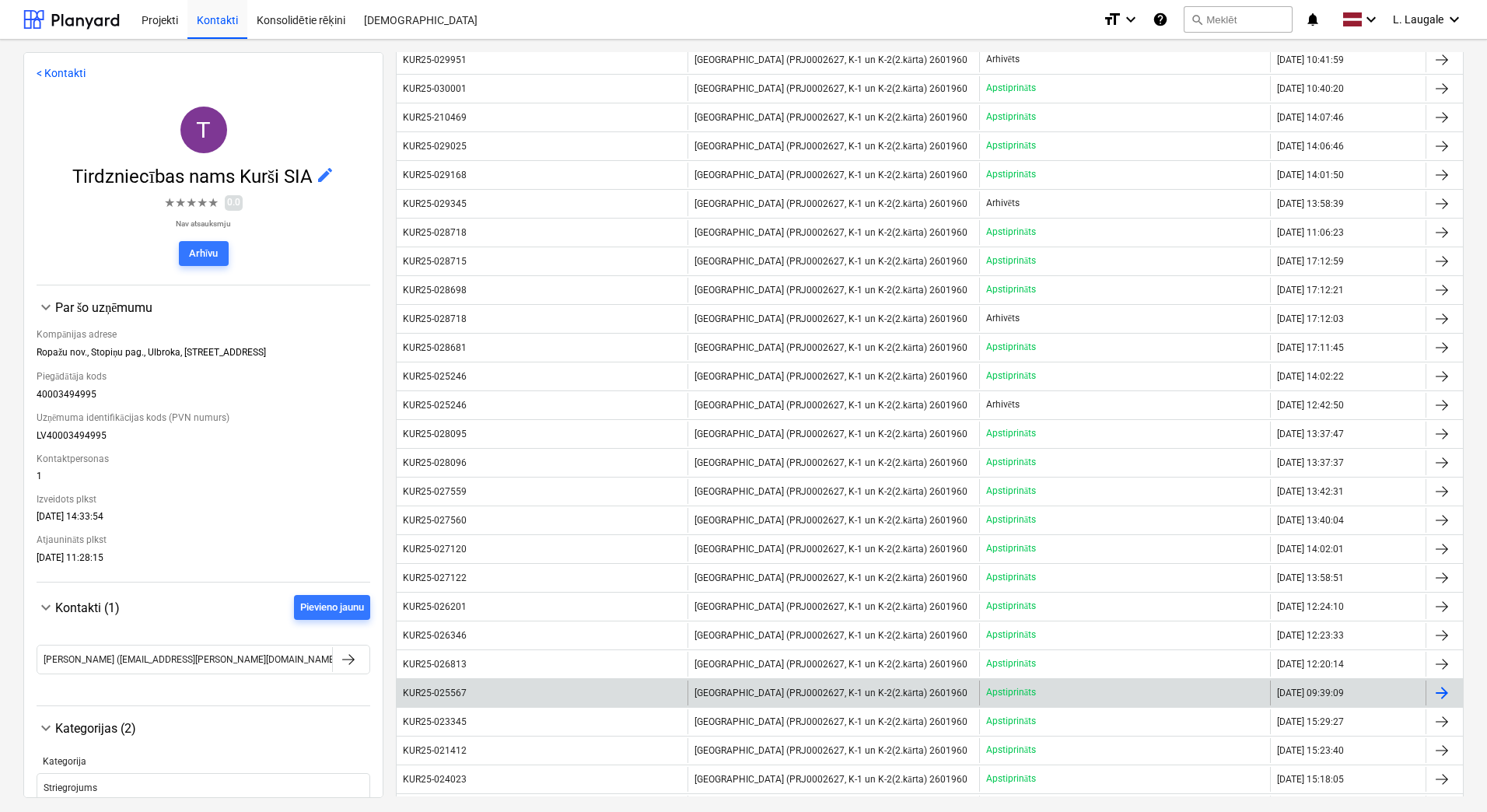
scroll to position [466, 0]
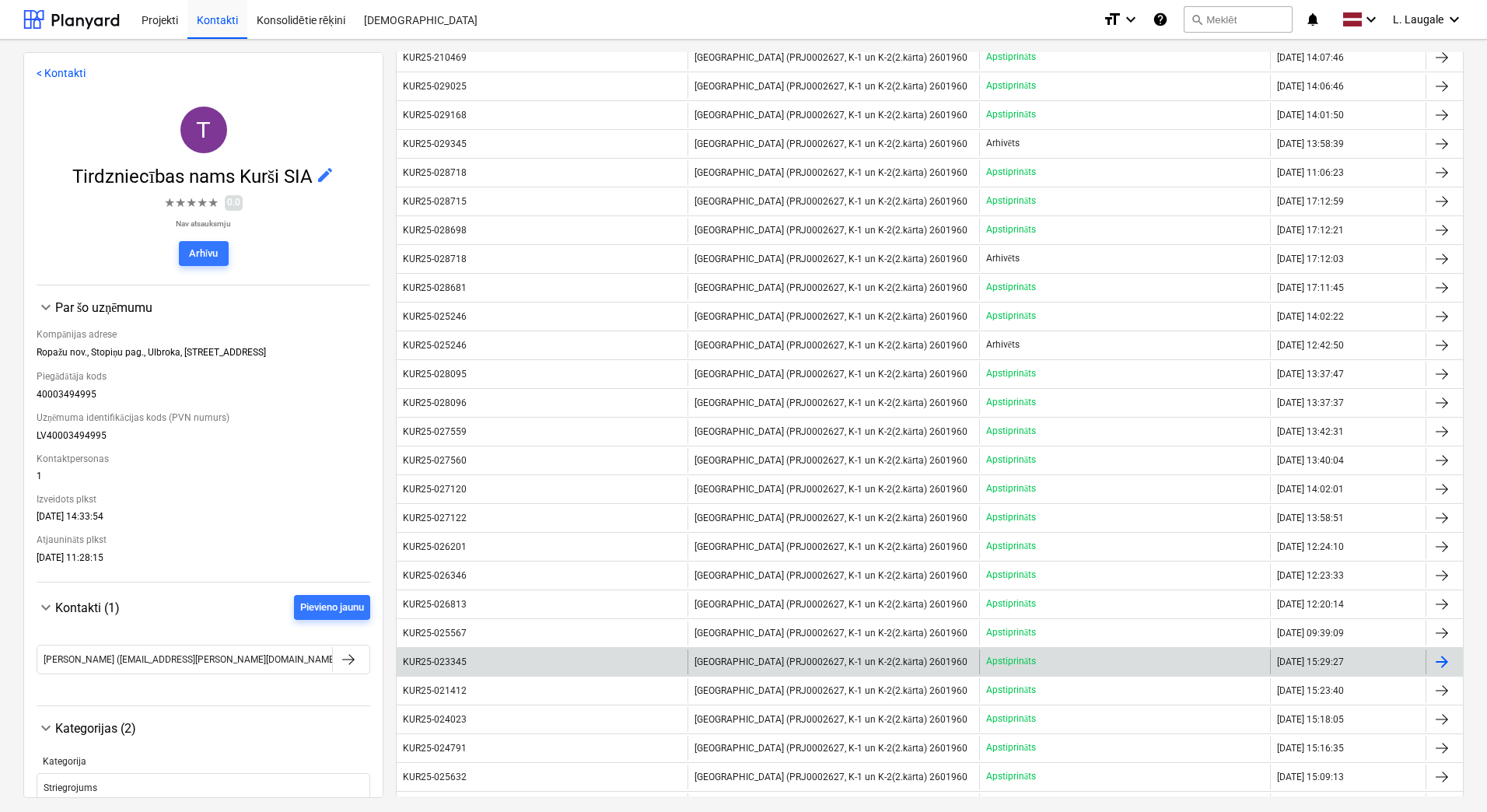
click at [565, 665] on div "KUR25-023345" at bounding box center [543, 662] width 291 height 25
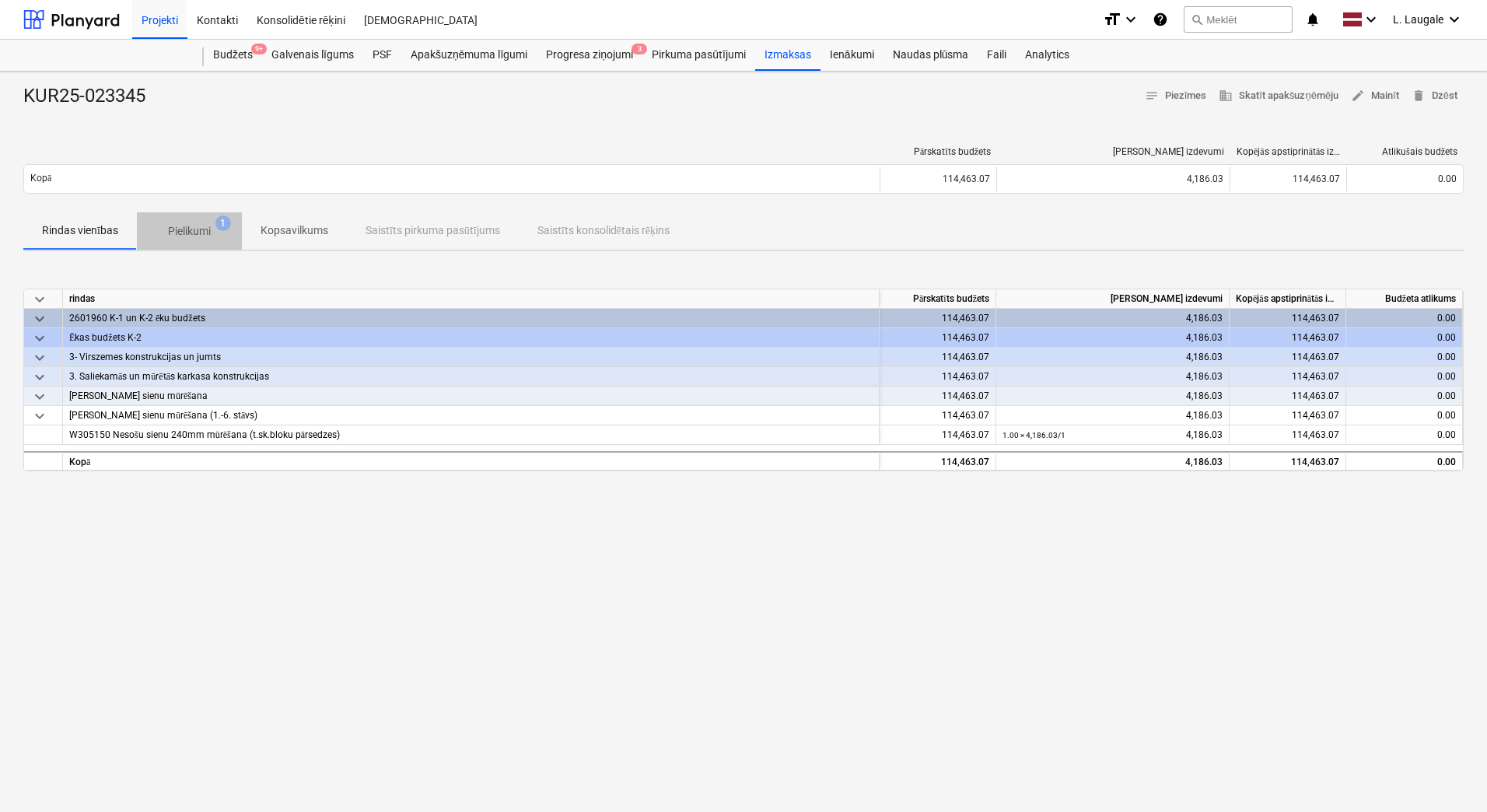
click at [202, 223] on p "Pielikumi" at bounding box center [188, 230] width 43 height 16
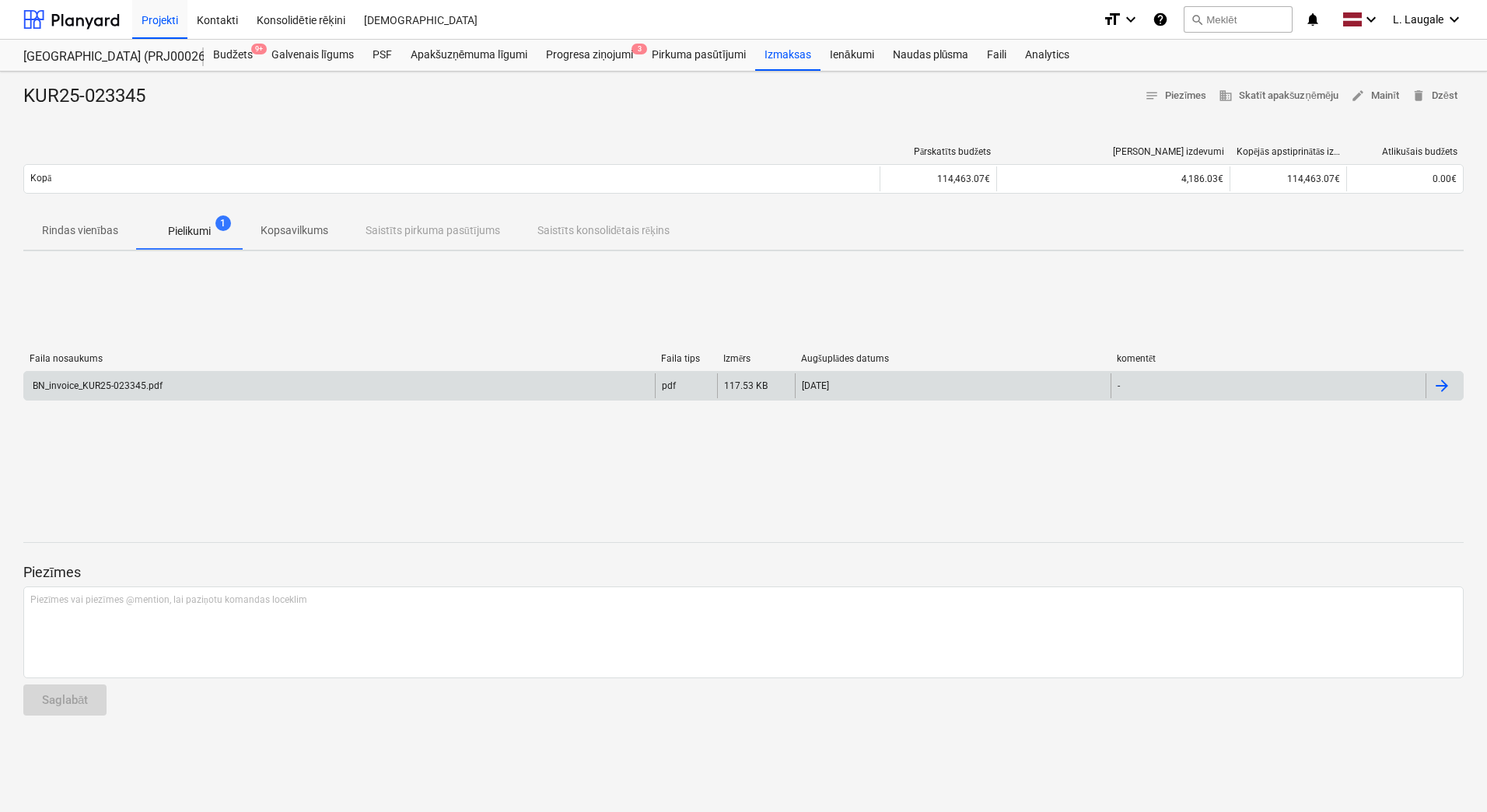
click at [262, 388] on div "BN_invoice_KUR25-023345.pdf" at bounding box center [339, 386] width 631 height 25
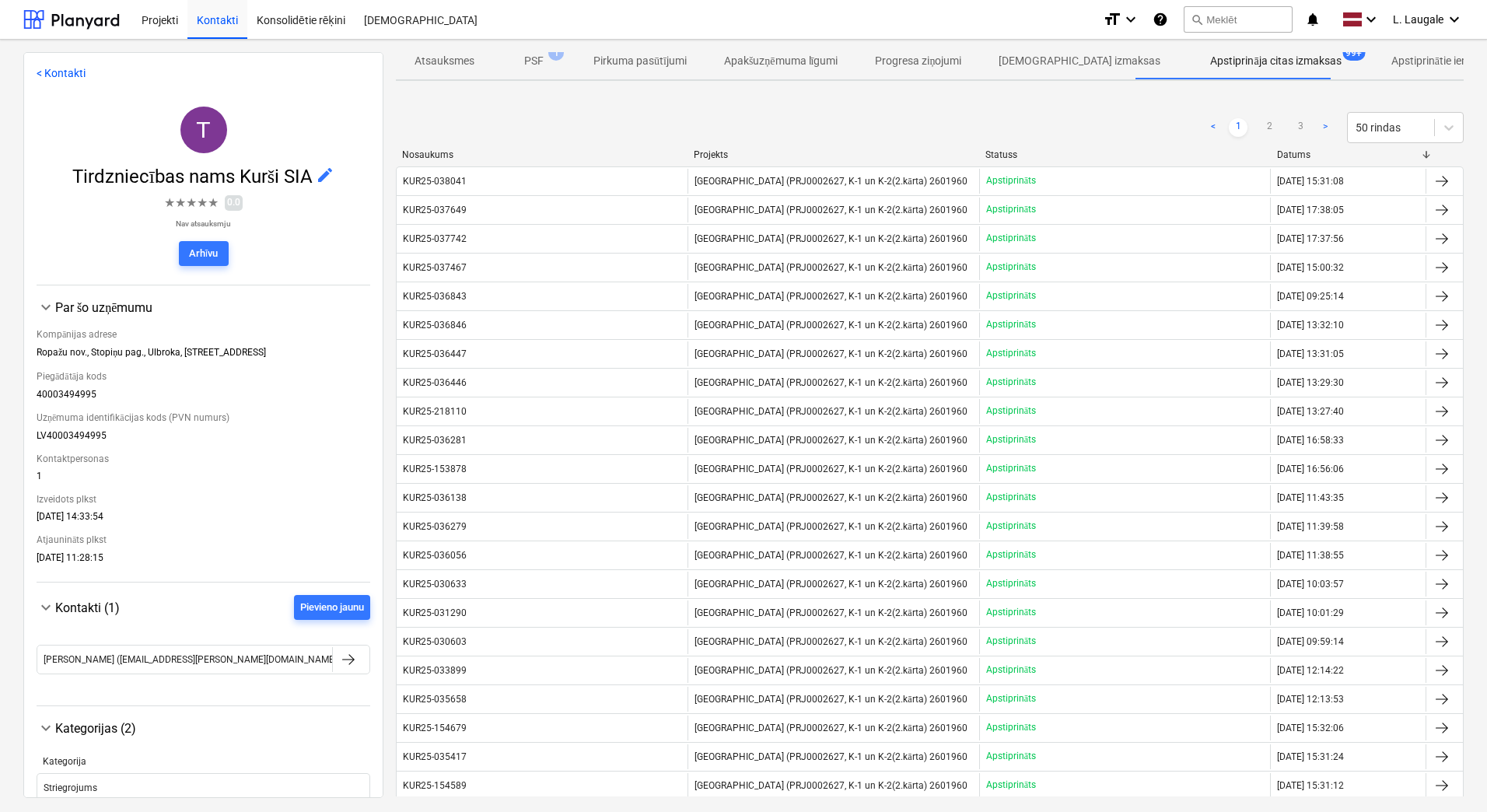
scroll to position [52, 0]
click at [1249, 134] on ul "< 1 2 3 >" at bounding box center [1269, 130] width 130 height 19
click at [1262, 129] on link "2" at bounding box center [1270, 130] width 19 height 19
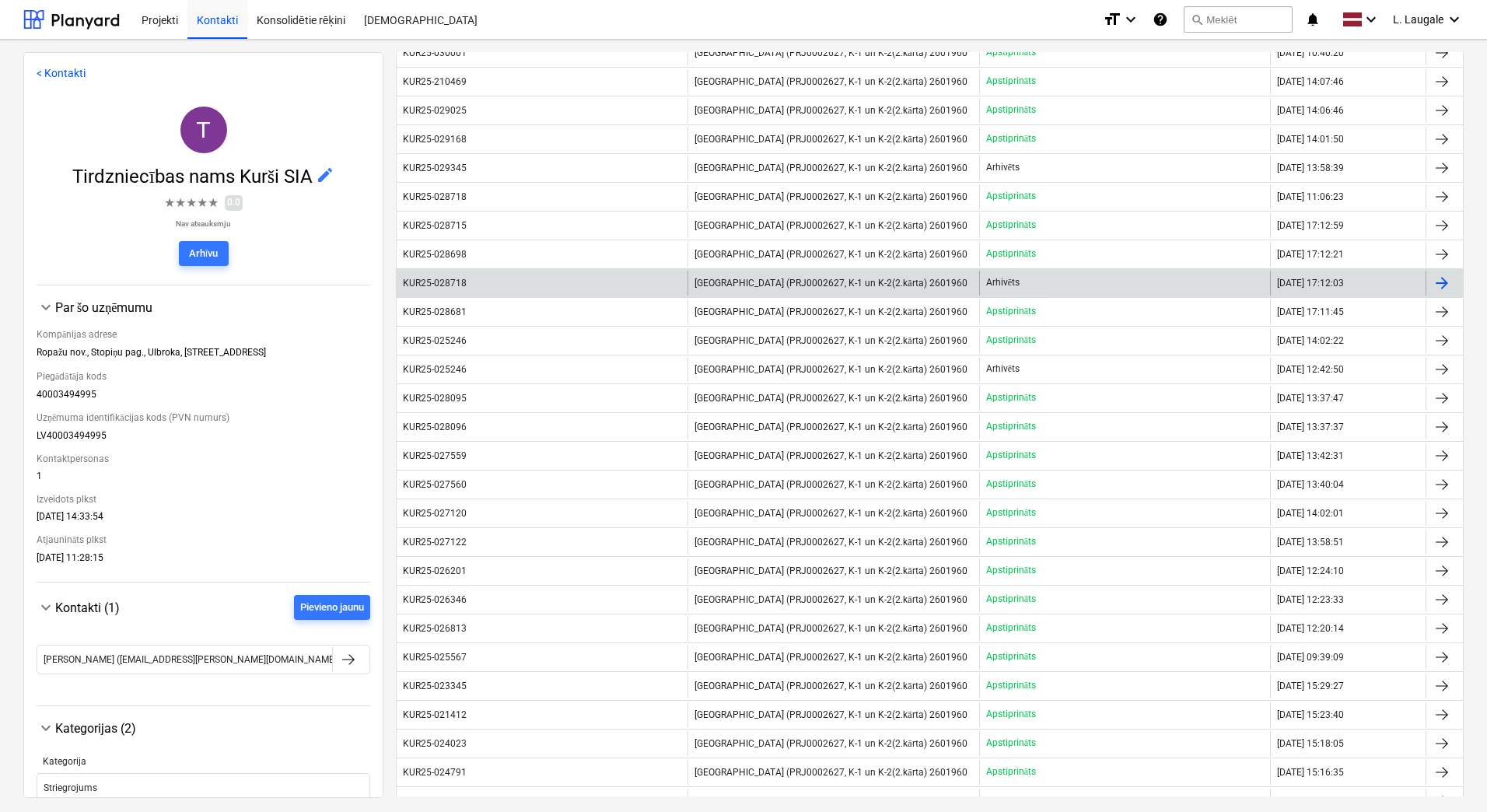
scroll to position [466, 0]
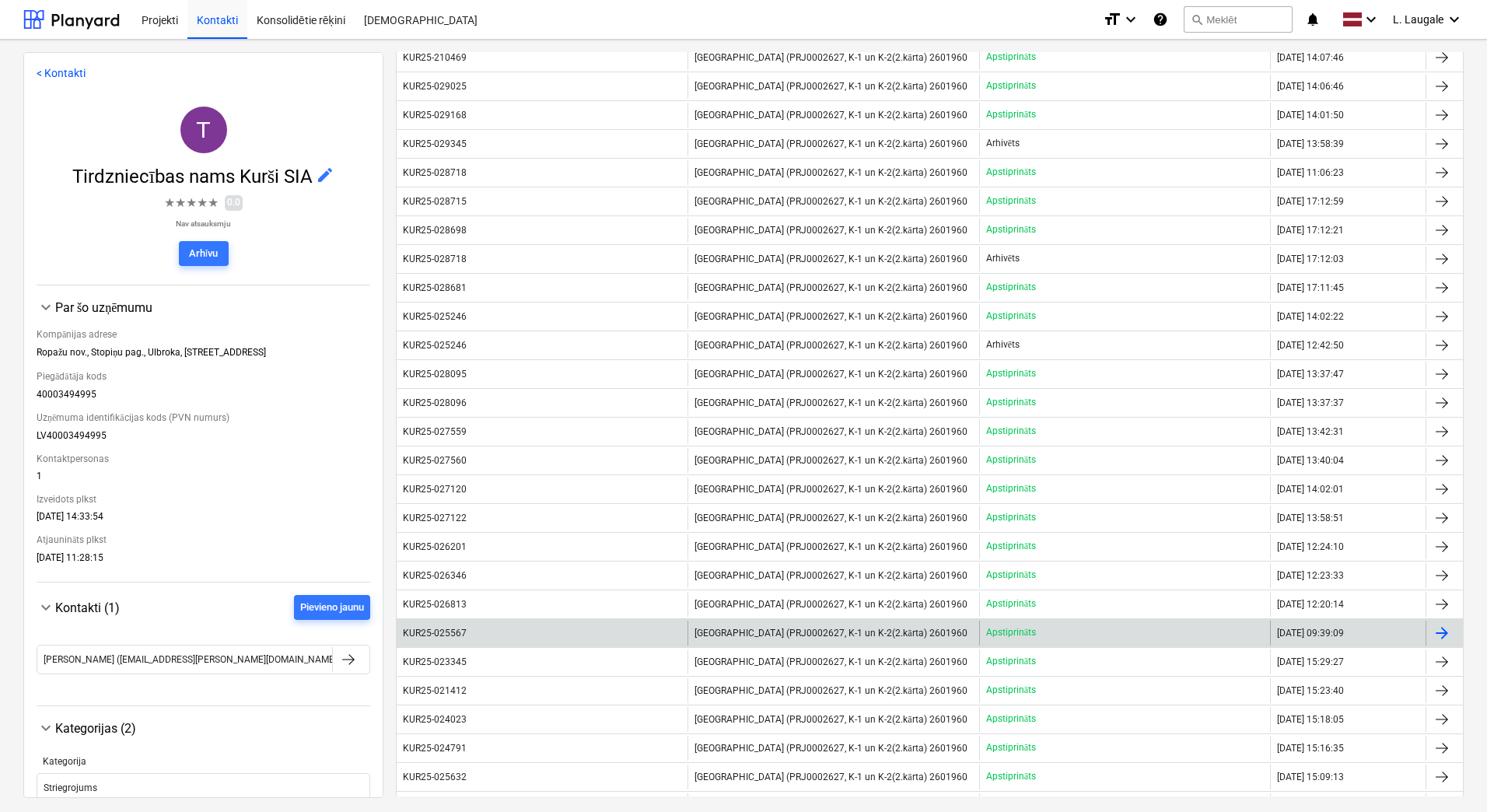
click at [526, 633] on div "KUR25-025567" at bounding box center [543, 633] width 291 height 25
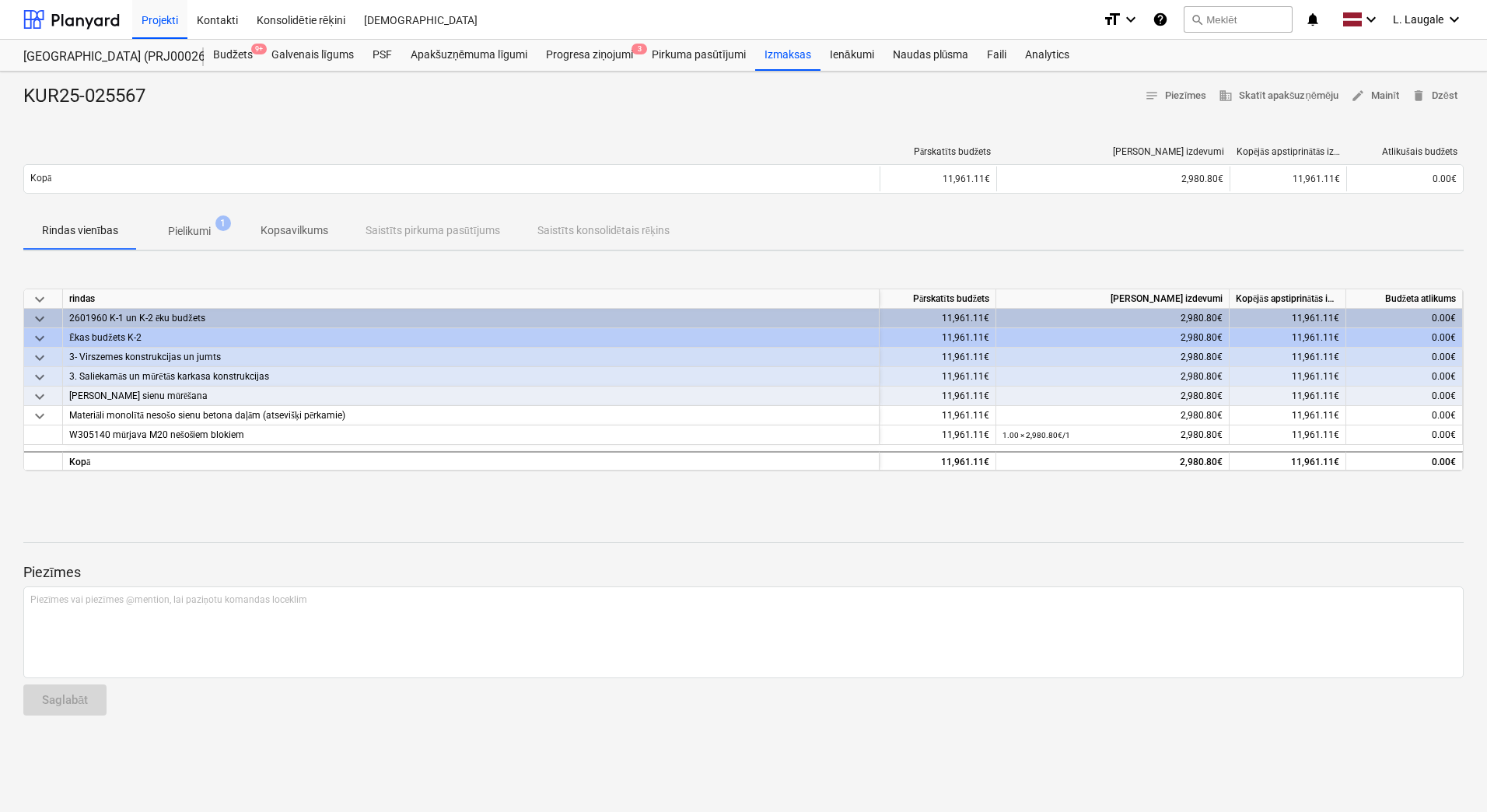
click at [205, 240] on span "Pielikumi 1" at bounding box center [189, 230] width 105 height 28
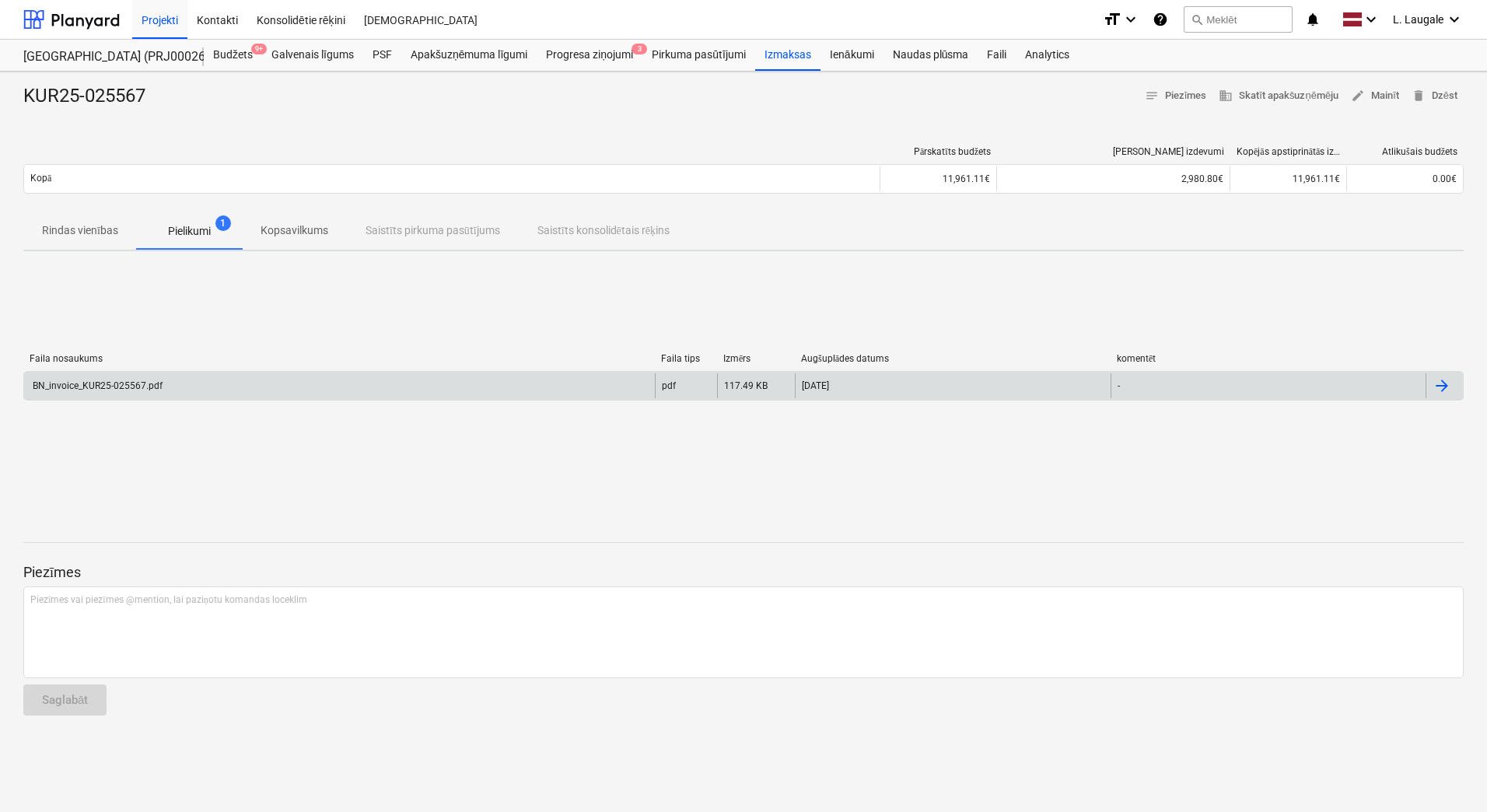
click at [232, 382] on div "BN_invoice_KUR25-025567.pdf" at bounding box center [339, 386] width 631 height 25
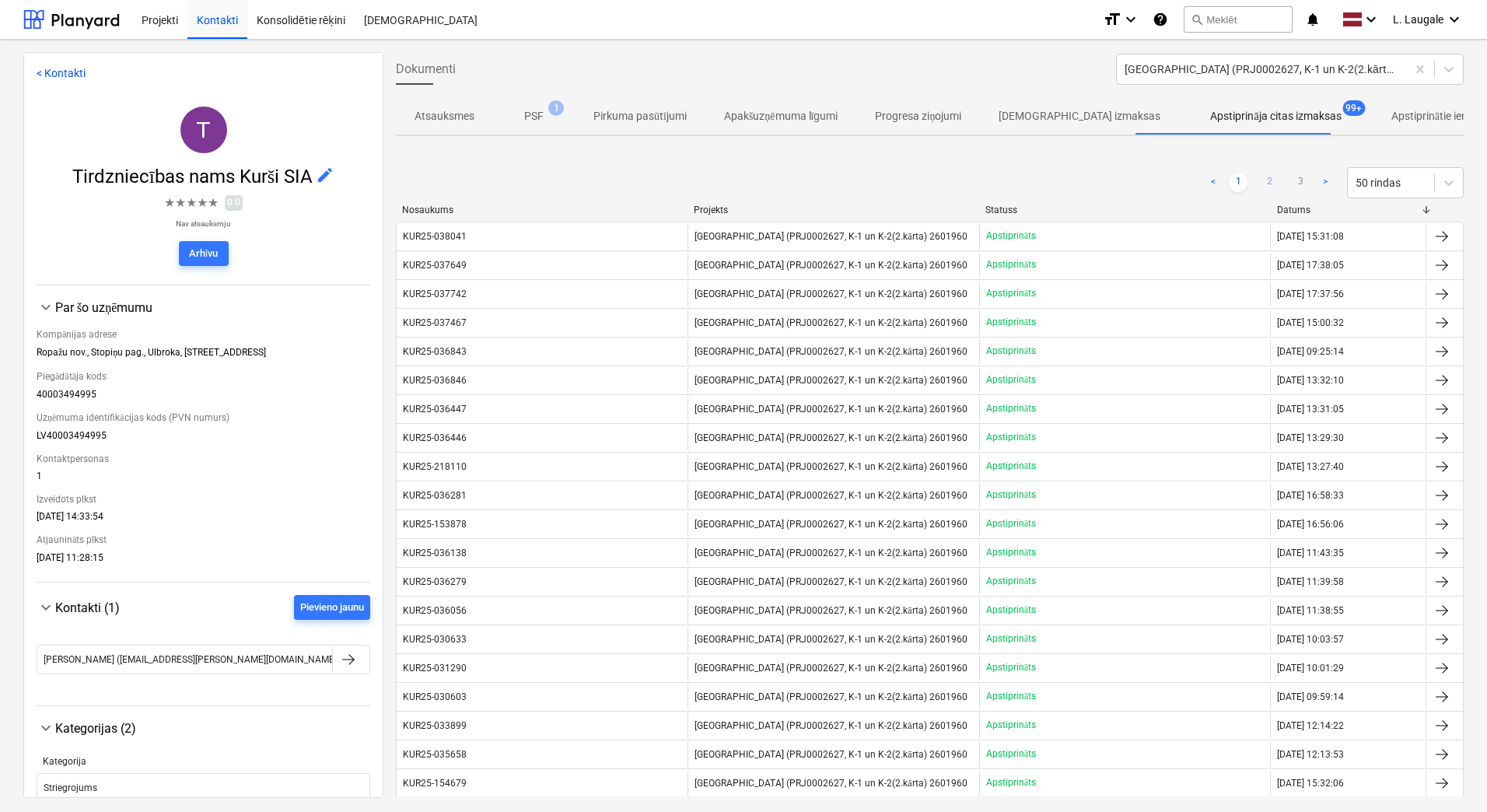
click at [1271, 184] on link "2" at bounding box center [1270, 183] width 19 height 19
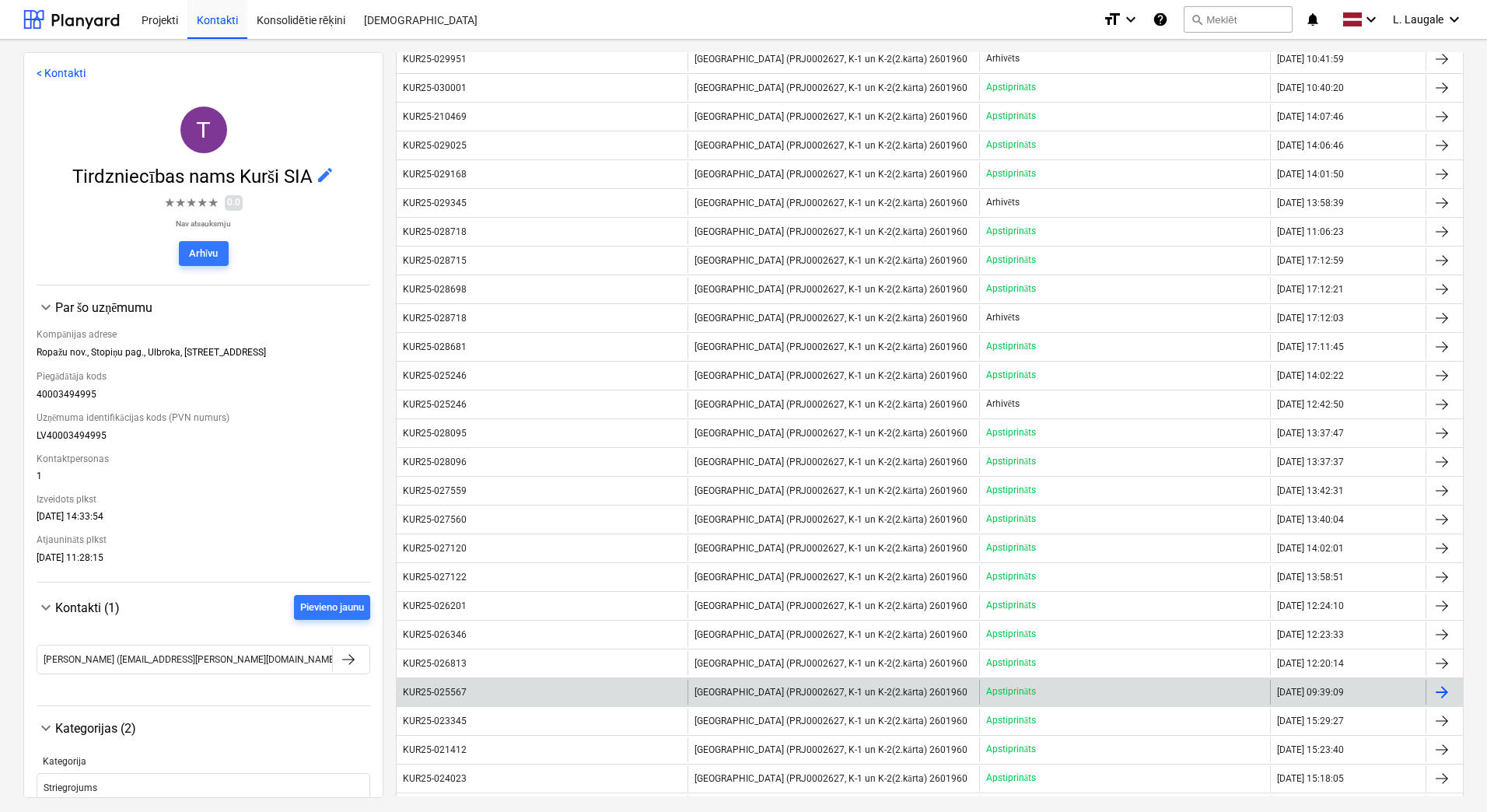
scroll to position [466, 0]
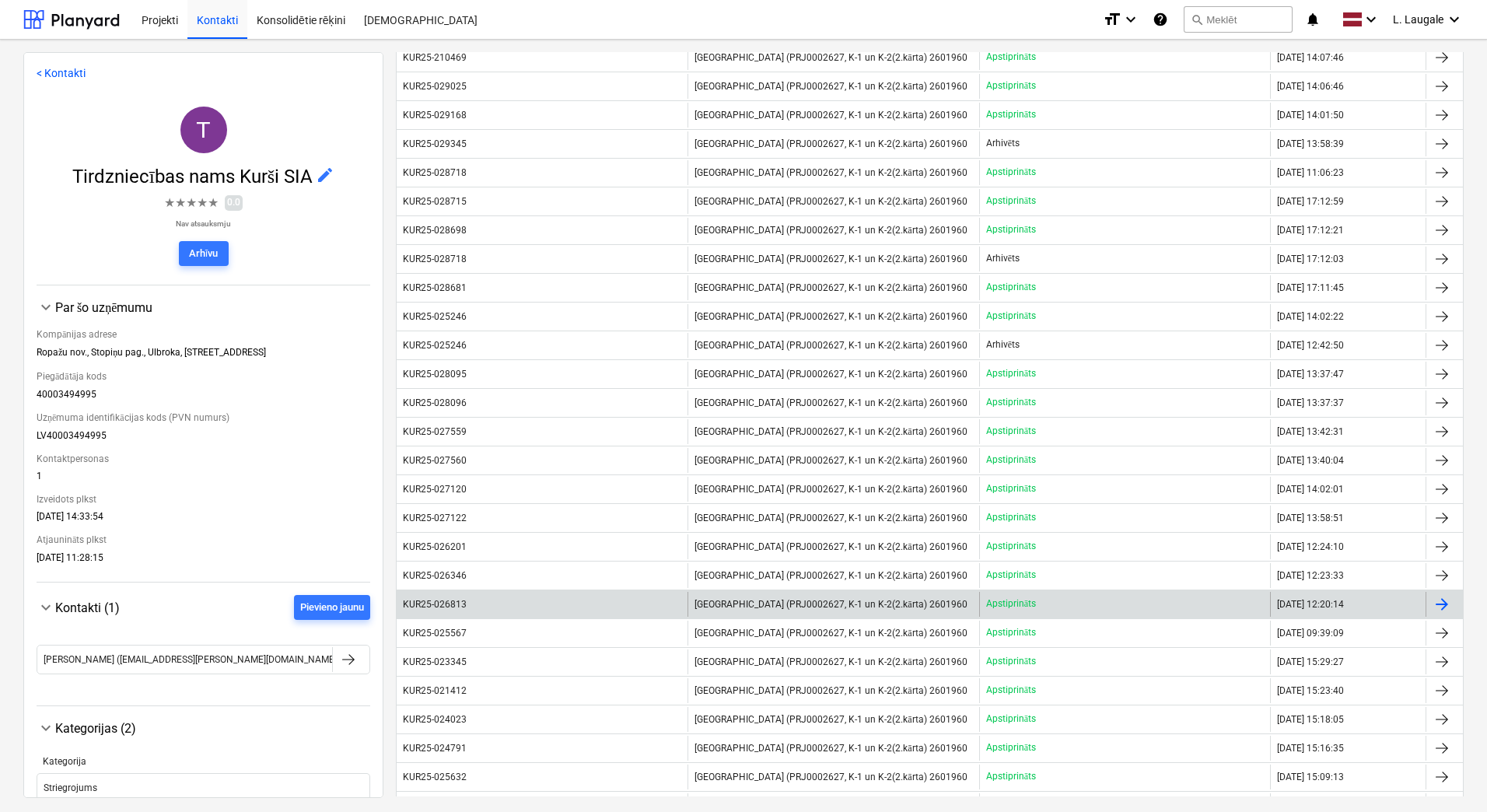
click at [484, 606] on div "KUR25-026813" at bounding box center [543, 604] width 291 height 25
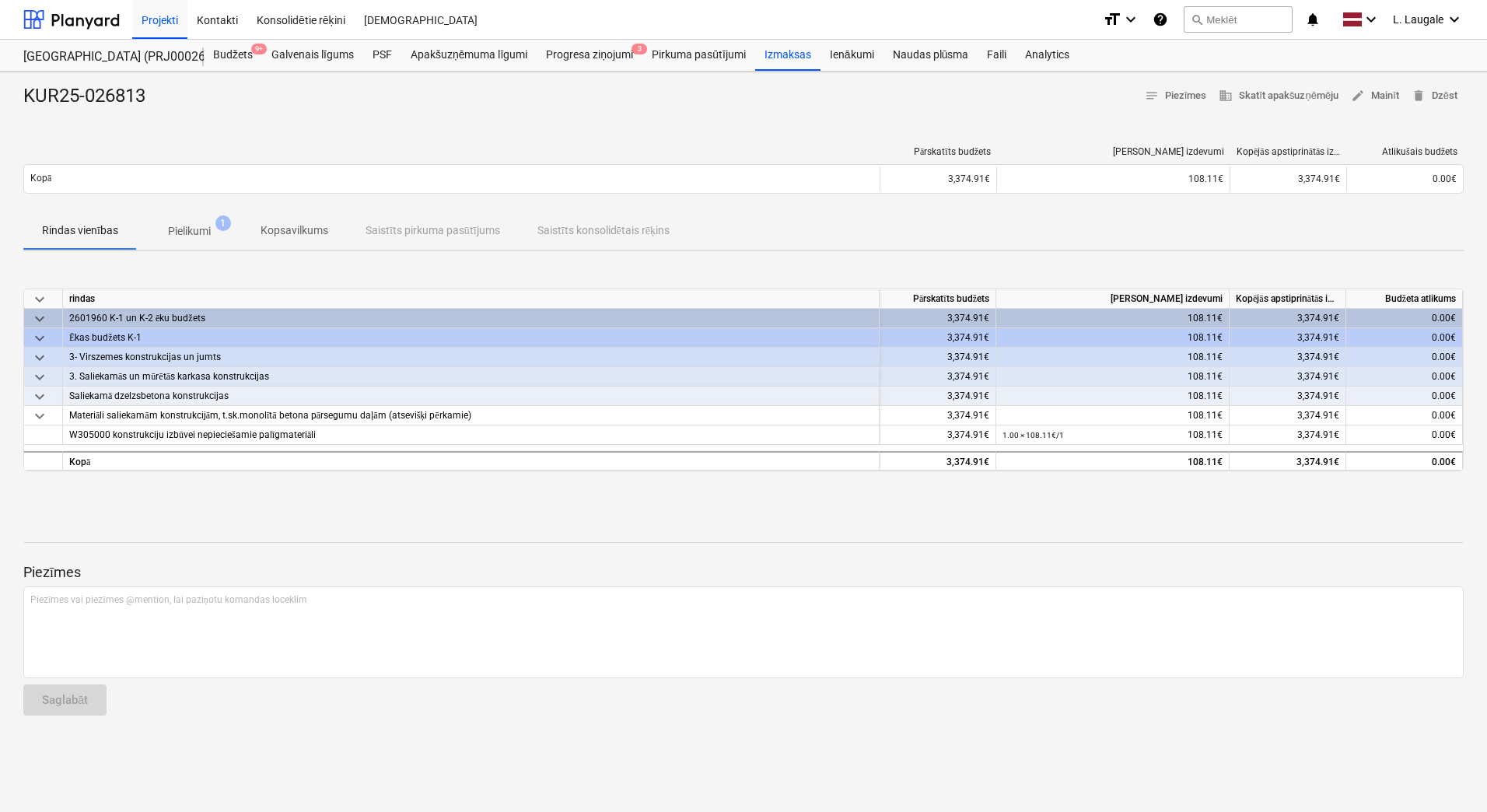
click at [193, 248] on button "Pielikumi 1" at bounding box center [189, 230] width 105 height 37
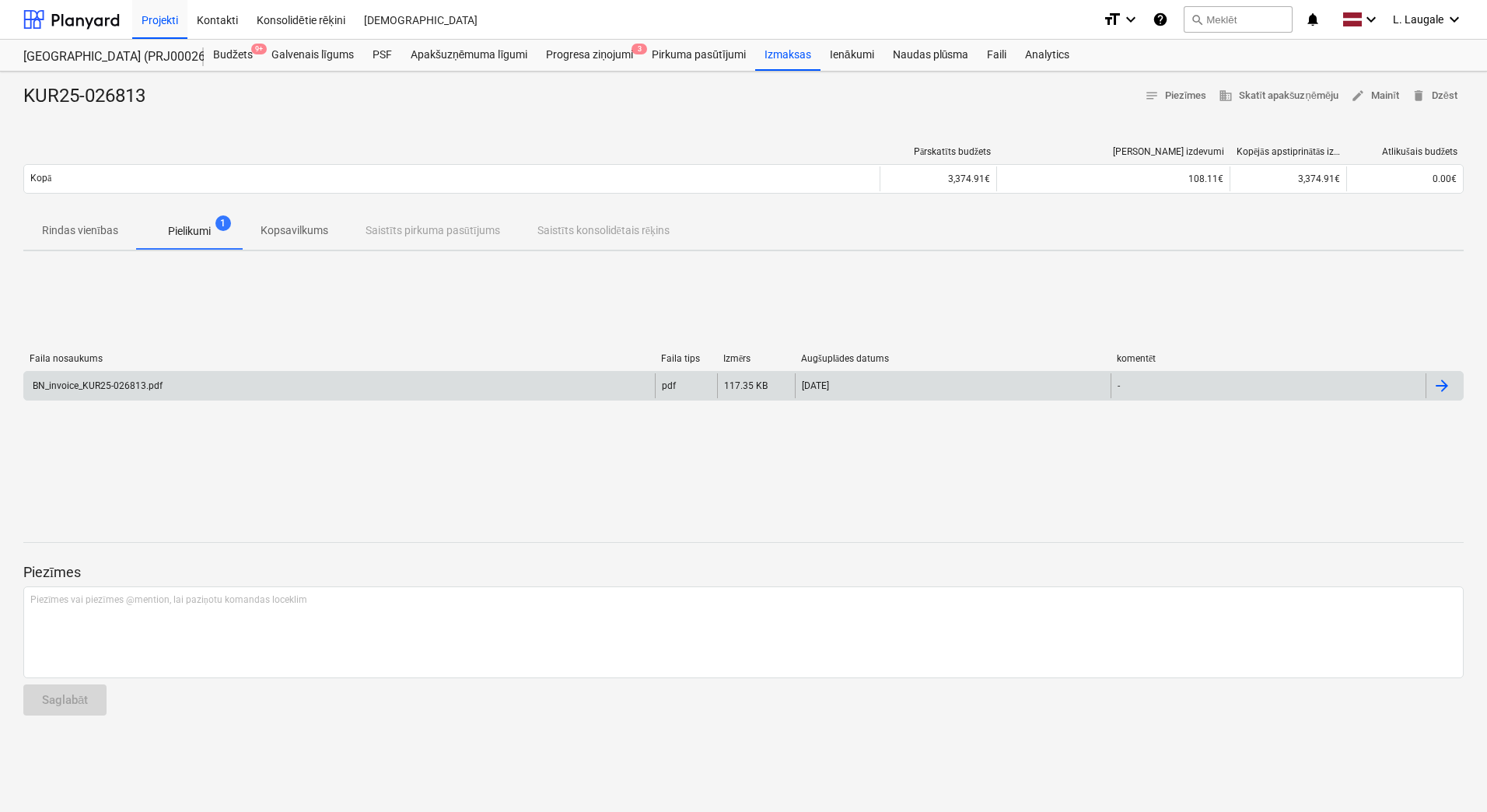
click at [240, 381] on div "BN_invoice_KUR25-026813.pdf" at bounding box center [339, 386] width 631 height 25
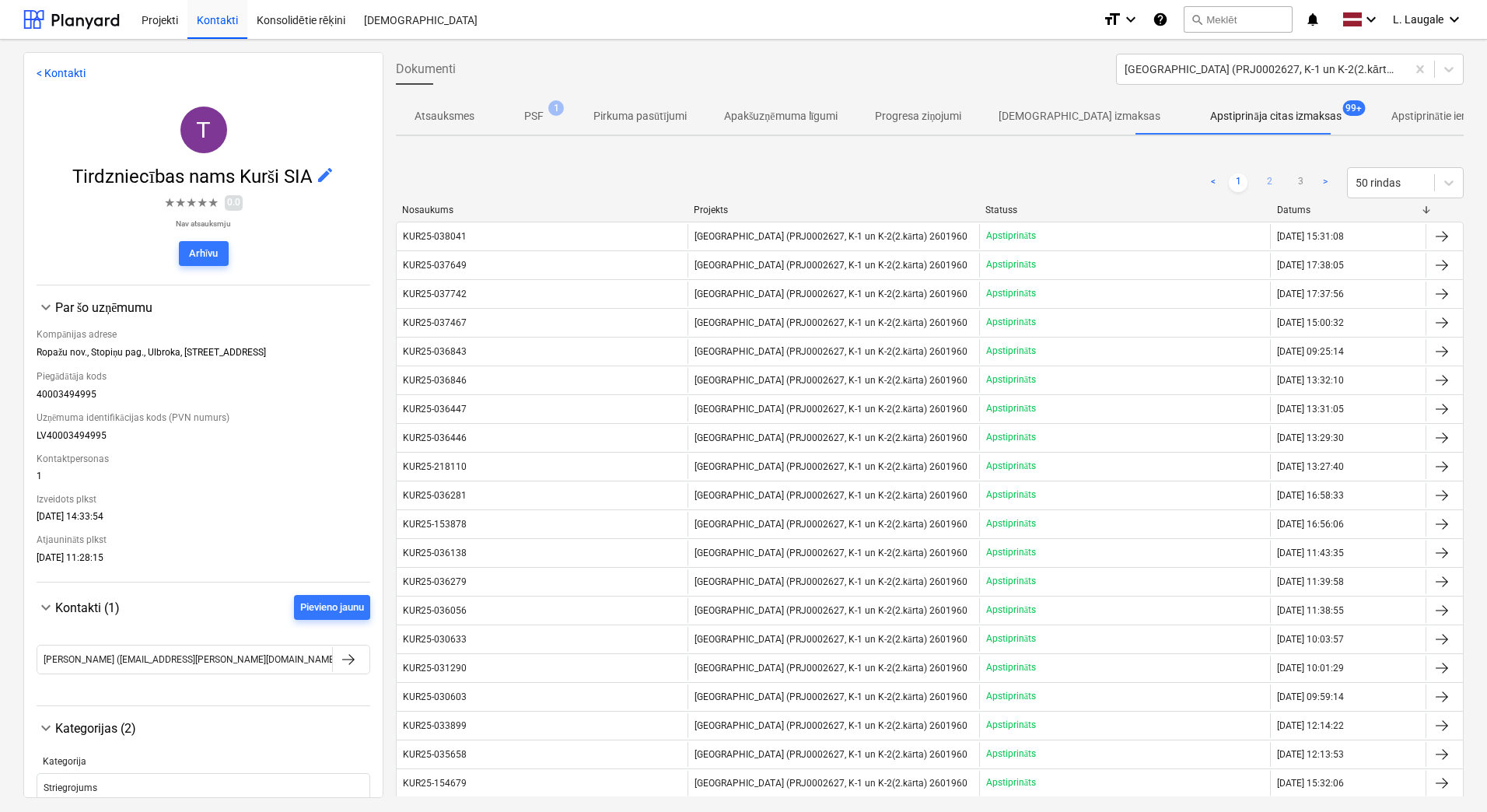
click at [1267, 183] on link "2" at bounding box center [1270, 183] width 19 height 19
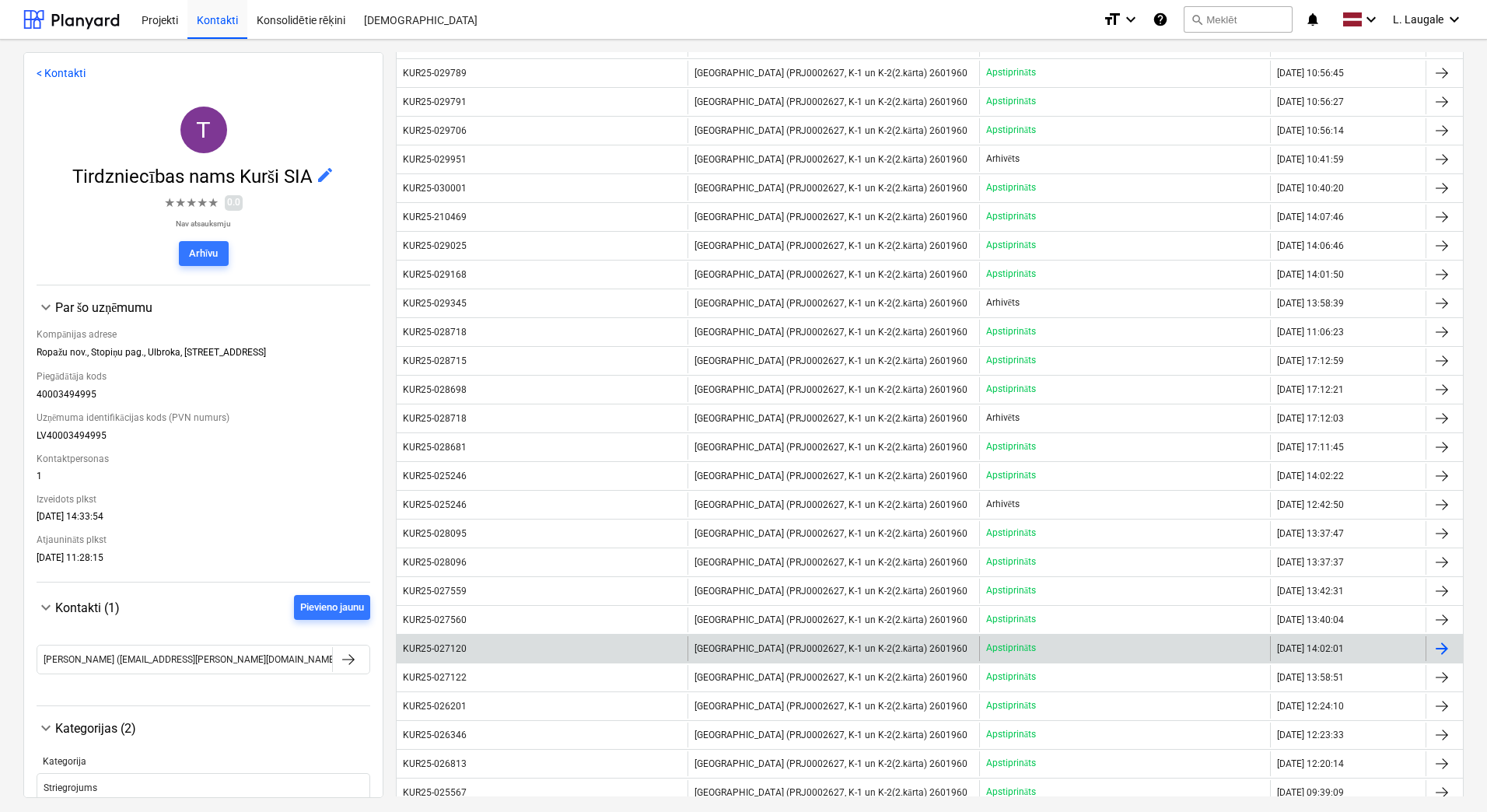
scroll to position [311, 0]
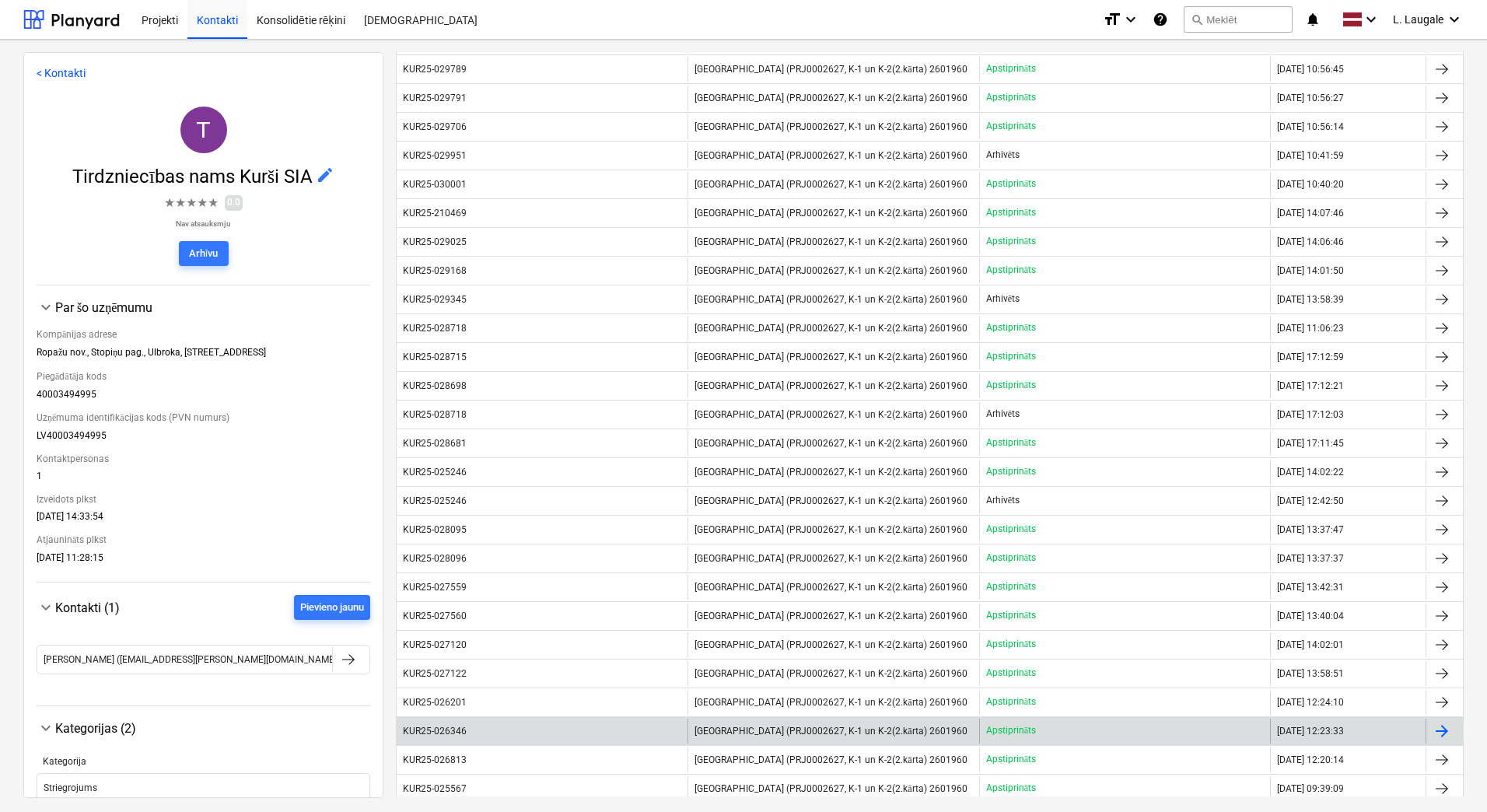
click at [506, 737] on div "KUR25-026346" at bounding box center [543, 731] width 291 height 25
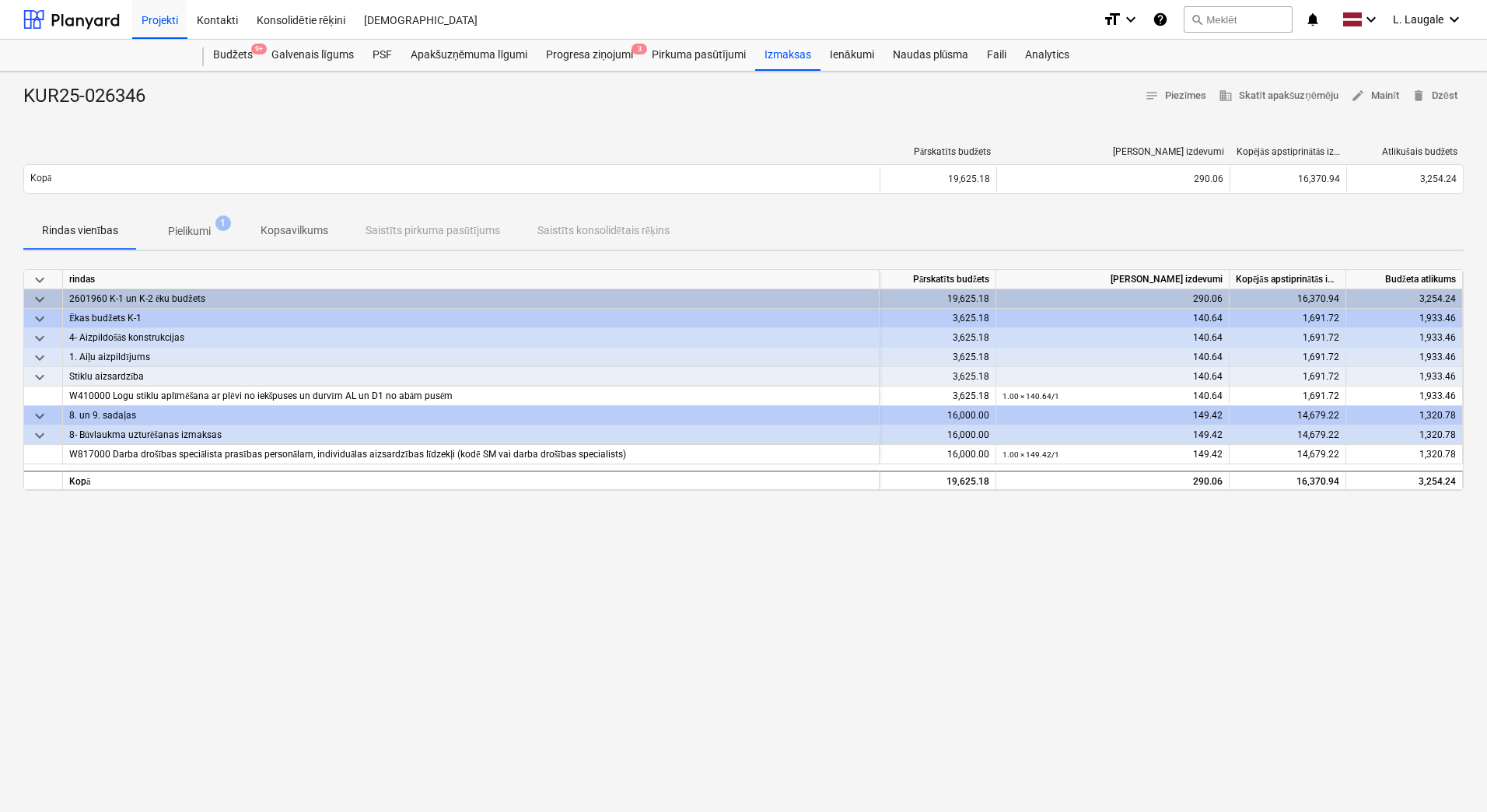
click at [184, 228] on p "Pielikumi" at bounding box center [188, 230] width 43 height 16
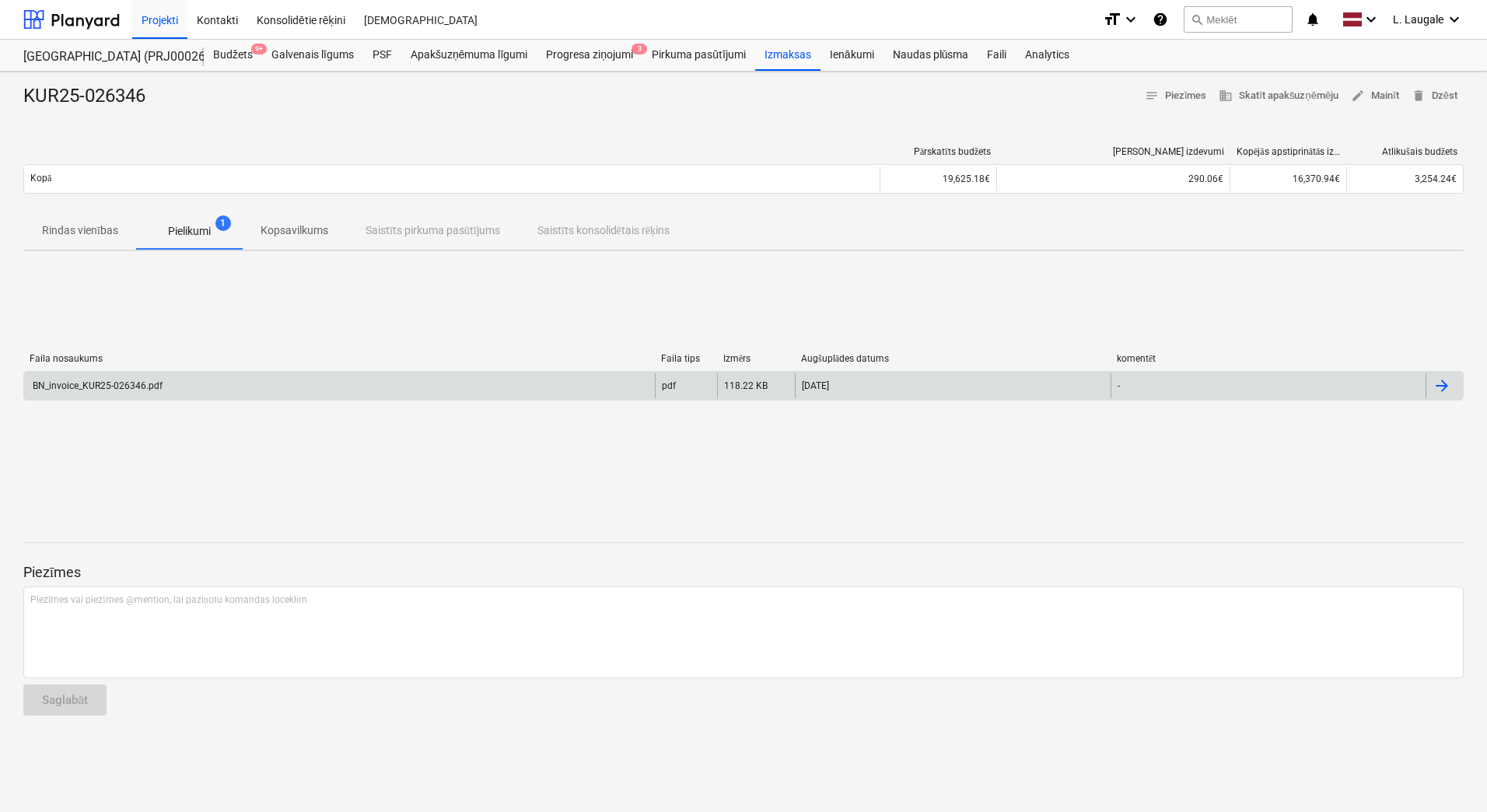
click at [246, 389] on div "BN_invoice_KUR25-026346.pdf" at bounding box center [339, 386] width 631 height 25
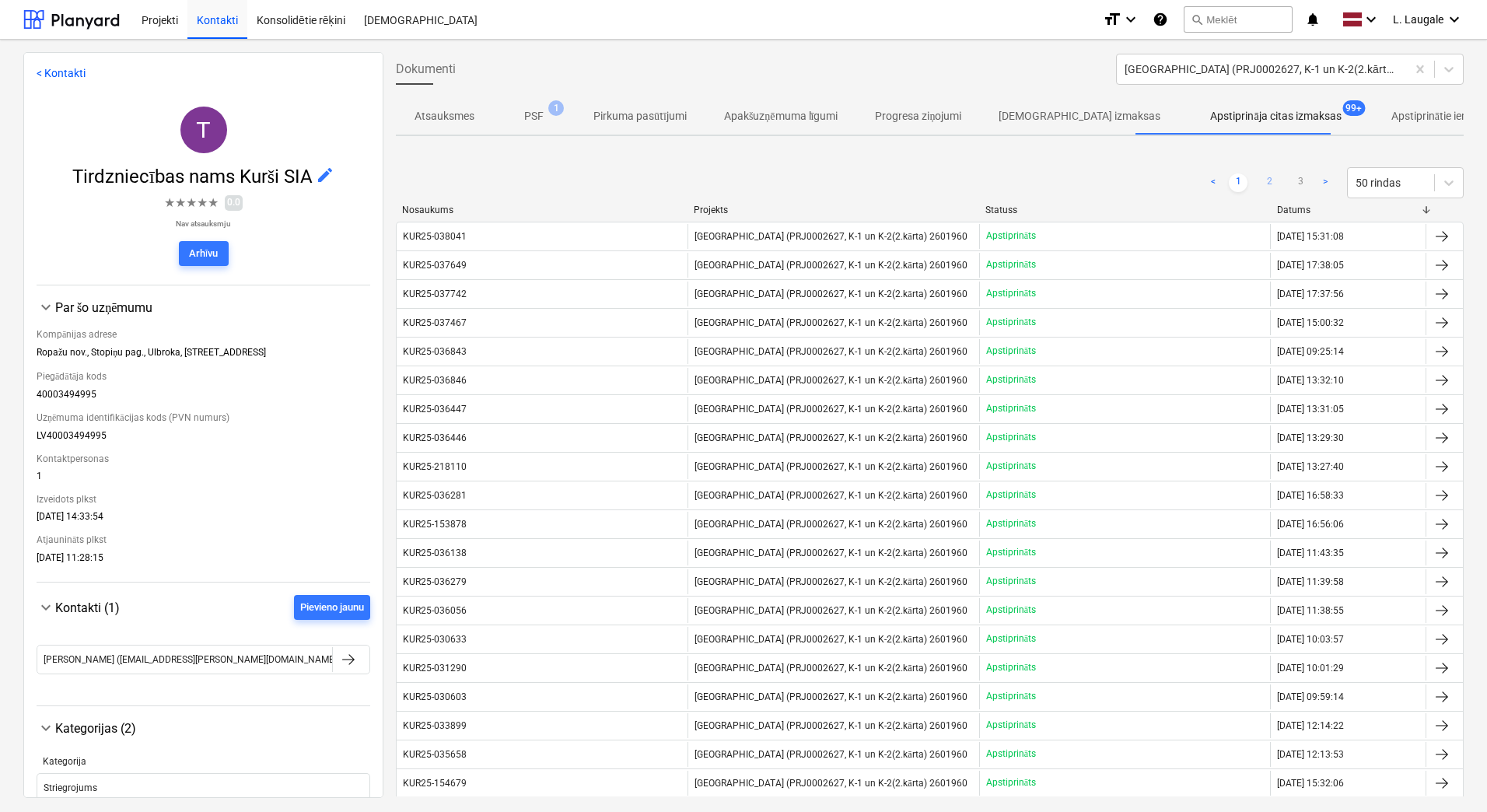
click at [1267, 187] on link "2" at bounding box center [1270, 183] width 19 height 19
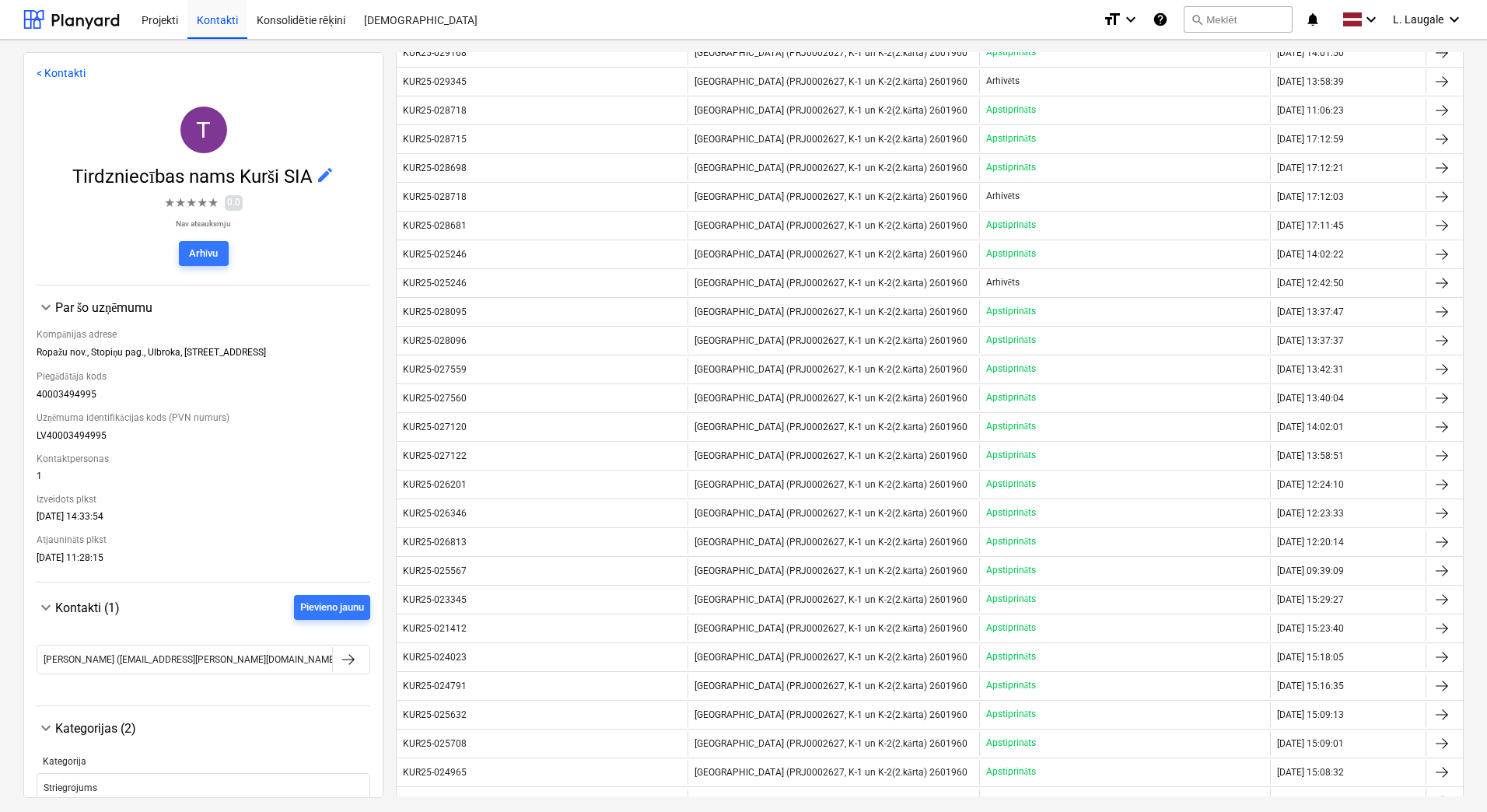
scroll to position [623, 0]
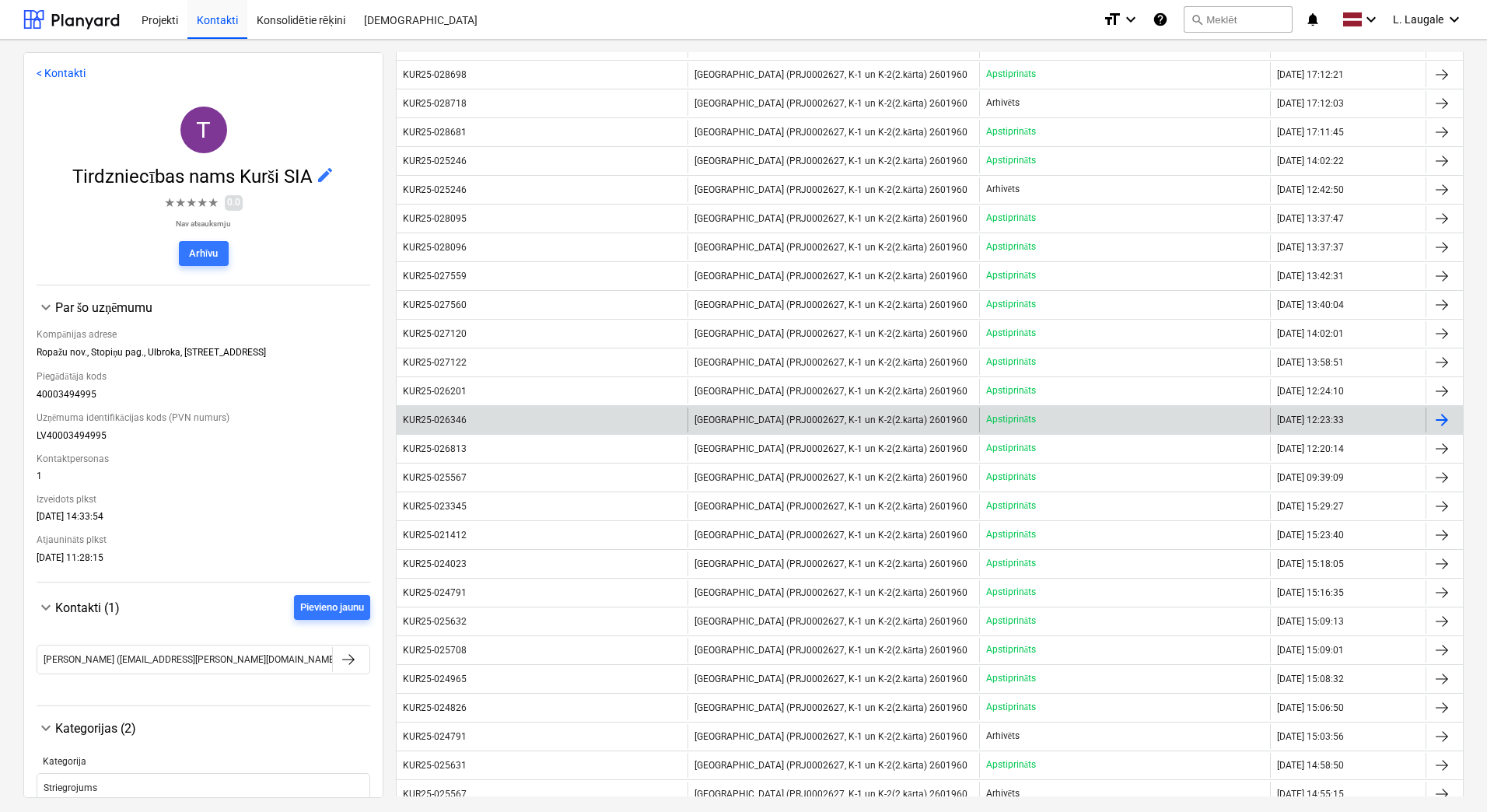
click at [514, 419] on div "KUR25-026346" at bounding box center [543, 420] width 291 height 25
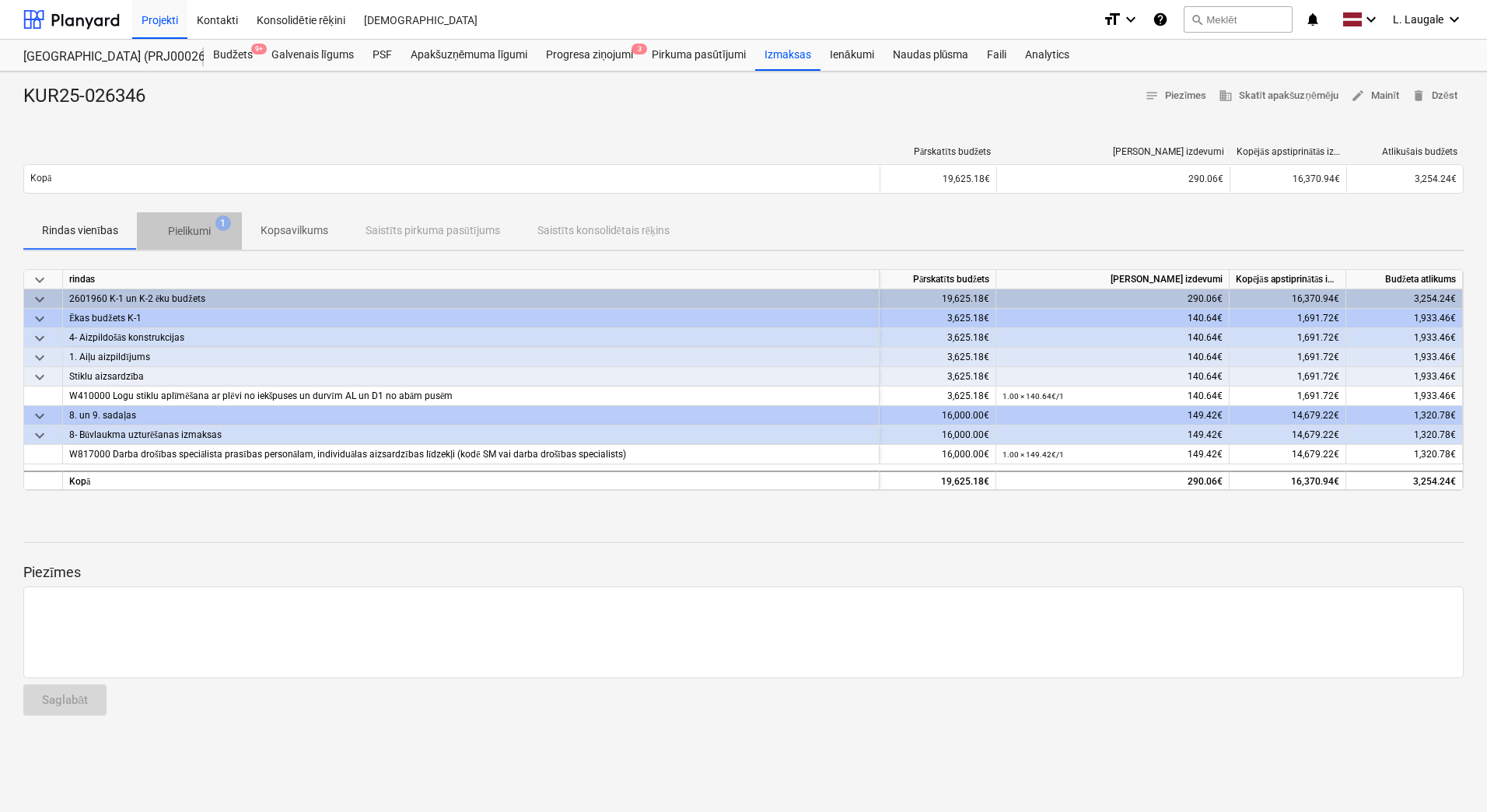
click at [196, 230] on p "Pielikumi" at bounding box center [188, 230] width 43 height 16
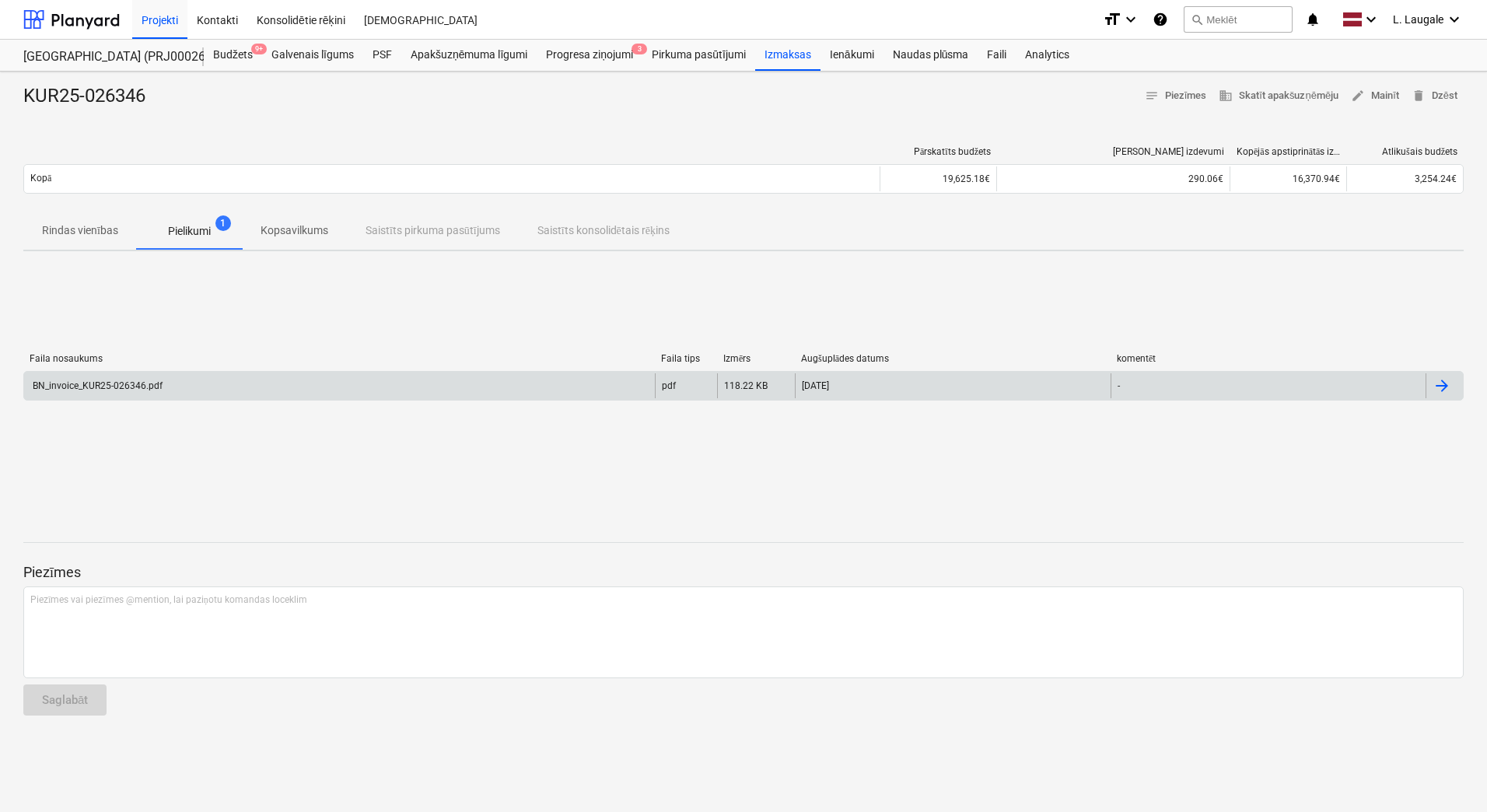
click at [248, 381] on div "BN_invoice_KUR25-026346.pdf" at bounding box center [339, 386] width 631 height 25
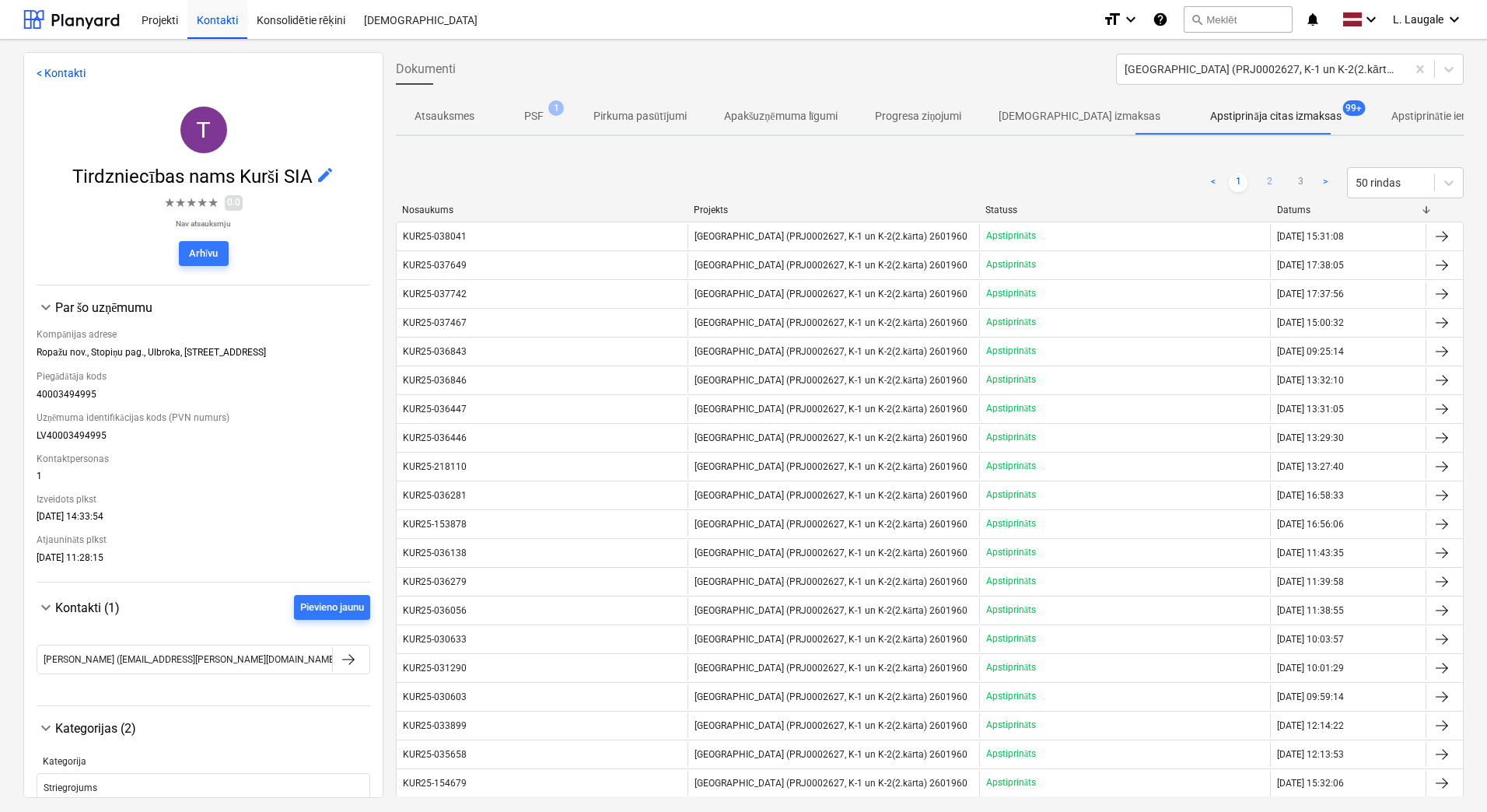
click at [1267, 182] on link "2" at bounding box center [1270, 183] width 19 height 19
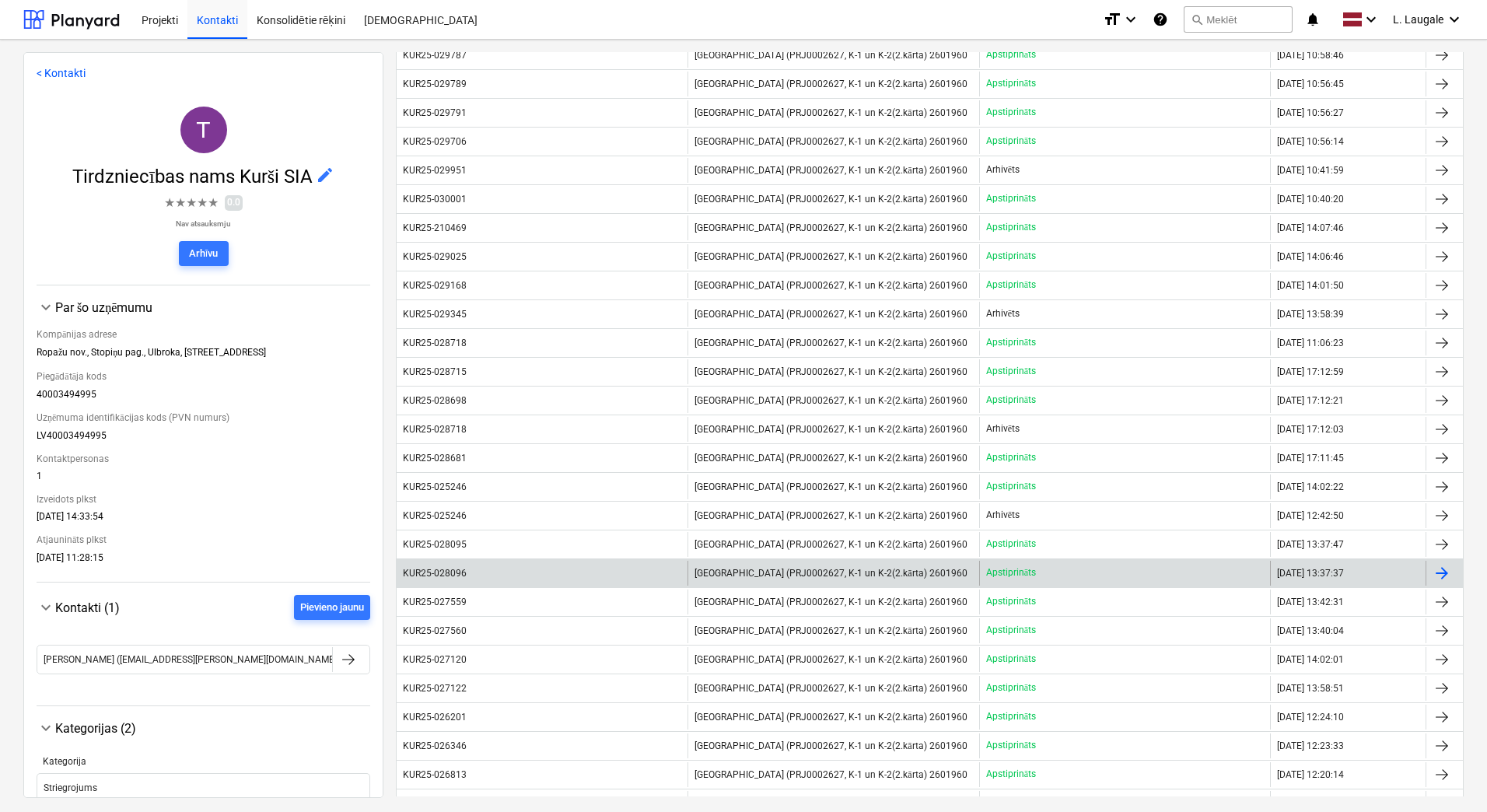
scroll to position [311, 0]
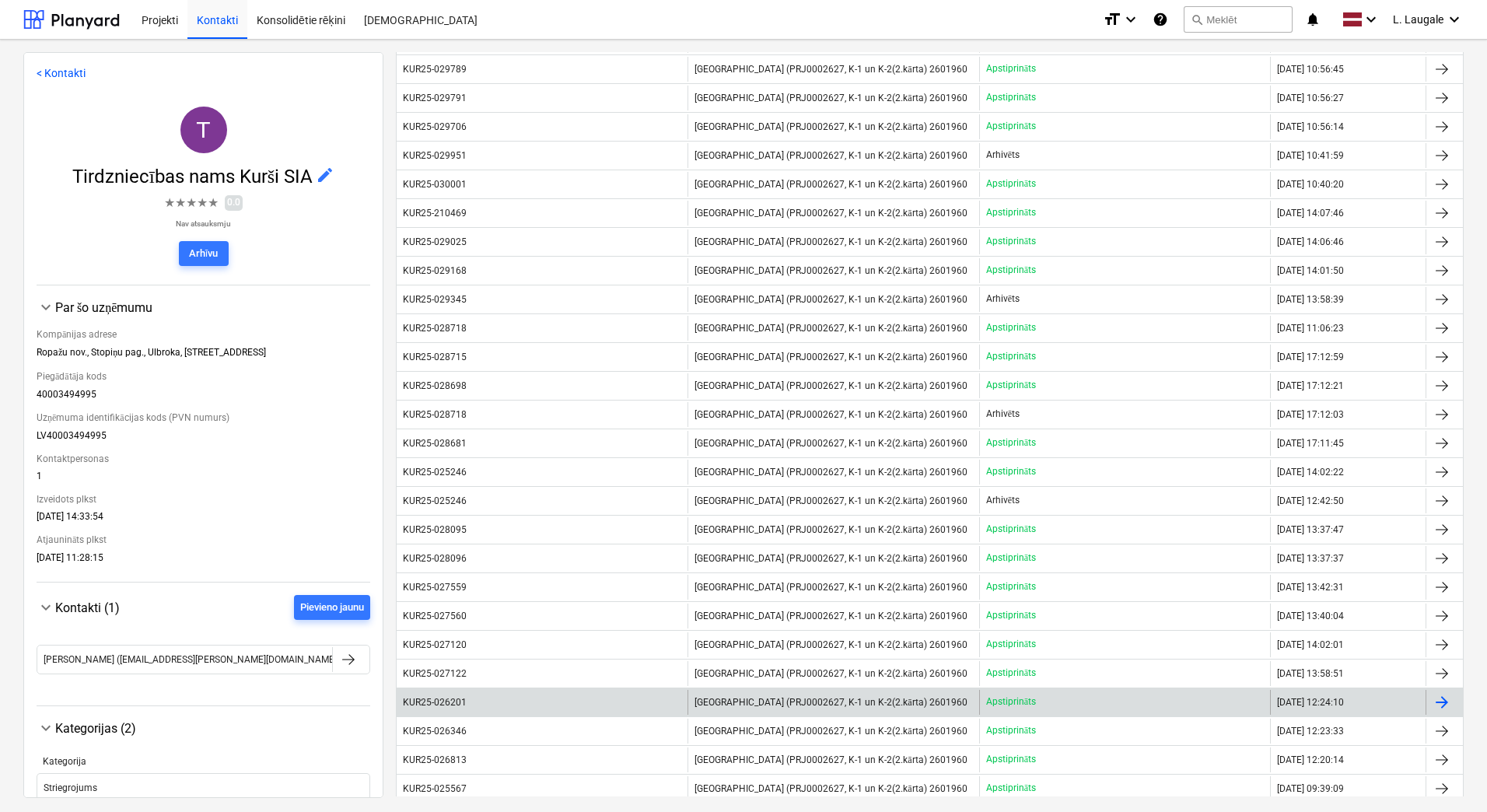
click at [533, 703] on div "KUR25-026201" at bounding box center [543, 703] width 291 height 25
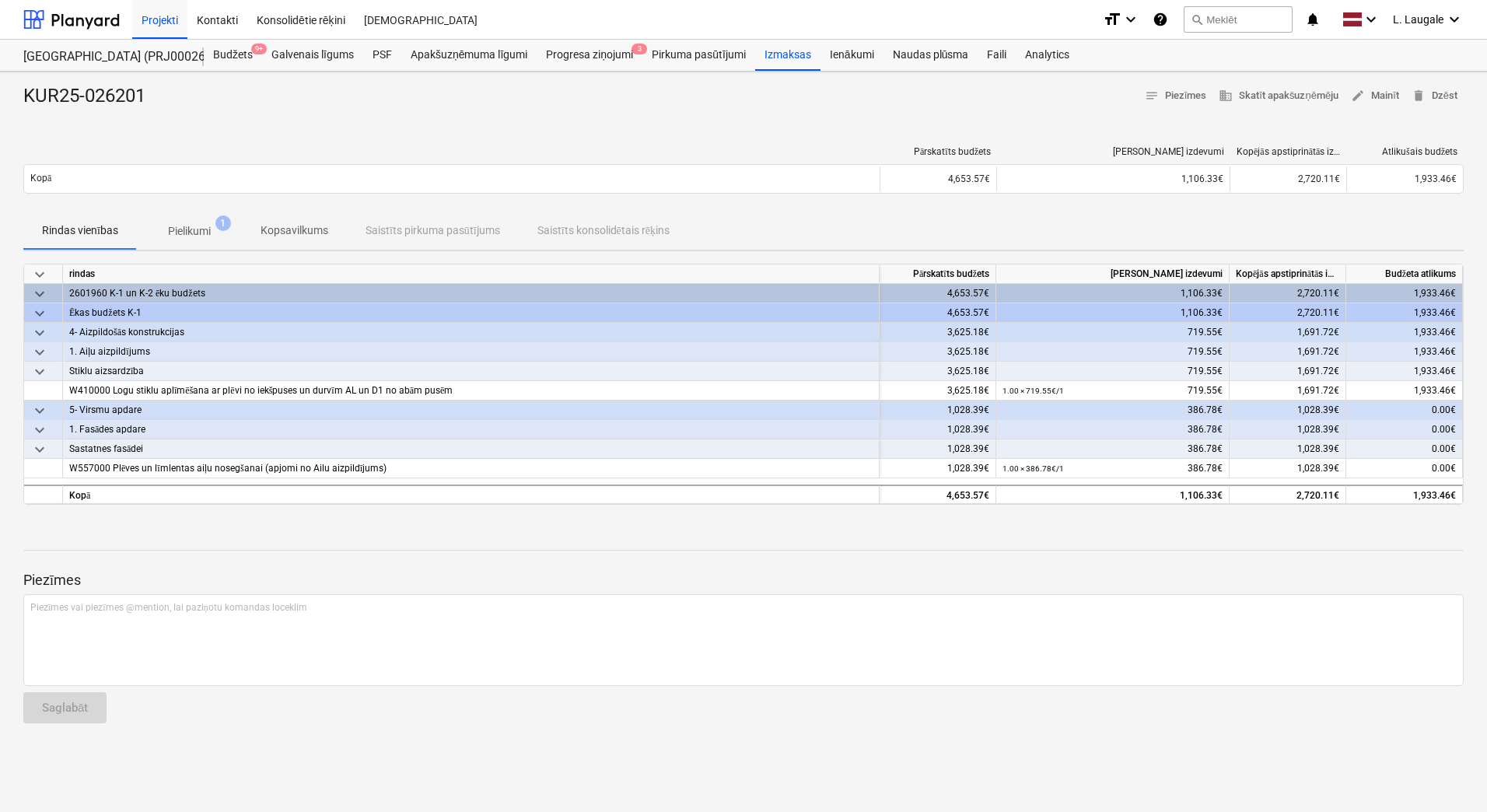
click at [207, 240] on span "Pielikumi 1" at bounding box center [189, 230] width 105 height 28
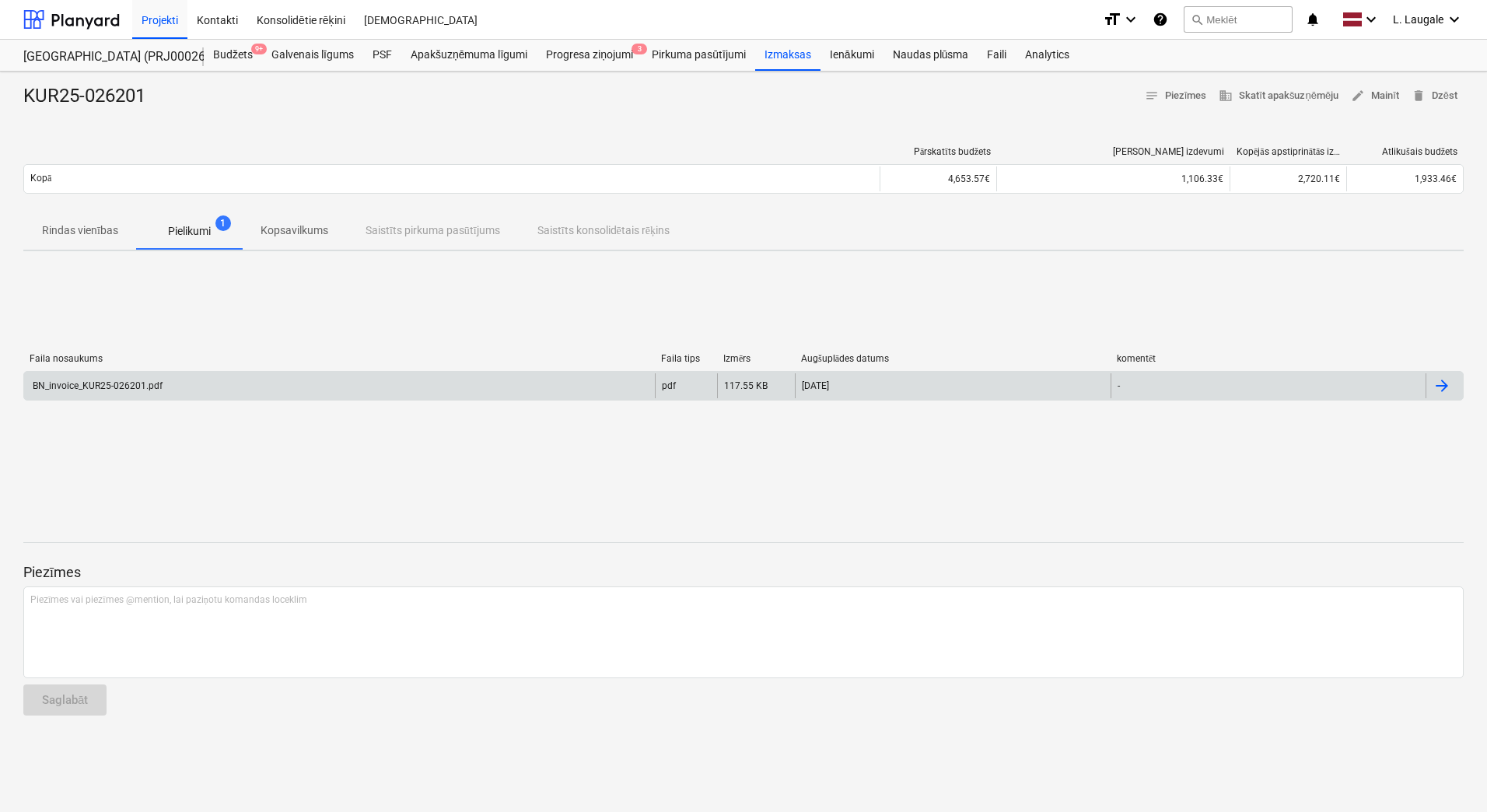
click at [210, 381] on div "BN_invoice_KUR25-026201.pdf" at bounding box center [339, 386] width 631 height 25
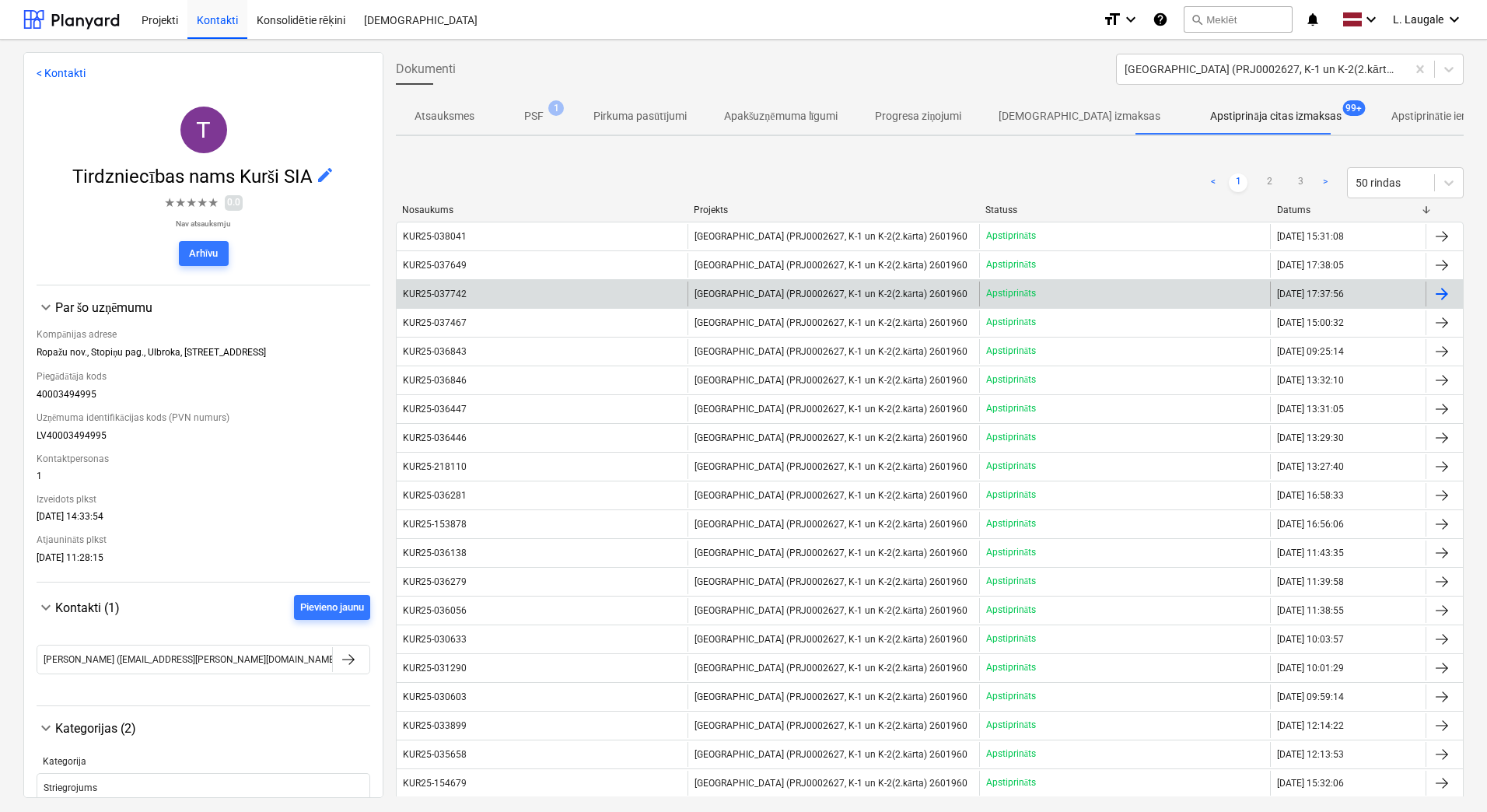
drag, startPoint x: 1266, startPoint y: 185, endPoint x: 1061, endPoint y: 279, distance: 225.5
click at [1266, 185] on link "2" at bounding box center [1270, 183] width 19 height 19
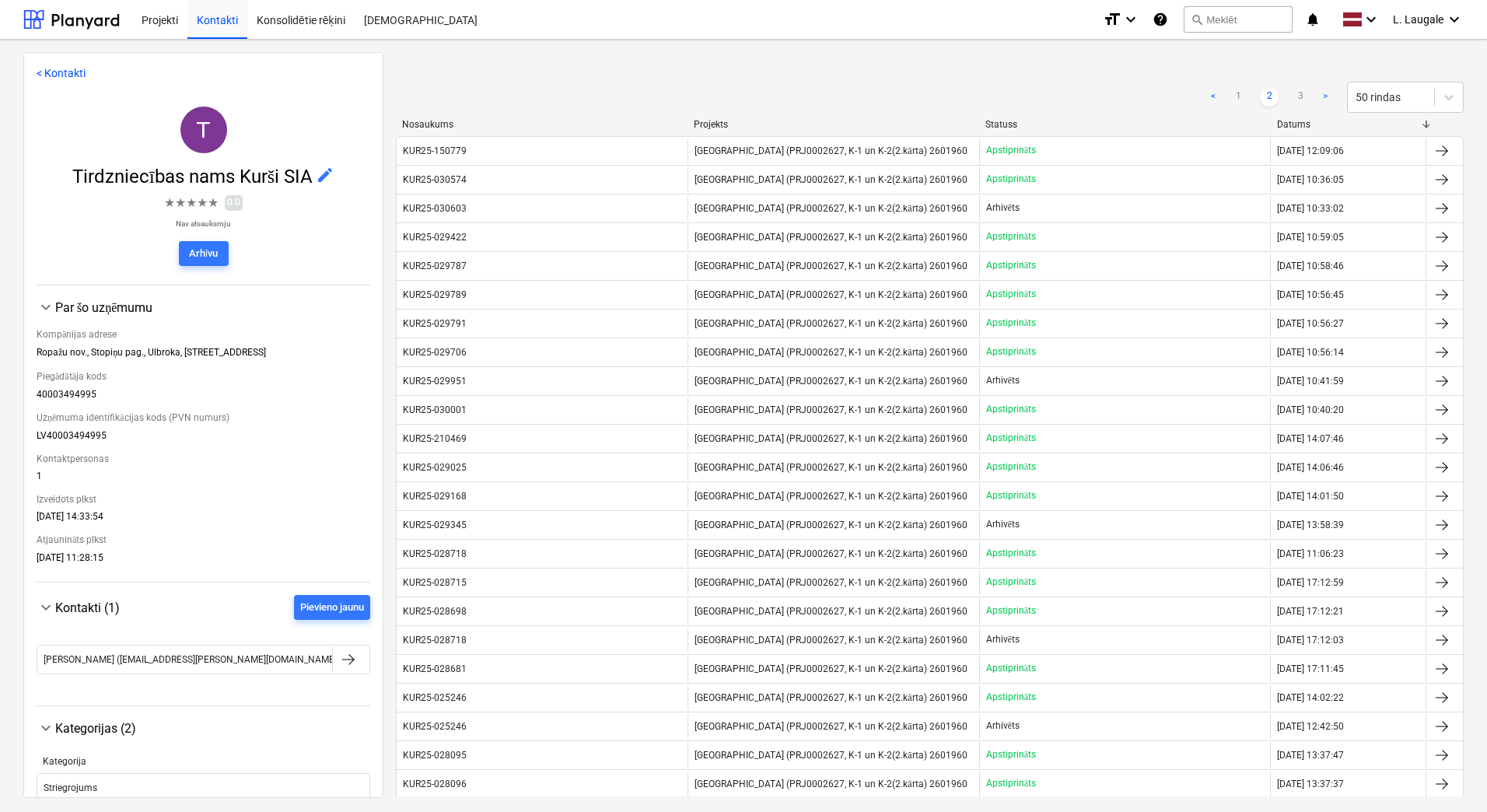
scroll to position [259, 0]
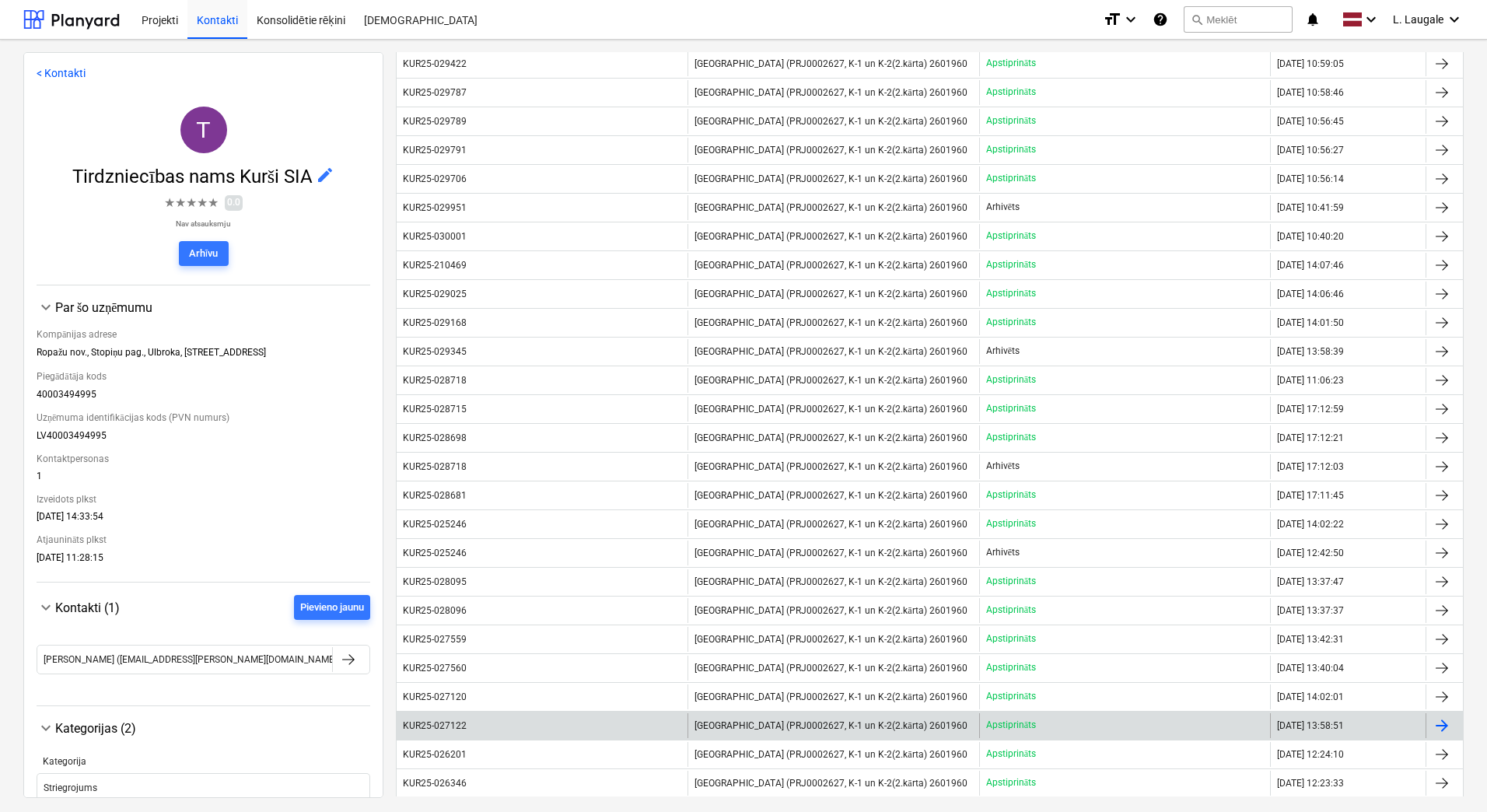
click at [492, 715] on div "KUR25-027122" at bounding box center [543, 725] width 291 height 25
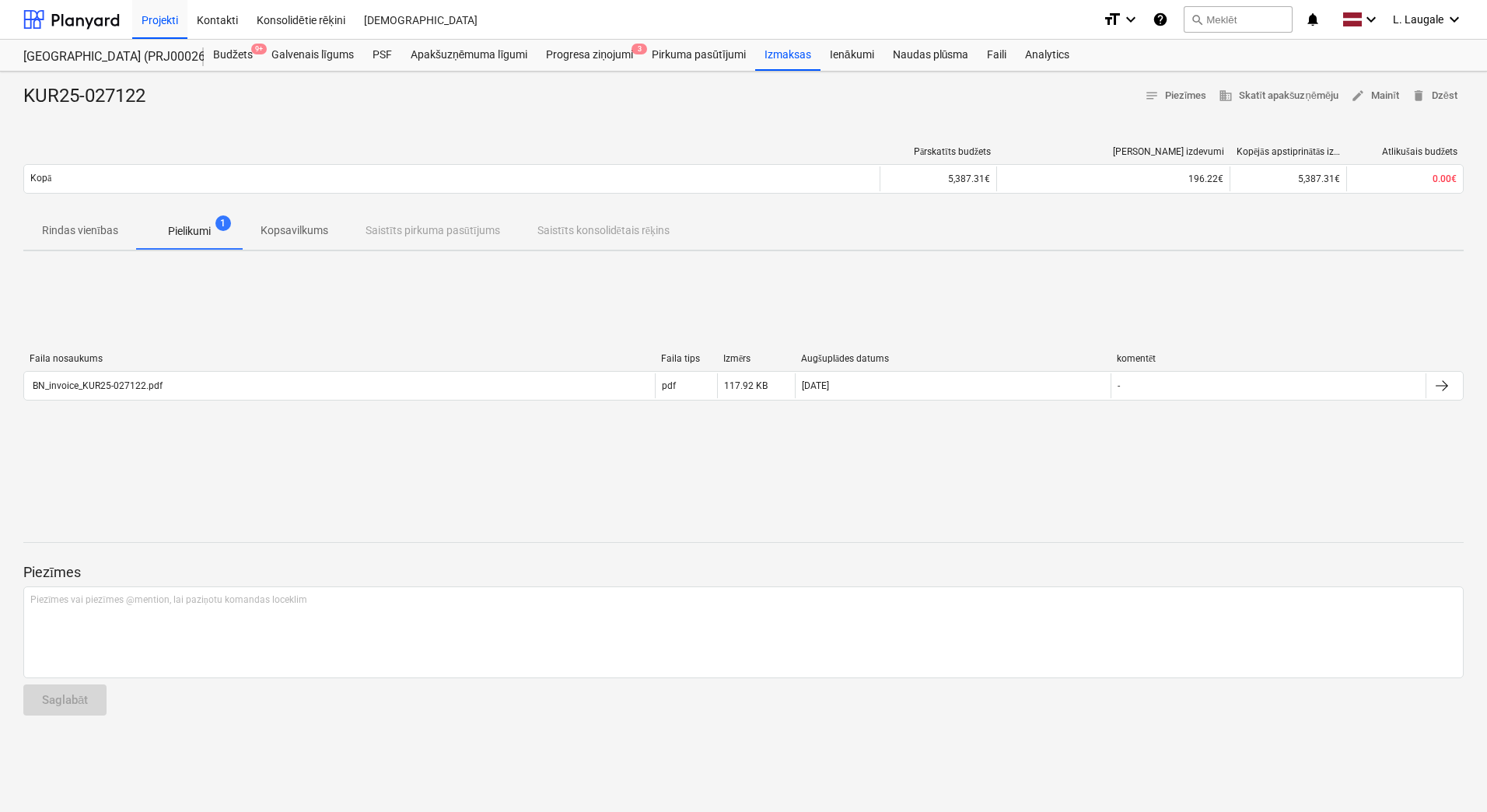
click at [225, 368] on div "Faila nosaukums Faila tips Izmērs Augšuplādes datums komentēt" at bounding box center [744, 362] width 1440 height 18
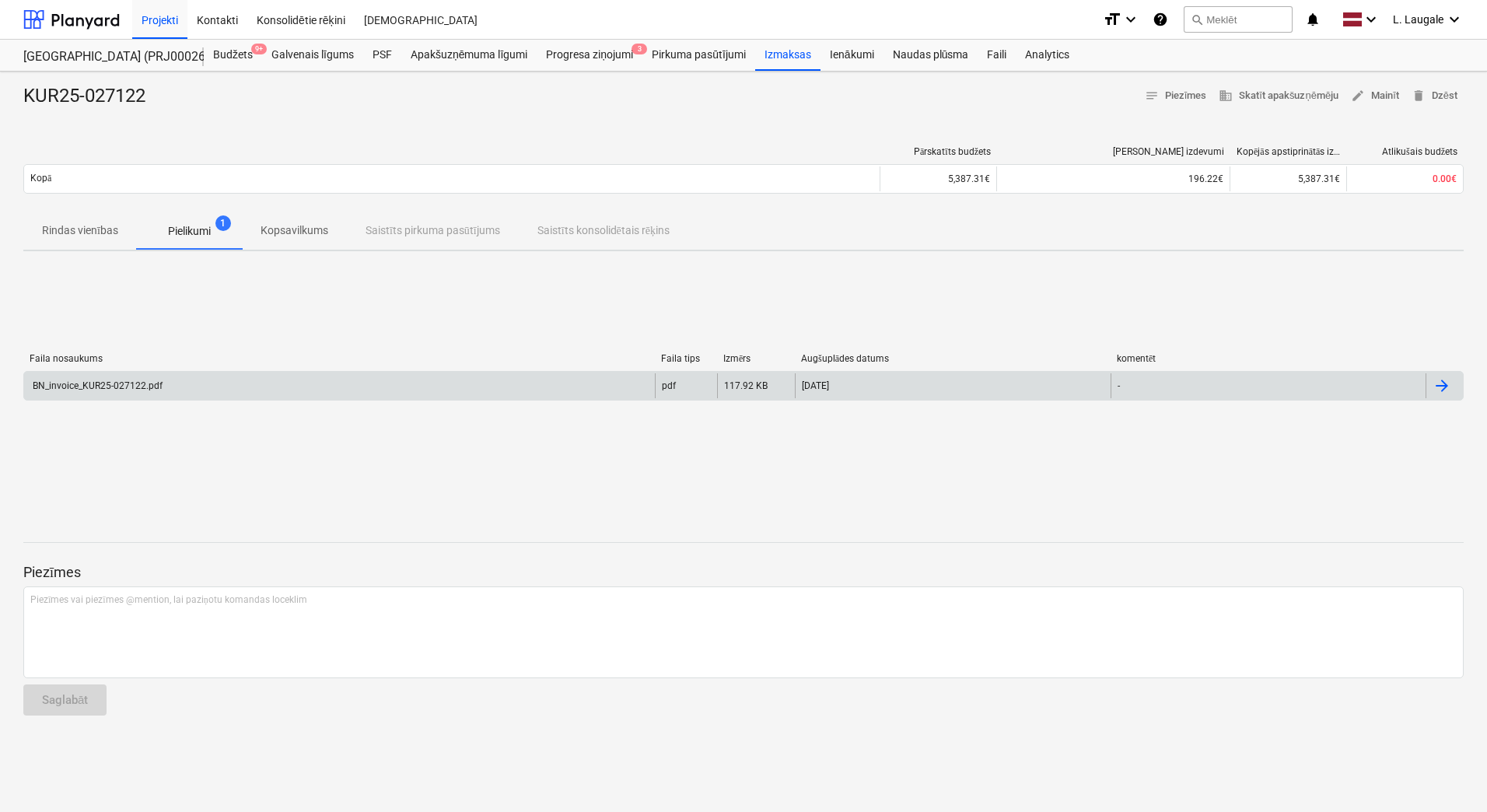
click at [231, 396] on div "BN_invoice_KUR25-027122.pdf" at bounding box center [339, 386] width 631 height 25
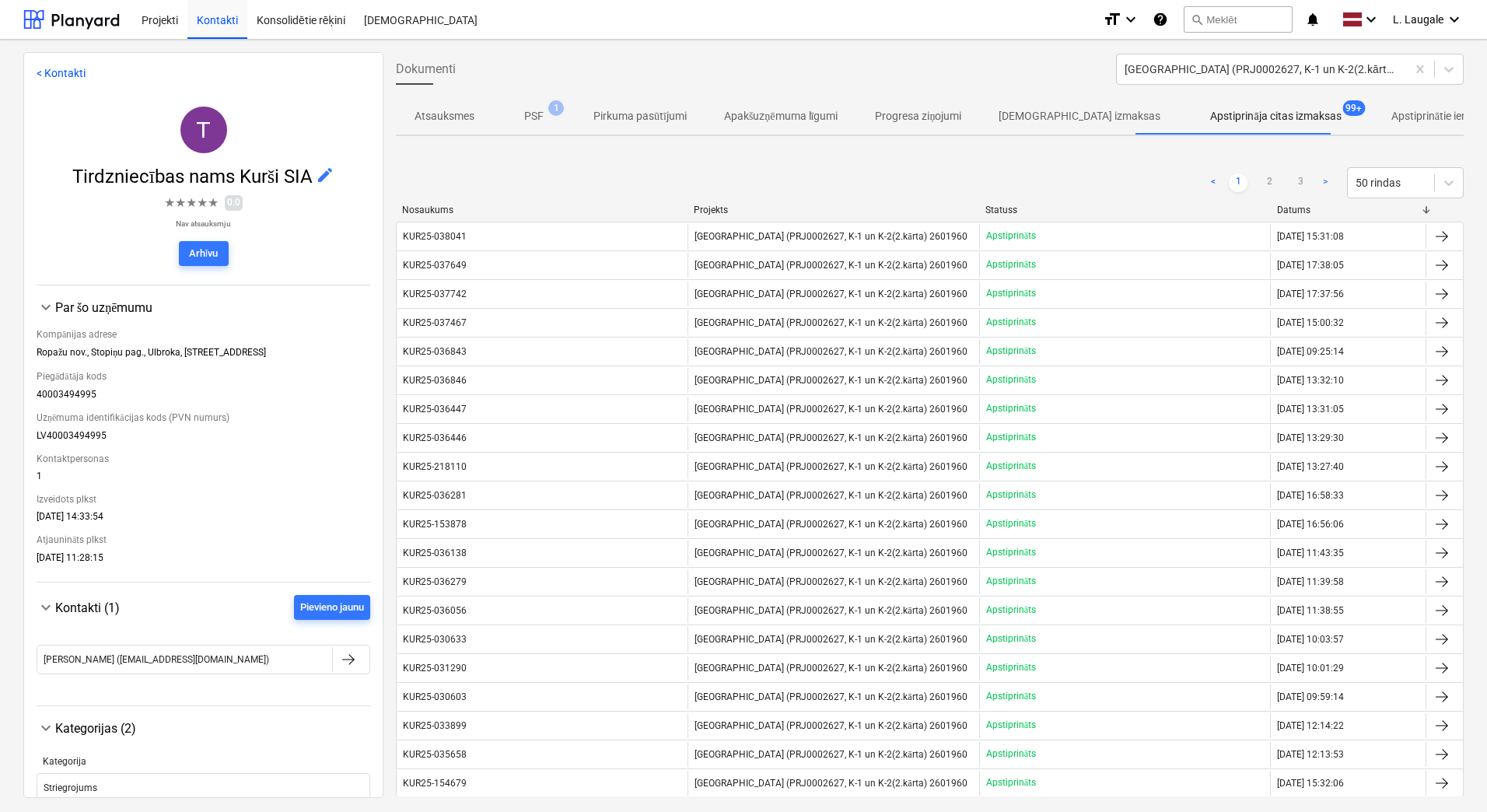
click at [823, 172] on div "< 1 2 3 > 50 rindas" at bounding box center [930, 183] width 1068 height 31
click at [573, 198] on div "< 1 2 3 > 50 rindas" at bounding box center [930, 183] width 1068 height 44
click at [608, 178] on div "< 1 2 3 > 50 rindas" at bounding box center [930, 183] width 1068 height 31
click at [167, 19] on div "Projekti" at bounding box center [160, 19] width 55 height 40
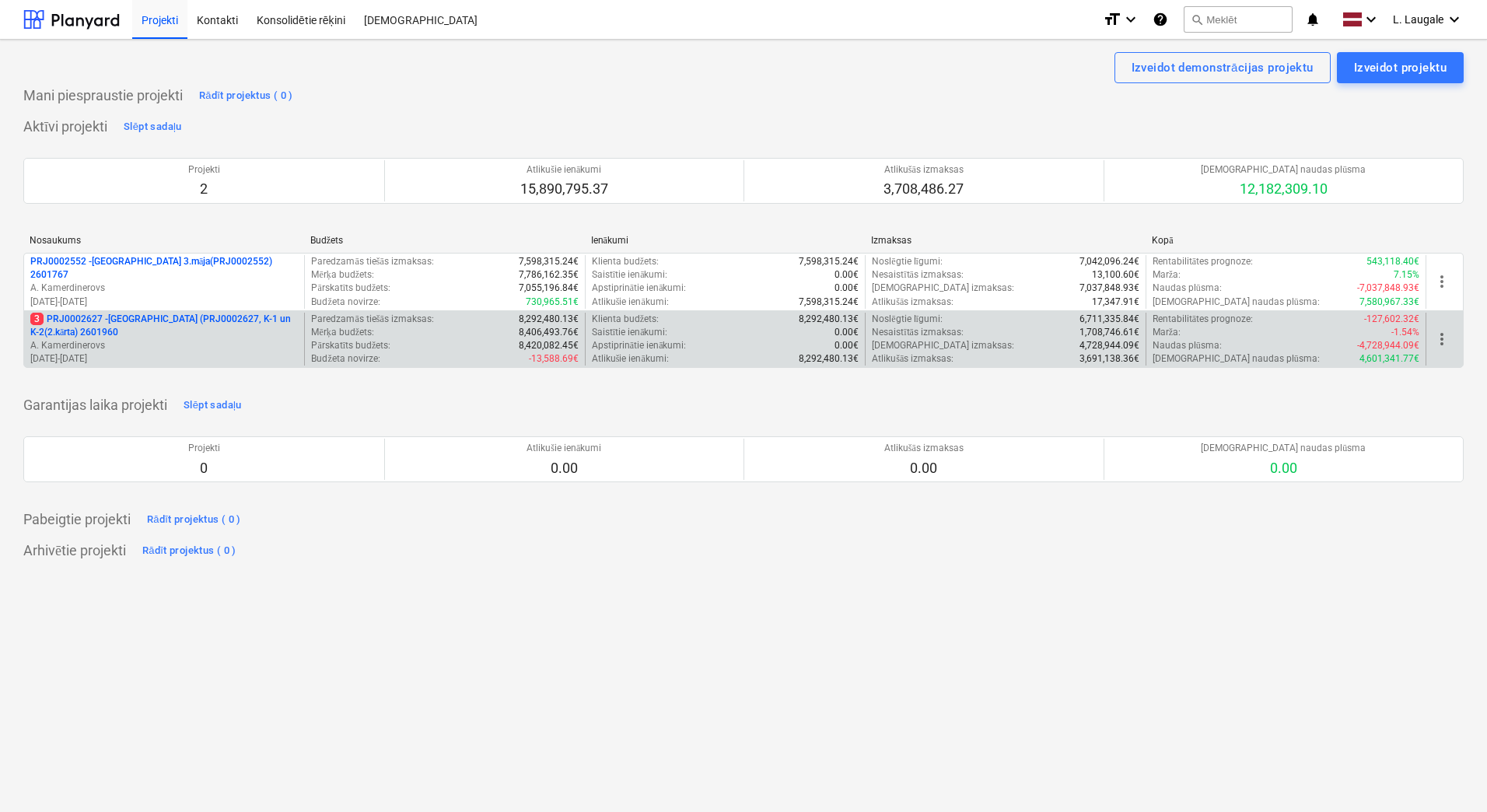
click at [248, 350] on p "A. Kamerdinerovs" at bounding box center [164, 346] width 268 height 13
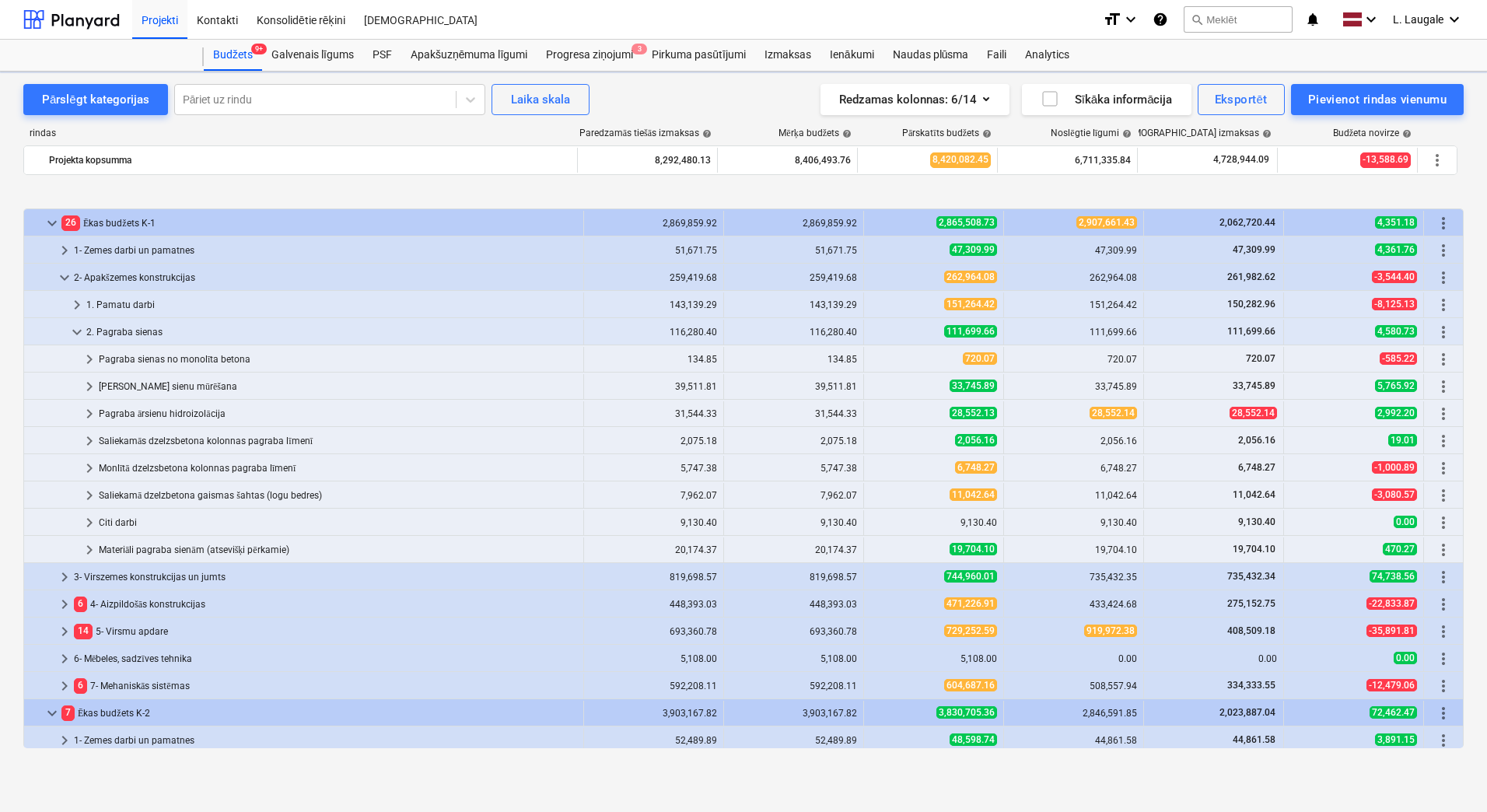
scroll to position [588, 0]
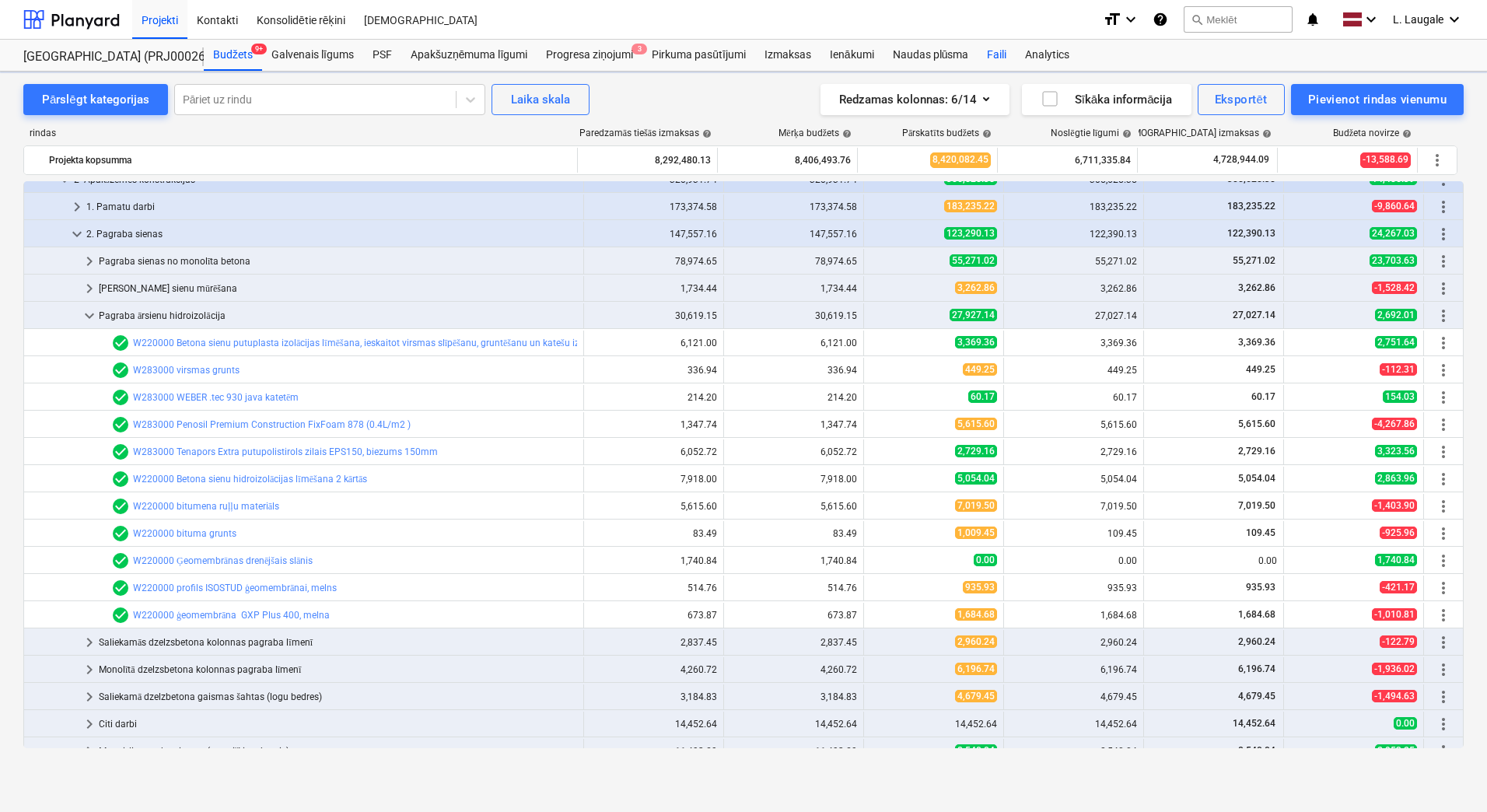
click at [1001, 65] on div "Faili" at bounding box center [997, 55] width 38 height 31
